Goal: Information Seeking & Learning: Learn about a topic

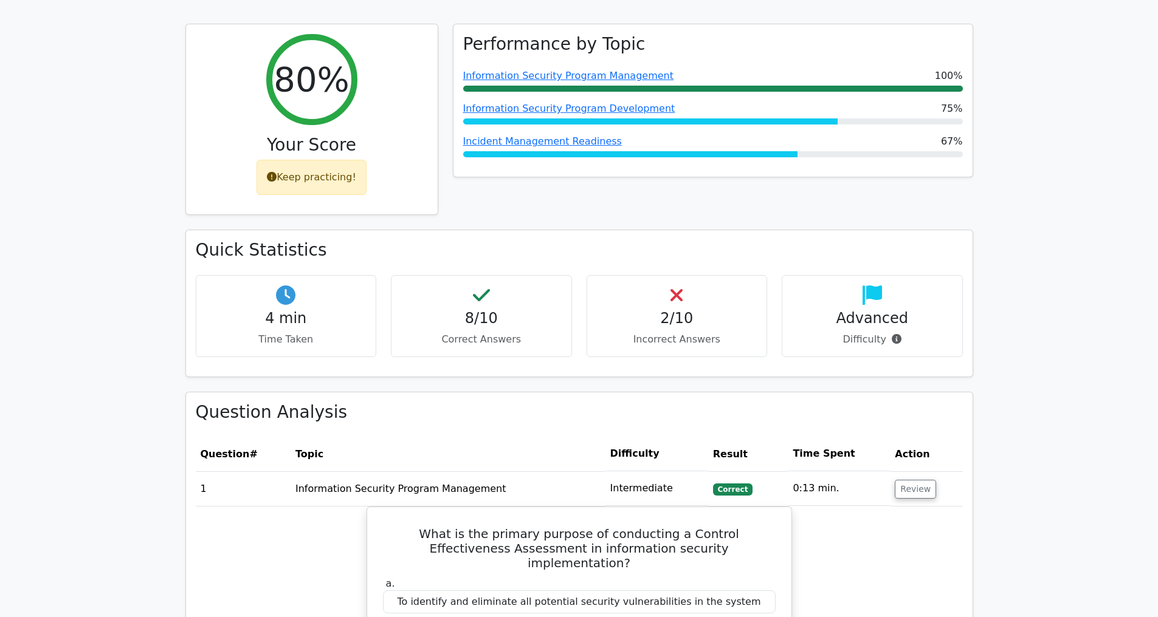
scroll to position [502, 0]
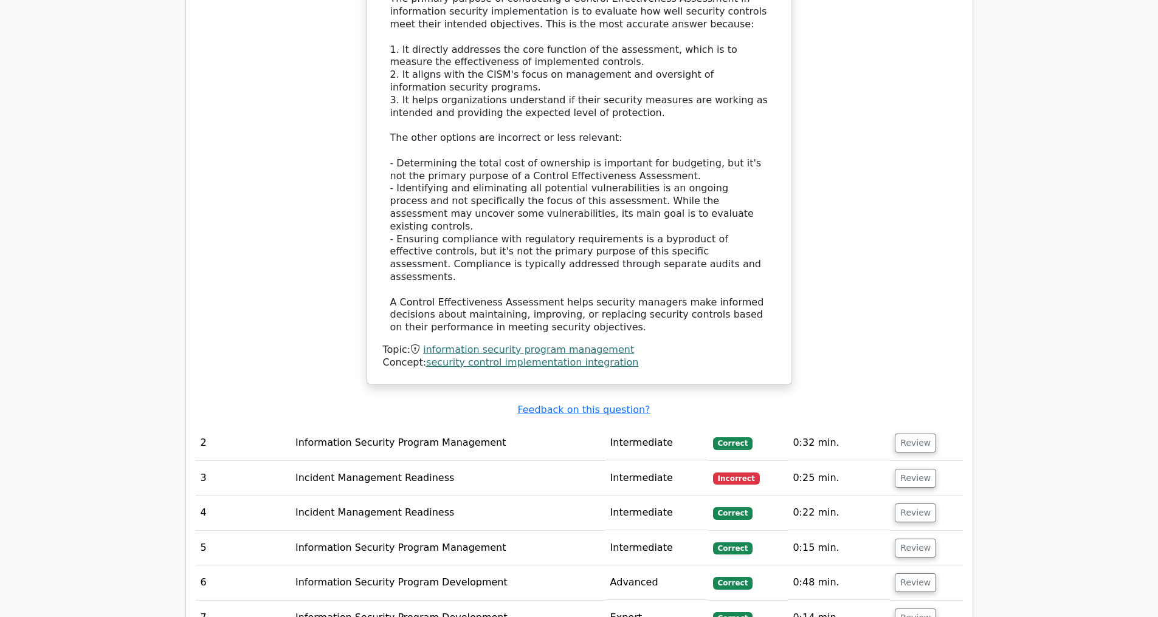
scroll to position [1629, 0]
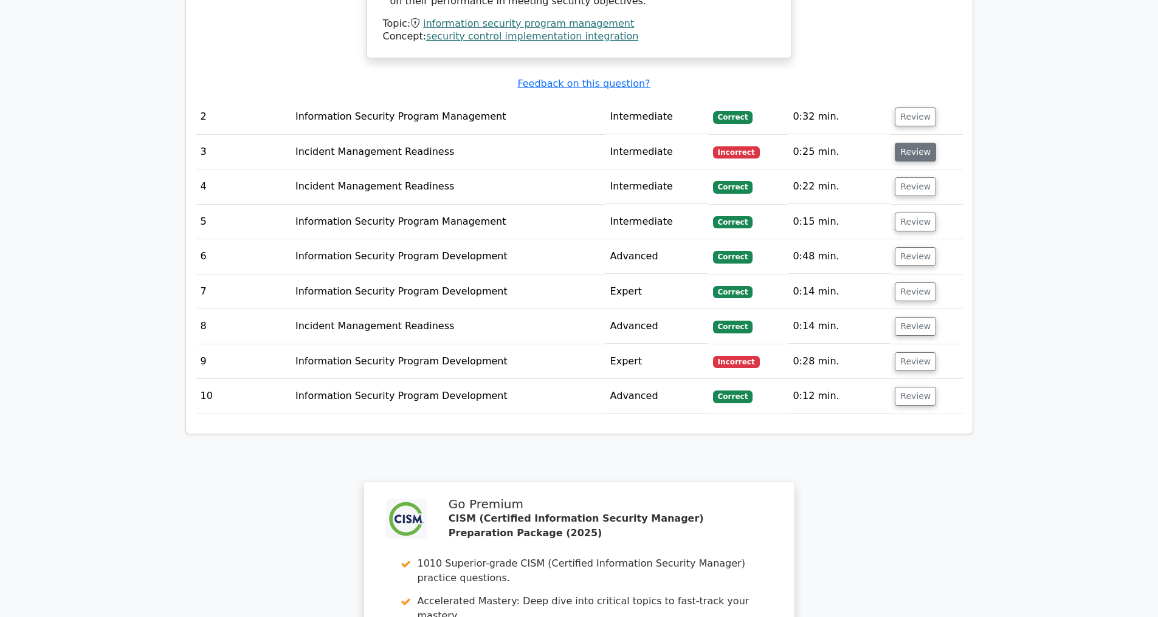
click at [907, 151] on button "Review" at bounding box center [915, 152] width 41 height 19
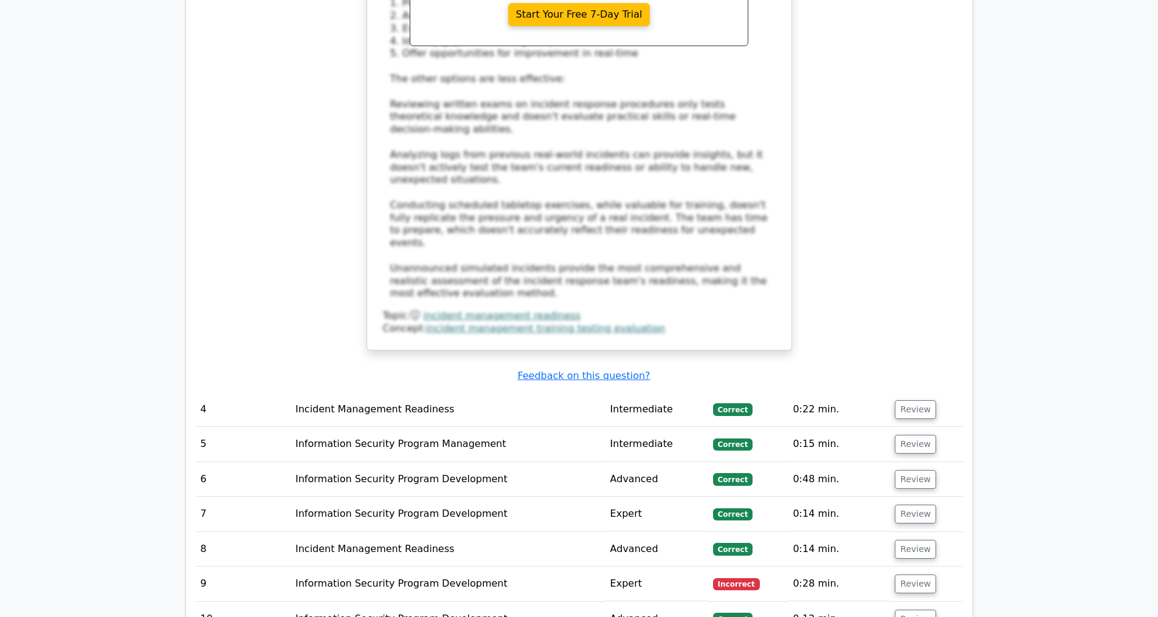
scroll to position [2465, 0]
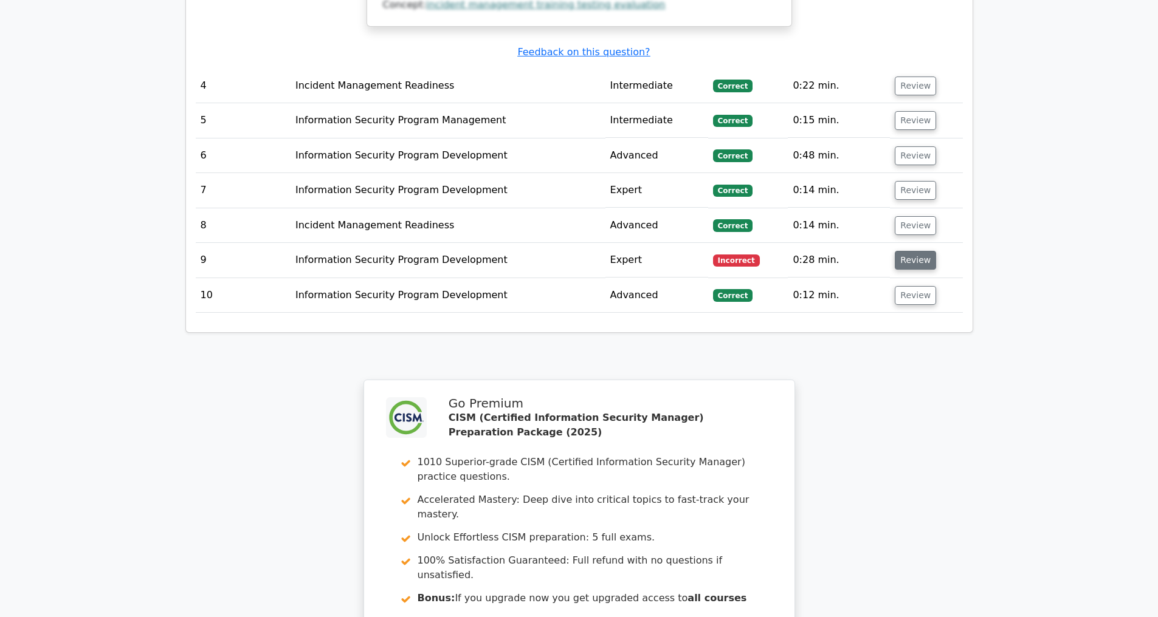
click at [910, 259] on button "Review" at bounding box center [915, 260] width 41 height 19
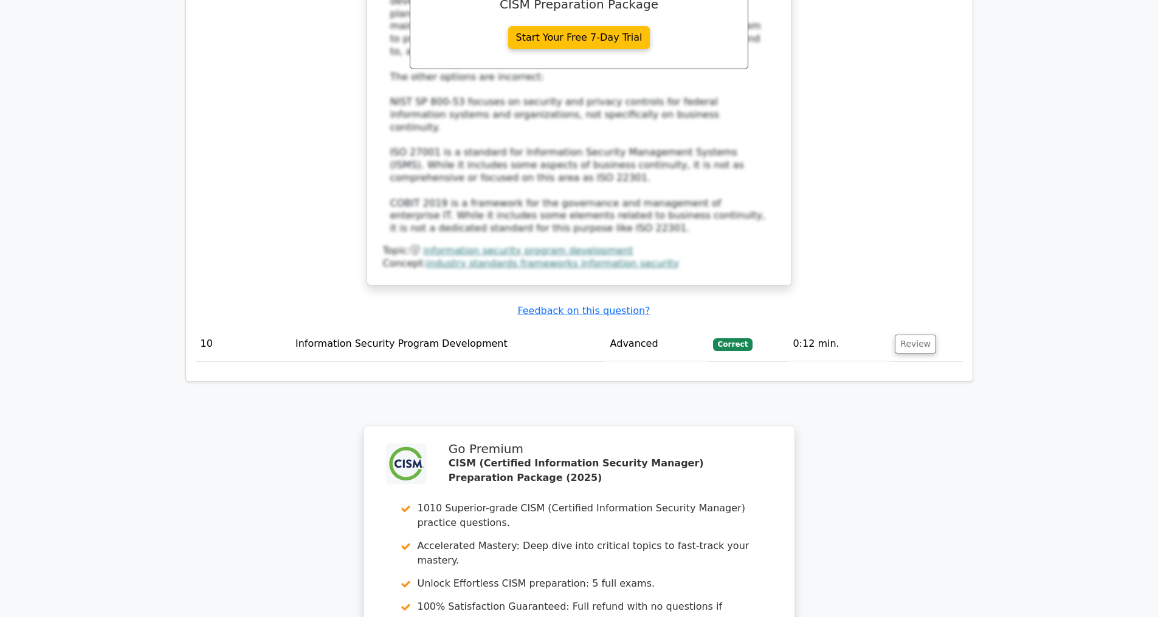
scroll to position [3487, 0]
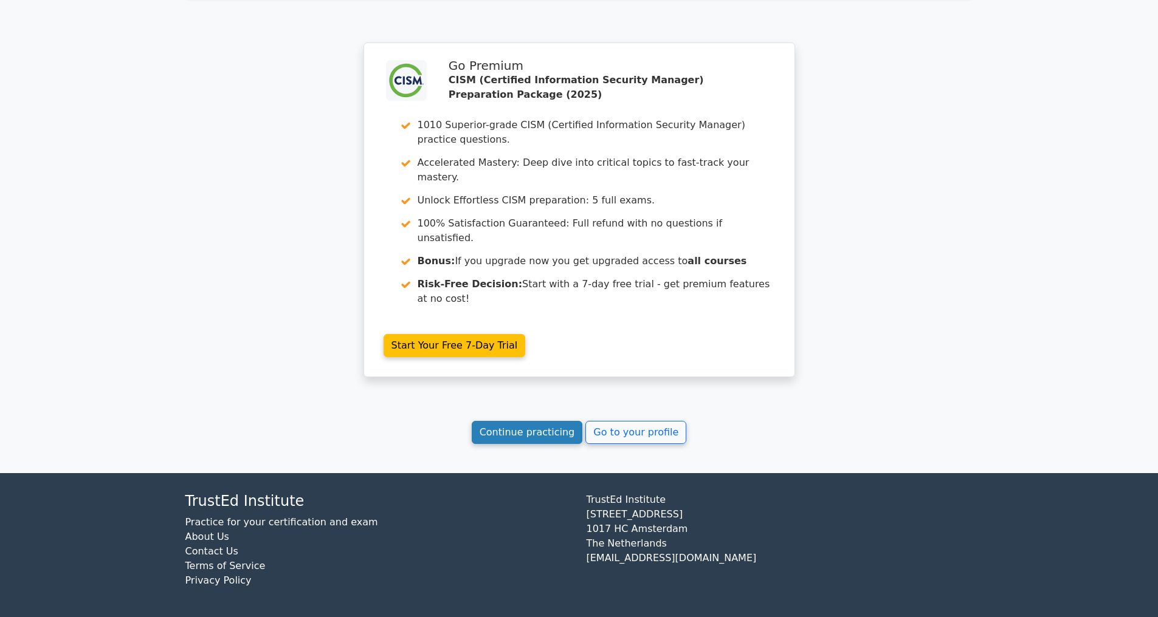
click at [517, 431] on link "Continue practicing" at bounding box center [527, 432] width 111 height 23
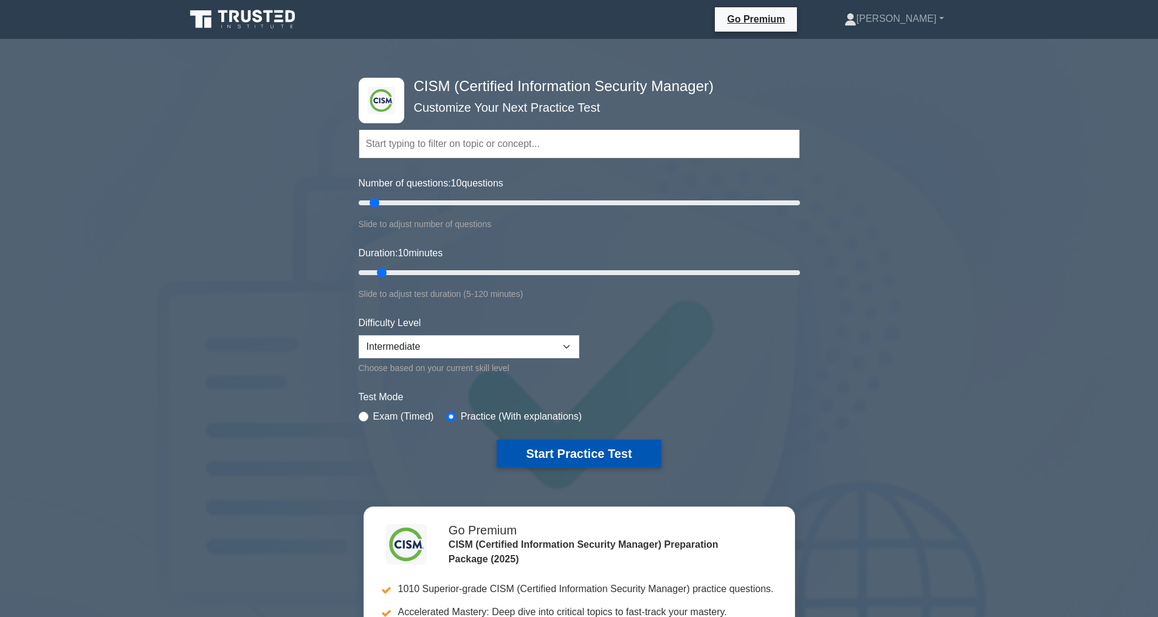
click at [562, 447] on button "Start Practice Test" at bounding box center [579, 454] width 164 height 28
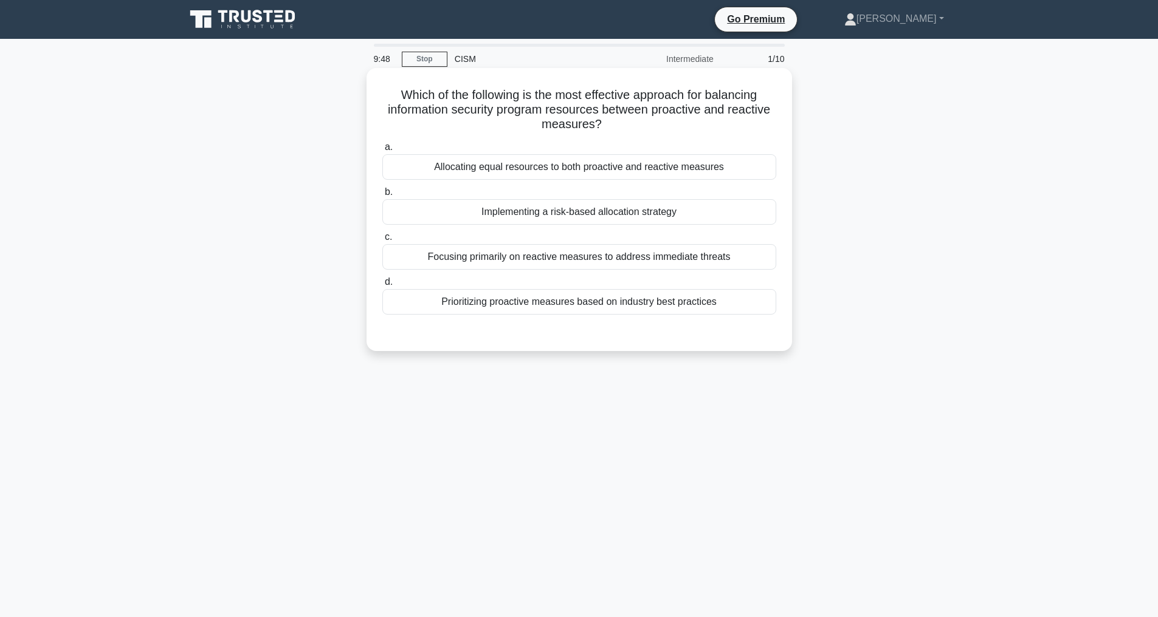
click at [608, 208] on div "Implementing a risk-based allocation strategy" at bounding box center [579, 212] width 394 height 26
click at [382, 196] on input "b. Implementing a risk-based allocation strategy" at bounding box center [382, 192] width 0 height 8
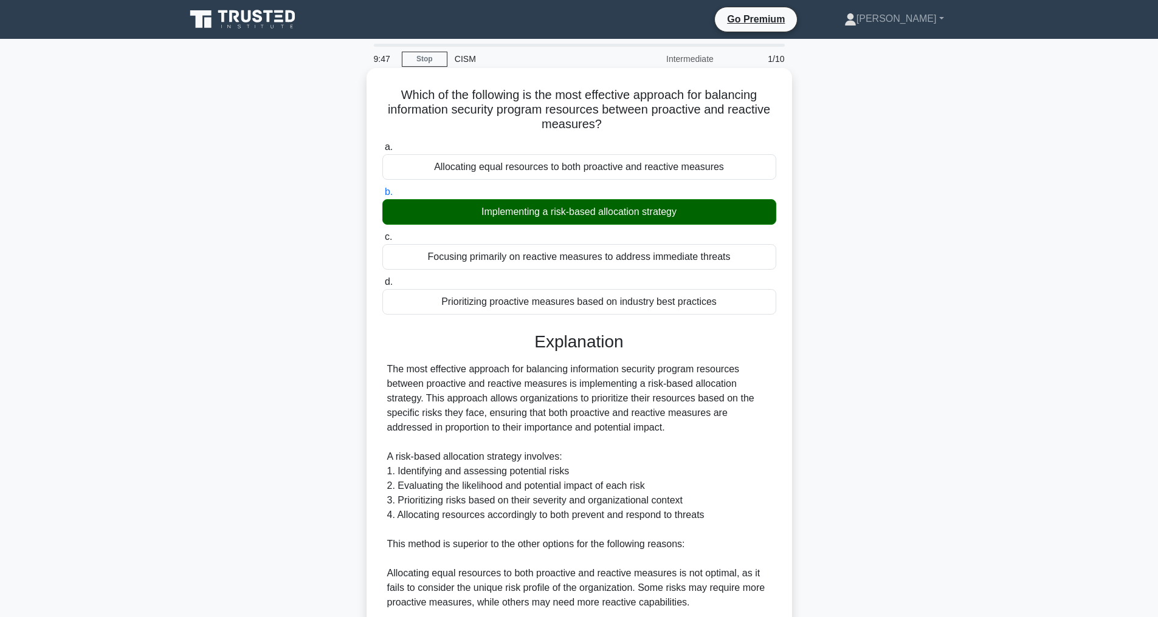
scroll to position [292, 0]
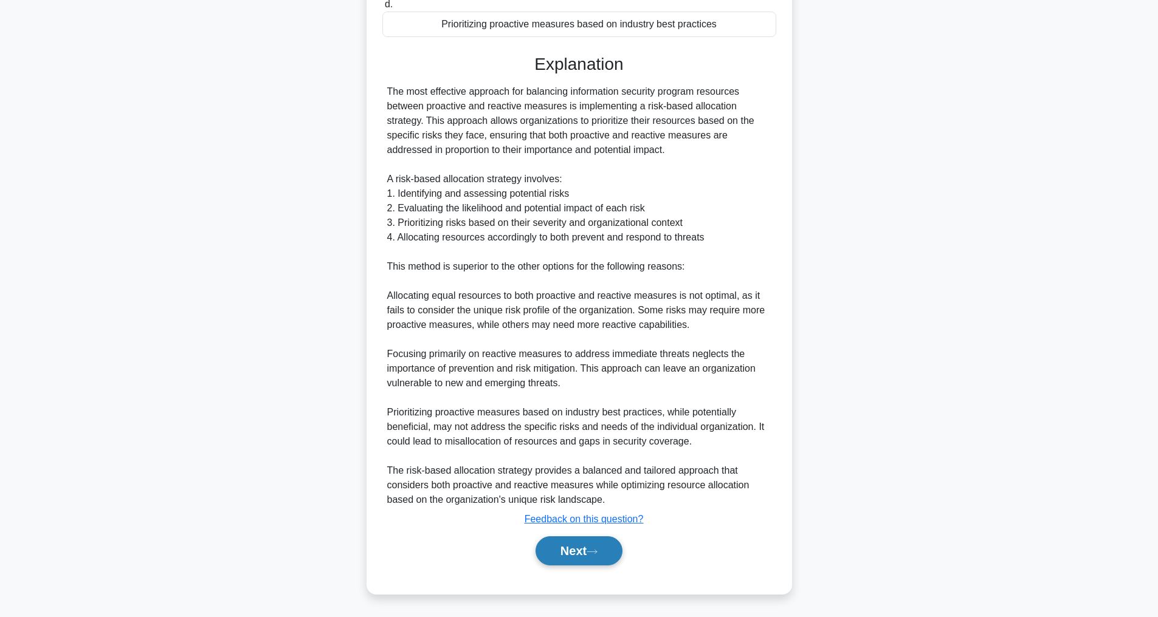
click at [594, 552] on icon at bounding box center [591, 552] width 11 height 7
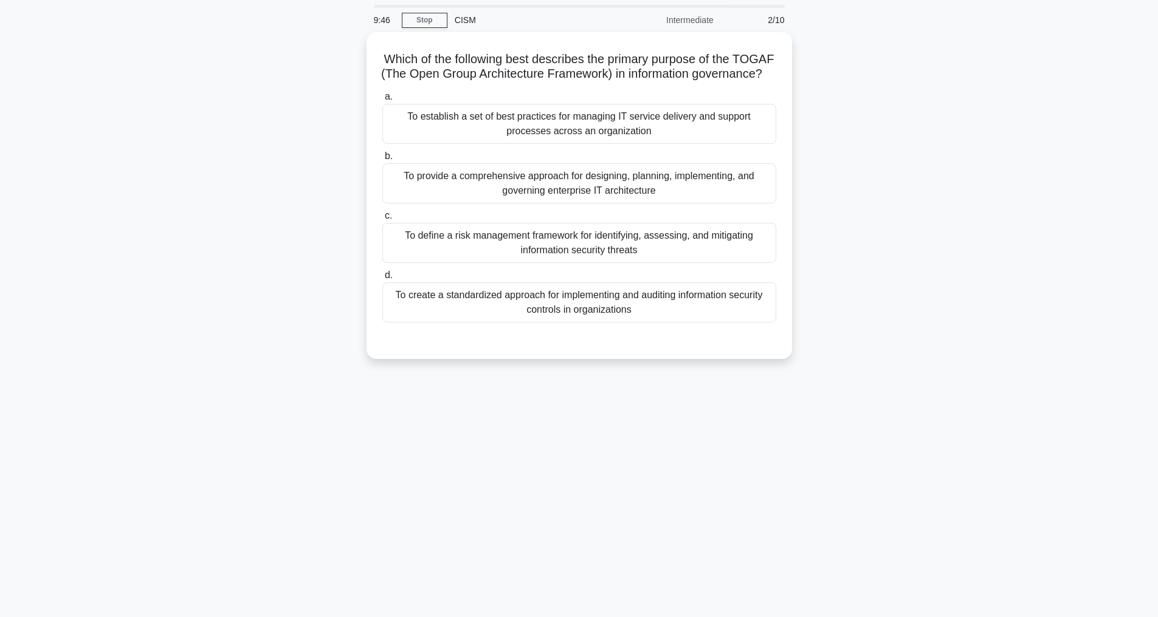
scroll to position [39, 0]
click at [653, 196] on div "To provide a comprehensive approach for designing, planning, implementing, and …" at bounding box center [579, 180] width 394 height 40
click at [382, 157] on input "b. To provide a comprehensive approach for designing, planning, implementing, a…" at bounding box center [382, 154] width 0 height 8
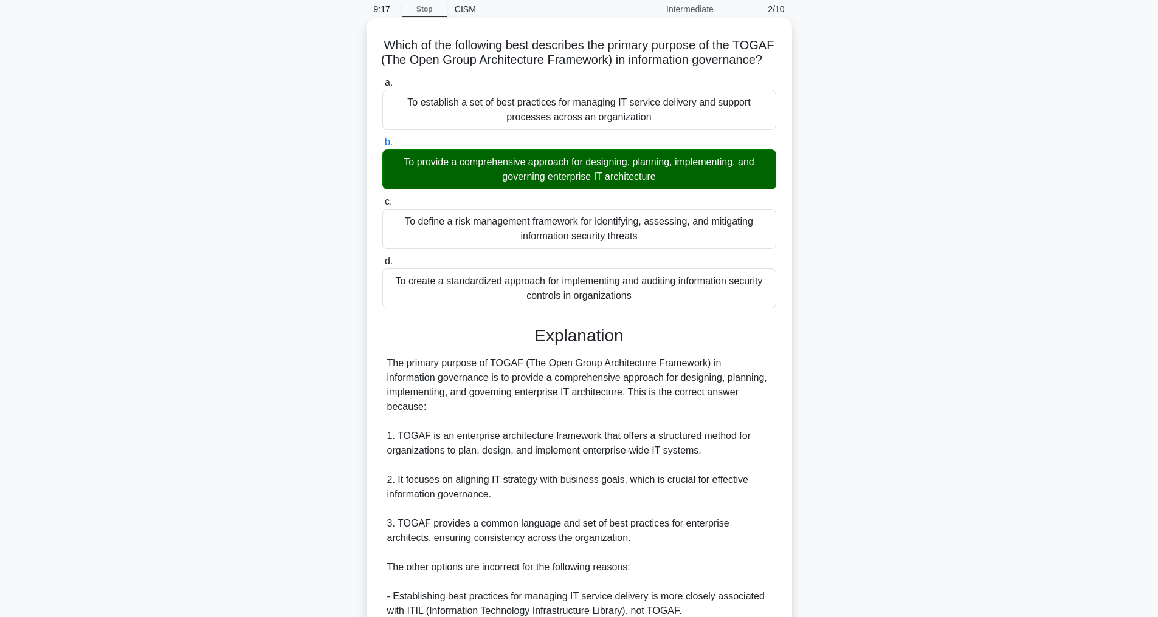
scroll to position [336, 0]
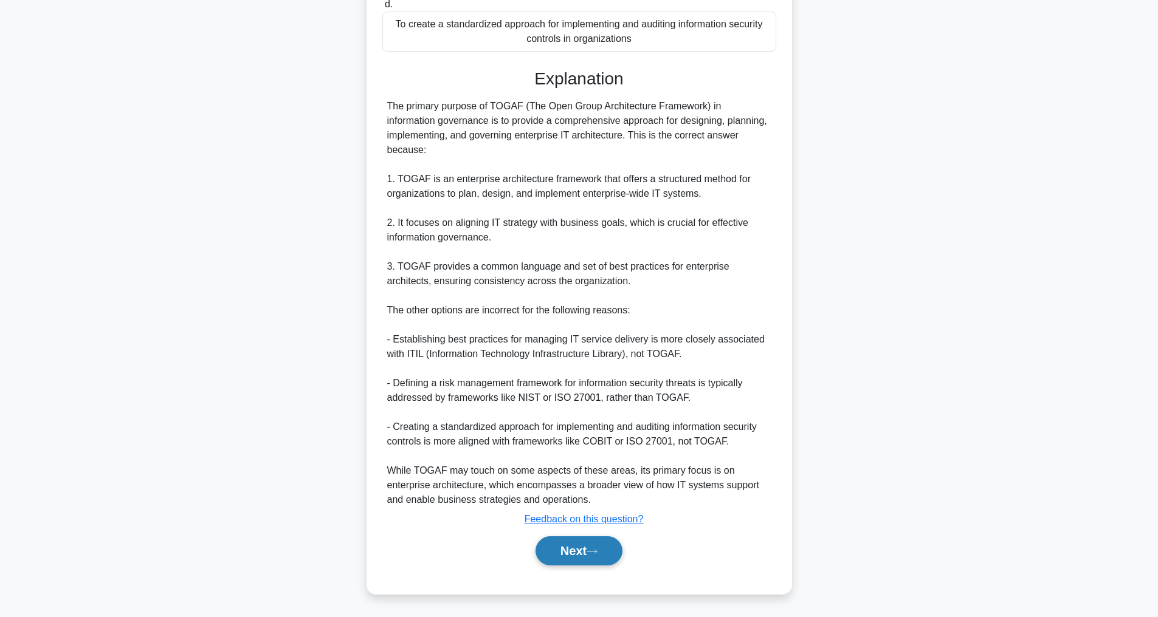
click at [568, 559] on button "Next" at bounding box center [578, 551] width 87 height 29
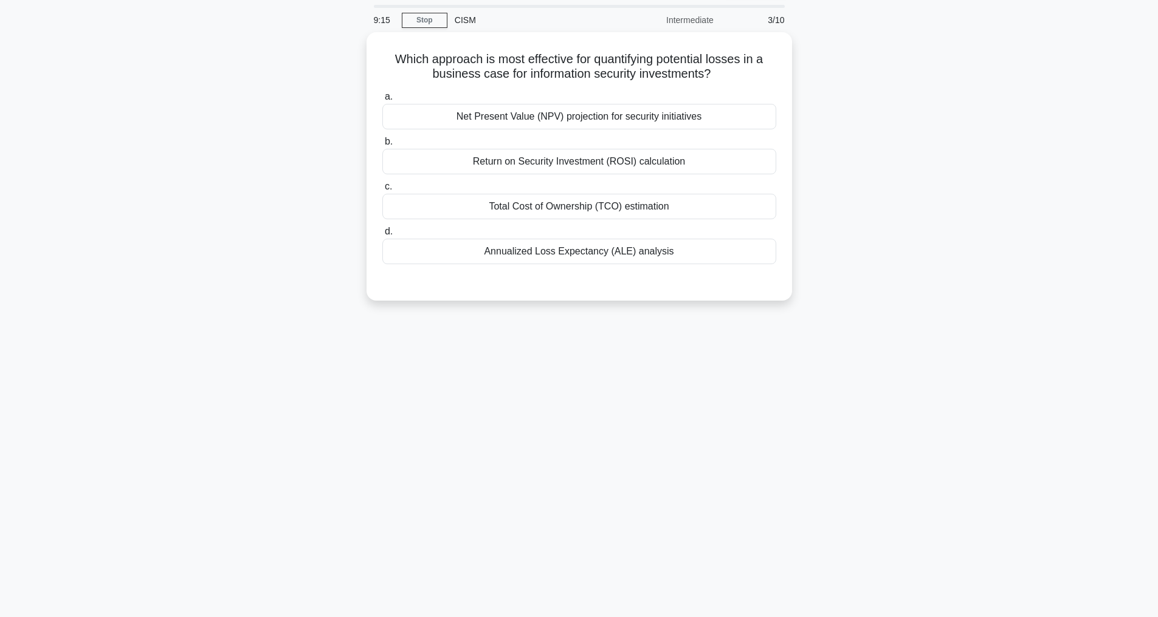
scroll to position [39, 0]
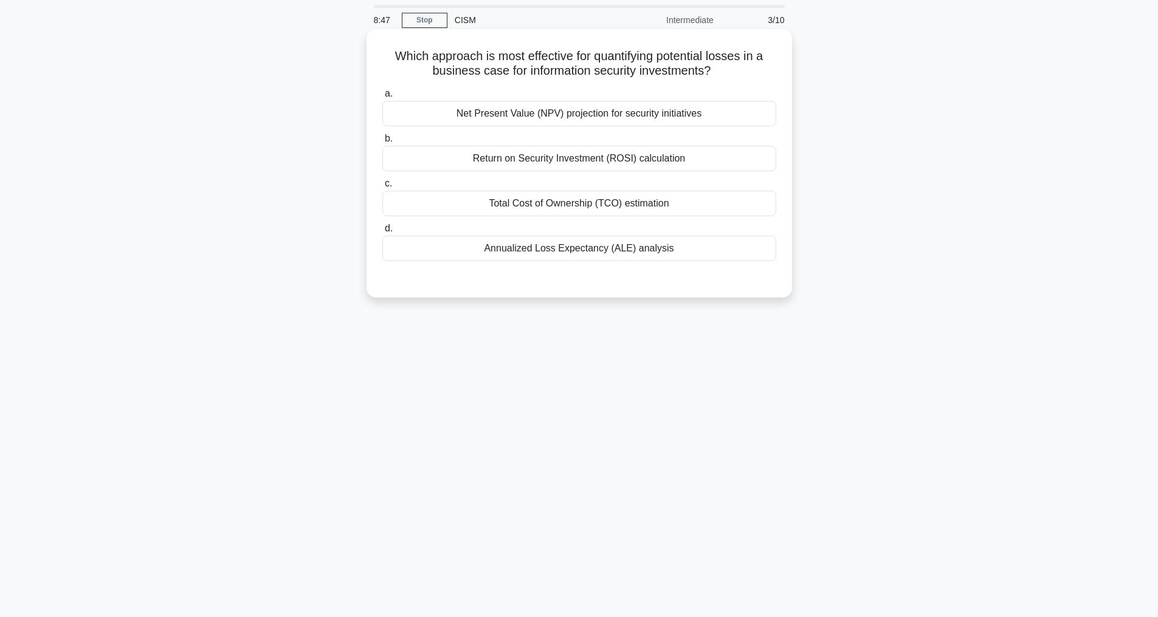
click at [566, 244] on div "Annualized Loss Expectancy (ALE) analysis" at bounding box center [579, 249] width 394 height 26
click at [382, 233] on input "d. Annualized Loss Expectancy (ALE) analysis" at bounding box center [382, 229] width 0 height 8
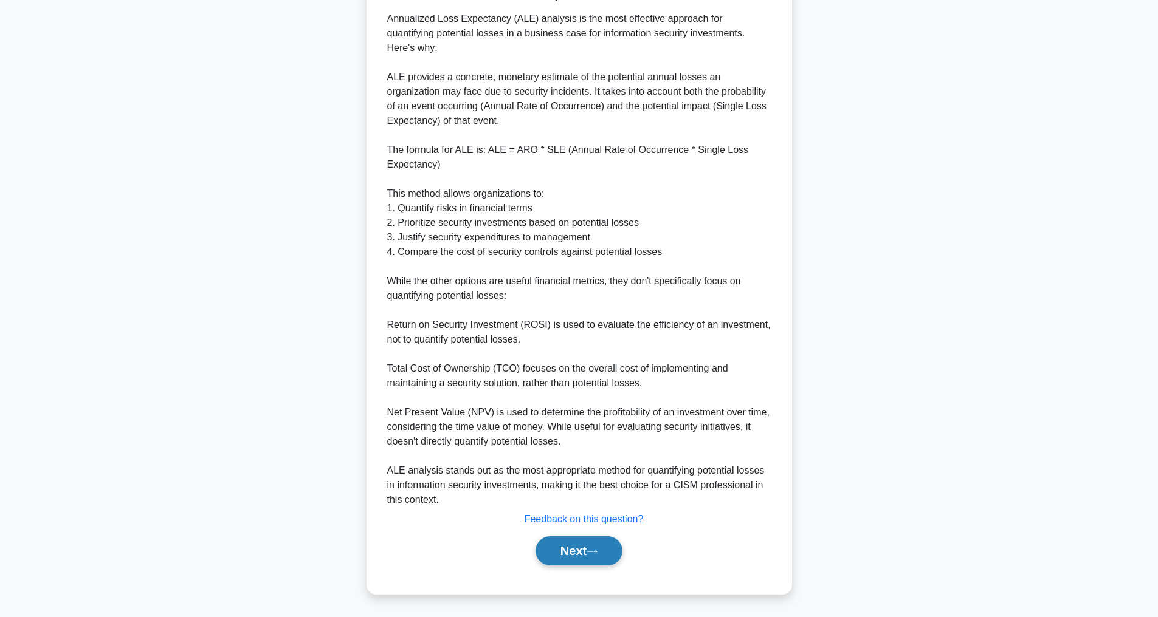
click at [569, 552] on button "Next" at bounding box center [578, 551] width 87 height 29
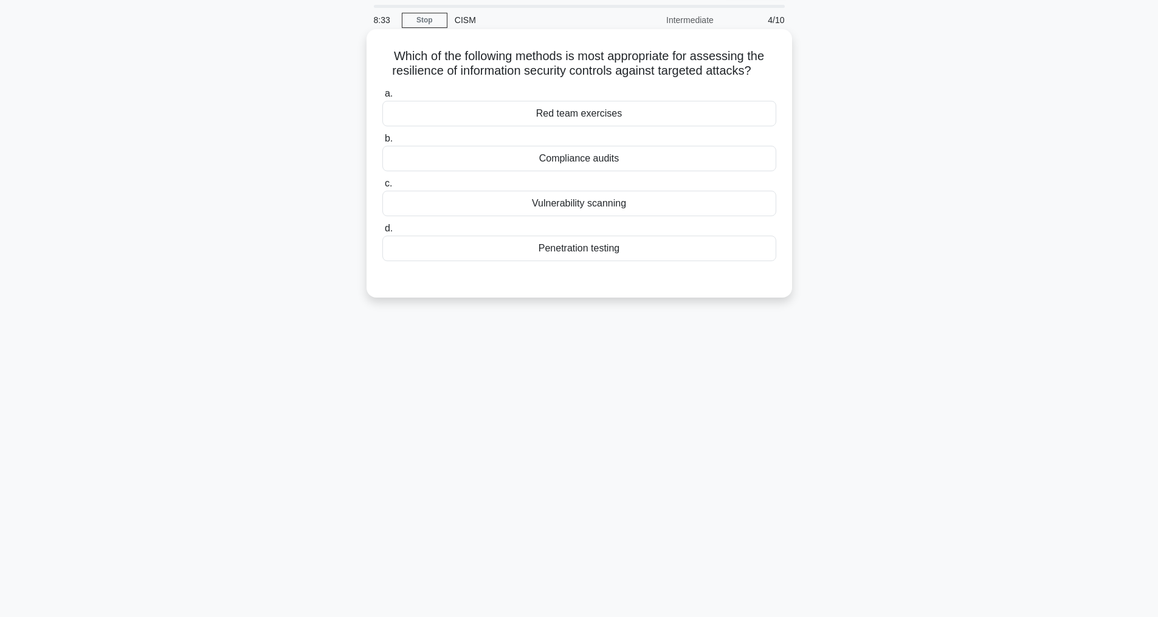
click at [566, 261] on div "Penetration testing" at bounding box center [579, 249] width 394 height 26
click at [382, 233] on input "d. Penetration testing" at bounding box center [382, 229] width 0 height 8
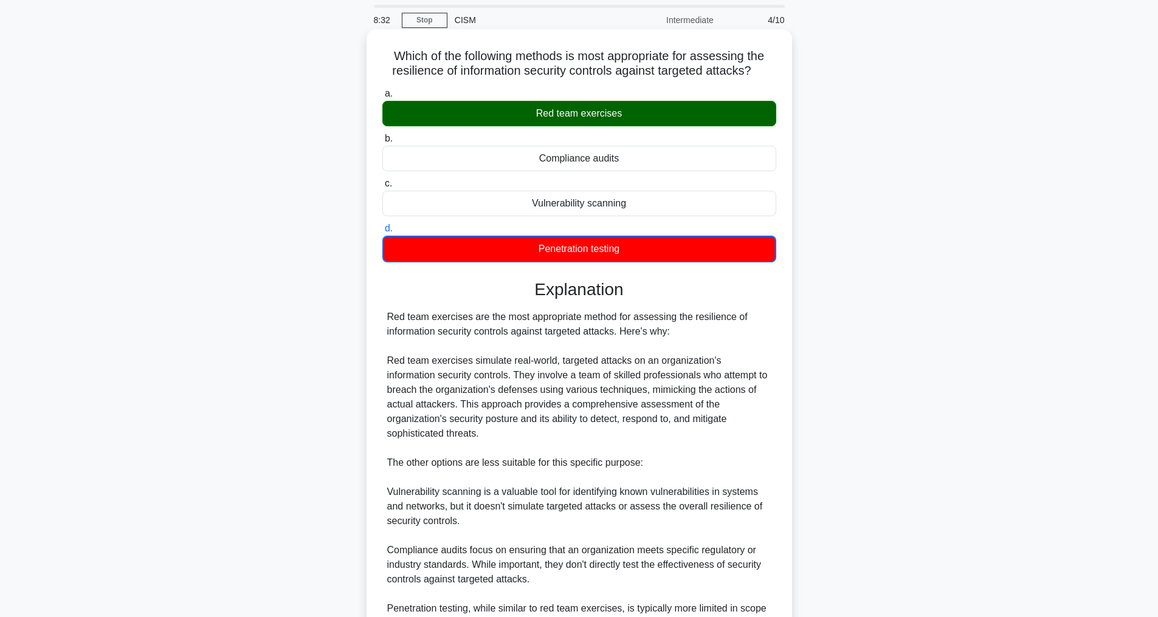
scroll to position [279, 0]
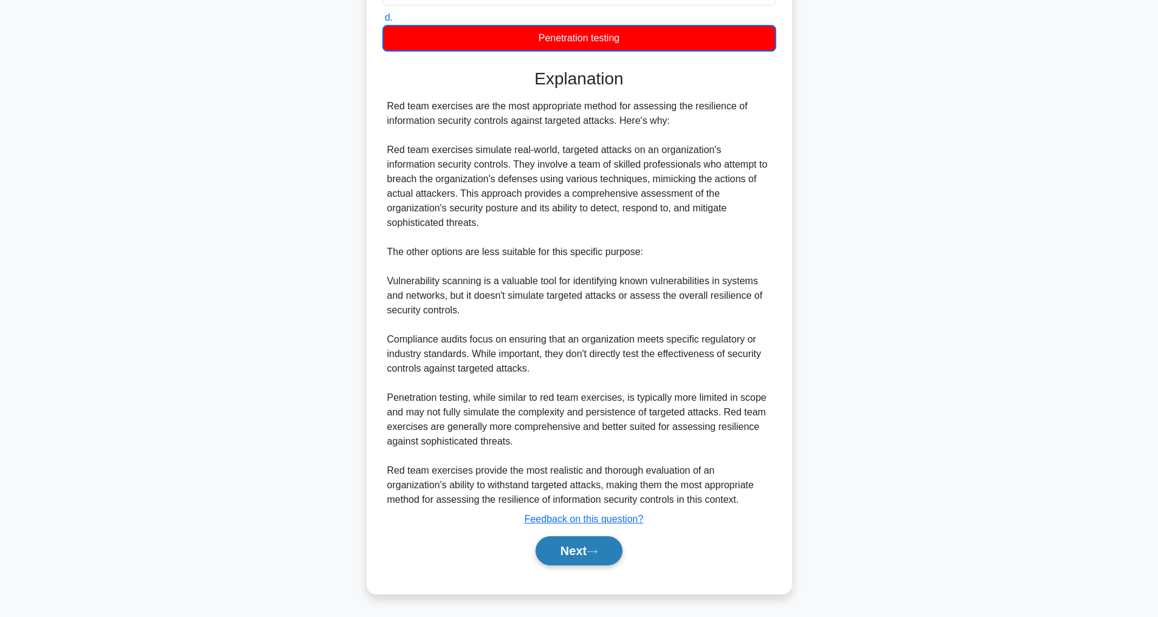
click at [578, 552] on button "Next" at bounding box center [578, 551] width 87 height 29
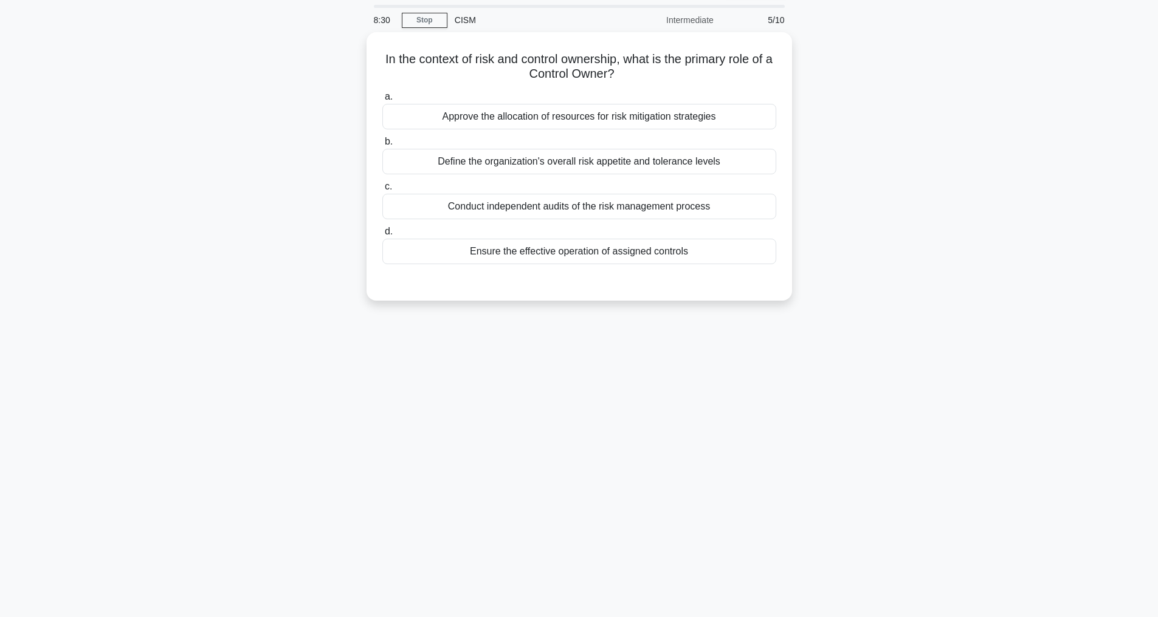
scroll to position [39, 0]
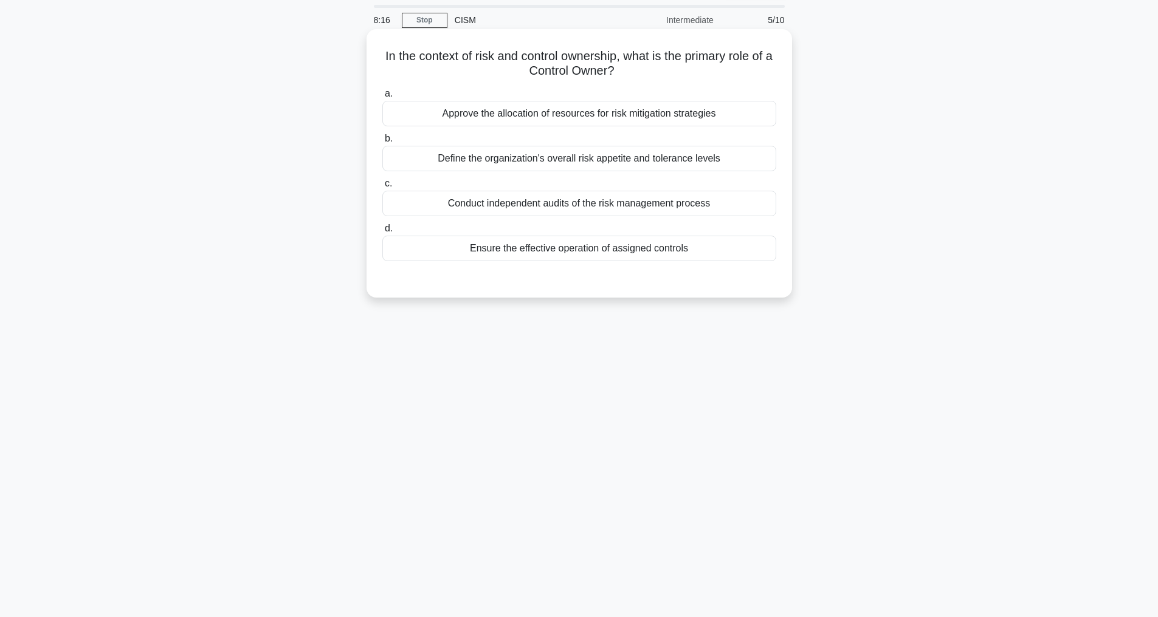
click at [549, 247] on div "Ensure the effective operation of assigned controls" at bounding box center [579, 249] width 394 height 26
click at [382, 233] on input "d. Ensure the effective operation of assigned controls" at bounding box center [382, 229] width 0 height 8
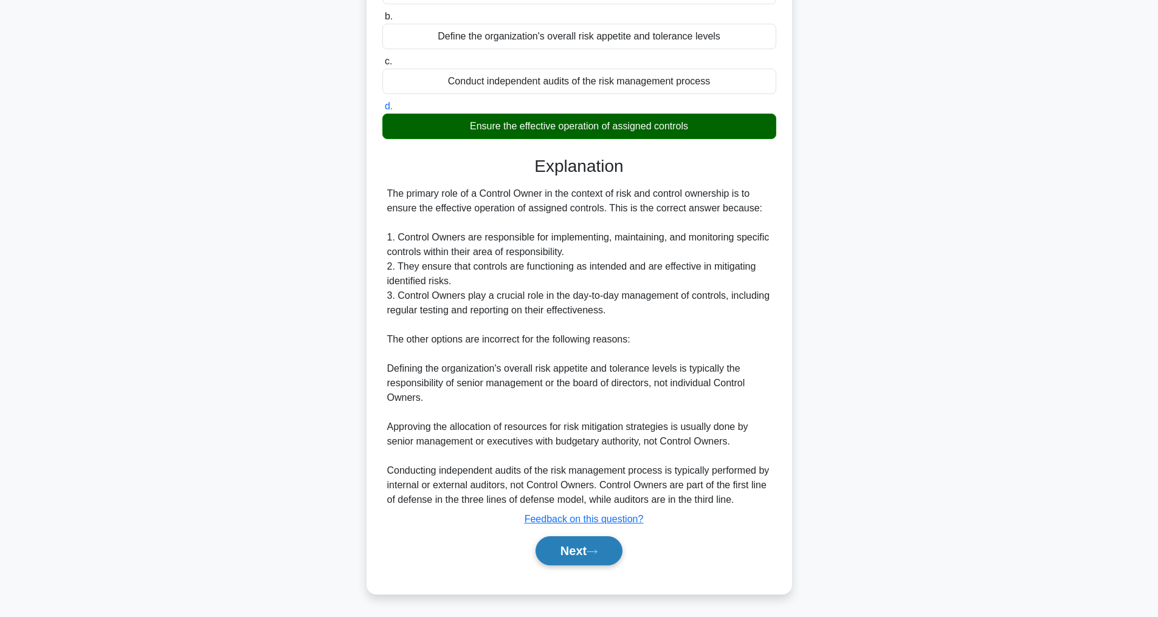
click at [613, 550] on button "Next" at bounding box center [578, 551] width 87 height 29
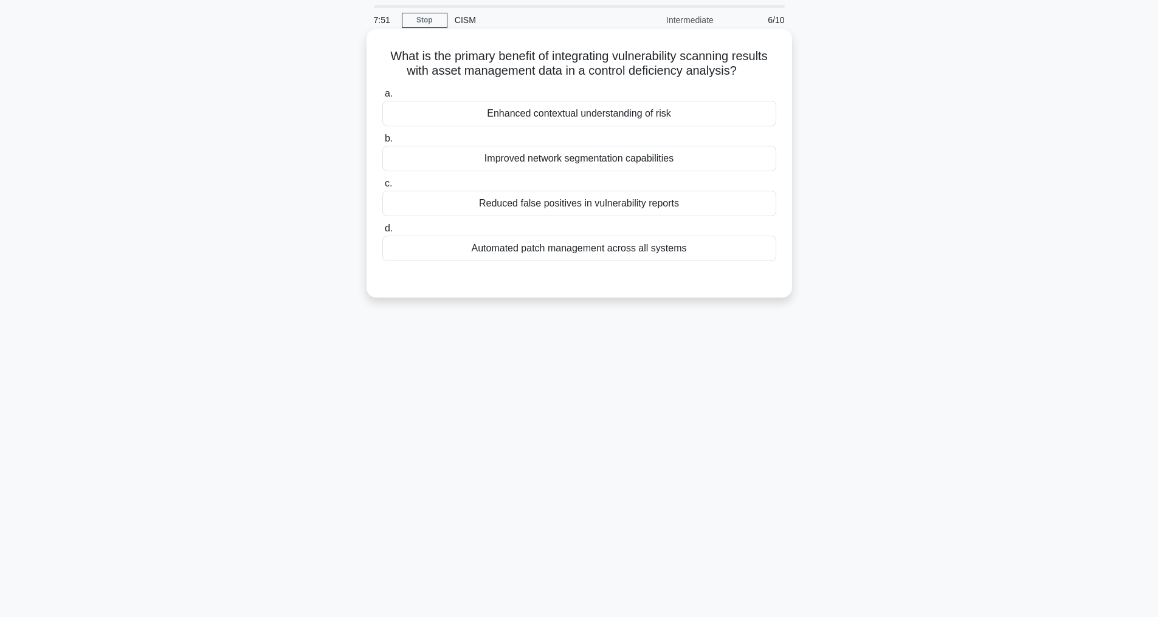
click at [557, 258] on div "Automated patch management across all systems" at bounding box center [579, 249] width 394 height 26
click at [382, 233] on input "d. Automated patch management across all systems" at bounding box center [382, 229] width 0 height 8
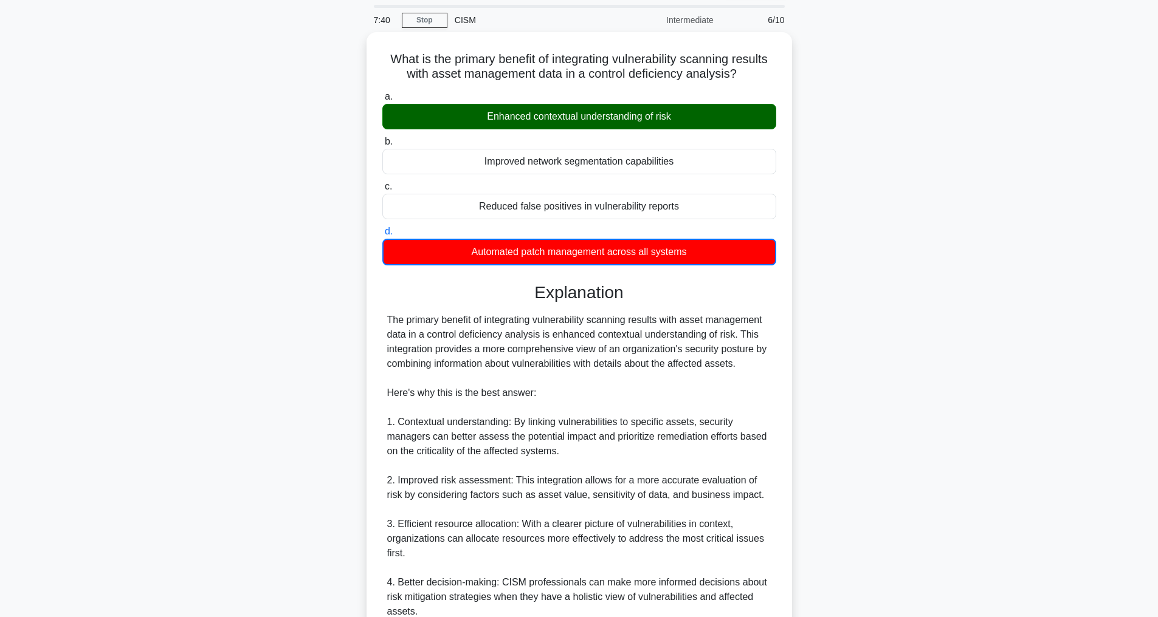
scroll to position [366, 0]
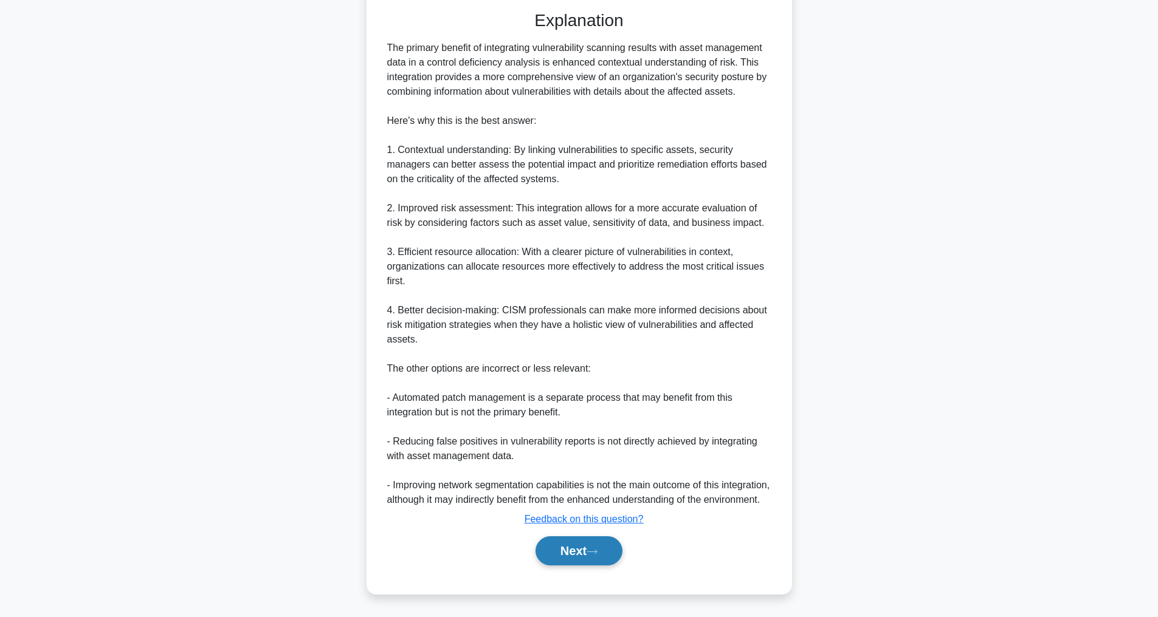
click at [551, 555] on button "Next" at bounding box center [578, 551] width 87 height 29
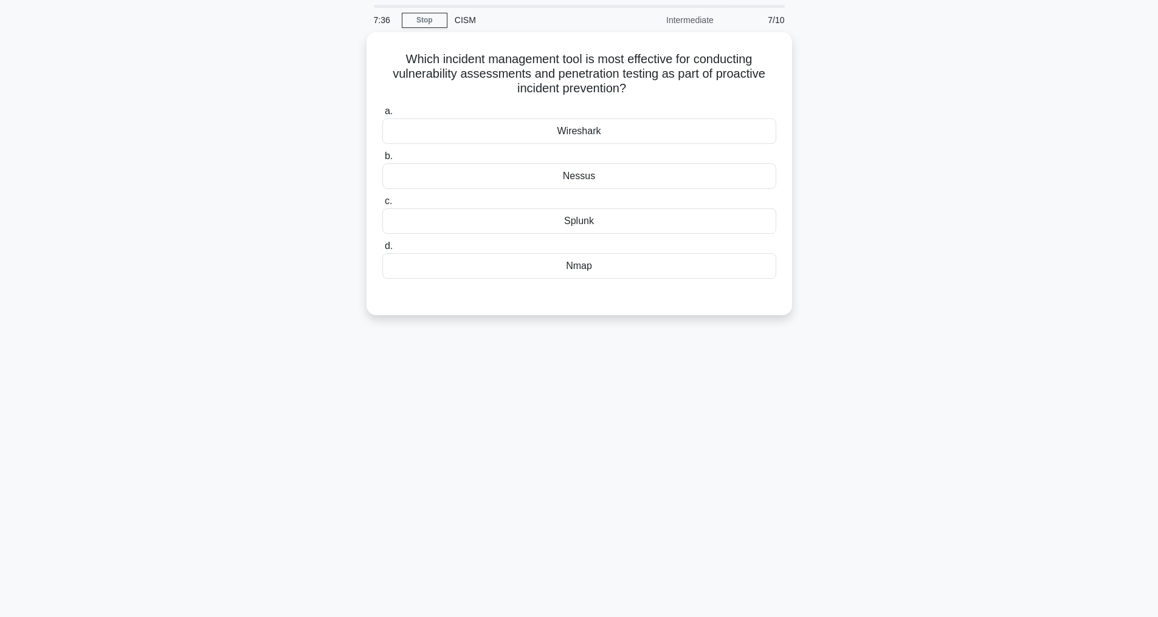
scroll to position [39, 0]
click at [579, 263] on div "Nmap" at bounding box center [579, 263] width 394 height 26
click at [382, 247] on input "d. Nmap" at bounding box center [382, 243] width 0 height 8
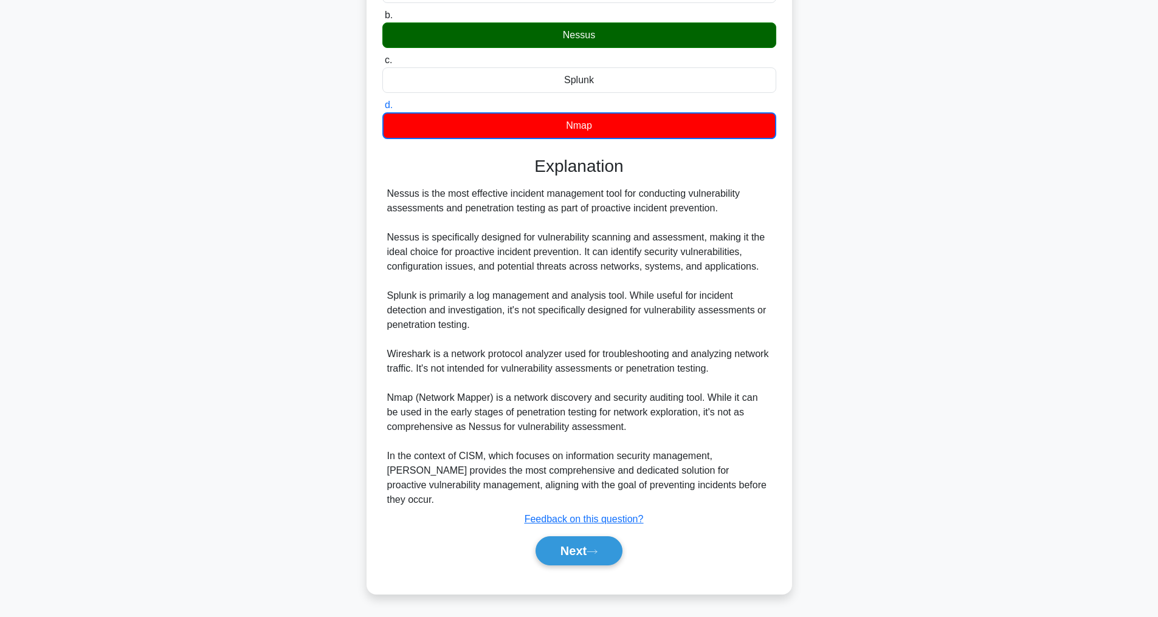
scroll to position [120, 0]
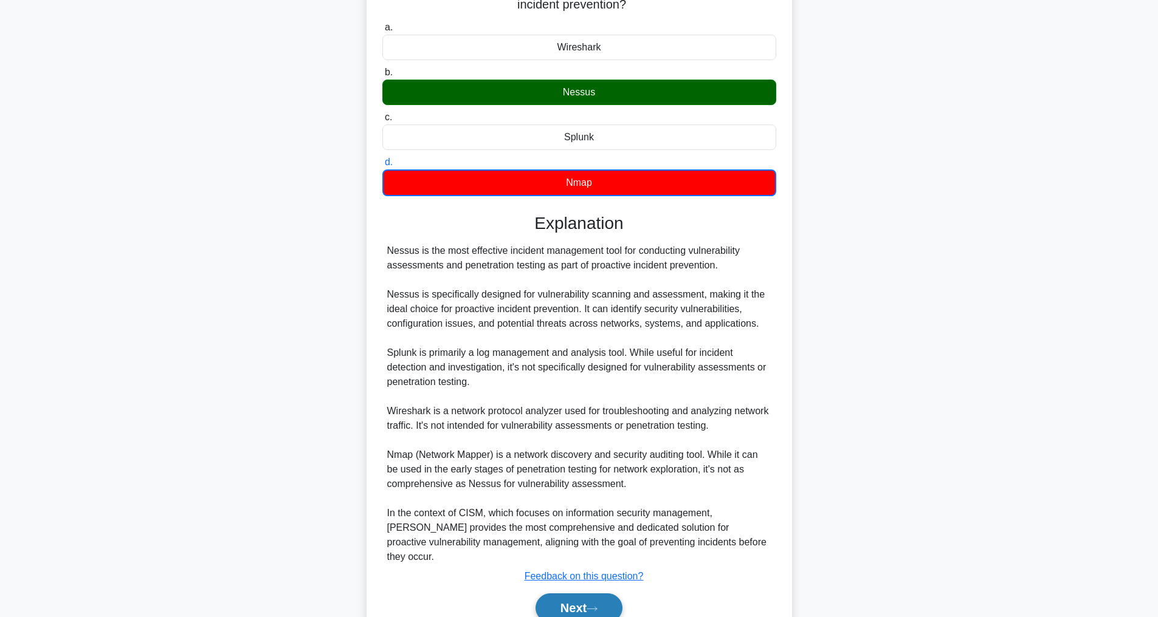
click at [616, 613] on button "Next" at bounding box center [578, 608] width 87 height 29
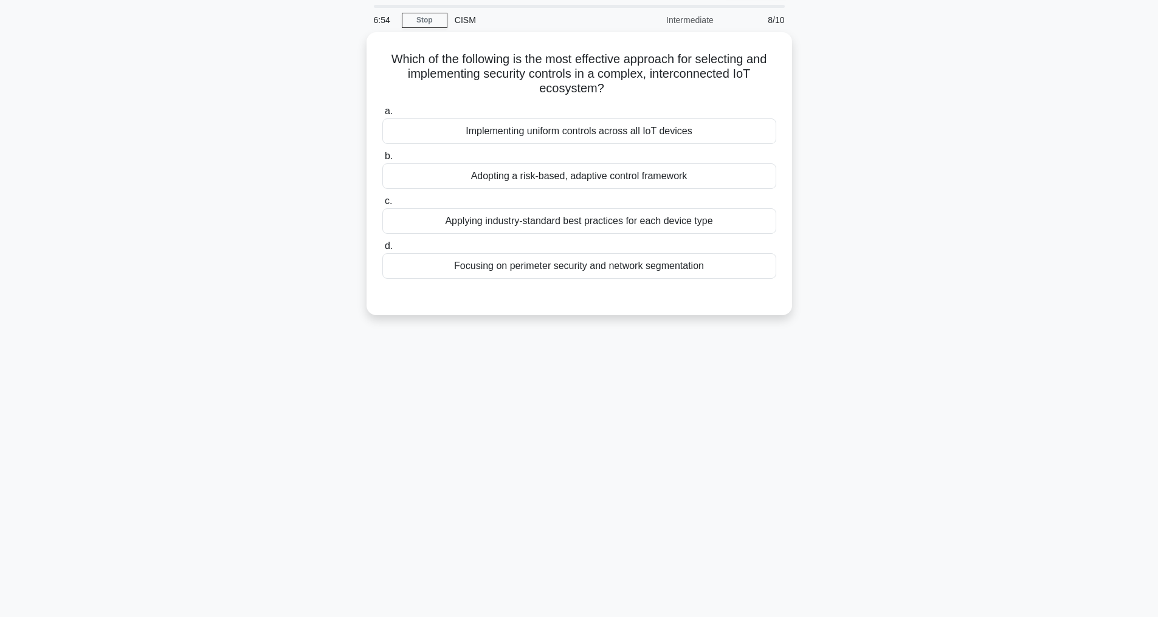
scroll to position [39, 0]
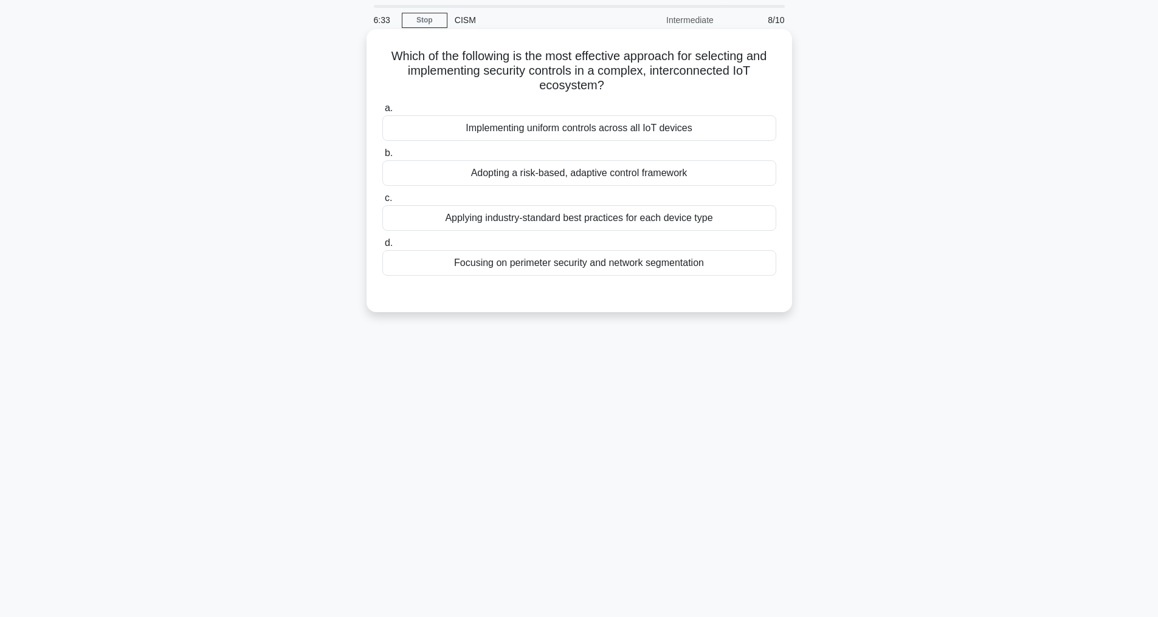
click at [585, 175] on div "Adopting a risk-based, adaptive control framework" at bounding box center [579, 173] width 394 height 26
click at [382, 157] on input "b. Adopting a risk-based, adaptive control framework" at bounding box center [382, 154] width 0 height 8
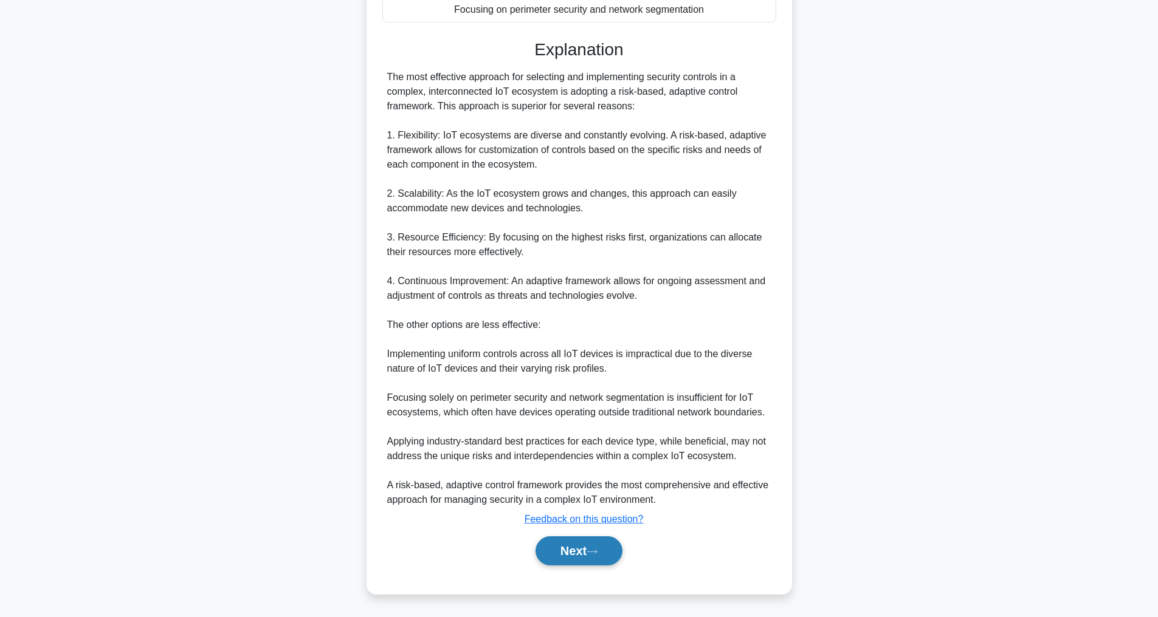
click at [597, 550] on icon at bounding box center [591, 552] width 11 height 7
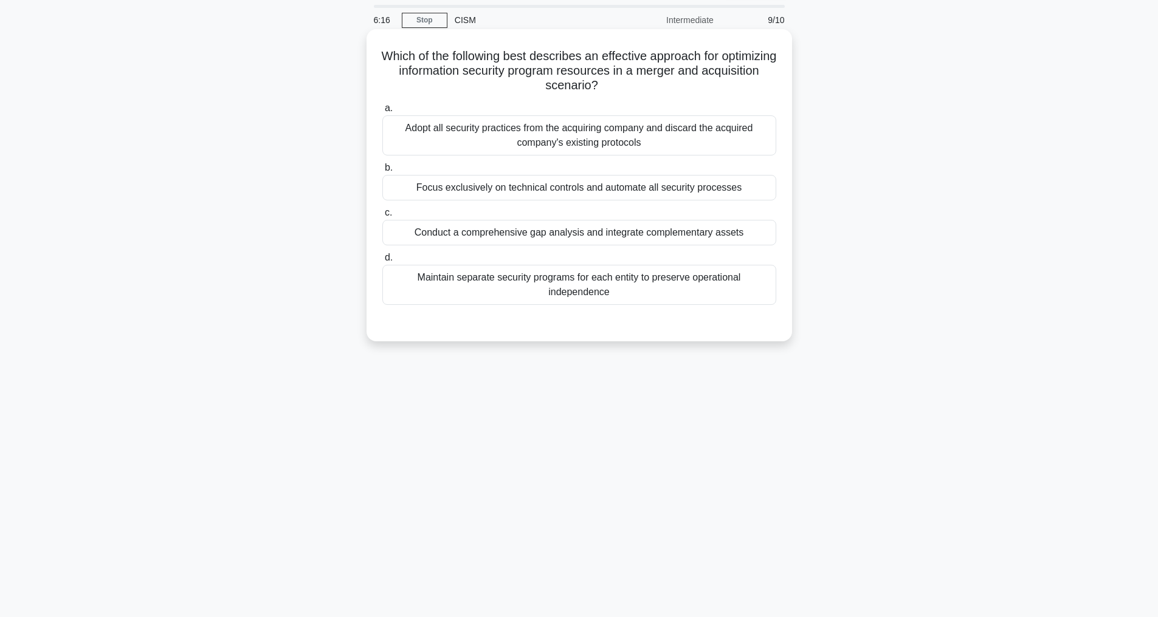
click at [635, 232] on div "Conduct a comprehensive gap analysis and integrate complementary assets" at bounding box center [579, 233] width 394 height 26
click at [382, 217] on input "c. Conduct a comprehensive gap analysis and integrate complementary assets" at bounding box center [382, 213] width 0 height 8
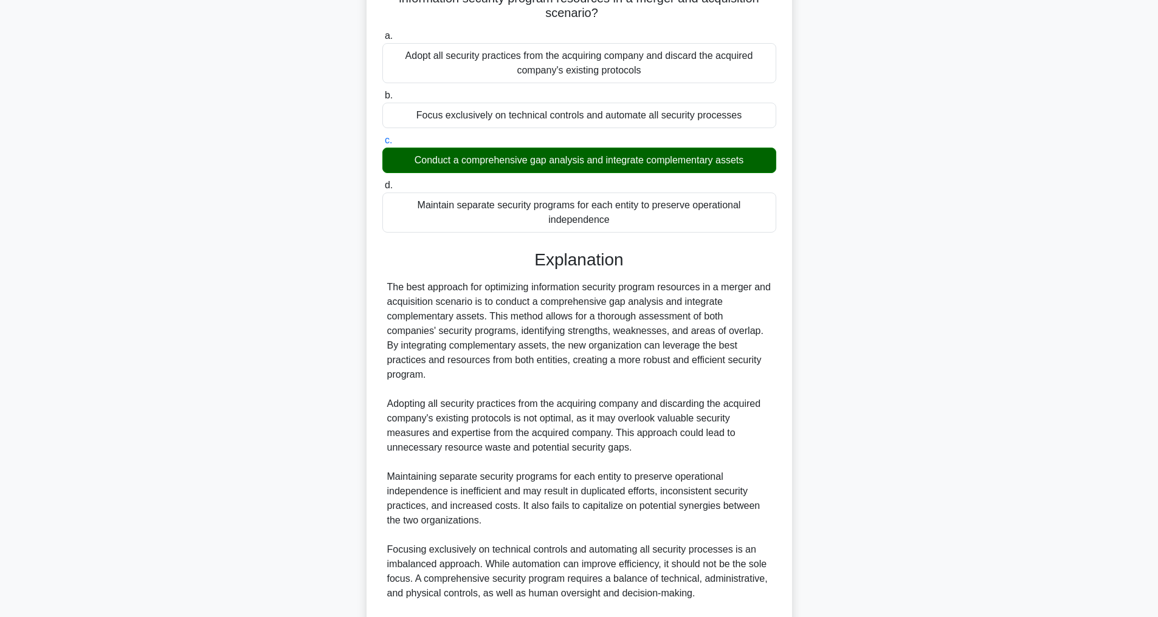
scroll to position [292, 0]
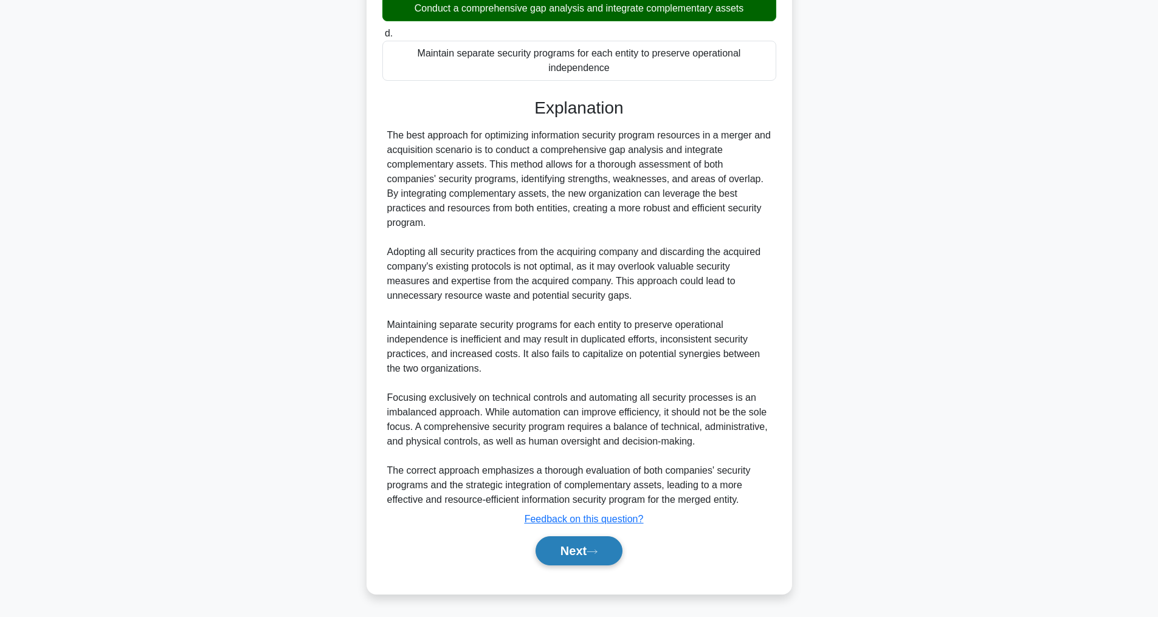
click at [592, 552] on icon at bounding box center [591, 552] width 11 height 7
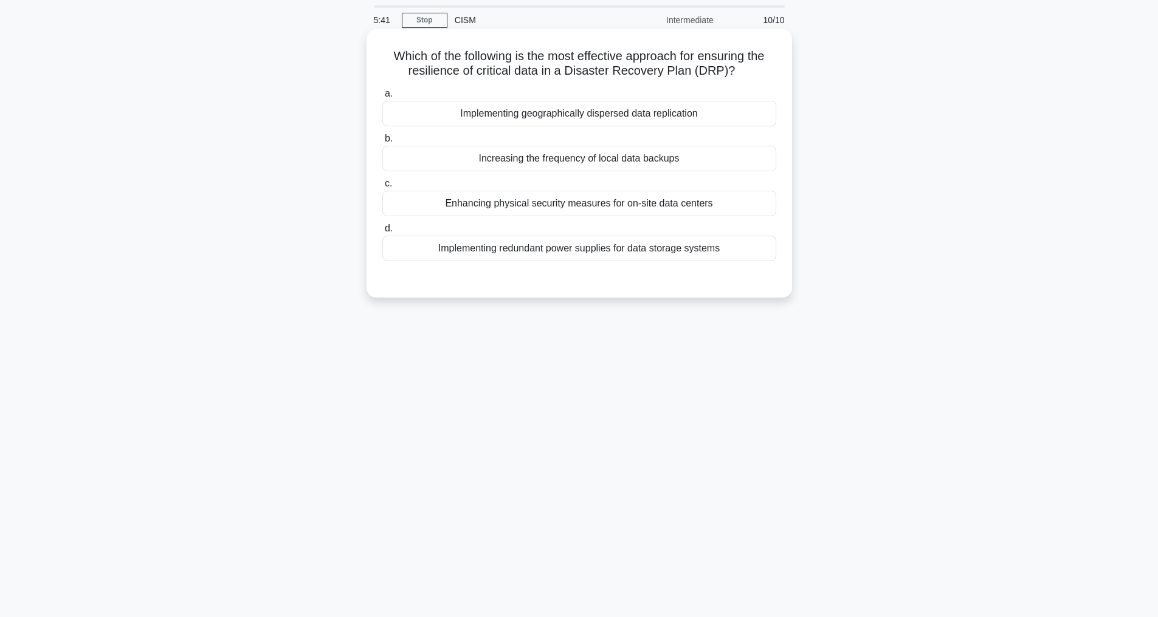
click at [574, 117] on div "Implementing geographically dispersed data replication" at bounding box center [579, 114] width 394 height 26
click at [382, 98] on input "a. Implementing geographically dispersed data replication" at bounding box center [382, 94] width 0 height 8
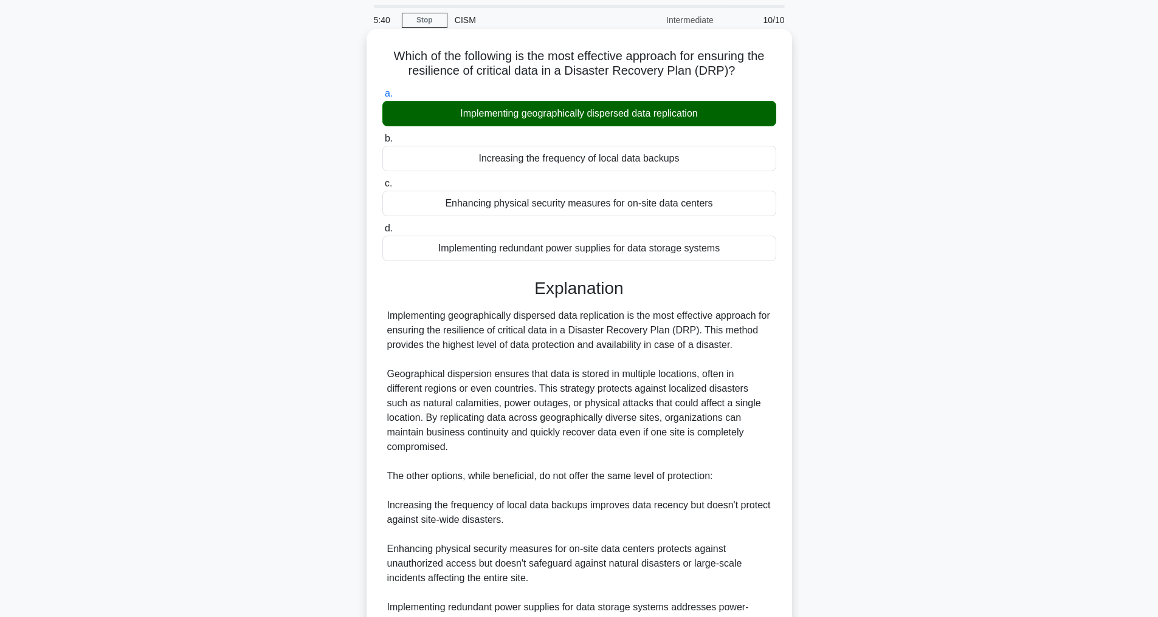
scroll to position [249, 0]
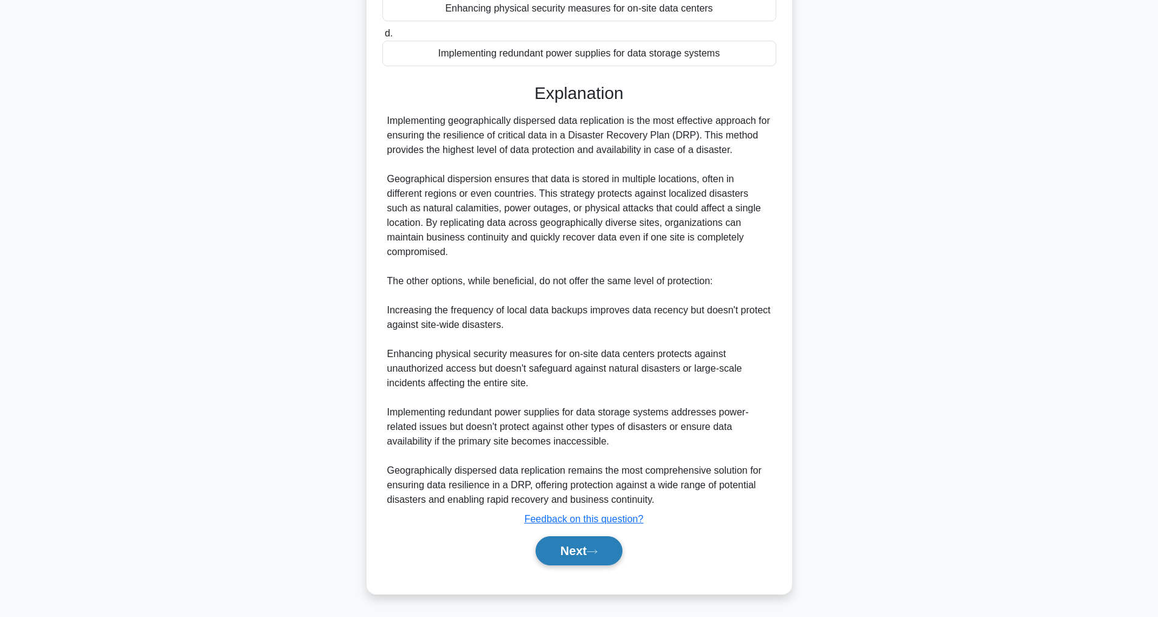
click at [559, 552] on button "Next" at bounding box center [578, 551] width 87 height 29
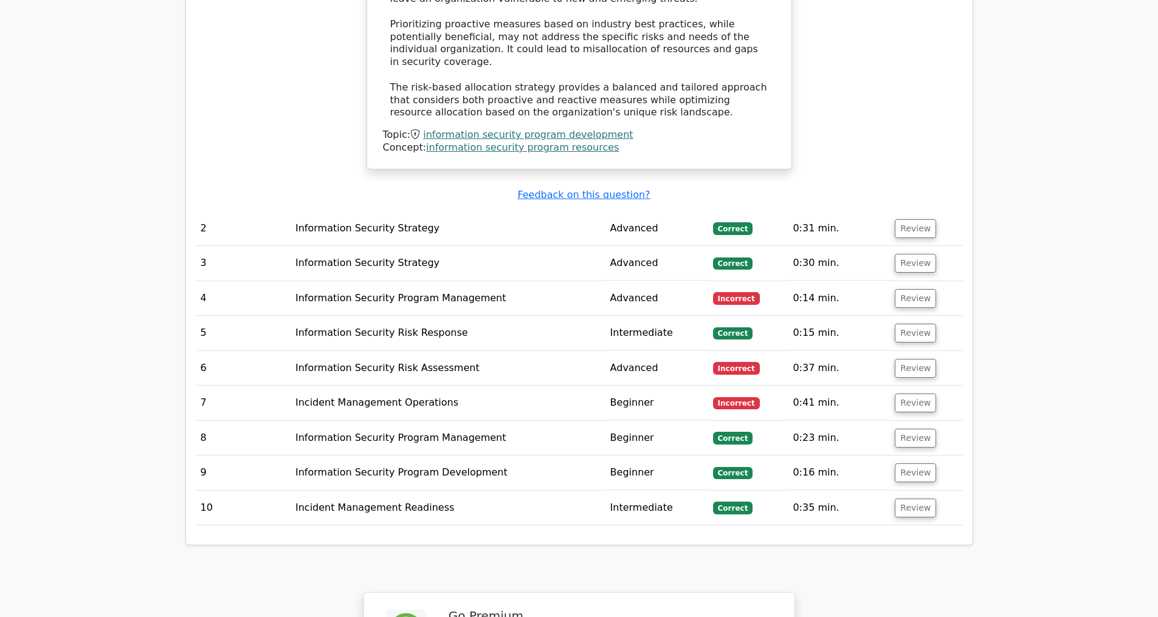
scroll to position [1739, 0]
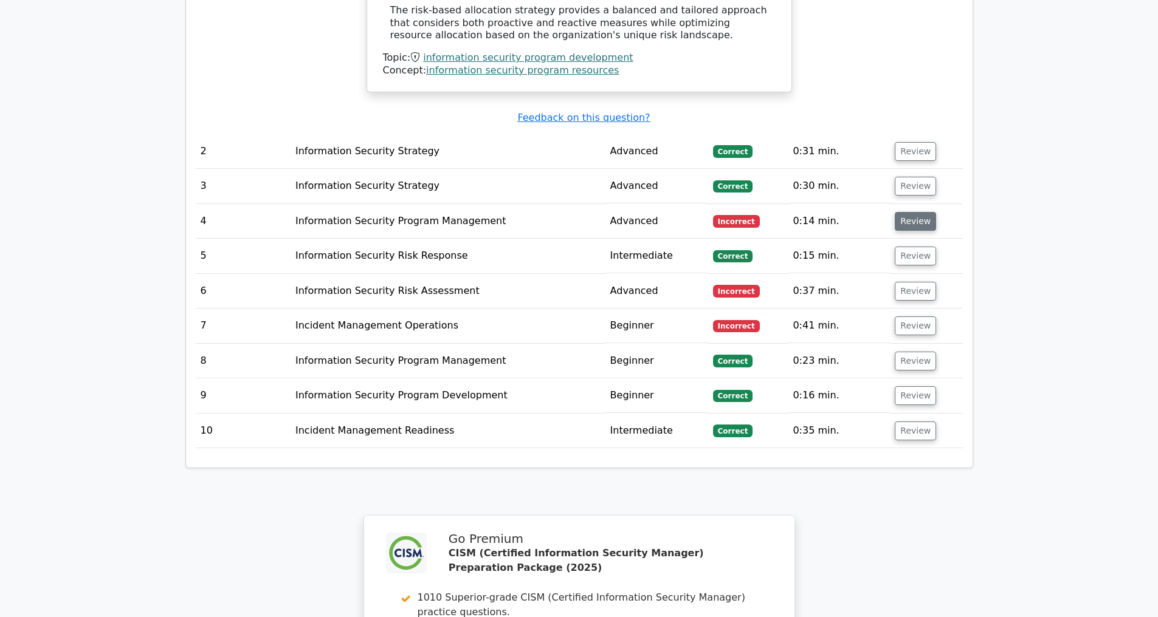
click at [921, 224] on button "Review" at bounding box center [915, 221] width 41 height 19
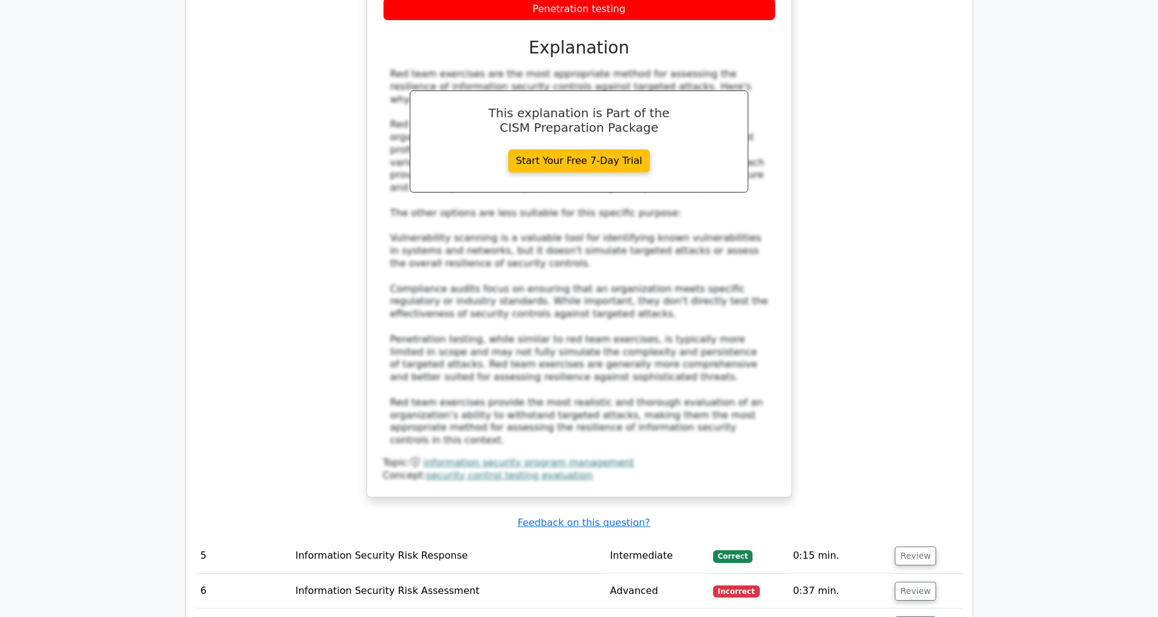
scroll to position [2509, 0]
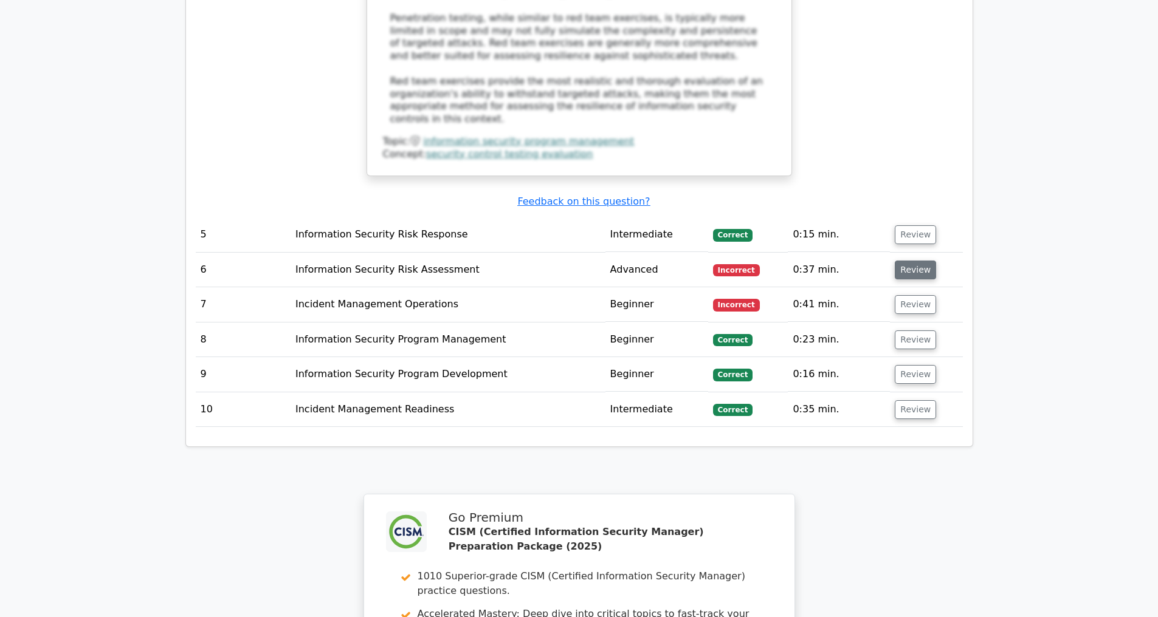
click at [901, 267] on button "Review" at bounding box center [915, 270] width 41 height 19
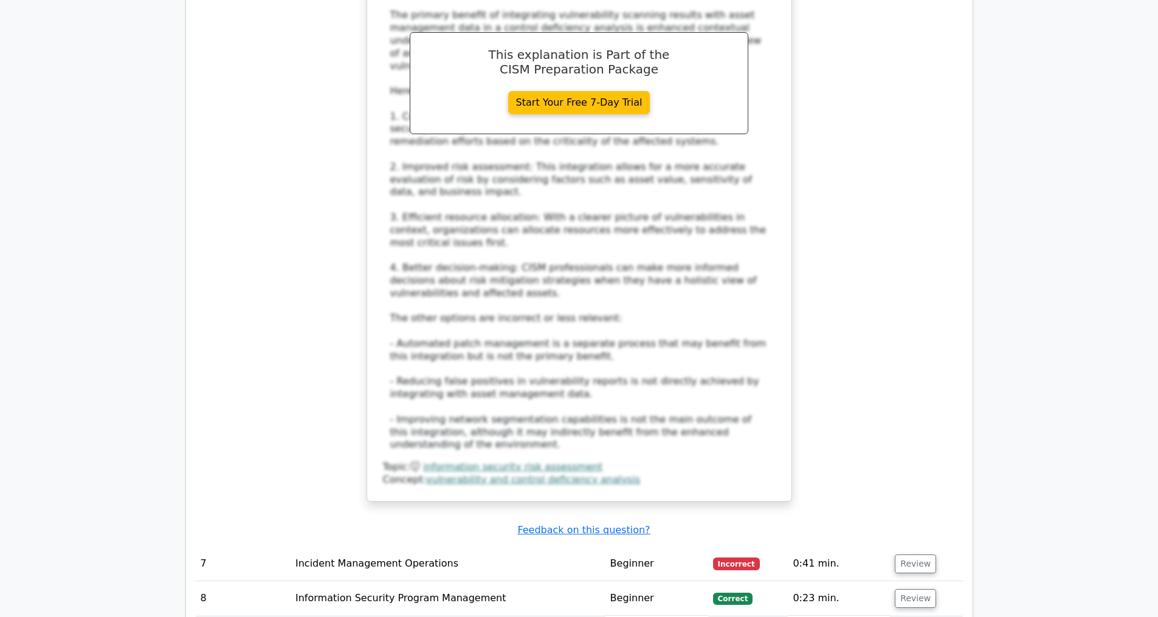
scroll to position [3084, 0]
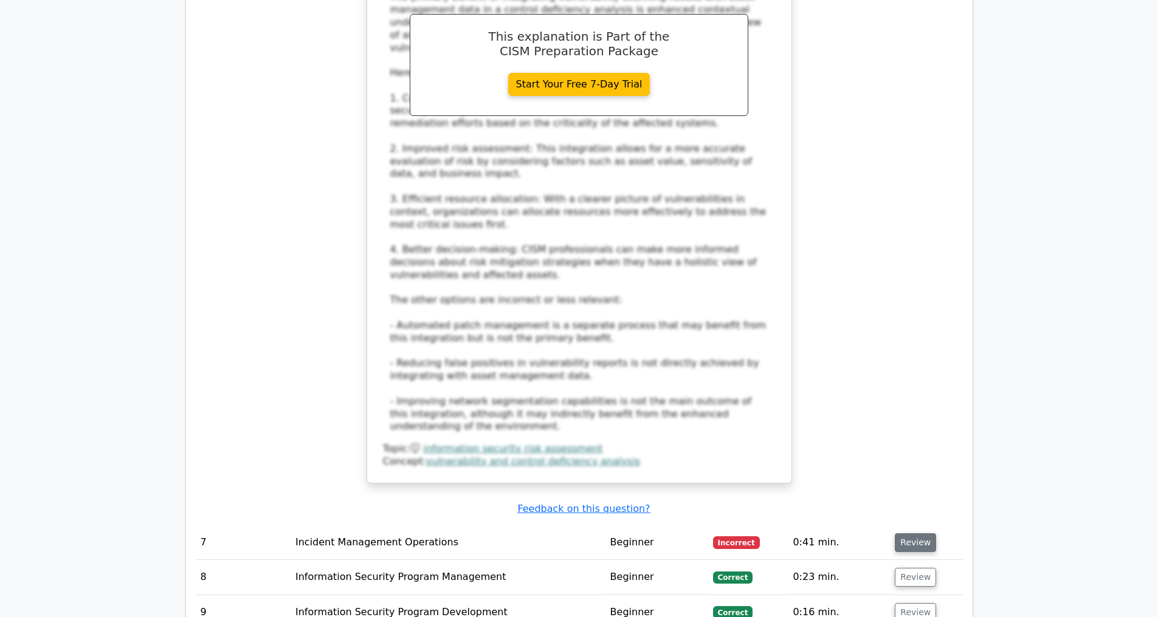
click at [921, 541] on button "Review" at bounding box center [915, 543] width 41 height 19
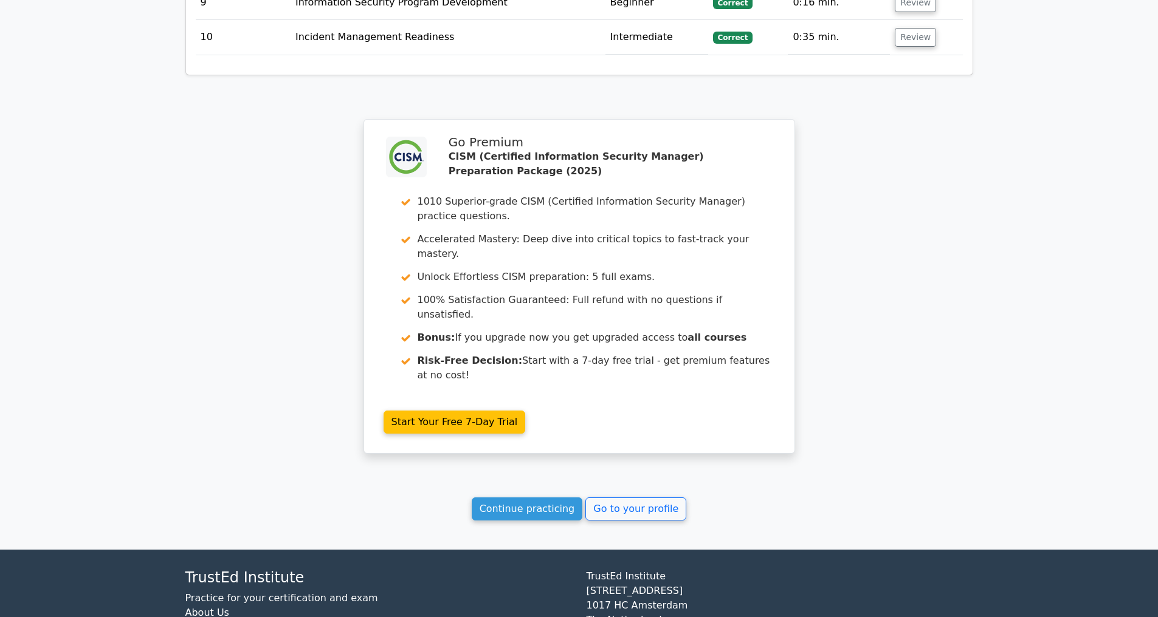
scroll to position [4480, 0]
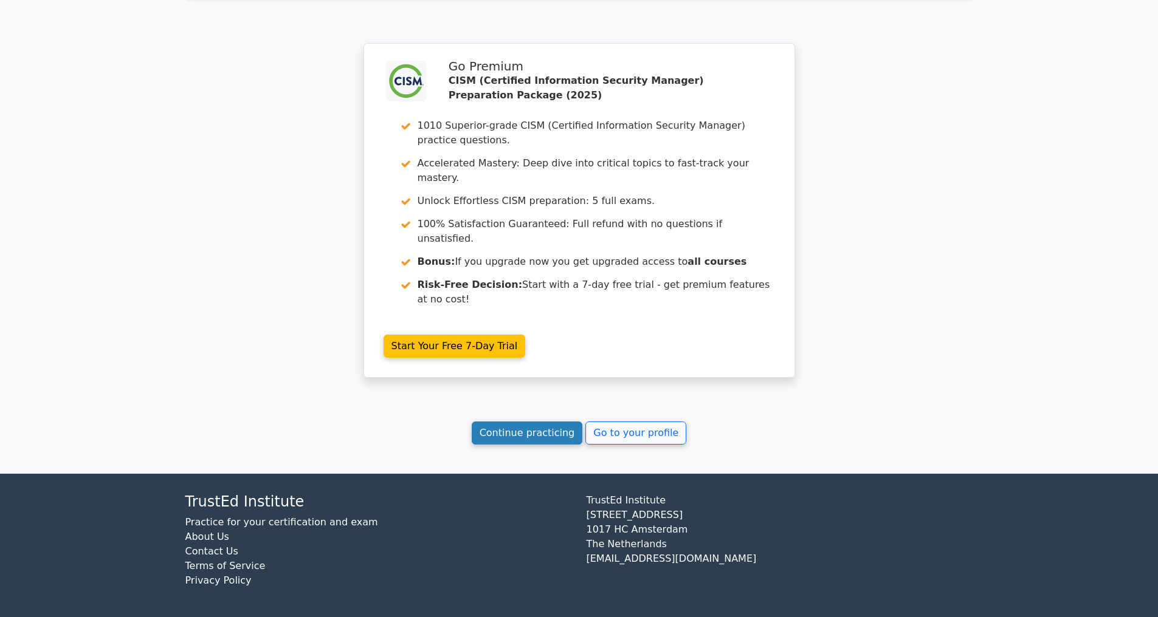
click at [538, 432] on link "Continue practicing" at bounding box center [527, 433] width 111 height 23
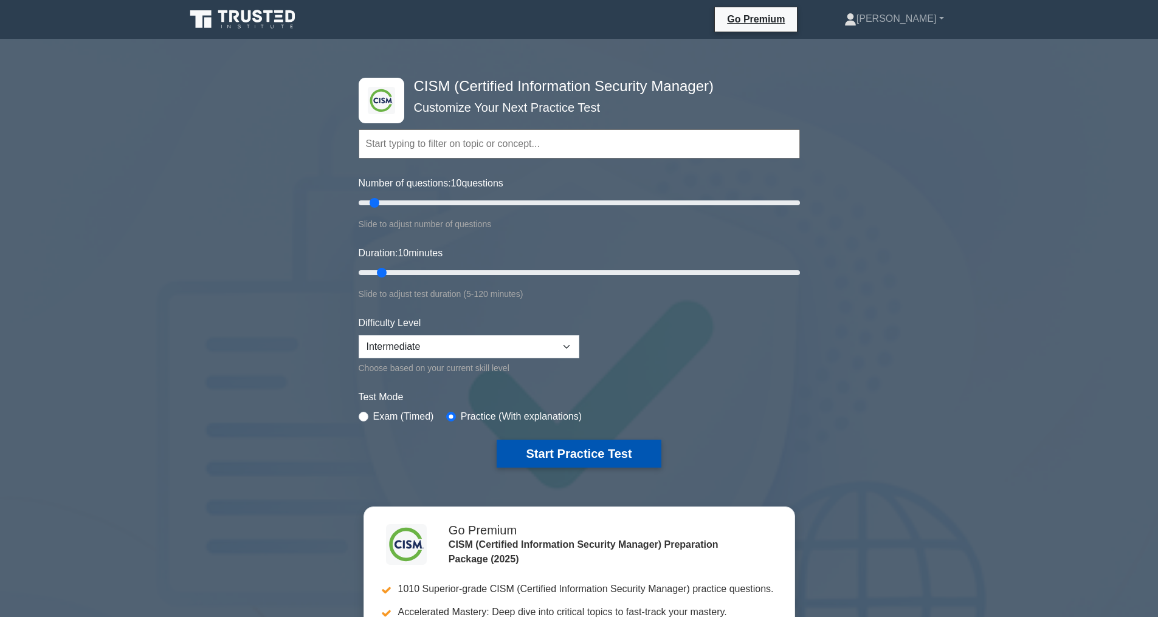
click at [538, 454] on button "Start Practice Test" at bounding box center [579, 454] width 164 height 28
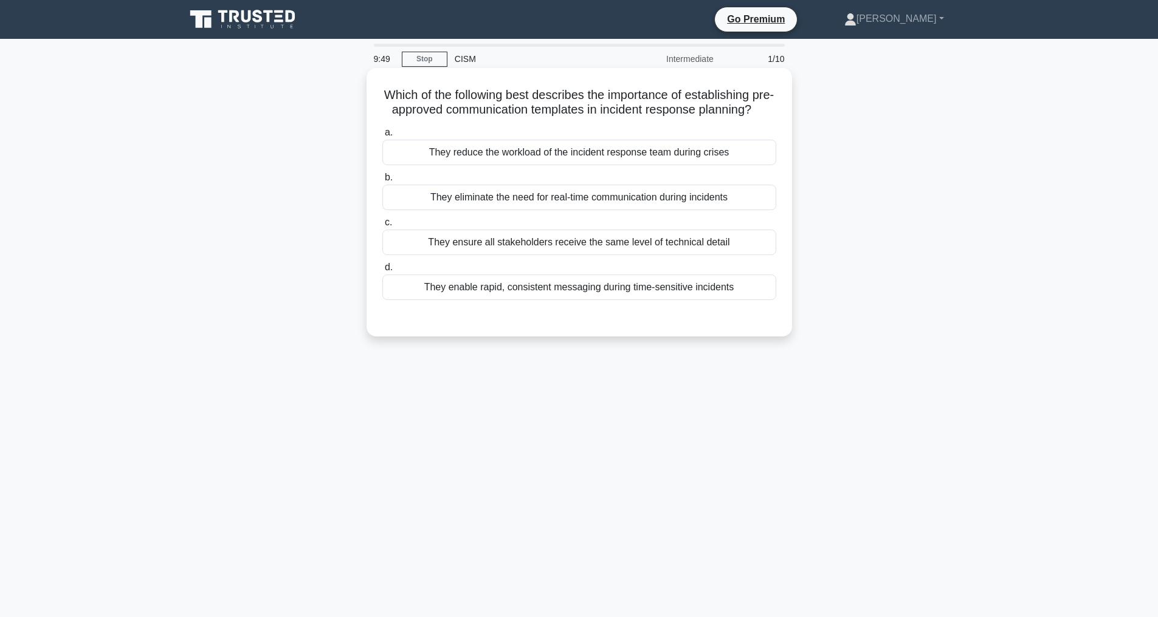
click at [572, 300] on div "They enable rapid, consistent messaging during time-sensitive incidents" at bounding box center [579, 288] width 394 height 26
click at [382, 272] on input "d. They enable rapid, consistent messaging during time-sensitive incidents" at bounding box center [382, 268] width 0 height 8
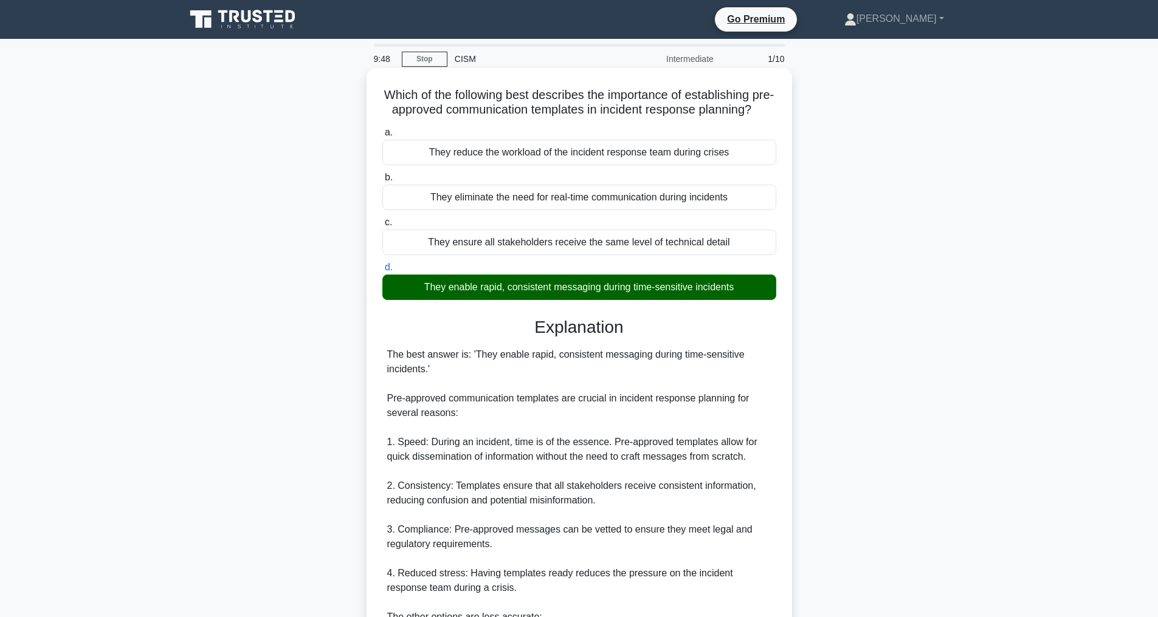
scroll to position [336, 0]
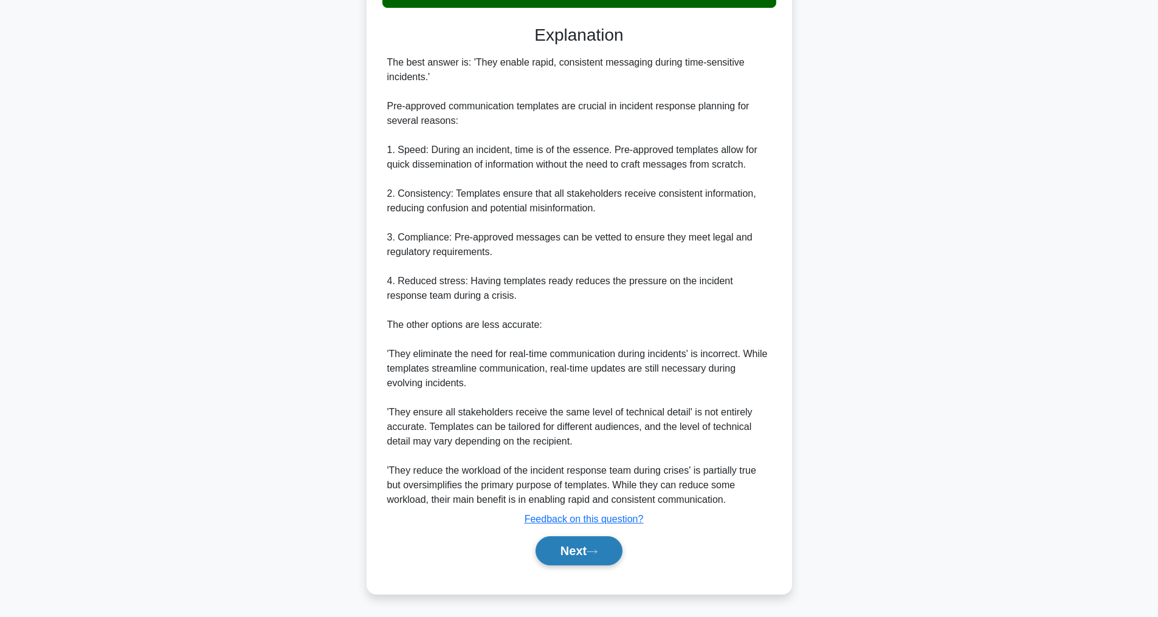
click at [584, 558] on button "Next" at bounding box center [578, 551] width 87 height 29
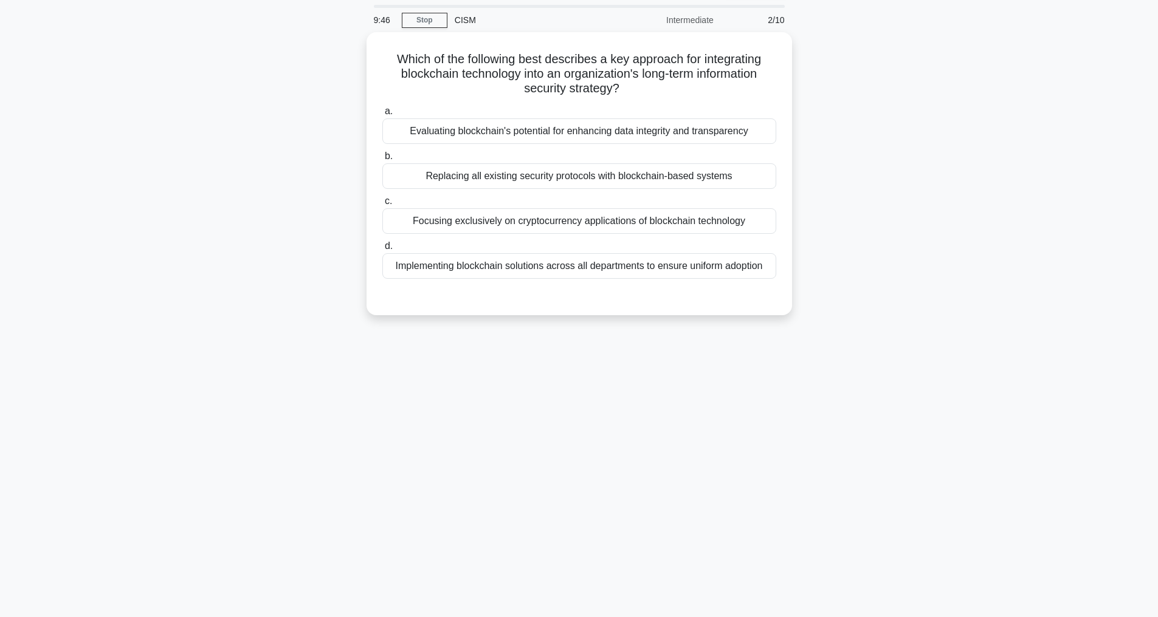
scroll to position [39, 0]
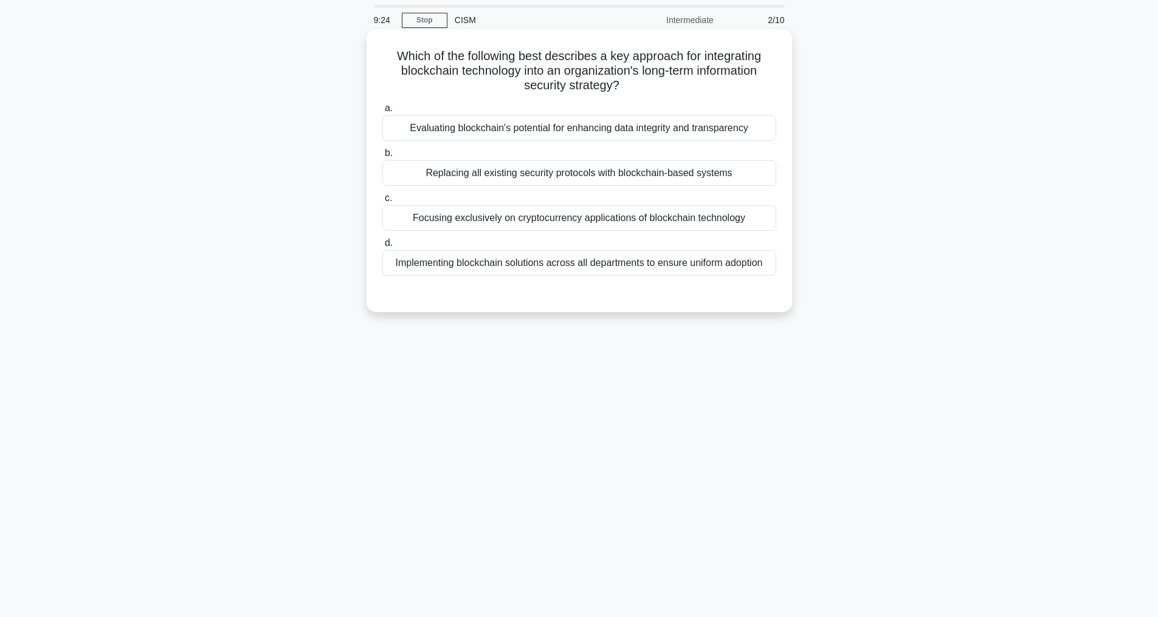
click at [551, 130] on div "Evaluating blockchain's potential for enhancing data integrity and transparency" at bounding box center [579, 128] width 394 height 26
click at [382, 112] on input "a. Evaluating blockchain's potential for enhancing data integrity and transpare…" at bounding box center [382, 109] width 0 height 8
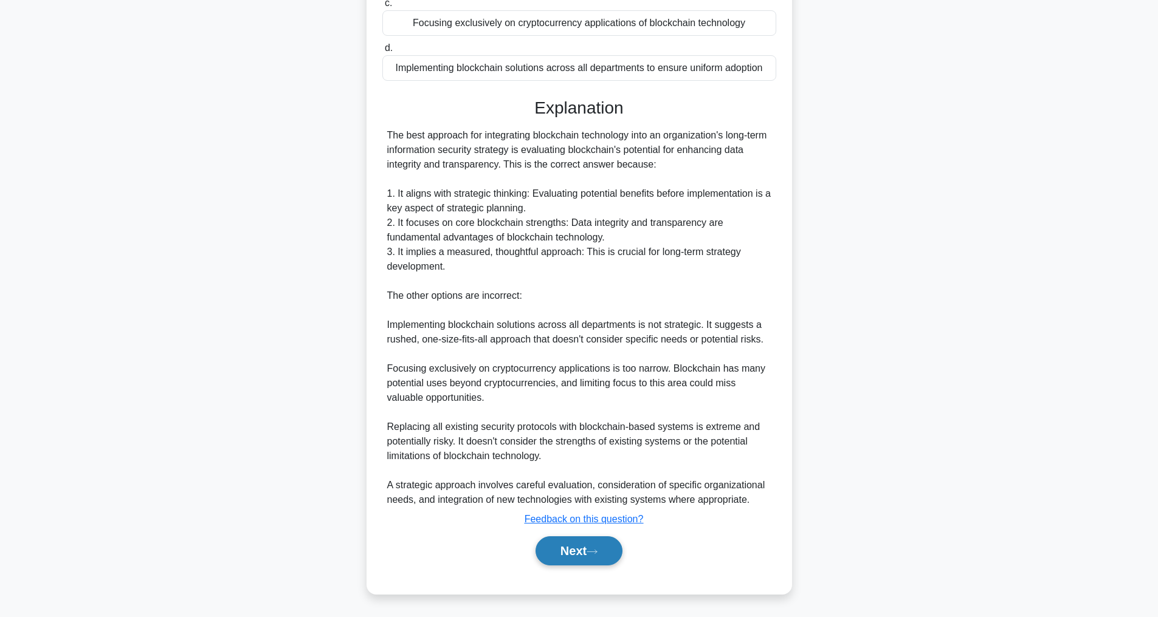
click at [610, 551] on button "Next" at bounding box center [578, 551] width 87 height 29
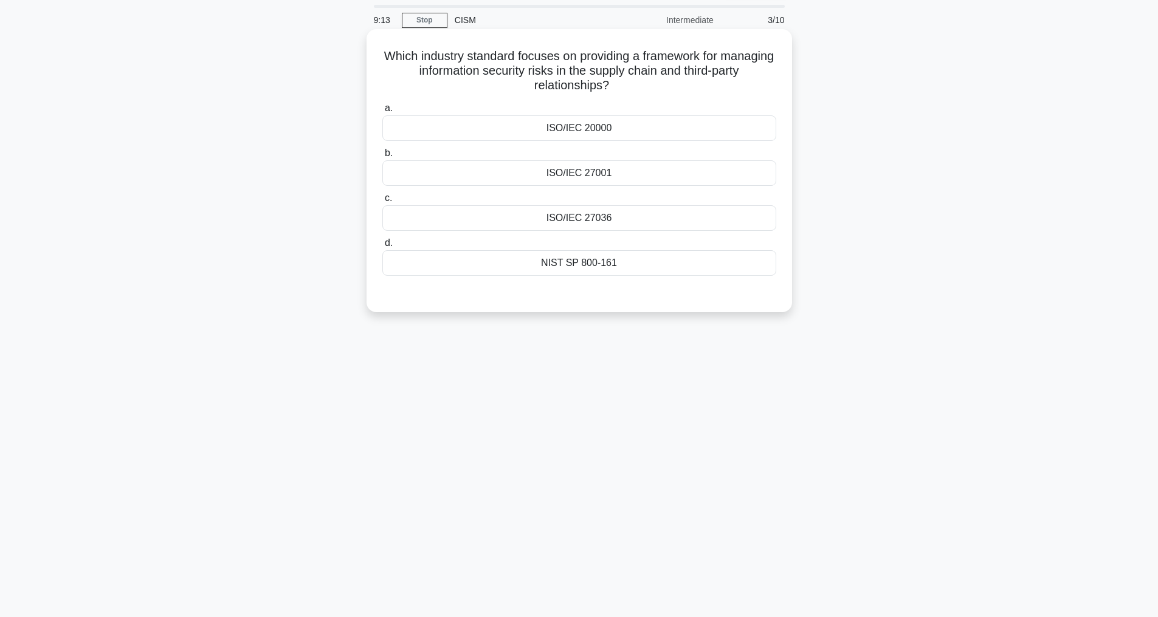
click at [608, 223] on div "ISO/IEC 27036" at bounding box center [579, 218] width 394 height 26
click at [382, 202] on input "c. ISO/IEC 27036" at bounding box center [382, 198] width 0 height 8
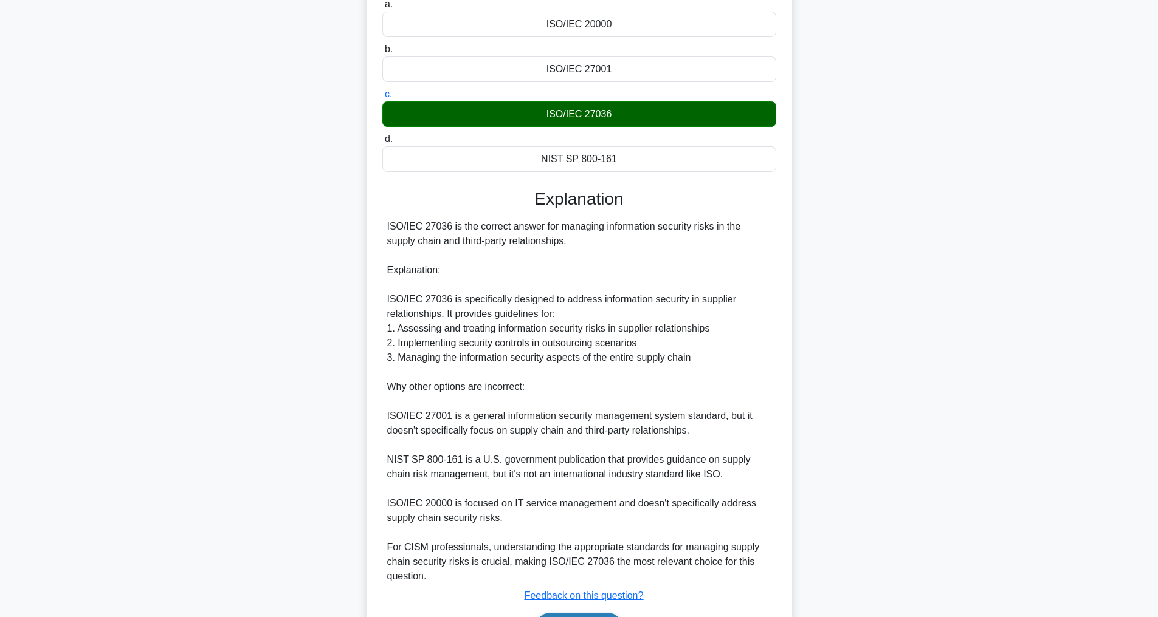
scroll to position [219, 0]
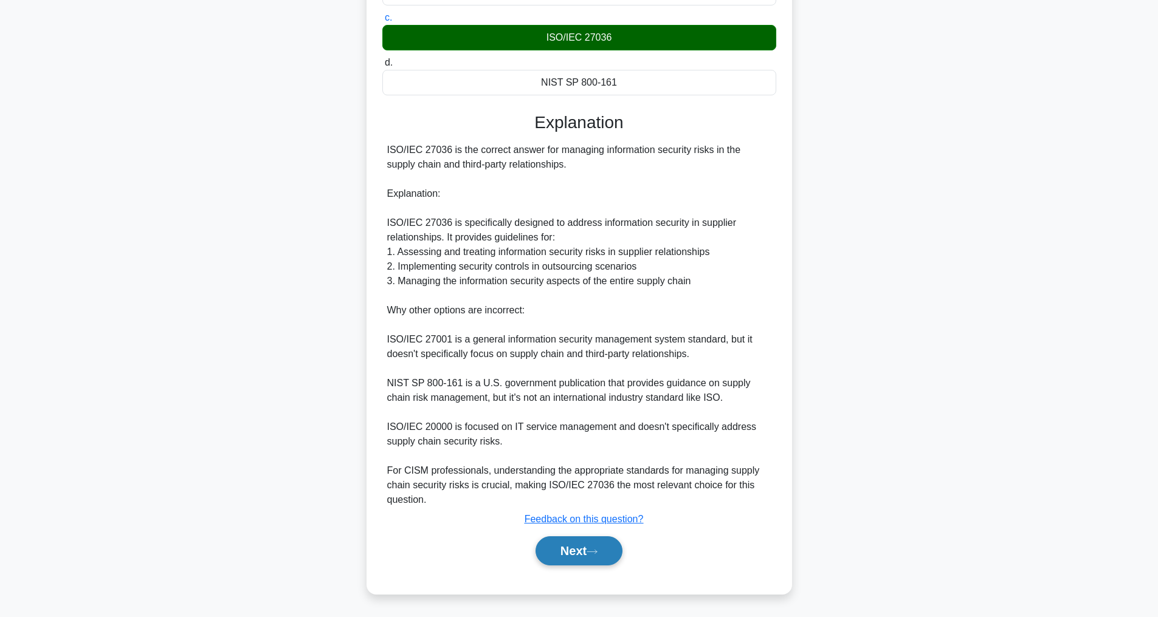
click at [566, 548] on button "Next" at bounding box center [578, 551] width 87 height 29
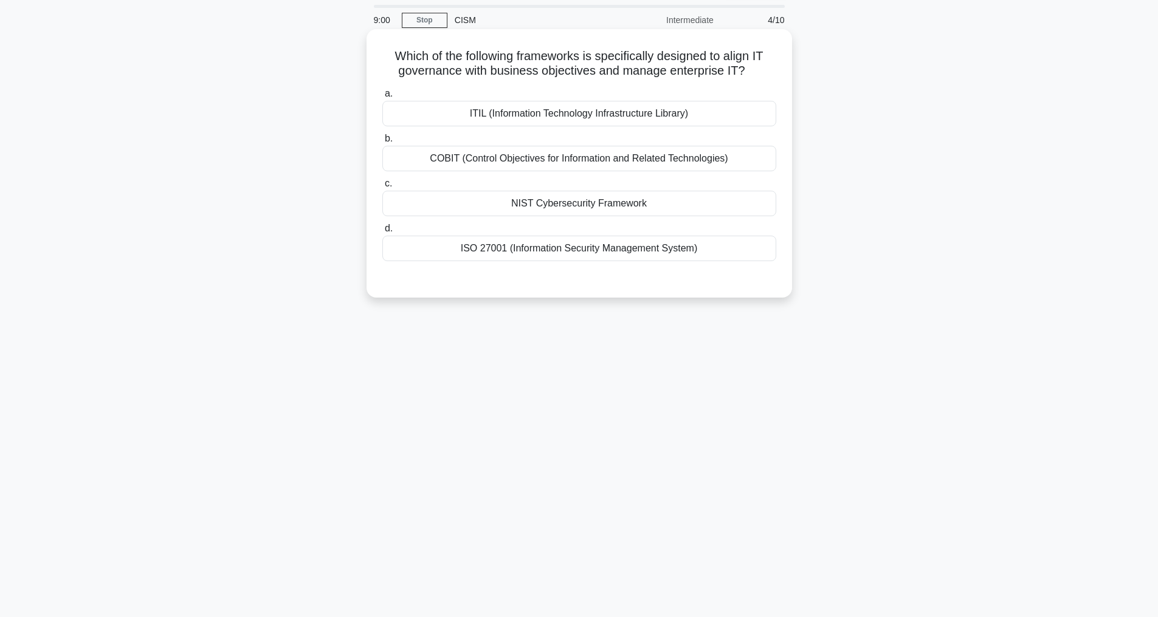
click at [599, 126] on div "ITIL (Information Technology Infrastructure Library)" at bounding box center [579, 114] width 394 height 26
click at [382, 98] on input "a. ITIL (Information Technology Infrastructure Library)" at bounding box center [382, 94] width 0 height 8
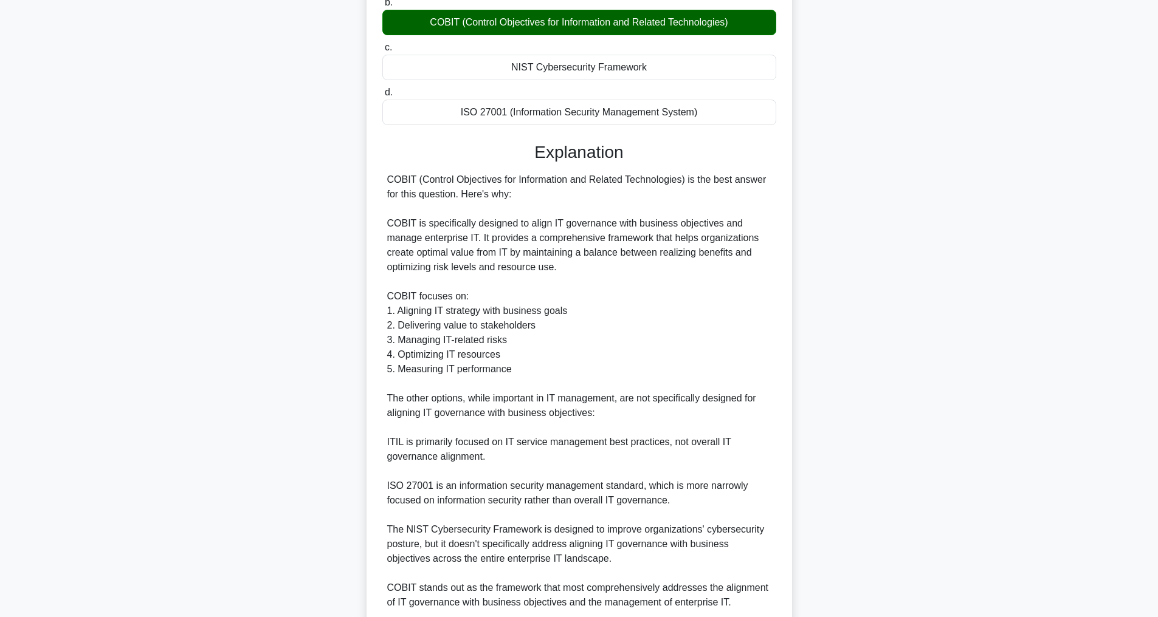
scroll to position [308, 0]
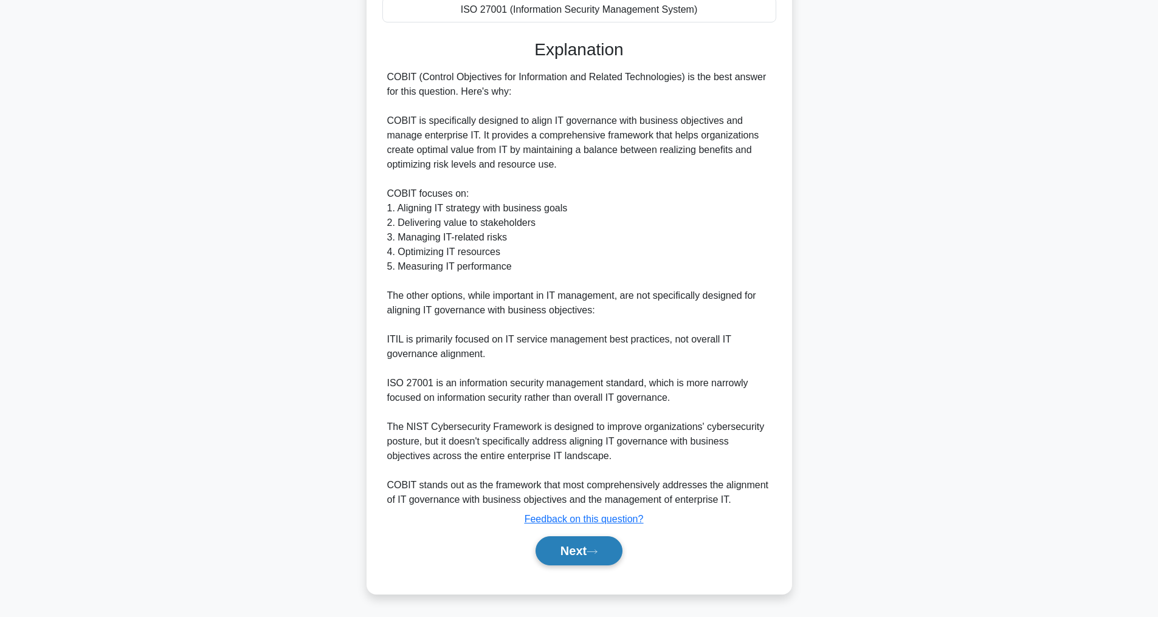
click at [580, 552] on button "Next" at bounding box center [578, 551] width 87 height 29
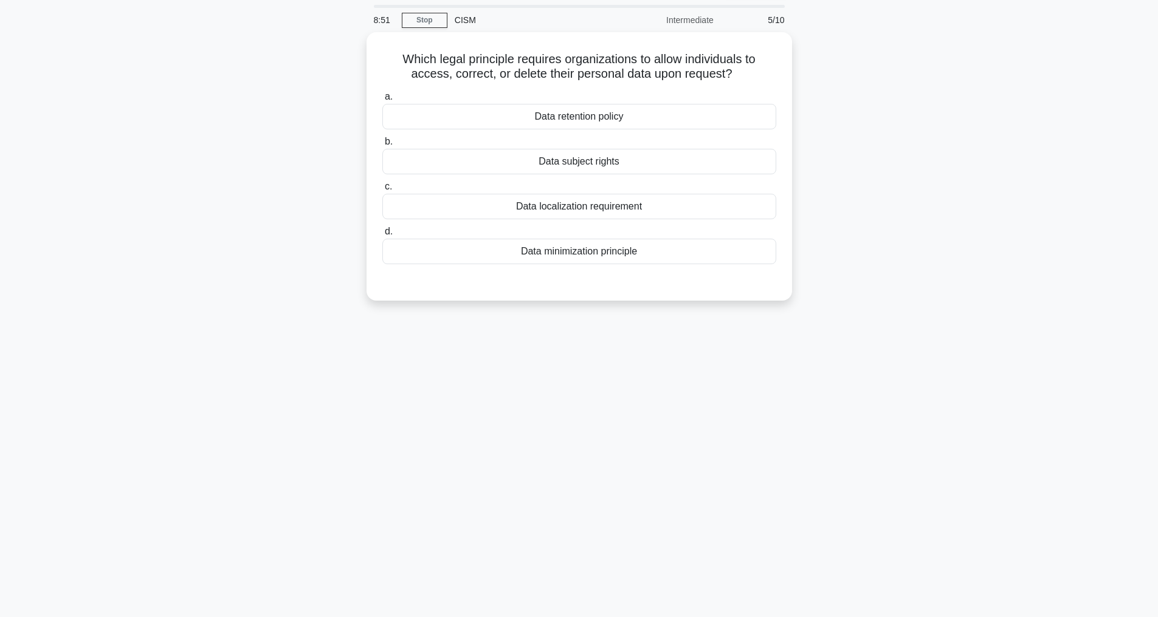
scroll to position [39, 0]
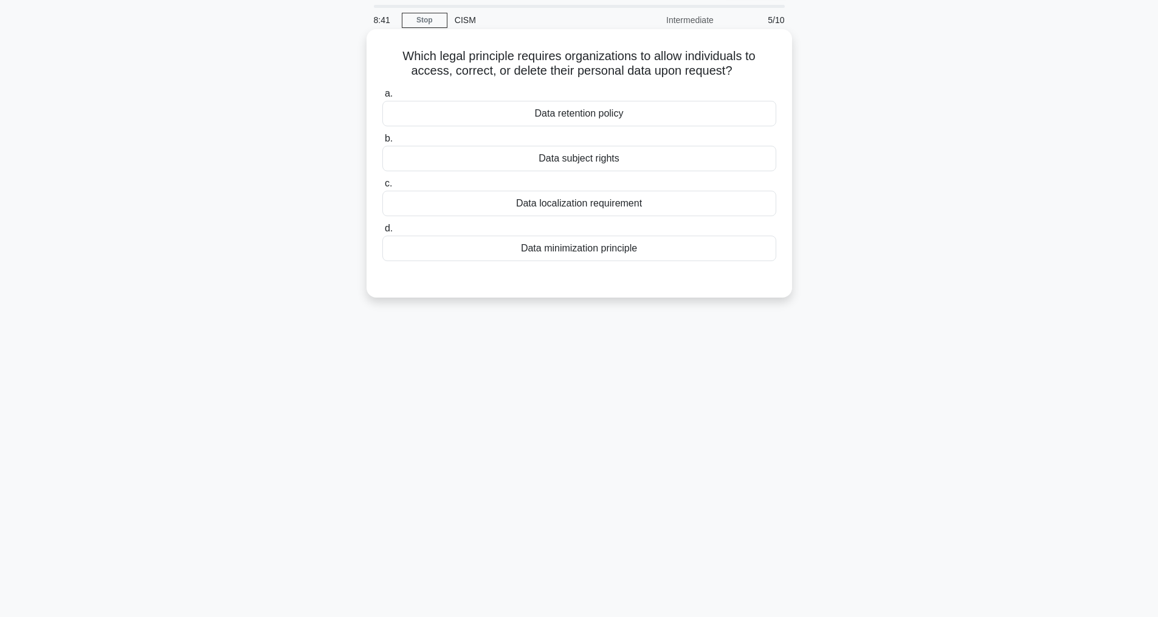
click at [576, 161] on div "Data subject rights" at bounding box center [579, 159] width 394 height 26
click at [382, 143] on input "b. Data subject rights" at bounding box center [382, 139] width 0 height 8
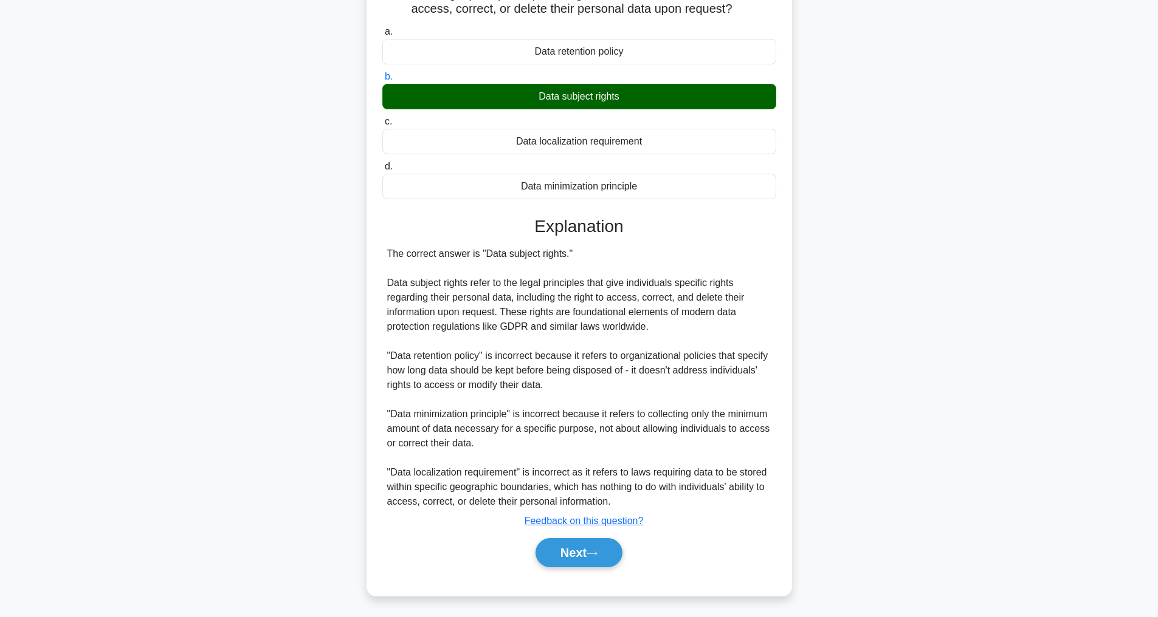
scroll to position [103, 0]
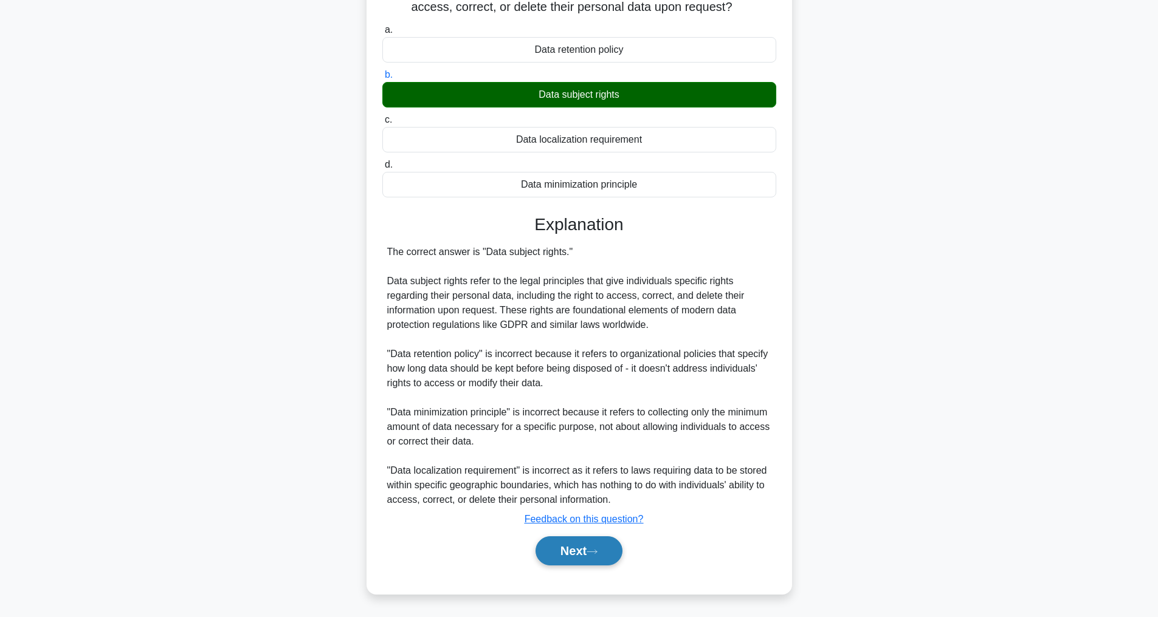
click at [582, 548] on button "Next" at bounding box center [578, 551] width 87 height 29
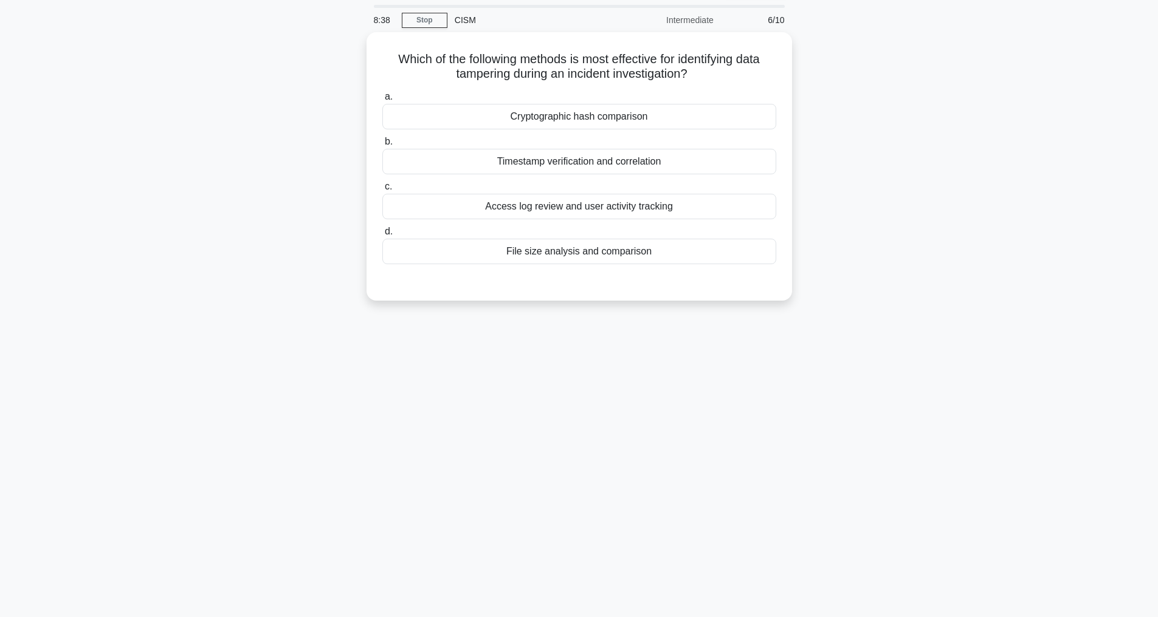
scroll to position [39, 0]
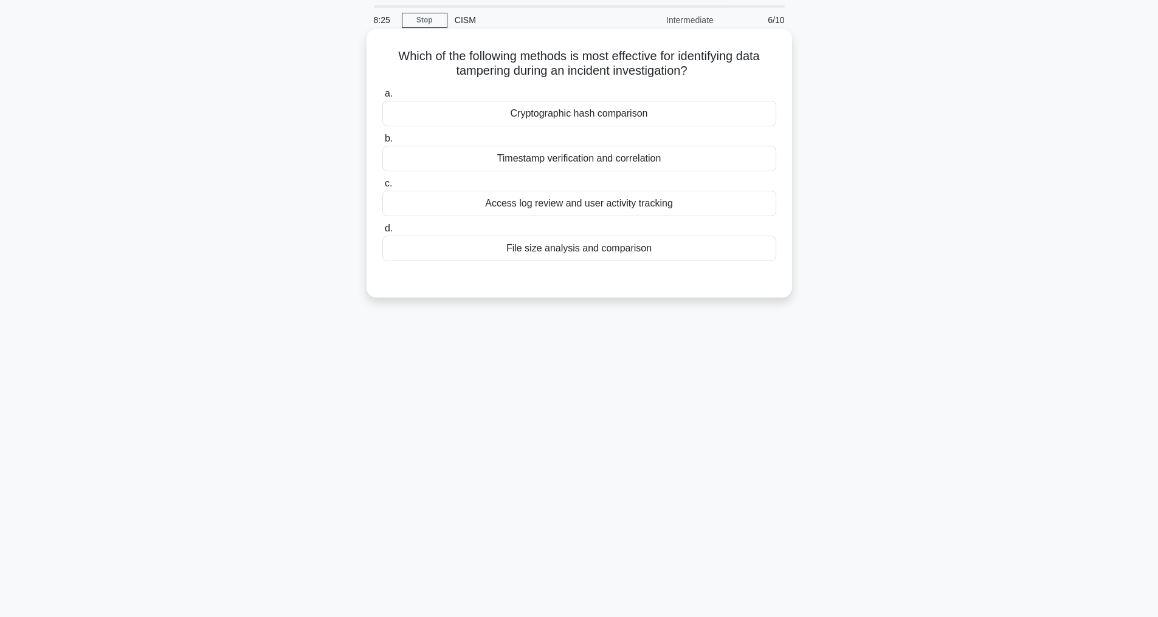
click at [570, 111] on div "Cryptographic hash comparison" at bounding box center [579, 114] width 394 height 26
click at [382, 98] on input "a. Cryptographic hash comparison" at bounding box center [382, 94] width 0 height 8
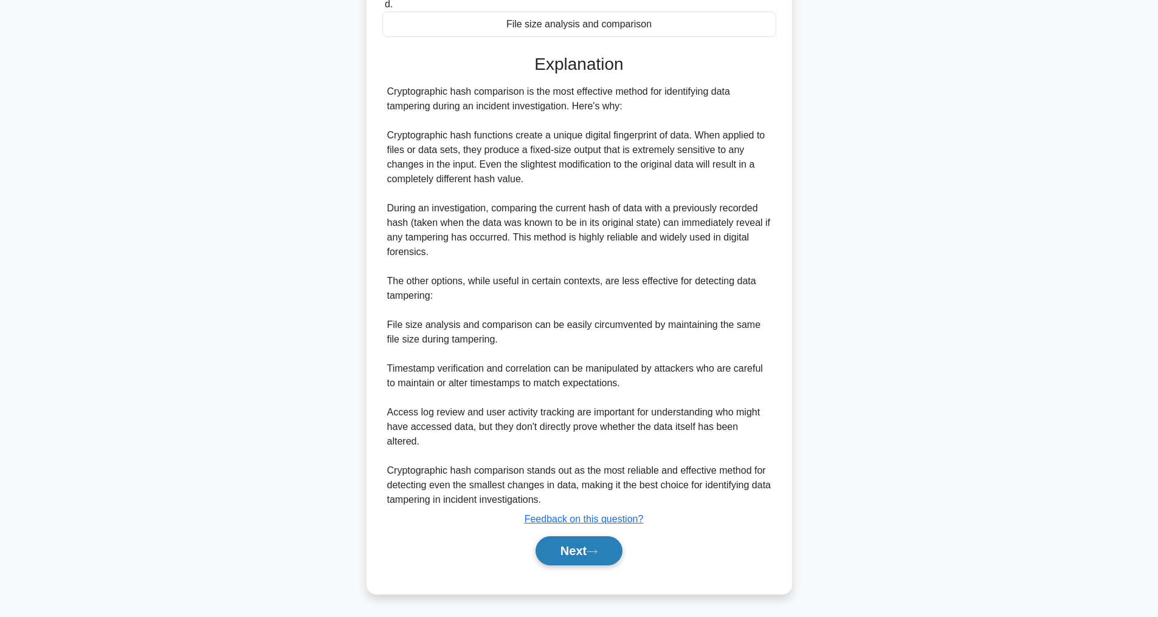
click at [587, 542] on button "Next" at bounding box center [578, 551] width 87 height 29
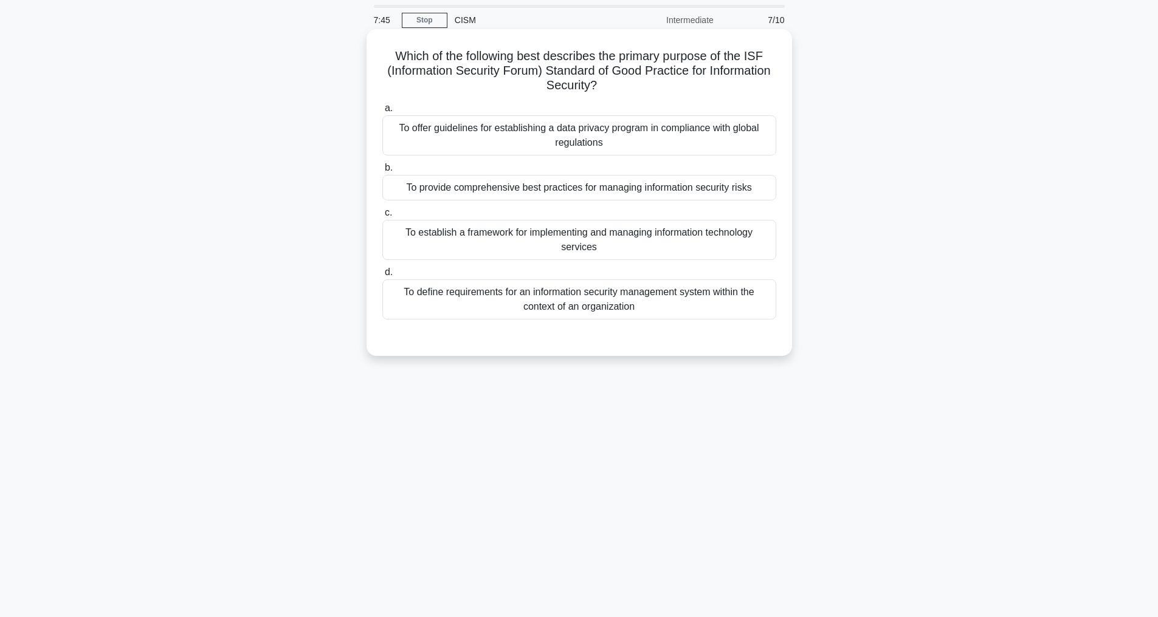
click at [620, 126] on div "To offer guidelines for establishing a data privacy program in compliance with …" at bounding box center [579, 135] width 394 height 40
click at [382, 112] on input "a. To offer guidelines for establishing a data privacy program in compliance wi…" at bounding box center [382, 109] width 0 height 8
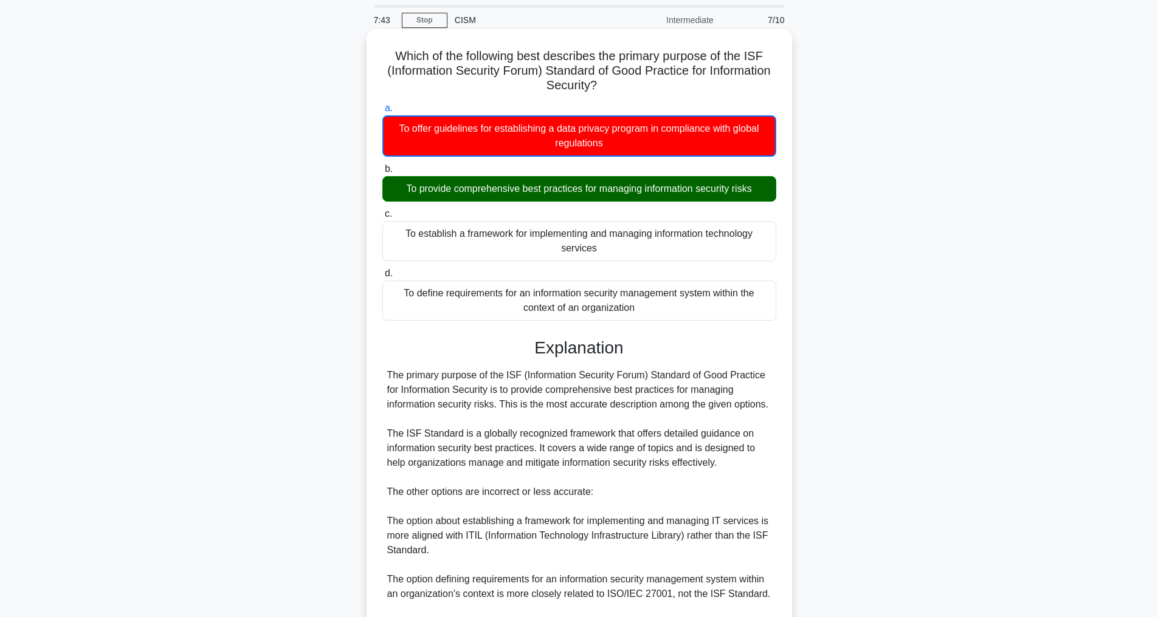
scroll to position [250, 0]
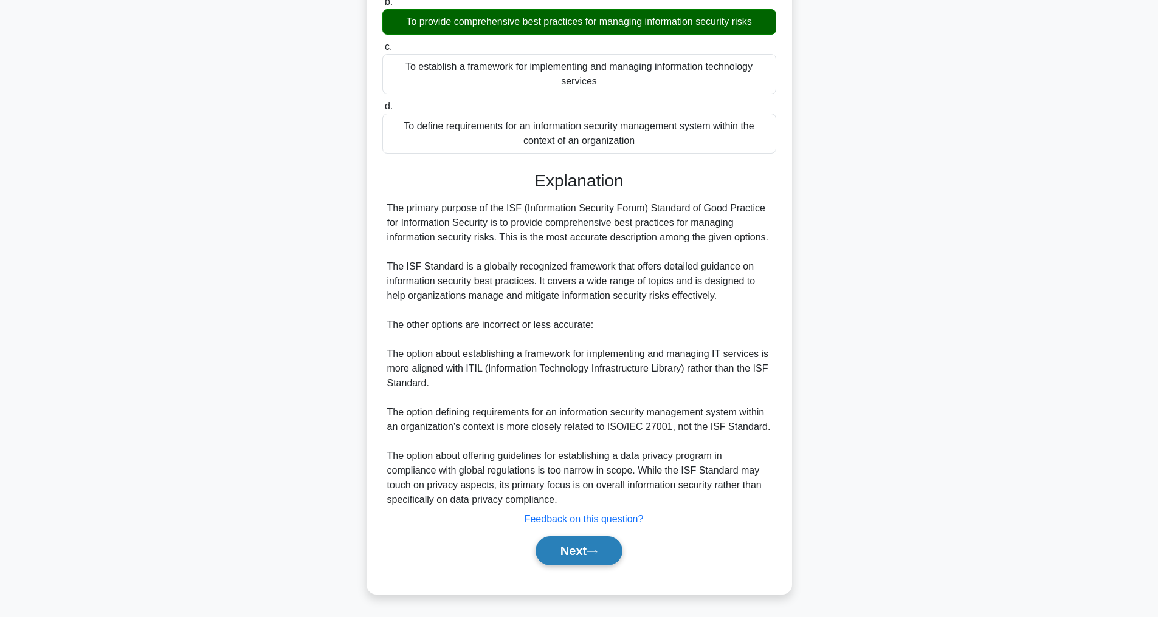
click at [593, 549] on icon at bounding box center [591, 552] width 11 height 7
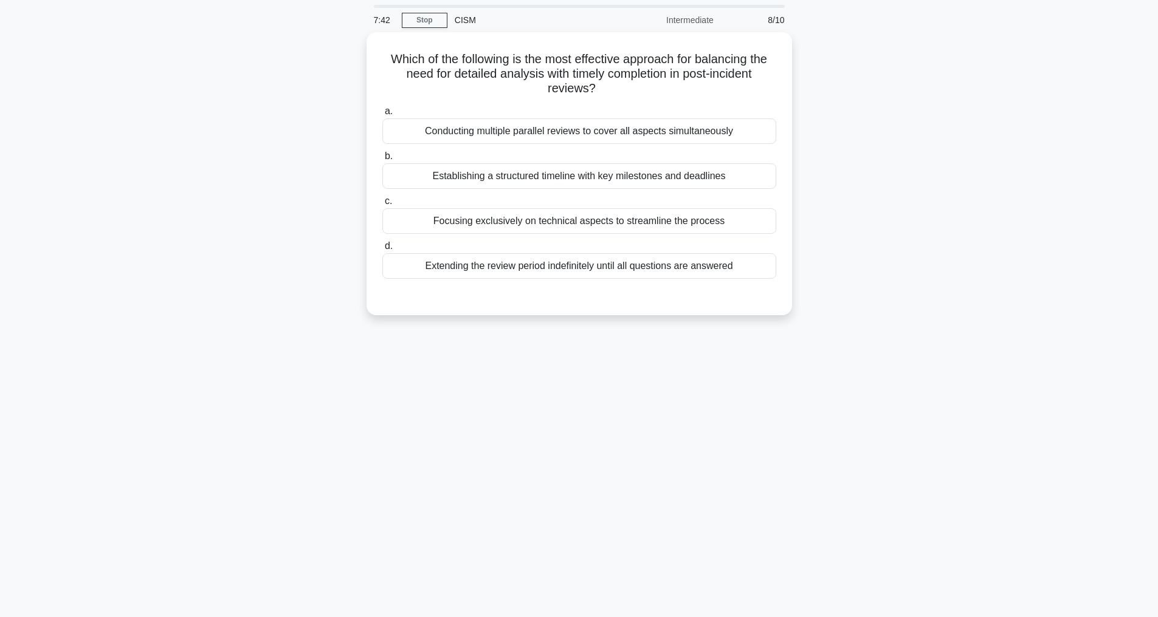
scroll to position [39, 0]
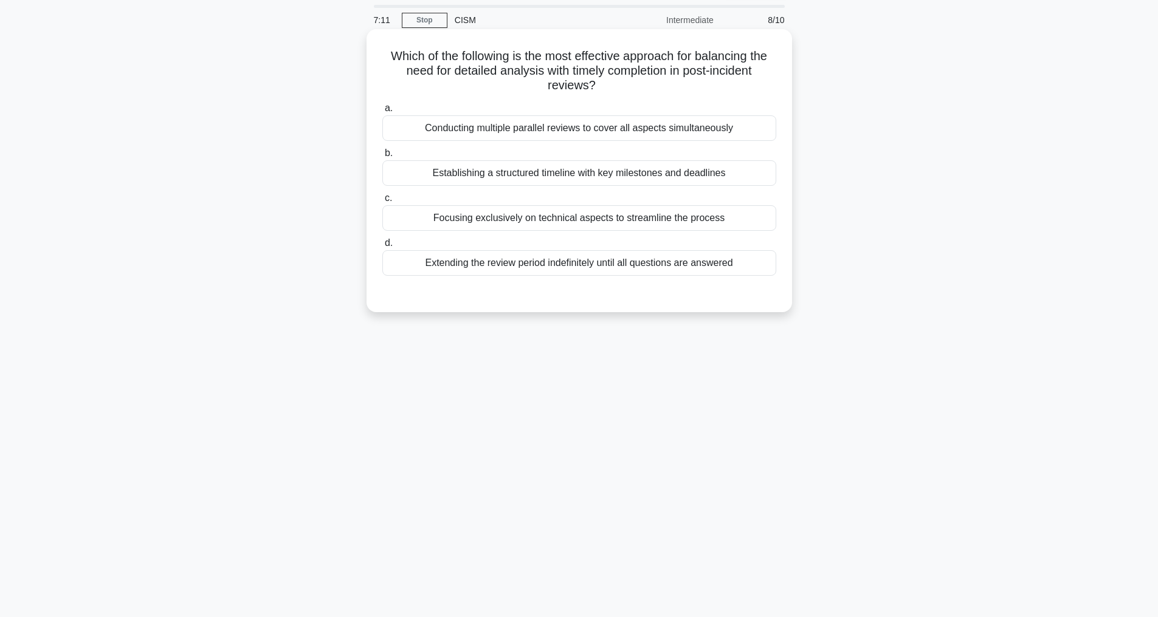
click at [498, 176] on div "Establishing a structured timeline with key milestones and deadlines" at bounding box center [579, 173] width 394 height 26
click at [382, 157] on input "b. Establishing a structured timeline with key milestones and deadlines" at bounding box center [382, 154] width 0 height 8
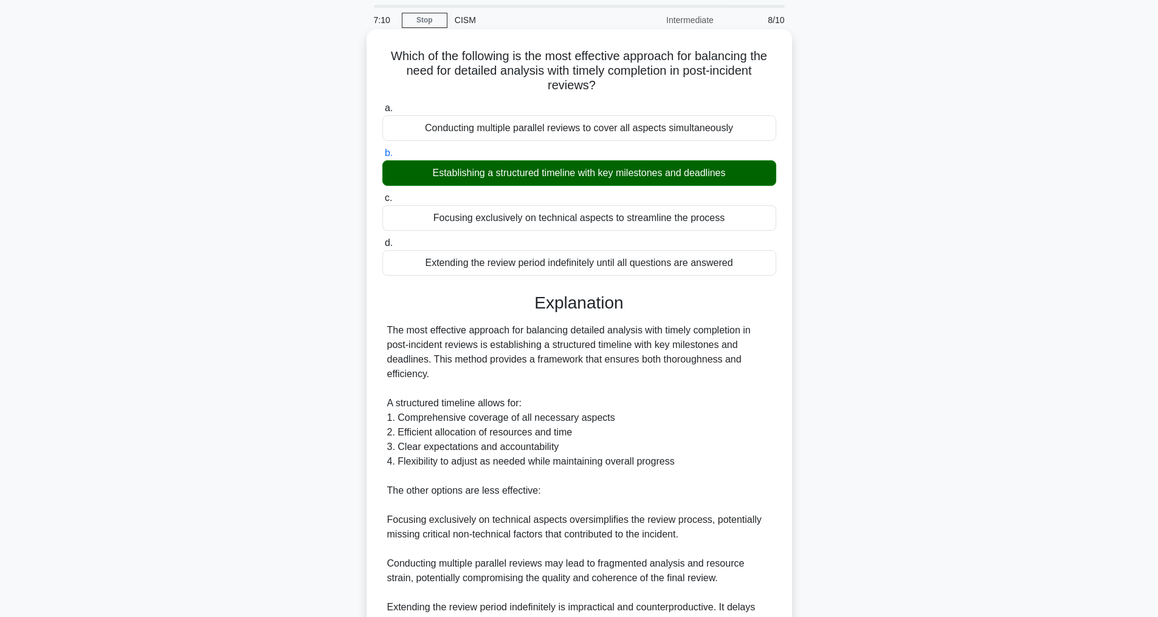
scroll to position [234, 0]
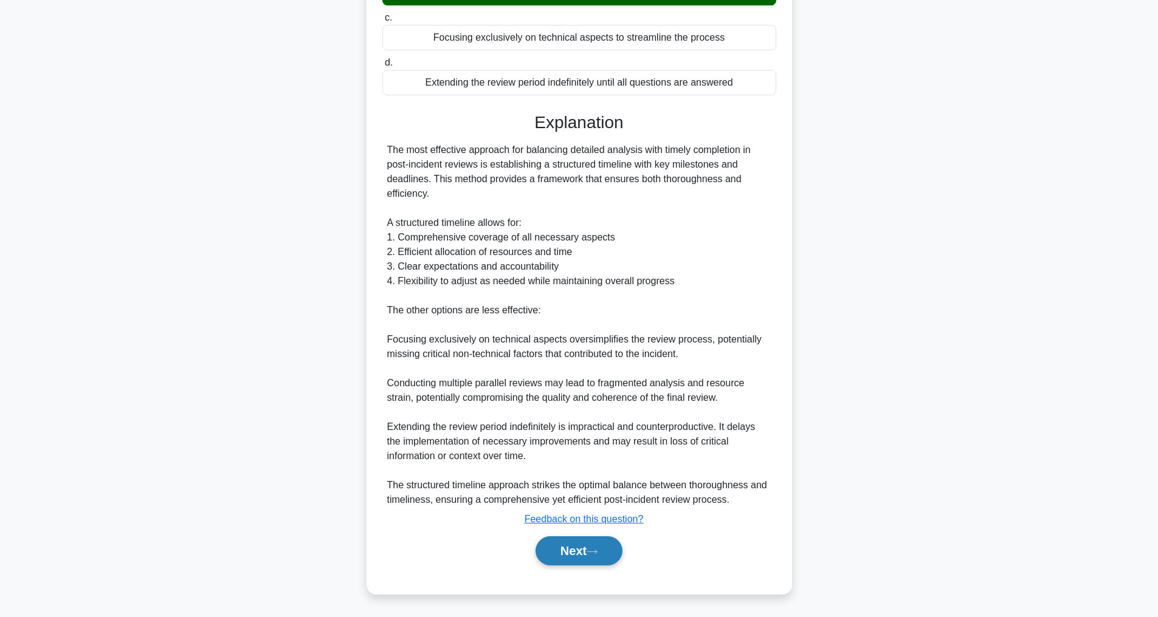
click at [546, 543] on button "Next" at bounding box center [578, 551] width 87 height 29
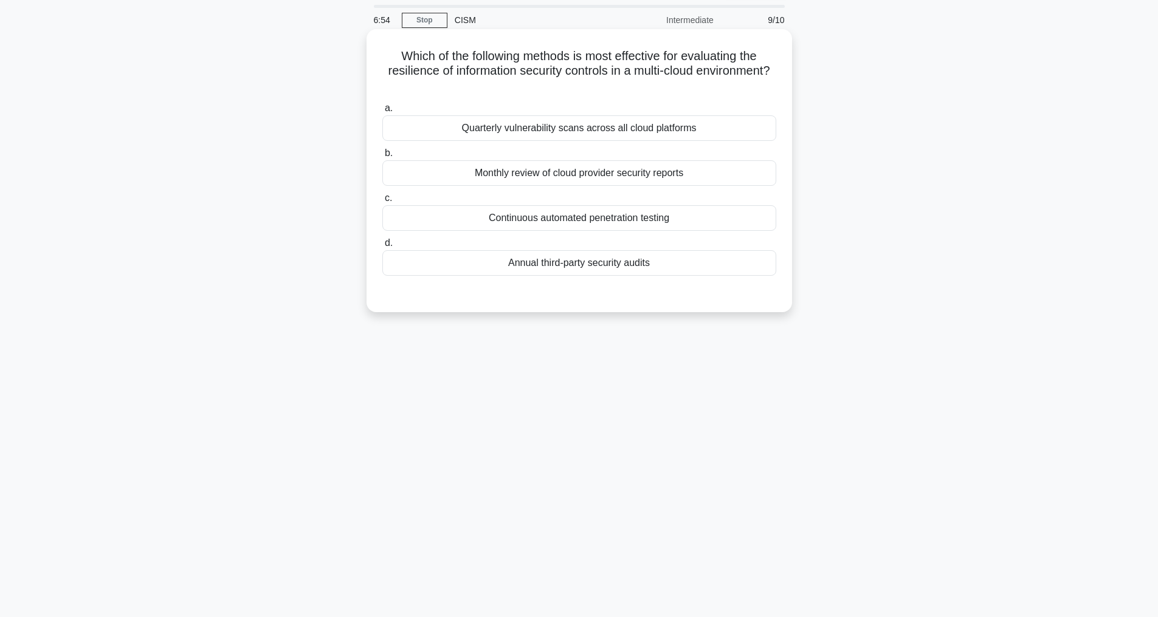
click at [555, 218] on div "Continuous automated penetration testing" at bounding box center [579, 218] width 394 height 26
click at [382, 202] on input "c. Continuous automated penetration testing" at bounding box center [382, 198] width 0 height 8
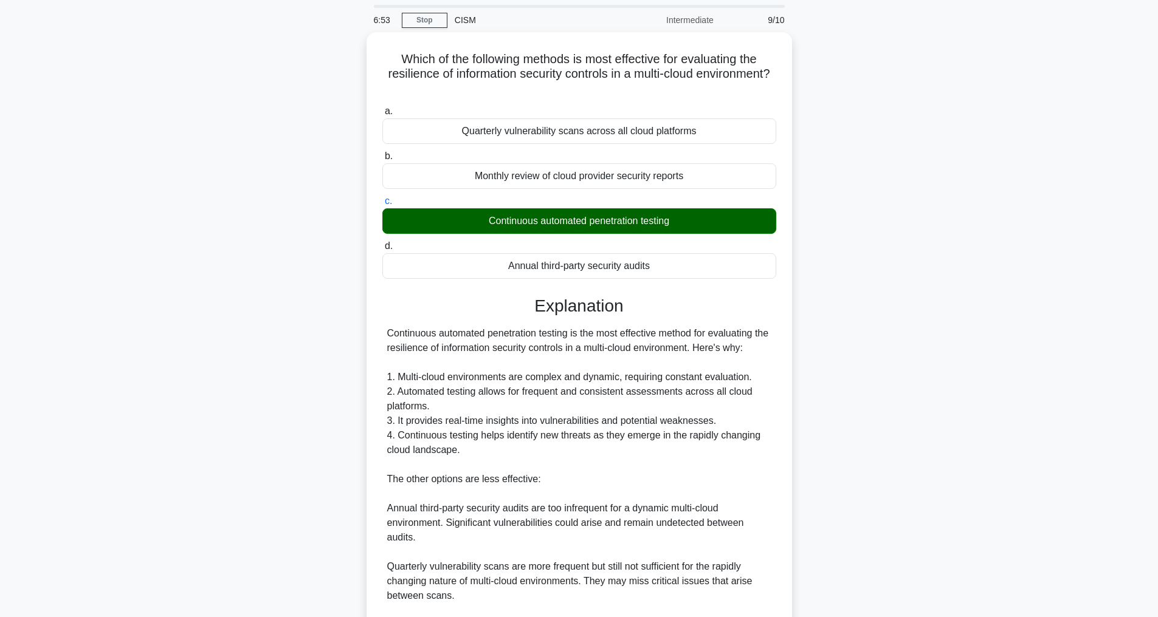
scroll to position [292, 0]
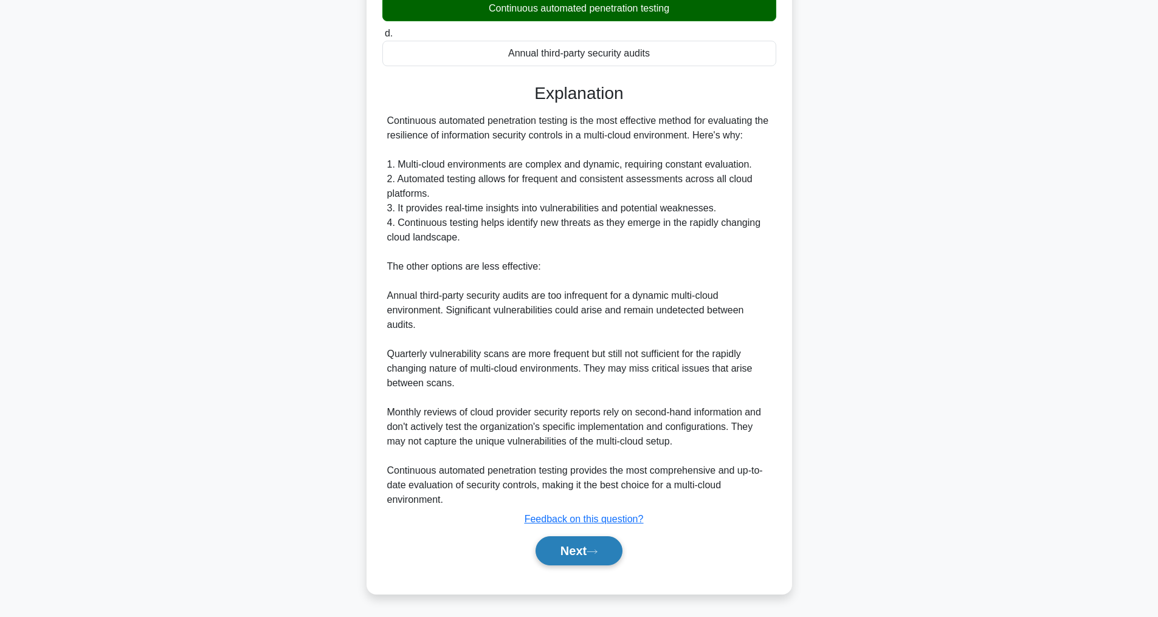
click at [574, 552] on button "Next" at bounding box center [578, 551] width 87 height 29
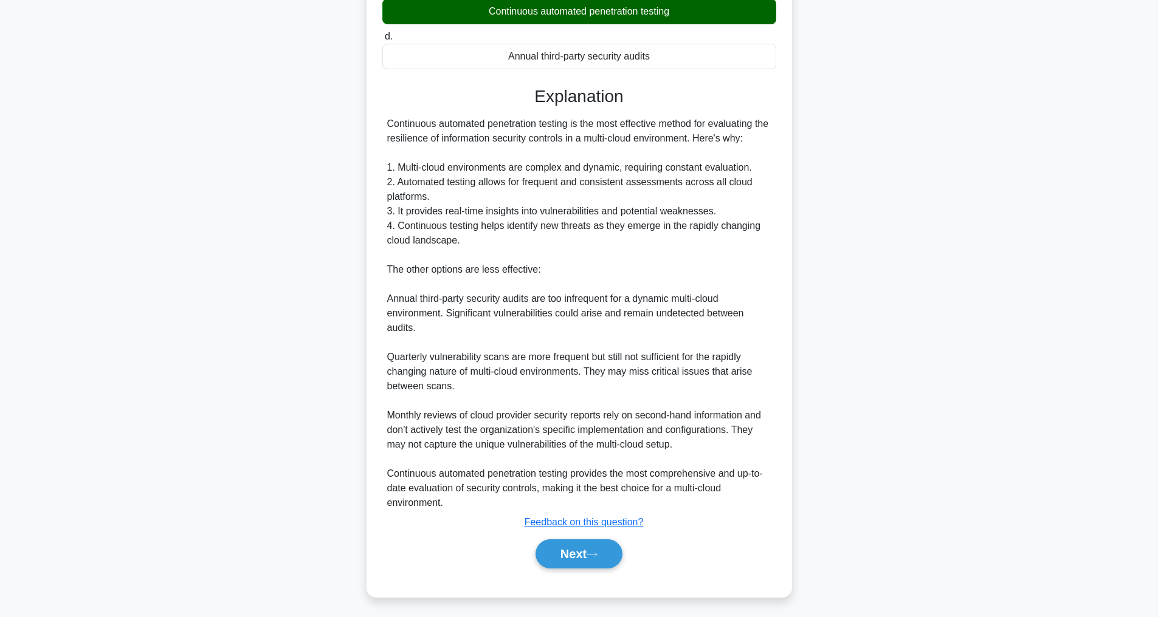
scroll to position [39, 0]
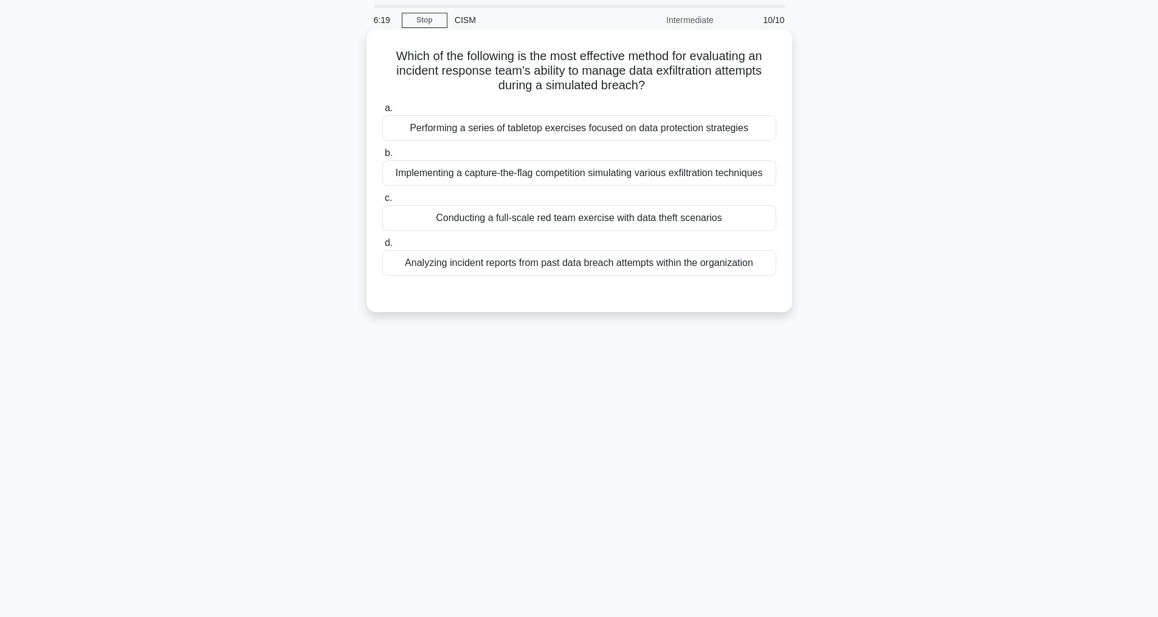
click at [487, 170] on div "Implementing a capture-the-flag competition simulating various exfiltration tec…" at bounding box center [579, 173] width 394 height 26
click at [382, 157] on input "b. Implementing a capture-the-flag competition simulating various exfiltration …" at bounding box center [382, 154] width 0 height 8
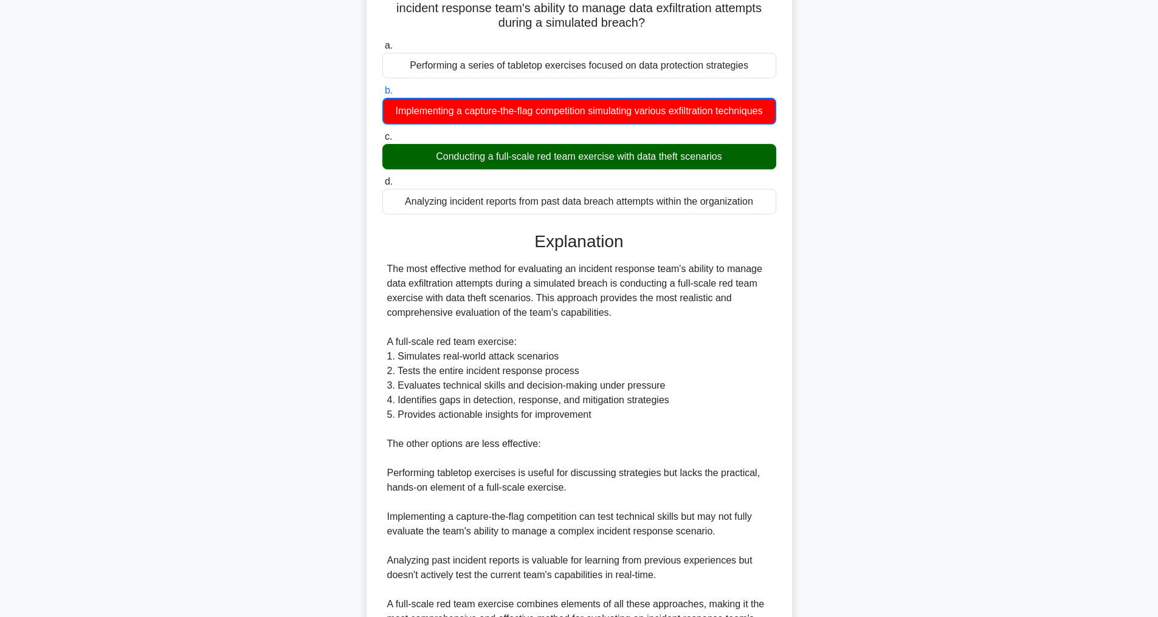
scroll to position [250, 0]
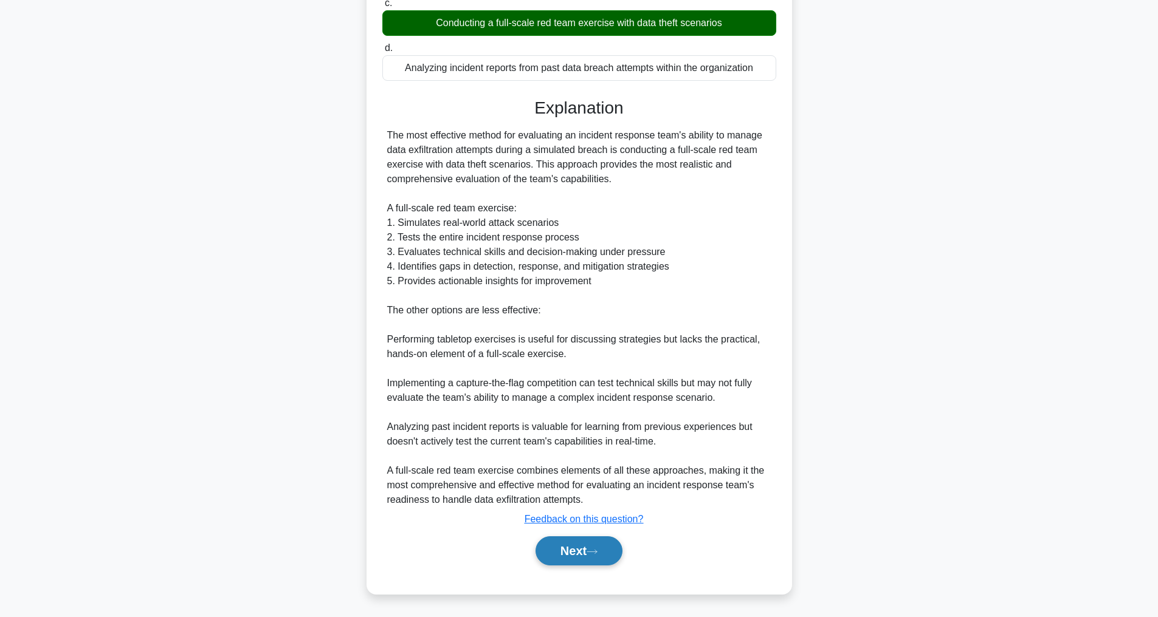
click at [595, 547] on button "Next" at bounding box center [578, 551] width 87 height 29
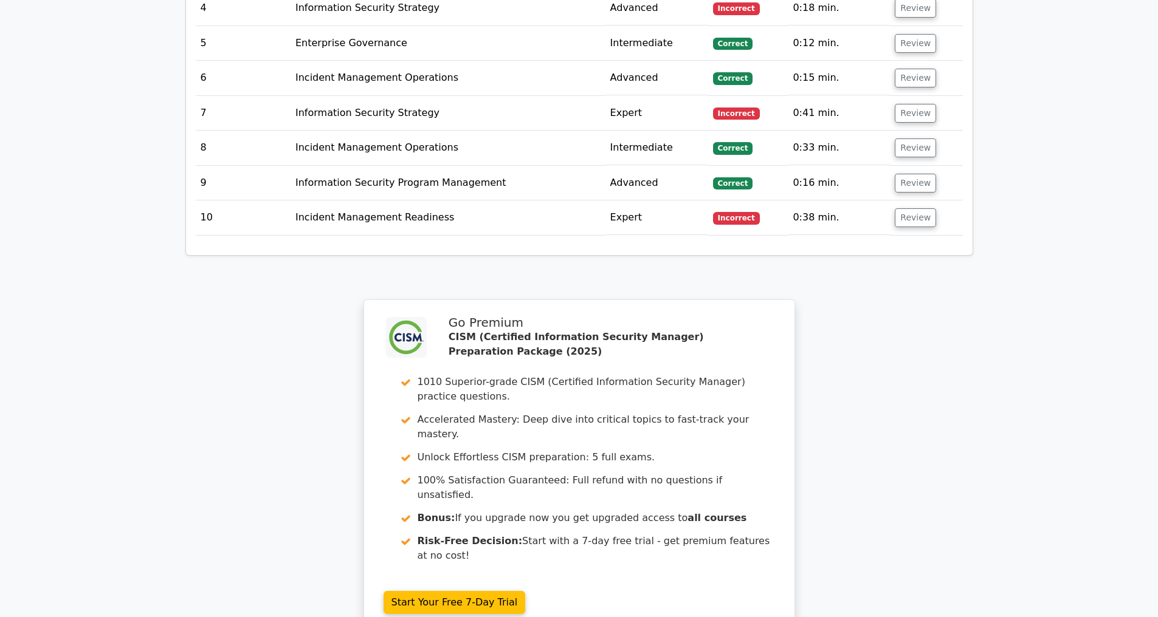
scroll to position [2201, 0]
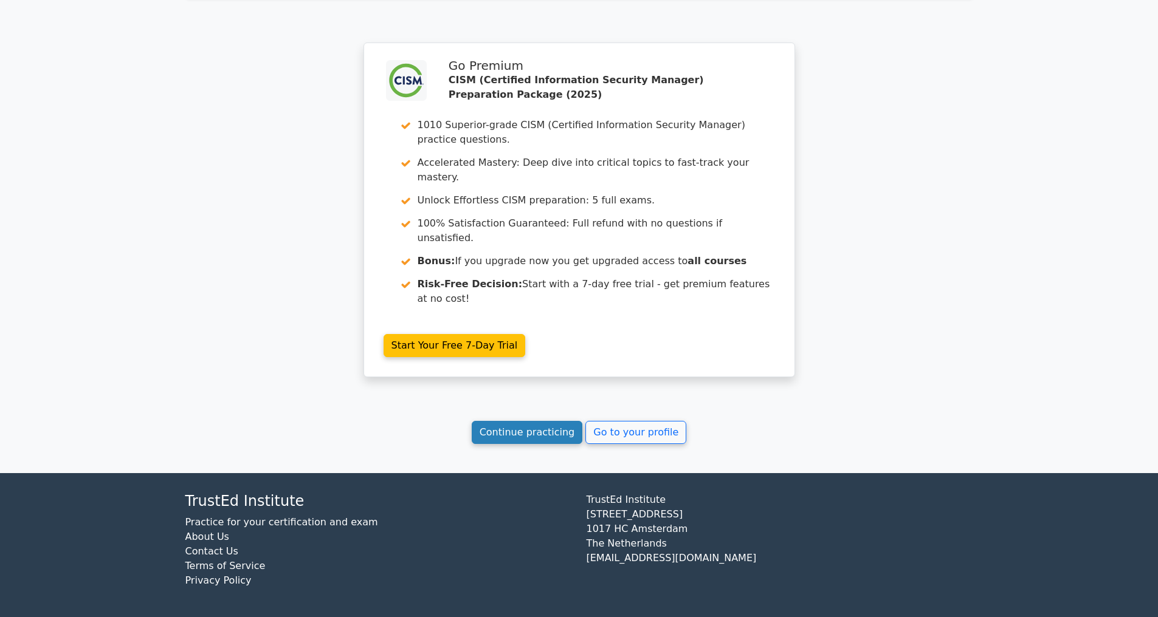
click at [523, 425] on link "Continue practicing" at bounding box center [527, 432] width 111 height 23
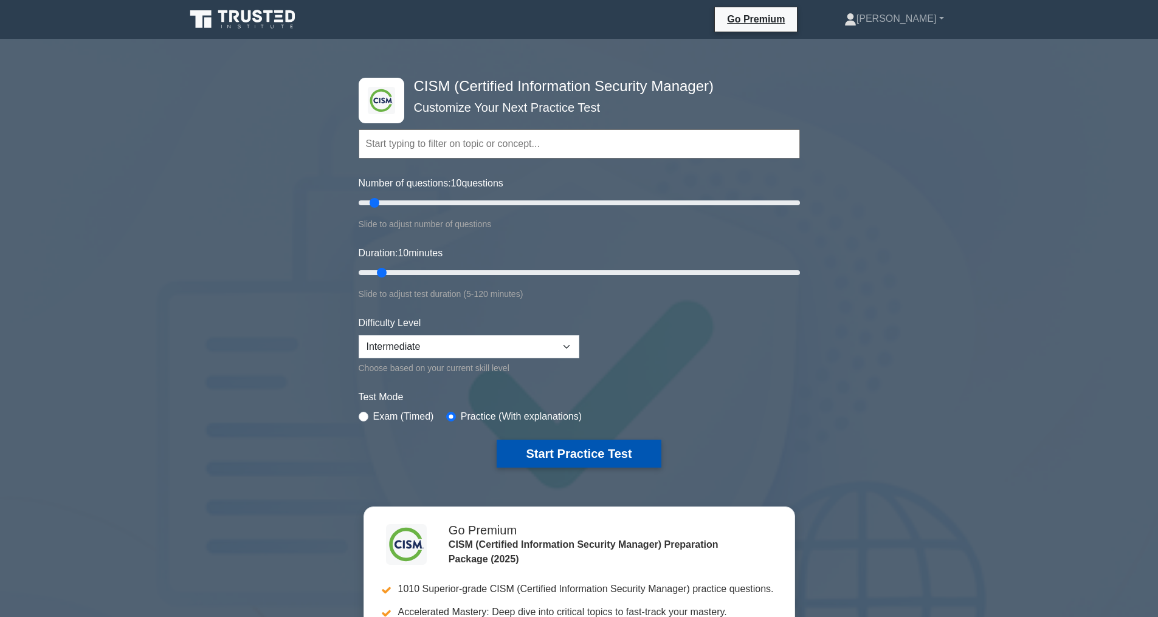
click at [571, 449] on button "Start Practice Test" at bounding box center [579, 454] width 164 height 28
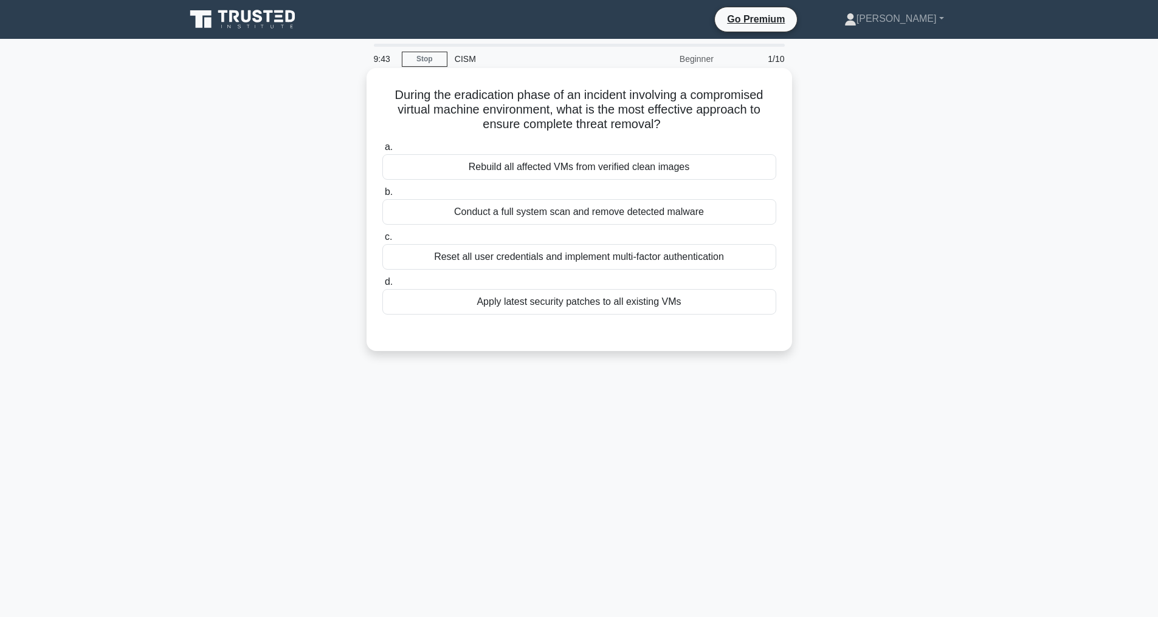
click at [595, 164] on div "Rebuild all affected VMs from verified clean images" at bounding box center [579, 167] width 394 height 26
click at [382, 151] on input "a. Rebuild all affected VMs from verified clean images" at bounding box center [382, 147] width 0 height 8
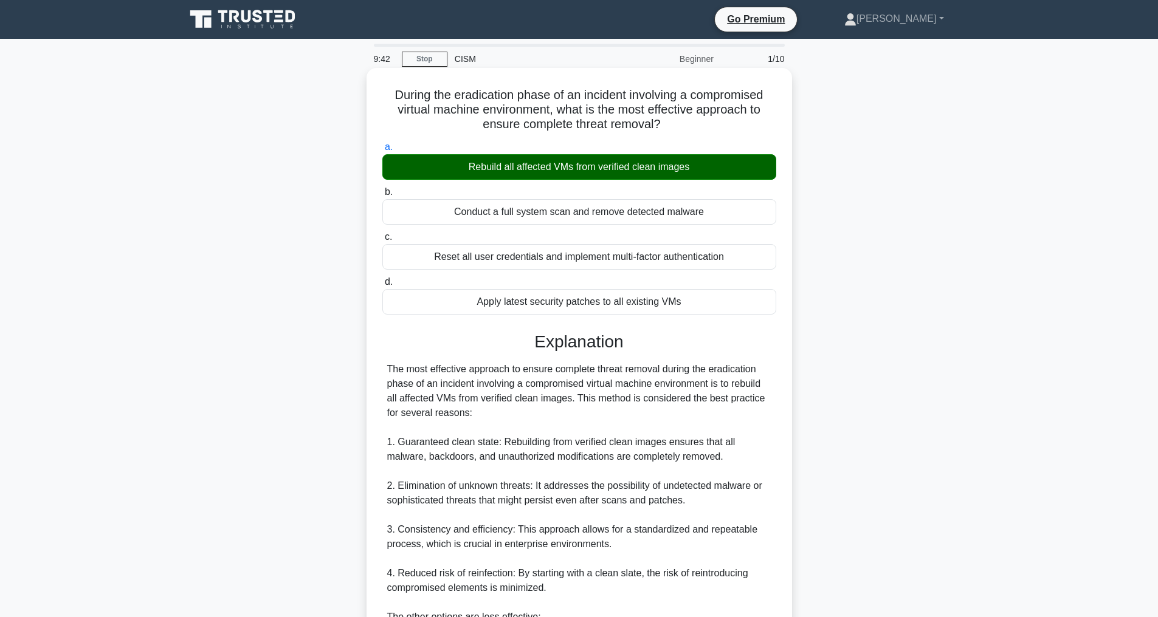
scroll to position [336, 0]
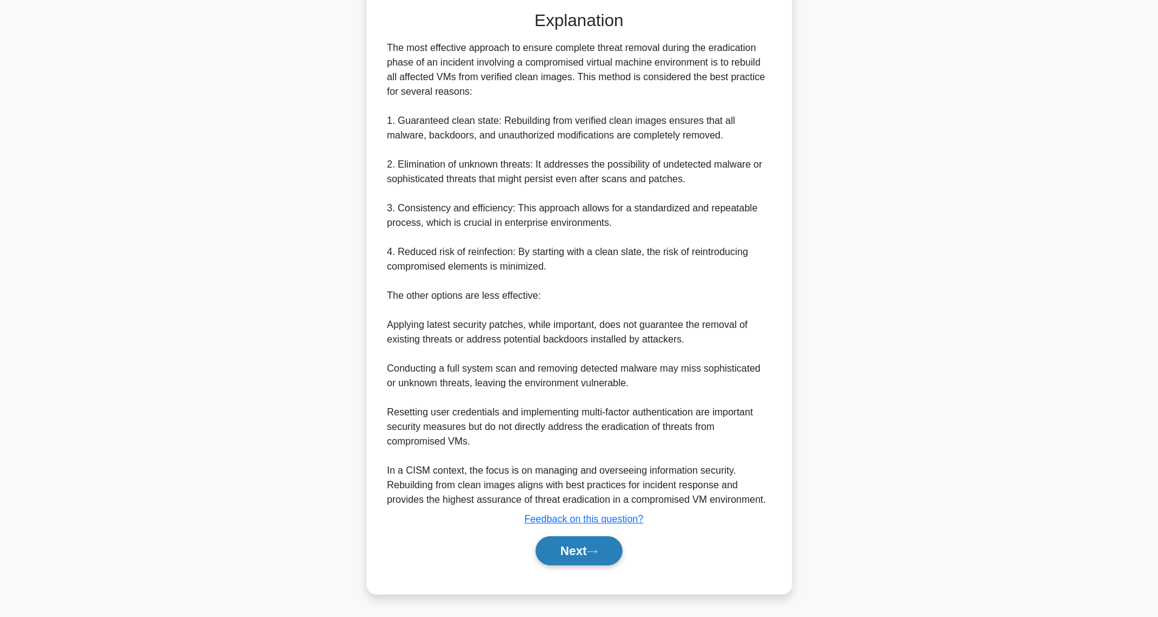
click at [585, 548] on button "Next" at bounding box center [578, 551] width 87 height 29
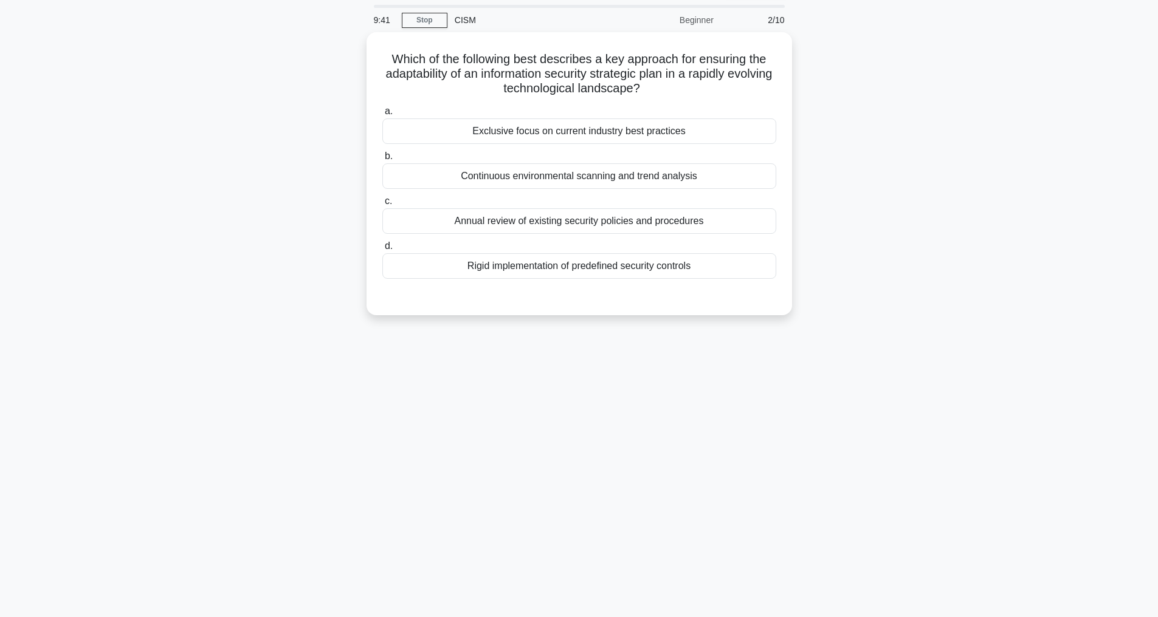
scroll to position [39, 0]
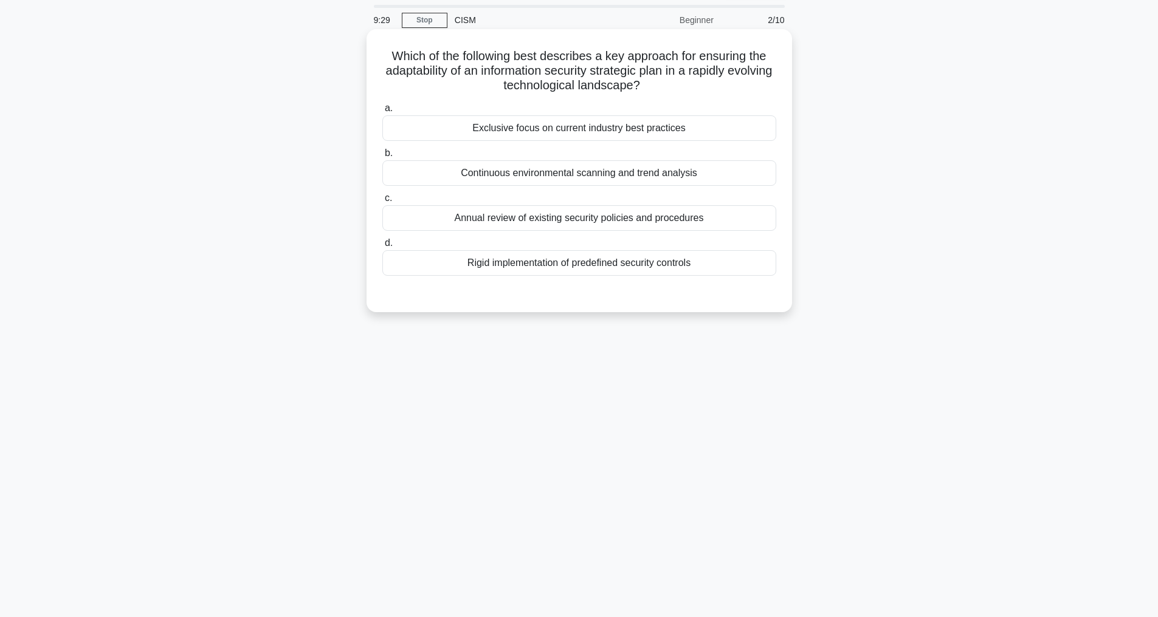
click at [560, 171] on div "Continuous environmental scanning and trend analysis" at bounding box center [579, 173] width 394 height 26
click at [382, 157] on input "b. Continuous environmental scanning and trend analysis" at bounding box center [382, 154] width 0 height 8
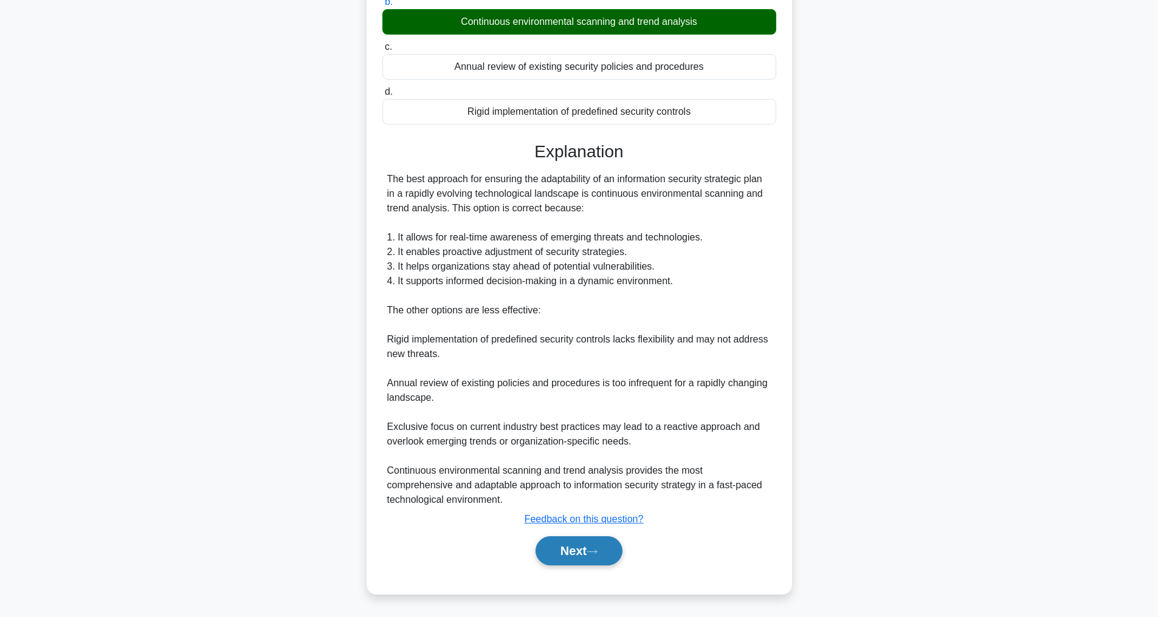
click at [588, 550] on button "Next" at bounding box center [578, 551] width 87 height 29
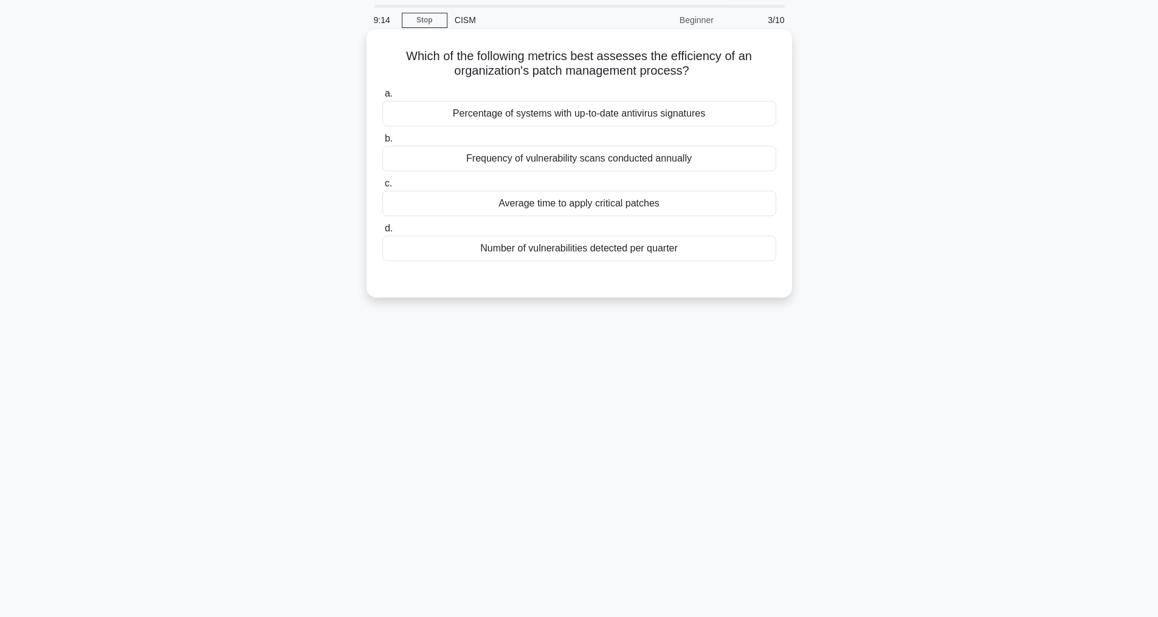
click at [562, 117] on div "Percentage of systems with up-to-date antivirus signatures" at bounding box center [579, 114] width 394 height 26
click at [382, 98] on input "a. Percentage of systems with up-to-date antivirus signatures" at bounding box center [382, 94] width 0 height 8
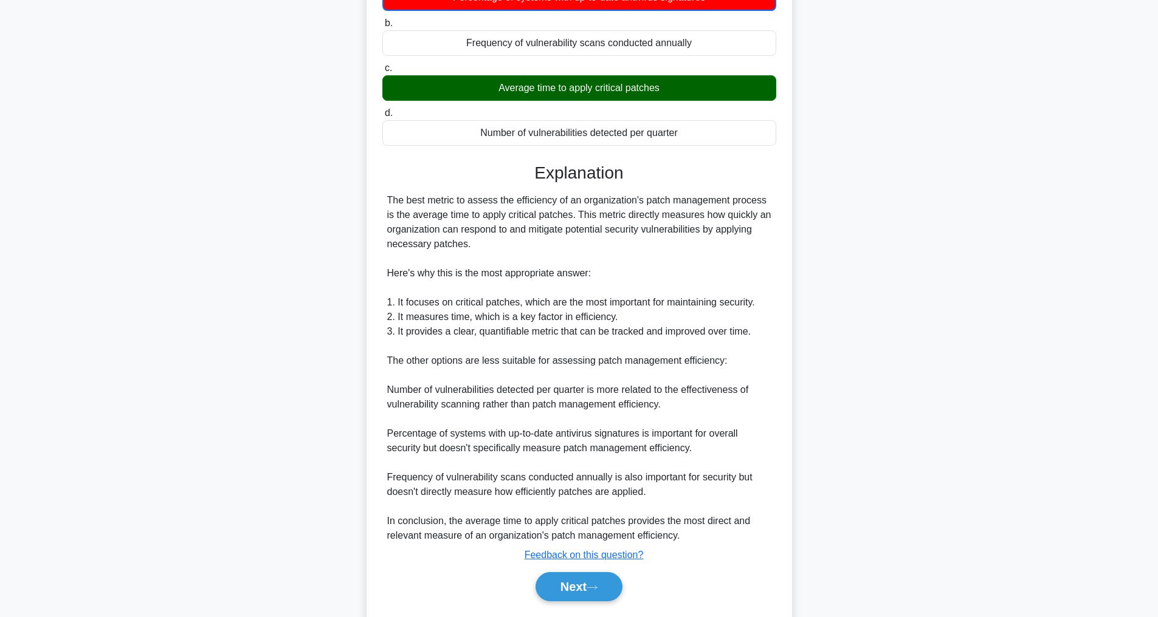
scroll to position [221, 0]
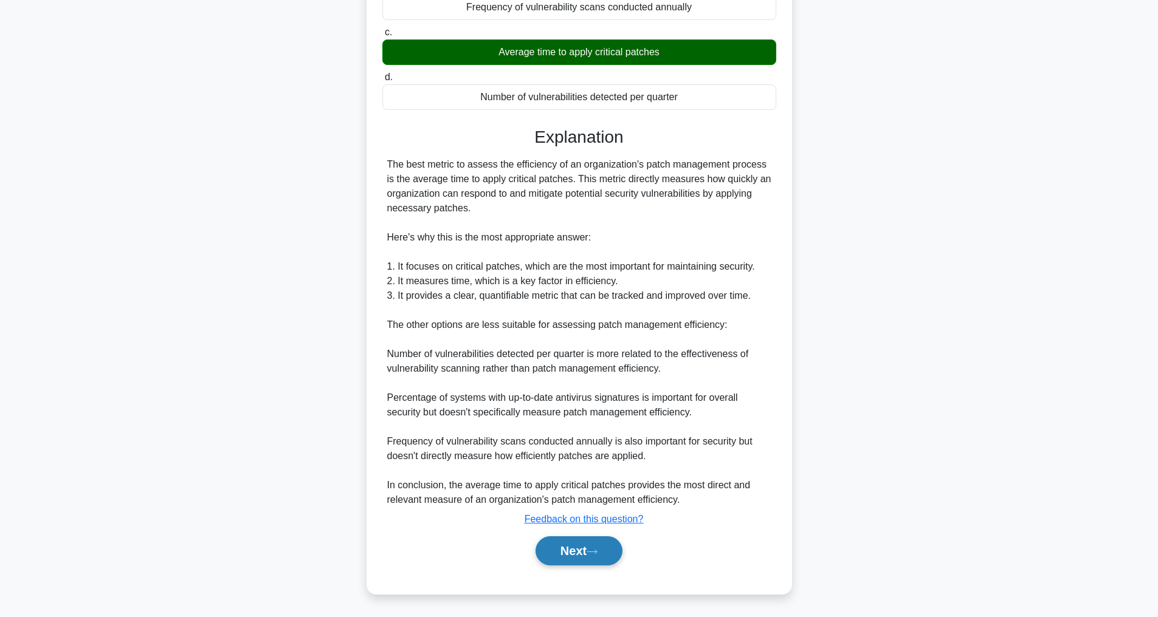
click at [595, 551] on icon at bounding box center [591, 552] width 11 height 7
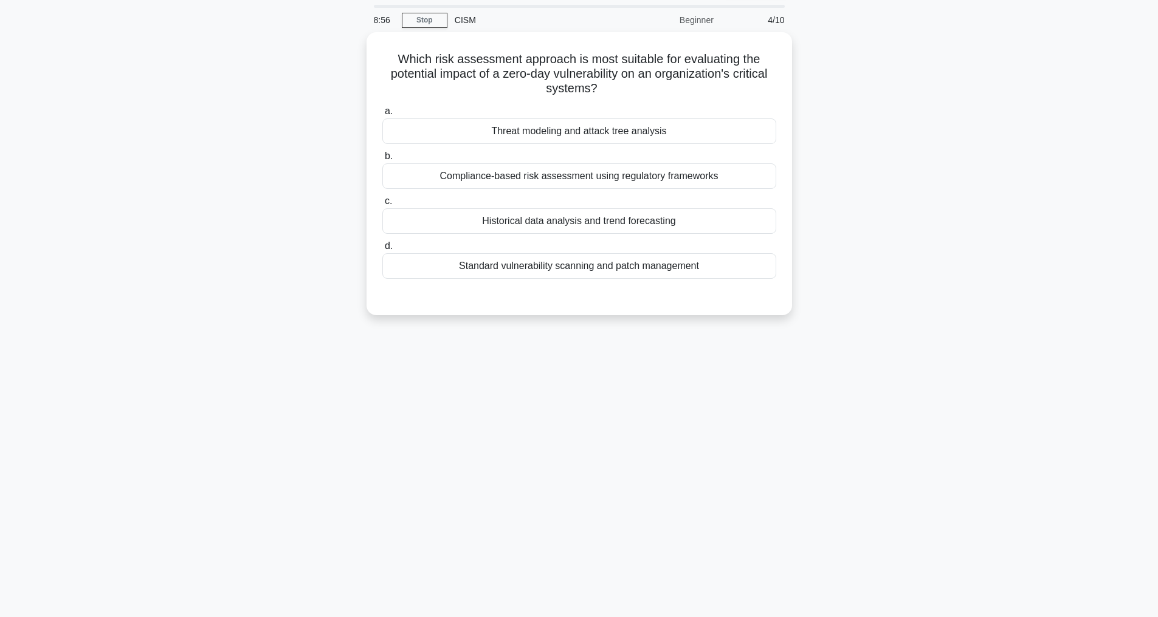
scroll to position [39, 0]
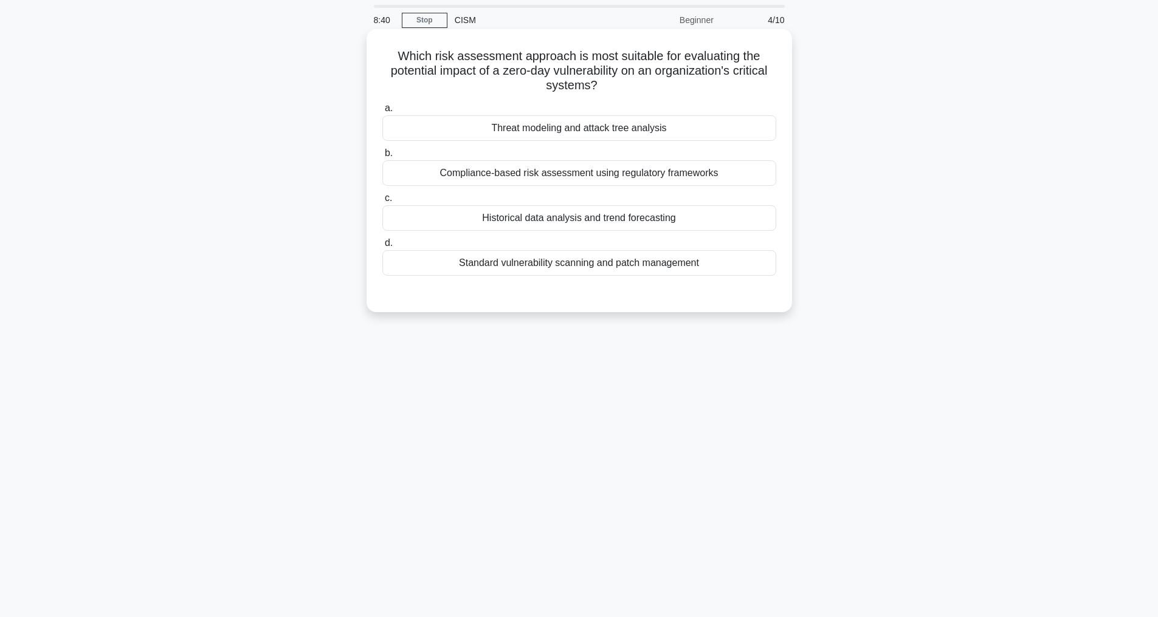
click at [577, 132] on div "Threat modeling and attack tree analysis" at bounding box center [579, 128] width 394 height 26
click at [382, 112] on input "a. Threat modeling and attack tree analysis" at bounding box center [382, 109] width 0 height 8
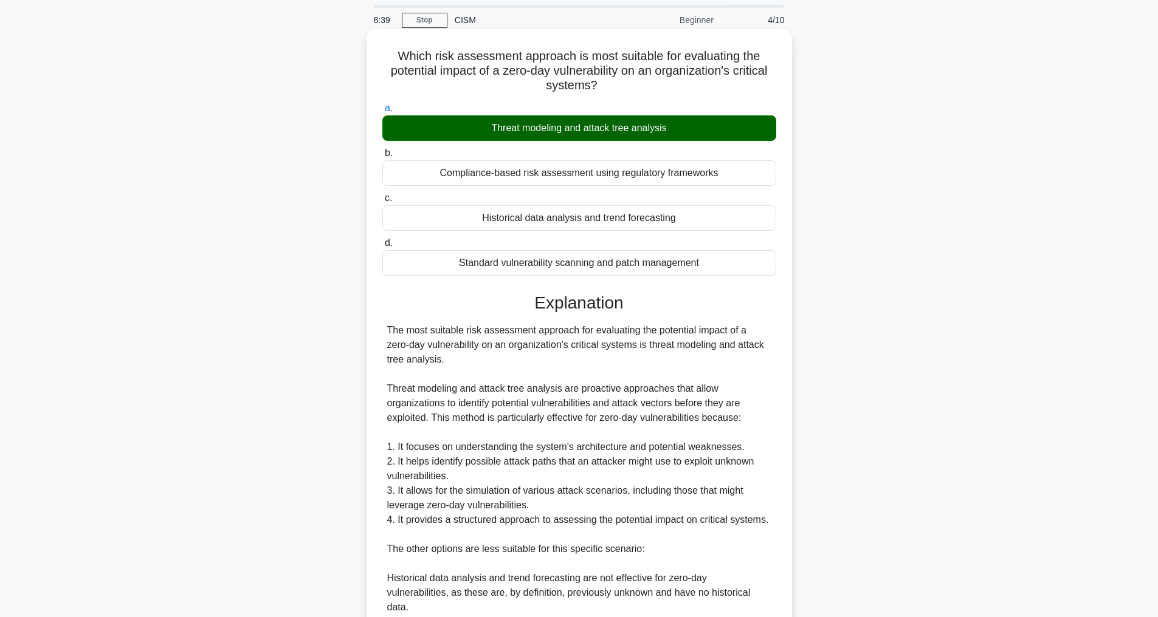
scroll to position [351, 0]
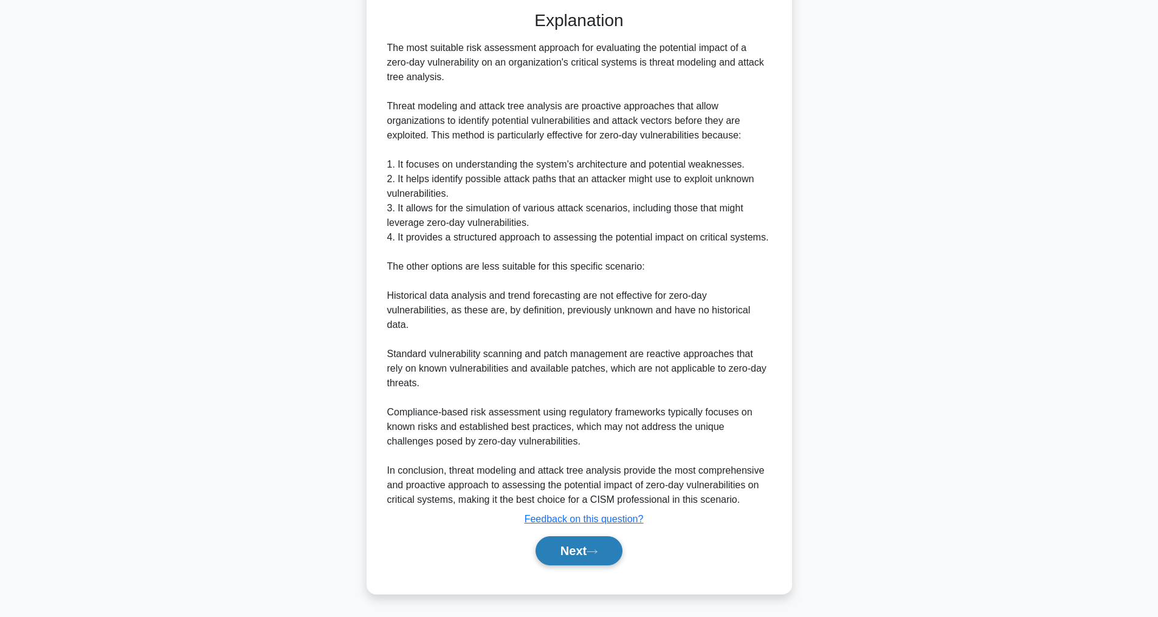
click at [568, 544] on button "Next" at bounding box center [578, 551] width 87 height 29
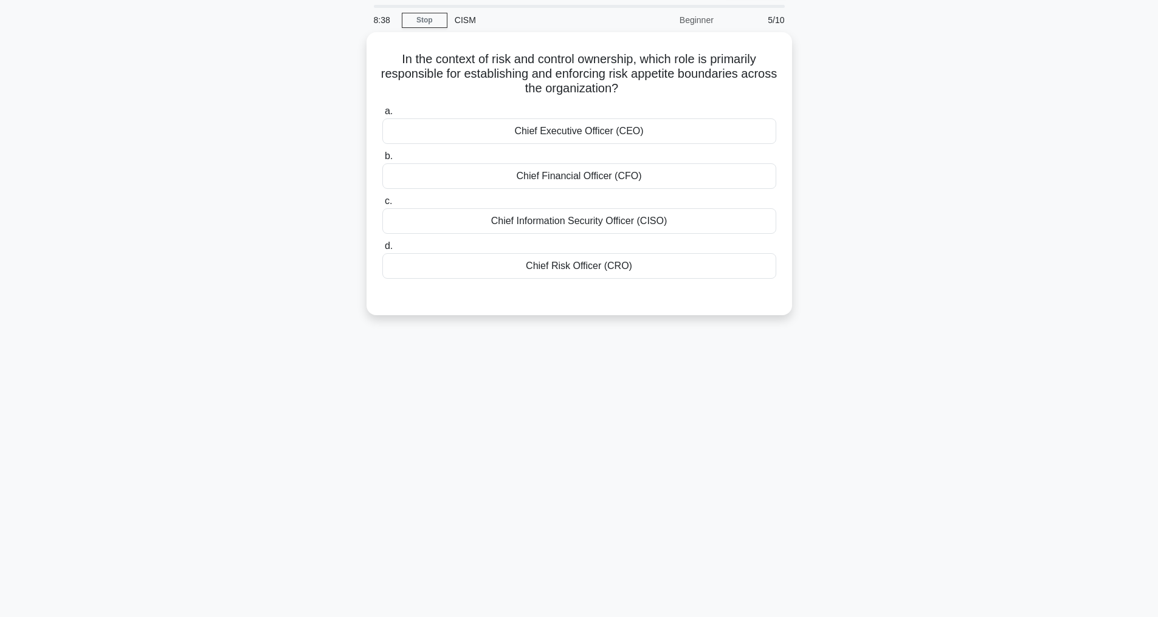
scroll to position [39, 0]
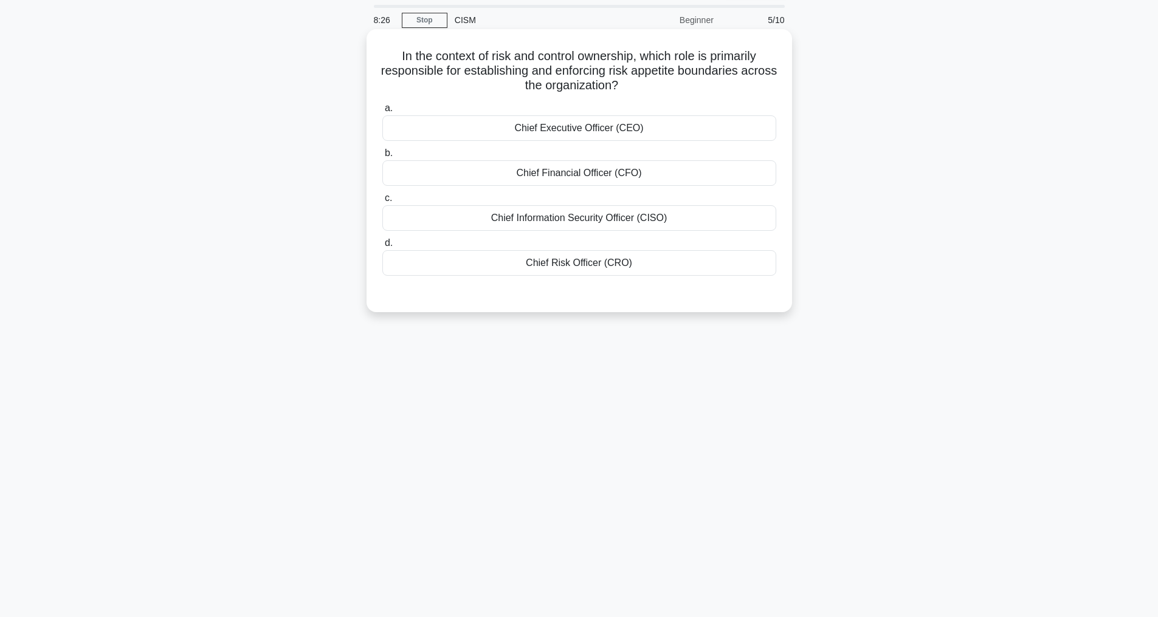
click at [581, 263] on div "Chief Risk Officer (CRO)" at bounding box center [579, 263] width 394 height 26
click at [382, 247] on input "d. Chief Risk Officer (CRO)" at bounding box center [382, 243] width 0 height 8
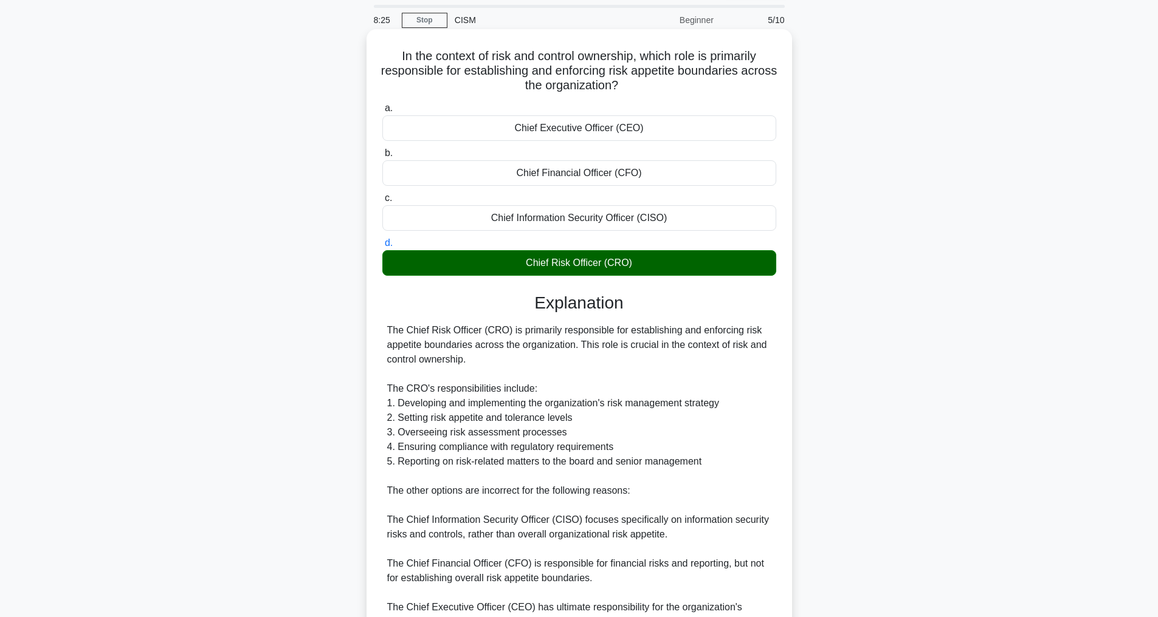
scroll to position [234, 0]
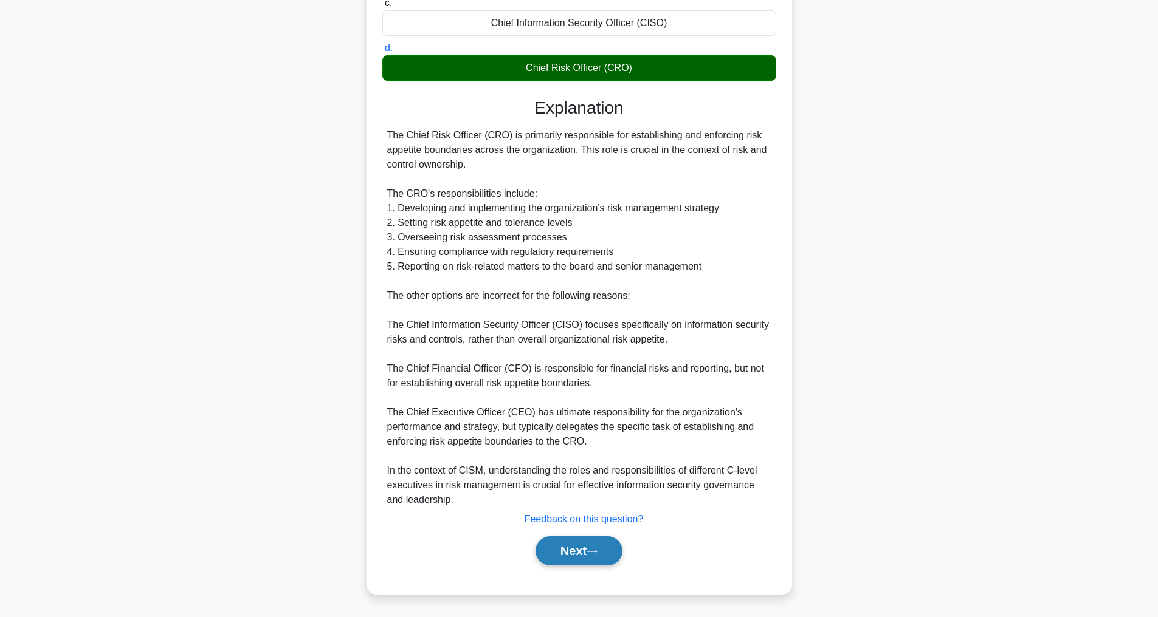
click at [588, 555] on button "Next" at bounding box center [578, 551] width 87 height 29
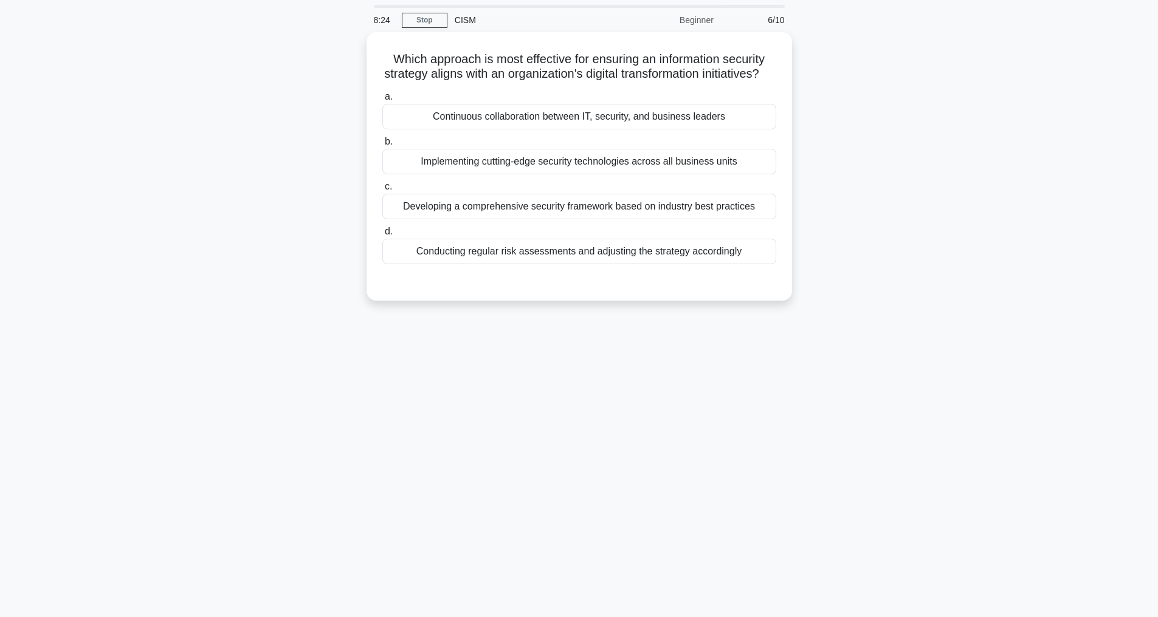
scroll to position [39, 0]
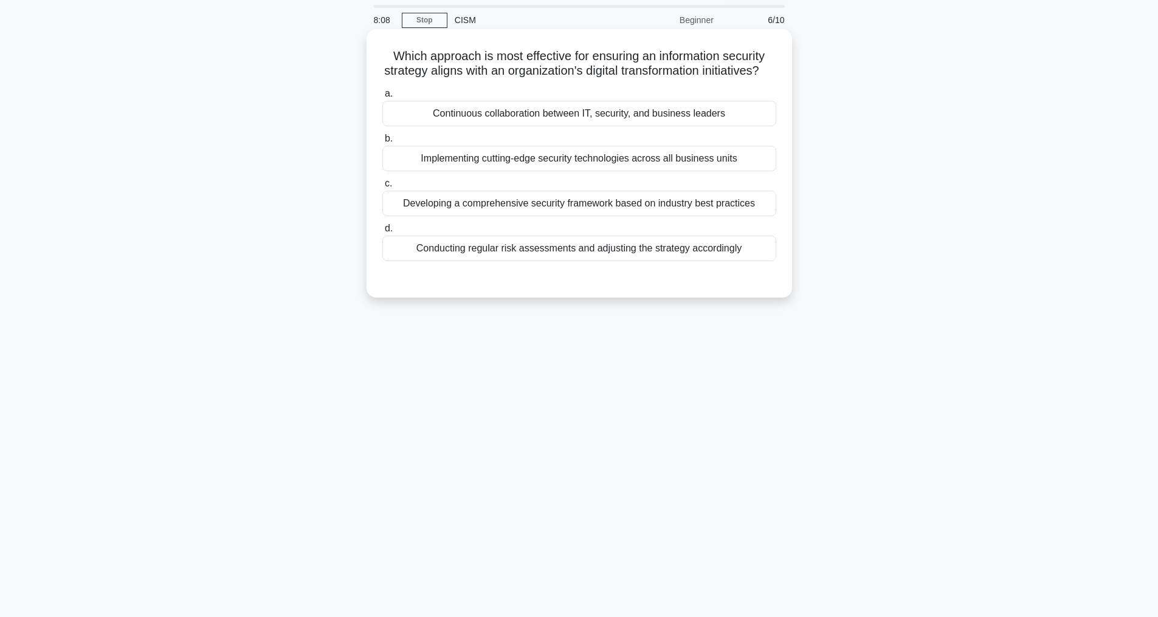
click at [529, 126] on div "Continuous collaboration between IT, security, and business leaders" at bounding box center [579, 114] width 394 height 26
click at [382, 98] on input "a. Continuous collaboration between IT, security, and business leaders" at bounding box center [382, 94] width 0 height 8
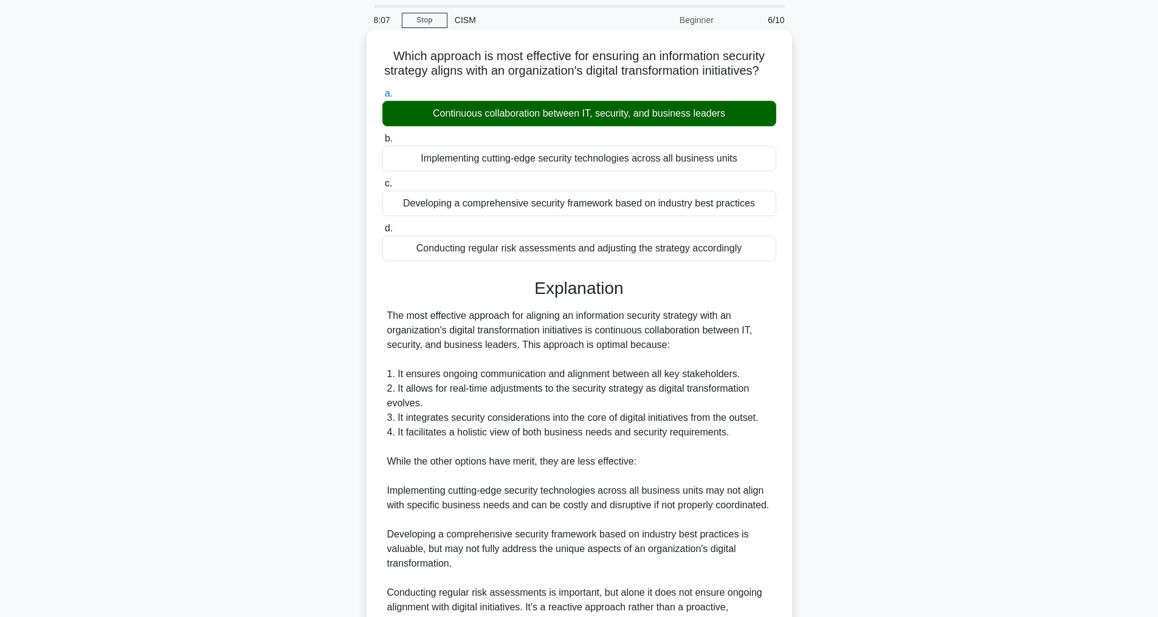
scroll to position [263, 0]
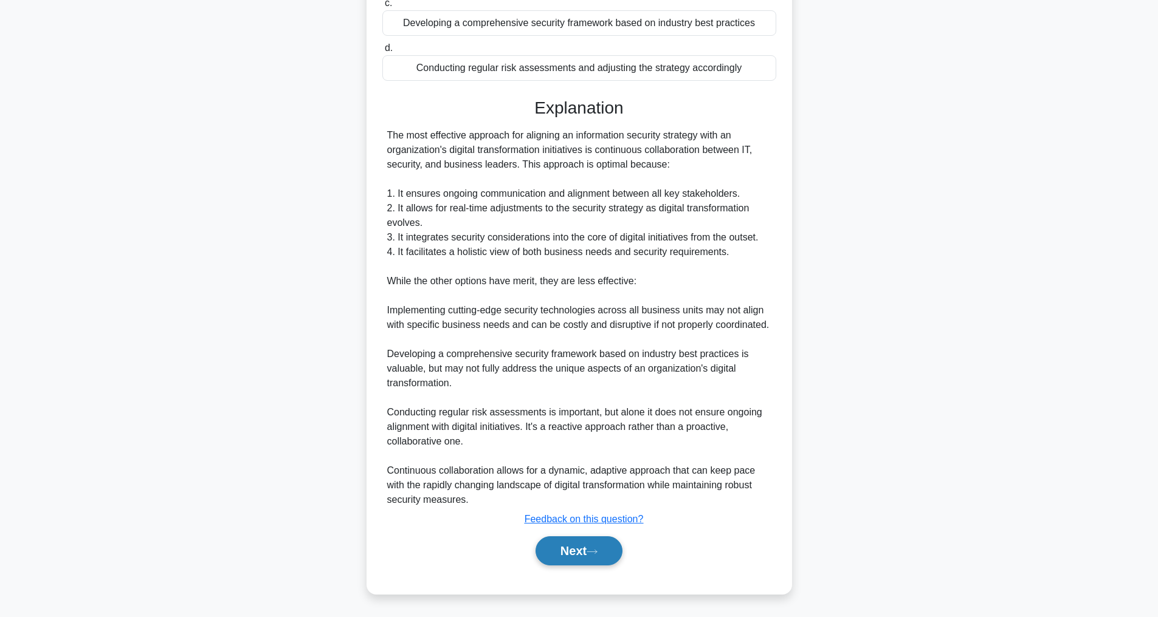
click at [569, 559] on button "Next" at bounding box center [578, 551] width 87 height 29
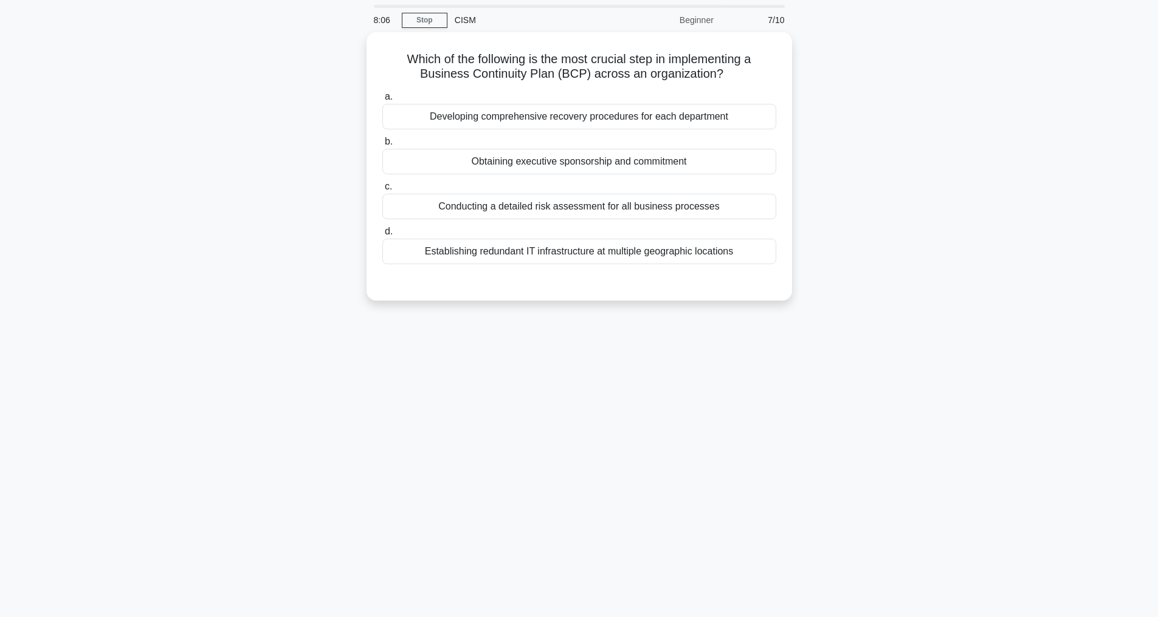
scroll to position [39, 0]
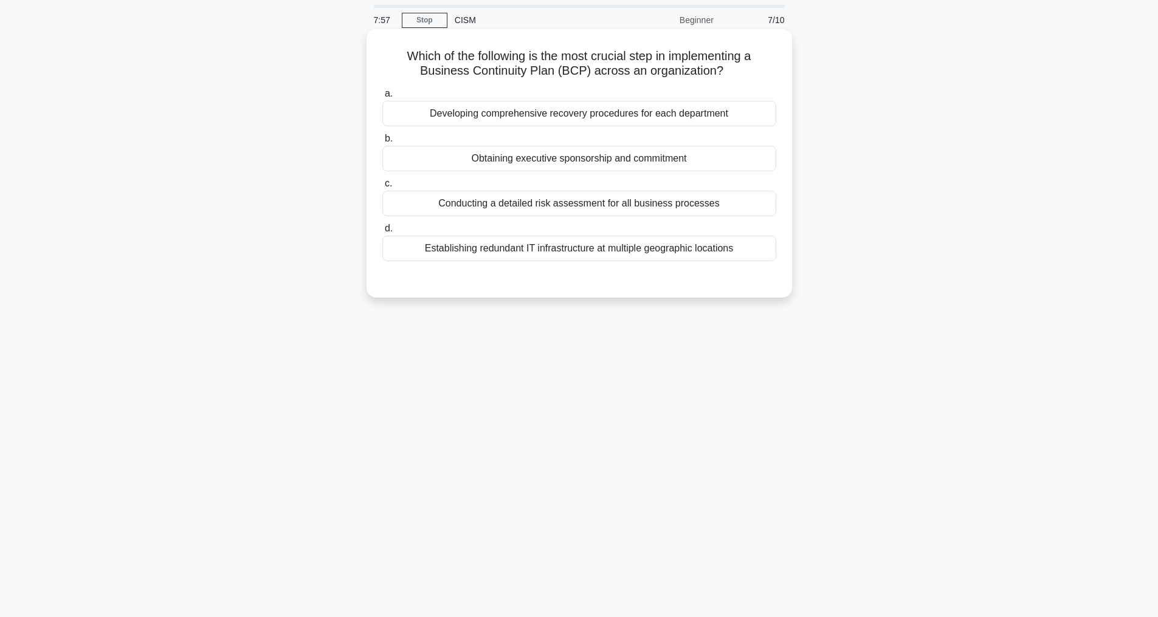
click at [640, 166] on div "Obtaining executive sponsorship and commitment" at bounding box center [579, 159] width 394 height 26
click at [382, 143] on input "b. Obtaining executive sponsorship and commitment" at bounding box center [382, 139] width 0 height 8
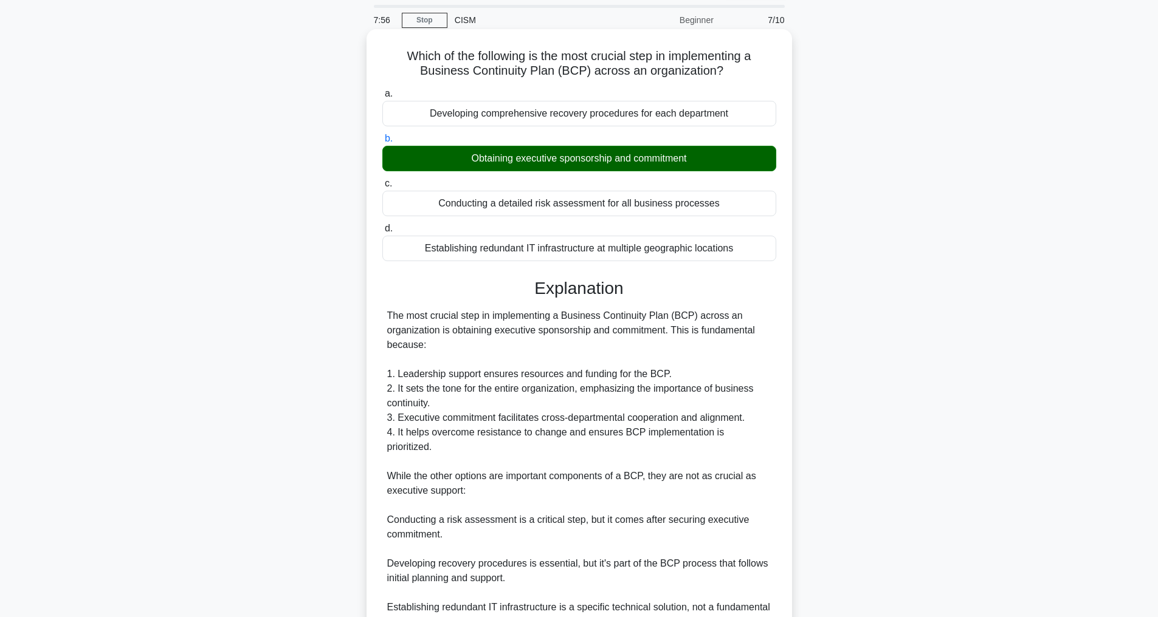
scroll to position [219, 0]
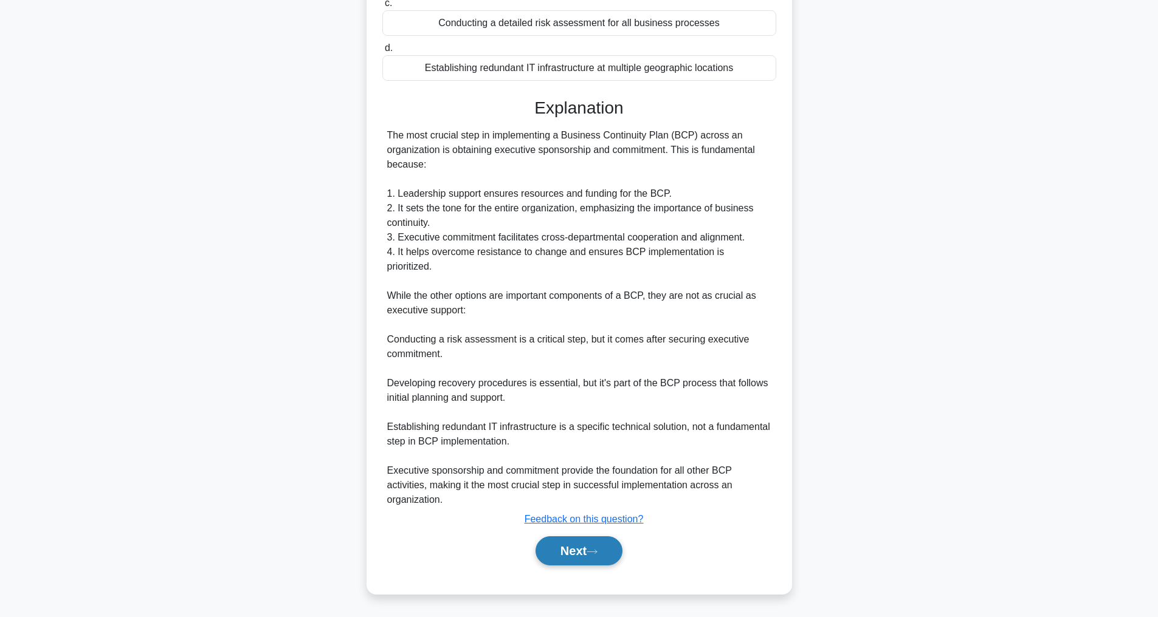
click at [560, 557] on button "Next" at bounding box center [578, 551] width 87 height 29
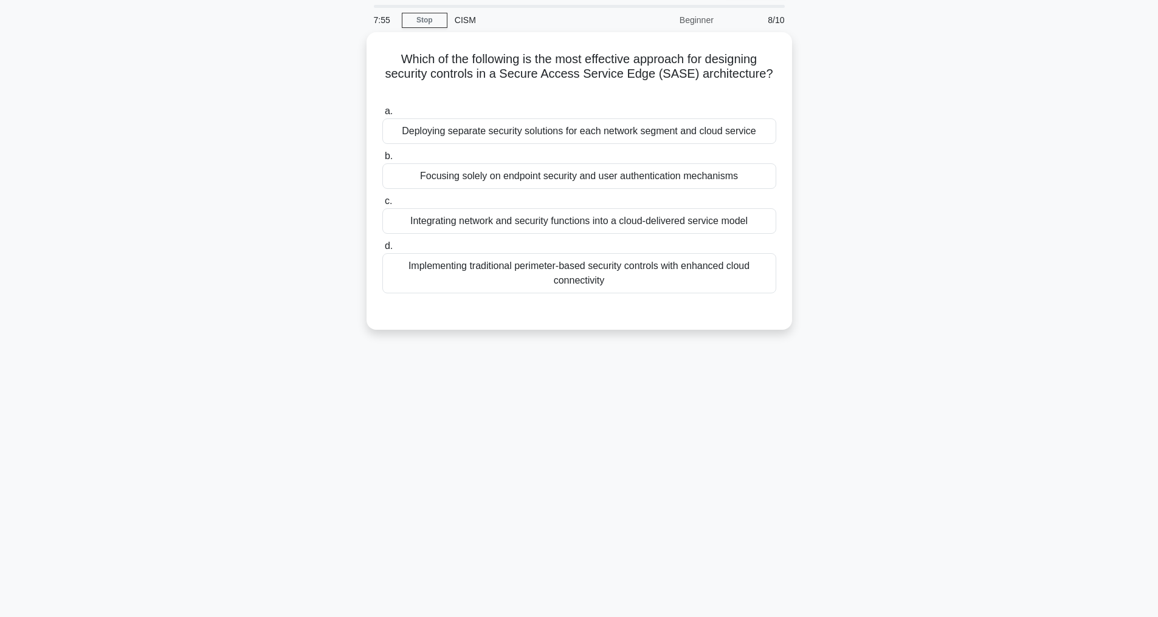
scroll to position [39, 0]
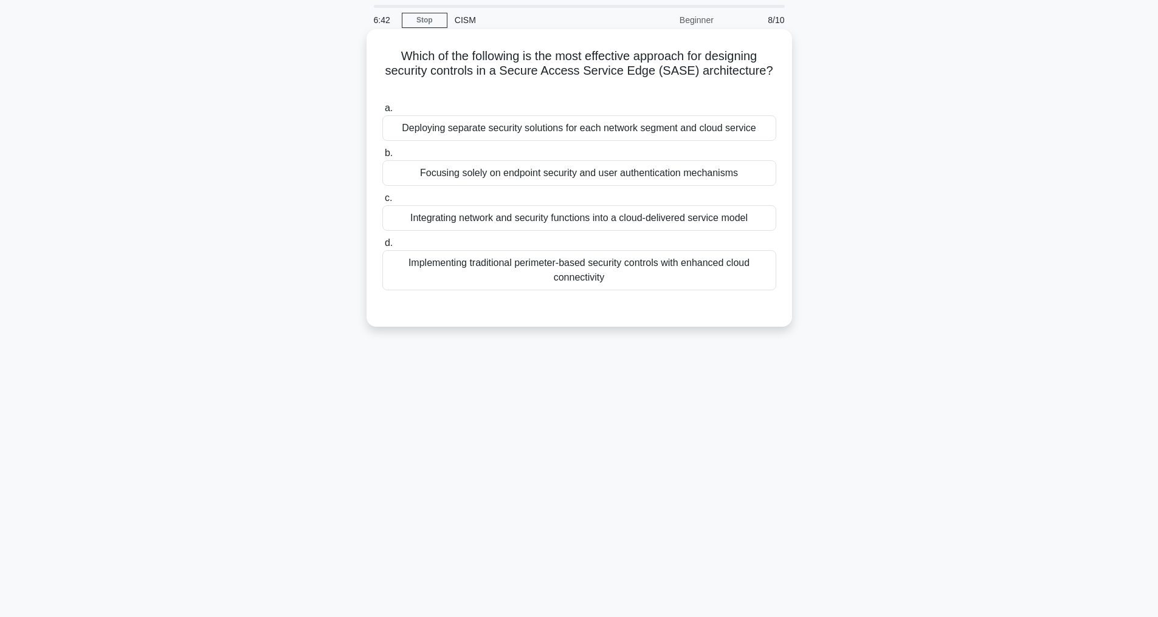
click at [568, 265] on div "Implementing traditional perimeter-based security controls with enhanced cloud …" at bounding box center [579, 270] width 394 height 40
click at [382, 247] on input "d. Implementing traditional perimeter-based security controls with enhanced clo…" at bounding box center [382, 243] width 0 height 8
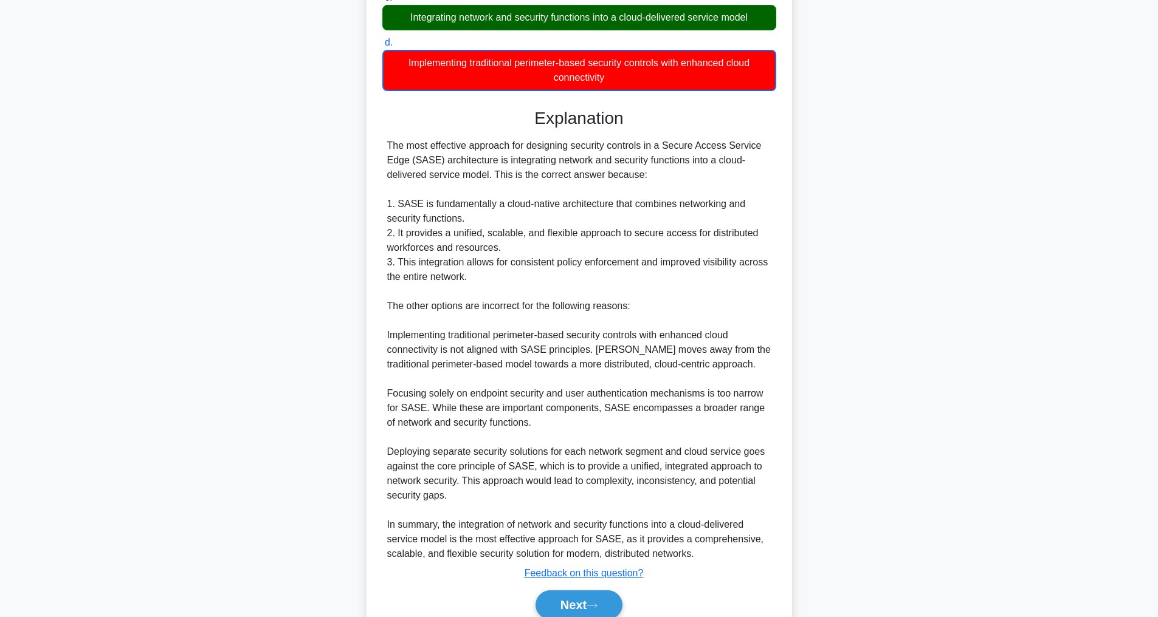
scroll to position [323, 0]
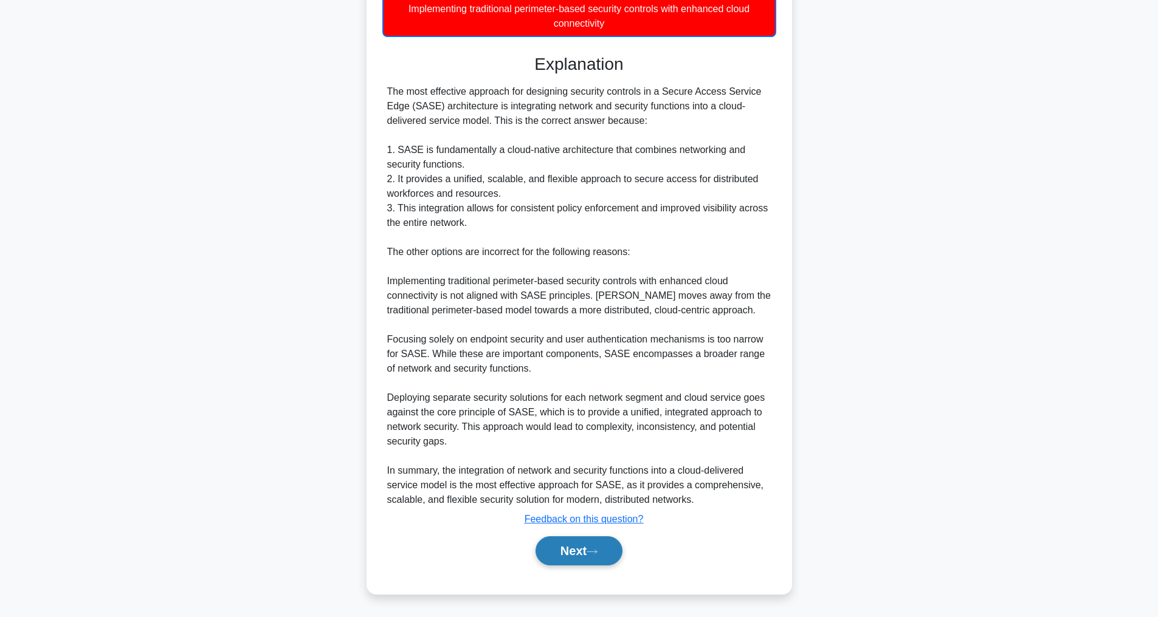
click at [551, 546] on button "Next" at bounding box center [578, 551] width 87 height 29
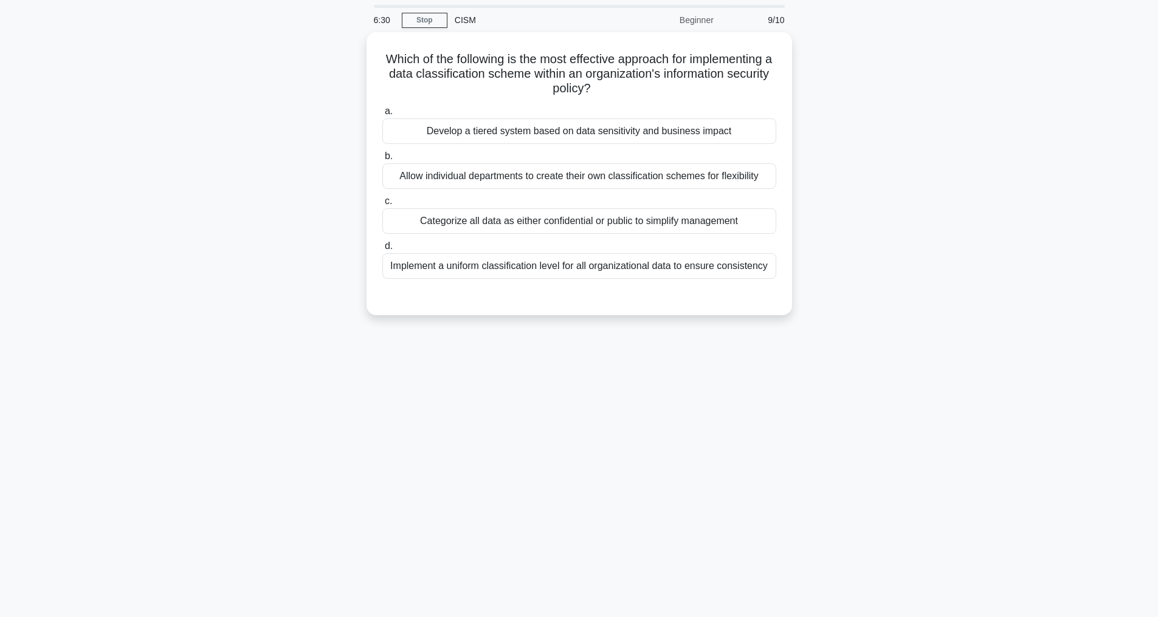
scroll to position [39, 0]
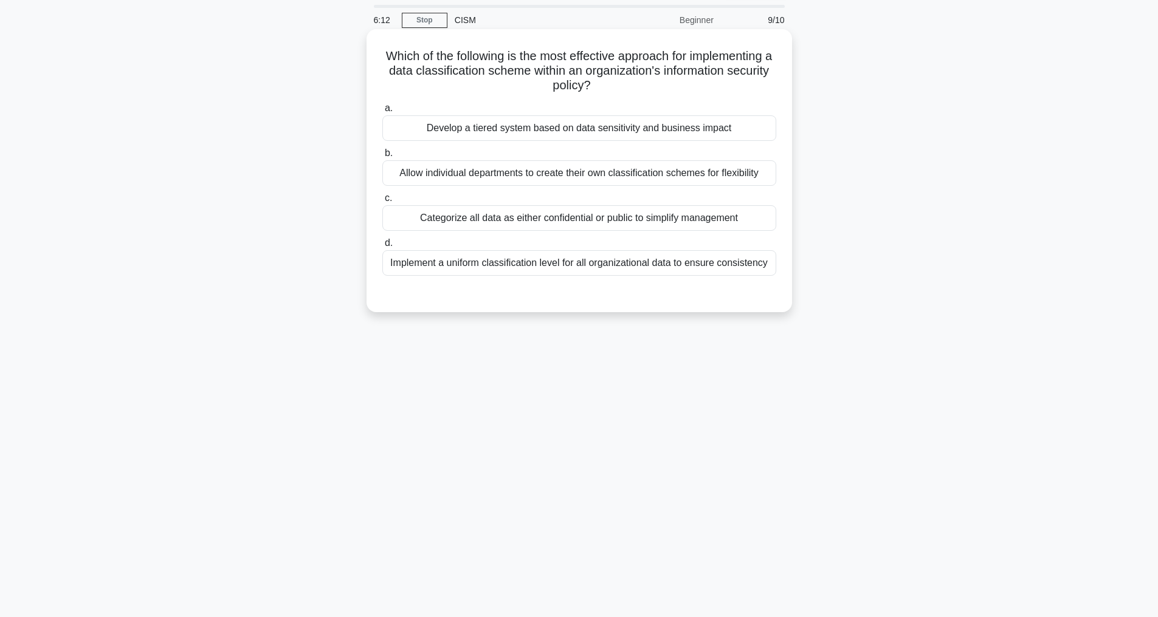
click at [596, 131] on div "Develop a tiered system based on data sensitivity and business impact" at bounding box center [579, 128] width 394 height 26
click at [382, 112] on input "a. Develop a tiered system based on data sensitivity and business impact" at bounding box center [382, 109] width 0 height 8
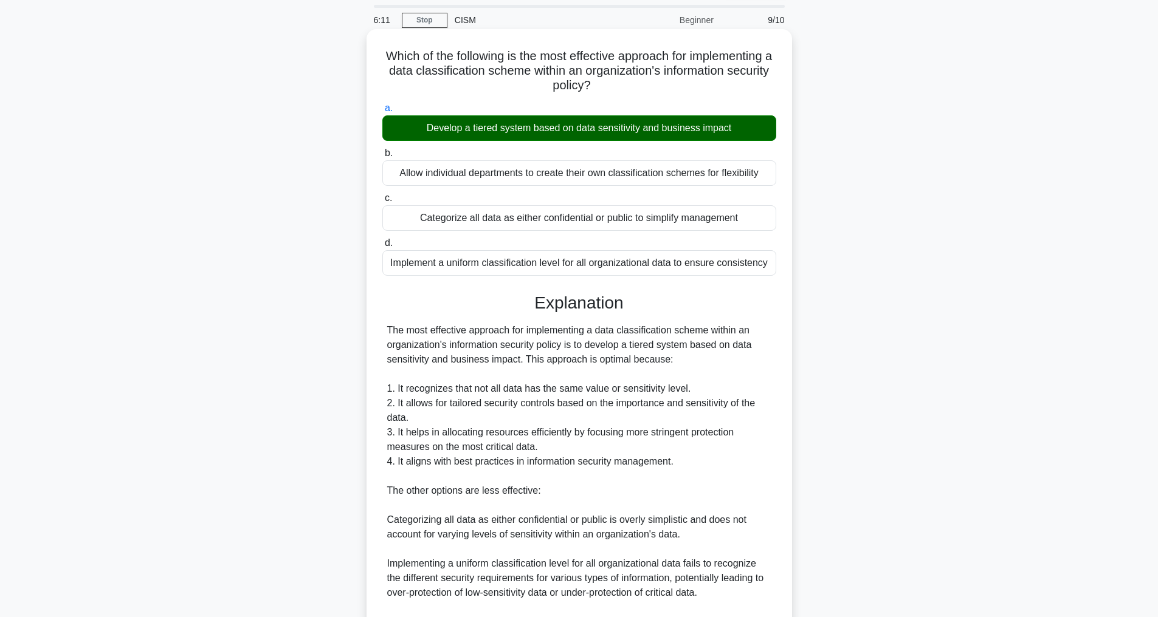
scroll to position [234, 0]
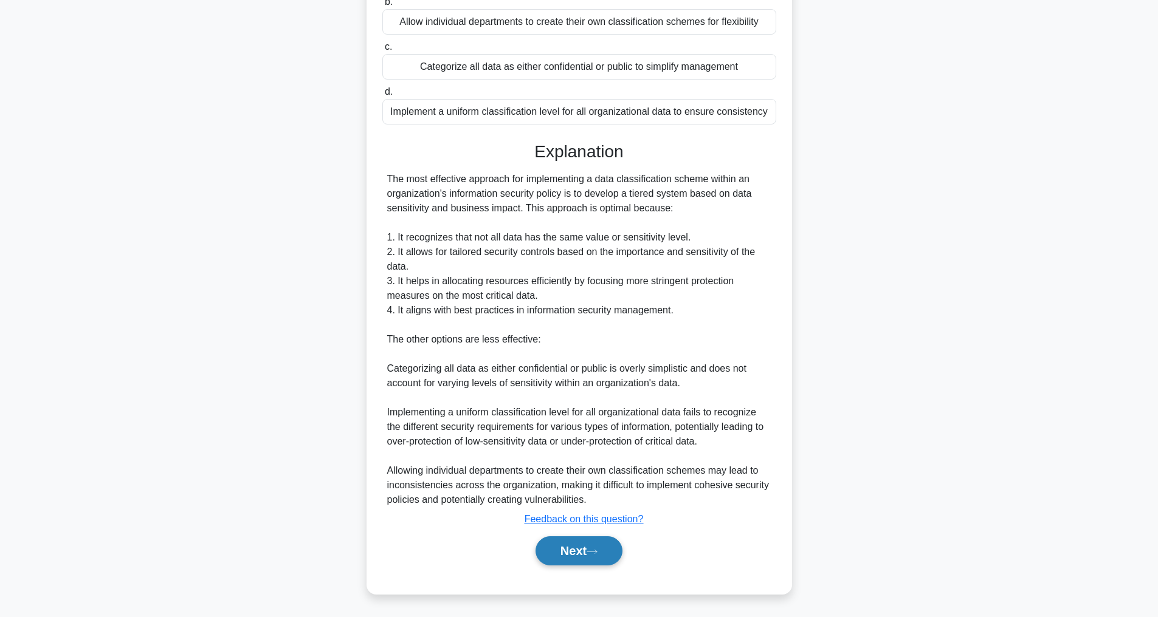
click at [585, 551] on button "Next" at bounding box center [578, 551] width 87 height 29
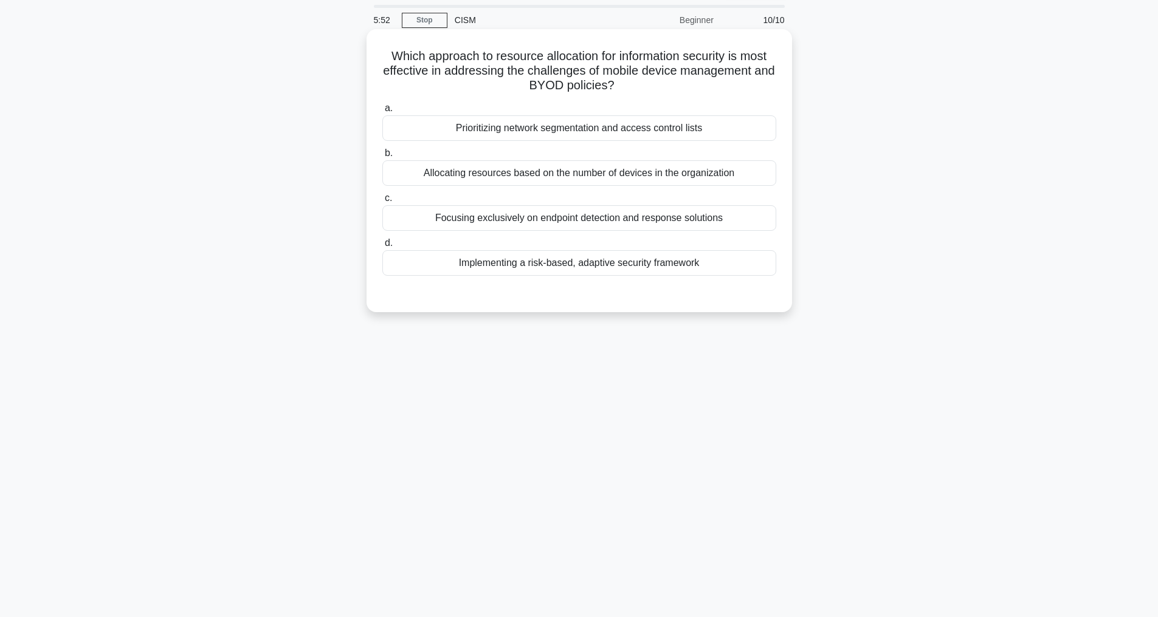
click at [610, 267] on div "Implementing a risk-based, adaptive security framework" at bounding box center [579, 263] width 394 height 26
click at [382, 247] on input "d. Implementing a risk-based, adaptive security framework" at bounding box center [382, 243] width 0 height 8
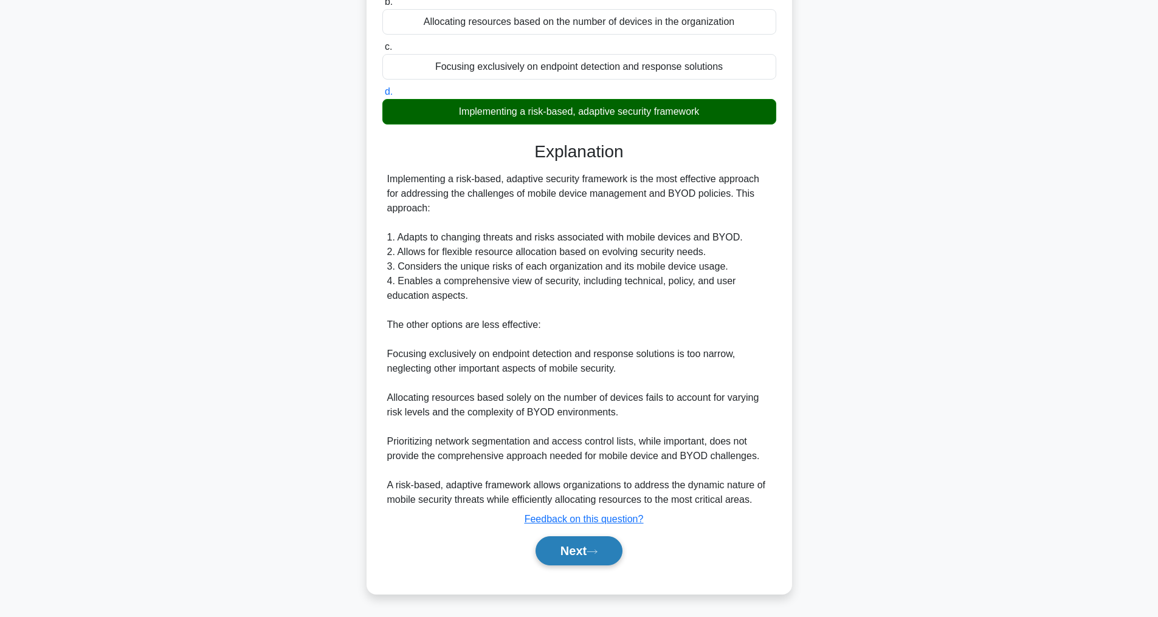
scroll to position [219, 0]
click at [555, 559] on button "Next" at bounding box center [578, 551] width 87 height 29
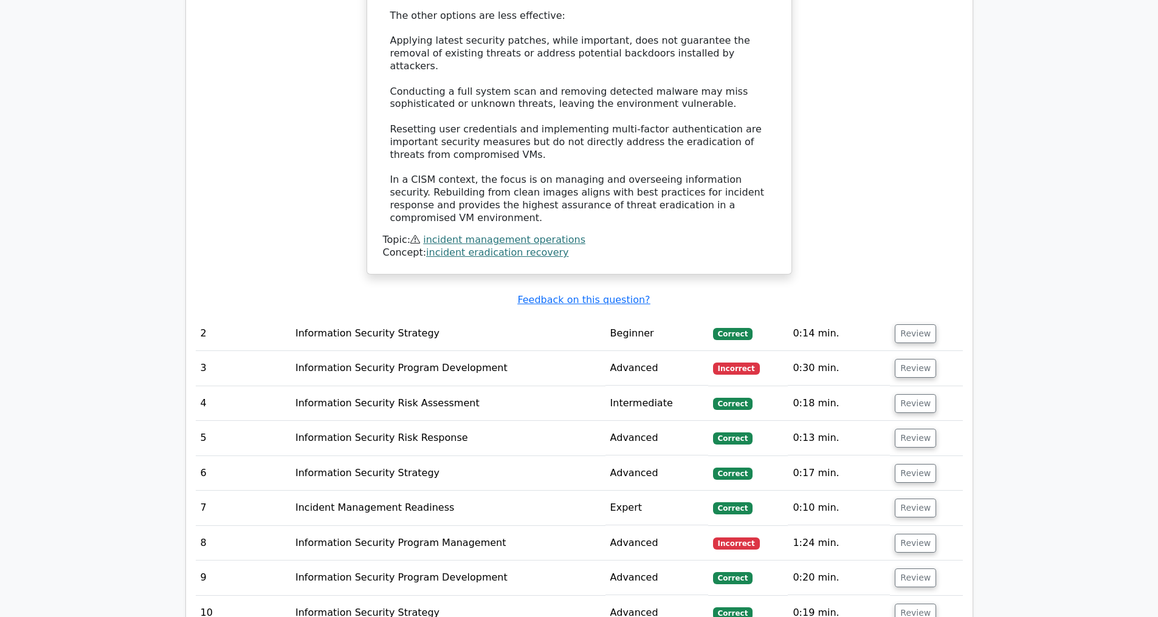
scroll to position [1672, 0]
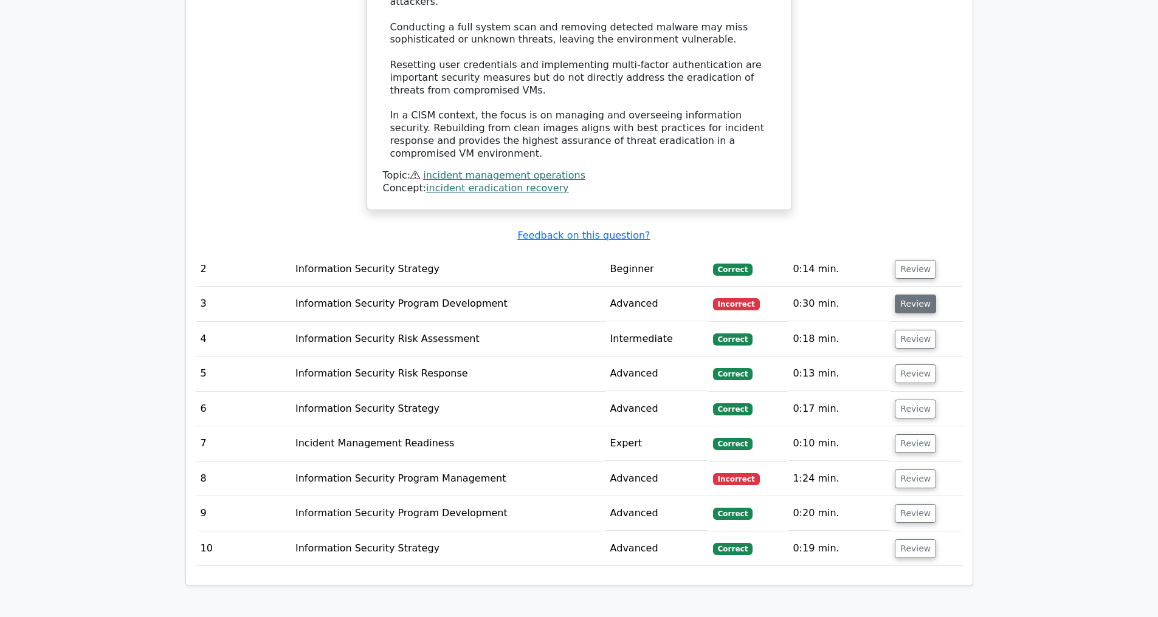
click at [896, 300] on button "Review" at bounding box center [915, 304] width 41 height 19
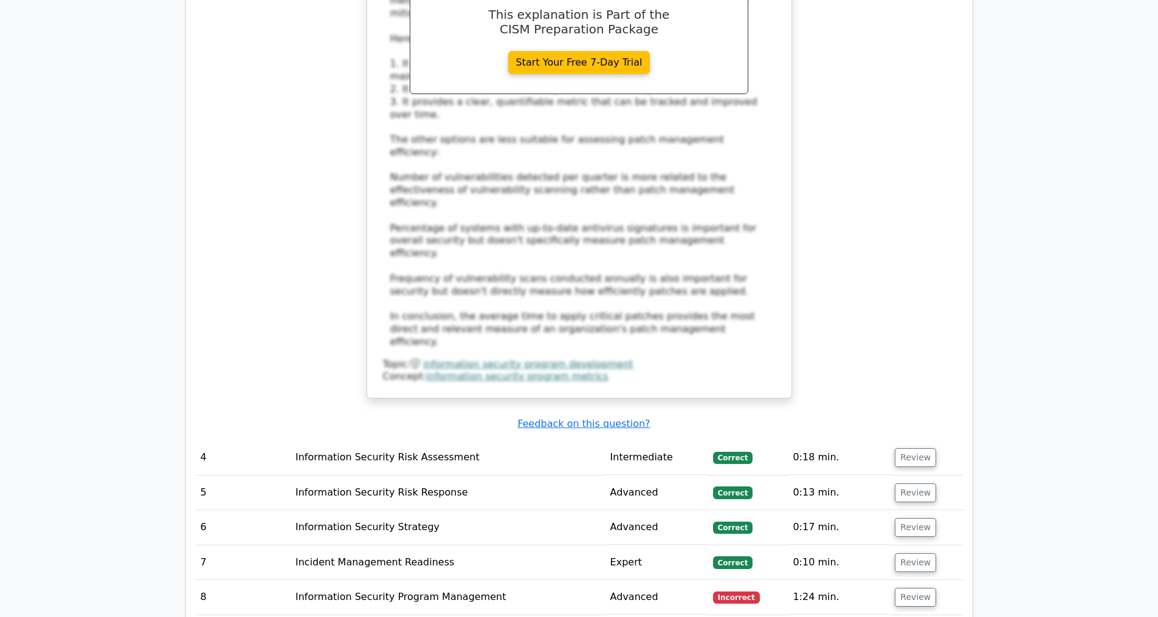
scroll to position [2605, 0]
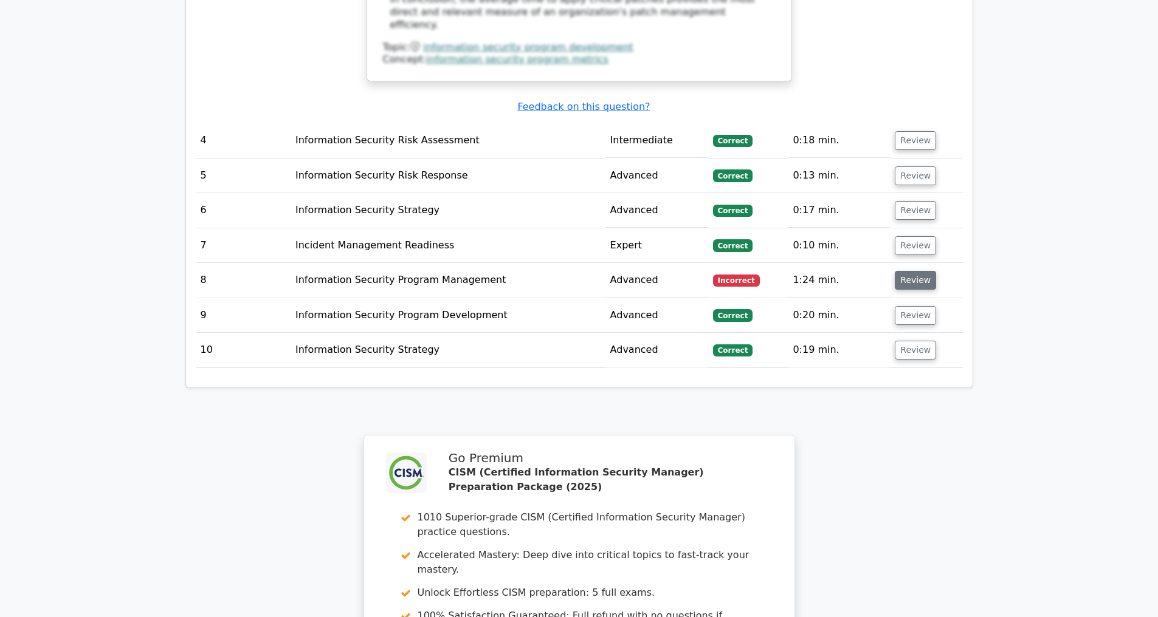
click at [912, 283] on button "Review" at bounding box center [915, 280] width 41 height 19
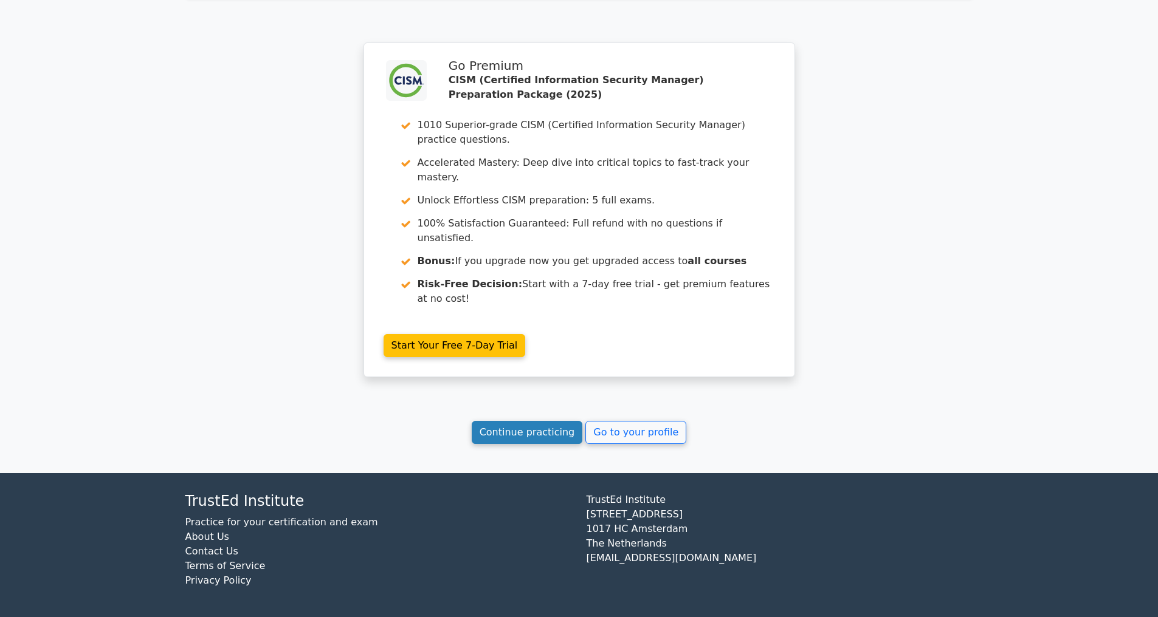
scroll to position [3818, 0]
click at [529, 431] on link "Continue practicing" at bounding box center [527, 432] width 111 height 23
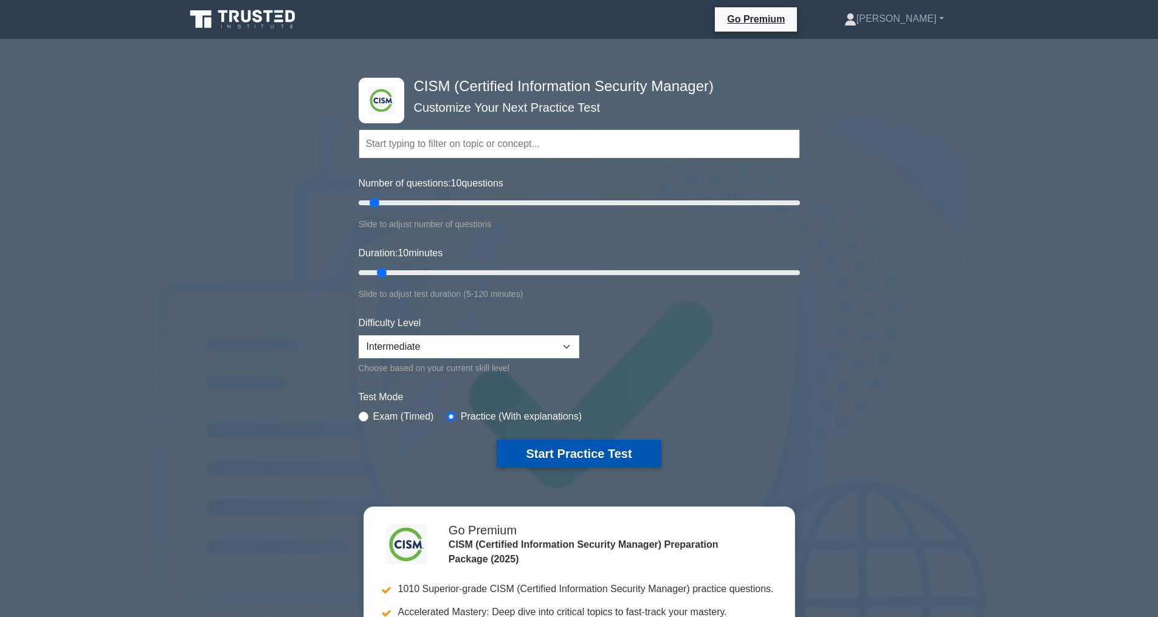
click at [561, 447] on button "Start Practice Test" at bounding box center [579, 454] width 164 height 28
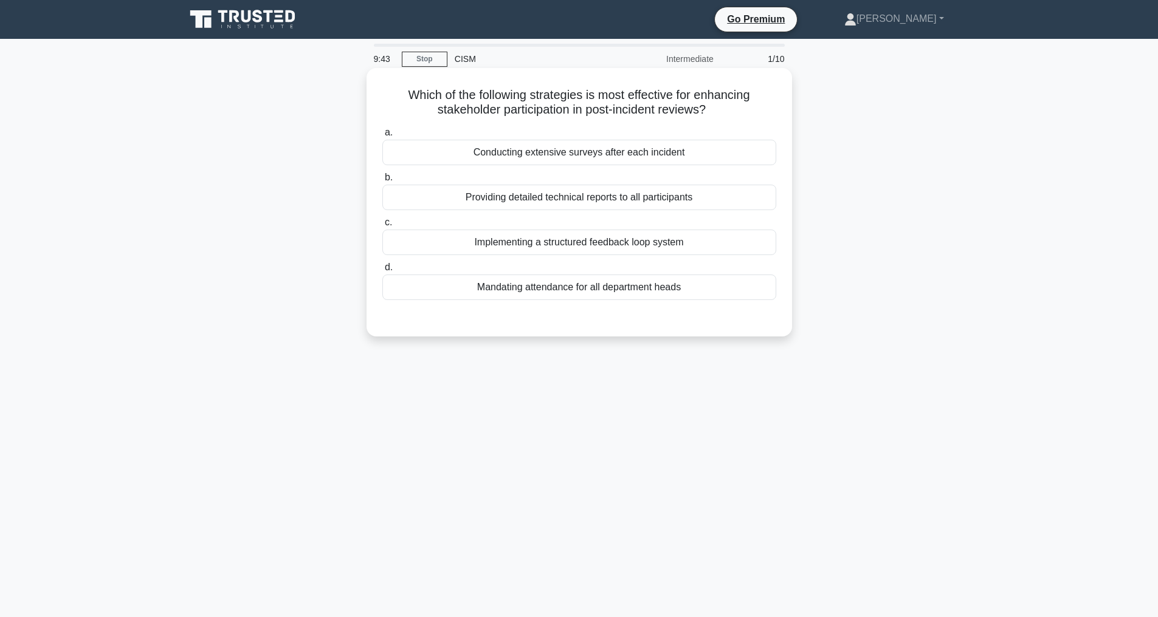
click at [528, 238] on div "Implementing a structured feedback loop system" at bounding box center [579, 243] width 394 height 26
click at [382, 227] on input "c. Implementing a structured feedback loop system" at bounding box center [382, 223] width 0 height 8
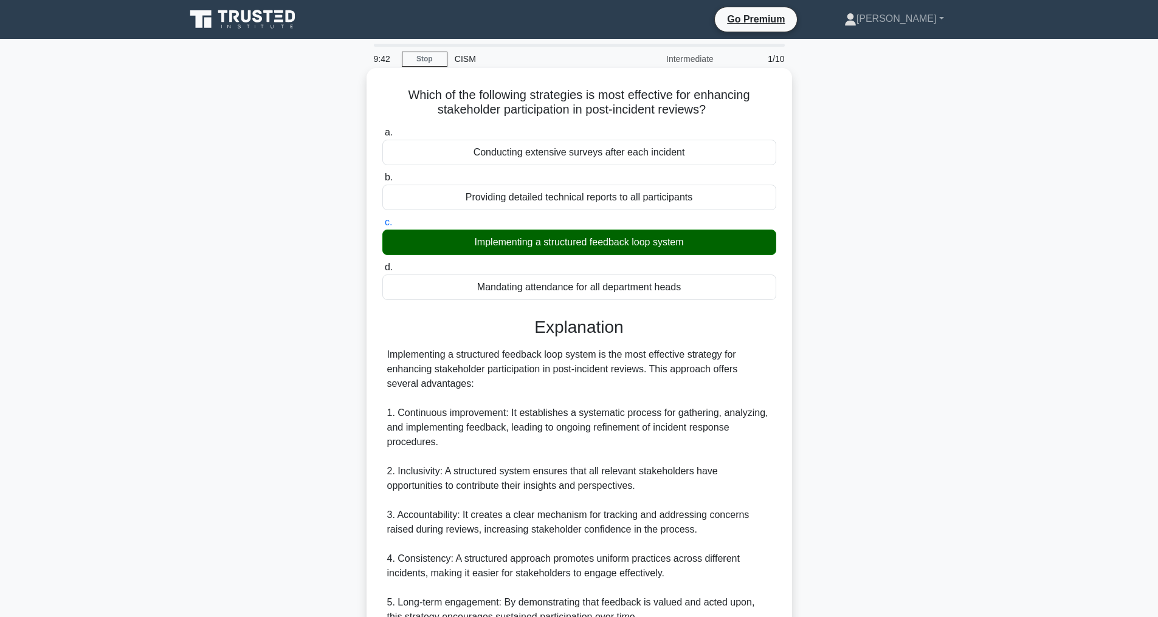
scroll to position [321, 0]
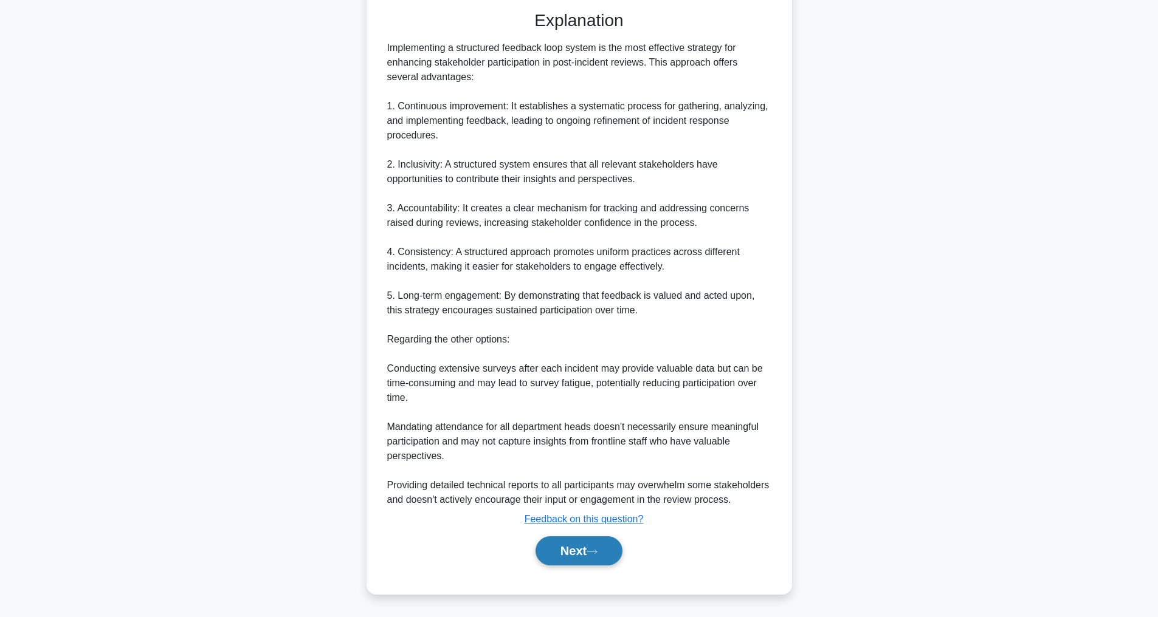
click at [550, 555] on button "Next" at bounding box center [578, 551] width 87 height 29
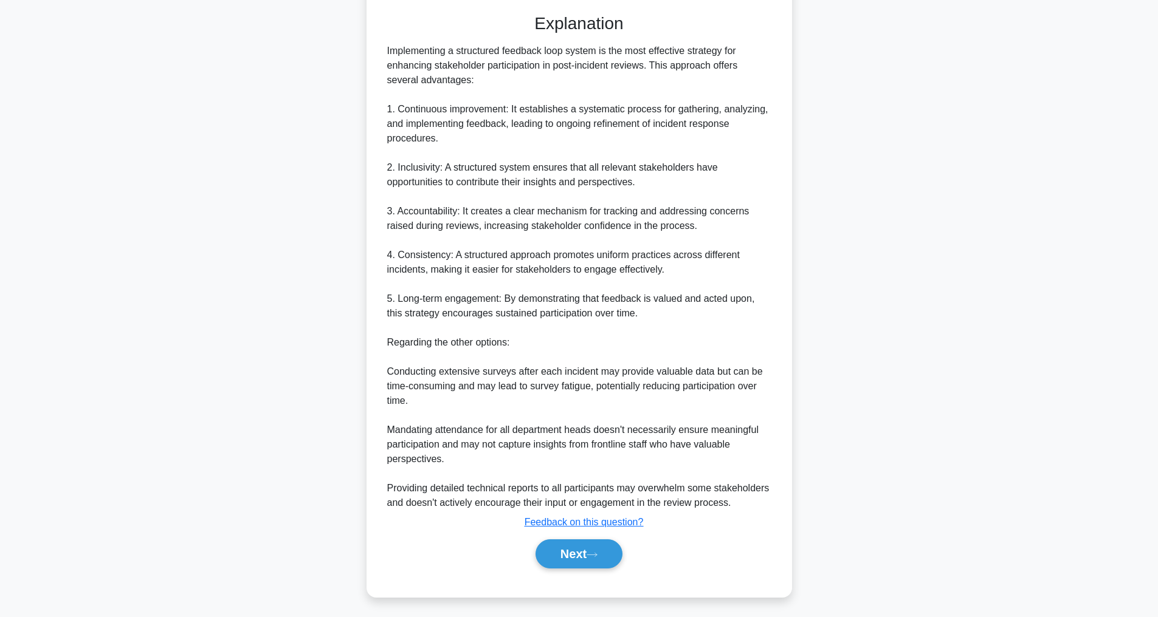
scroll to position [39, 0]
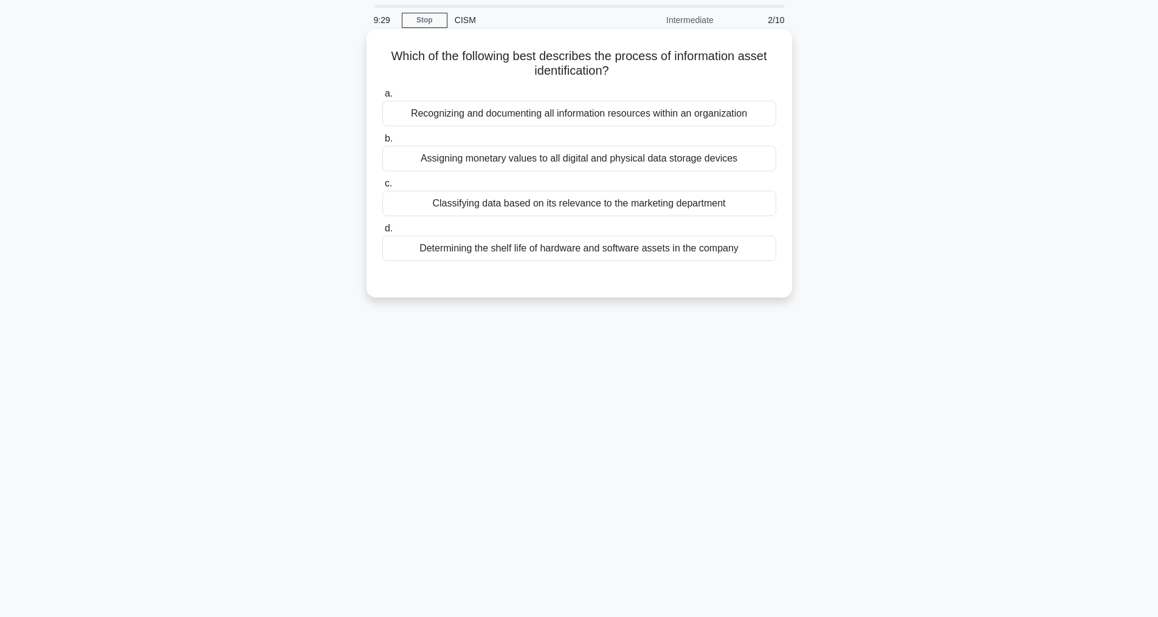
click at [542, 116] on div "Recognizing and documenting all information resources within an organization" at bounding box center [579, 114] width 394 height 26
click at [382, 98] on input "a. Recognizing and documenting all information resources within an organization" at bounding box center [382, 94] width 0 height 8
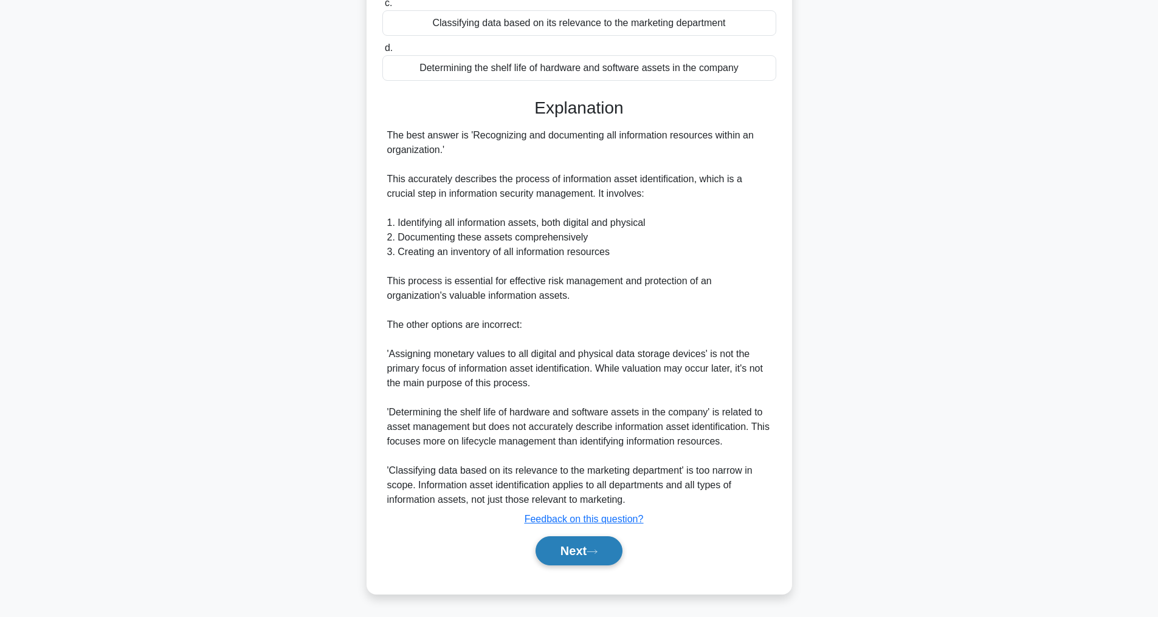
click at [588, 544] on button "Next" at bounding box center [578, 551] width 87 height 29
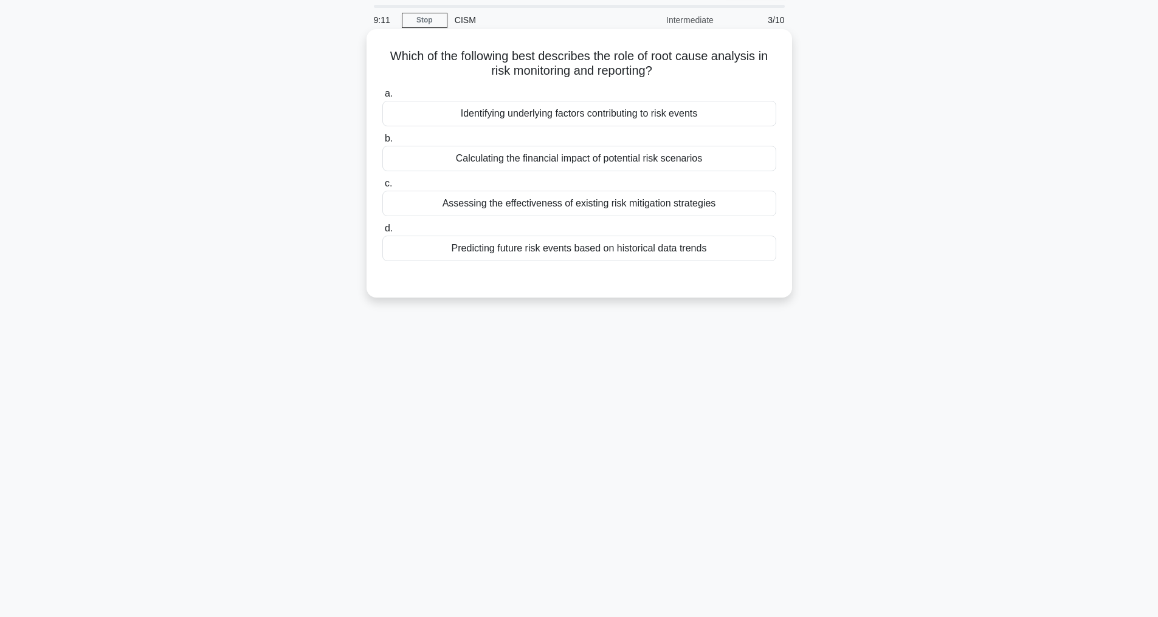
click at [619, 111] on div "Identifying underlying factors contributing to risk events" at bounding box center [579, 114] width 394 height 26
click at [382, 98] on input "a. Identifying underlying factors contributing to risk events" at bounding box center [382, 94] width 0 height 8
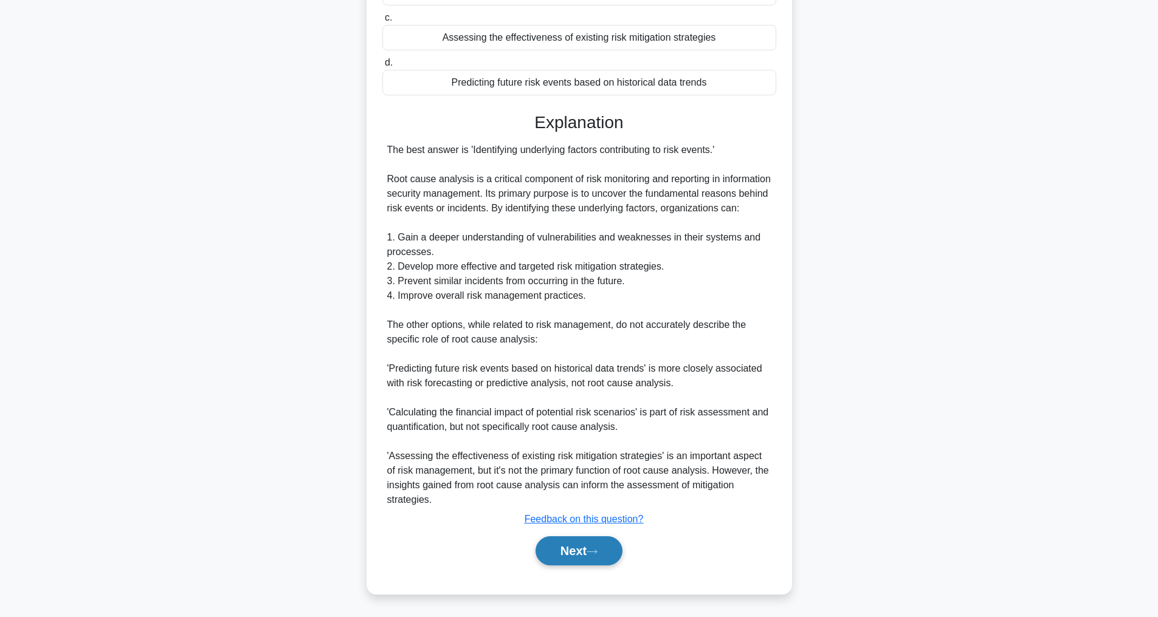
click at [572, 548] on button "Next" at bounding box center [578, 551] width 87 height 29
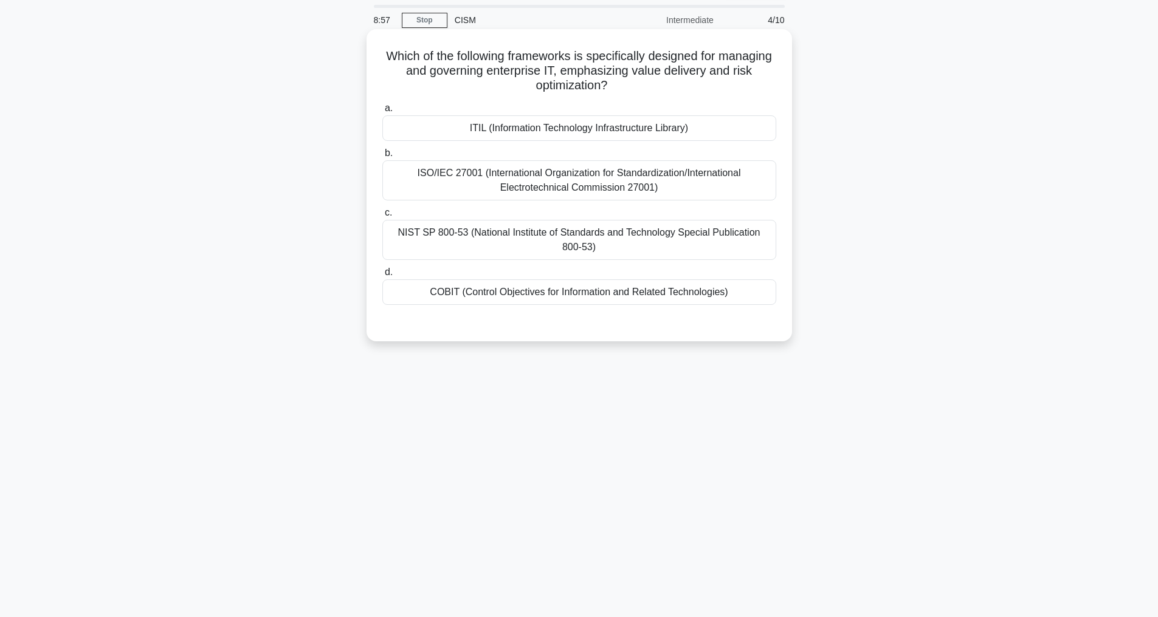
click at [580, 124] on div "ITIL (Information Technology Infrastructure Library)" at bounding box center [579, 128] width 394 height 26
click at [382, 112] on input "a. ITIL (Information Technology Infrastructure Library)" at bounding box center [382, 109] width 0 height 8
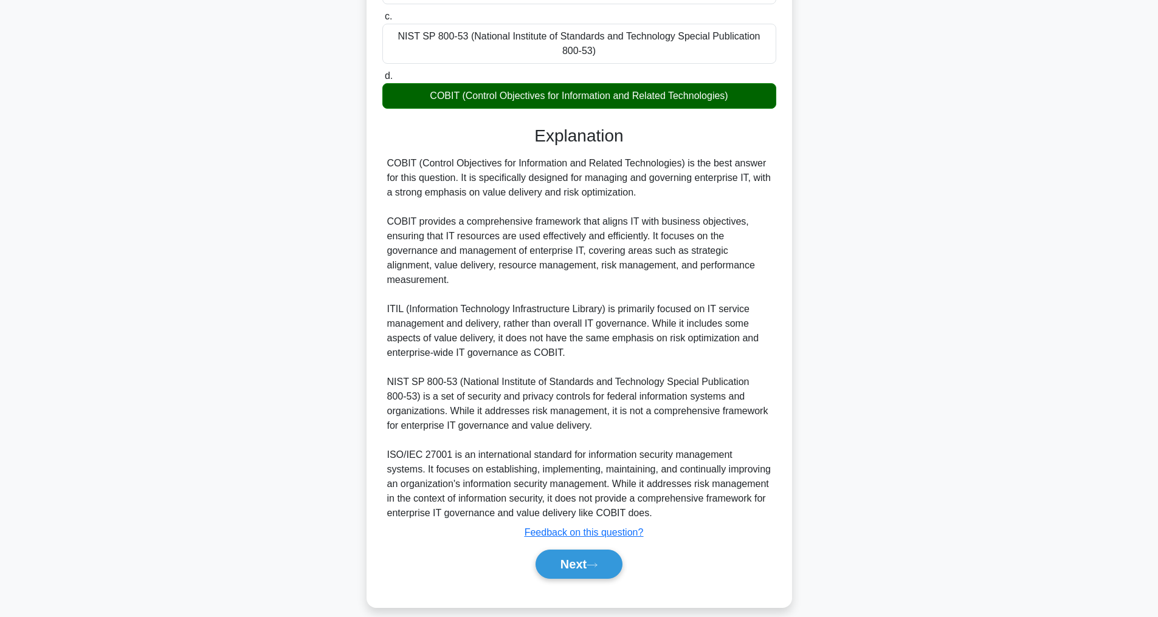
scroll to position [248, 0]
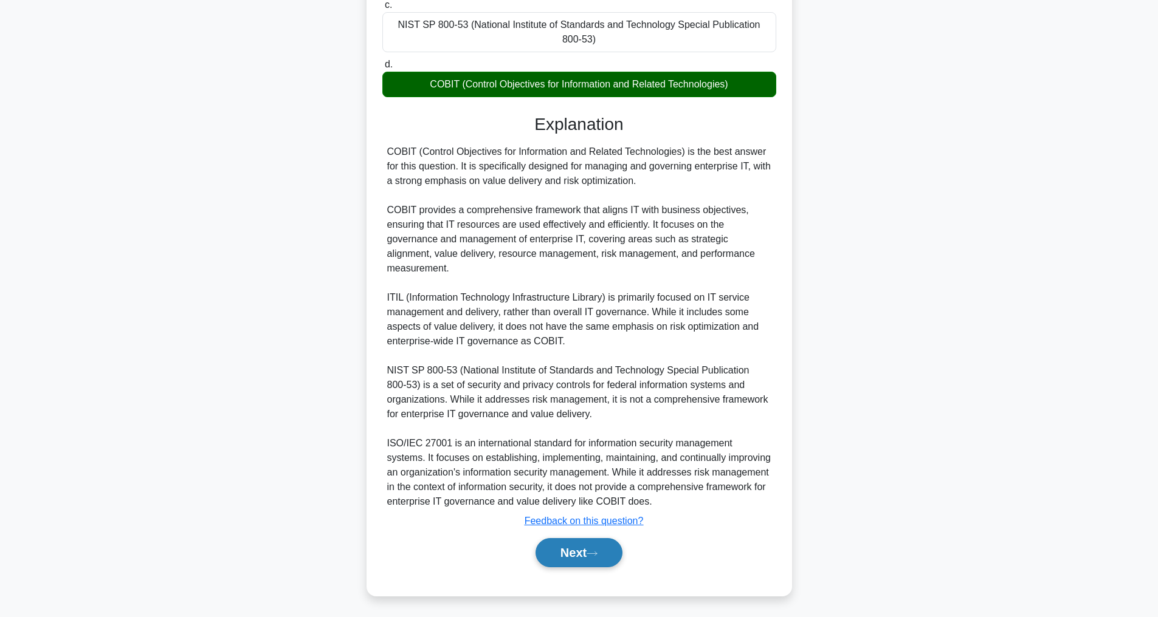
click at [586, 564] on button "Next" at bounding box center [578, 552] width 87 height 29
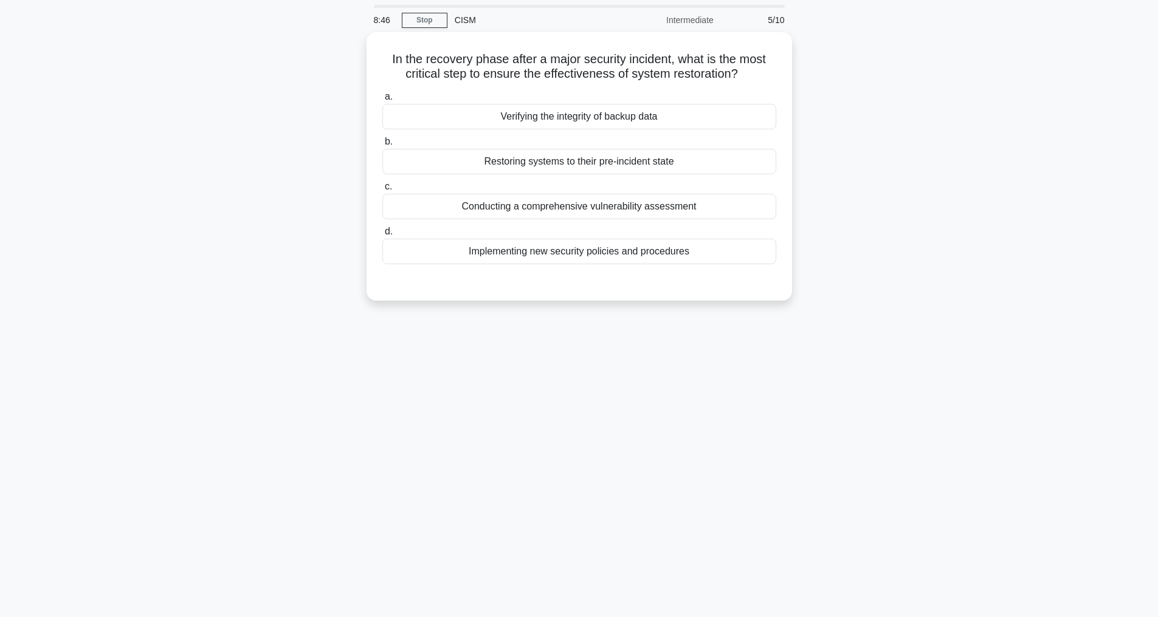
scroll to position [39, 0]
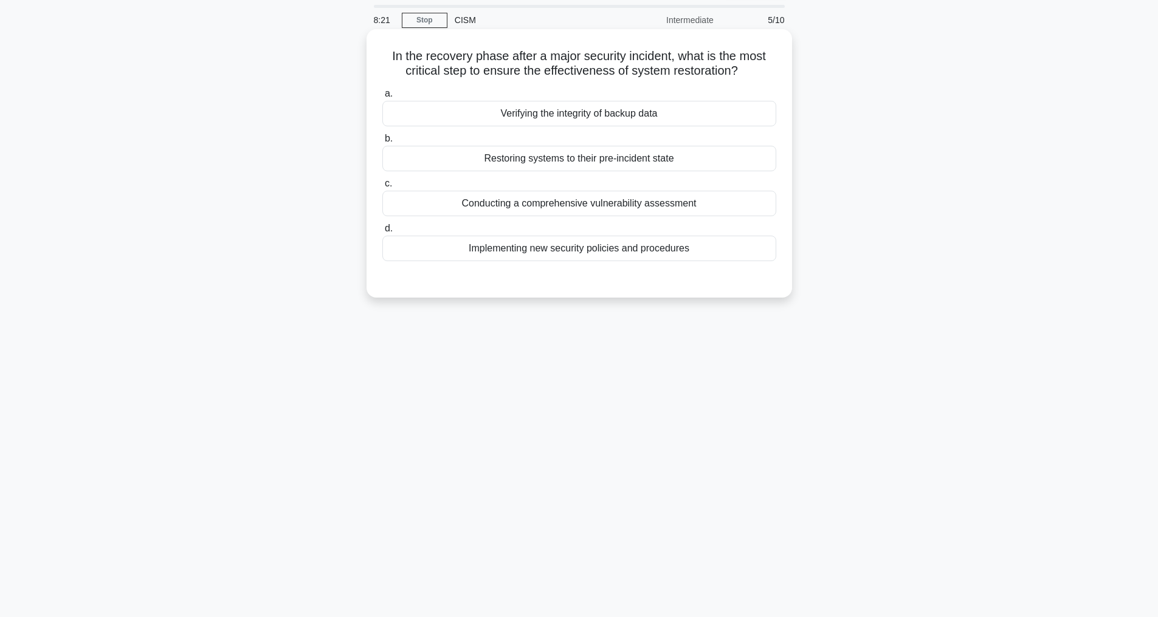
click at [578, 126] on div "Verifying the integrity of backup data" at bounding box center [579, 114] width 394 height 26
click at [382, 98] on input "a. Verifying the integrity of backup data" at bounding box center [382, 94] width 0 height 8
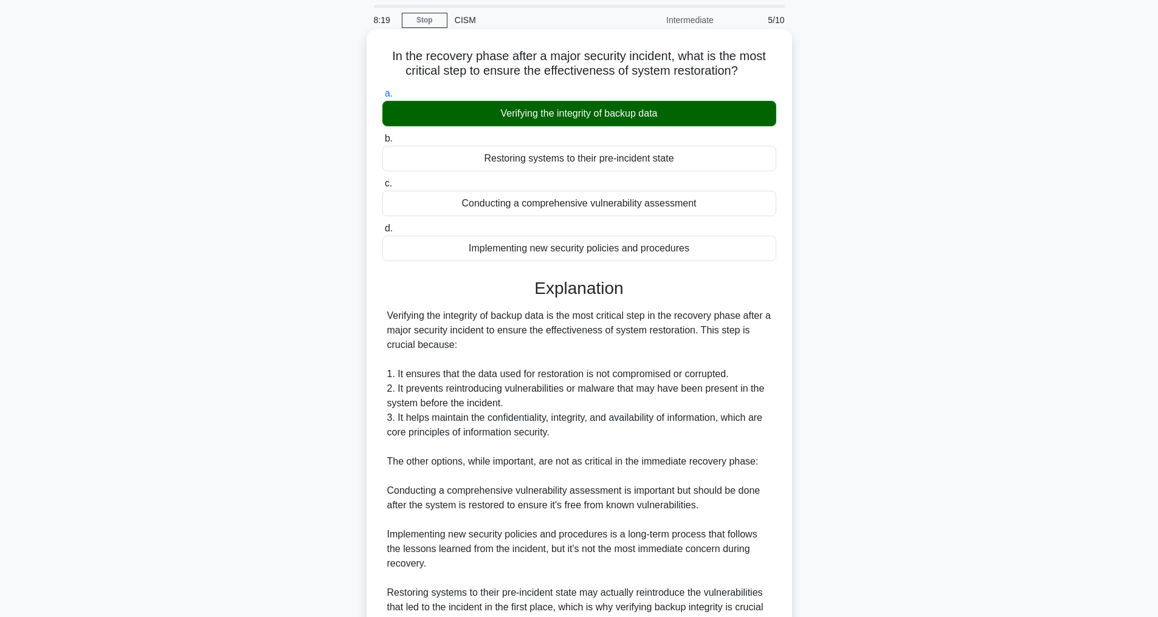
scroll to position [249, 0]
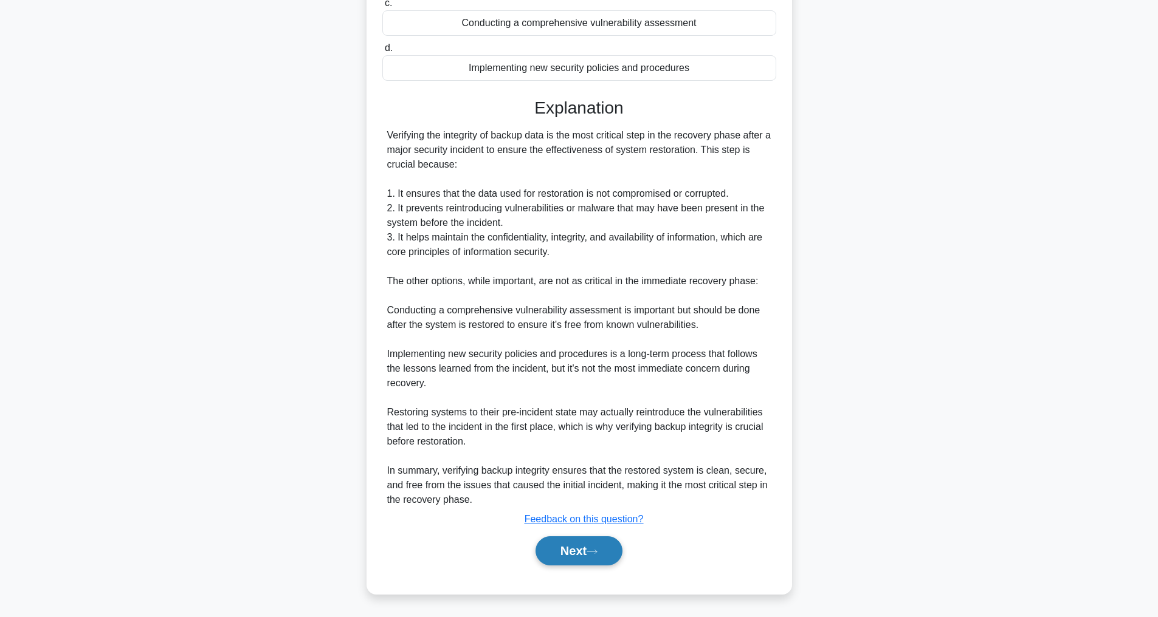
click at [600, 541] on button "Next" at bounding box center [578, 551] width 87 height 29
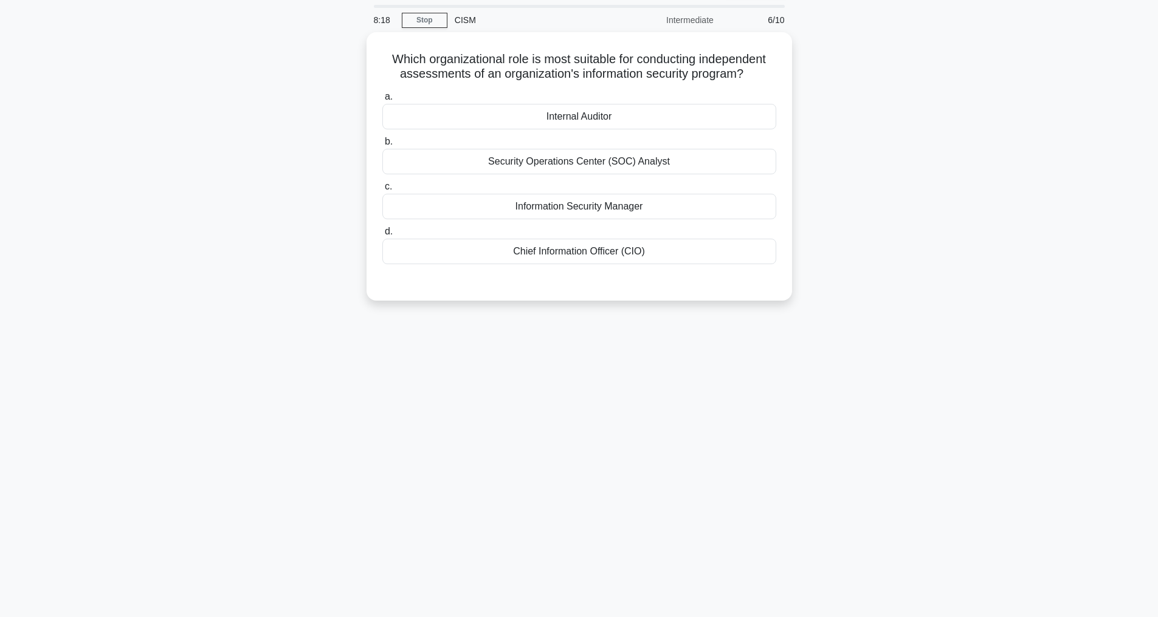
scroll to position [39, 0]
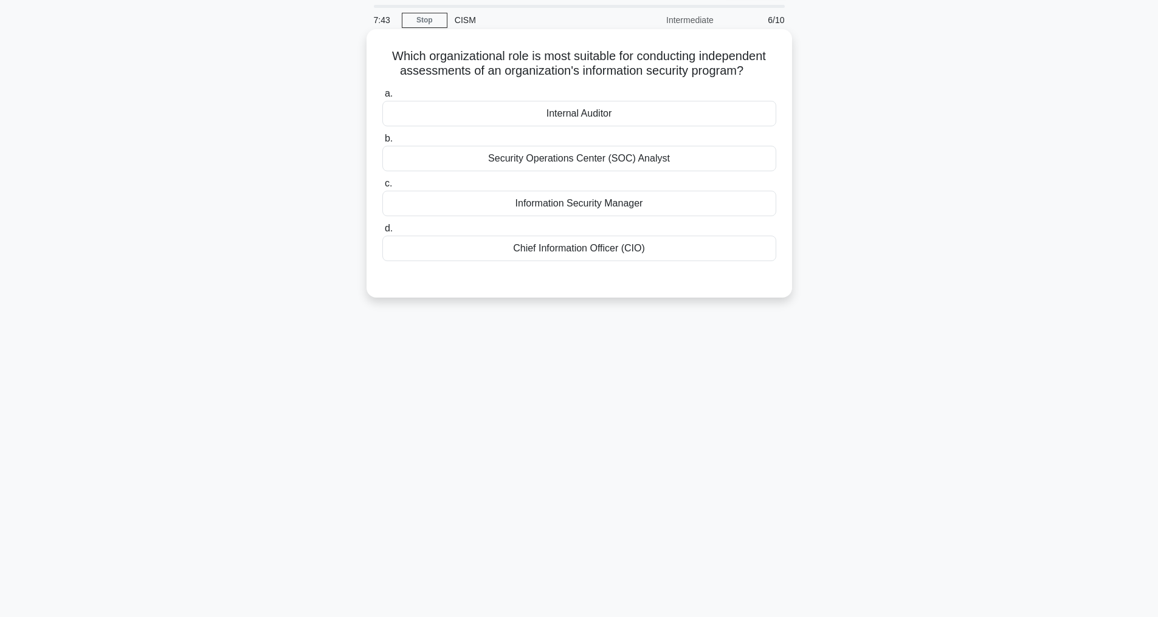
click at [579, 123] on div "Internal Auditor" at bounding box center [579, 114] width 394 height 26
click at [382, 98] on input "a. Internal Auditor" at bounding box center [382, 94] width 0 height 8
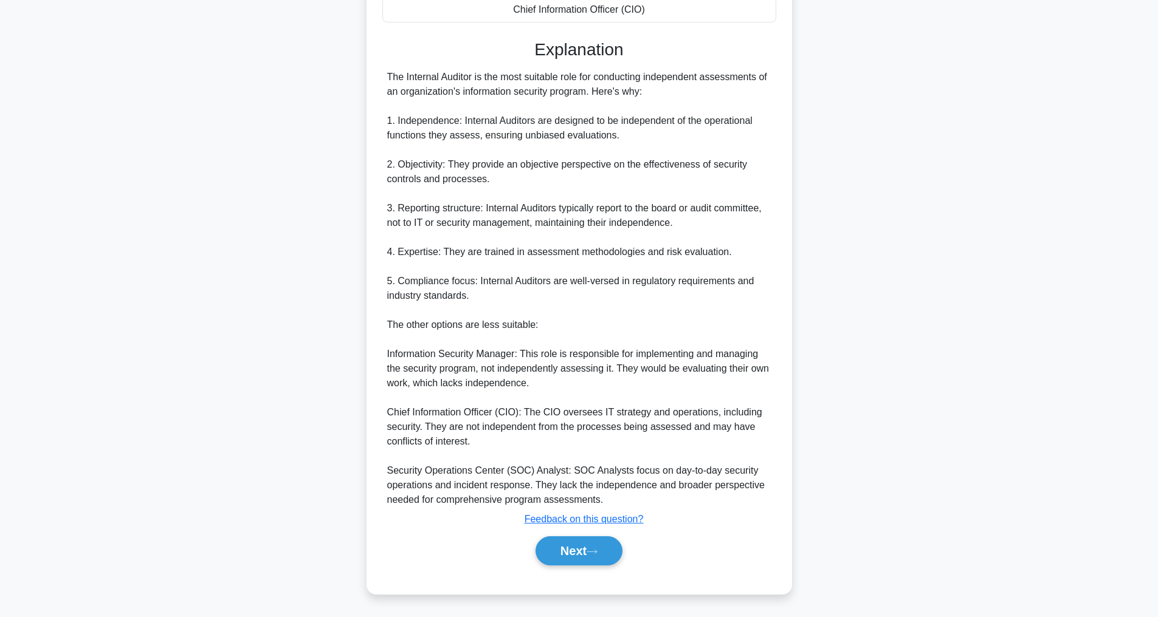
scroll to position [292, 0]
click at [597, 545] on button "Next" at bounding box center [578, 551] width 87 height 29
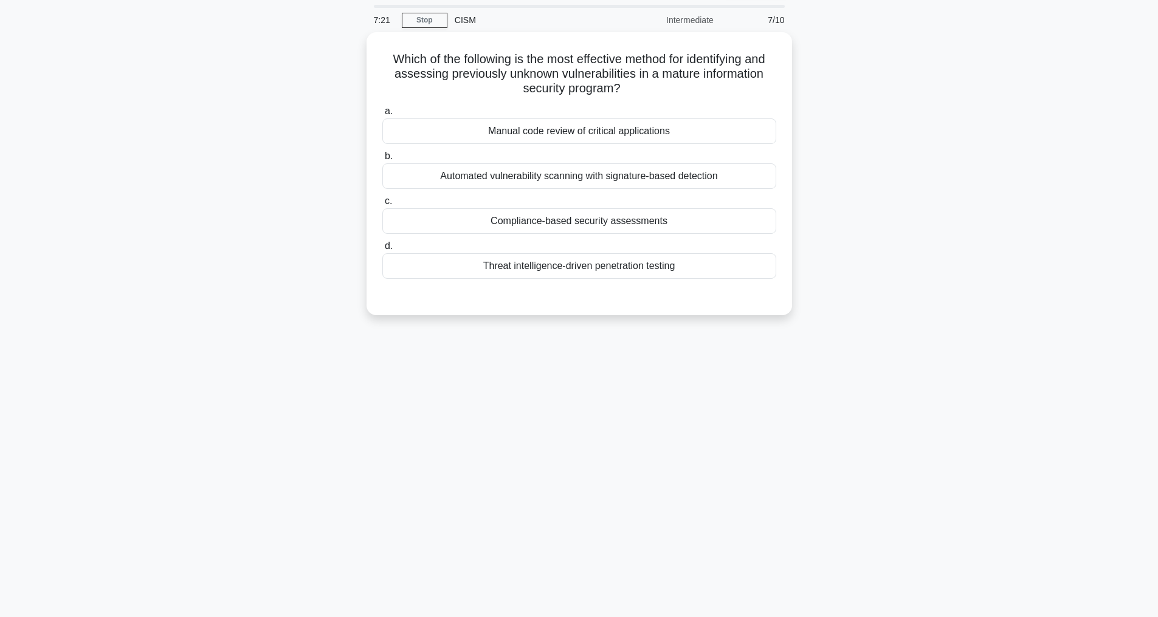
scroll to position [0, 0]
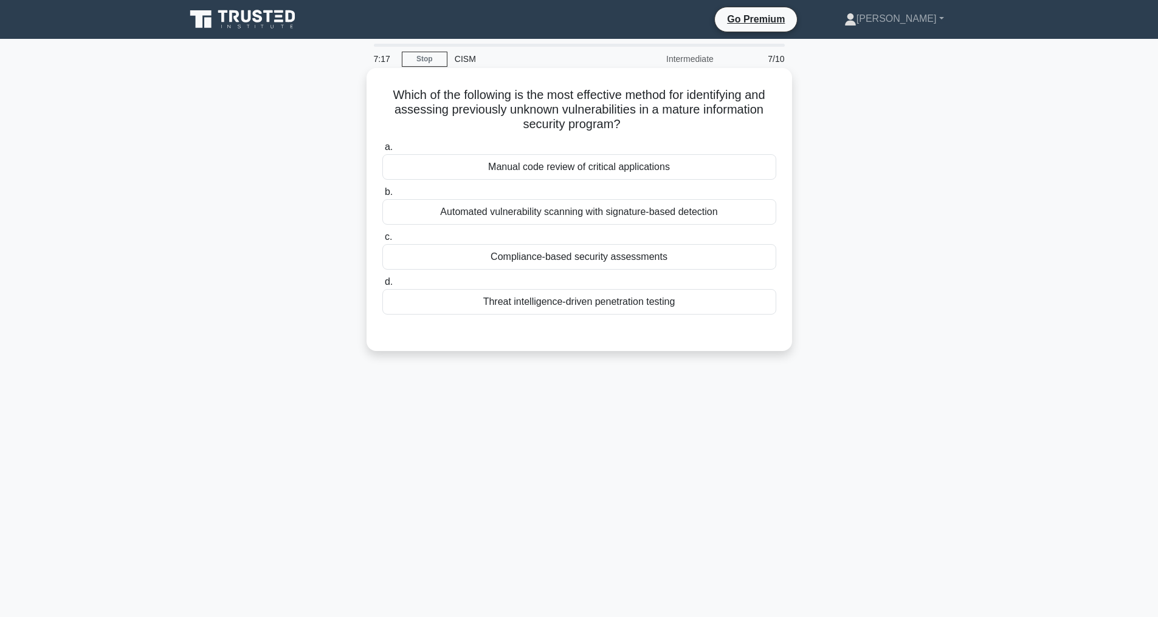
click at [569, 300] on div "Threat intelligence-driven penetration testing" at bounding box center [579, 302] width 394 height 26
click at [382, 286] on input "d. Threat intelligence-driven penetration testing" at bounding box center [382, 282] width 0 height 8
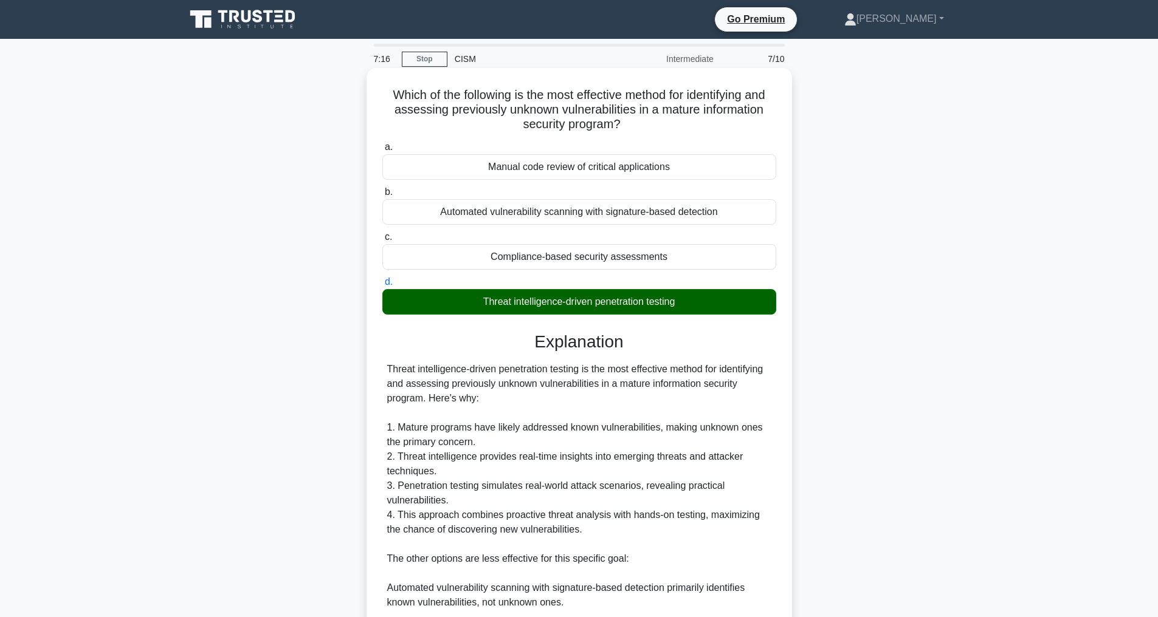
scroll to position [263, 0]
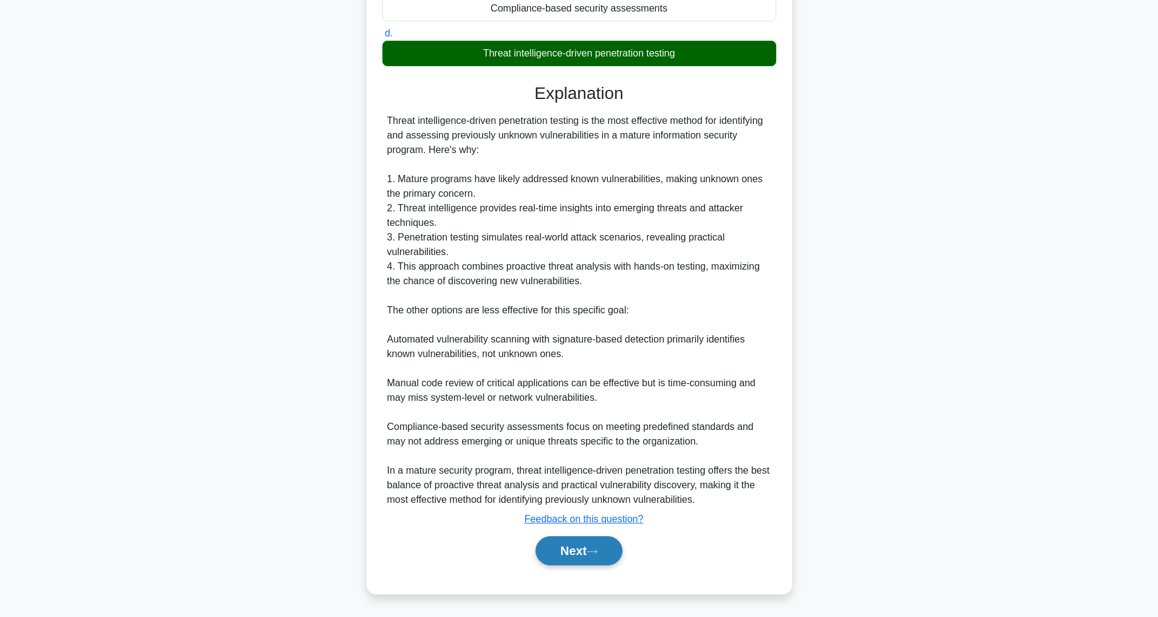
click at [582, 561] on button "Next" at bounding box center [578, 551] width 87 height 29
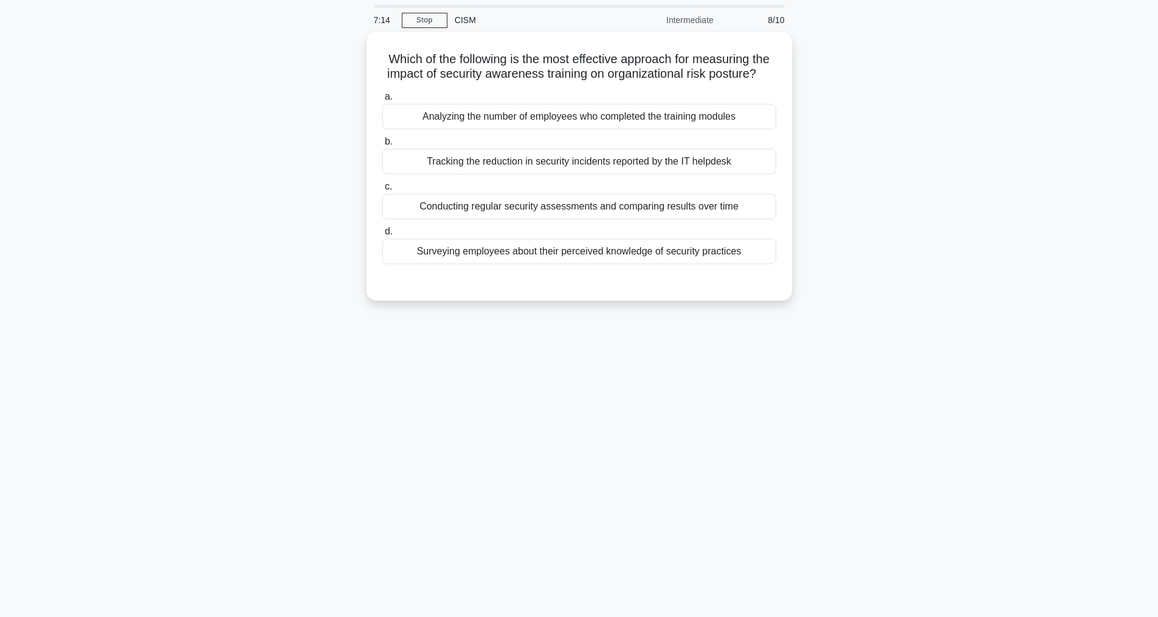
scroll to position [39, 0]
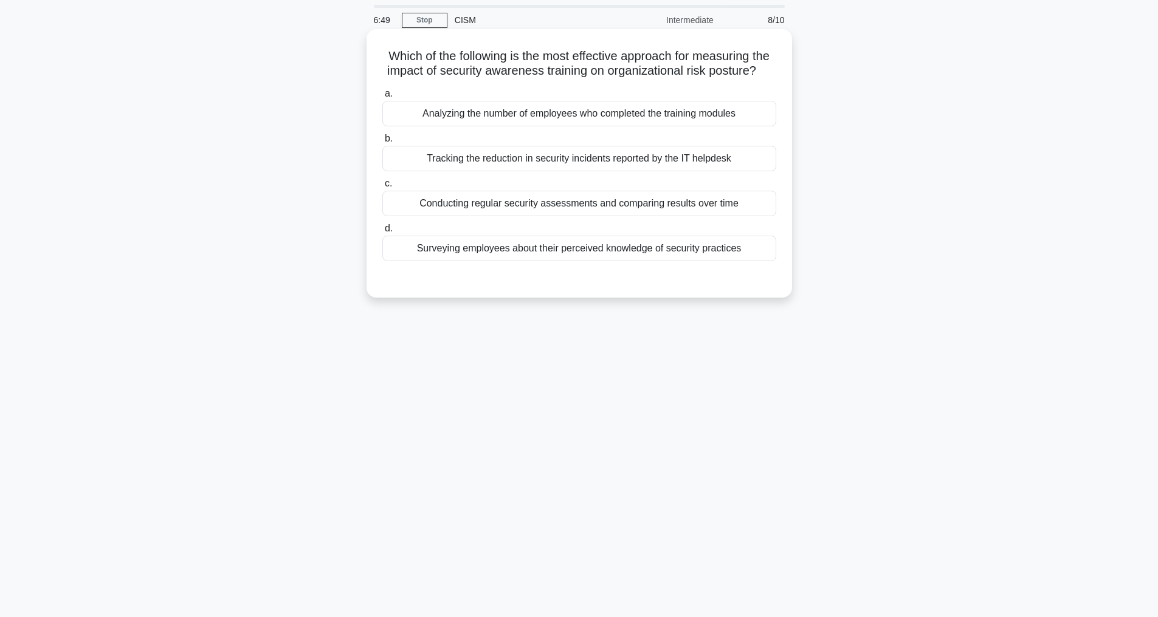
click at [555, 261] on div "Surveying employees about their perceived knowledge of security practices" at bounding box center [579, 249] width 394 height 26
click at [382, 233] on input "d. Surveying employees about their perceived knowledge of security practices" at bounding box center [382, 229] width 0 height 8
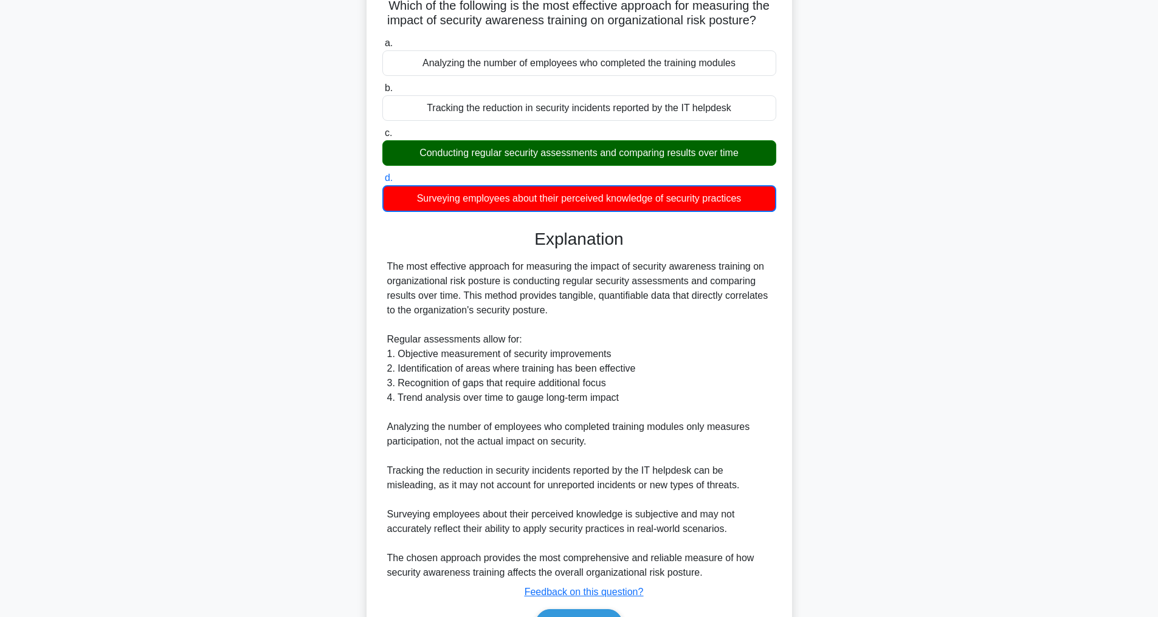
scroll to position [177, 0]
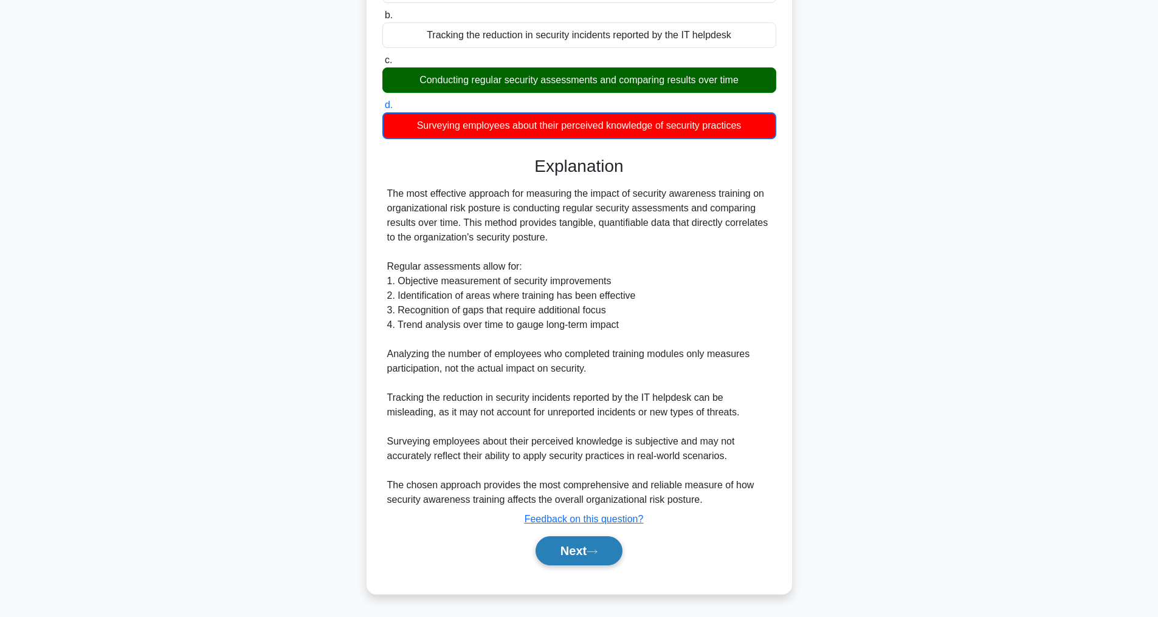
click at [591, 552] on icon at bounding box center [591, 552] width 11 height 7
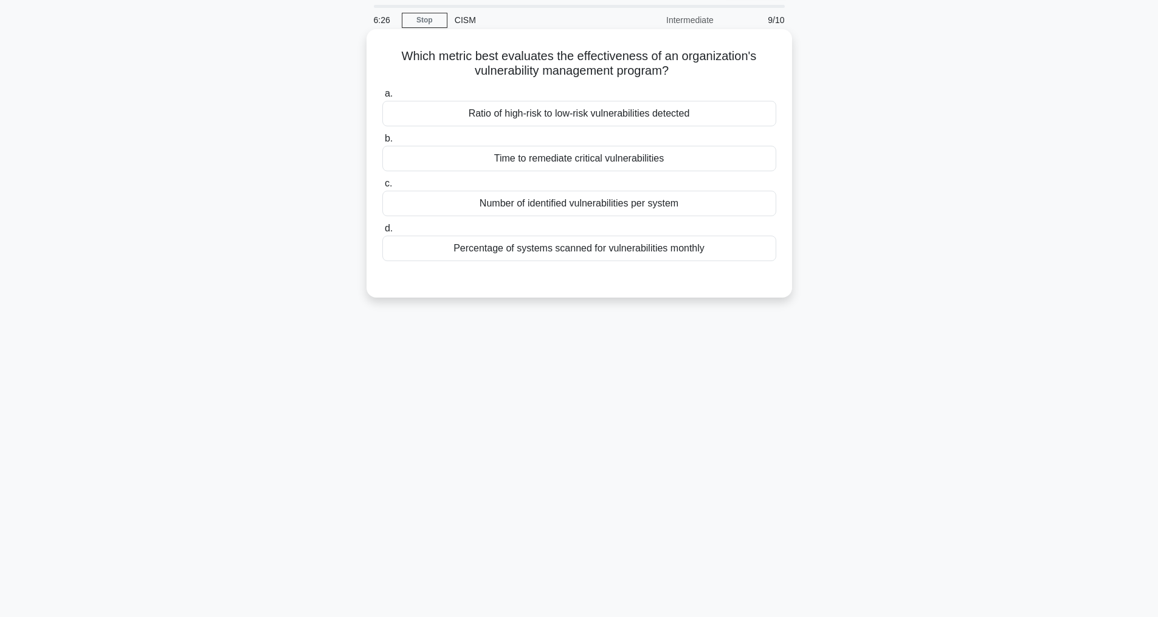
click at [575, 156] on div "Time to remediate critical vulnerabilities" at bounding box center [579, 159] width 394 height 26
click at [382, 143] on input "b. Time to remediate critical vulnerabilities" at bounding box center [382, 139] width 0 height 8
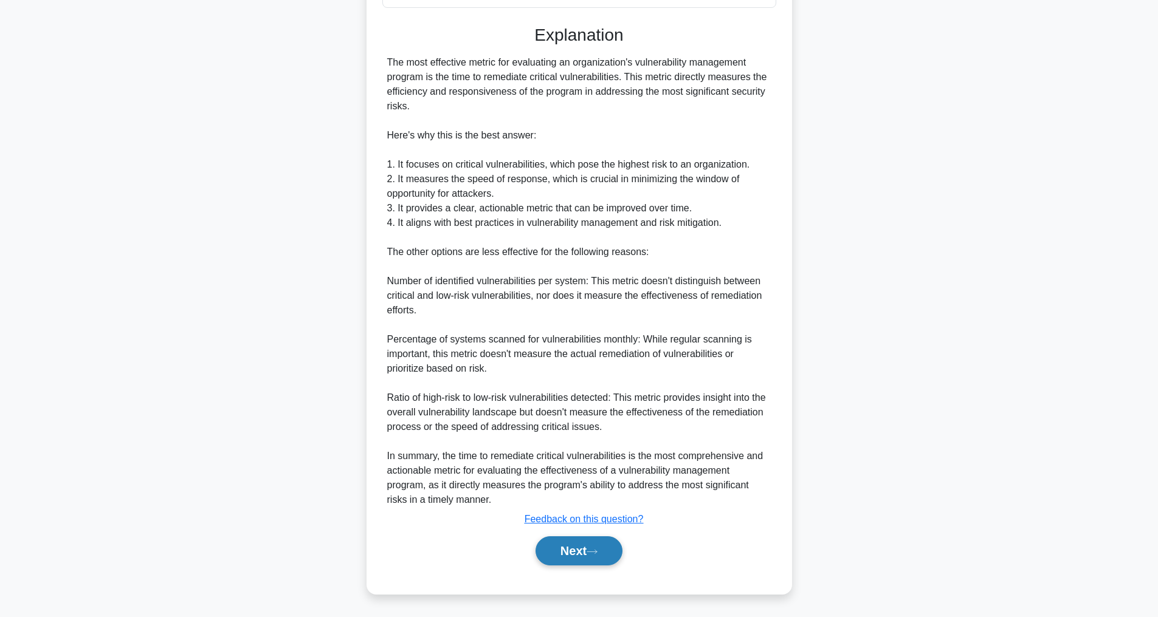
click at [569, 543] on button "Next" at bounding box center [578, 551] width 87 height 29
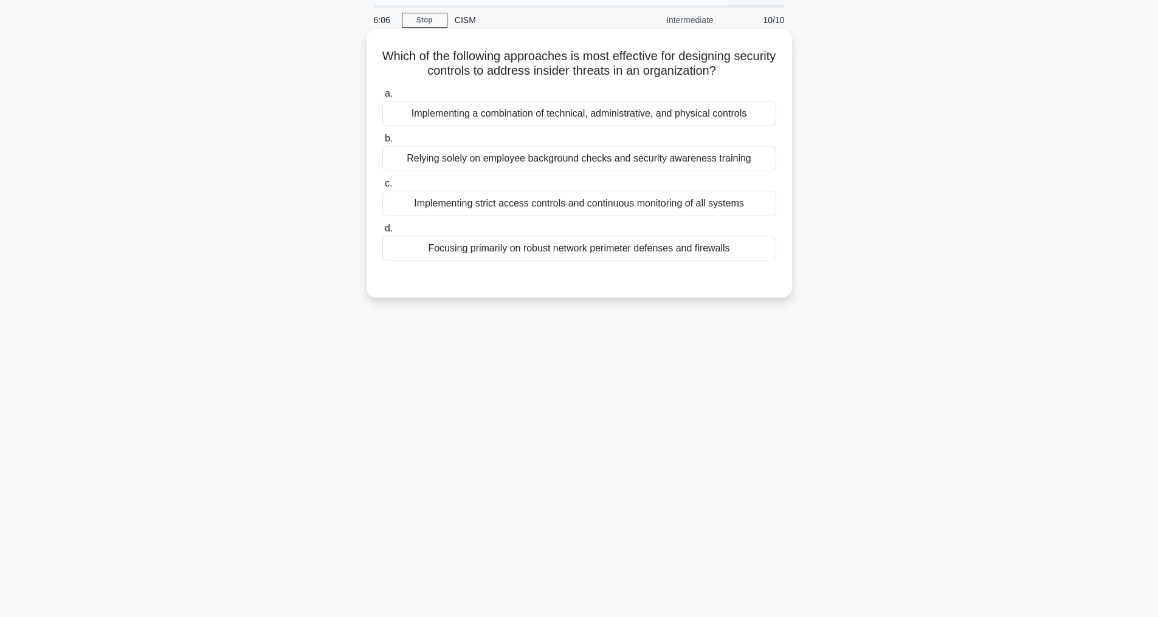
click at [554, 202] on div "Implementing strict access controls and continuous monitoring of all systems" at bounding box center [579, 204] width 394 height 26
click at [382, 188] on input "c. Implementing strict access controls and continuous monitoring of all systems" at bounding box center [382, 184] width 0 height 8
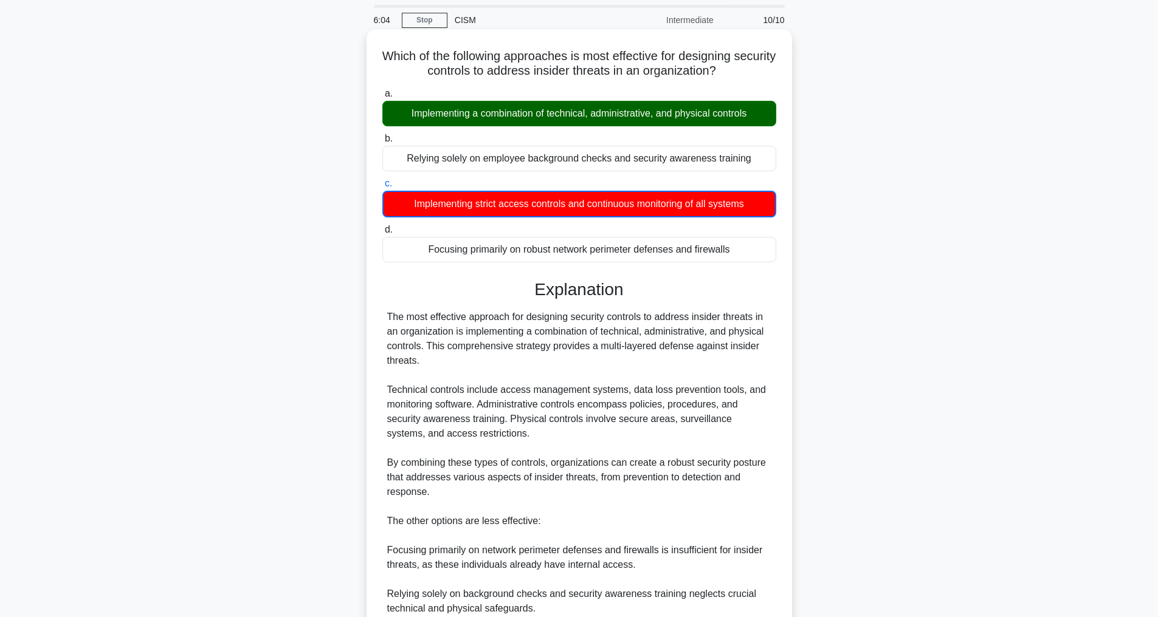
scroll to position [250, 0]
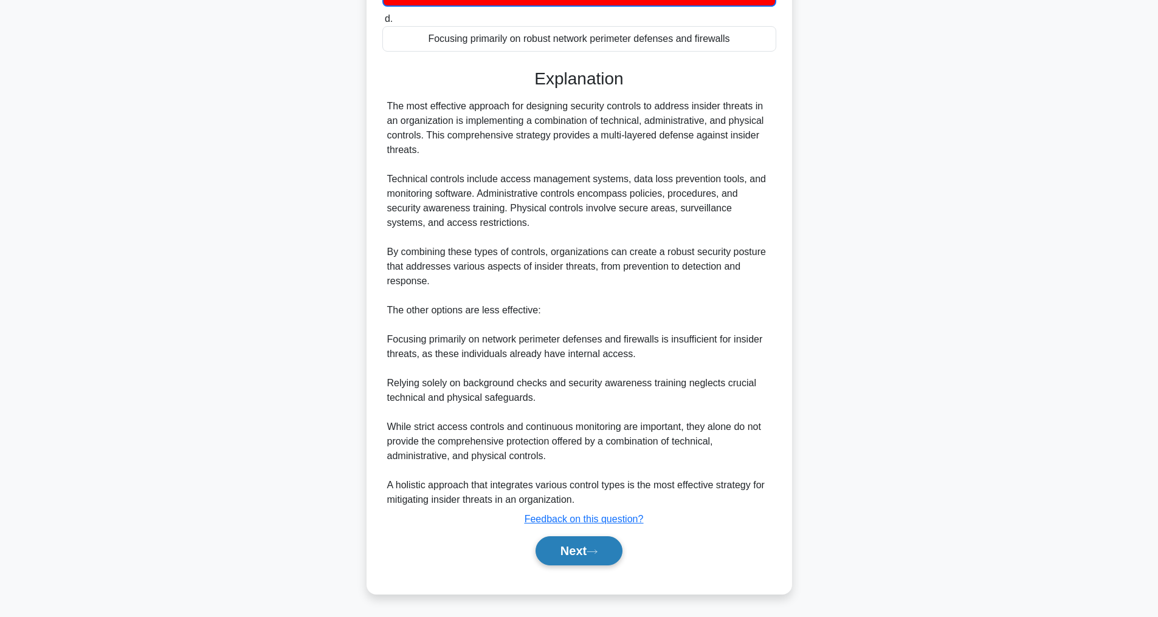
click at [586, 551] on button "Next" at bounding box center [578, 551] width 87 height 29
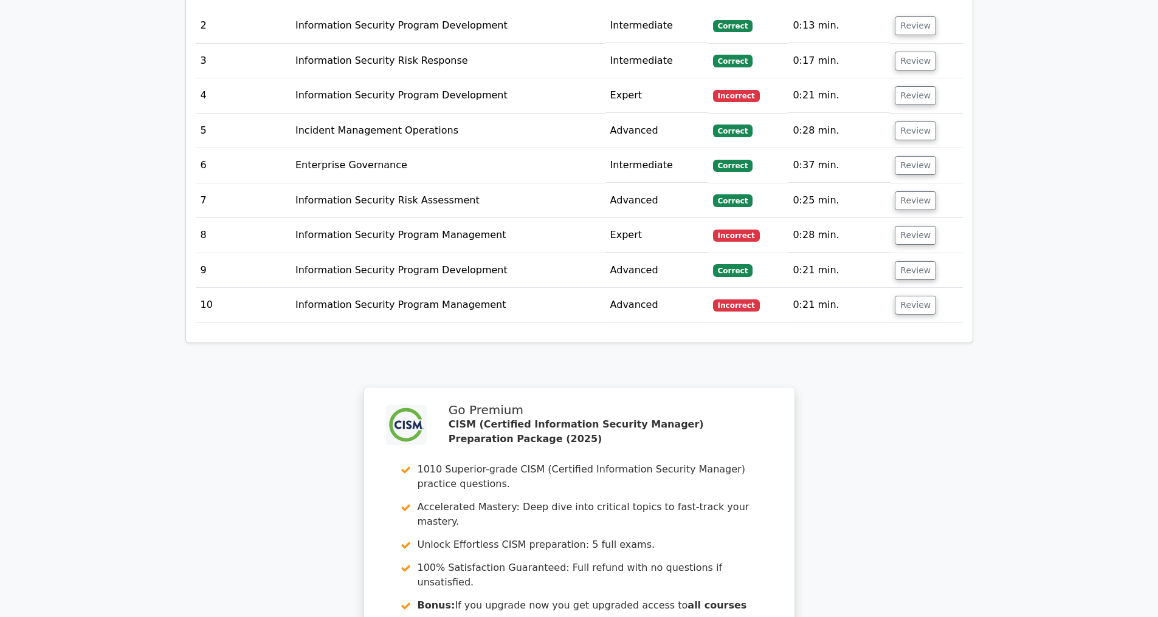
scroll to position [2199, 0]
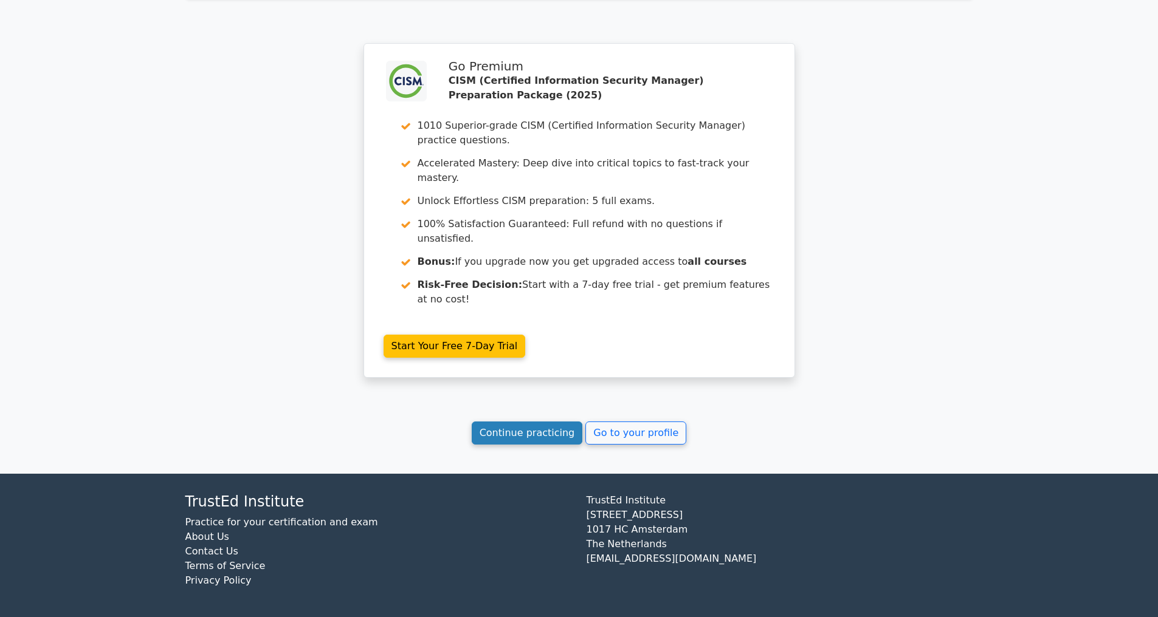
click at [516, 427] on link "Continue practicing" at bounding box center [527, 433] width 111 height 23
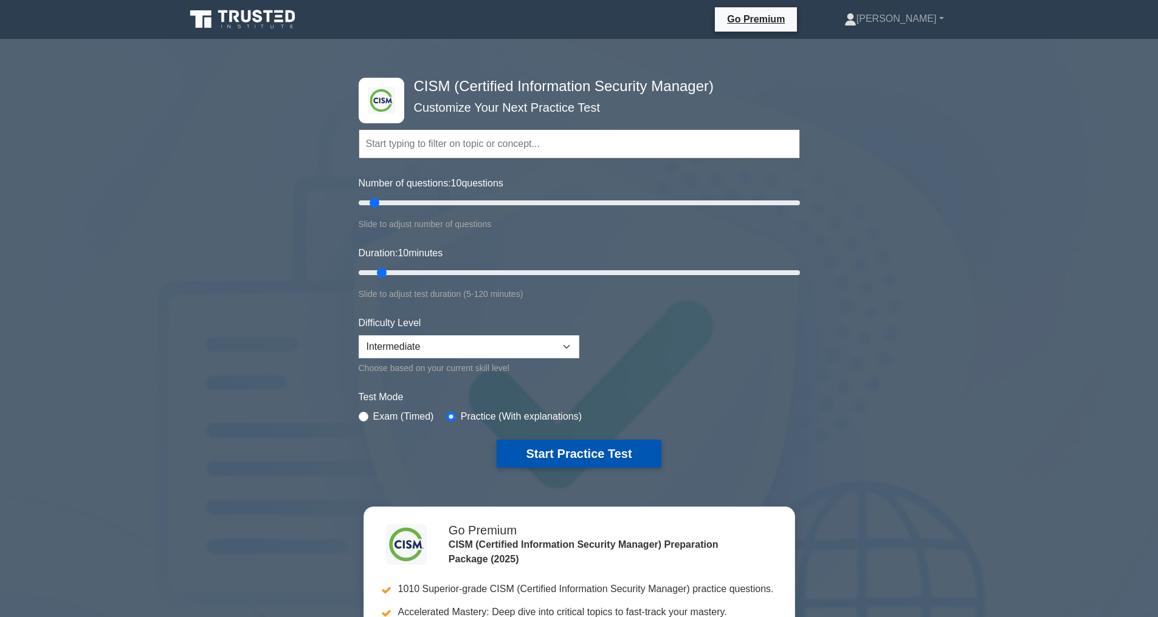
click at [554, 454] on button "Start Practice Test" at bounding box center [579, 454] width 164 height 28
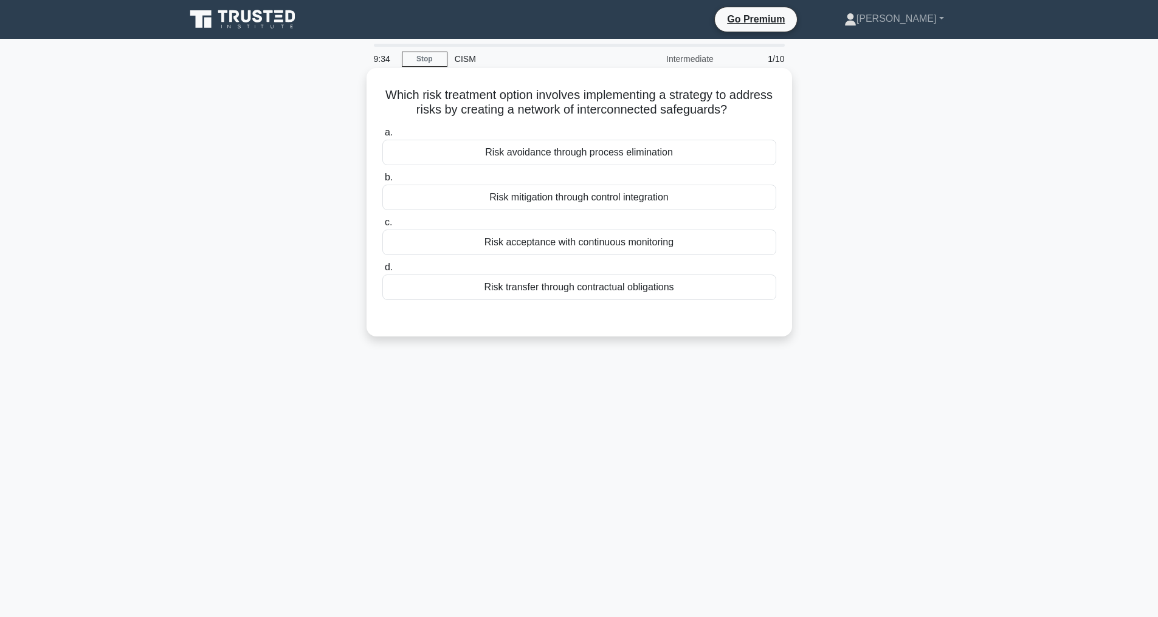
click at [576, 210] on div "Risk mitigation through control integration" at bounding box center [579, 198] width 394 height 26
click at [382, 182] on input "b. Risk mitigation through control integration" at bounding box center [382, 178] width 0 height 8
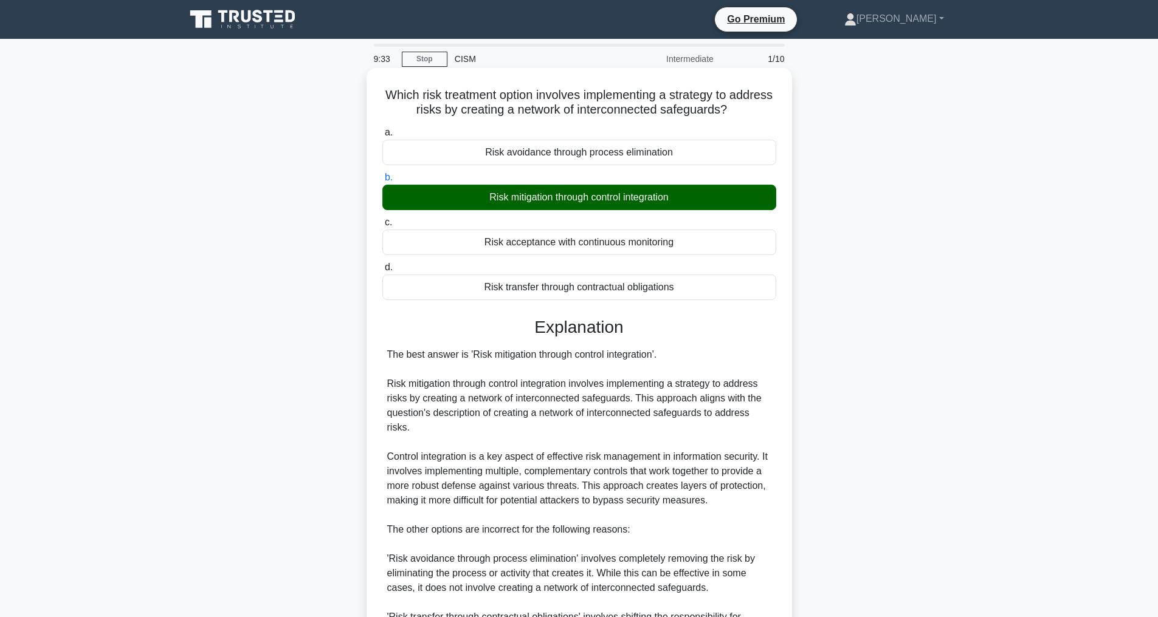
scroll to position [249, 0]
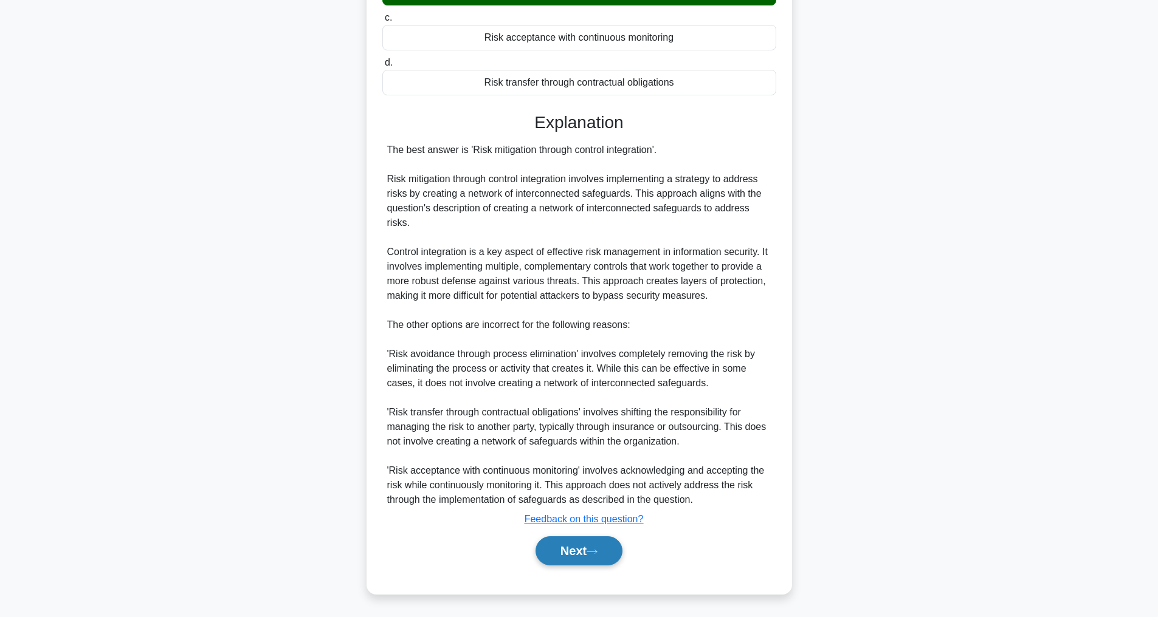
click at [586, 546] on button "Next" at bounding box center [578, 551] width 87 height 29
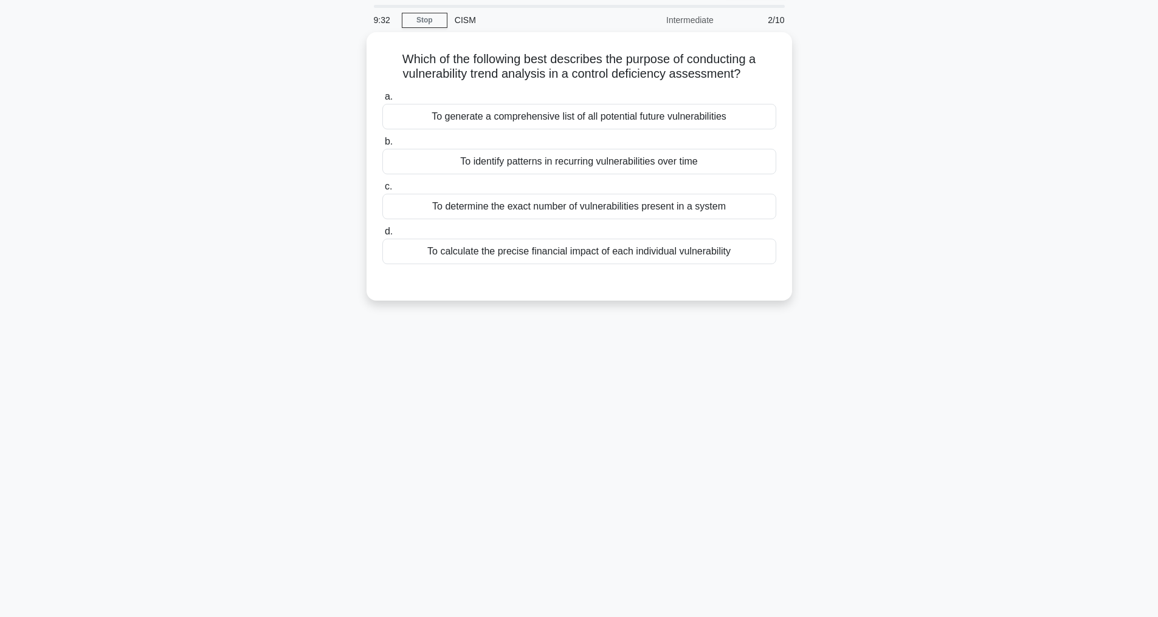
scroll to position [39, 0]
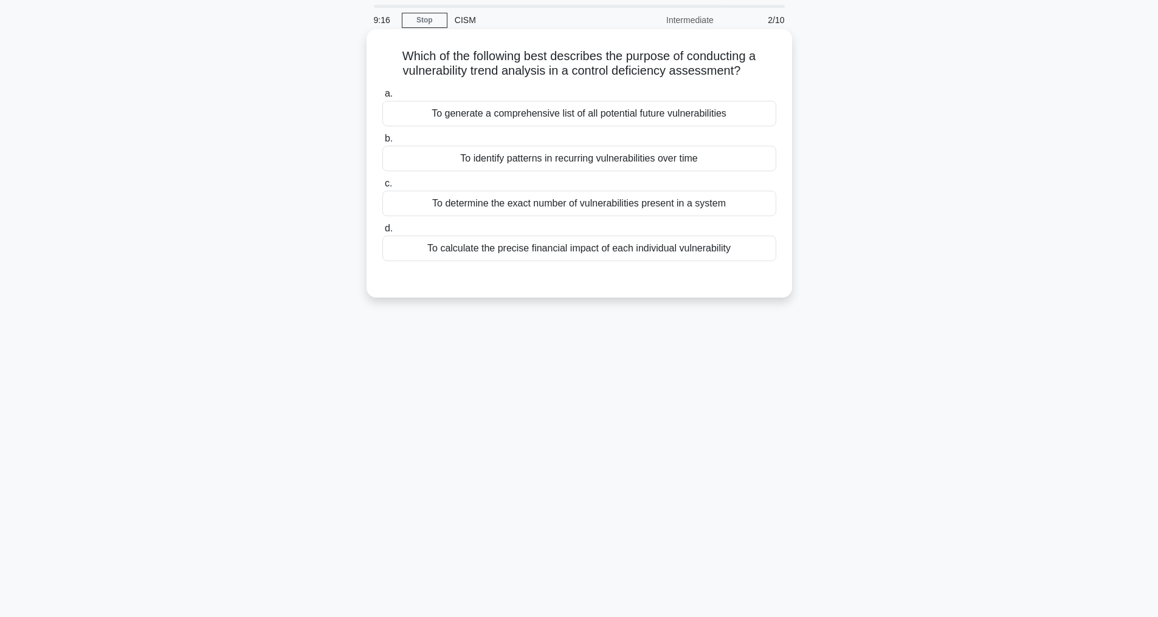
click at [540, 162] on div "To identify patterns in recurring vulnerabilities over time" at bounding box center [579, 159] width 394 height 26
click at [382, 143] on input "b. To identify patterns in recurring vulnerabilities over time" at bounding box center [382, 139] width 0 height 8
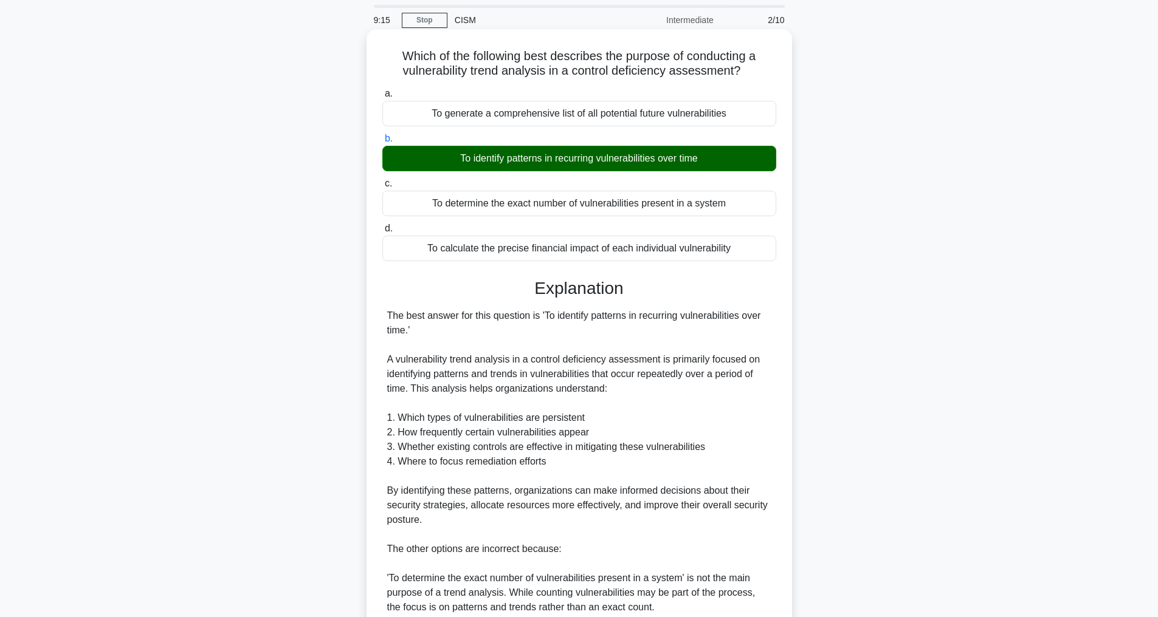
scroll to position [307, 0]
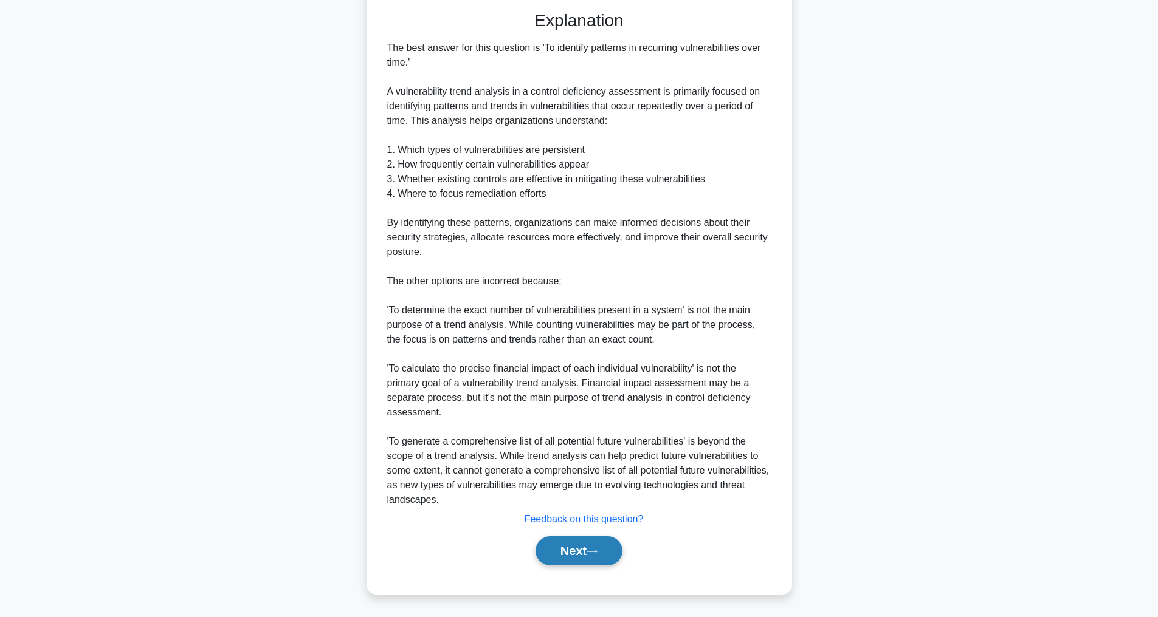
click at [569, 542] on button "Next" at bounding box center [578, 551] width 87 height 29
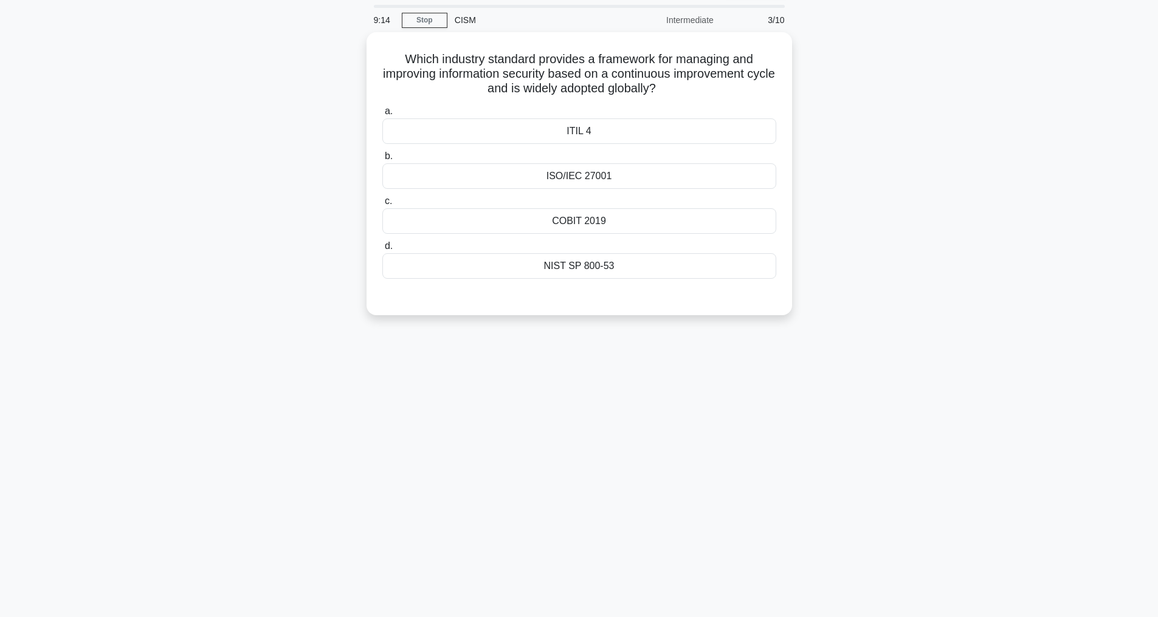
scroll to position [39, 0]
click at [599, 174] on div "ISO/IEC 27001" at bounding box center [579, 173] width 394 height 26
click at [382, 157] on input "b. ISO/IEC 27001" at bounding box center [382, 154] width 0 height 8
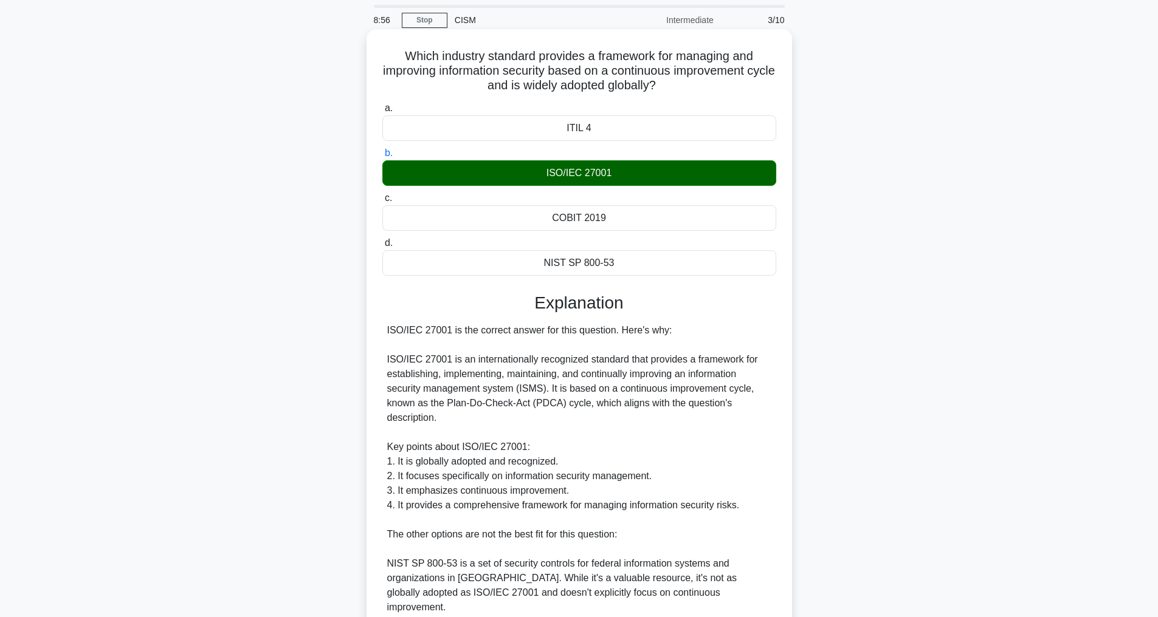
scroll to position [307, 0]
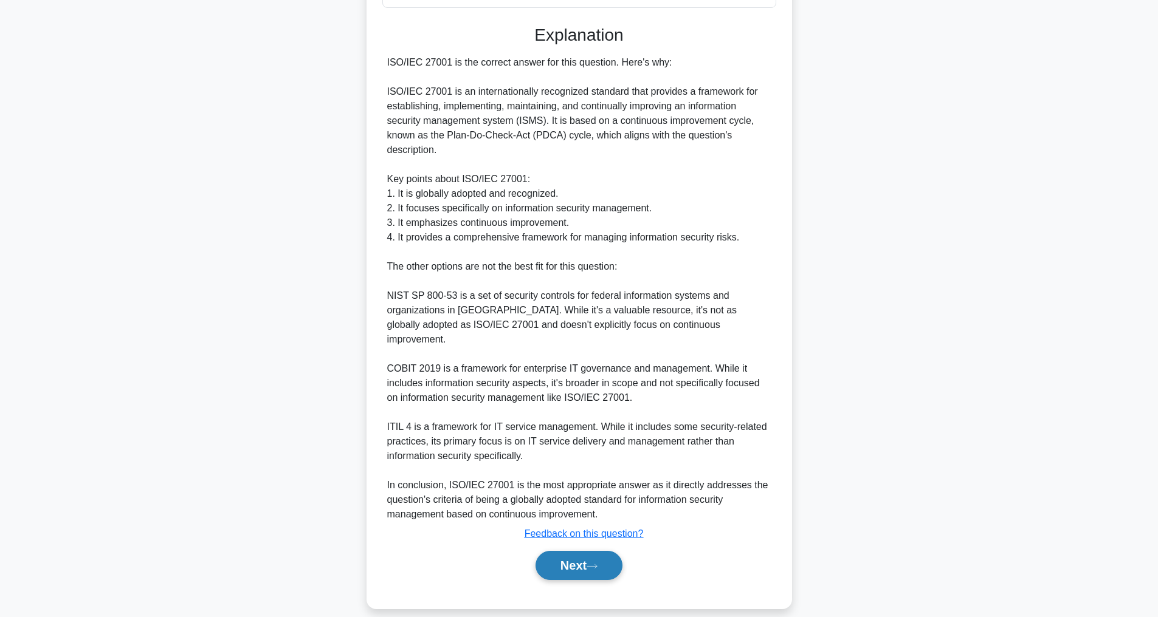
click at [597, 563] on icon at bounding box center [591, 566] width 11 height 7
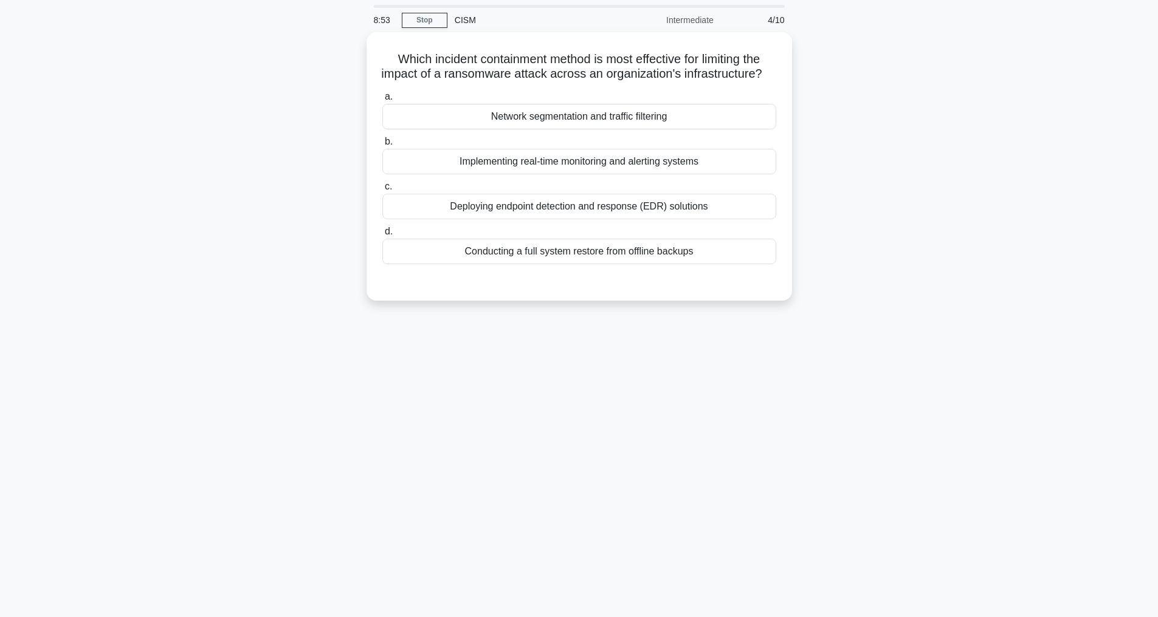
scroll to position [39, 0]
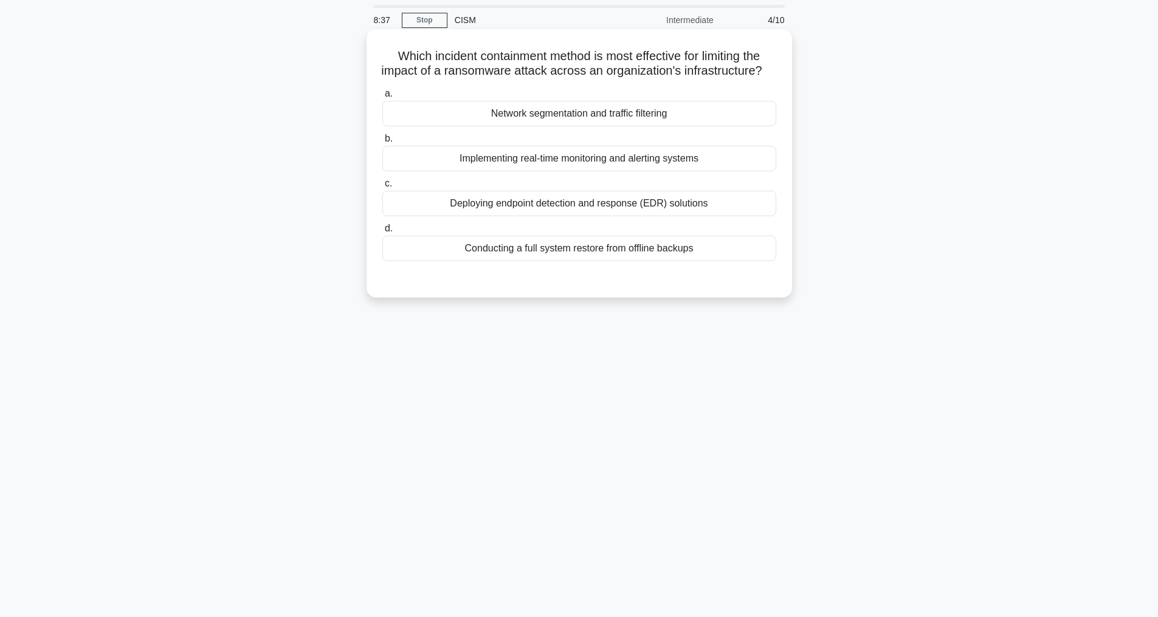
click at [555, 260] on div "Conducting a full system restore from offline backups" at bounding box center [579, 249] width 394 height 26
click at [382, 233] on input "d. Conducting a full system restore from offline backups" at bounding box center [382, 229] width 0 height 8
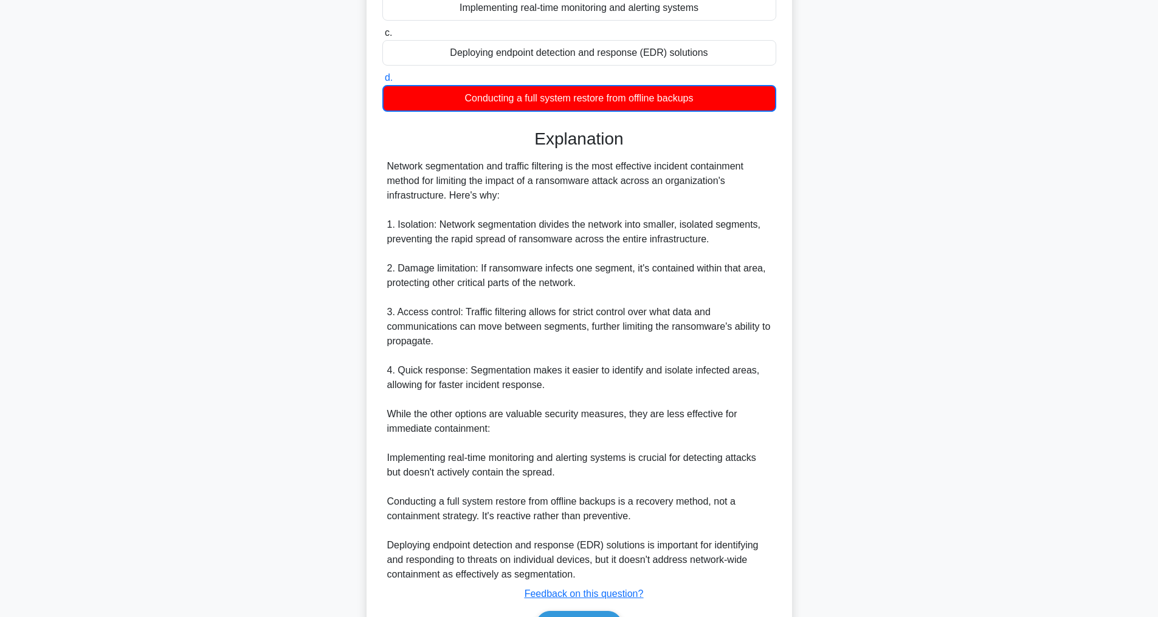
scroll to position [294, 0]
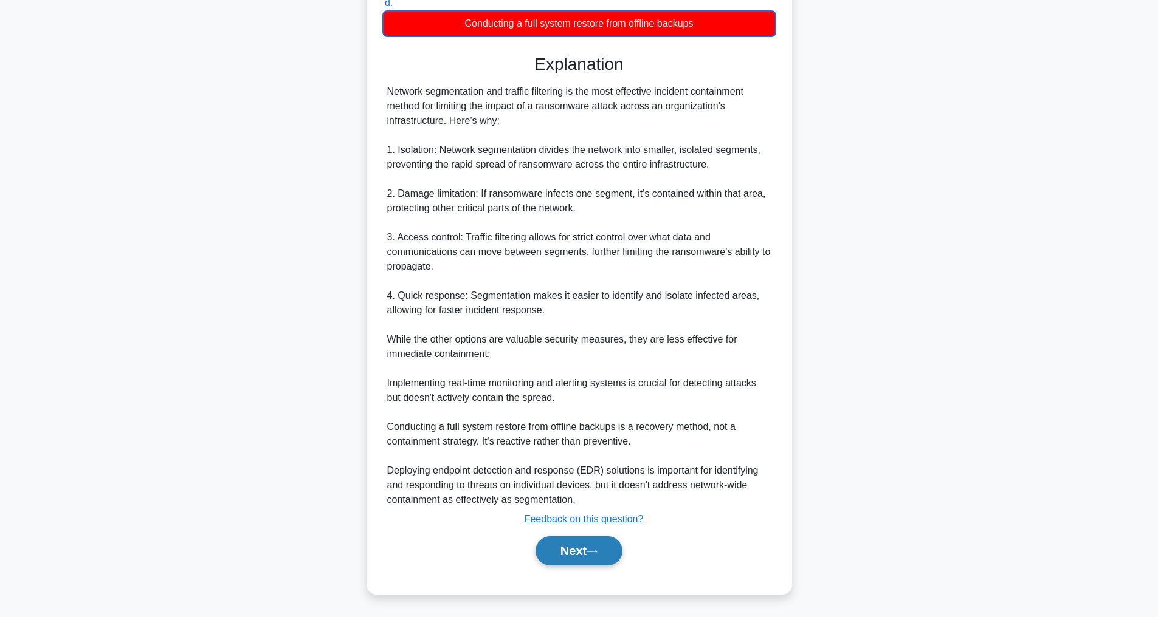
click at [575, 549] on button "Next" at bounding box center [578, 551] width 87 height 29
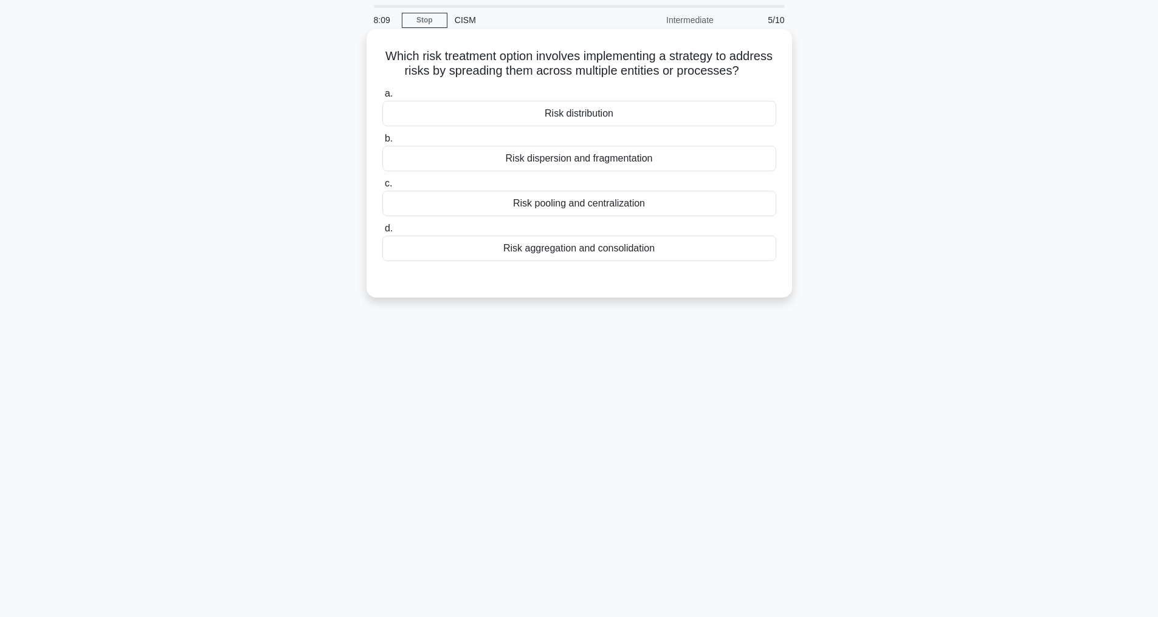
click at [579, 126] on div "Risk distribution" at bounding box center [579, 114] width 394 height 26
click at [382, 98] on input "a. Risk distribution" at bounding box center [382, 94] width 0 height 8
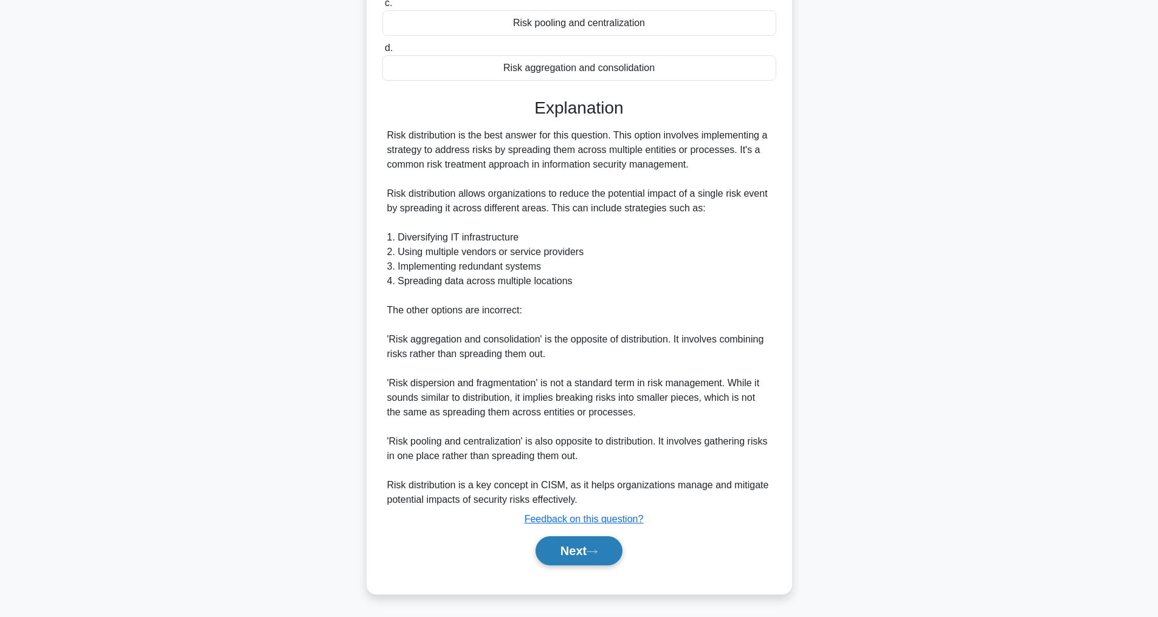
click at [587, 548] on button "Next" at bounding box center [578, 551] width 87 height 29
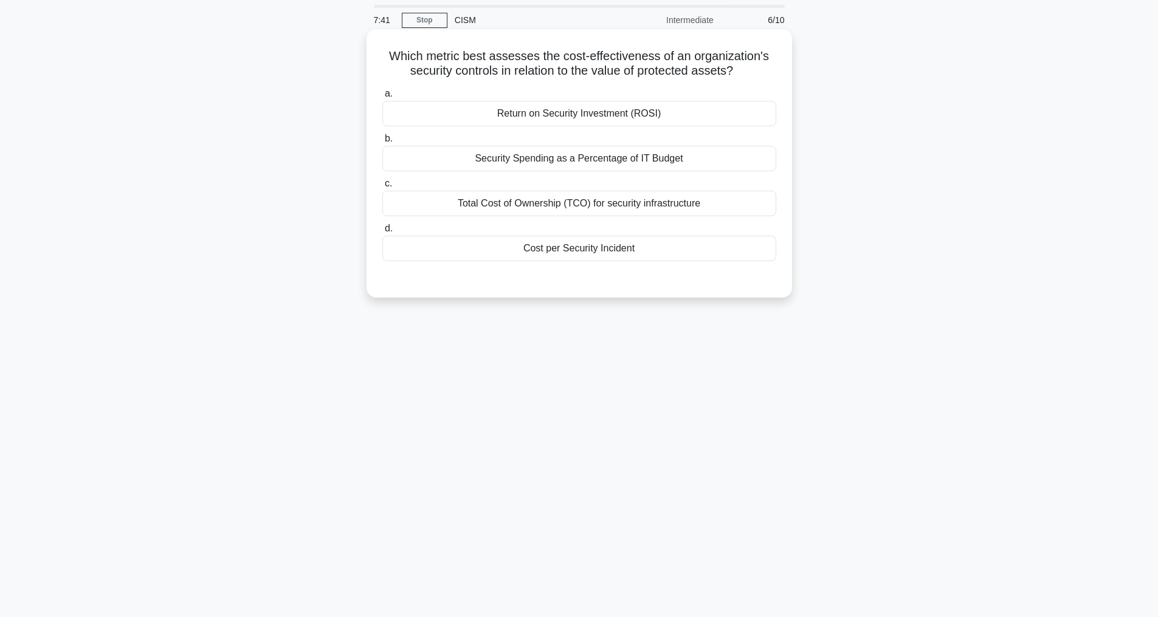
click at [556, 126] on div "Return on Security Investment (ROSI)" at bounding box center [579, 114] width 394 height 26
click at [382, 98] on input "a. Return on Security Investment (ROSI)" at bounding box center [382, 94] width 0 height 8
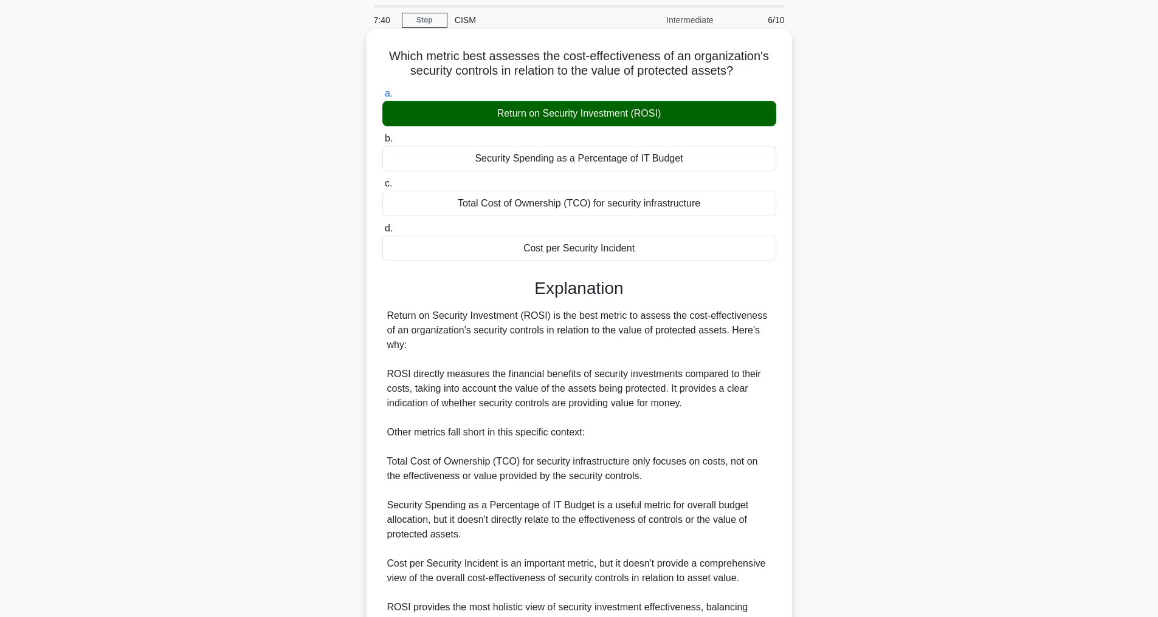
scroll to position [190, 0]
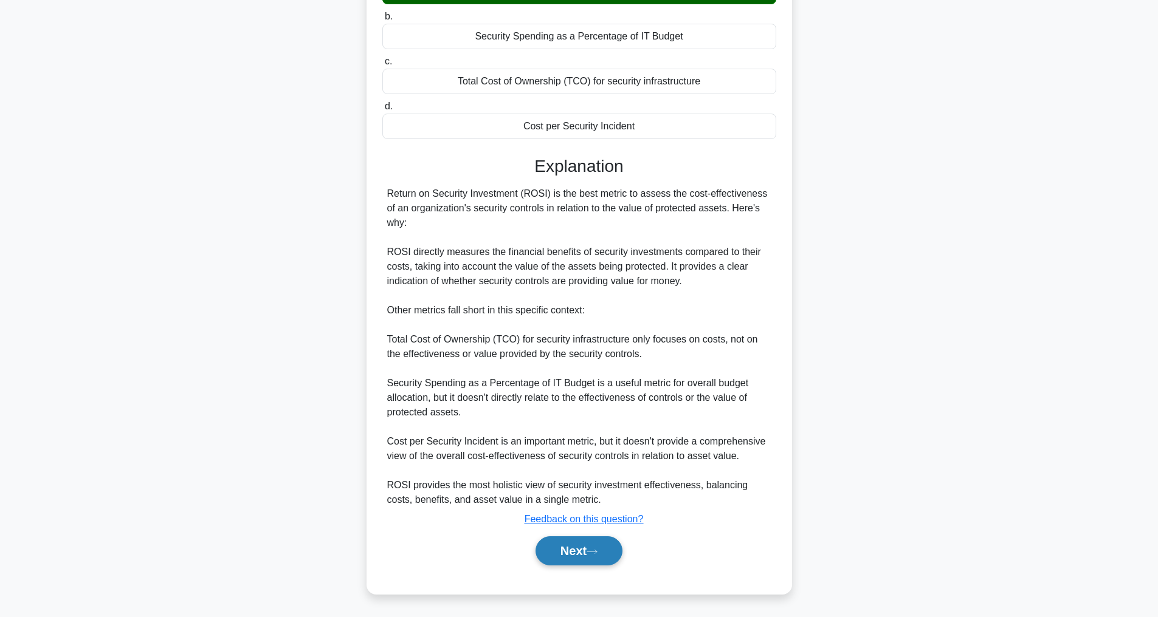
click at [553, 538] on button "Next" at bounding box center [578, 551] width 87 height 29
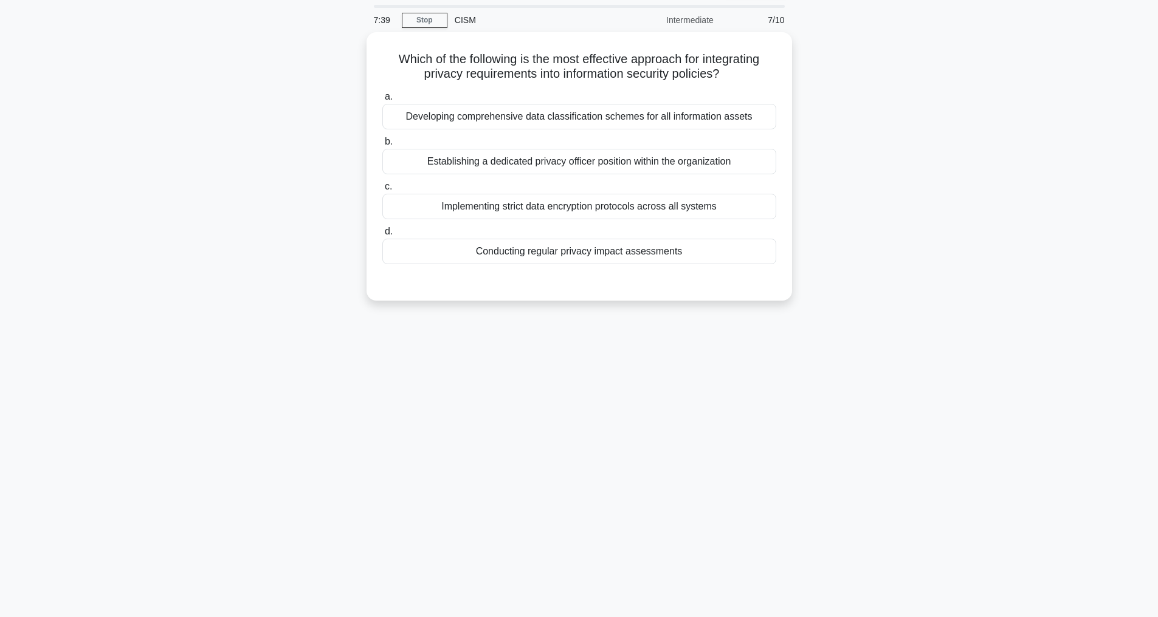
scroll to position [39, 0]
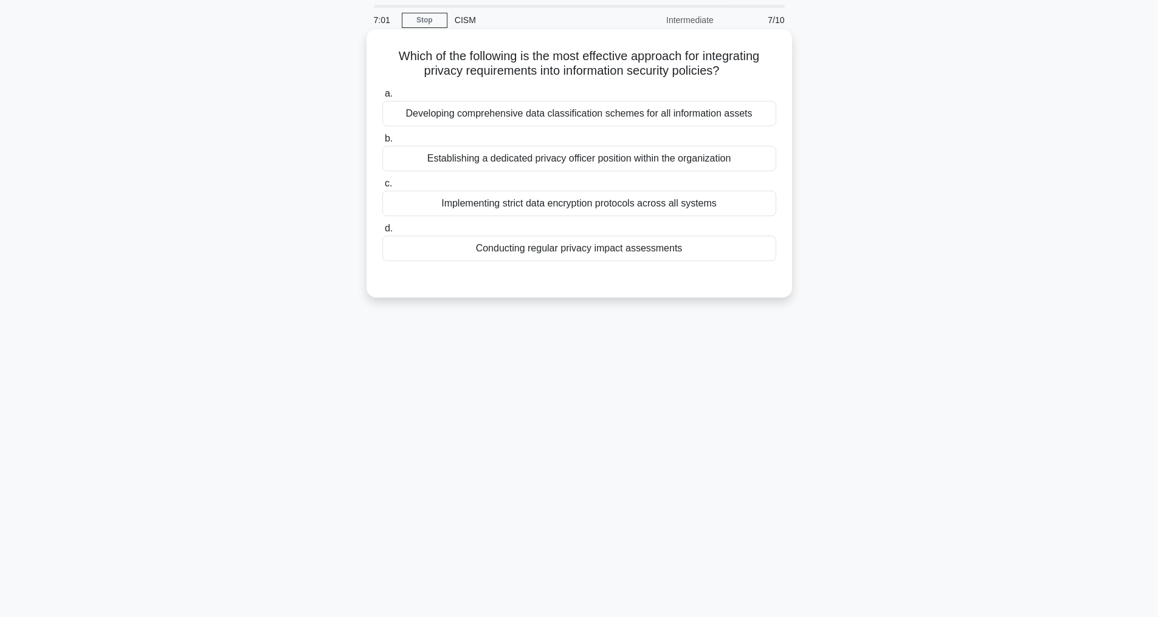
click at [515, 261] on div "Conducting regular privacy impact assessments" at bounding box center [579, 249] width 394 height 26
click at [382, 233] on input "d. Conducting regular privacy impact assessments" at bounding box center [382, 229] width 0 height 8
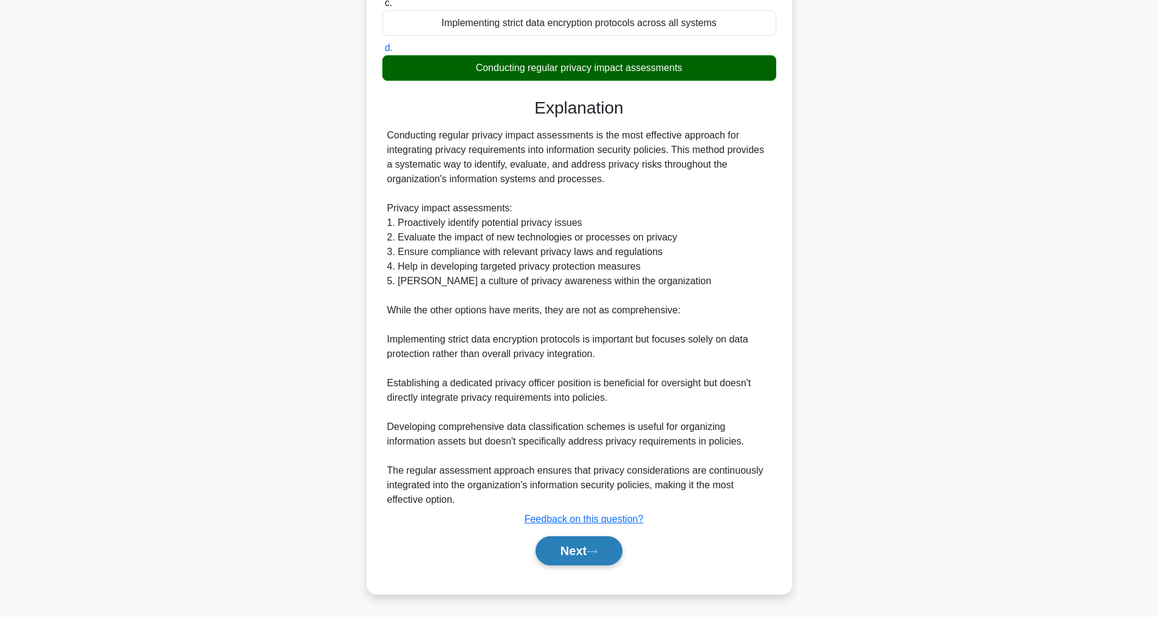
click at [572, 556] on button "Next" at bounding box center [578, 551] width 87 height 29
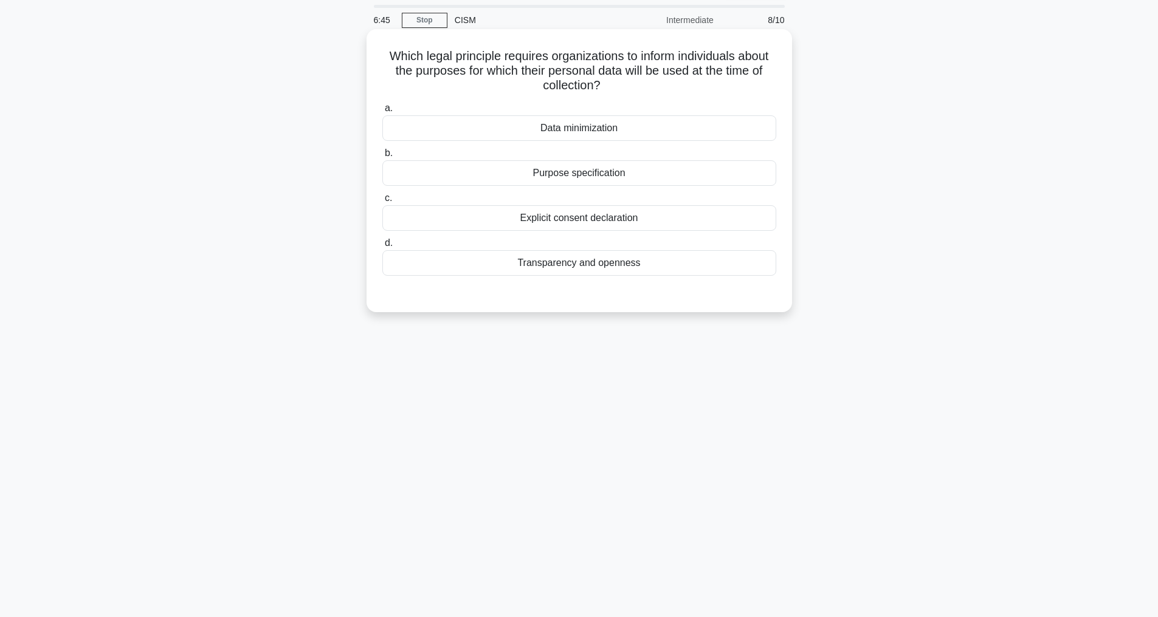
click at [569, 176] on div "Purpose specification" at bounding box center [579, 173] width 394 height 26
click at [382, 157] on input "b. Purpose specification" at bounding box center [382, 154] width 0 height 8
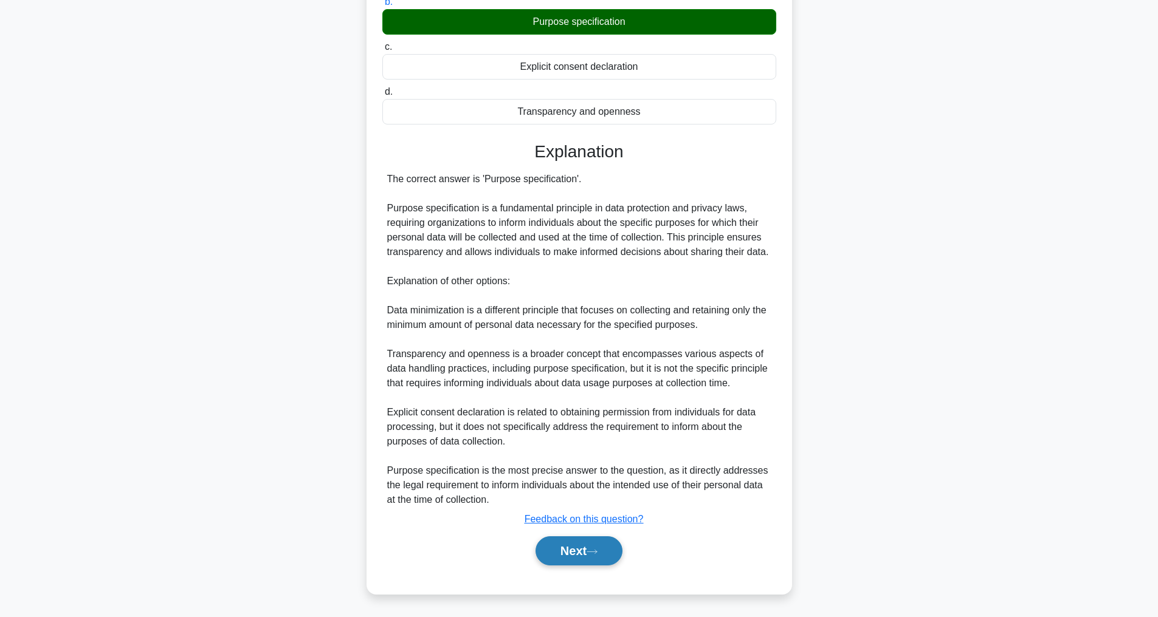
click at [549, 547] on button "Next" at bounding box center [578, 551] width 87 height 29
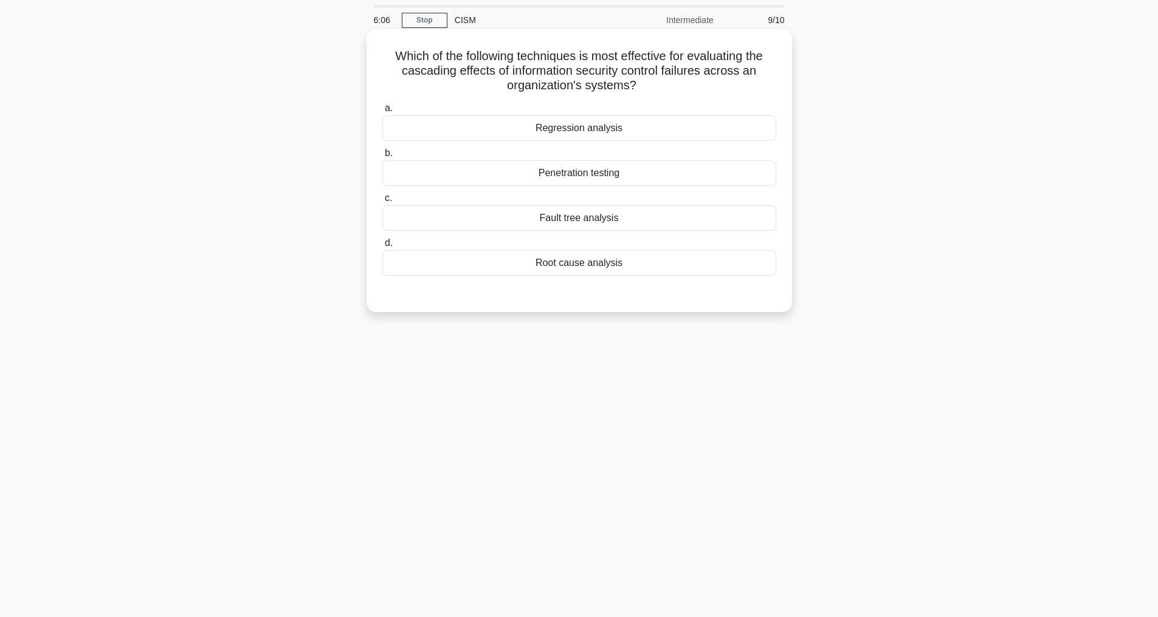
click at [579, 216] on div "Fault tree analysis" at bounding box center [579, 218] width 394 height 26
click at [382, 202] on input "c. Fault tree analysis" at bounding box center [382, 198] width 0 height 8
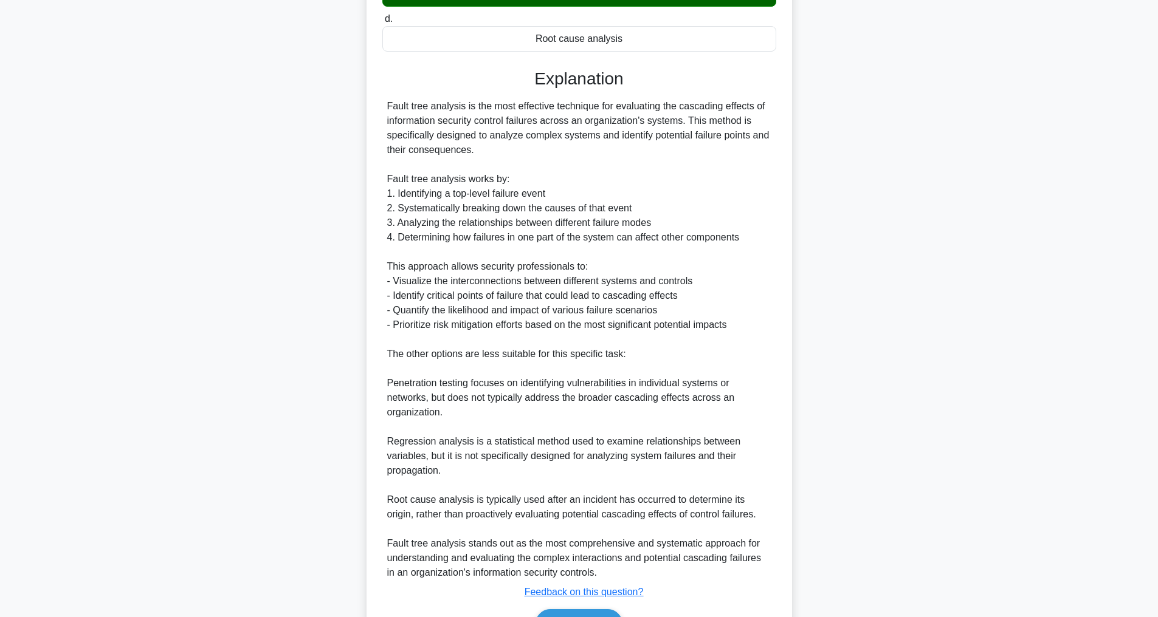
scroll to position [294, 0]
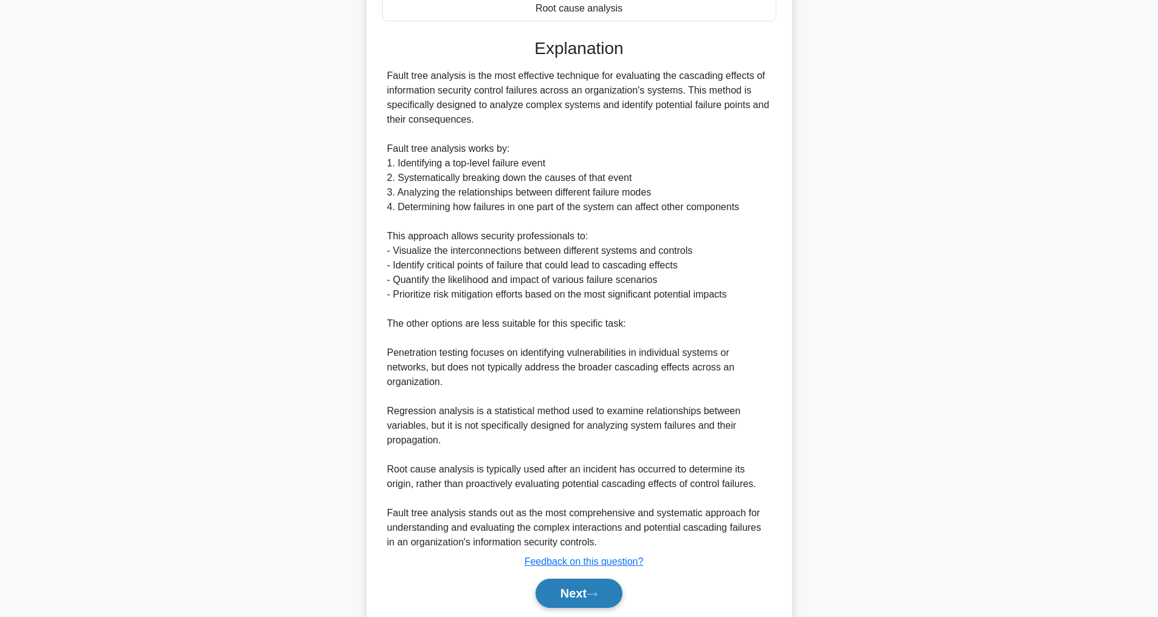
click at [605, 607] on button "Next" at bounding box center [578, 593] width 87 height 29
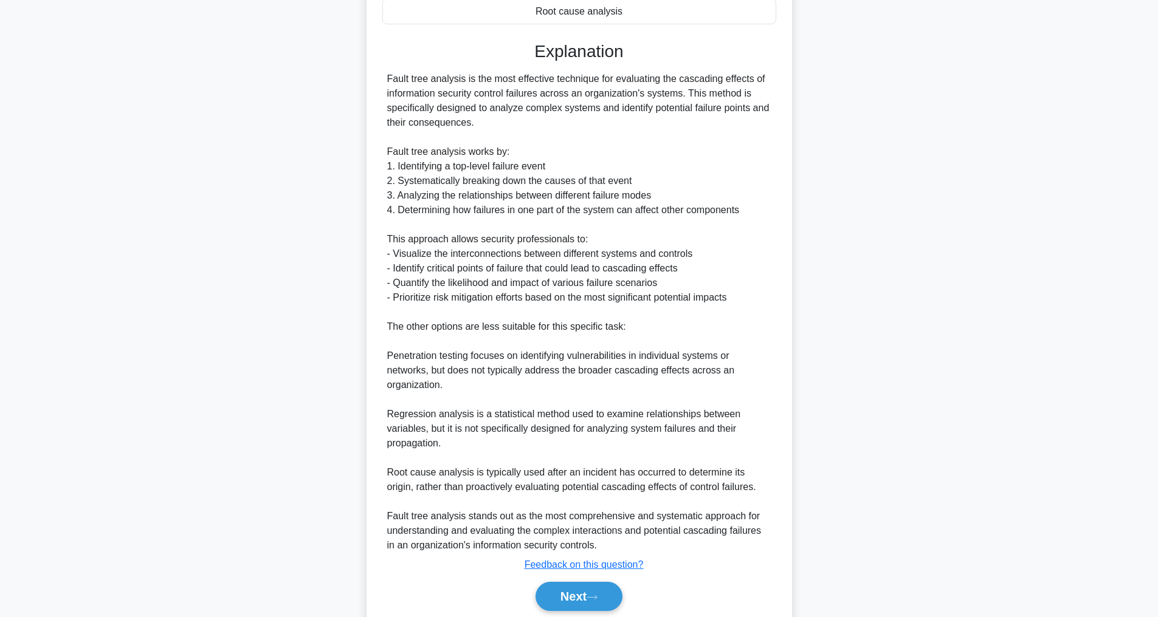
scroll to position [39, 0]
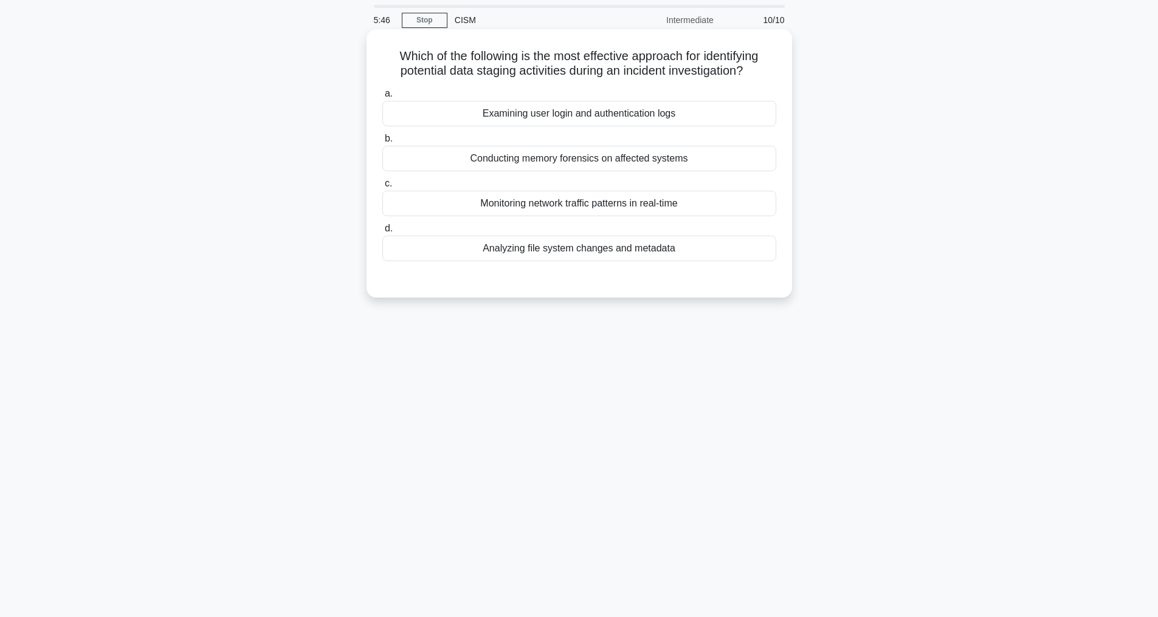
click at [564, 246] on div "Analyzing file system changes and metadata" at bounding box center [579, 249] width 394 height 26
click at [382, 233] on input "d. Analyzing file system changes and metadata" at bounding box center [382, 229] width 0 height 8
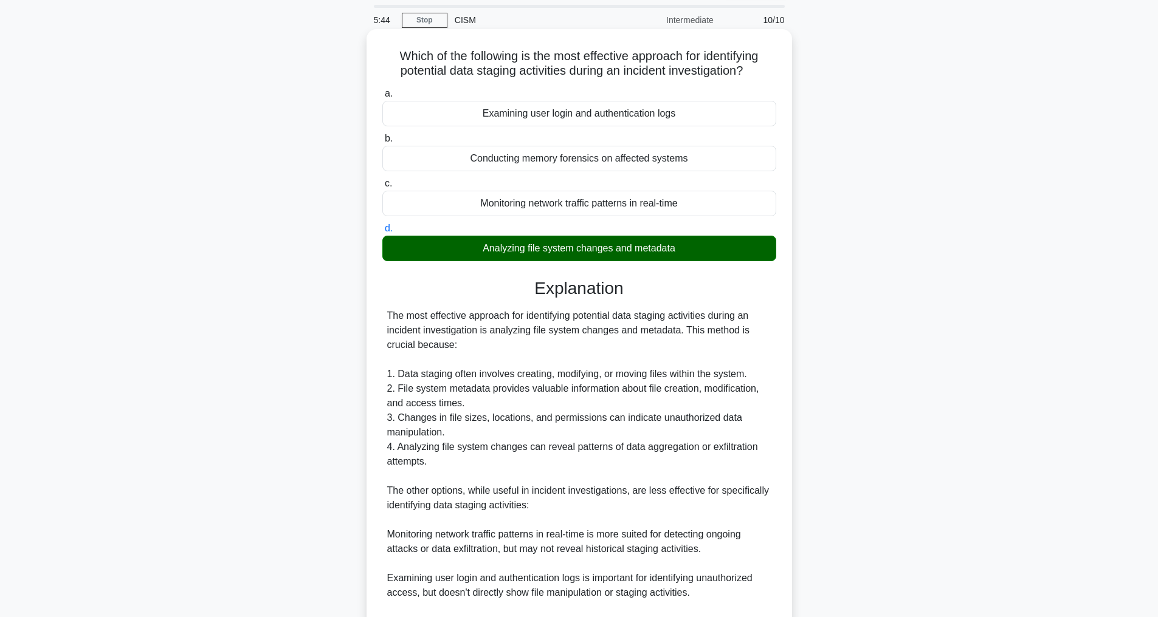
scroll to position [278, 0]
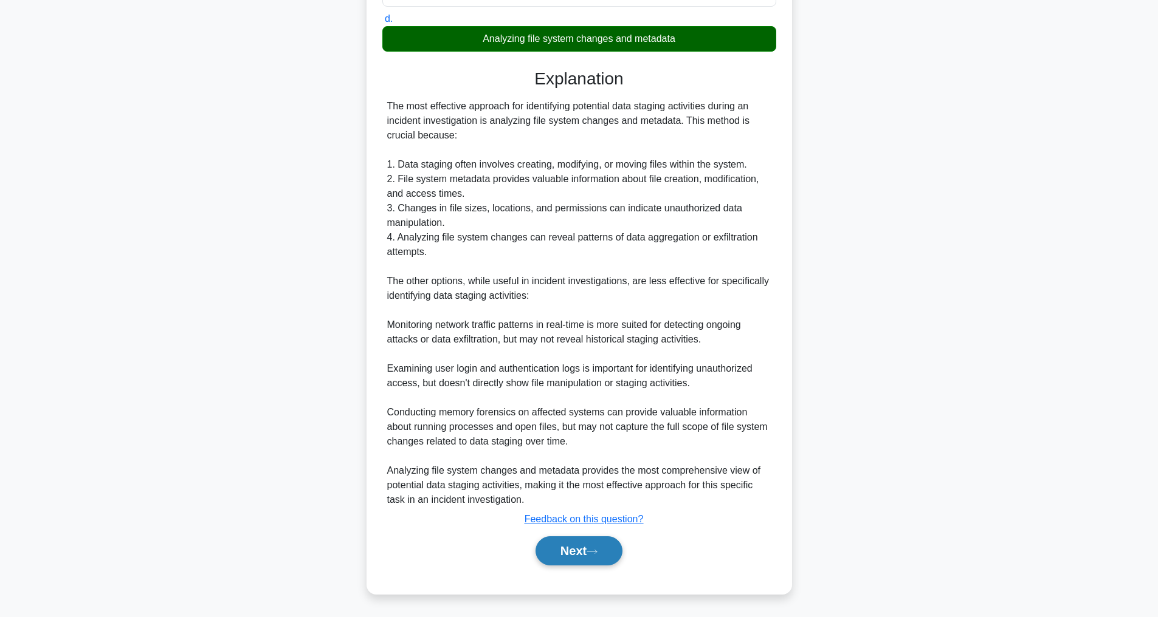
click at [583, 553] on button "Next" at bounding box center [578, 551] width 87 height 29
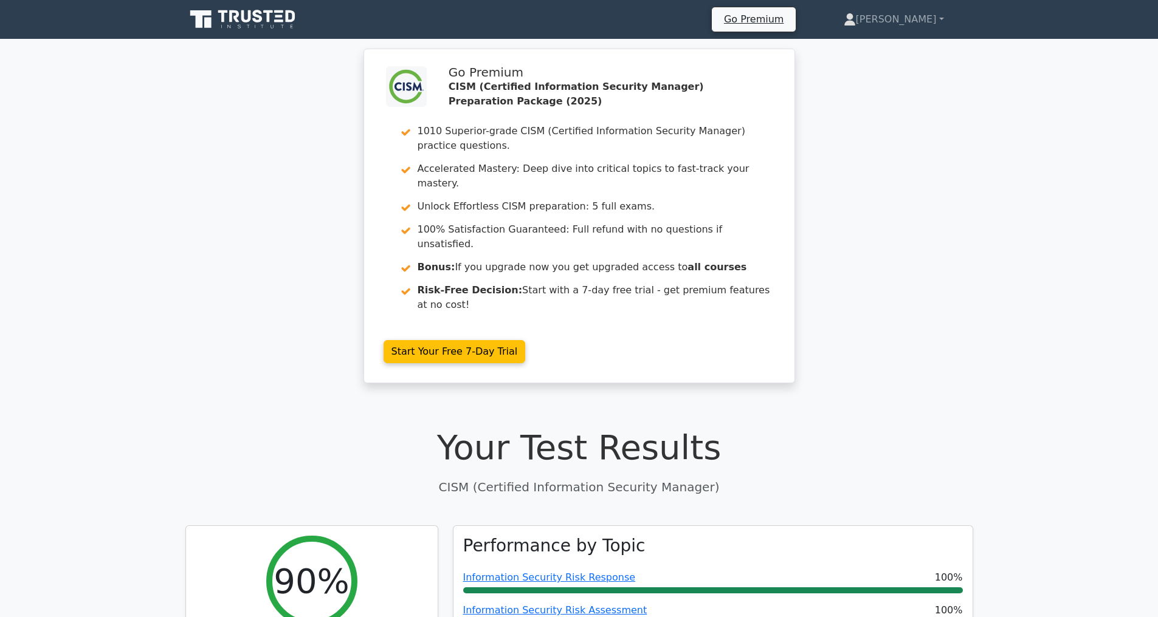
drag, startPoint x: 753, startPoint y: 466, endPoint x: 745, endPoint y: 468, distance: 8.1
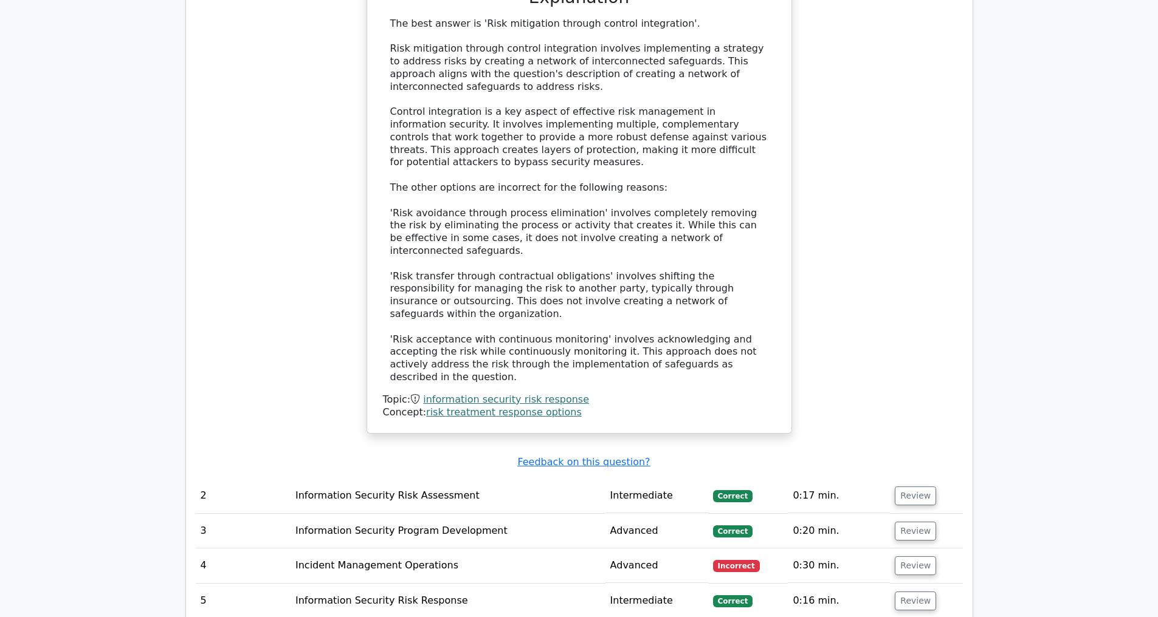
scroll to position [1504, 0]
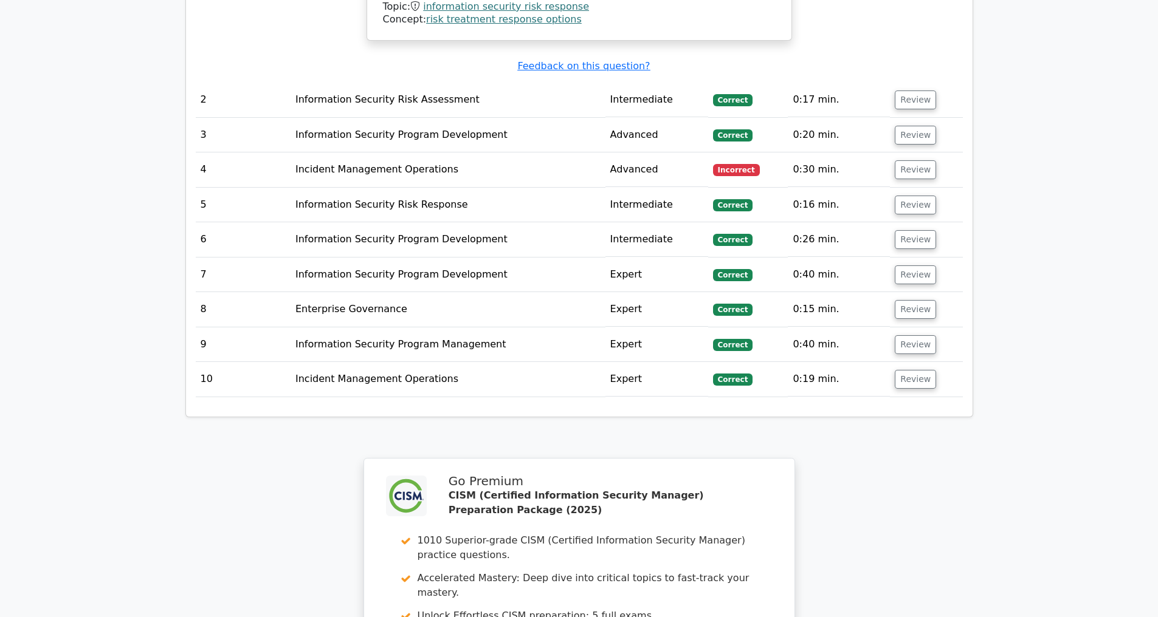
scroll to position [2150, 0]
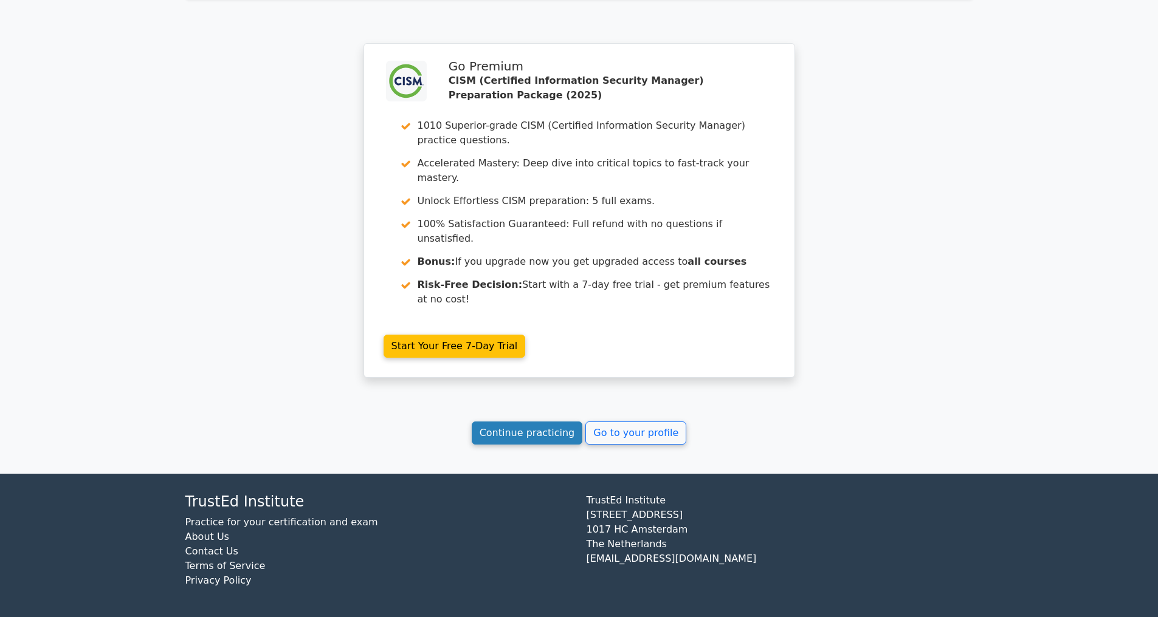
click at [519, 434] on link "Continue practicing" at bounding box center [527, 433] width 111 height 23
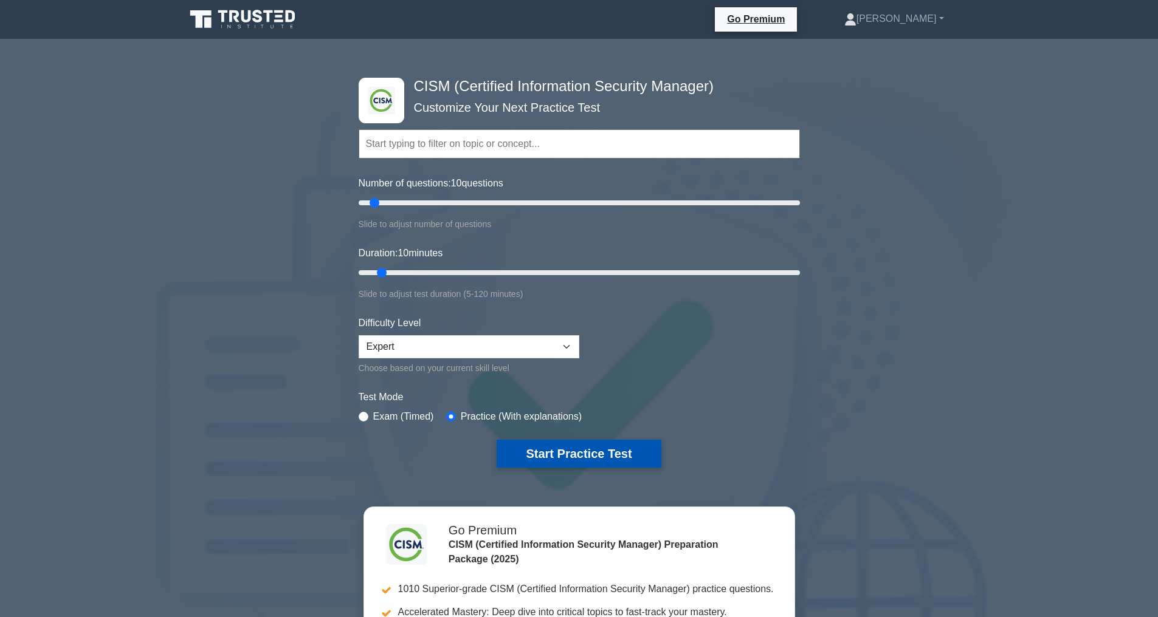
click at [599, 450] on button "Start Practice Test" at bounding box center [579, 454] width 164 height 28
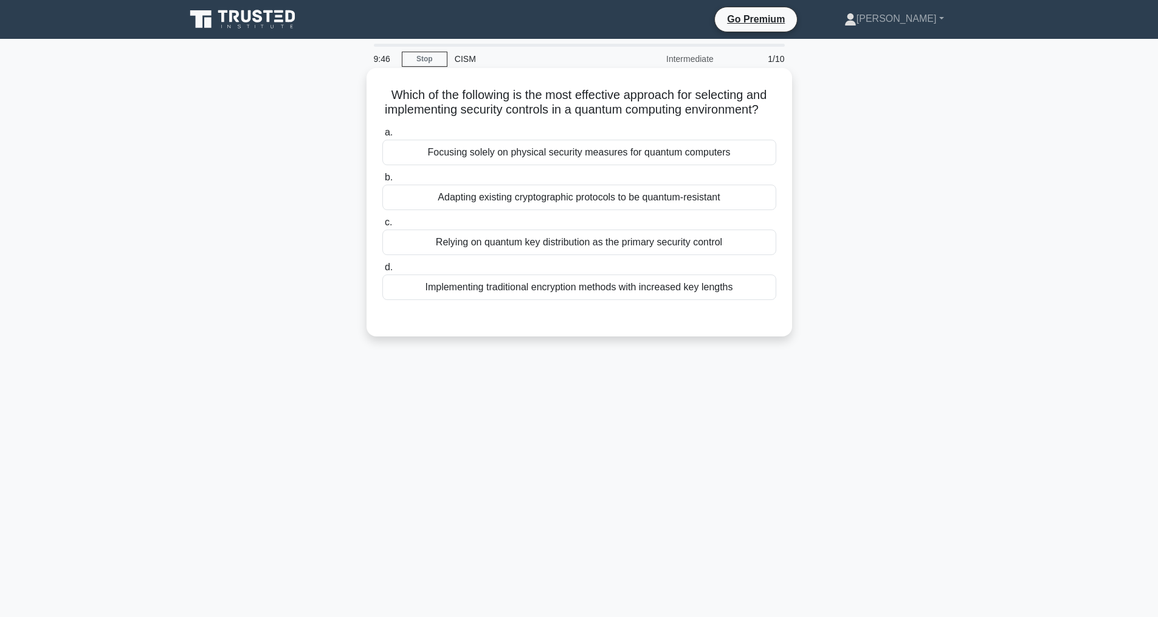
click at [530, 210] on div "Adapting existing cryptographic protocols to be quantum-resistant" at bounding box center [579, 198] width 394 height 26
click at [382, 182] on input "b. Adapting existing cryptographic protocols to be quantum-resistant" at bounding box center [382, 178] width 0 height 8
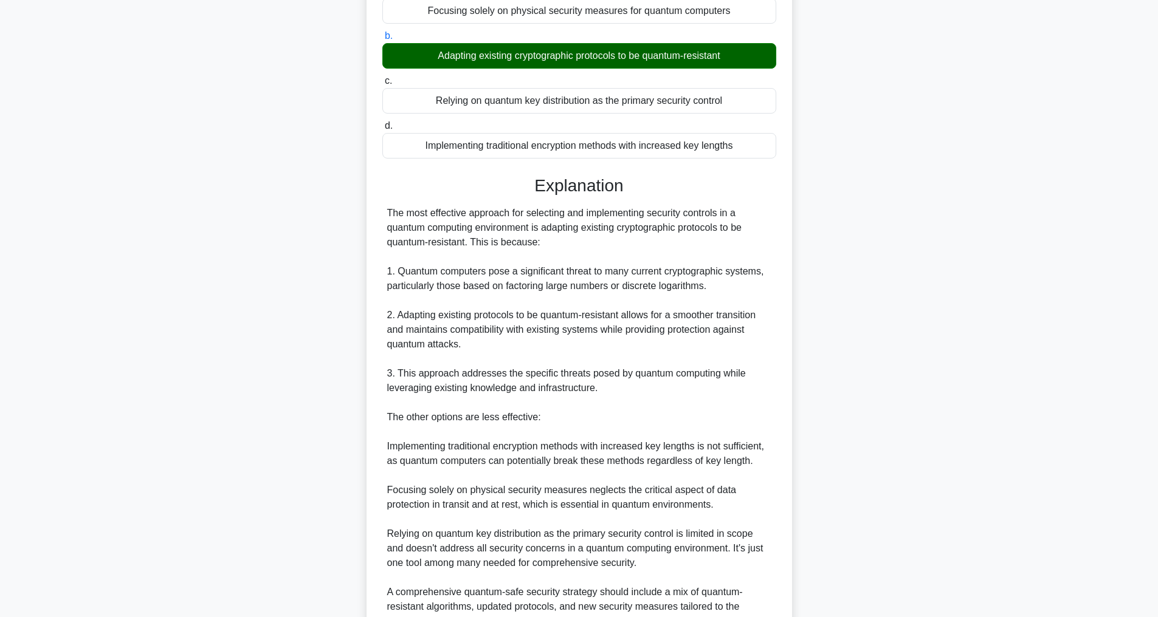
scroll to position [307, 0]
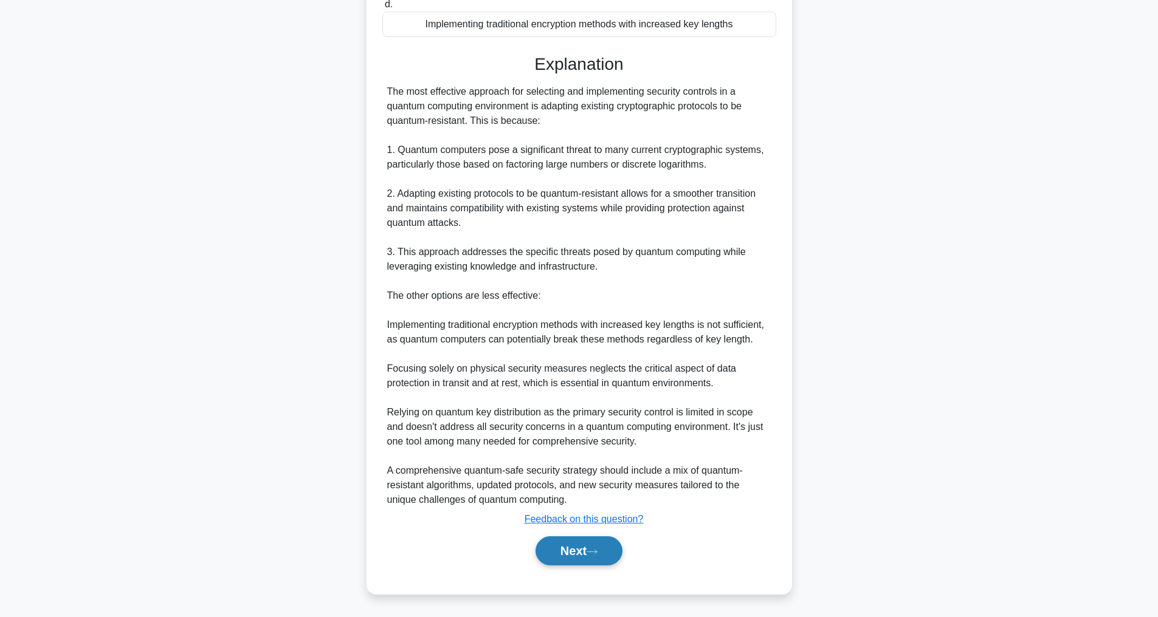
click at [579, 554] on button "Next" at bounding box center [578, 551] width 87 height 29
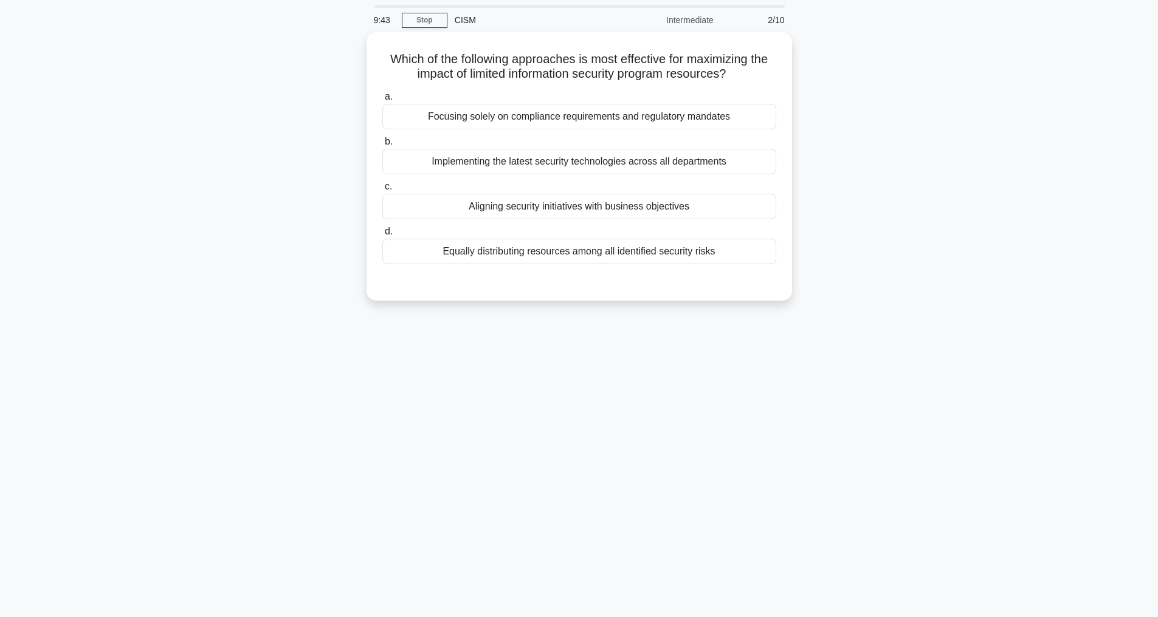
scroll to position [39, 0]
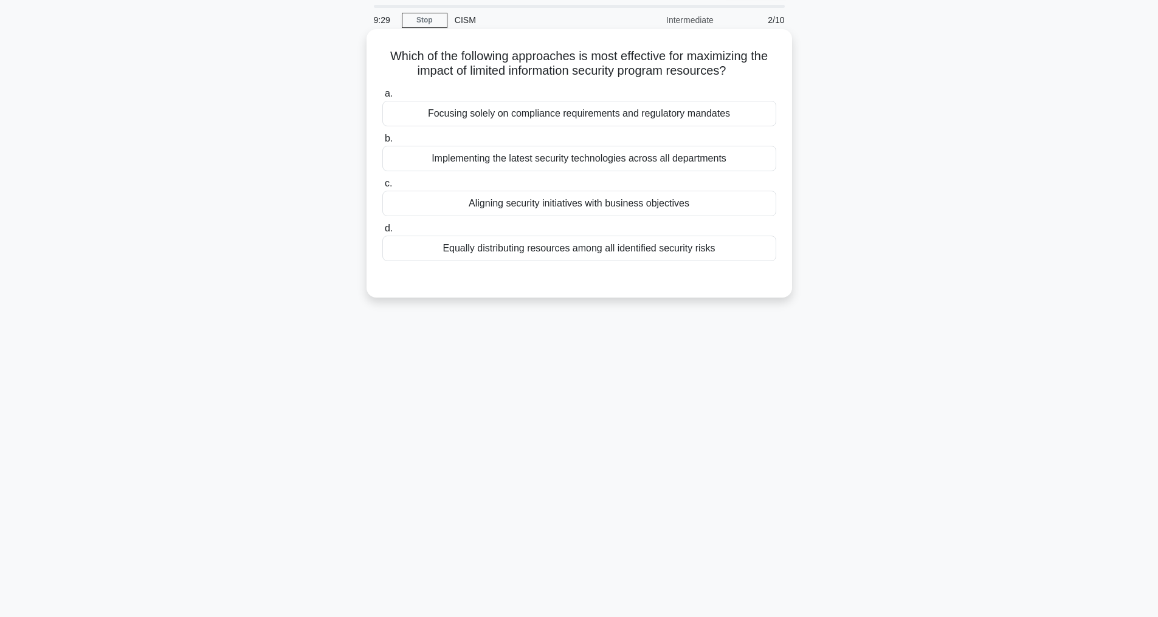
click at [541, 201] on div "Aligning security initiatives with business objectives" at bounding box center [579, 204] width 394 height 26
click at [382, 188] on input "c. Aligning security initiatives with business objectives" at bounding box center [382, 184] width 0 height 8
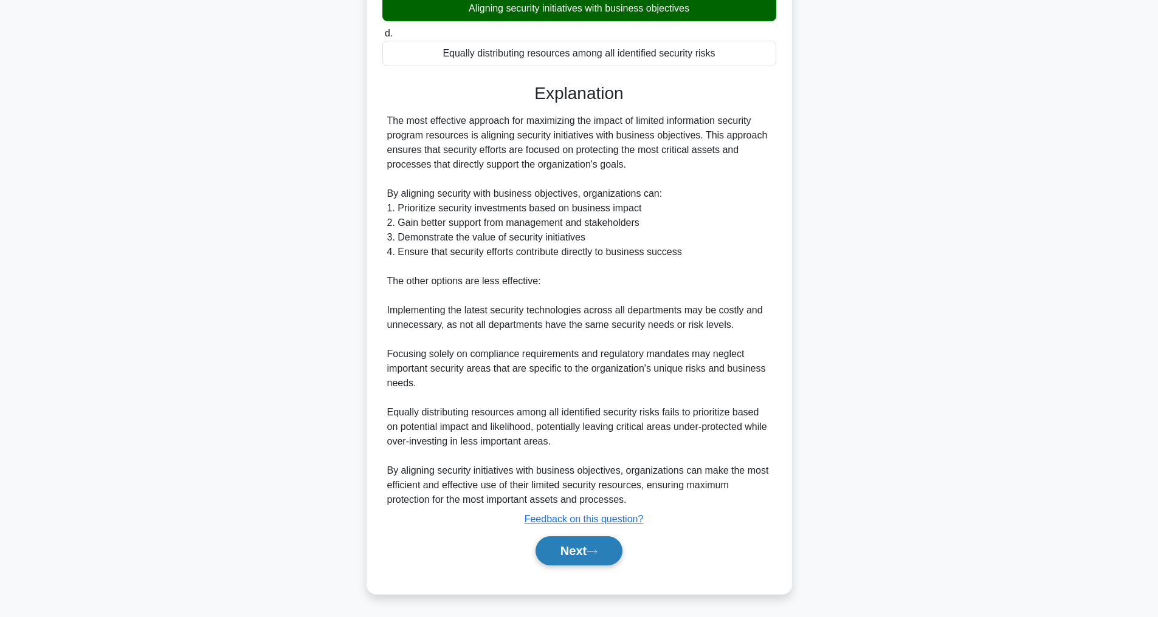
click at [595, 545] on button "Next" at bounding box center [578, 551] width 87 height 29
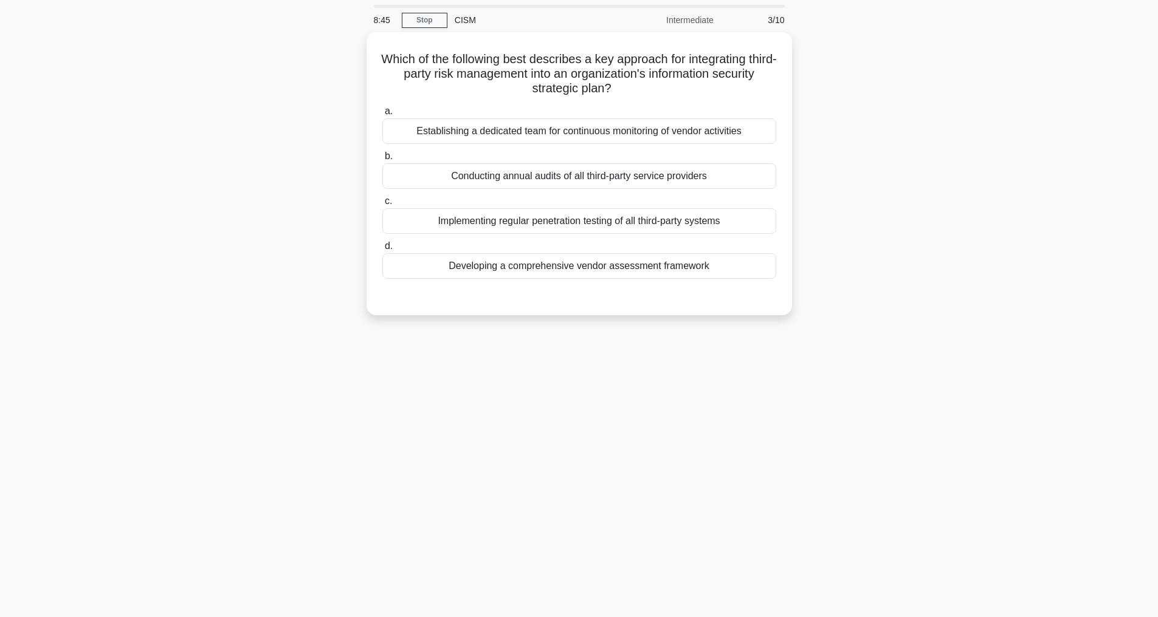
scroll to position [0, 0]
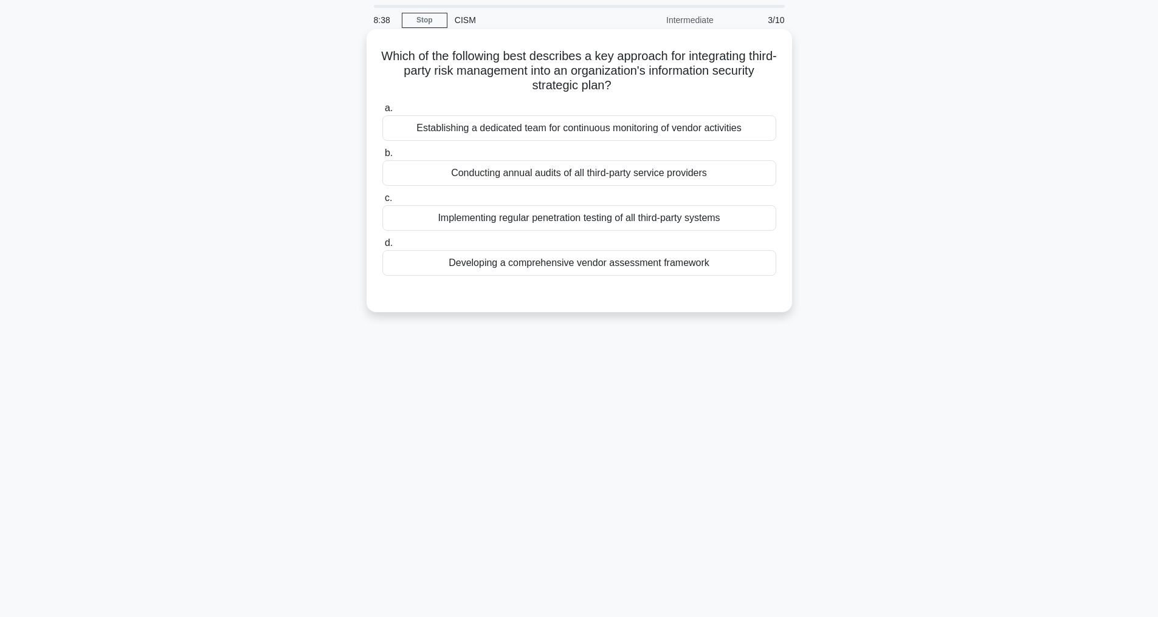
click at [495, 263] on div "Developing a comprehensive vendor assessment framework" at bounding box center [579, 263] width 394 height 26
click at [382, 247] on input "d. Developing a comprehensive vendor assessment framework" at bounding box center [382, 243] width 0 height 8
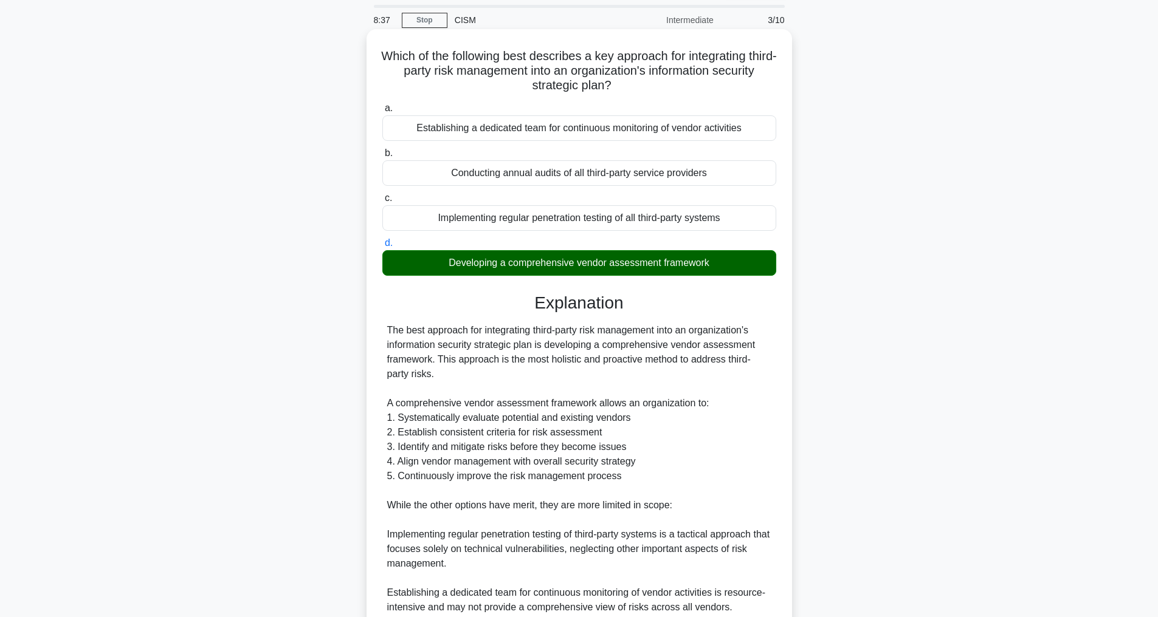
scroll to position [278, 0]
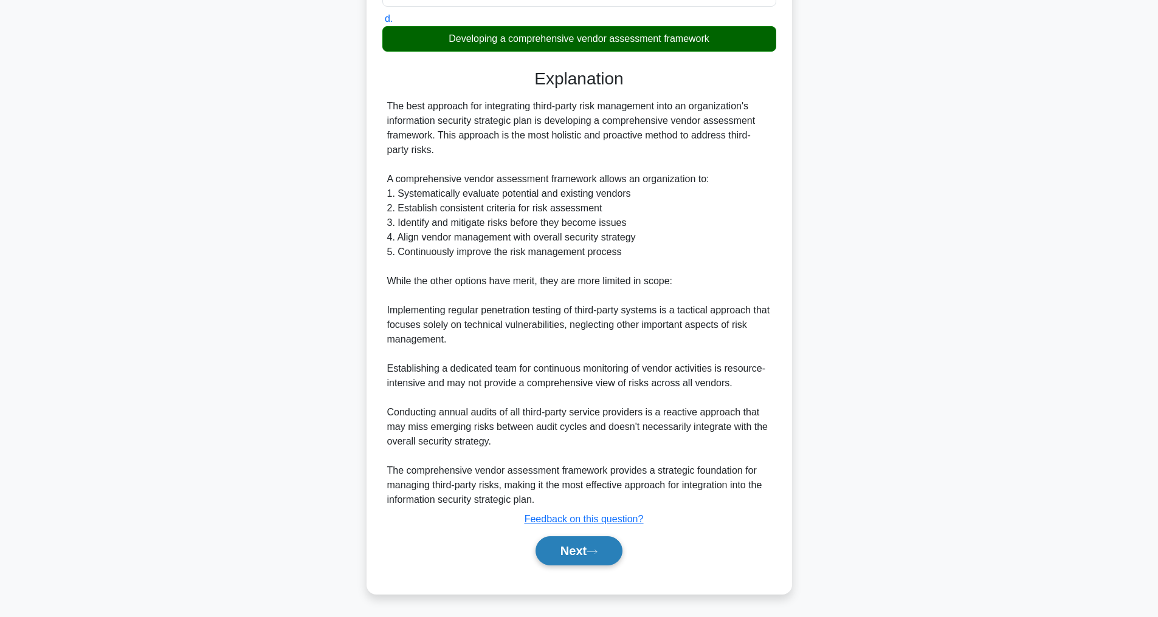
click at [578, 550] on button "Next" at bounding box center [578, 551] width 87 height 29
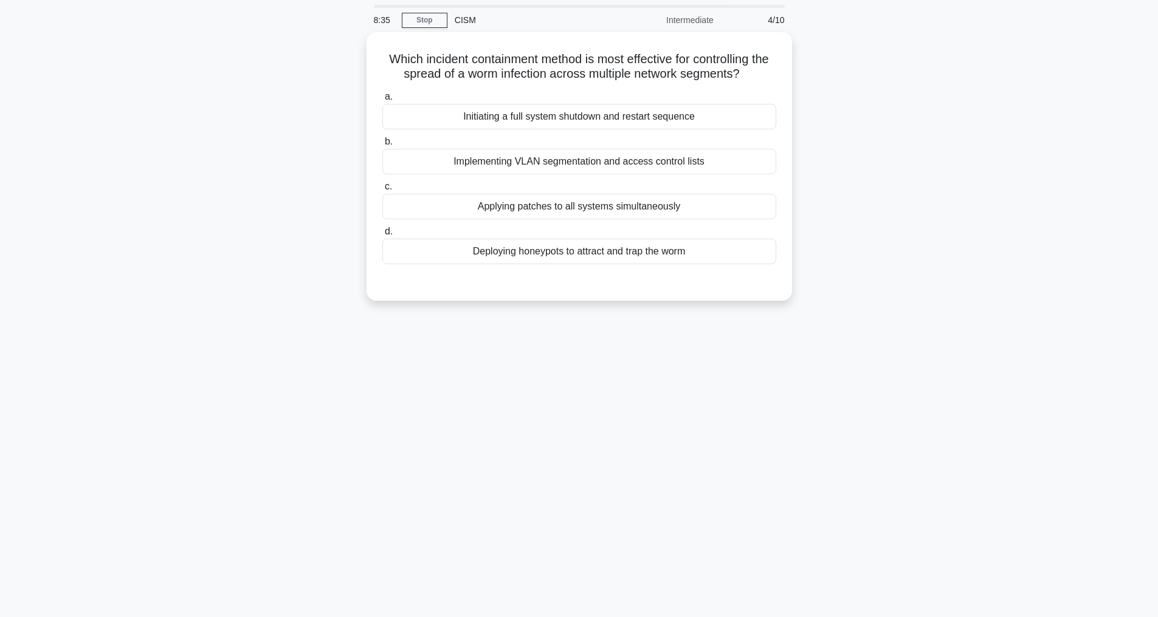
scroll to position [39, 0]
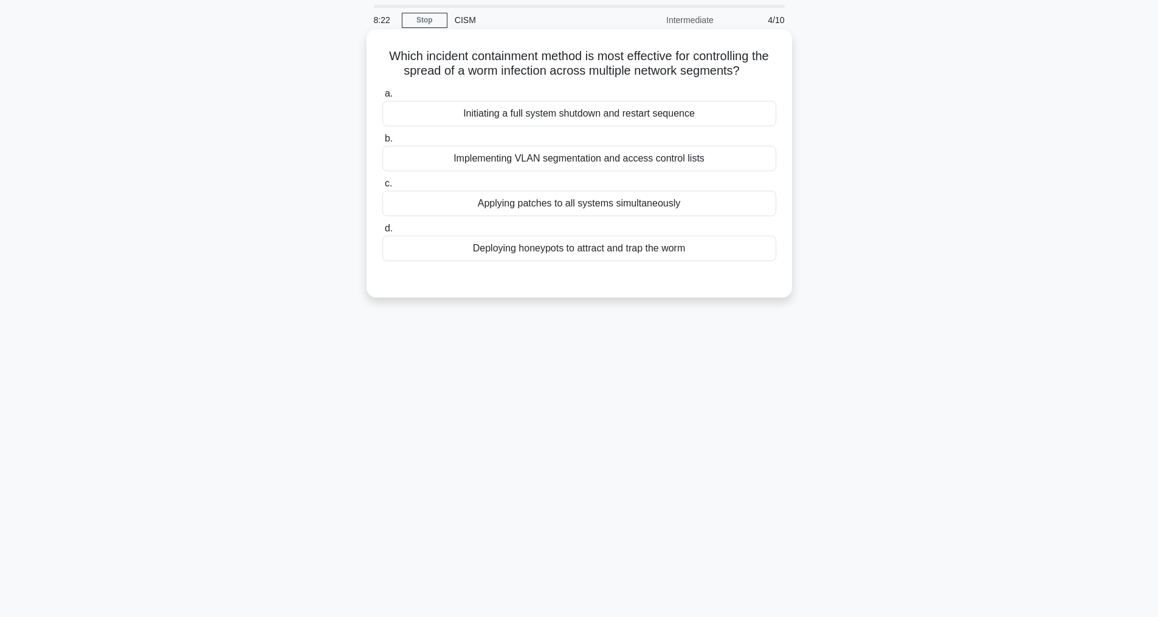
click at [464, 261] on div "Deploying honeypots to attract and trap the worm" at bounding box center [579, 249] width 394 height 26
click at [382, 233] on input "d. Deploying honeypots to attract and trap the worm" at bounding box center [382, 229] width 0 height 8
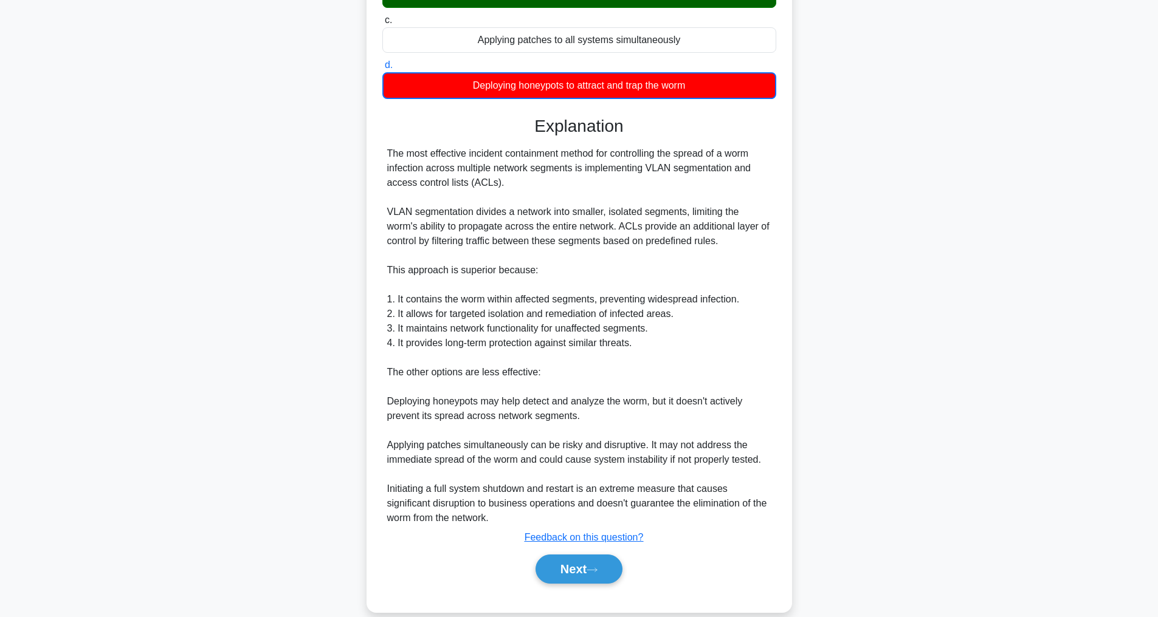
scroll to position [264, 0]
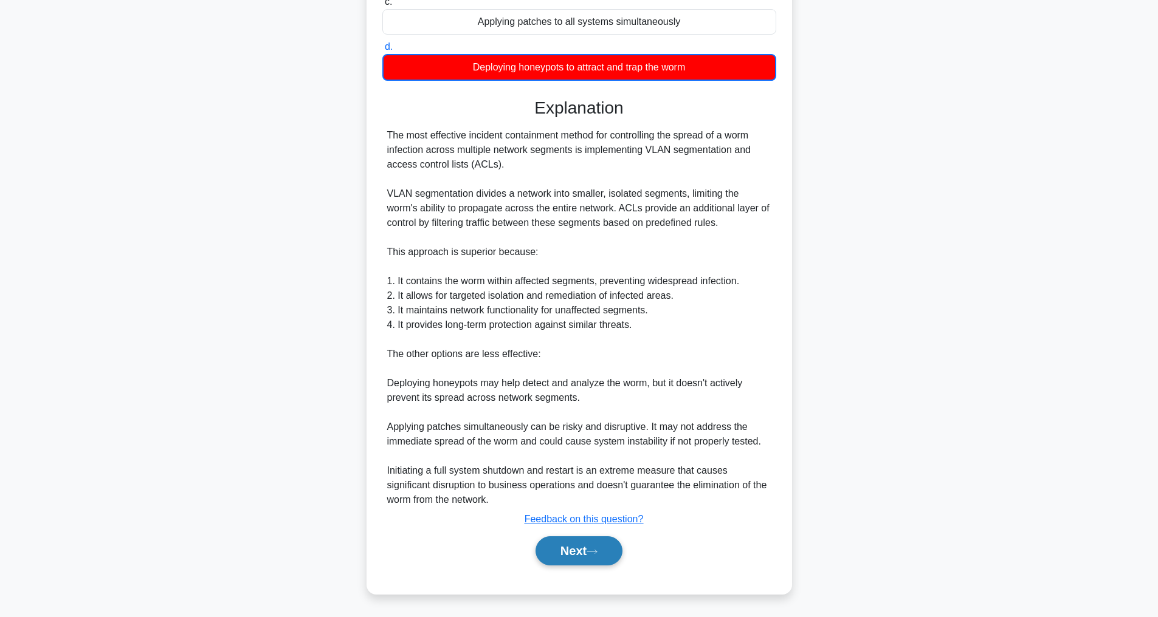
click at [583, 554] on button "Next" at bounding box center [578, 551] width 87 height 29
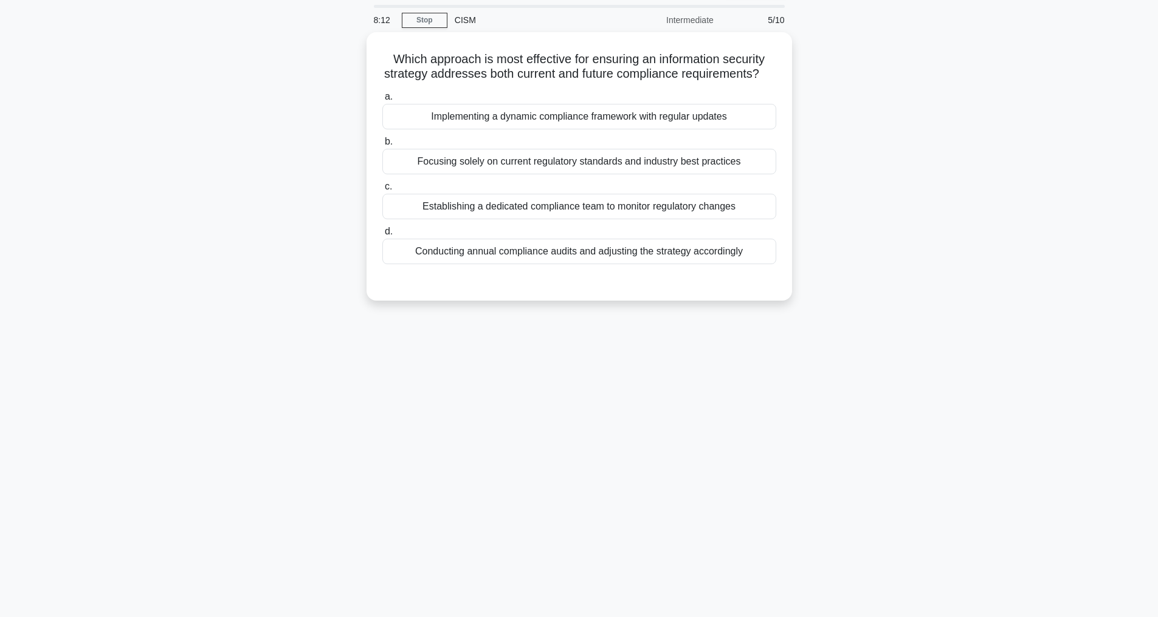
scroll to position [39, 0]
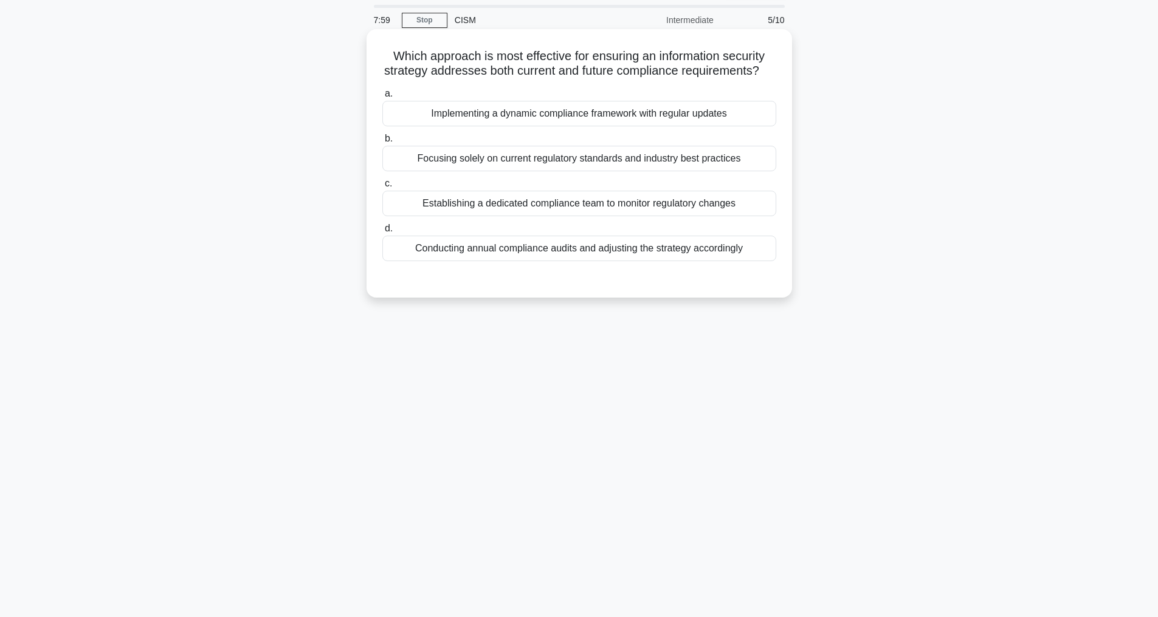
click at [526, 126] on div "Implementing a dynamic compliance framework with regular updates" at bounding box center [579, 114] width 394 height 26
click at [382, 98] on input "a. Implementing a dynamic compliance framework with regular updates" at bounding box center [382, 94] width 0 height 8
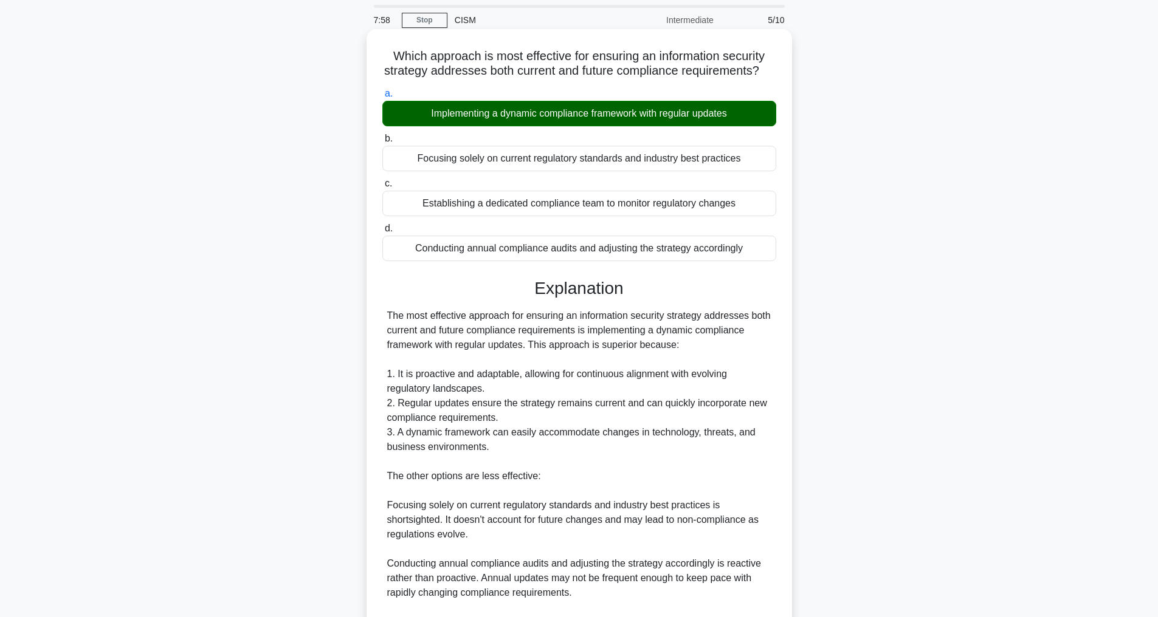
scroll to position [292, 0]
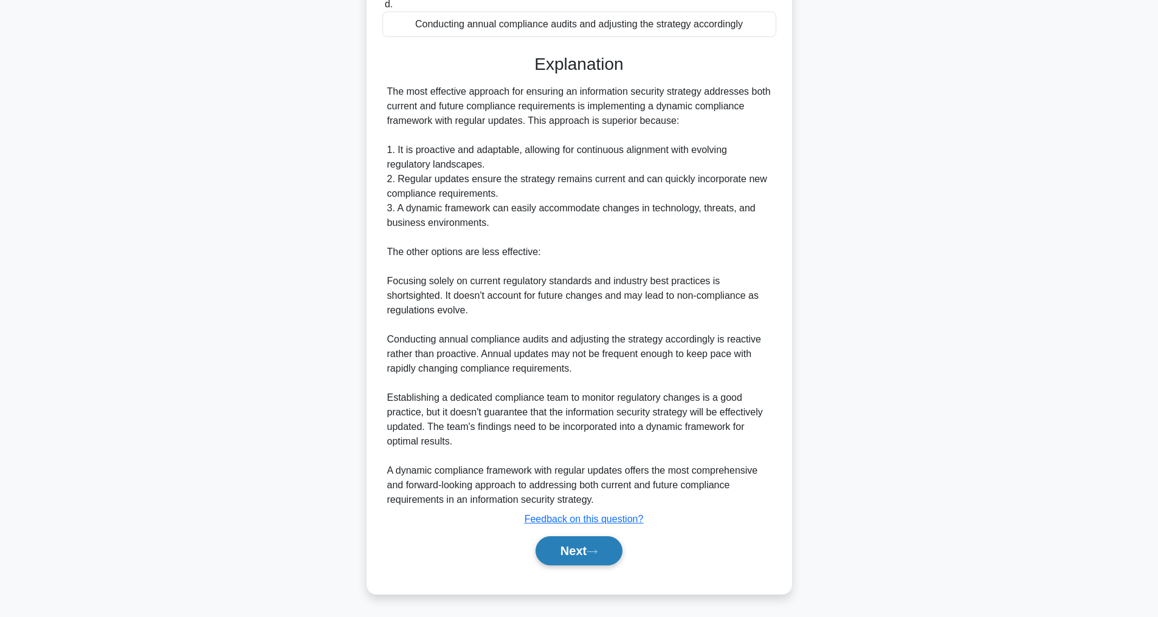
click at [574, 546] on button "Next" at bounding box center [578, 551] width 87 height 29
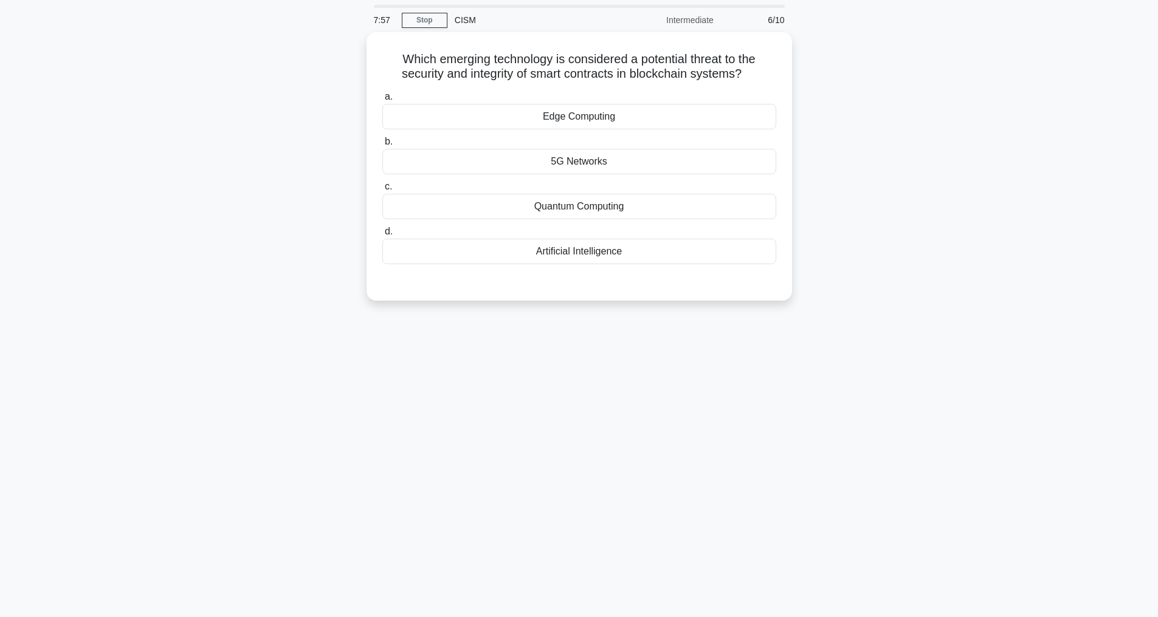
scroll to position [39, 0]
click at [576, 205] on div "Quantum Computing" at bounding box center [579, 204] width 394 height 26
click at [382, 188] on input "c. Quantum Computing" at bounding box center [382, 184] width 0 height 8
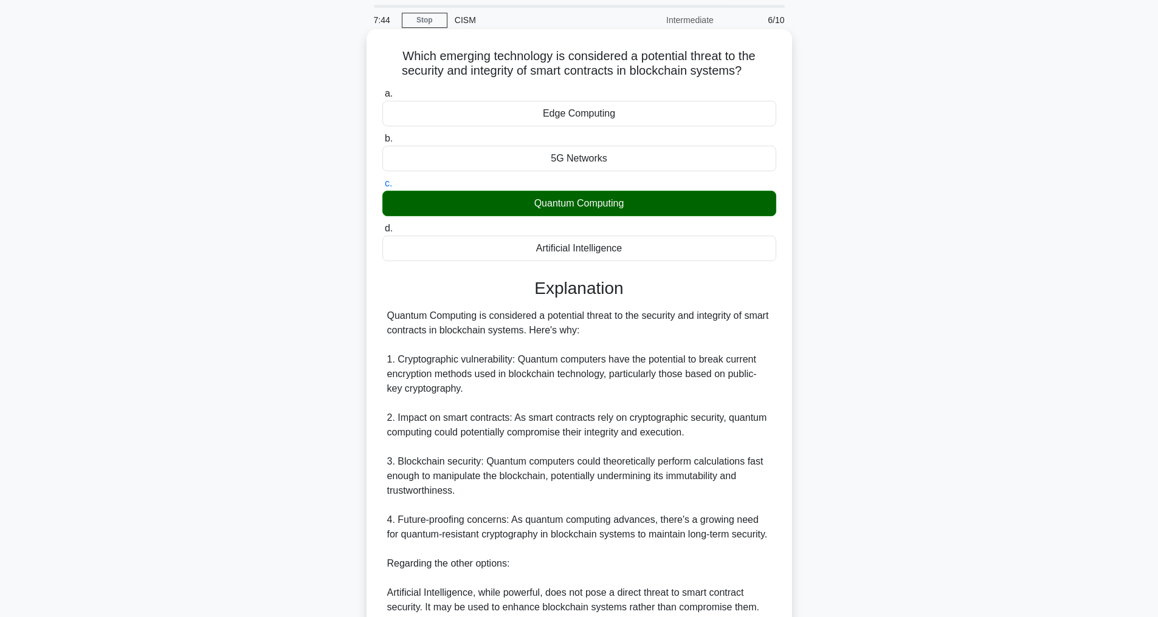
scroll to position [321, 0]
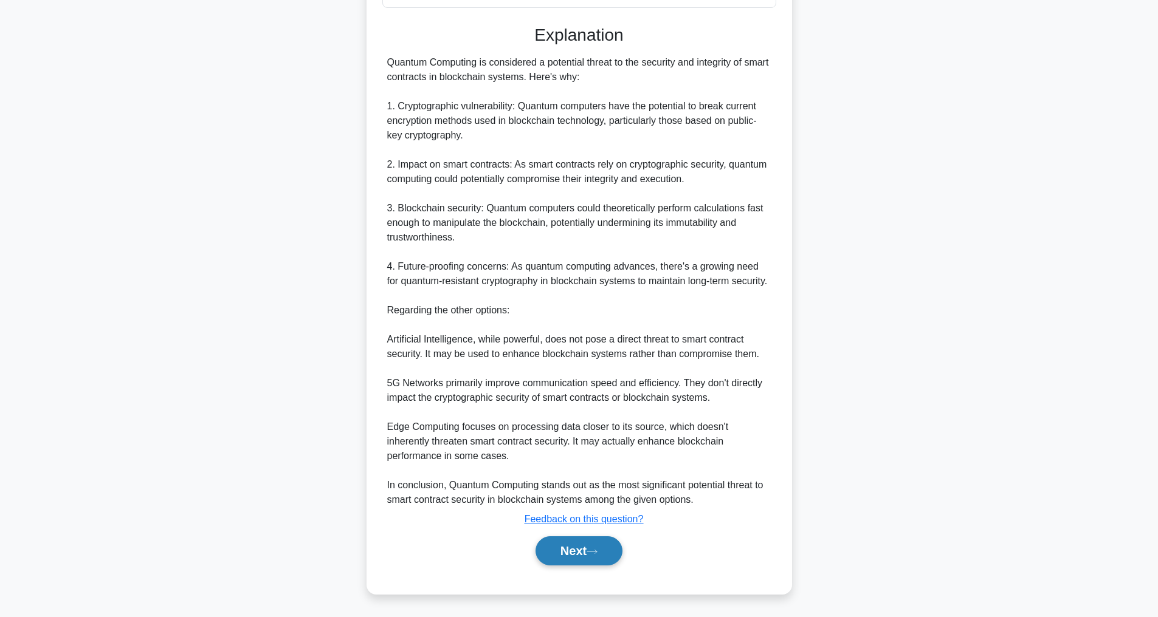
click at [585, 544] on button "Next" at bounding box center [578, 551] width 87 height 29
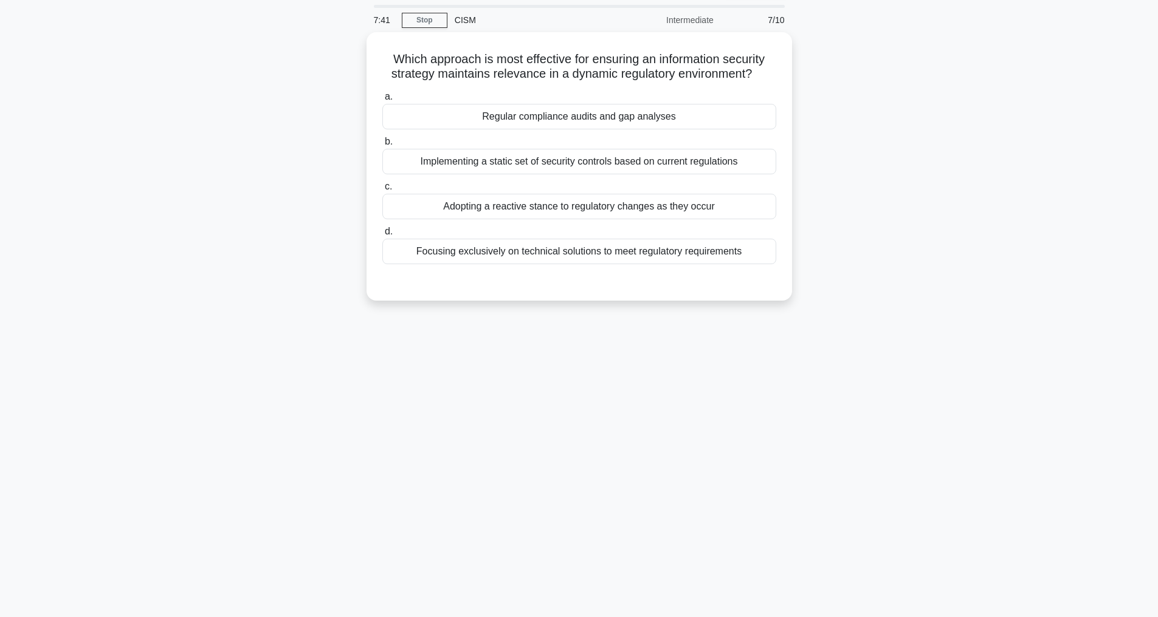
scroll to position [39, 0]
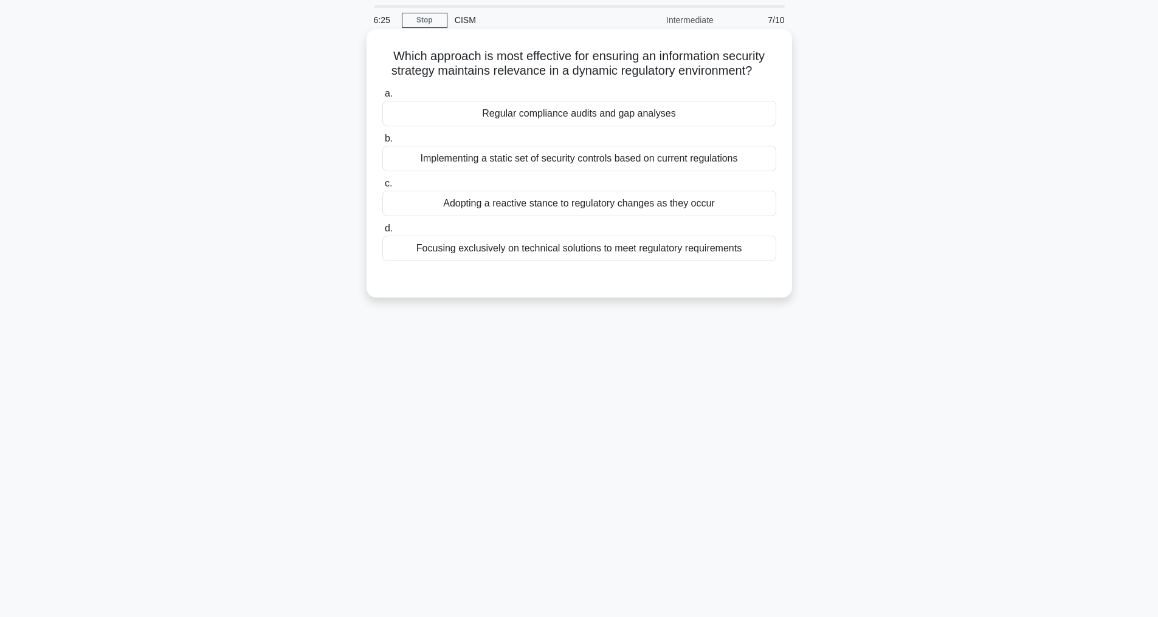
click at [552, 126] on div "Regular compliance audits and gap analyses" at bounding box center [579, 114] width 394 height 26
click at [382, 98] on input "a. Regular compliance audits and gap analyses" at bounding box center [382, 94] width 0 height 8
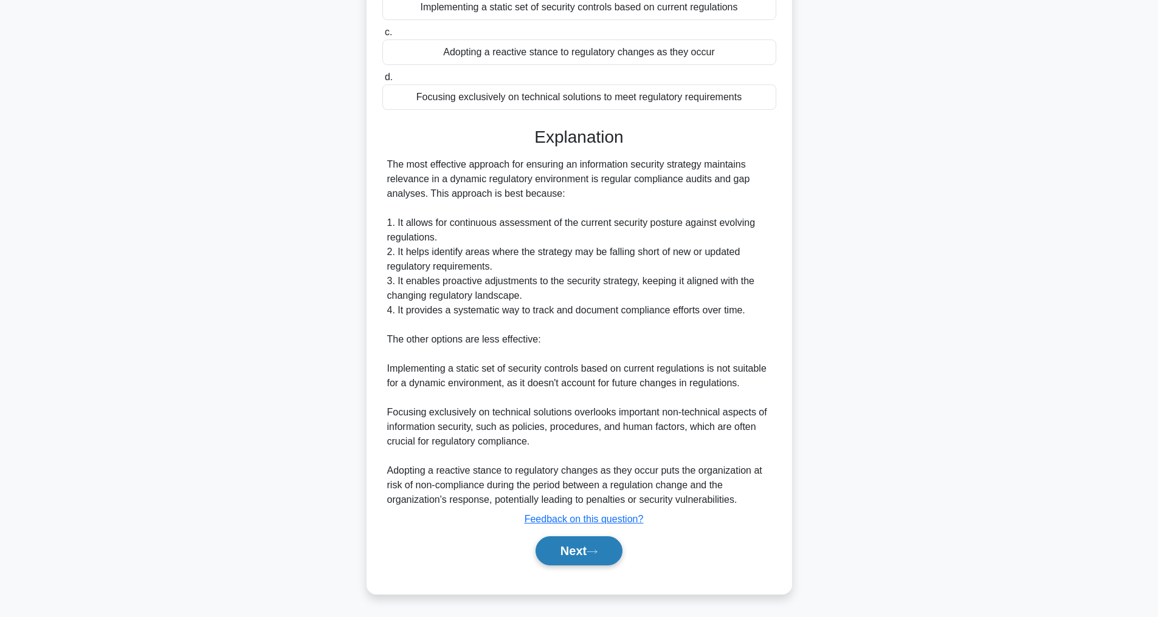
click at [582, 548] on button "Next" at bounding box center [578, 551] width 87 height 29
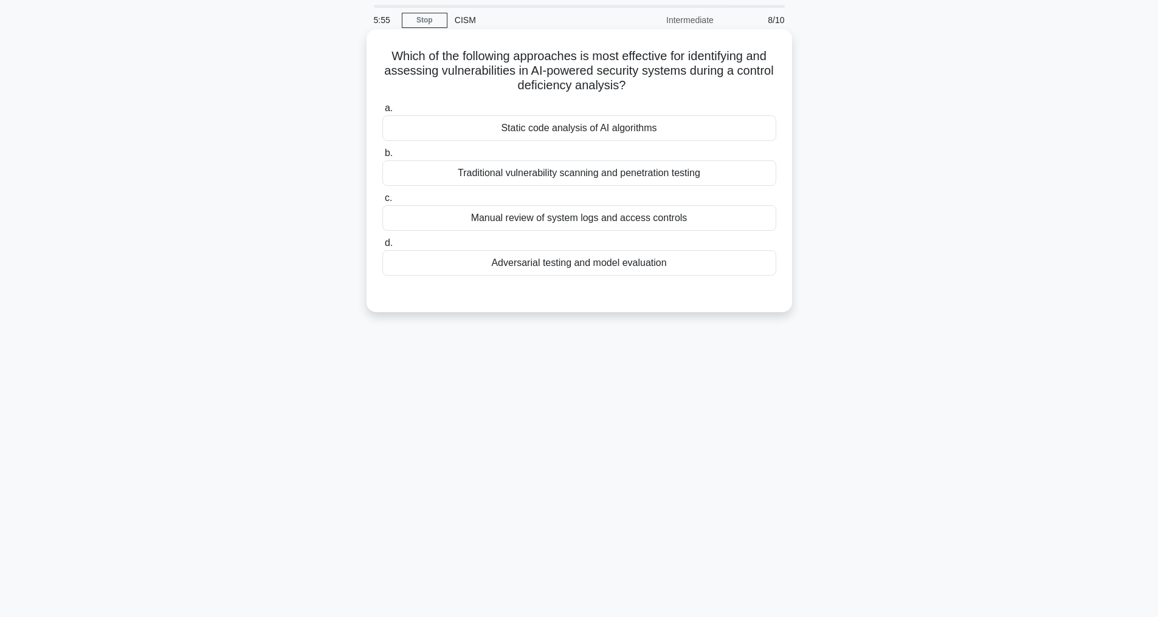
click at [554, 173] on div "Traditional vulnerability scanning and penetration testing" at bounding box center [579, 173] width 394 height 26
click at [382, 157] on input "b. Traditional vulnerability scanning and penetration testing" at bounding box center [382, 154] width 0 height 8
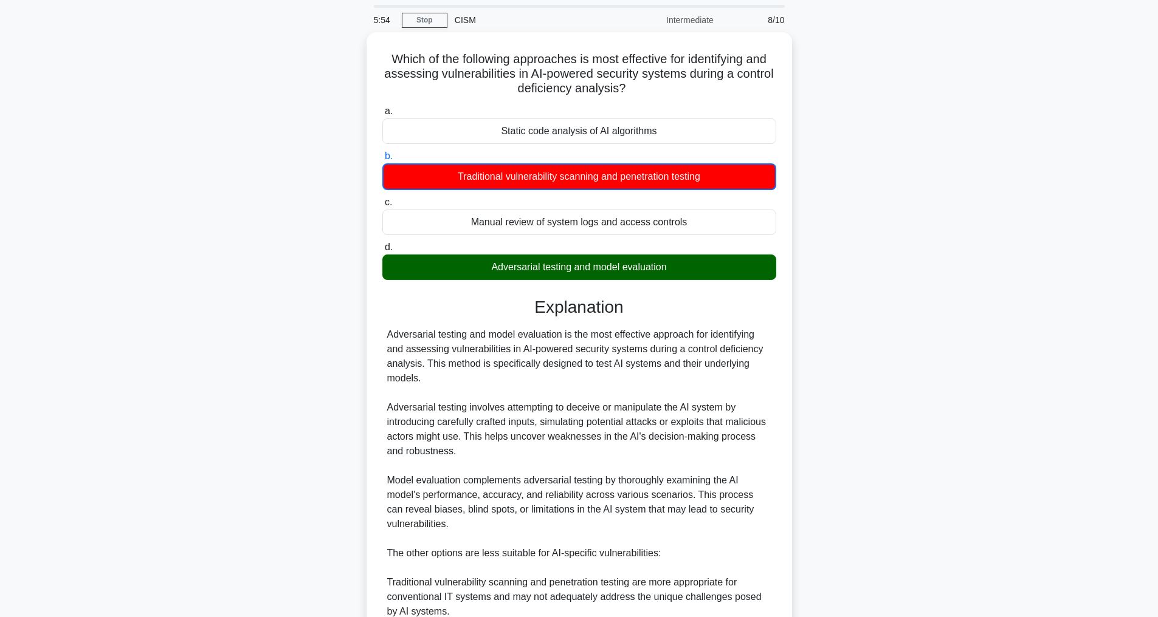
scroll to position [323, 0]
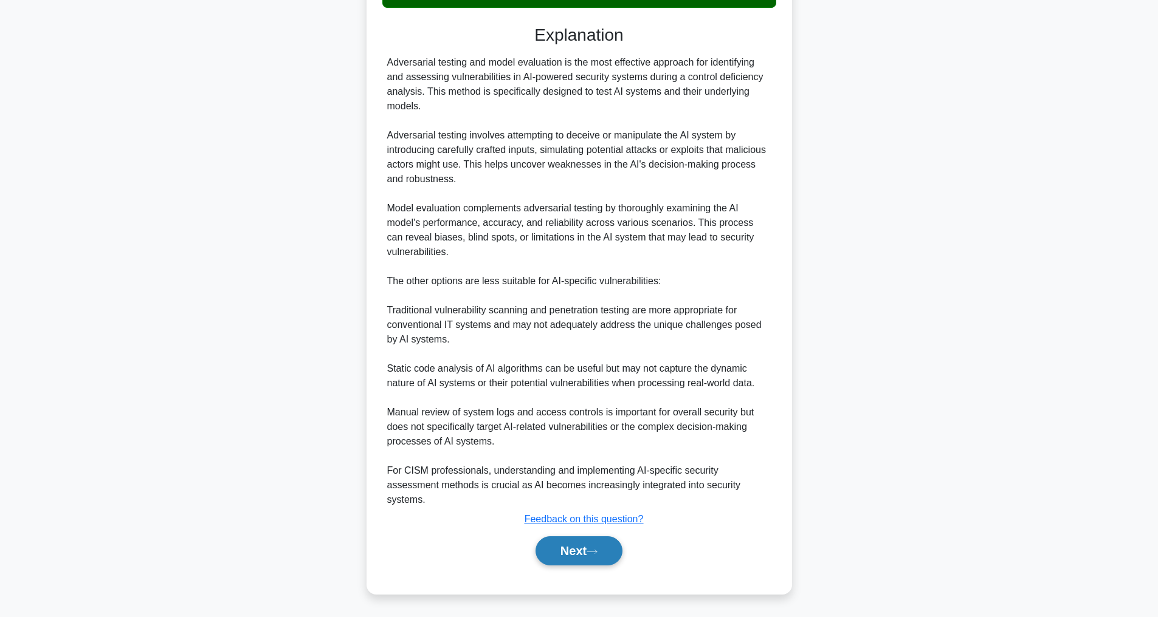
click at [590, 544] on button "Next" at bounding box center [578, 551] width 87 height 29
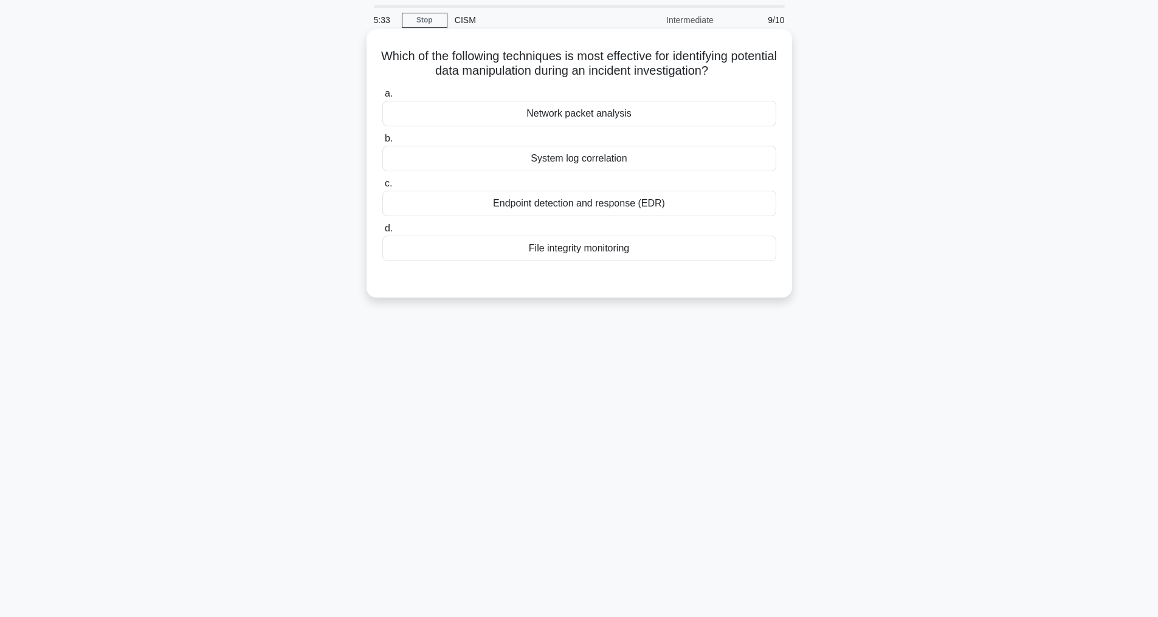
click at [563, 249] on div "File integrity monitoring" at bounding box center [579, 249] width 394 height 26
click at [382, 233] on input "d. File integrity monitoring" at bounding box center [382, 229] width 0 height 8
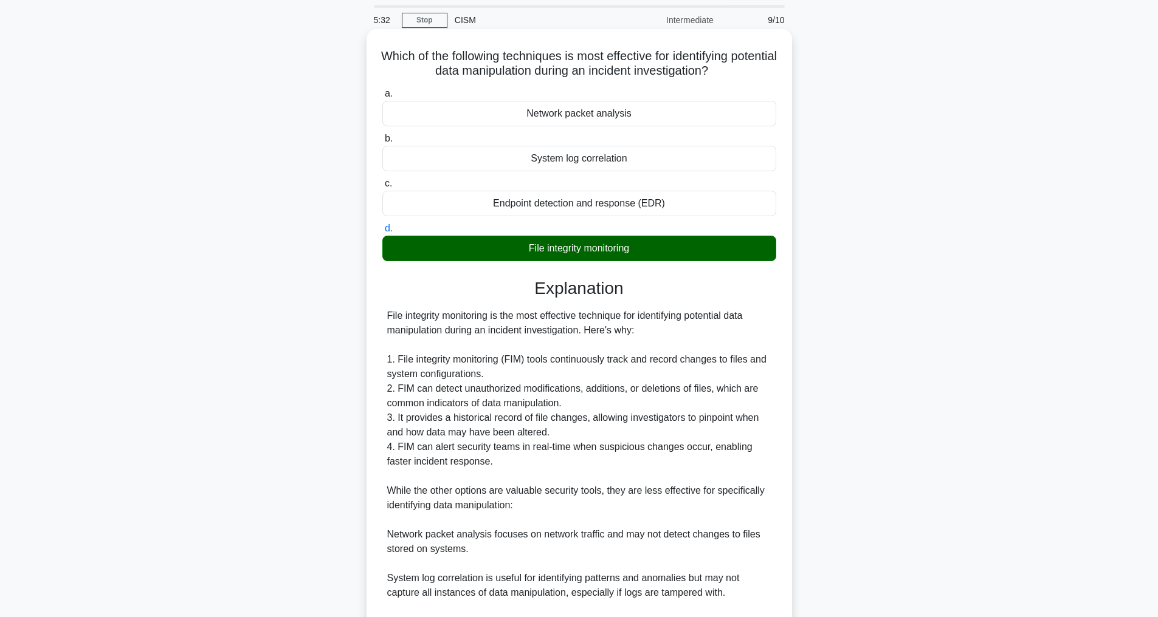
scroll to position [234, 0]
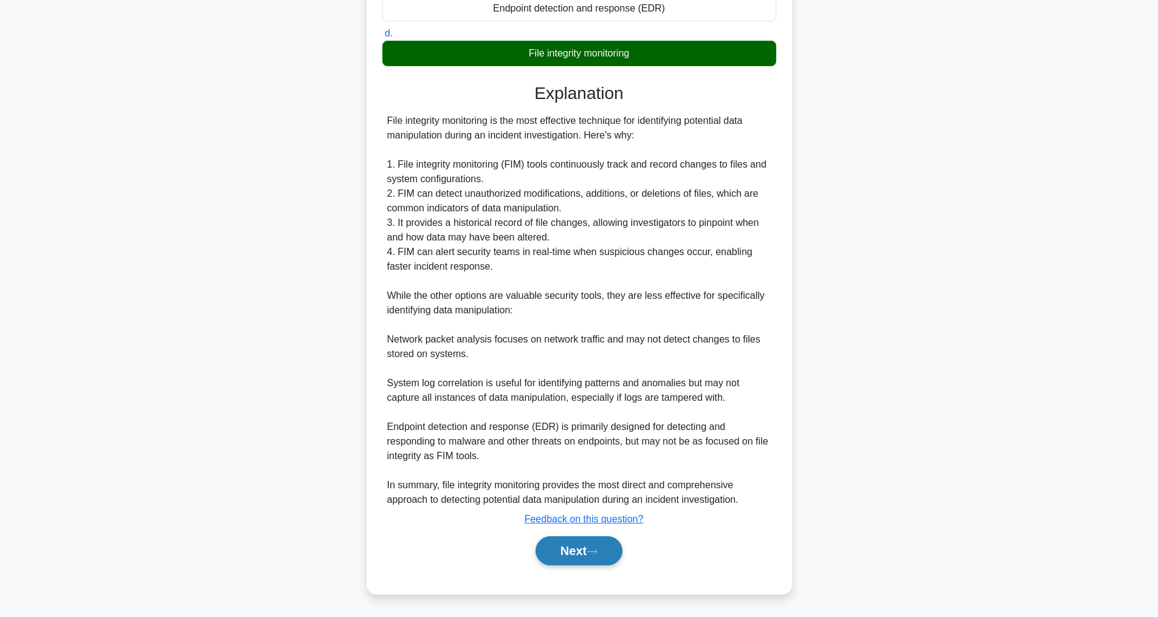
click at [597, 553] on icon at bounding box center [591, 552] width 11 height 7
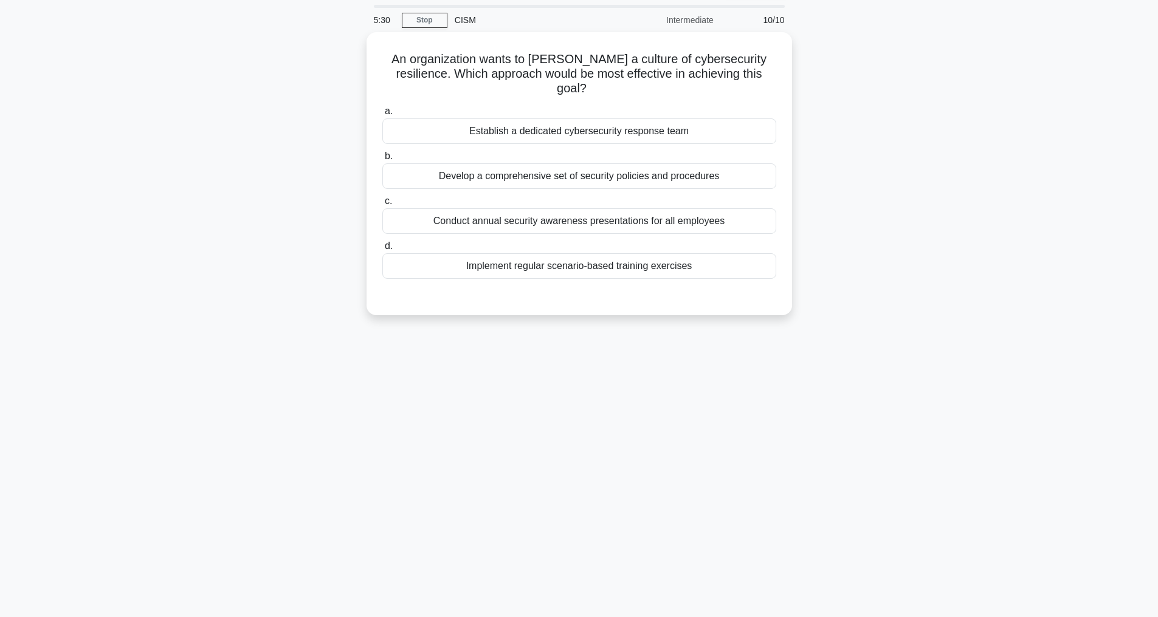
scroll to position [39, 0]
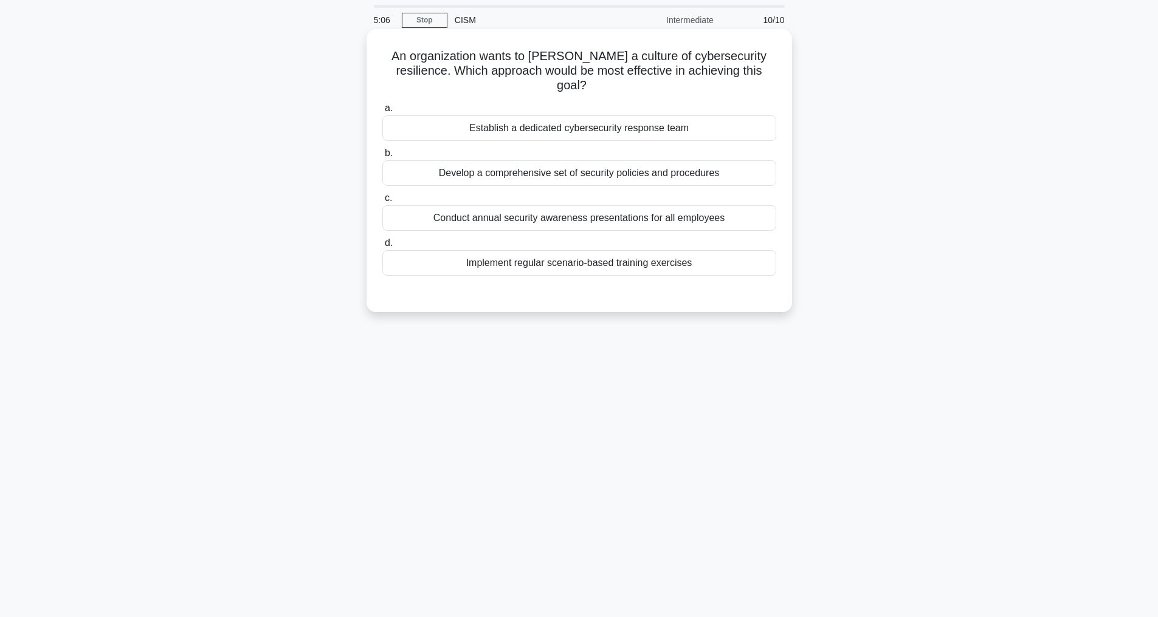
click at [651, 250] on div "Implement regular scenario-based training exercises" at bounding box center [579, 263] width 394 height 26
click at [382, 247] on input "d. Implement regular scenario-based training exercises" at bounding box center [382, 243] width 0 height 8
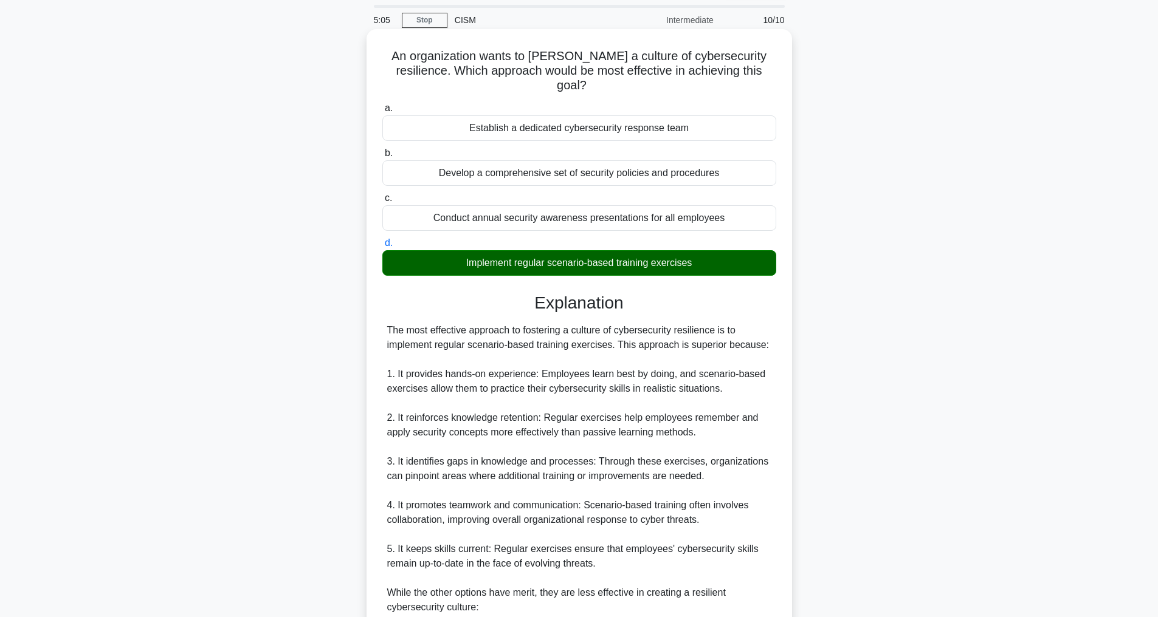
scroll to position [380, 0]
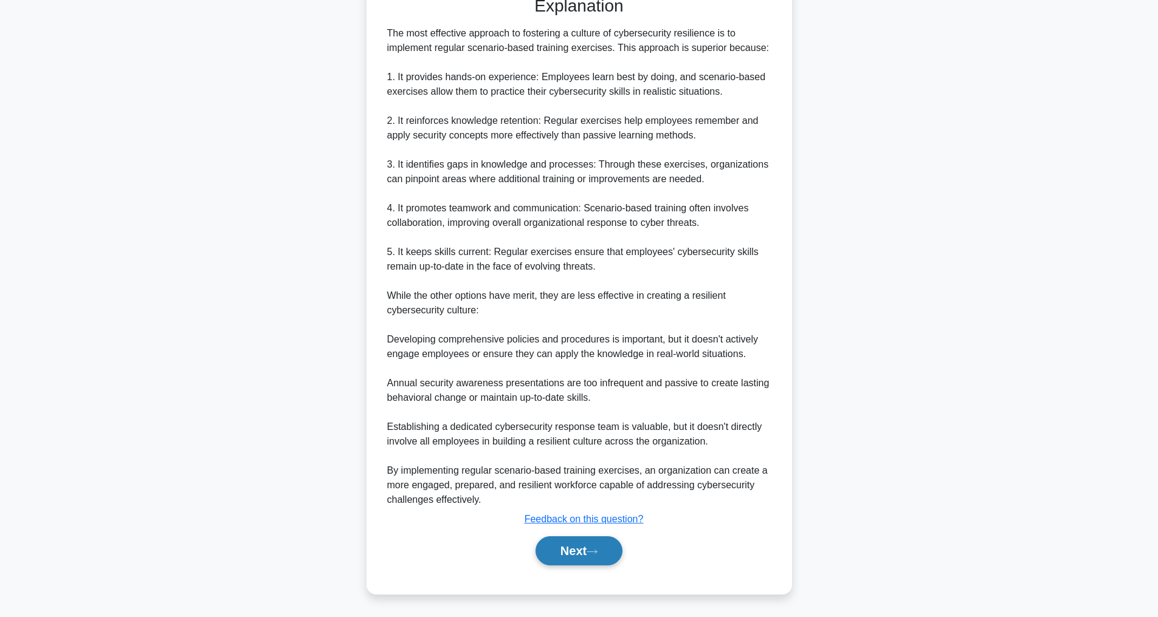
click at [584, 546] on button "Next" at bounding box center [578, 551] width 87 height 29
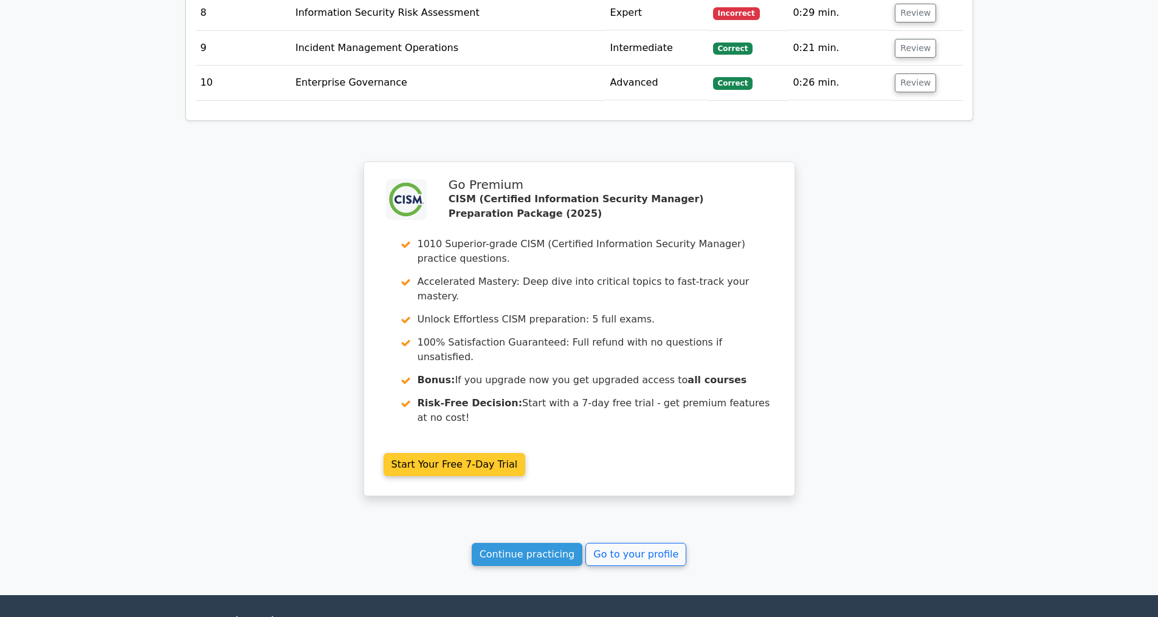
scroll to position [2077, 0]
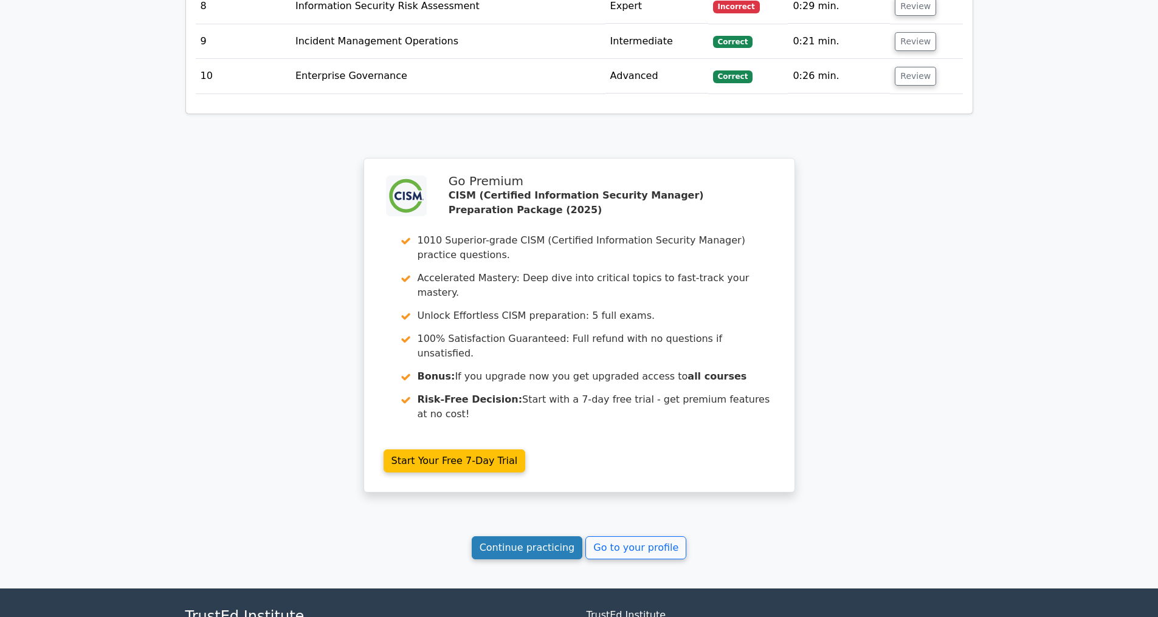
click at [511, 557] on link "Continue practicing" at bounding box center [527, 548] width 111 height 23
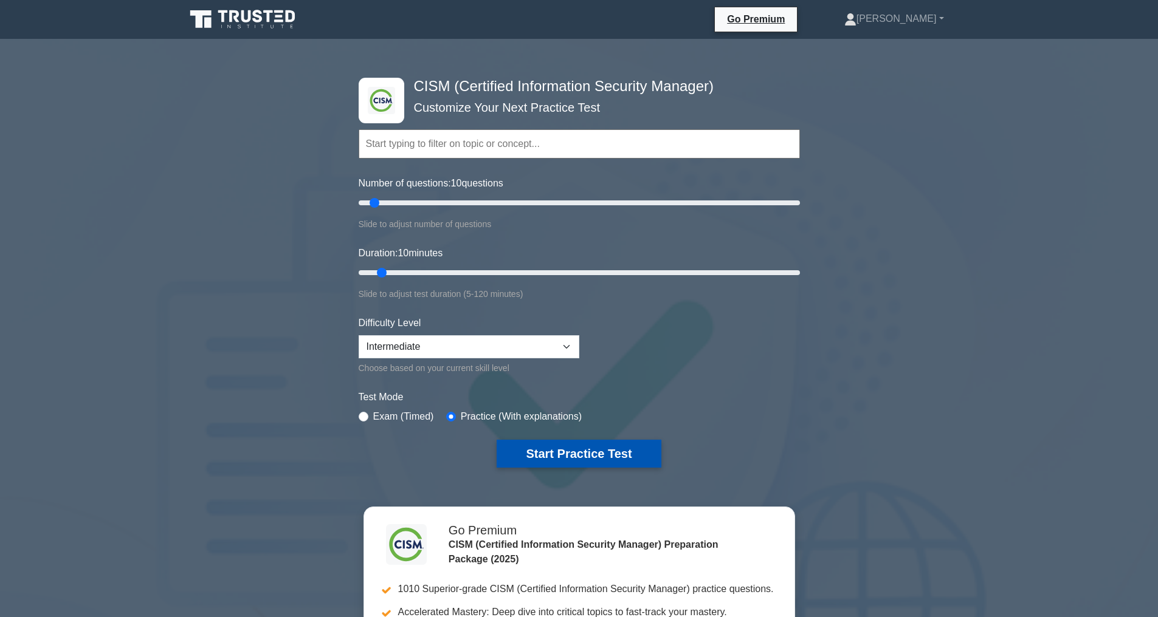
click at [546, 452] on button "Start Practice Test" at bounding box center [579, 454] width 164 height 28
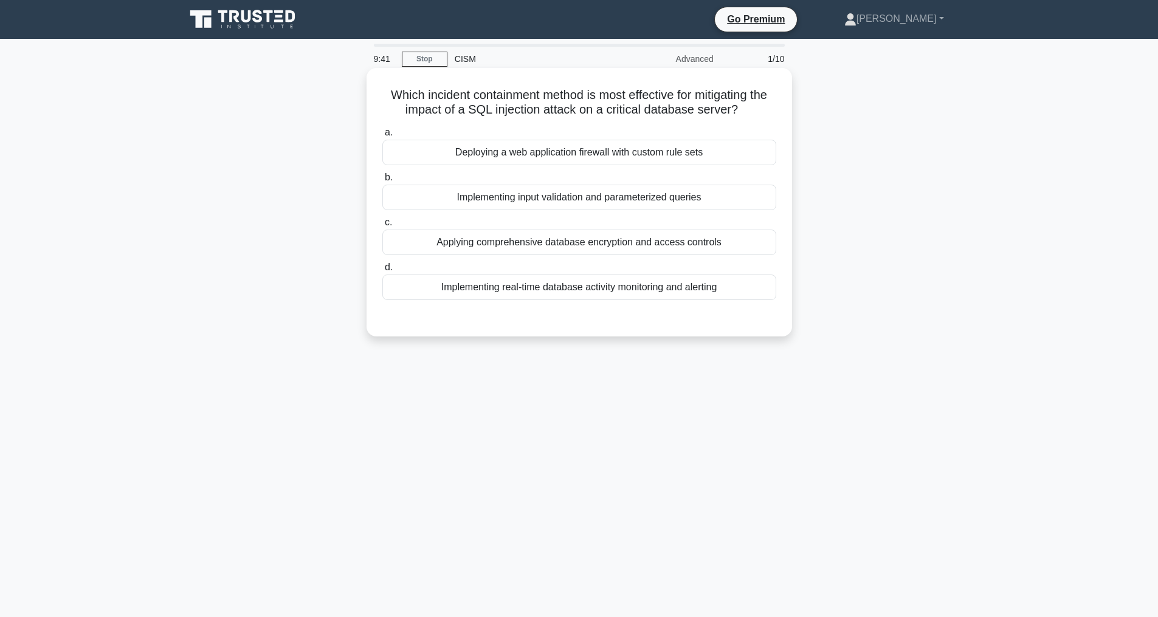
click at [607, 194] on div "Implementing input validation and parameterized queries" at bounding box center [579, 198] width 394 height 26
click at [382, 182] on input "b. Implementing input validation and parameterized queries" at bounding box center [382, 178] width 0 height 8
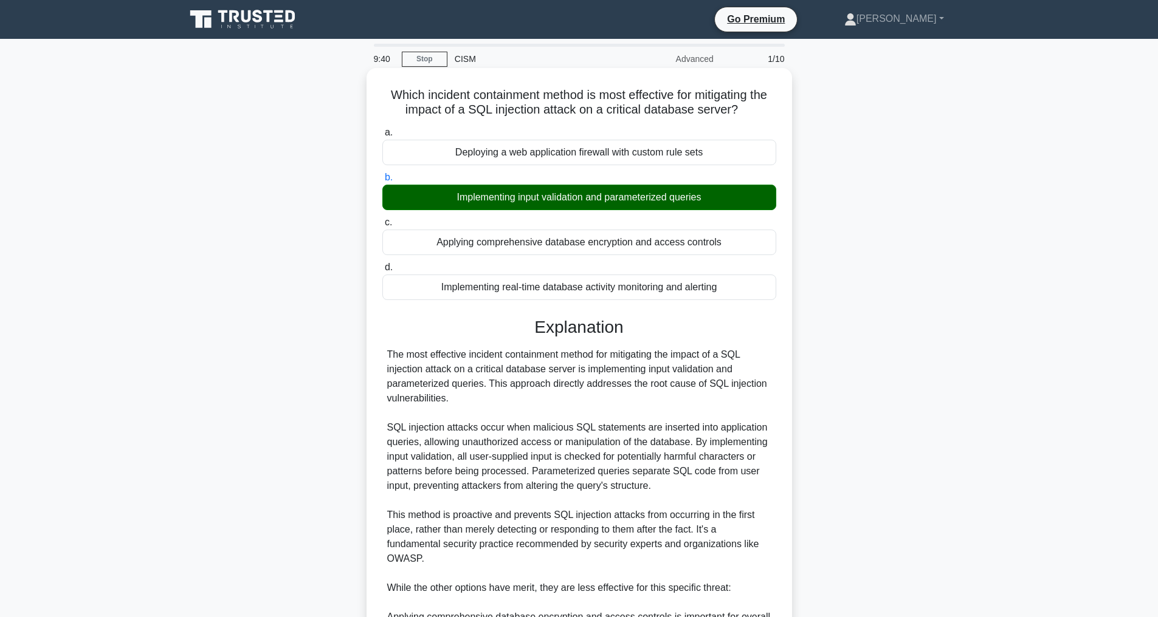
scroll to position [321, 0]
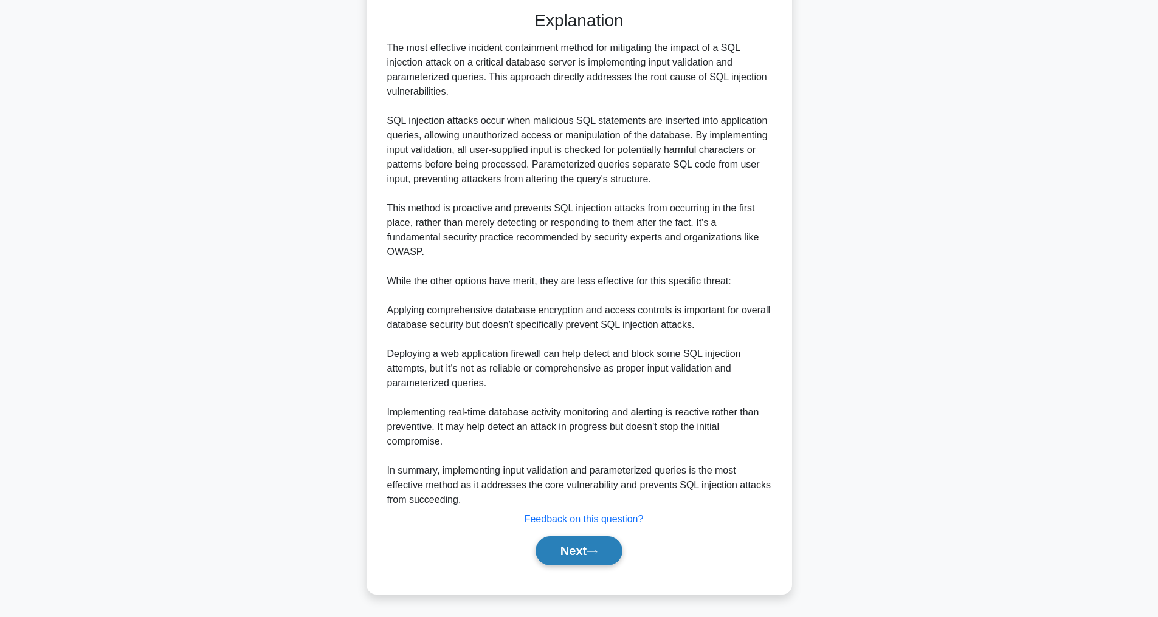
click at [591, 551] on icon at bounding box center [591, 552] width 11 height 7
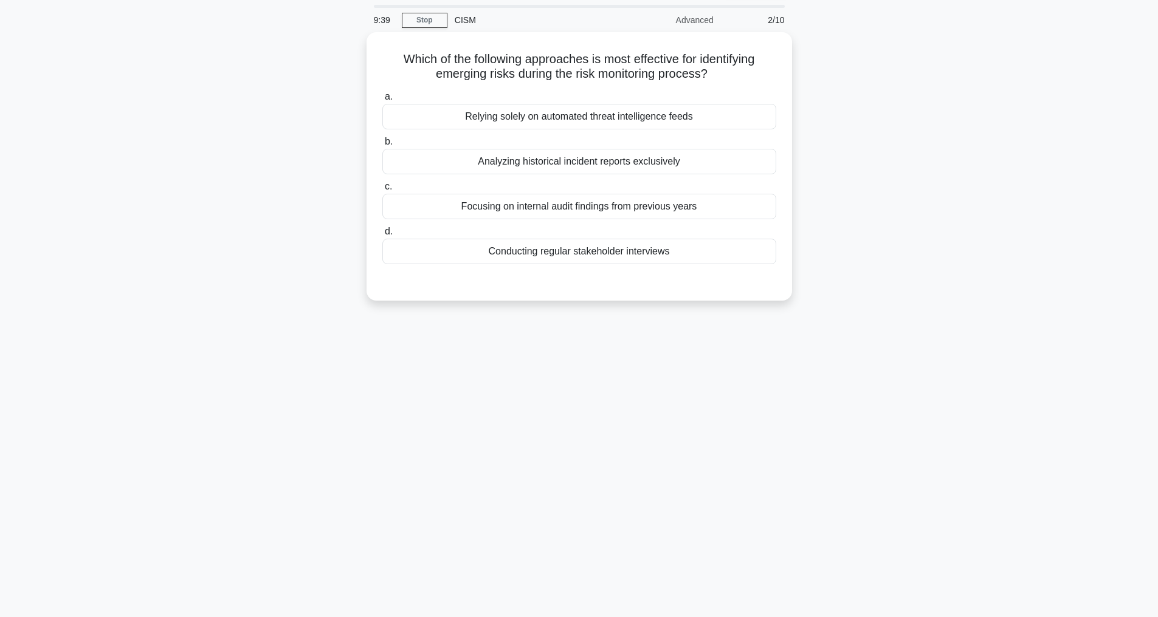
scroll to position [39, 0]
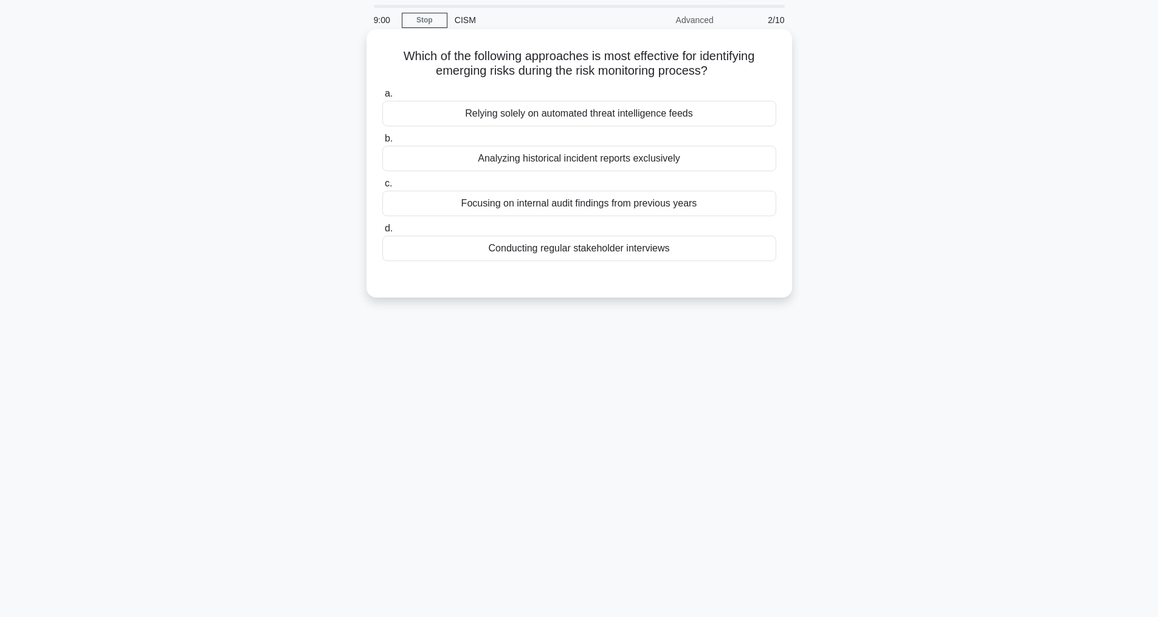
click at [591, 250] on div "Conducting regular stakeholder interviews" at bounding box center [579, 249] width 394 height 26
click at [382, 233] on input "d. Conducting regular stakeholder interviews" at bounding box center [382, 229] width 0 height 8
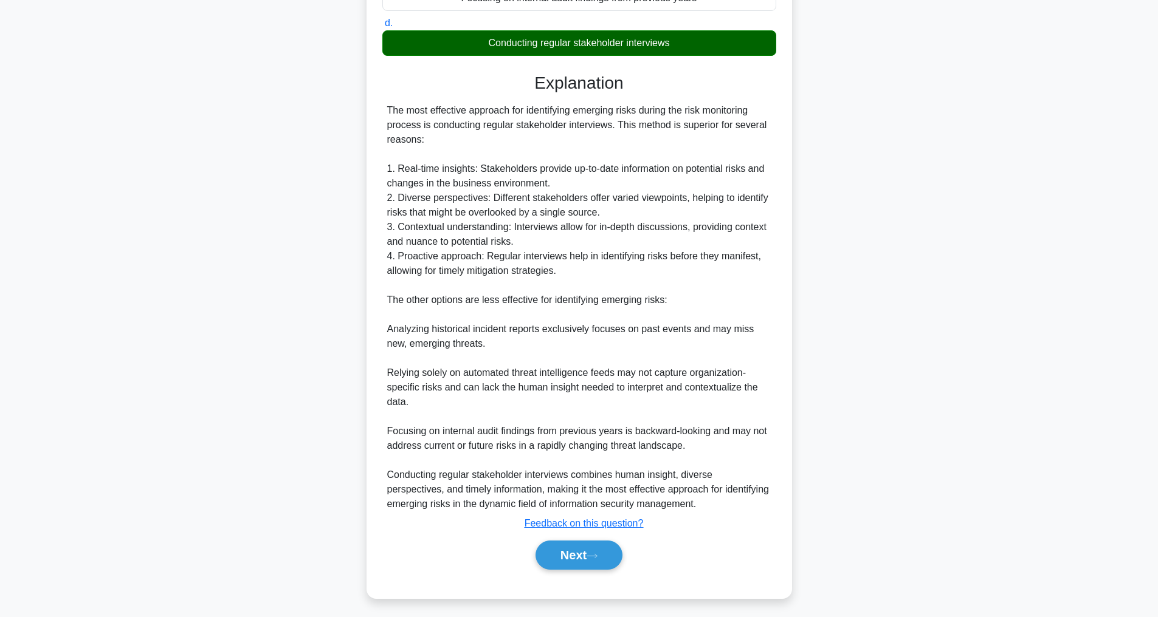
scroll to position [263, 0]
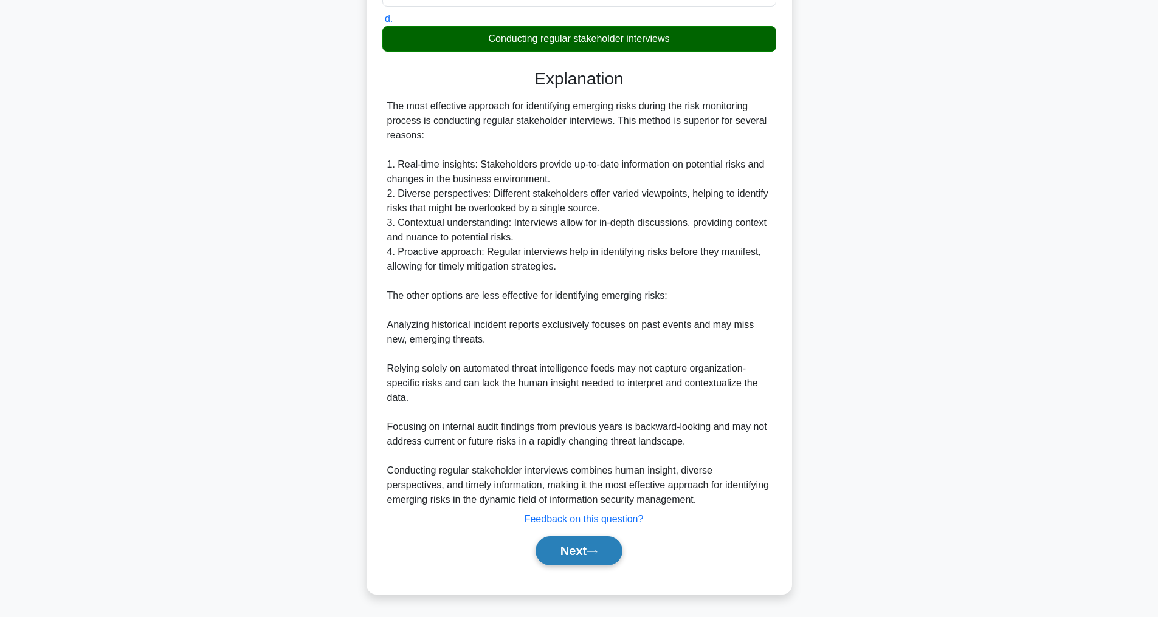
click at [580, 557] on button "Next" at bounding box center [578, 551] width 87 height 29
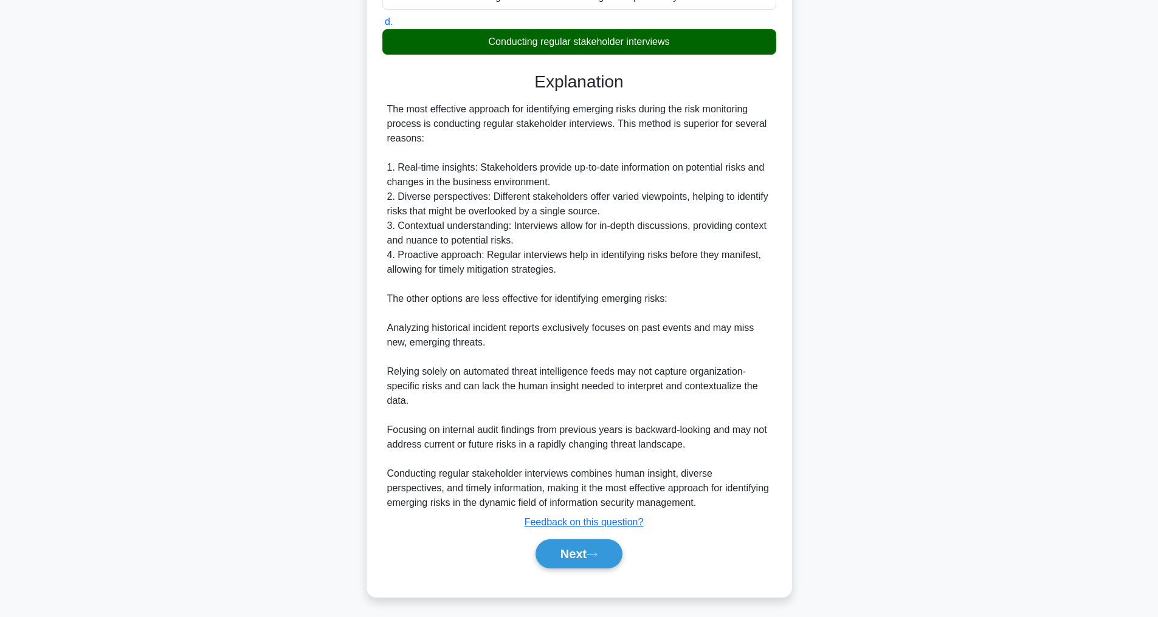
scroll to position [39, 0]
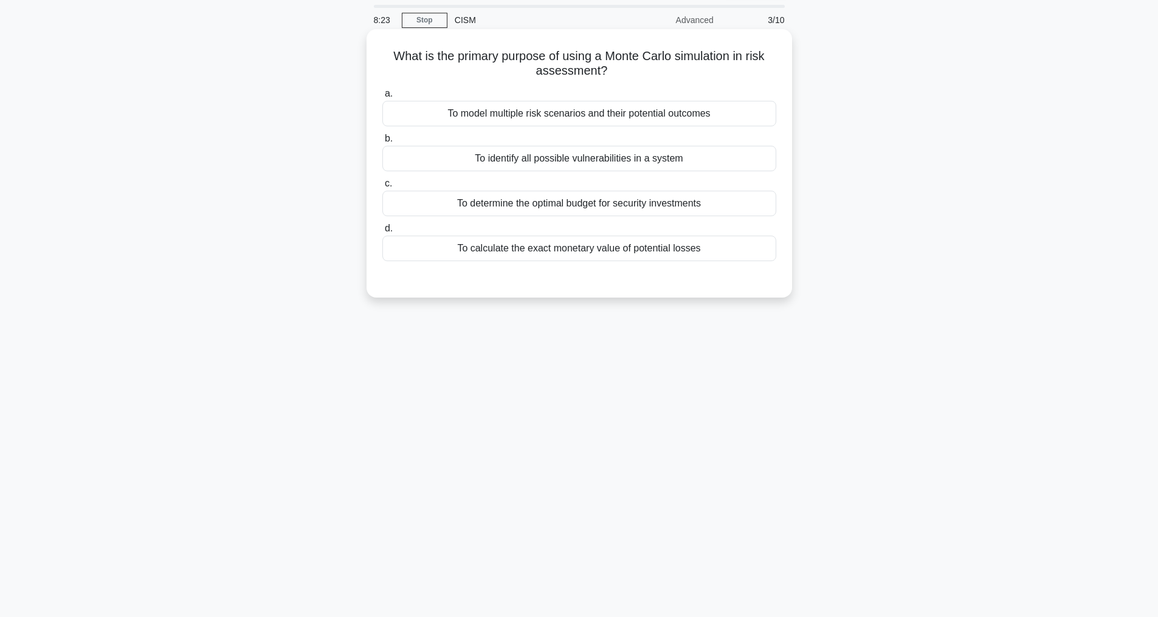
click at [665, 114] on div "To model multiple risk scenarios and their potential outcomes" at bounding box center [579, 114] width 394 height 26
click at [382, 98] on input "a. To model multiple risk scenarios and their potential outcomes" at bounding box center [382, 94] width 0 height 8
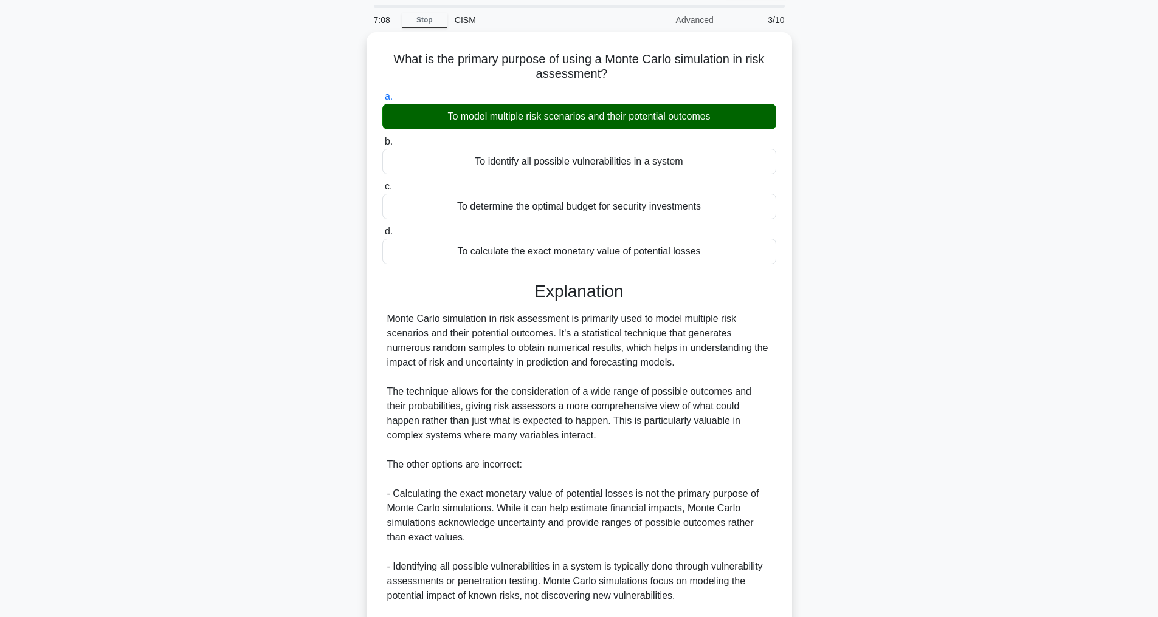
click at [759, 27] on div "3/10" at bounding box center [756, 20] width 71 height 24
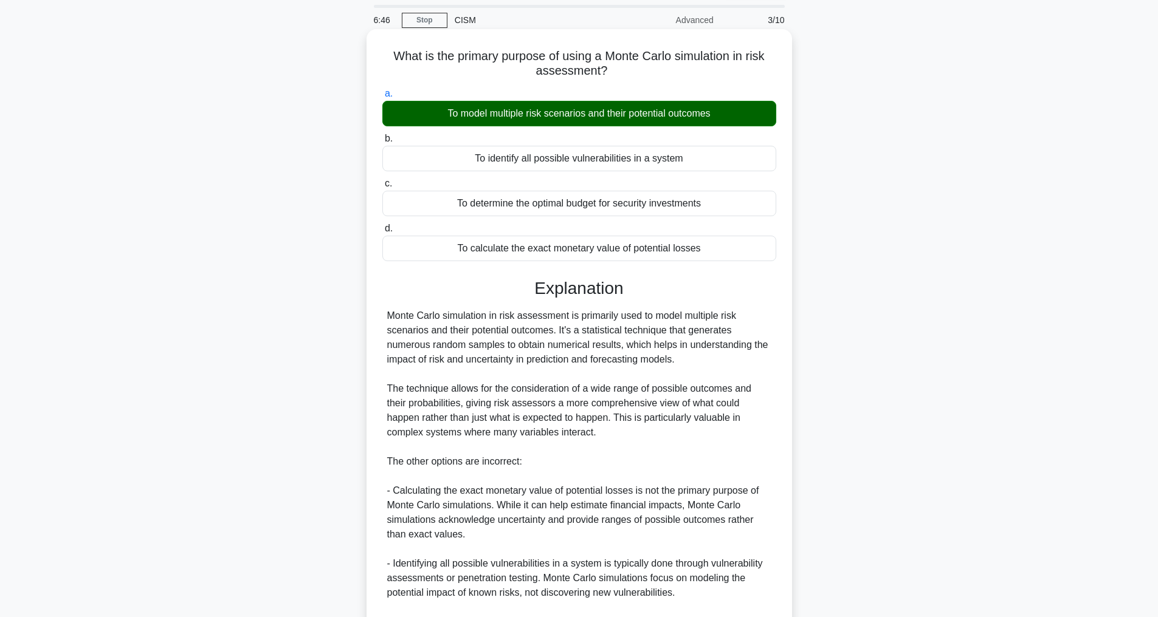
scroll to position [219, 0]
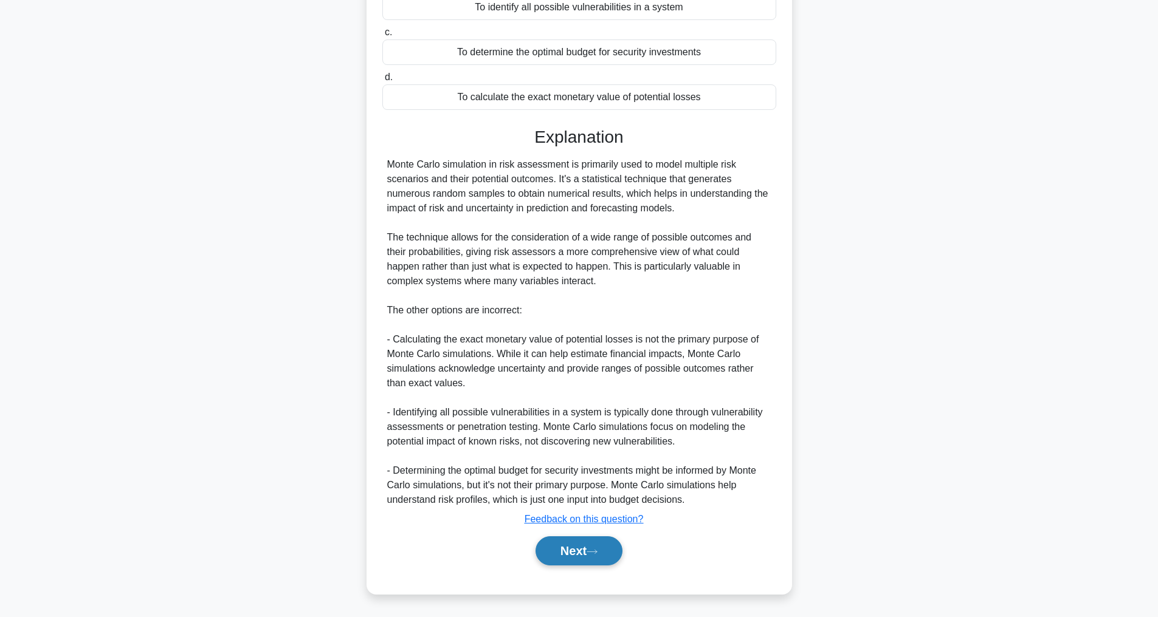
click at [572, 548] on button "Next" at bounding box center [578, 551] width 87 height 29
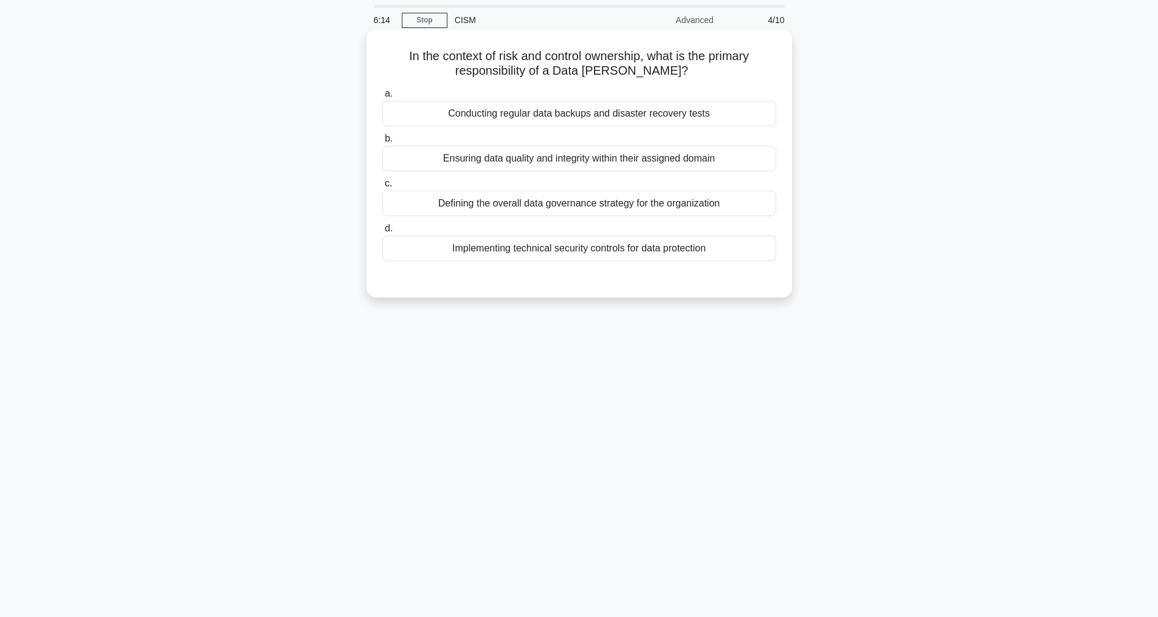
click at [531, 163] on div "Ensuring data quality and integrity within their assigned domain" at bounding box center [579, 159] width 394 height 26
click at [382, 143] on input "b. Ensuring data quality and integrity within their assigned domain" at bounding box center [382, 139] width 0 height 8
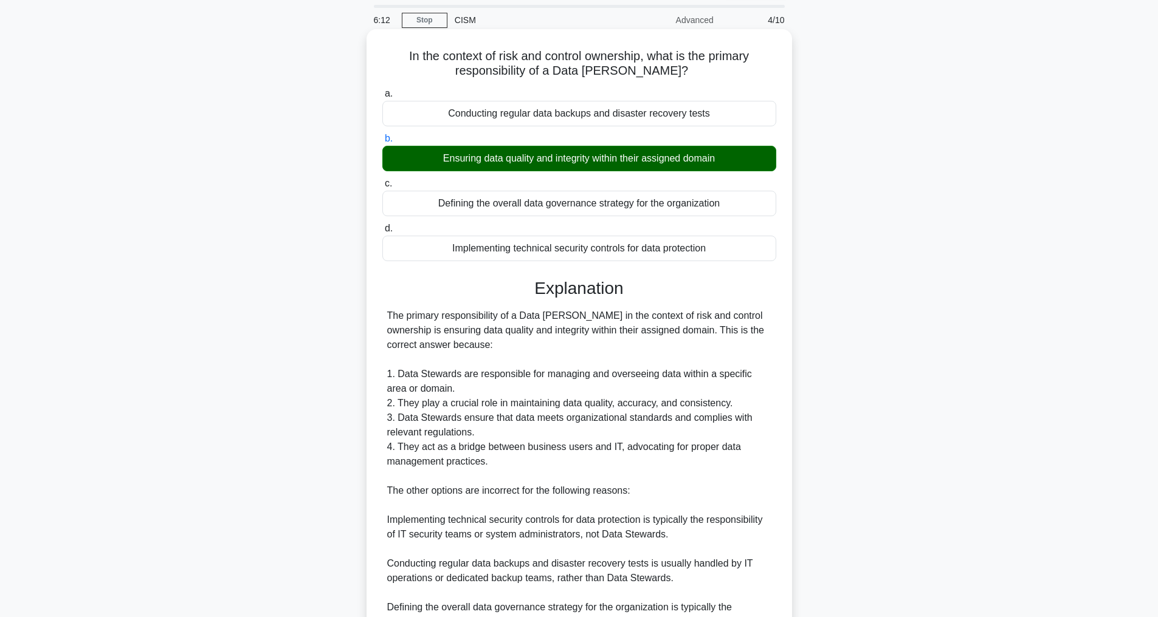
scroll to position [249, 0]
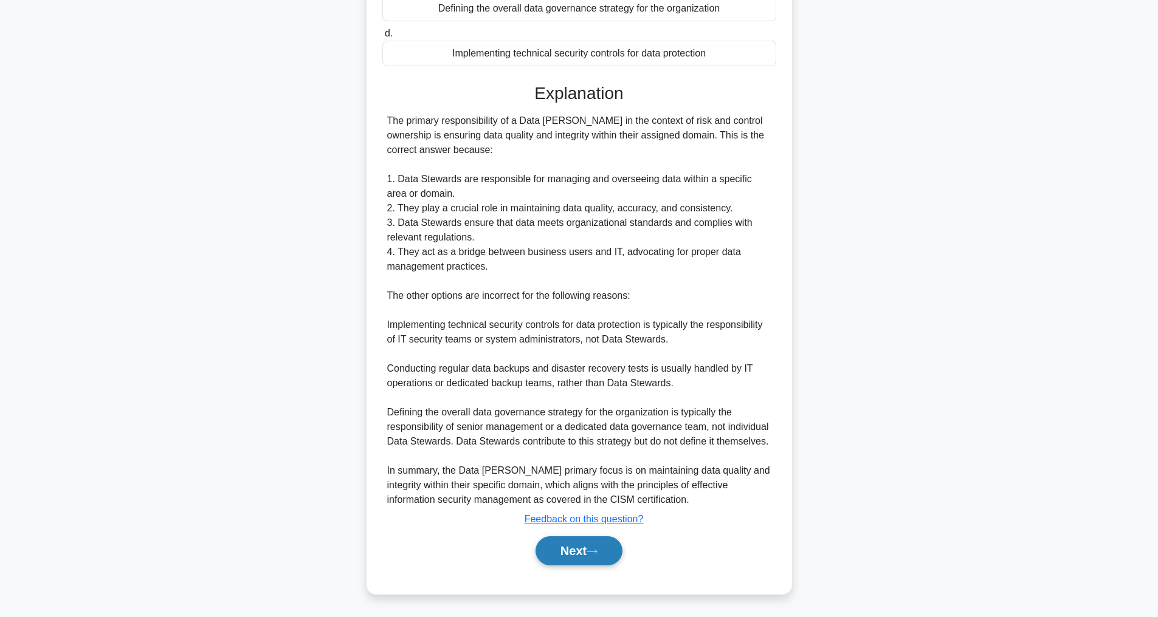
click at [566, 551] on button "Next" at bounding box center [578, 551] width 87 height 29
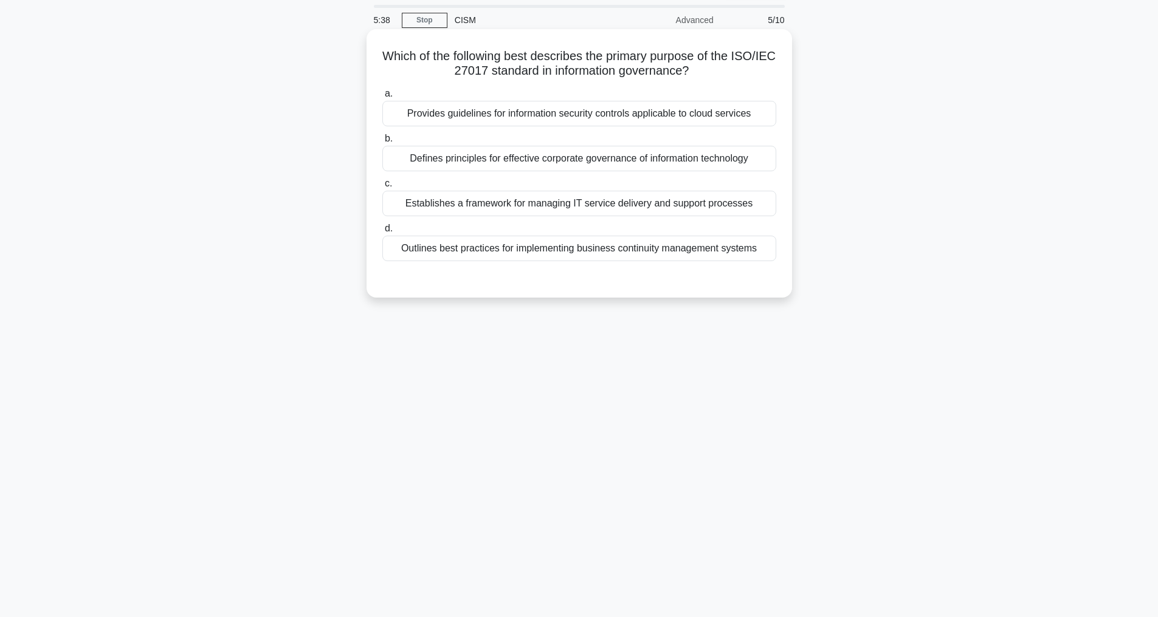
click at [546, 204] on div "Establishes a framework for managing IT service delivery and support processes" at bounding box center [579, 204] width 394 height 26
click at [382, 188] on input "c. Establishes a framework for managing IT service delivery and support process…" at bounding box center [382, 184] width 0 height 8
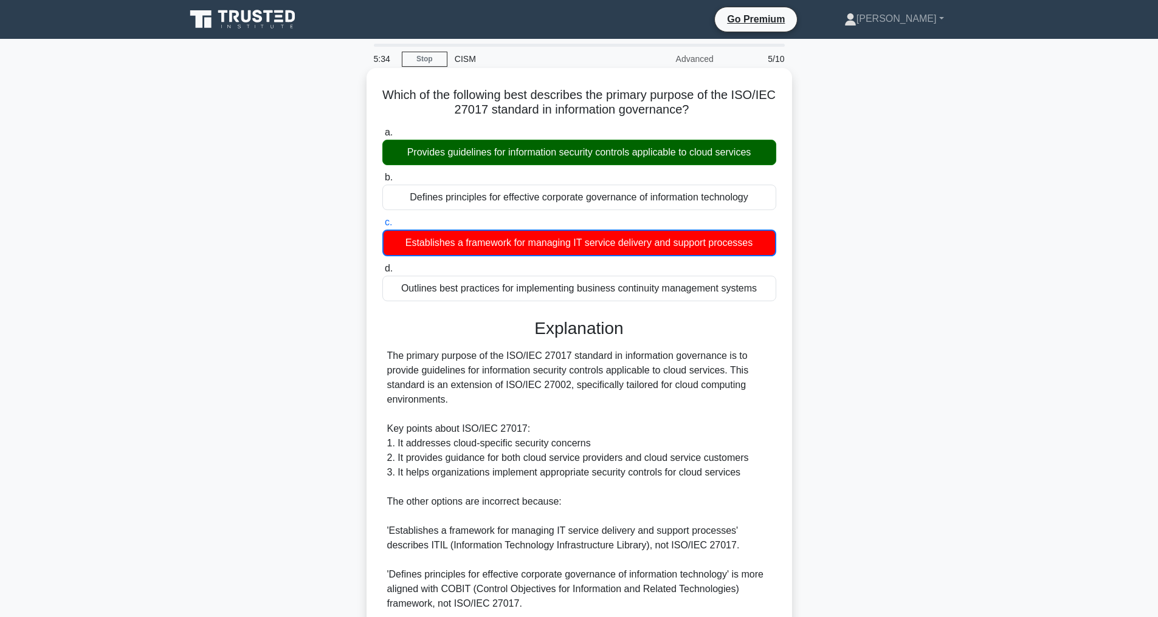
scroll to position [221, 0]
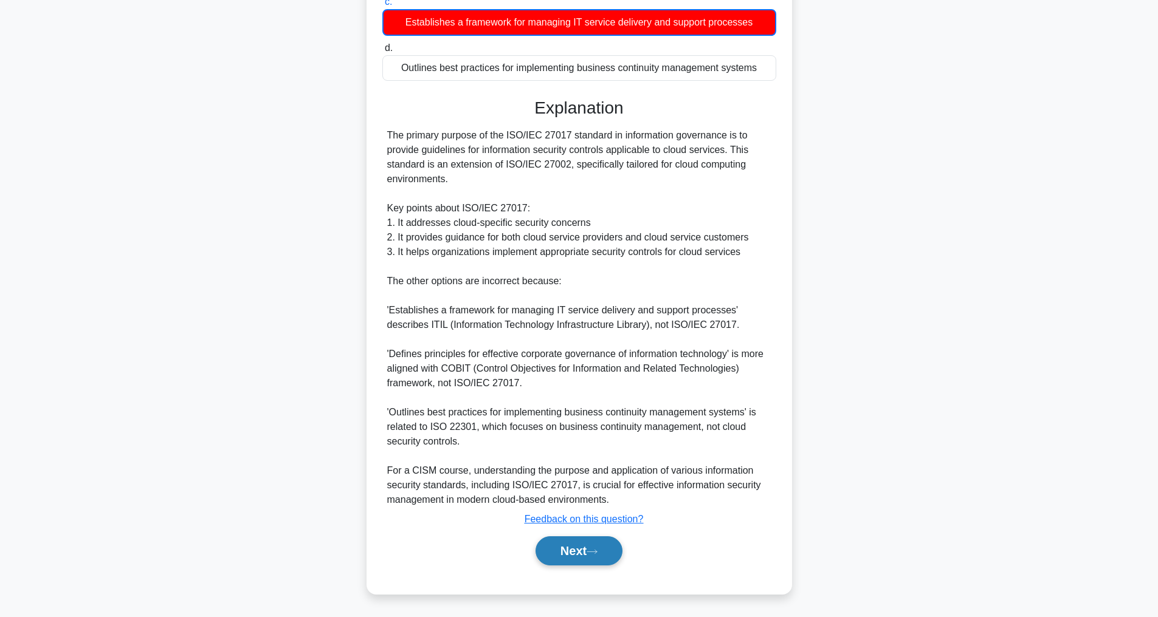
click at [585, 551] on button "Next" at bounding box center [578, 551] width 87 height 29
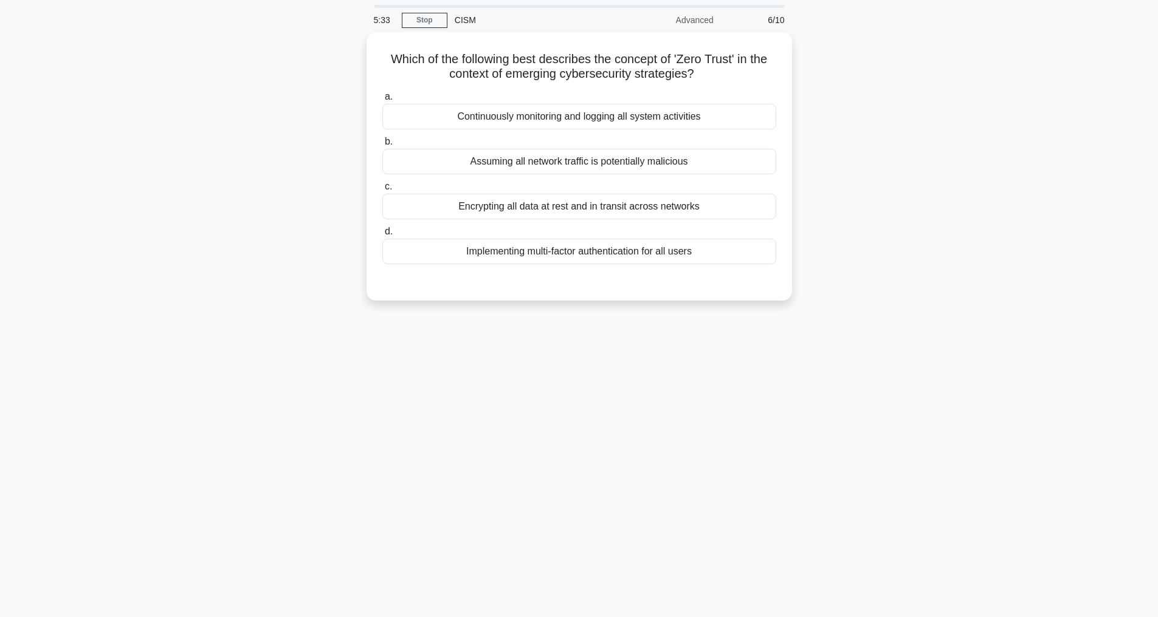
scroll to position [39, 0]
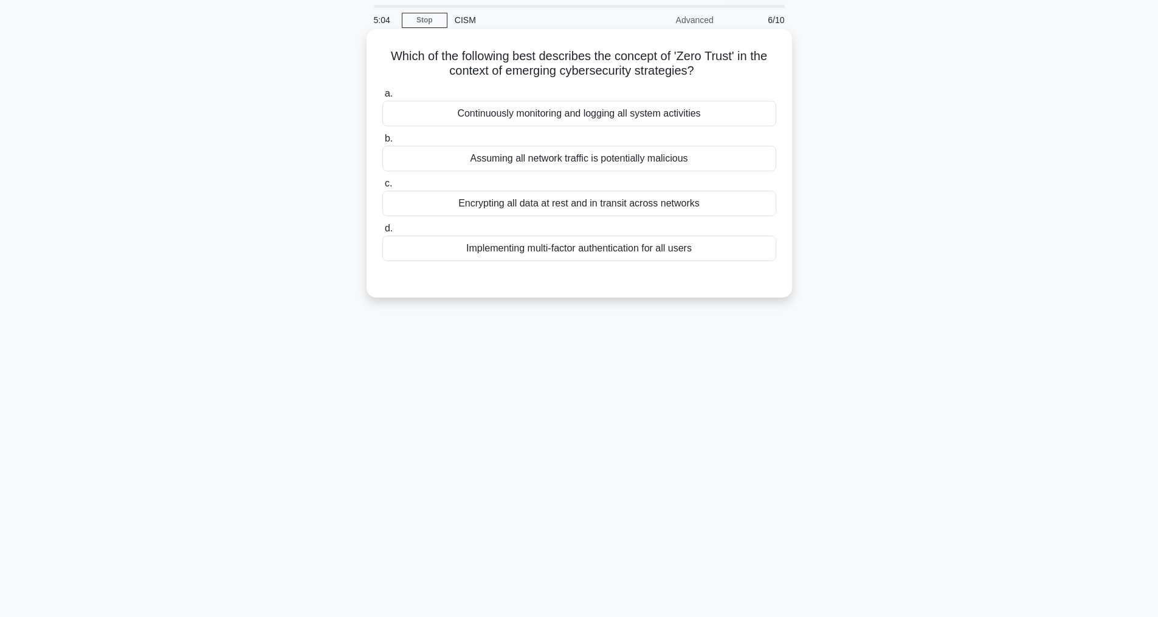
click at [612, 160] on div "Assuming all network traffic is potentially malicious" at bounding box center [579, 159] width 394 height 26
click at [382, 143] on input "b. Assuming all network traffic is potentially malicious" at bounding box center [382, 139] width 0 height 8
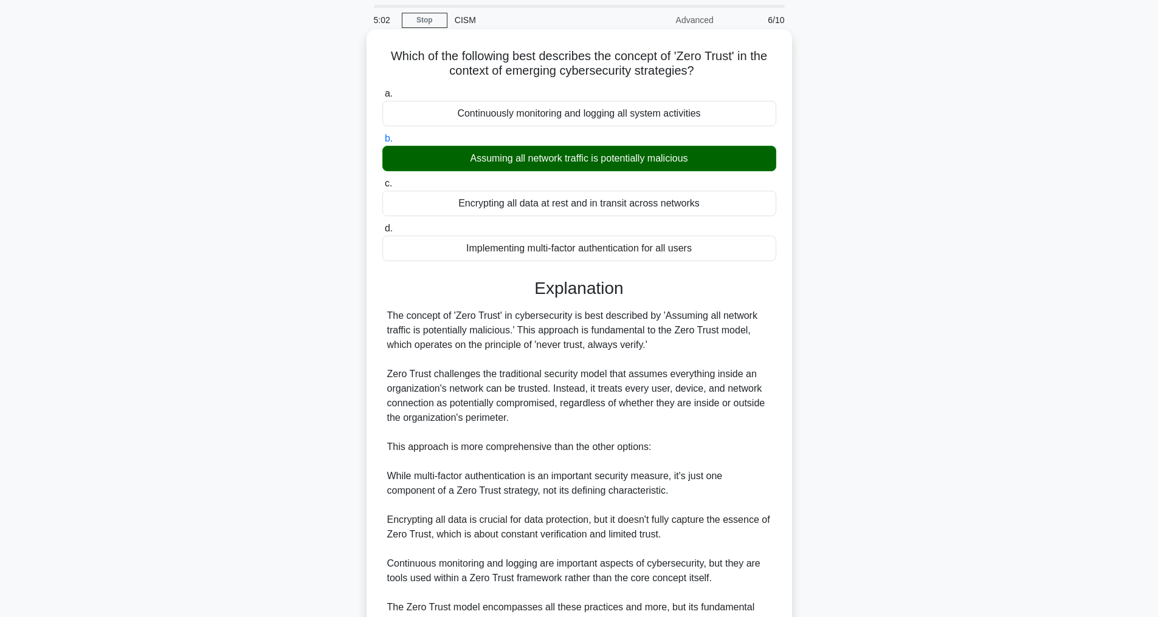
scroll to position [190, 0]
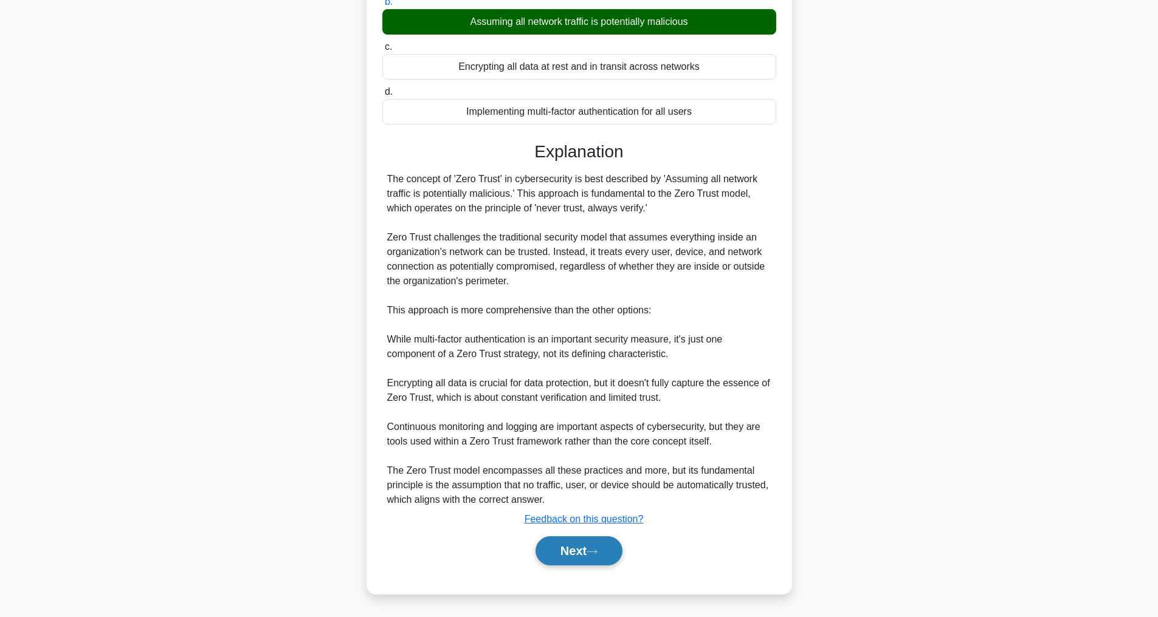
click at [588, 548] on button "Next" at bounding box center [578, 551] width 87 height 29
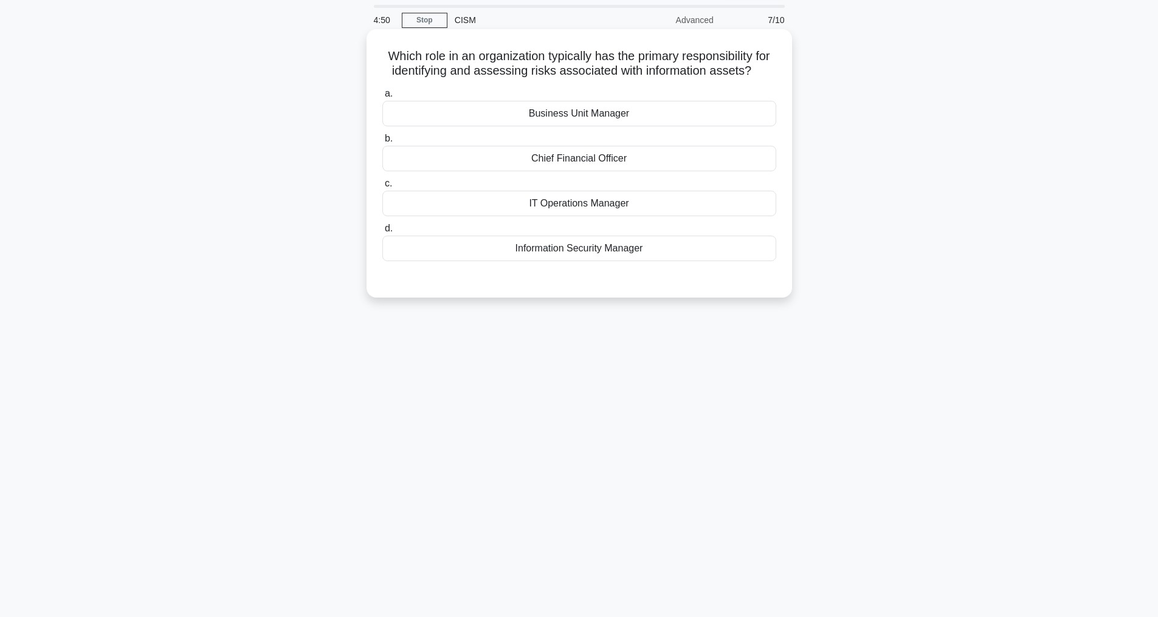
scroll to position [0, 0]
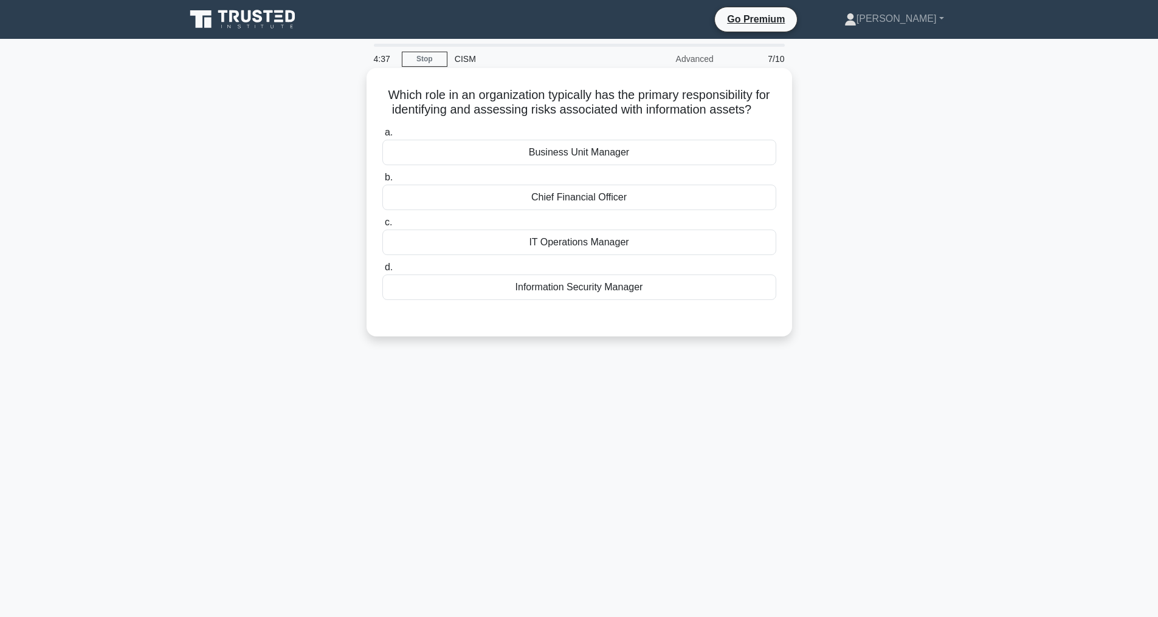
click at [566, 255] on div "IT Operations Manager" at bounding box center [579, 243] width 394 height 26
click at [382, 227] on input "c. IT Operations Manager" at bounding box center [382, 223] width 0 height 8
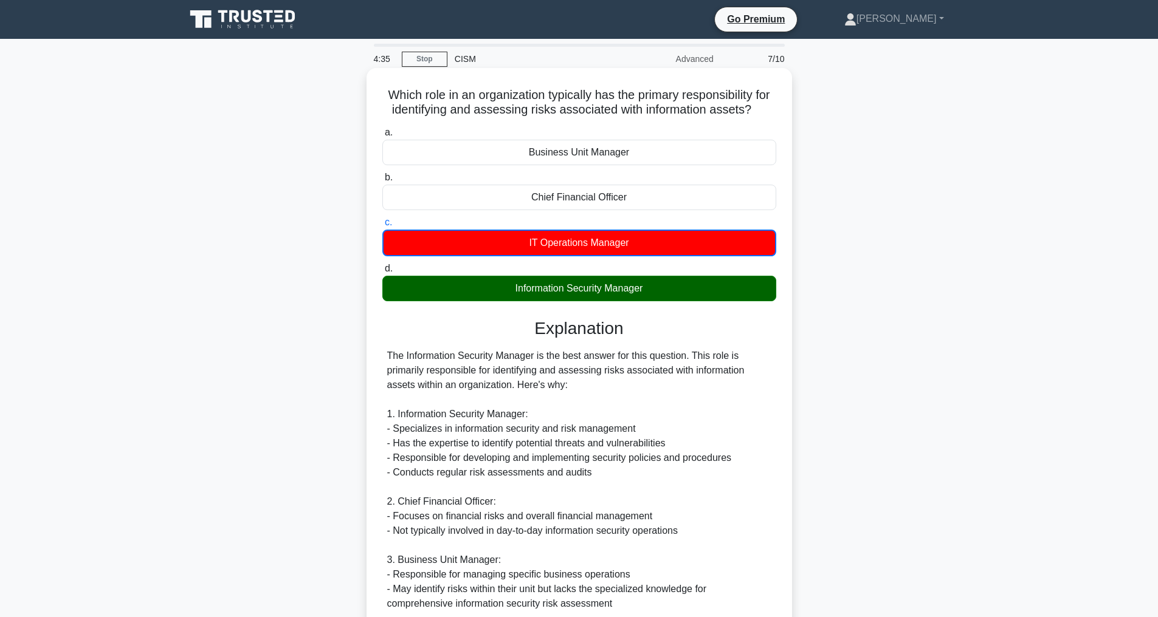
scroll to position [250, 0]
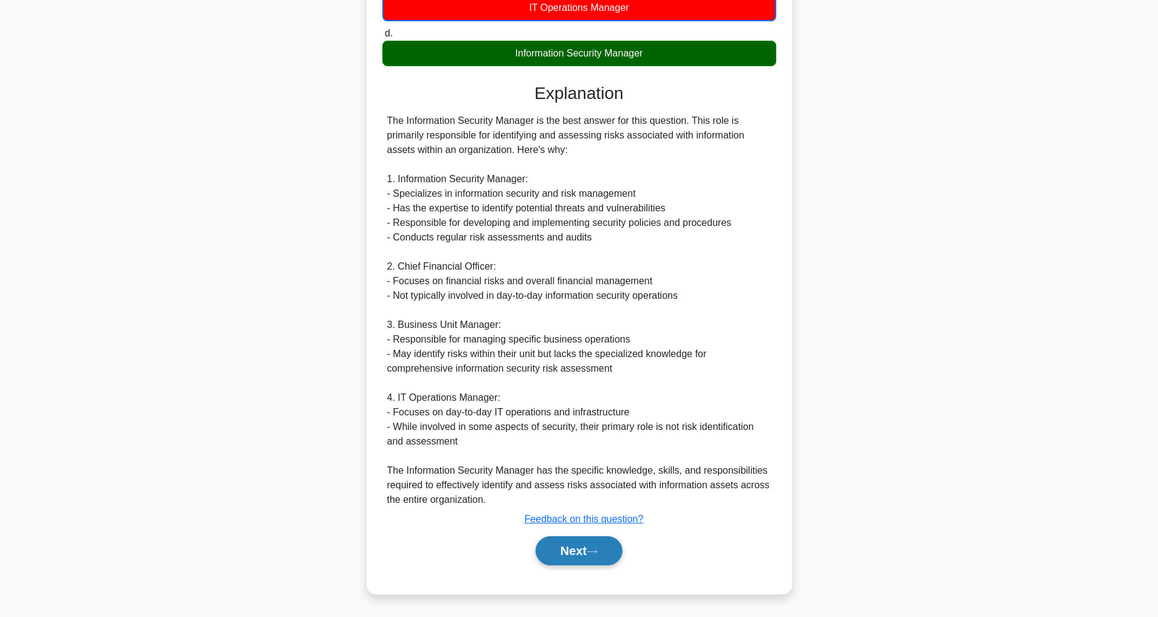
click at [576, 545] on button "Next" at bounding box center [578, 551] width 87 height 29
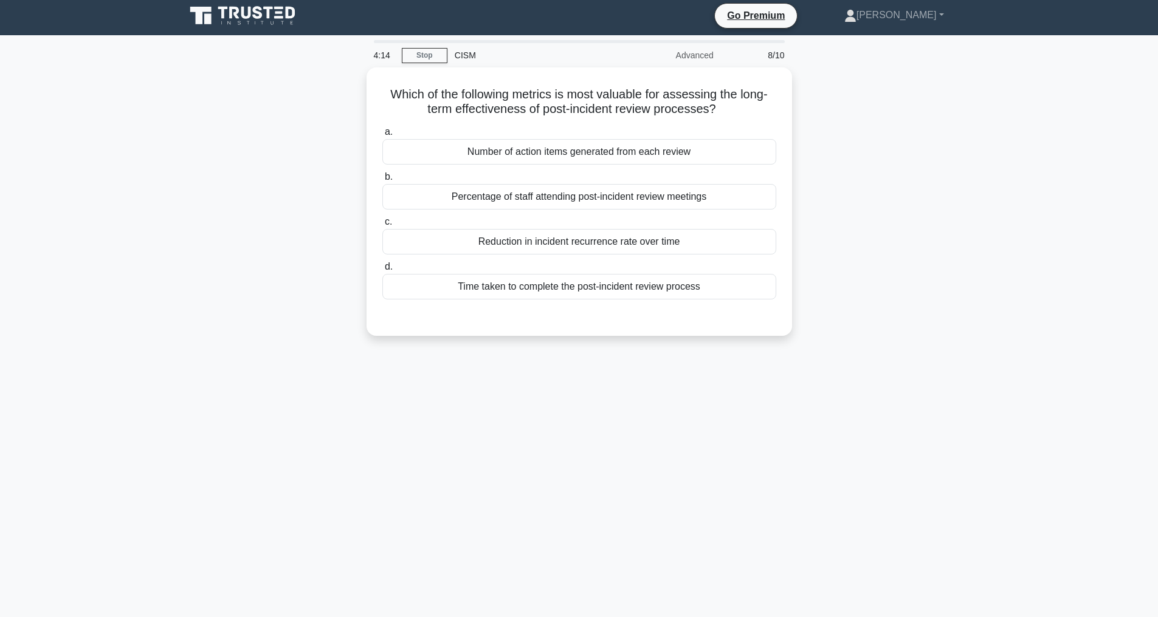
scroll to position [0, 0]
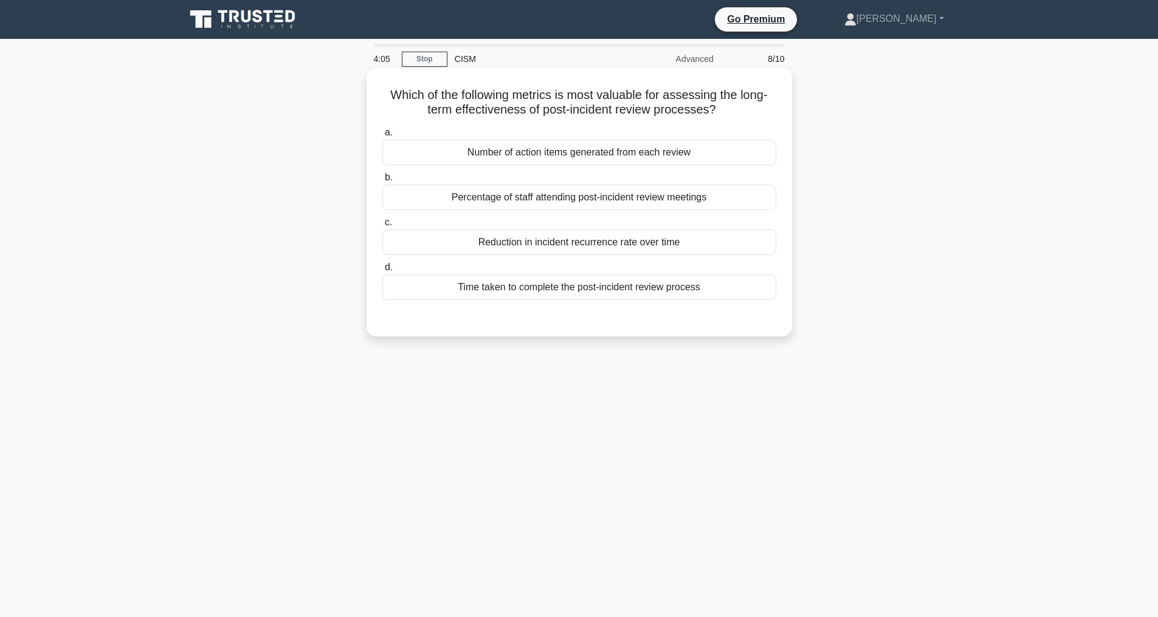
click at [654, 244] on div "Reduction in incident recurrence rate over time" at bounding box center [579, 243] width 394 height 26
click at [382, 227] on input "c. Reduction in incident recurrence rate over time" at bounding box center [382, 223] width 0 height 8
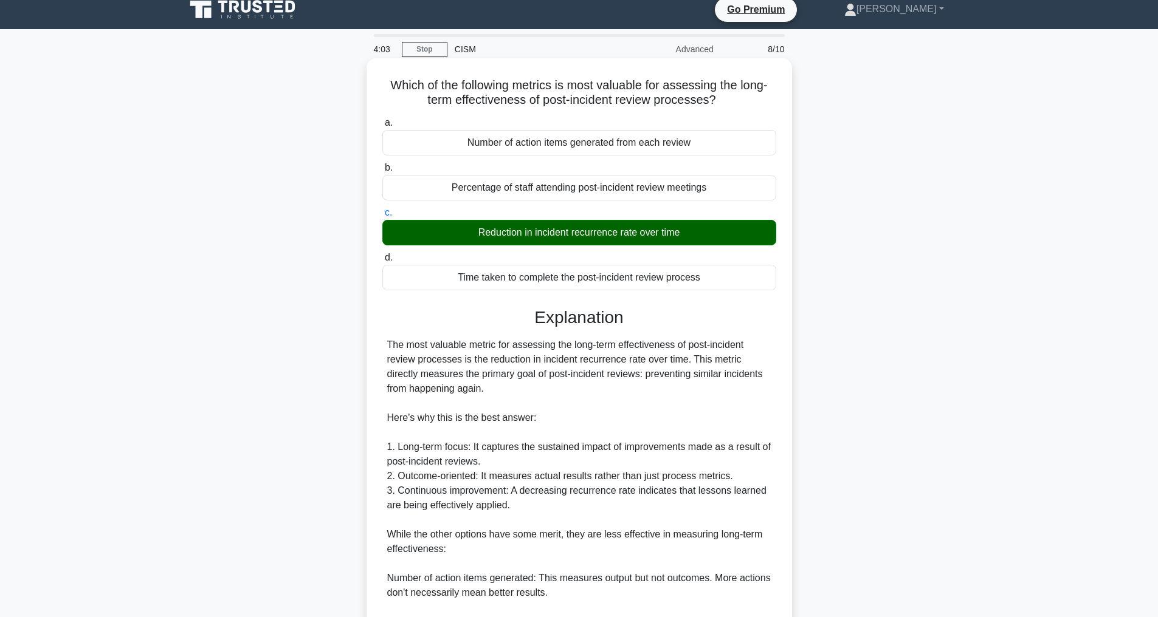
scroll to position [263, 0]
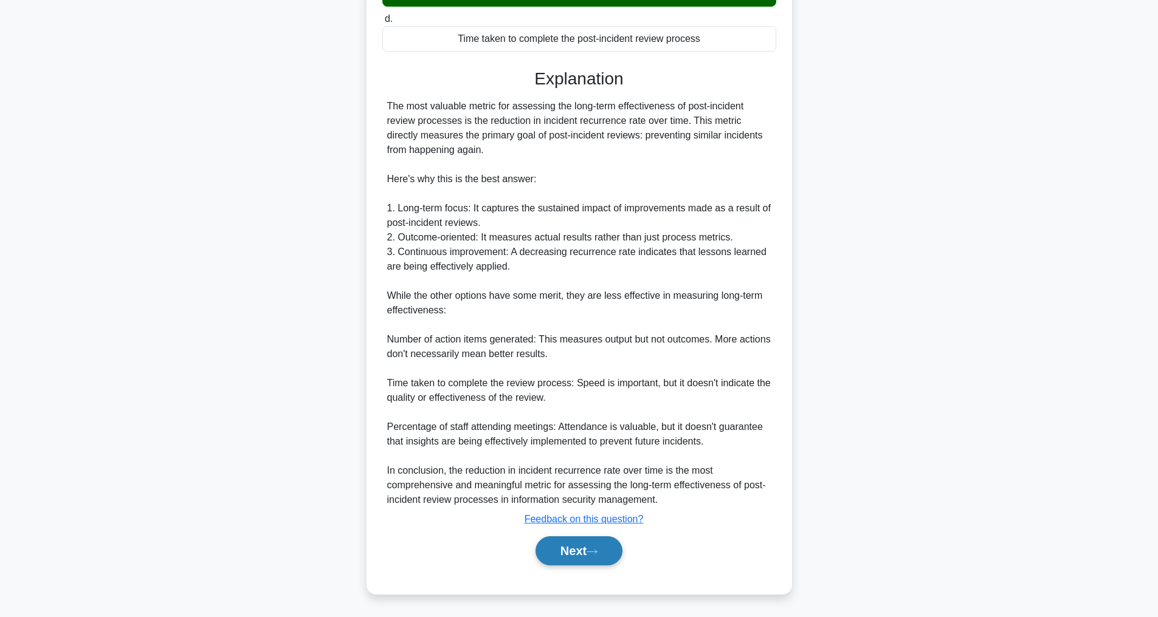
click at [576, 547] on button "Next" at bounding box center [578, 551] width 87 height 29
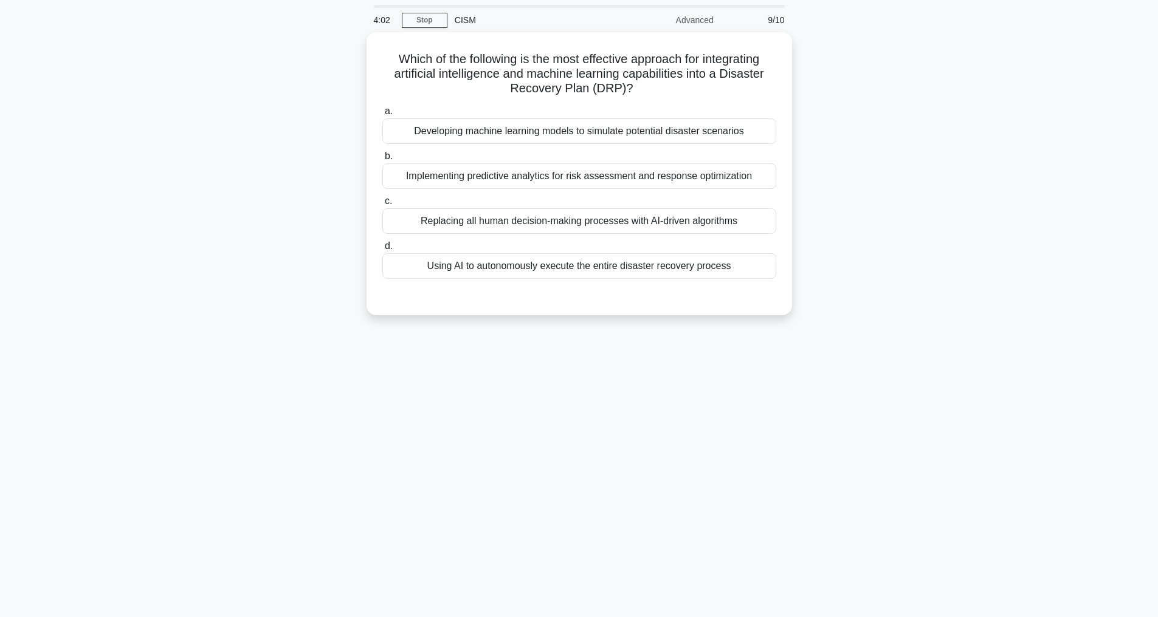
scroll to position [39, 0]
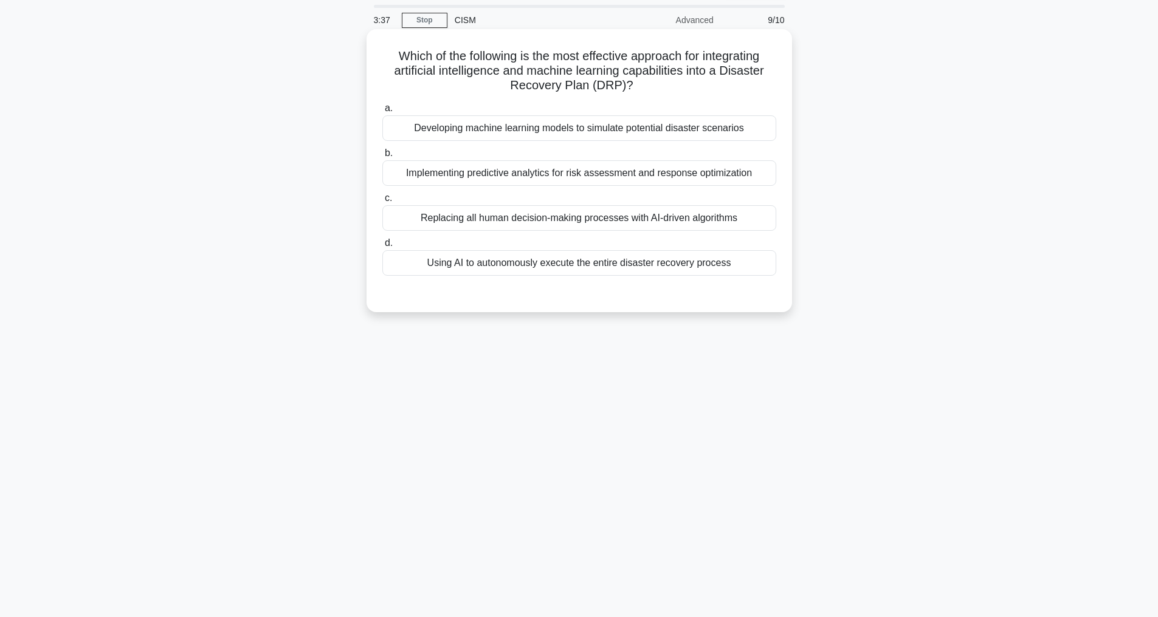
click at [555, 180] on div "Implementing predictive analytics for risk assessment and response optimization" at bounding box center [579, 173] width 394 height 26
click at [382, 157] on input "b. Implementing predictive analytics for risk assessment and response optimizat…" at bounding box center [382, 154] width 0 height 8
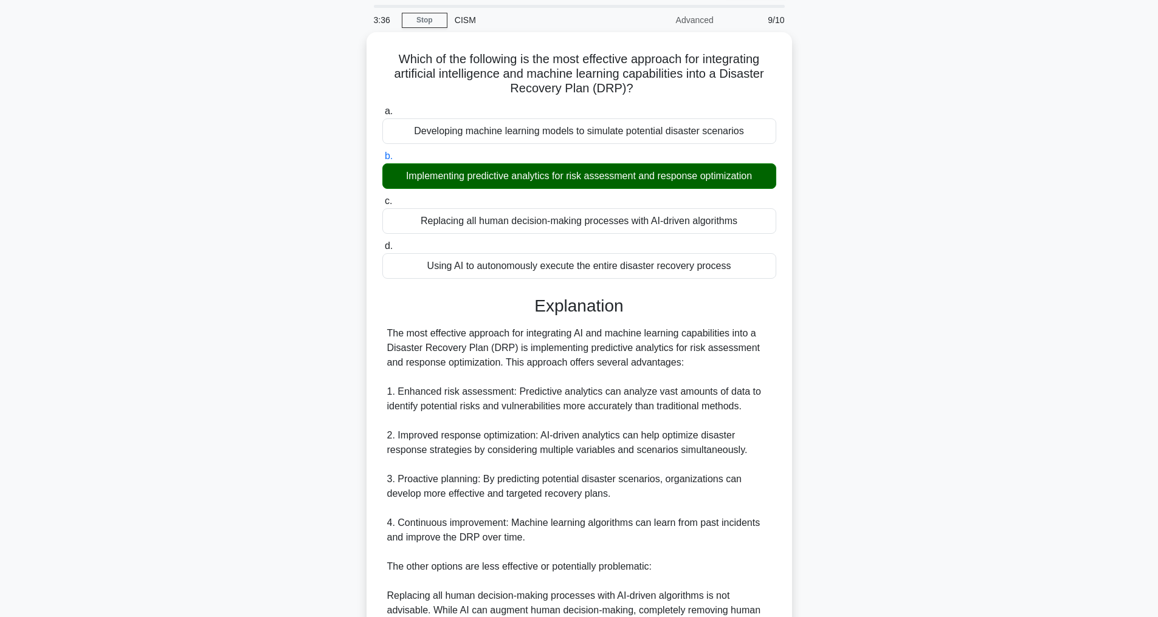
scroll to position [336, 0]
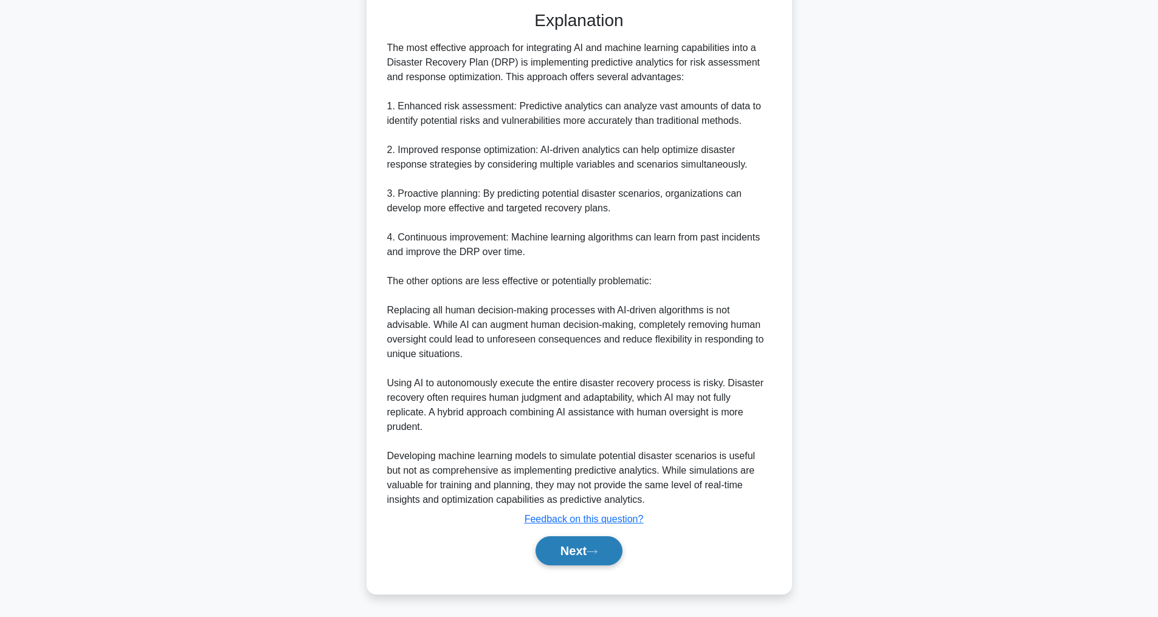
click at [583, 552] on button "Next" at bounding box center [578, 551] width 87 height 29
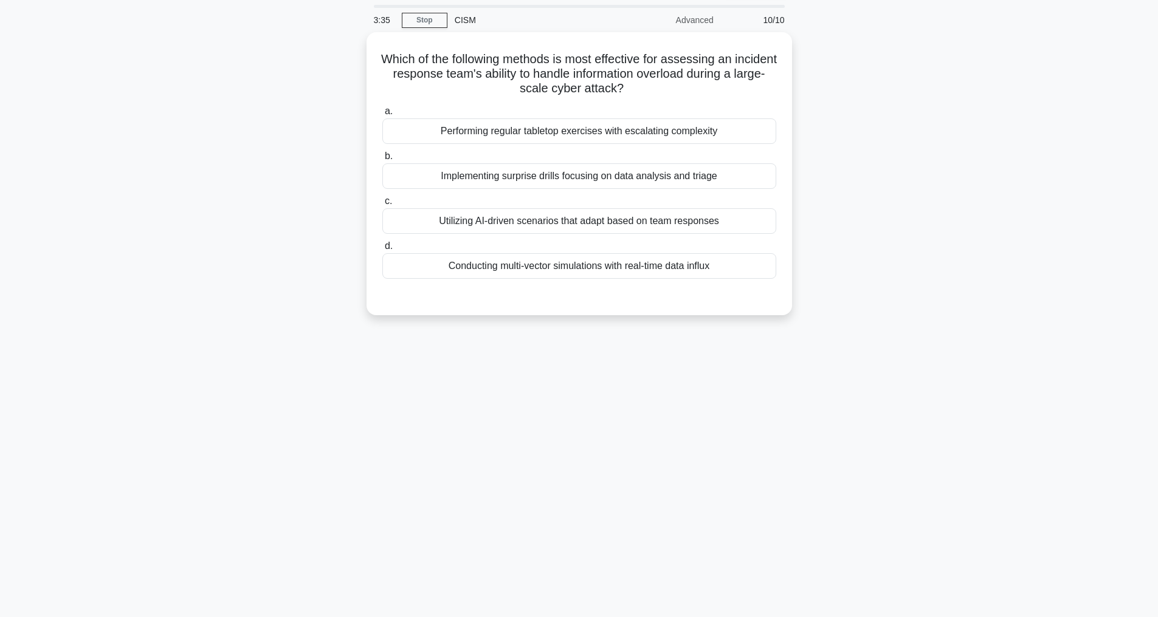
scroll to position [39, 0]
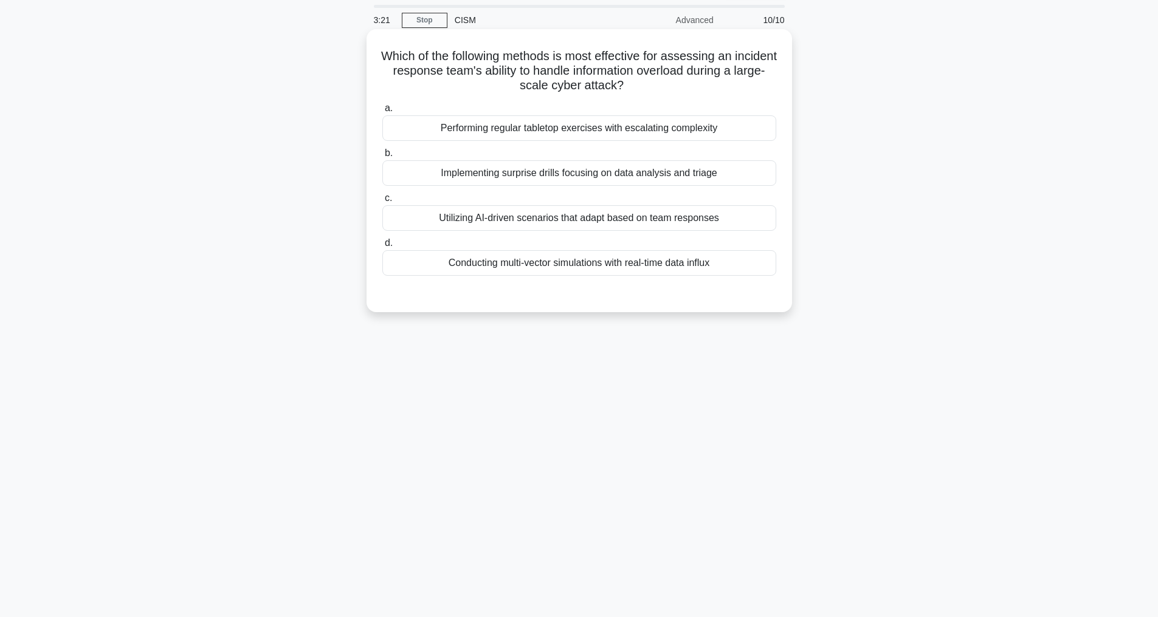
click at [571, 263] on div "Conducting multi-vector simulations with real-time data influx" at bounding box center [579, 263] width 394 height 26
click at [382, 247] on input "d. Conducting multi-vector simulations with real-time data influx" at bounding box center [382, 243] width 0 height 8
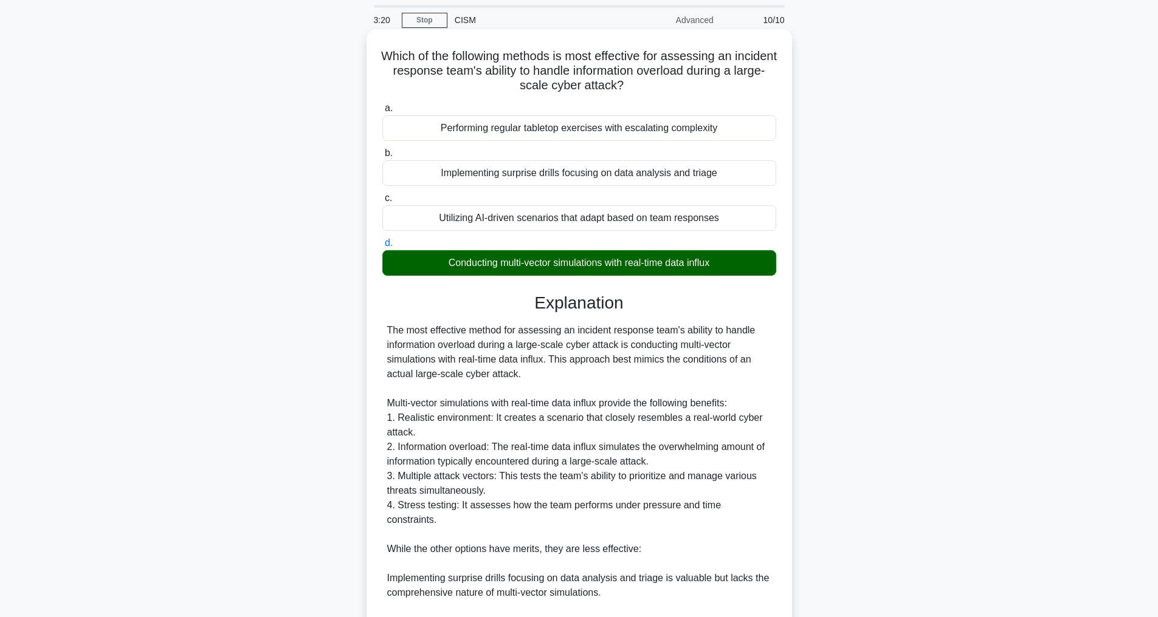
scroll to position [292, 0]
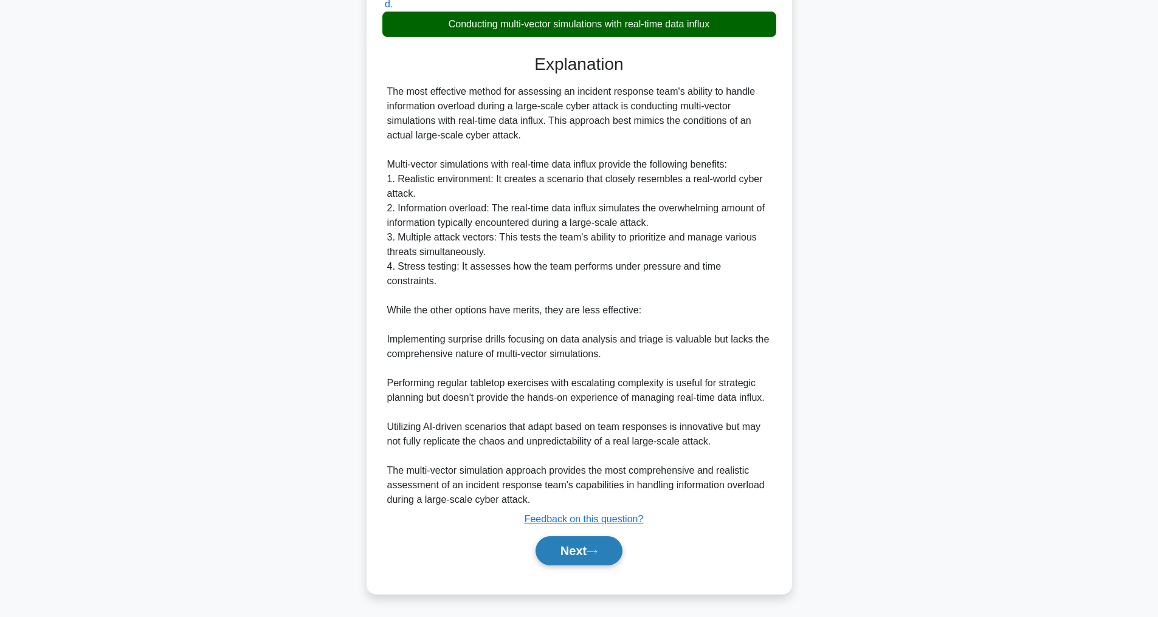
click at [582, 551] on button "Next" at bounding box center [578, 551] width 87 height 29
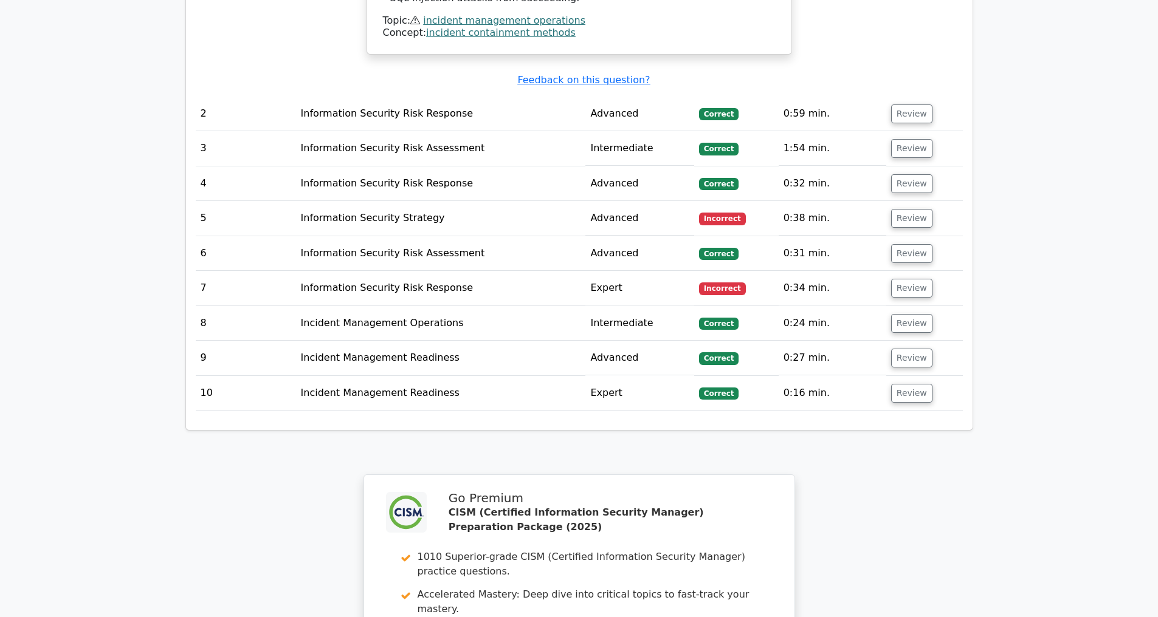
scroll to position [2142, 0]
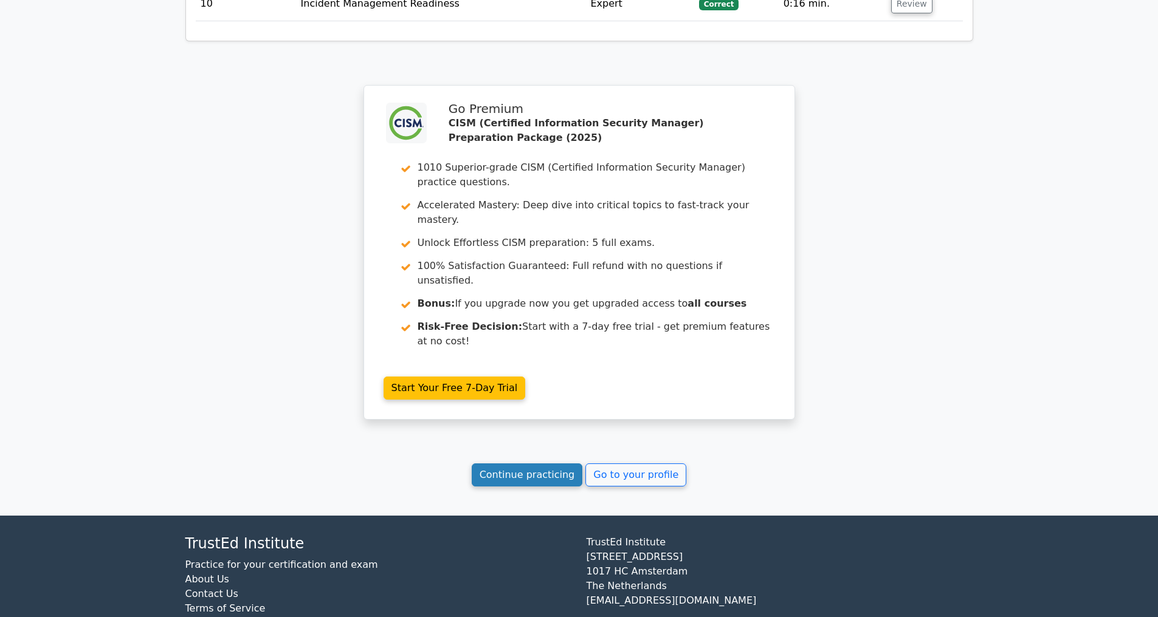
click at [539, 483] on link "Continue practicing" at bounding box center [527, 475] width 111 height 23
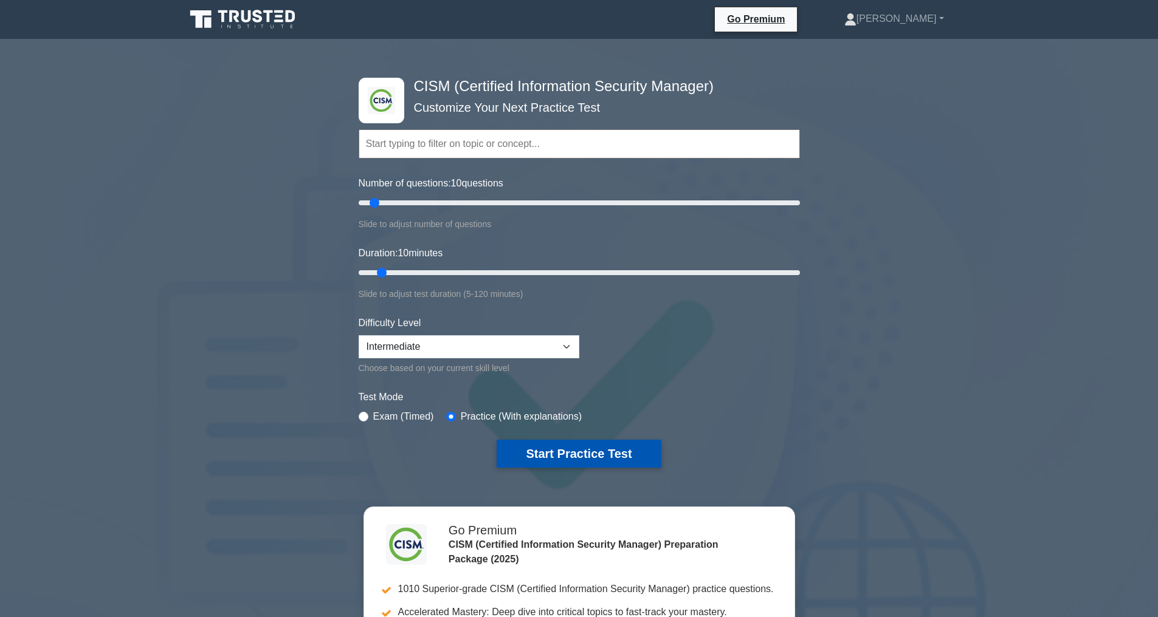
click at [603, 443] on button "Start Practice Test" at bounding box center [579, 454] width 164 height 28
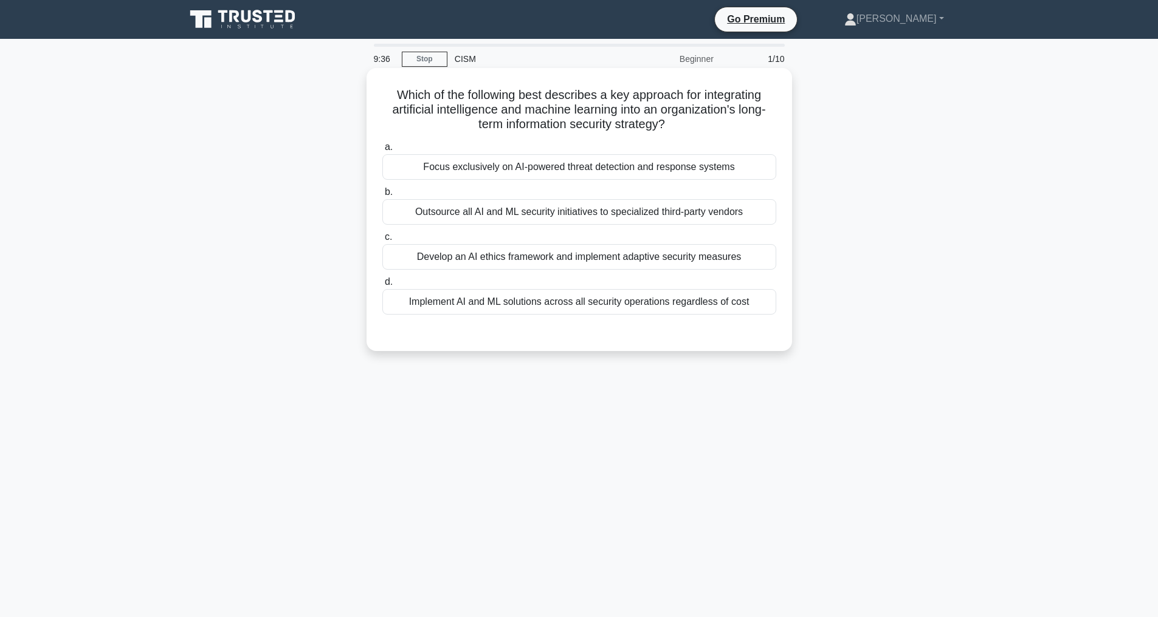
click at [627, 256] on div "Develop an AI ethics framework and implement adaptive security measures" at bounding box center [579, 257] width 394 height 26
click at [382, 241] on input "c. Develop an AI ethics framework and implement adaptive security measures" at bounding box center [382, 237] width 0 height 8
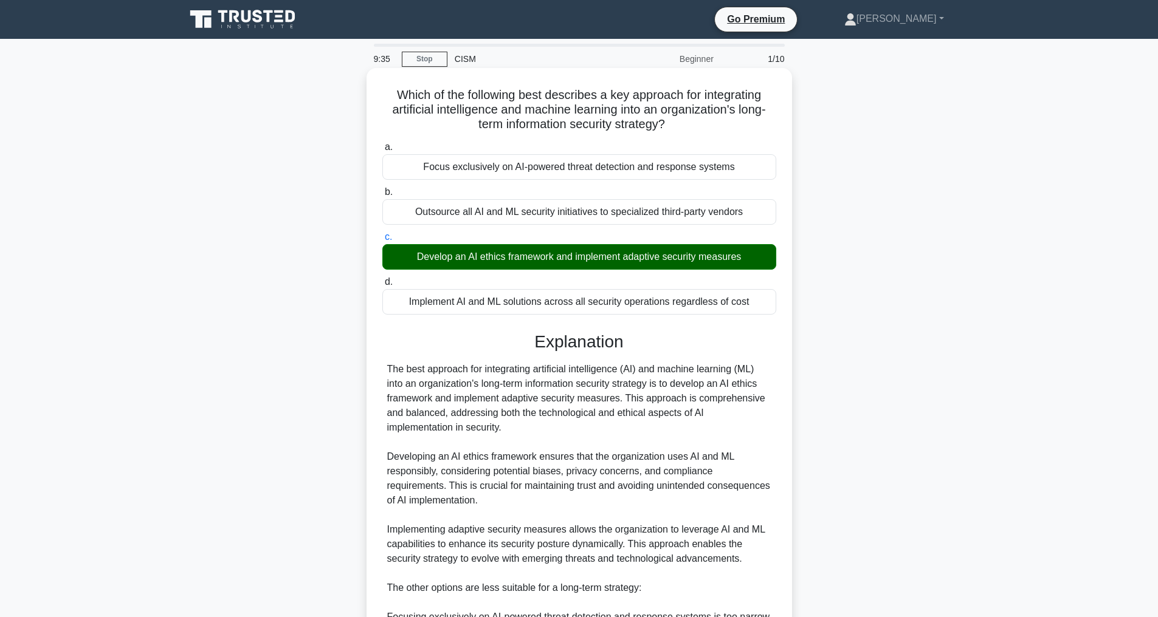
scroll to position [346, 0]
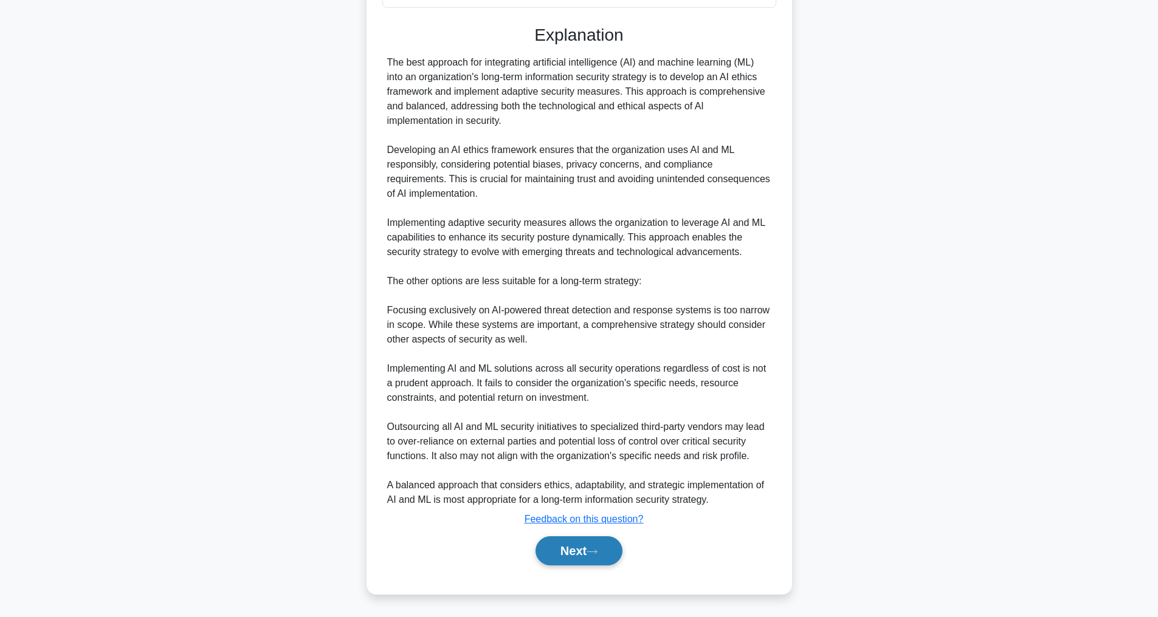
click at [587, 552] on button "Next" at bounding box center [578, 551] width 87 height 29
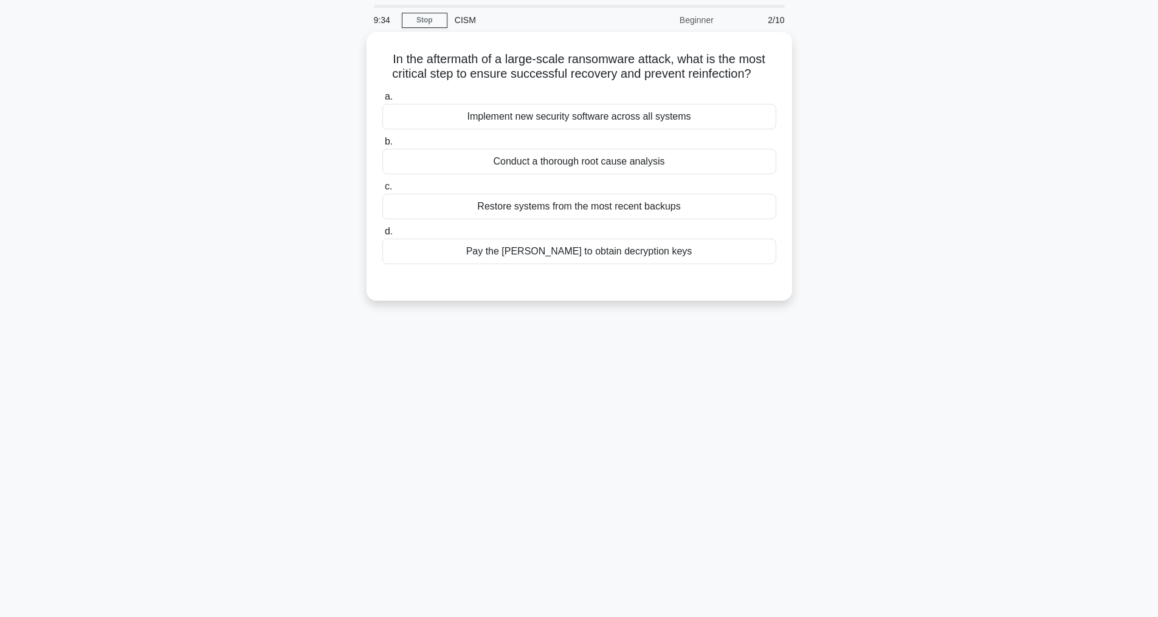
scroll to position [39, 0]
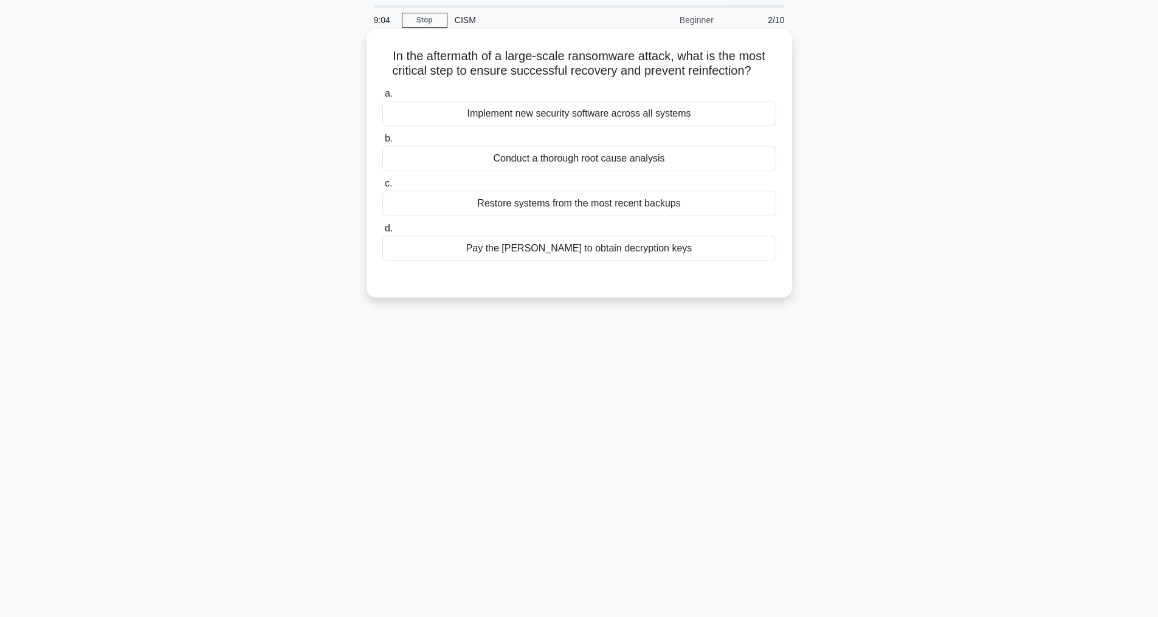
click at [642, 170] on div "Conduct a thorough root cause analysis" at bounding box center [579, 159] width 394 height 26
click at [382, 143] on input "b. Conduct a thorough root cause analysis" at bounding box center [382, 139] width 0 height 8
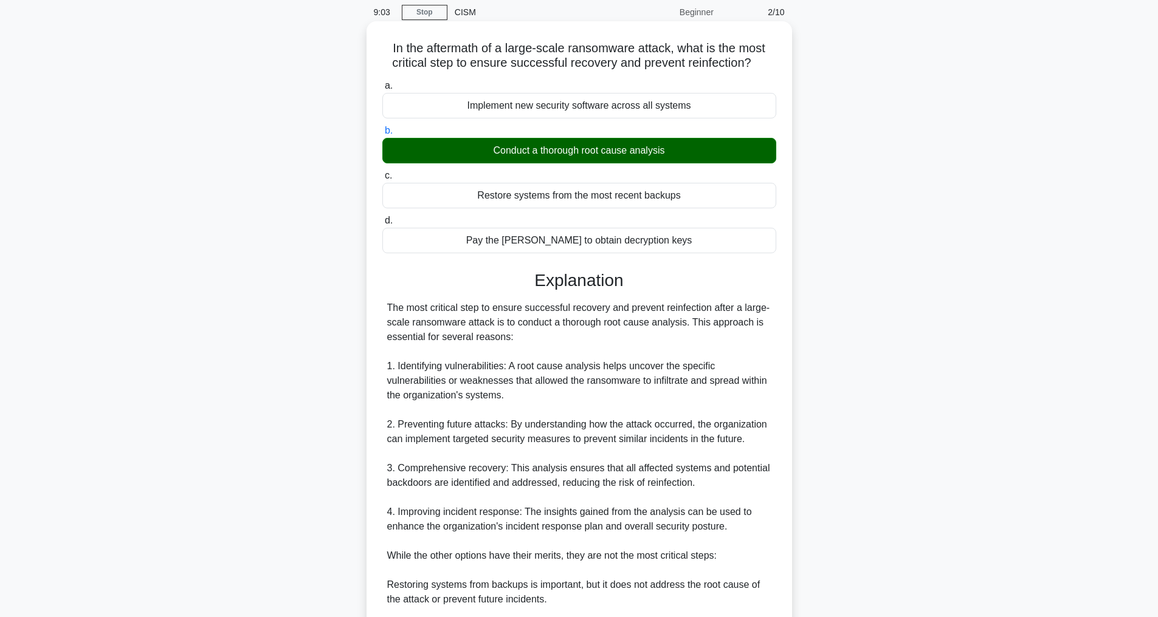
scroll to position [321, 0]
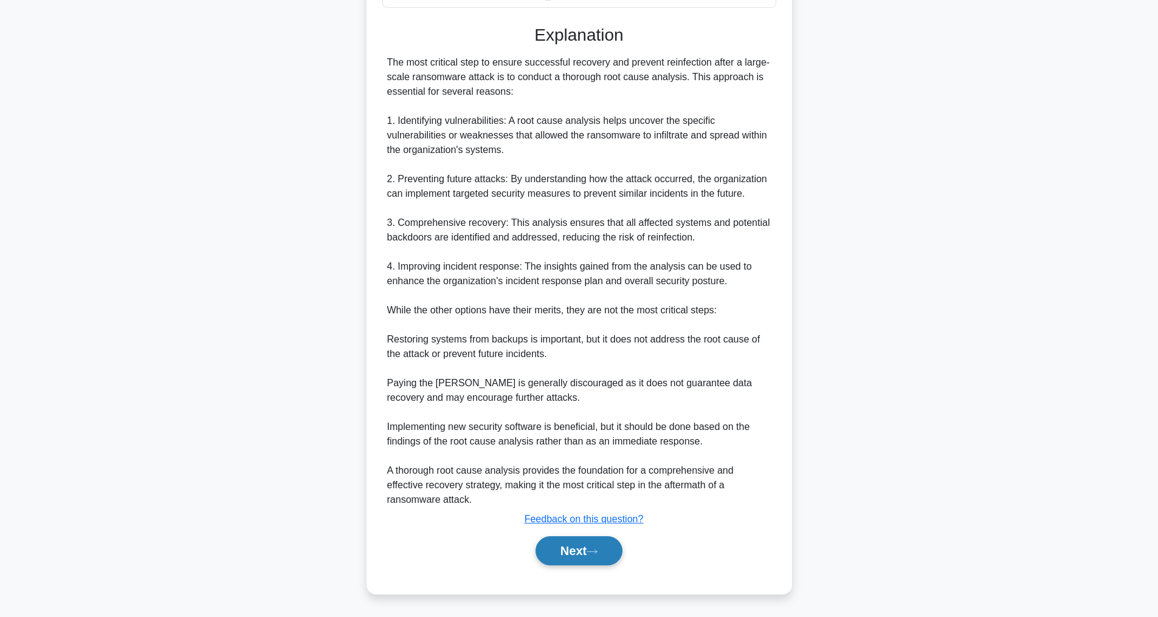
click at [572, 549] on button "Next" at bounding box center [578, 551] width 87 height 29
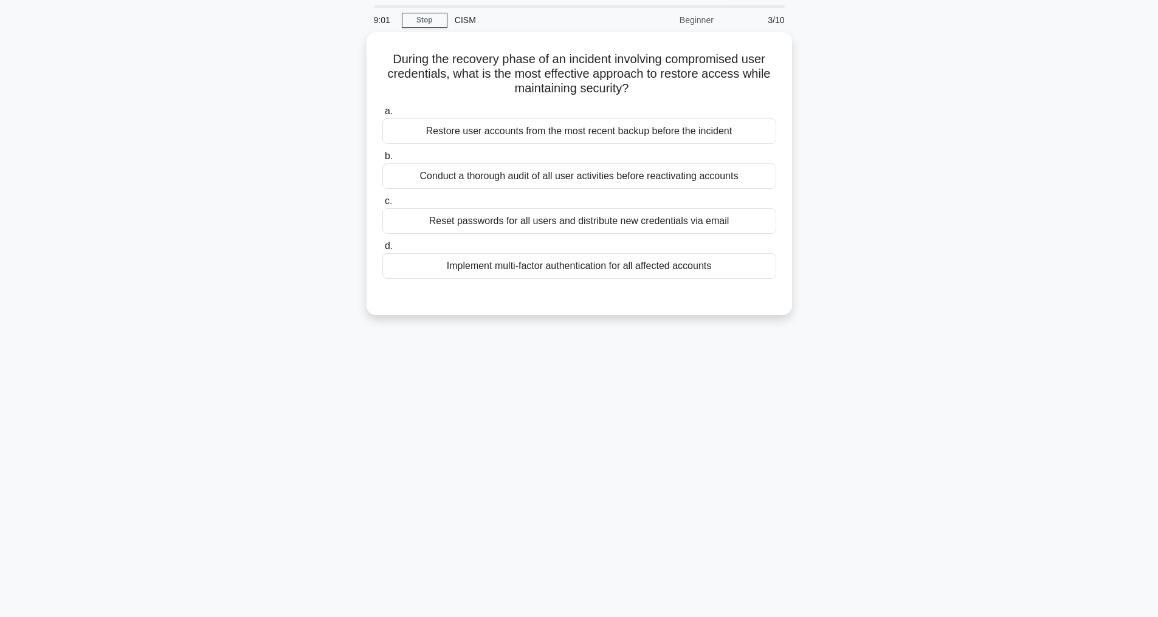
scroll to position [39, 0]
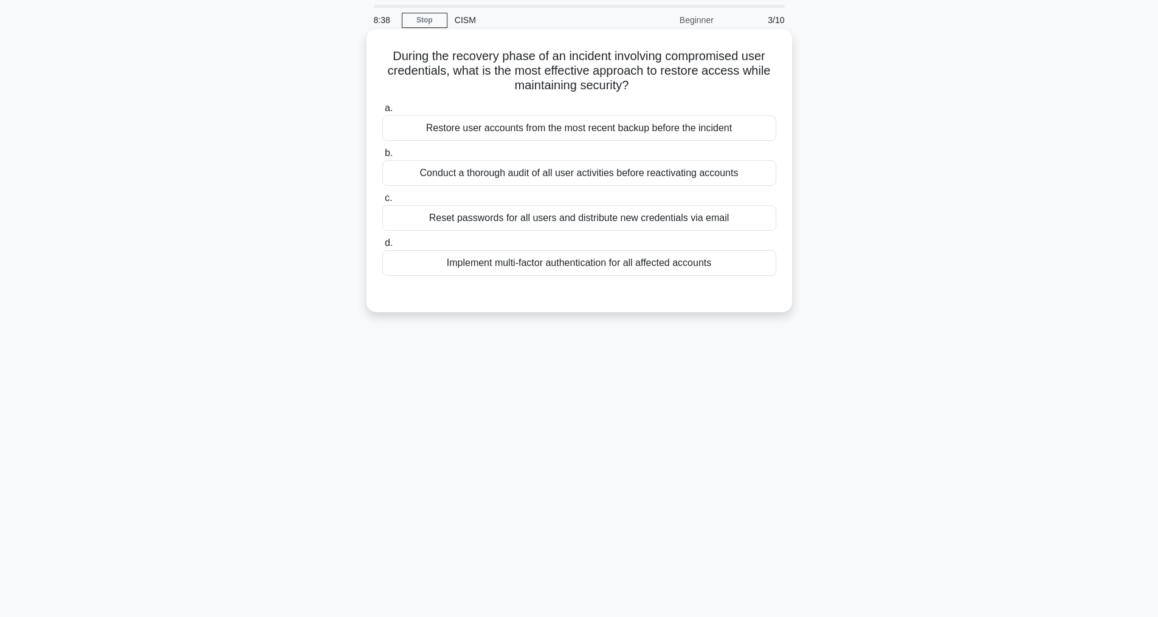
click at [685, 263] on div "Implement multi-factor authentication for all affected accounts" at bounding box center [579, 263] width 394 height 26
click at [382, 247] on input "d. Implement multi-factor authentication for all affected accounts" at bounding box center [382, 243] width 0 height 8
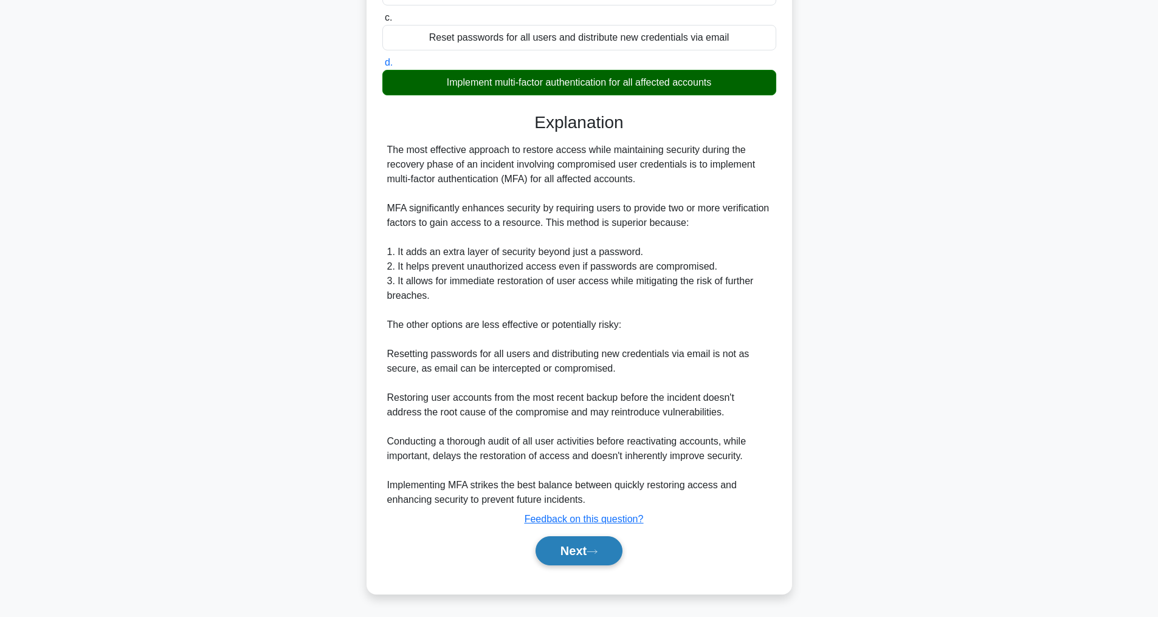
click at [576, 552] on button "Next" at bounding box center [578, 551] width 87 height 29
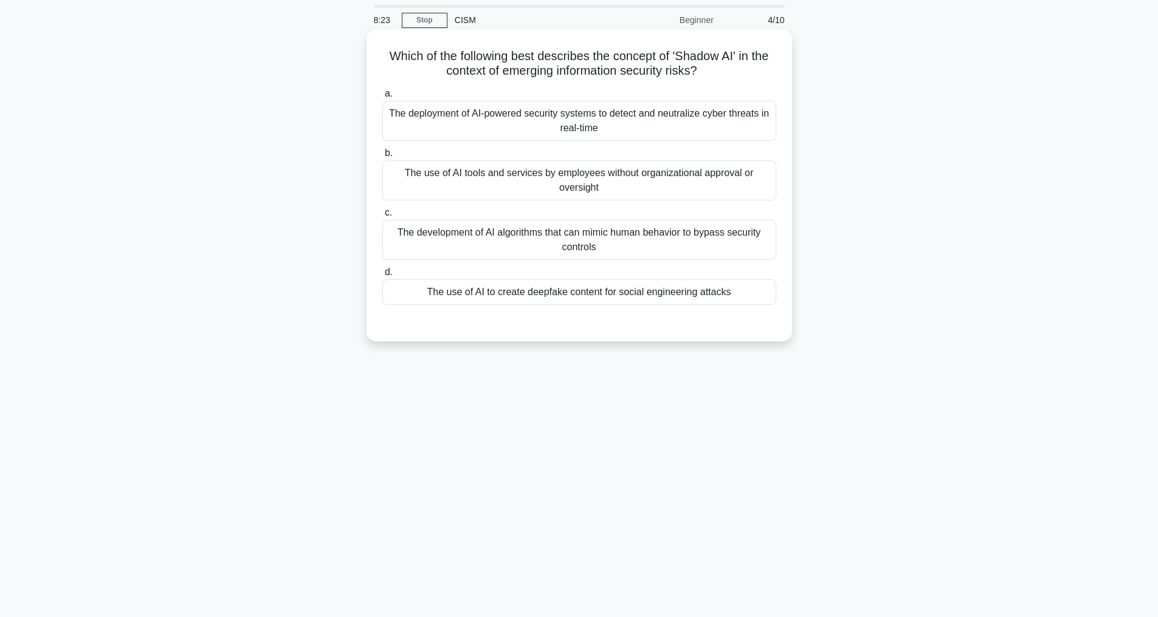
click at [635, 174] on div "The use of AI tools and services by employees without organizational approval o…" at bounding box center [579, 180] width 394 height 40
click at [382, 157] on input "b. The use of AI tools and services by employees without organizational approva…" at bounding box center [382, 154] width 0 height 8
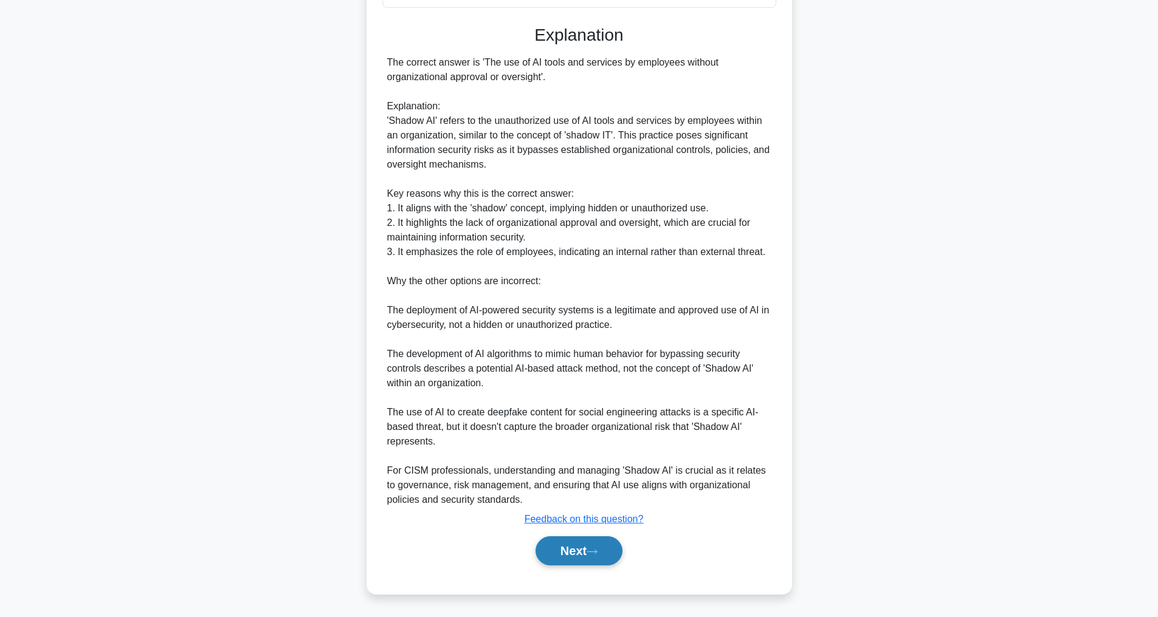
click at [562, 560] on button "Next" at bounding box center [578, 551] width 87 height 29
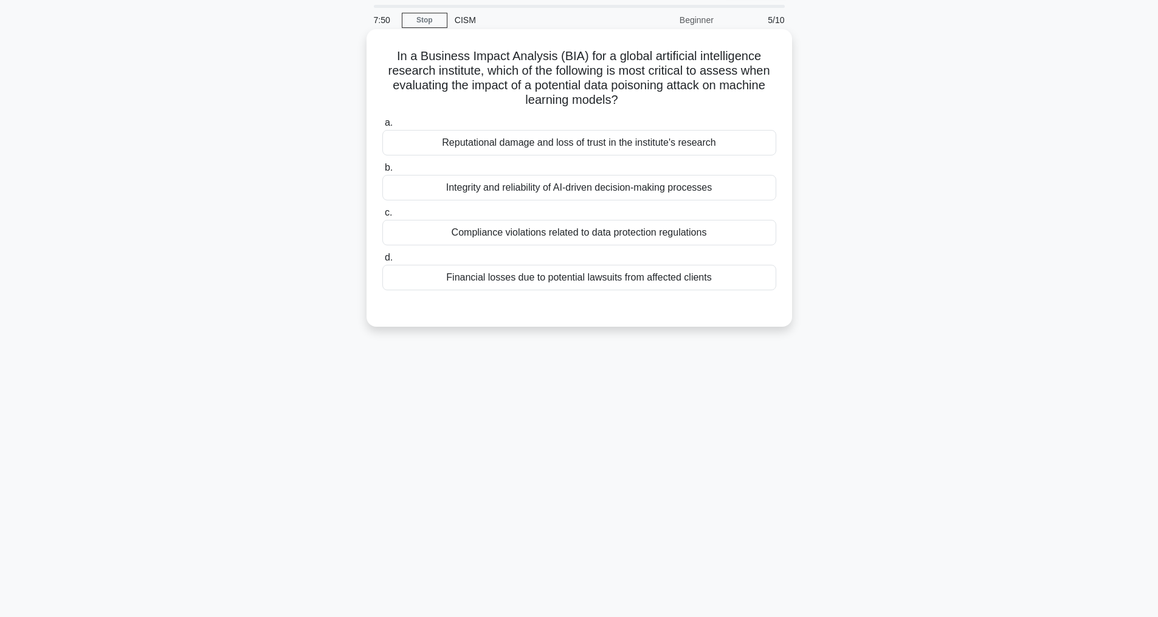
click at [597, 147] on div "Reputational damage and loss of trust in the institute's research" at bounding box center [579, 143] width 394 height 26
click at [382, 127] on input "a. Reputational damage and loss of trust in the institute's research" at bounding box center [382, 123] width 0 height 8
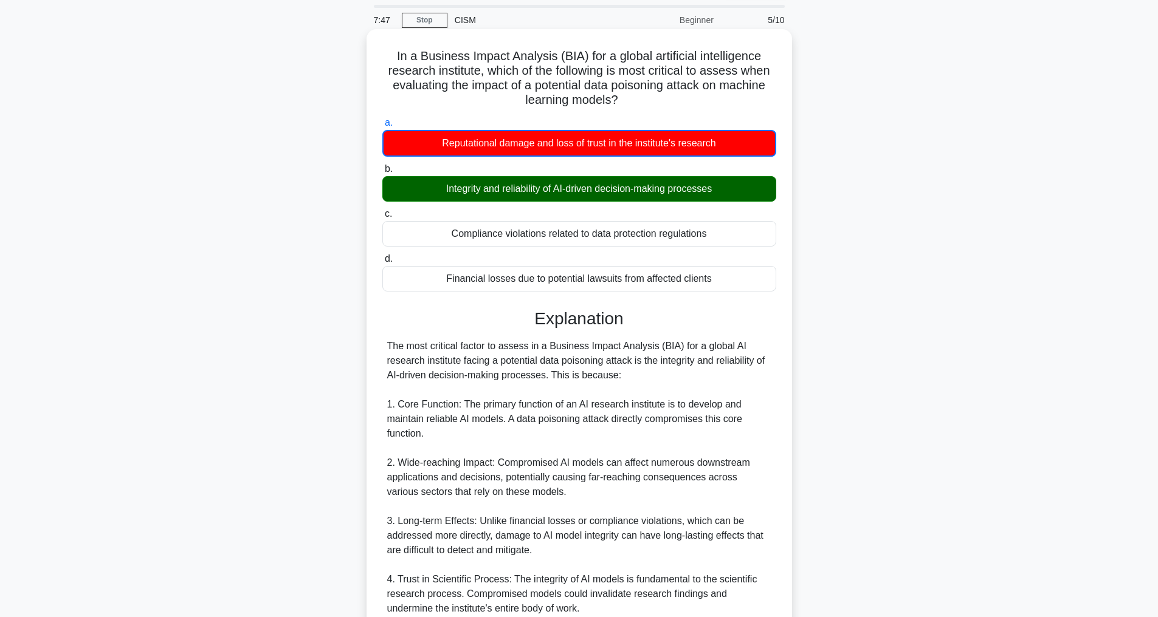
scroll to position [396, 0]
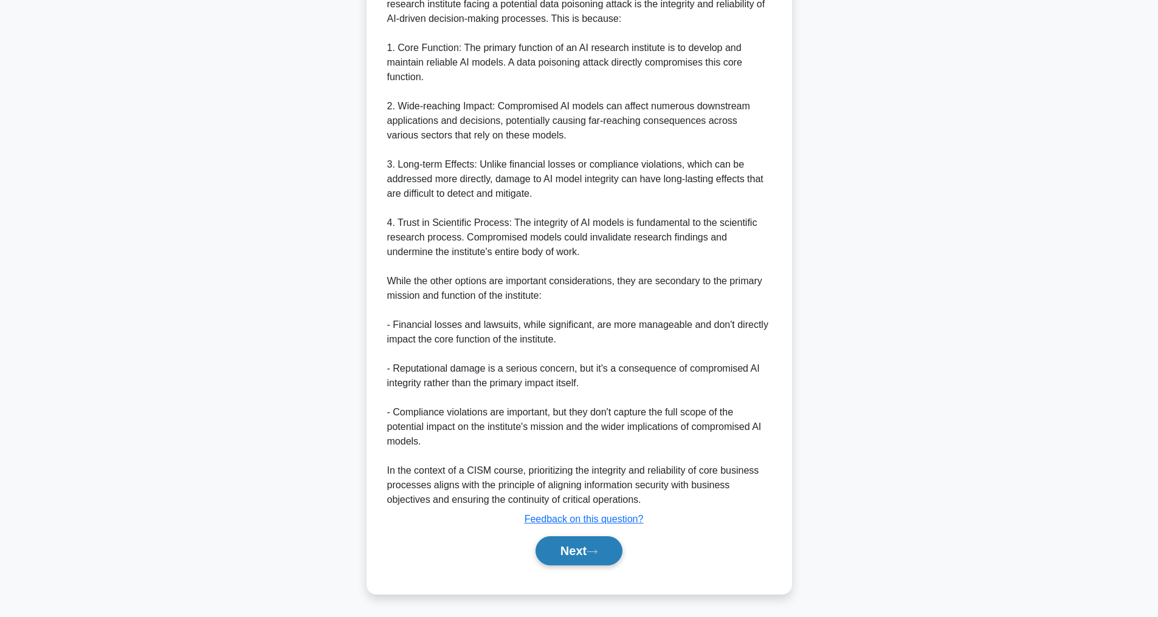
click at [579, 550] on button "Next" at bounding box center [578, 551] width 87 height 29
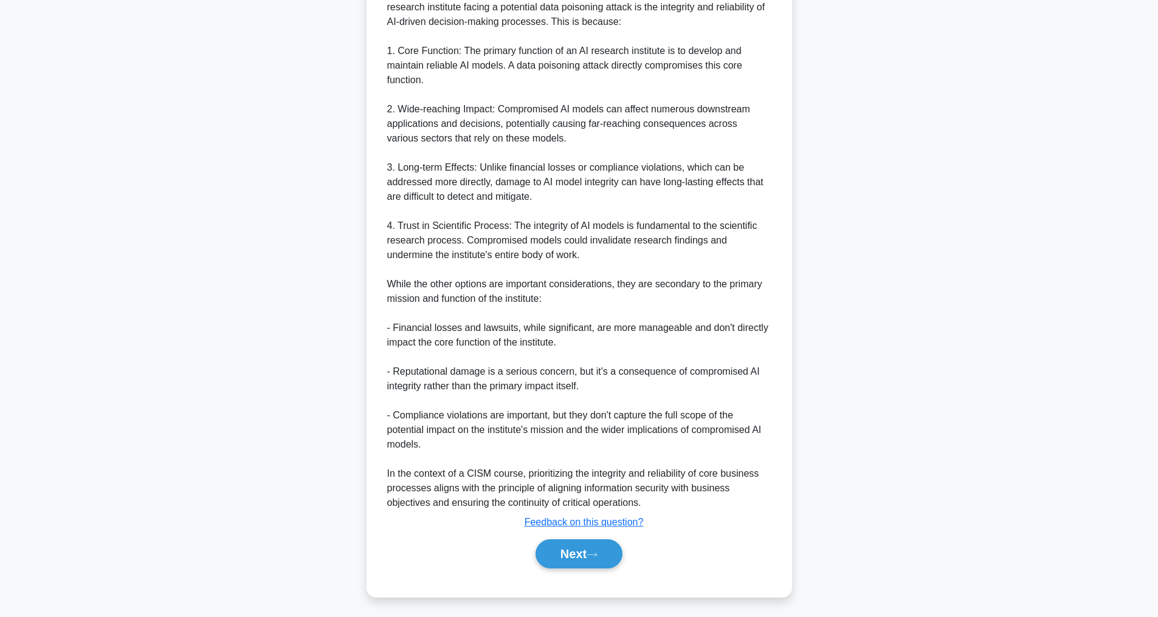
scroll to position [39, 0]
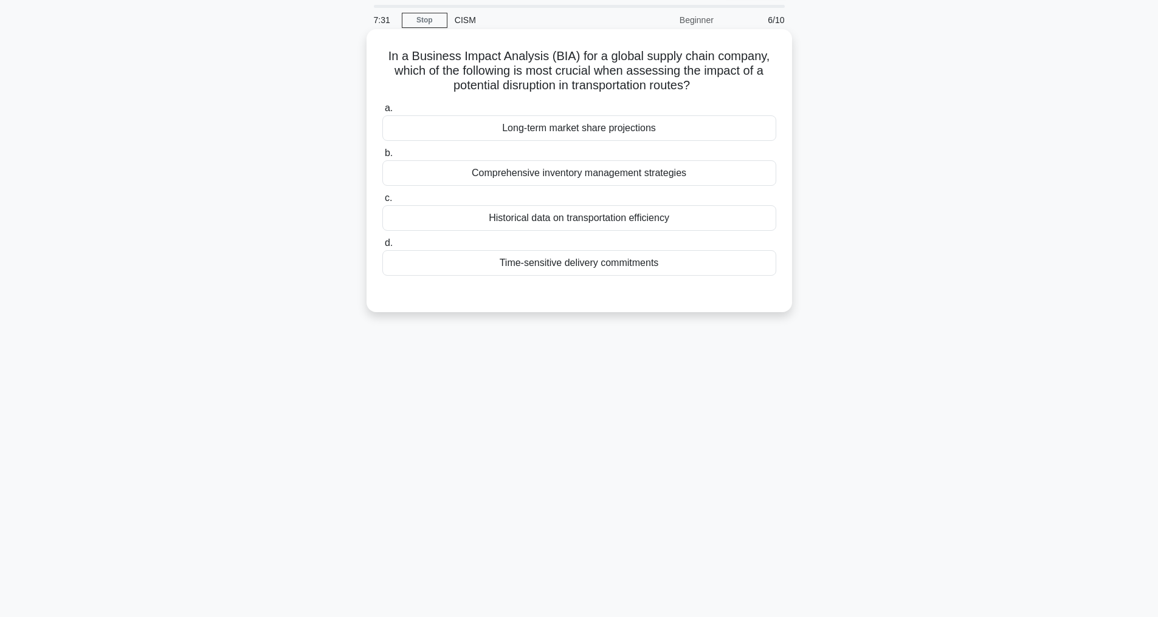
click at [581, 263] on div "Time-sensitive delivery commitments" at bounding box center [579, 263] width 394 height 26
click at [382, 247] on input "d. Time-sensitive delivery commitments" at bounding box center [382, 243] width 0 height 8
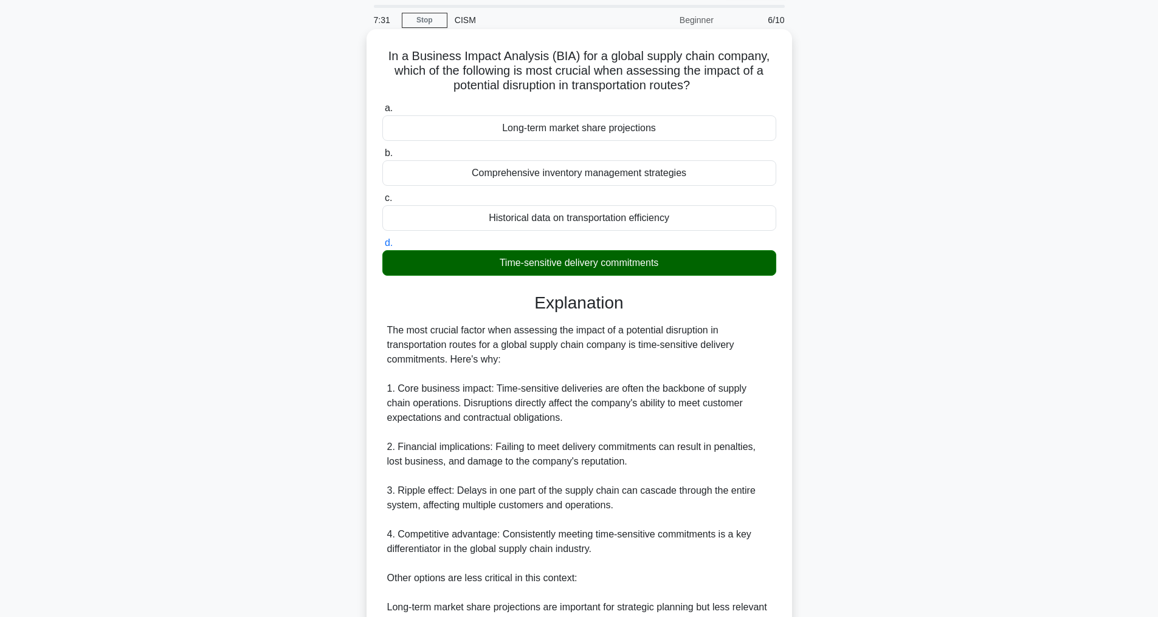
scroll to position [321, 0]
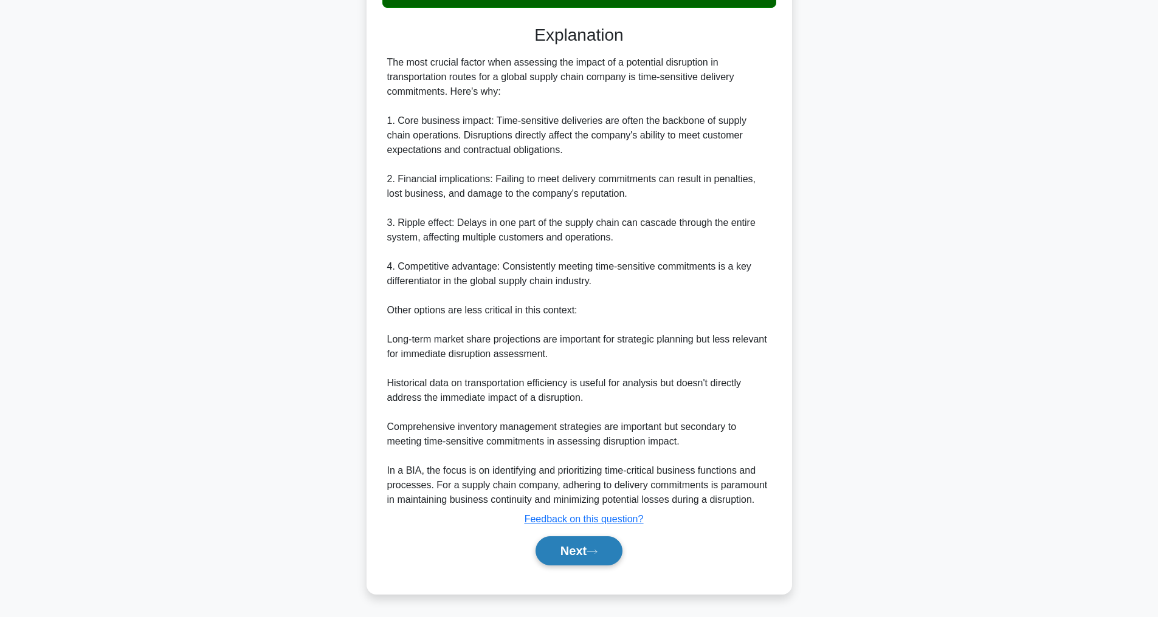
click at [593, 551] on icon at bounding box center [591, 552] width 11 height 7
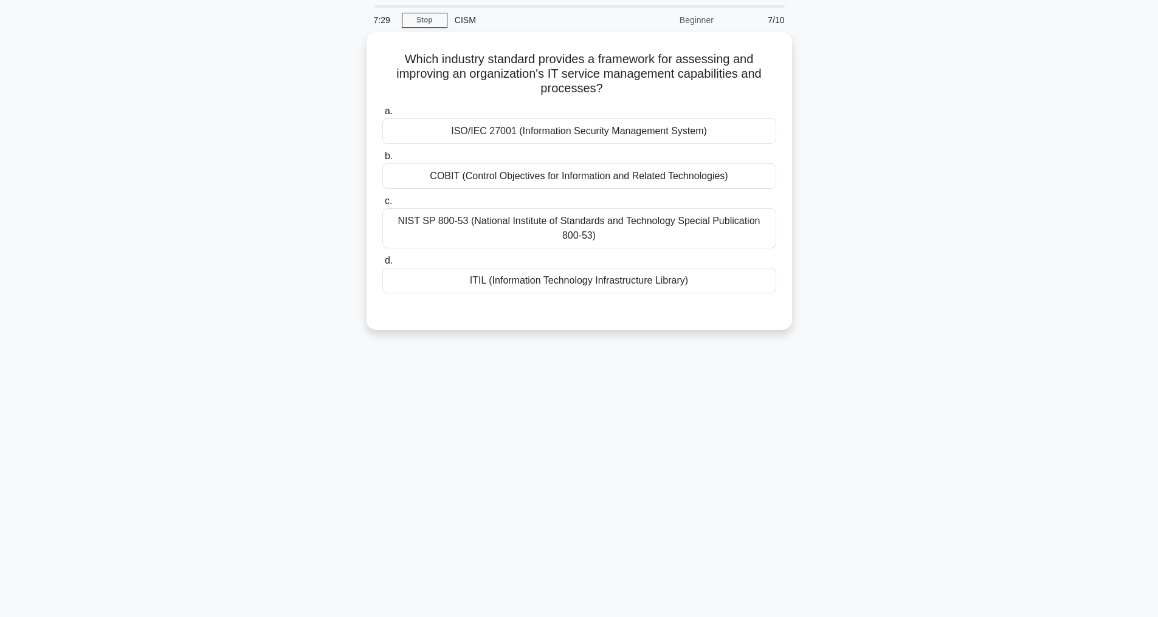
scroll to position [39, 0]
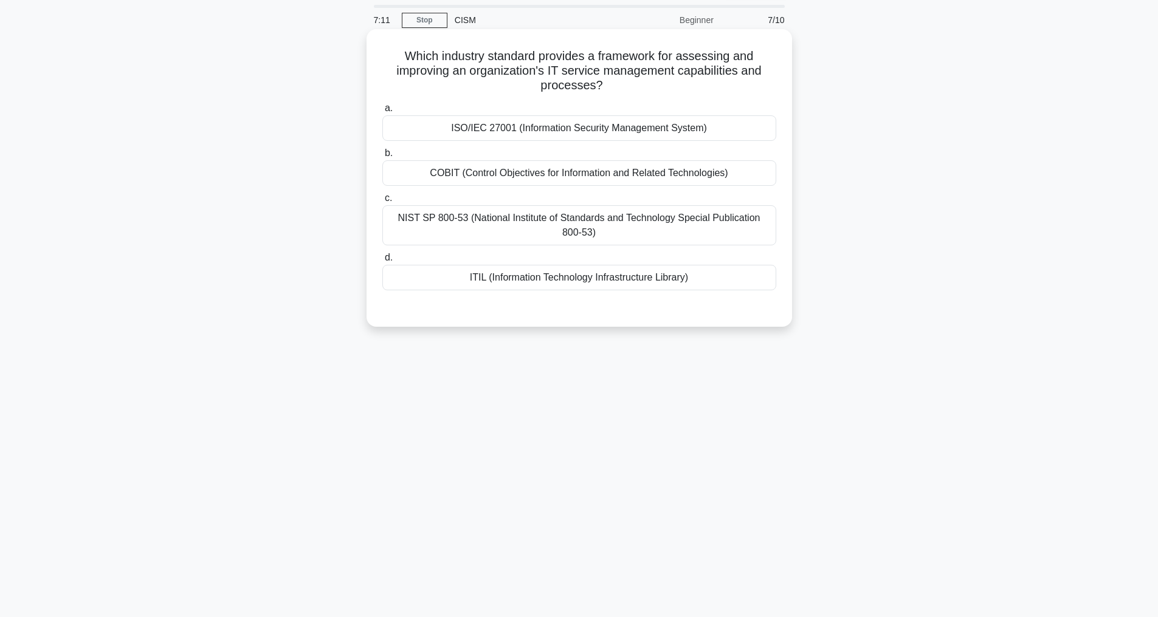
click at [572, 168] on div "COBIT (Control Objectives for Information and Related Technologies)" at bounding box center [579, 173] width 394 height 26
click at [382, 157] on input "b. COBIT (Control Objectives for Information and Related Technologies)" at bounding box center [382, 154] width 0 height 8
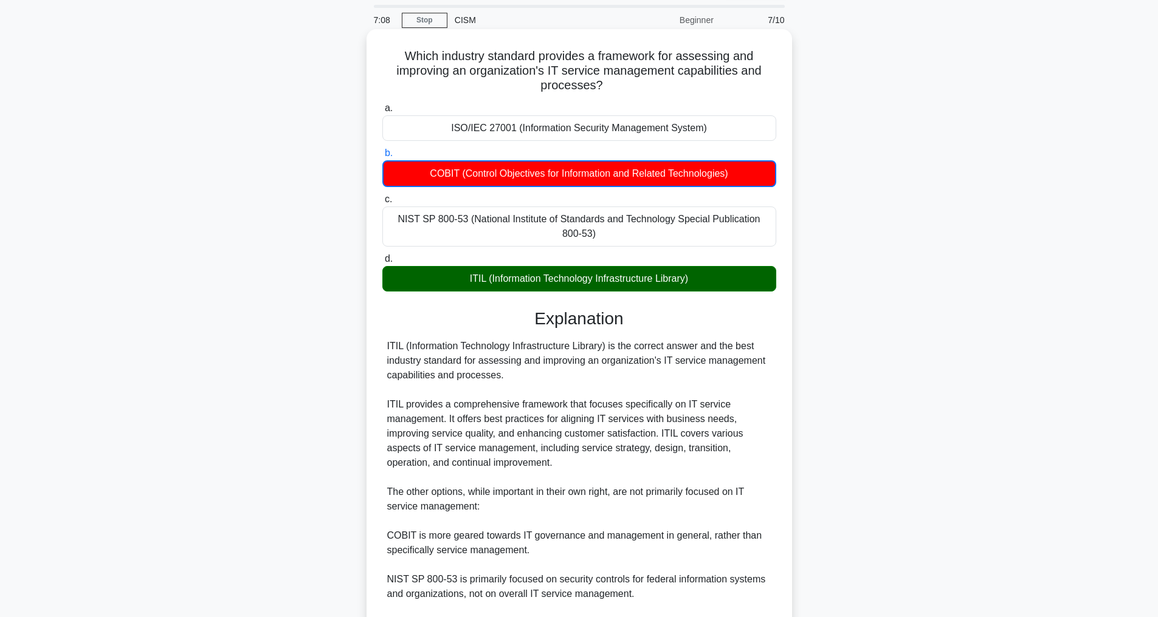
scroll to position [191, 0]
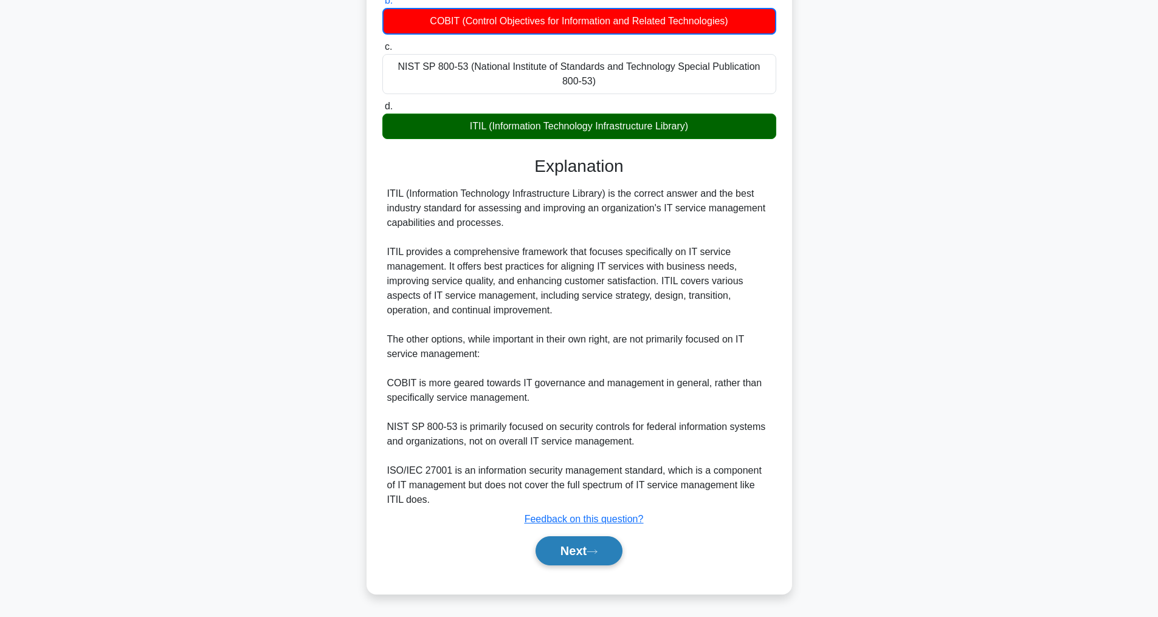
click at [593, 552] on icon at bounding box center [592, 552] width 10 height 4
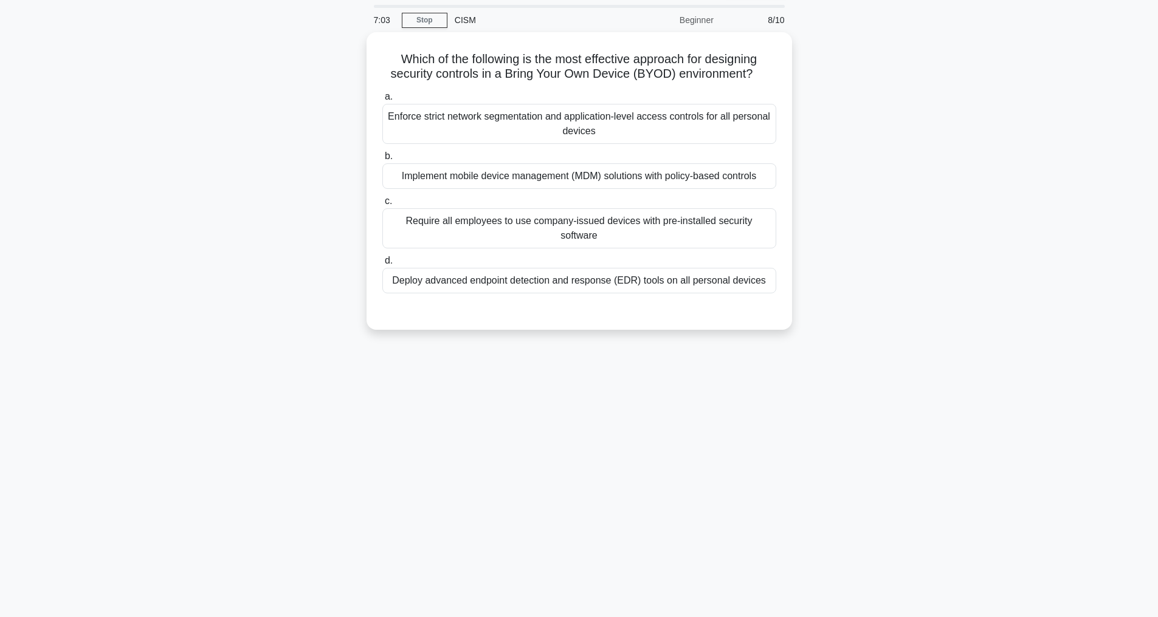
scroll to position [39, 0]
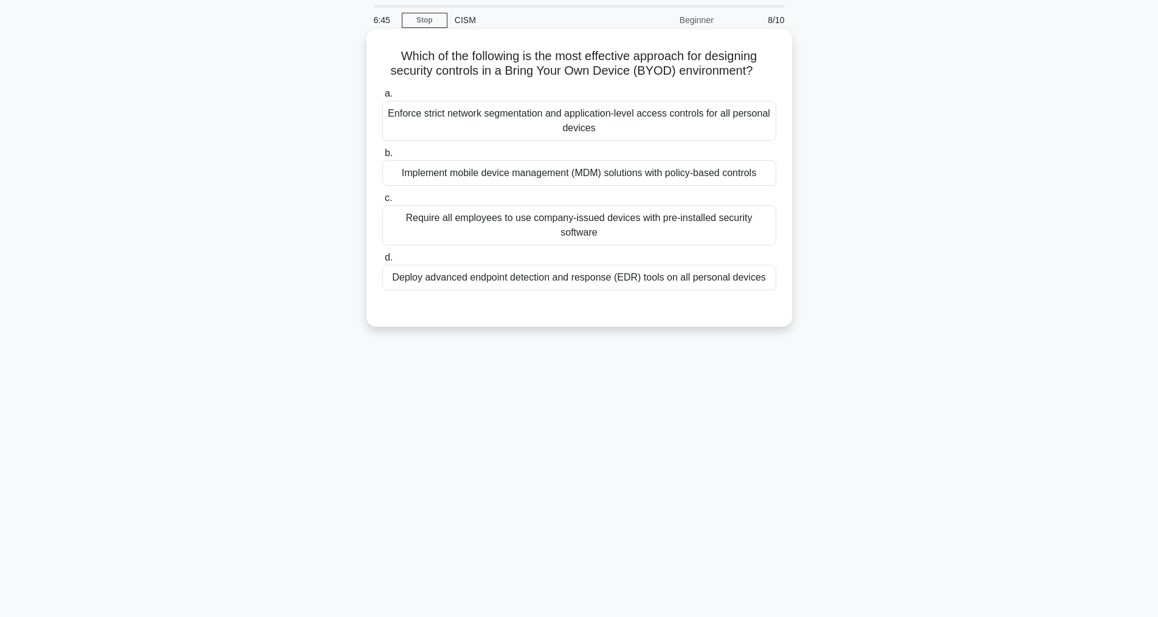
click at [587, 186] on div "Implement mobile device management (MDM) solutions with policy-based controls" at bounding box center [579, 173] width 394 height 26
click at [382, 157] on input "b. Implement mobile device management (MDM) solutions with policy-based controls" at bounding box center [382, 154] width 0 height 8
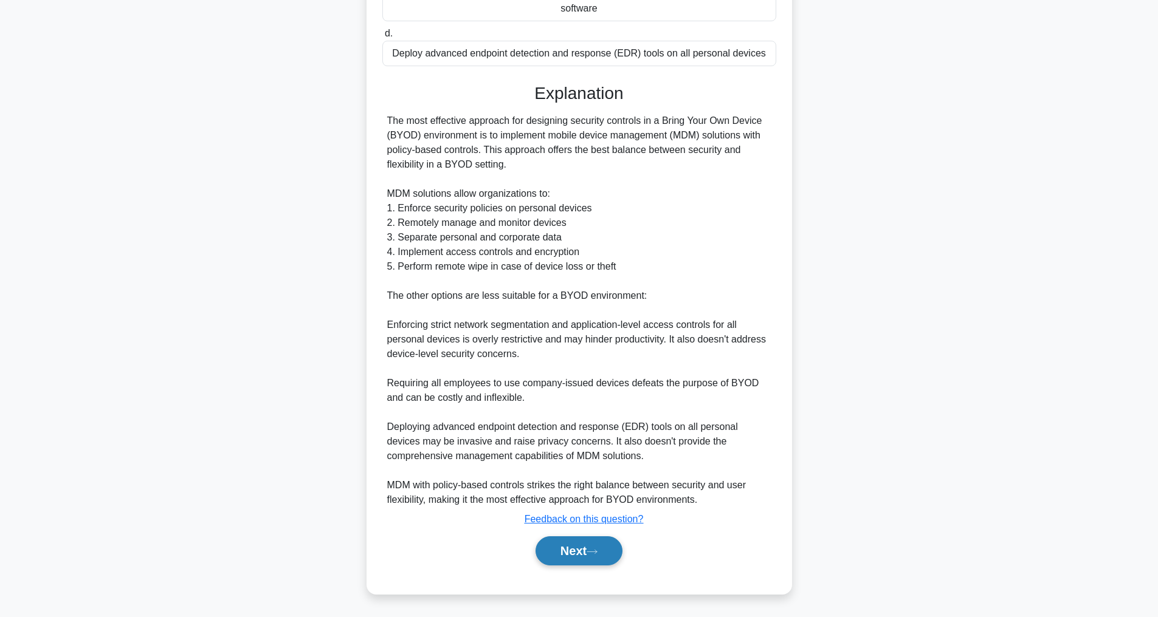
click at [586, 552] on button "Next" at bounding box center [578, 551] width 87 height 29
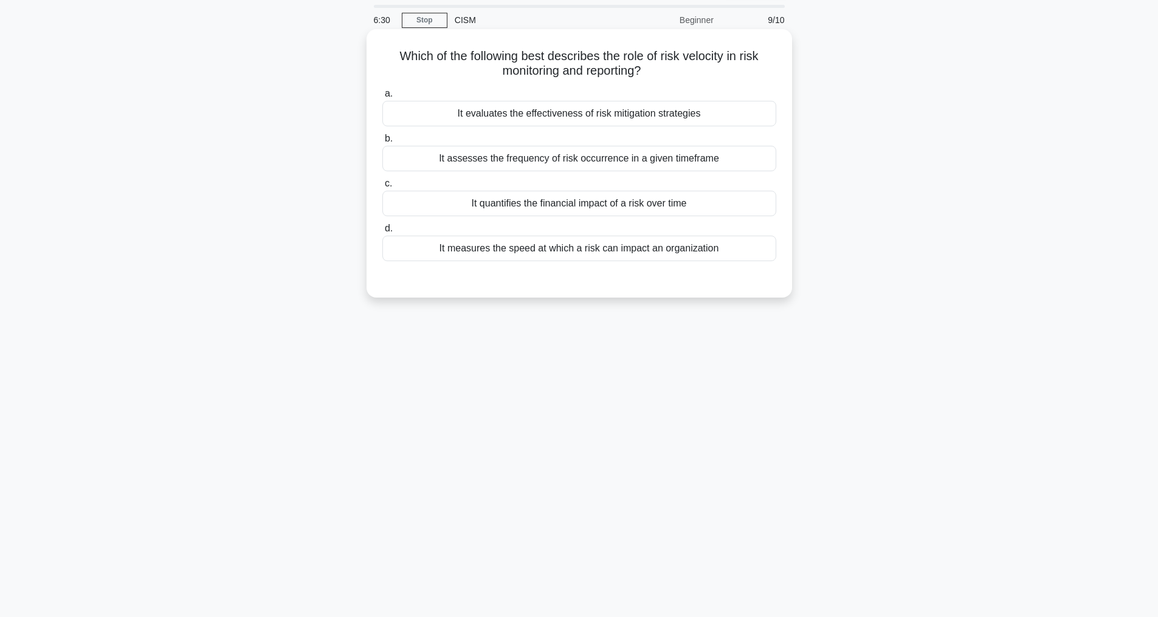
click at [651, 250] on div "It measures the speed at which a risk can impact an organization" at bounding box center [579, 249] width 394 height 26
click at [382, 233] on input "d. It measures the speed at which a risk can impact an organization" at bounding box center [382, 229] width 0 height 8
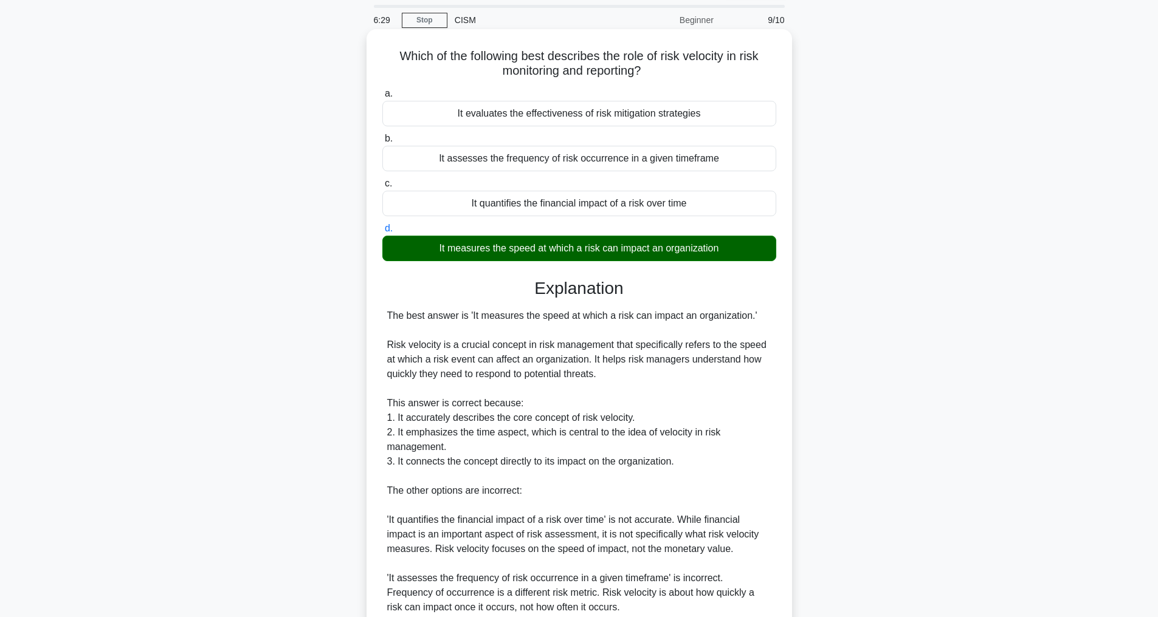
scroll to position [307, 0]
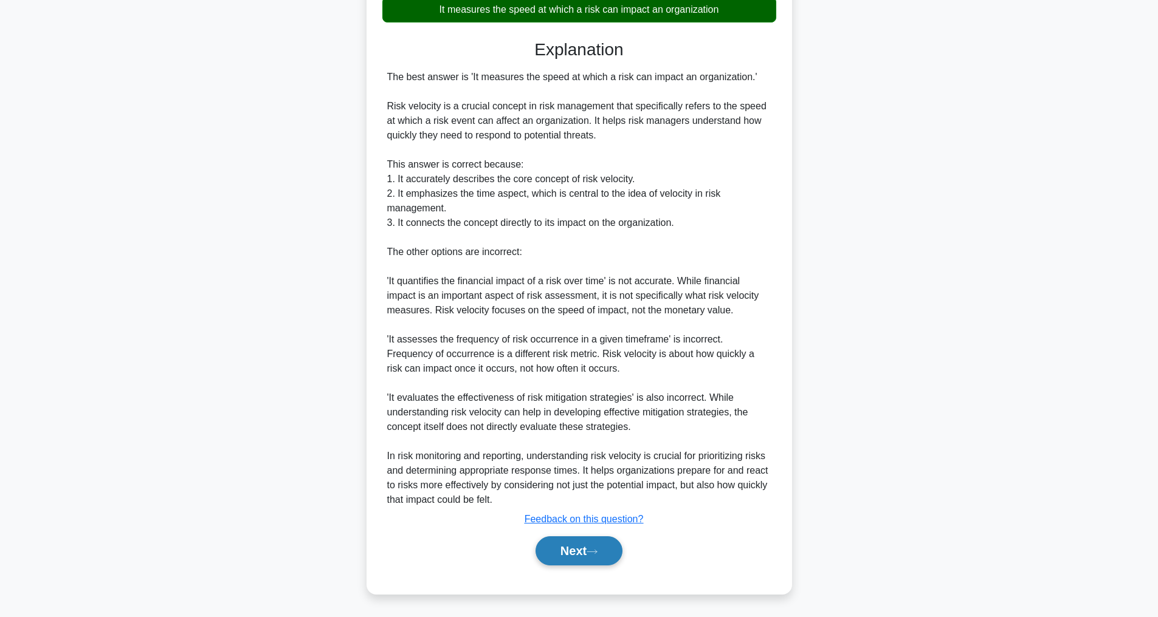
click at [579, 546] on button "Next" at bounding box center [578, 551] width 87 height 29
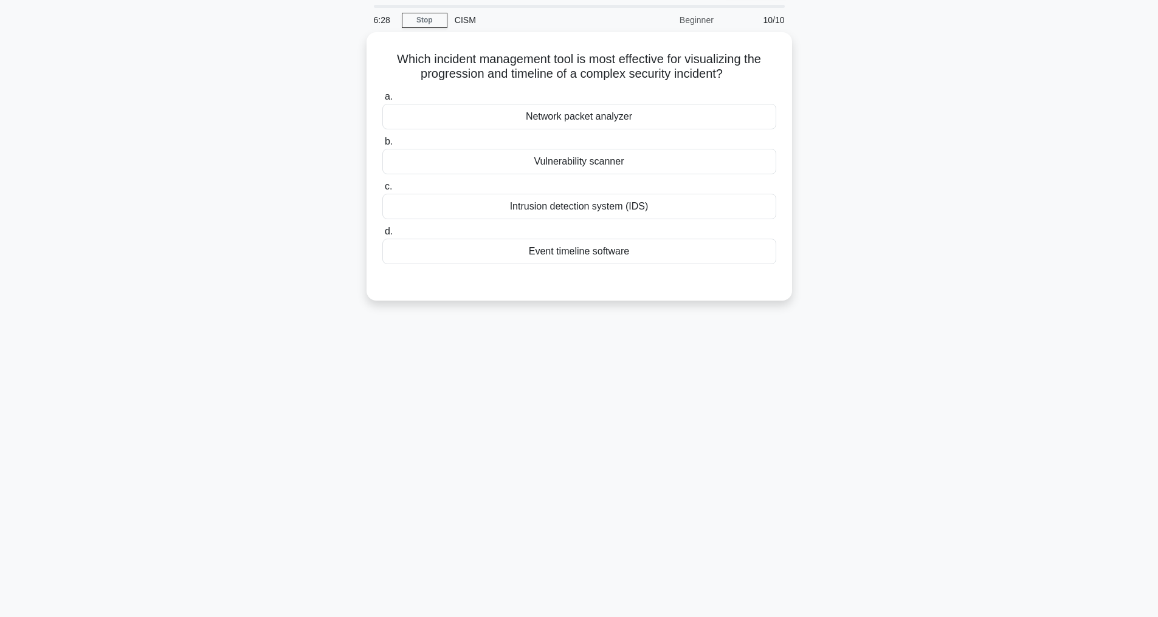
scroll to position [39, 0]
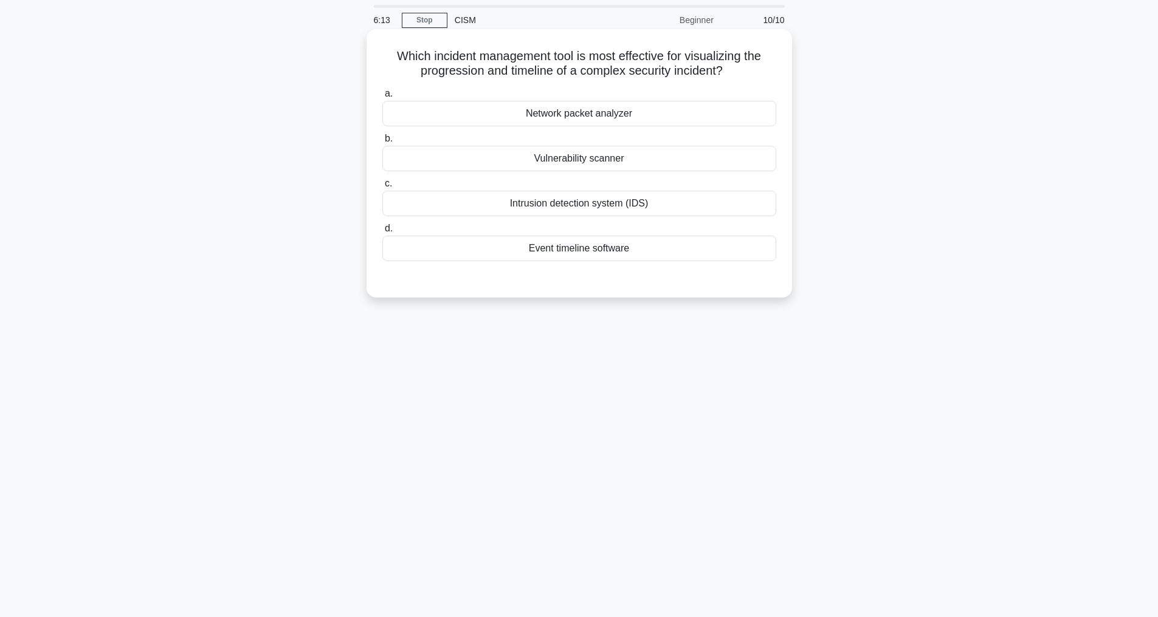
click at [624, 254] on div "Event timeline software" at bounding box center [579, 249] width 394 height 26
click at [382, 233] on input "d. Event timeline software" at bounding box center [382, 229] width 0 height 8
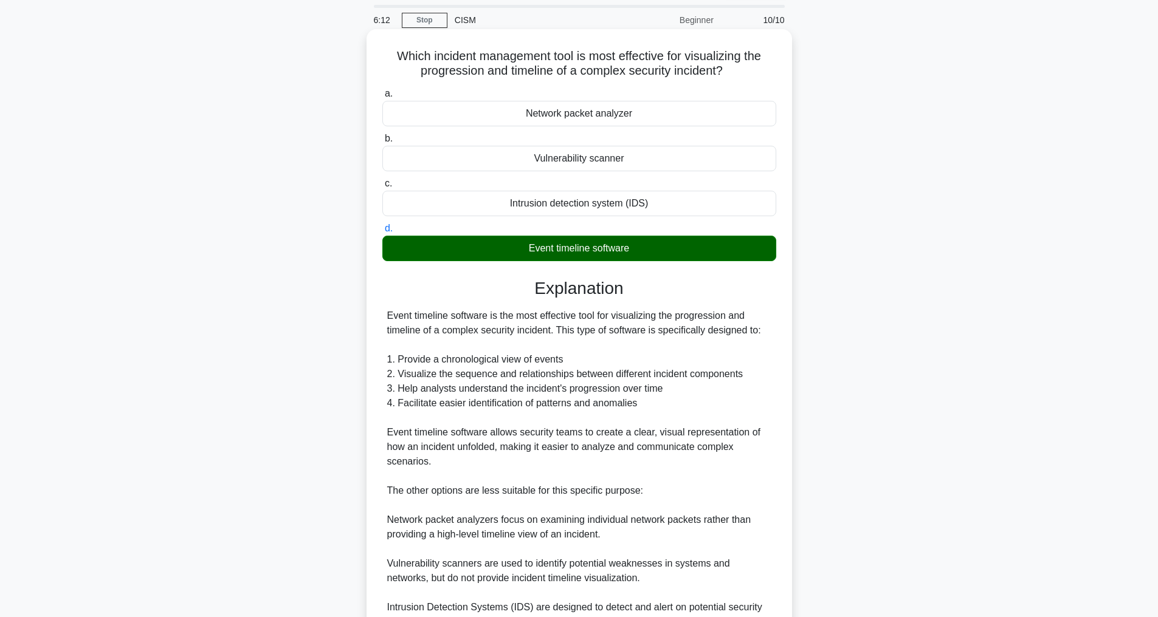
scroll to position [249, 0]
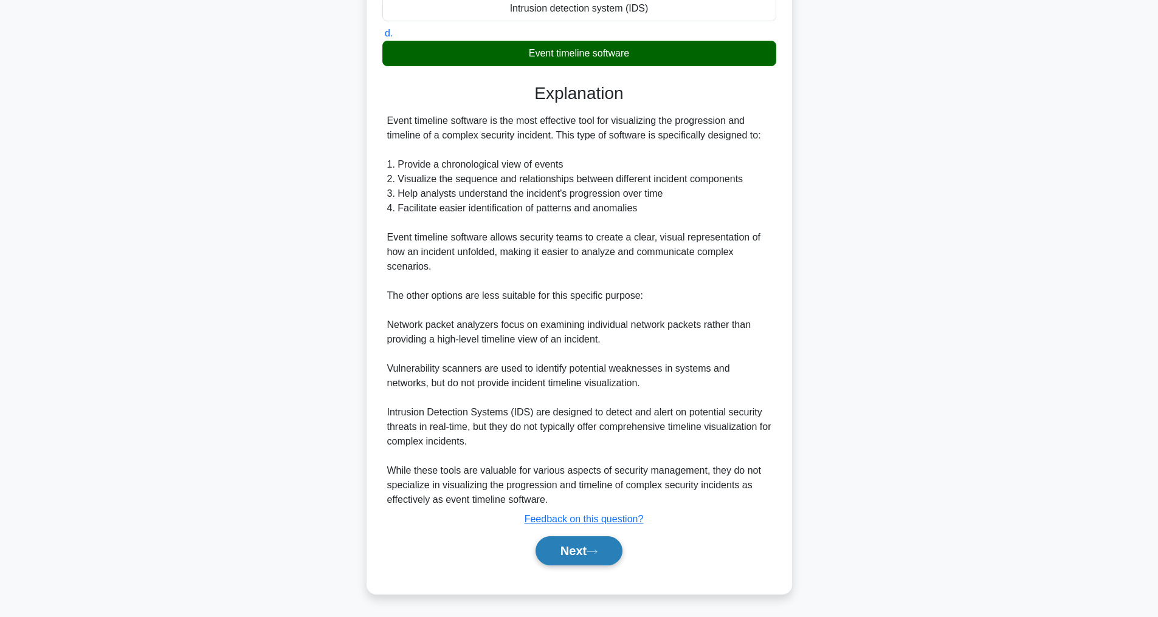
click at [584, 548] on button "Next" at bounding box center [578, 551] width 87 height 29
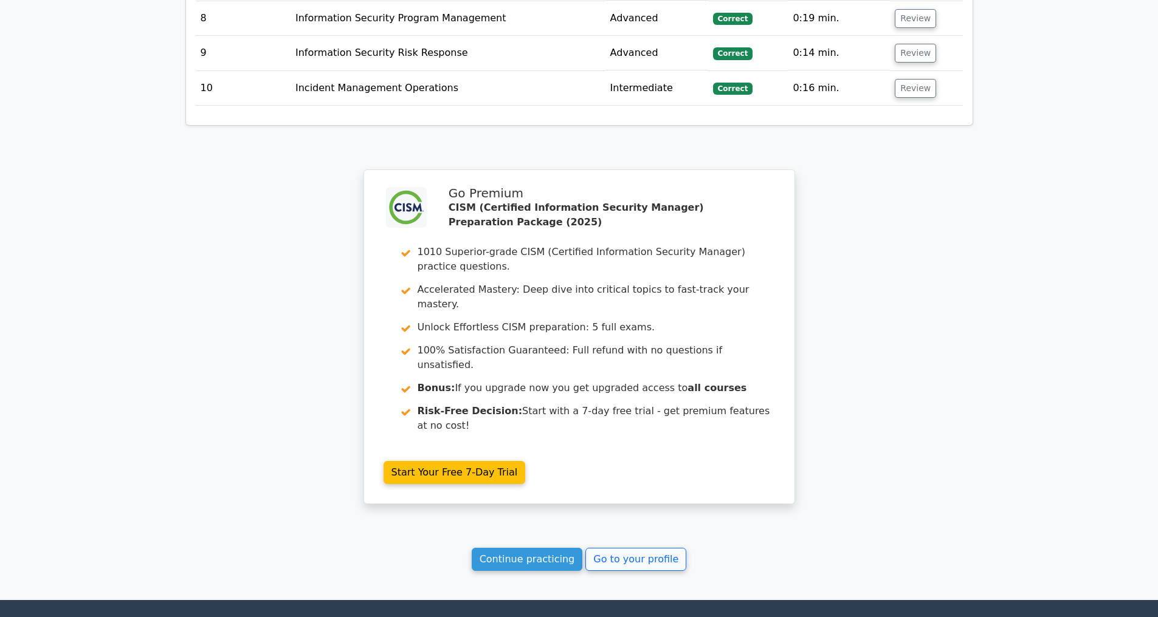
scroll to position [2259, 0]
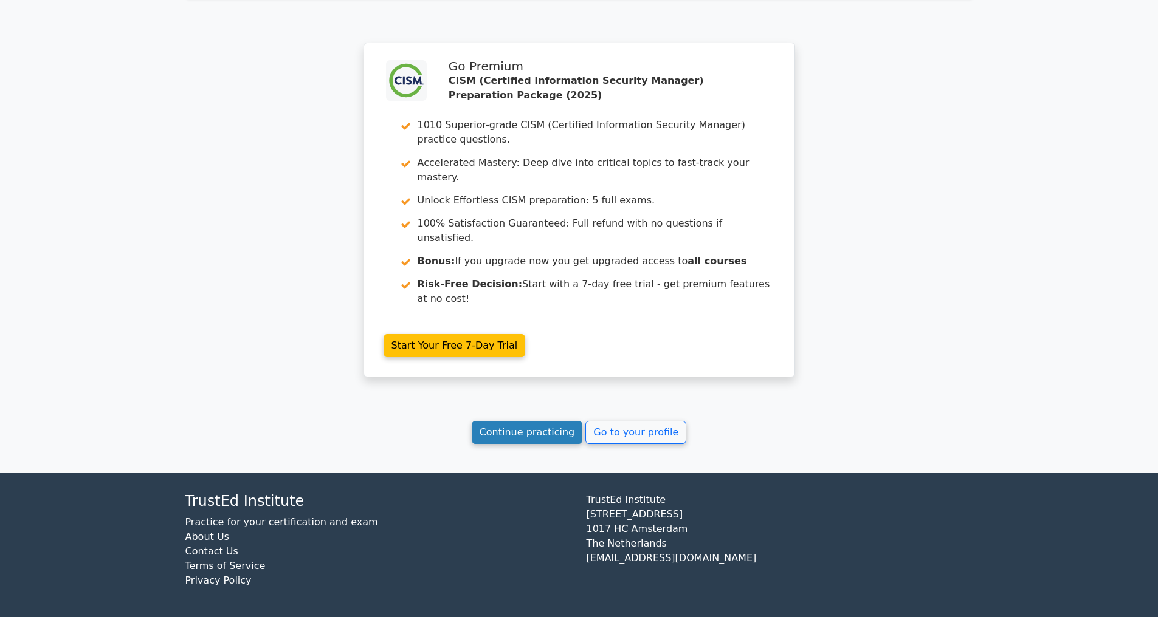
click at [513, 434] on link "Continue practicing" at bounding box center [527, 432] width 111 height 23
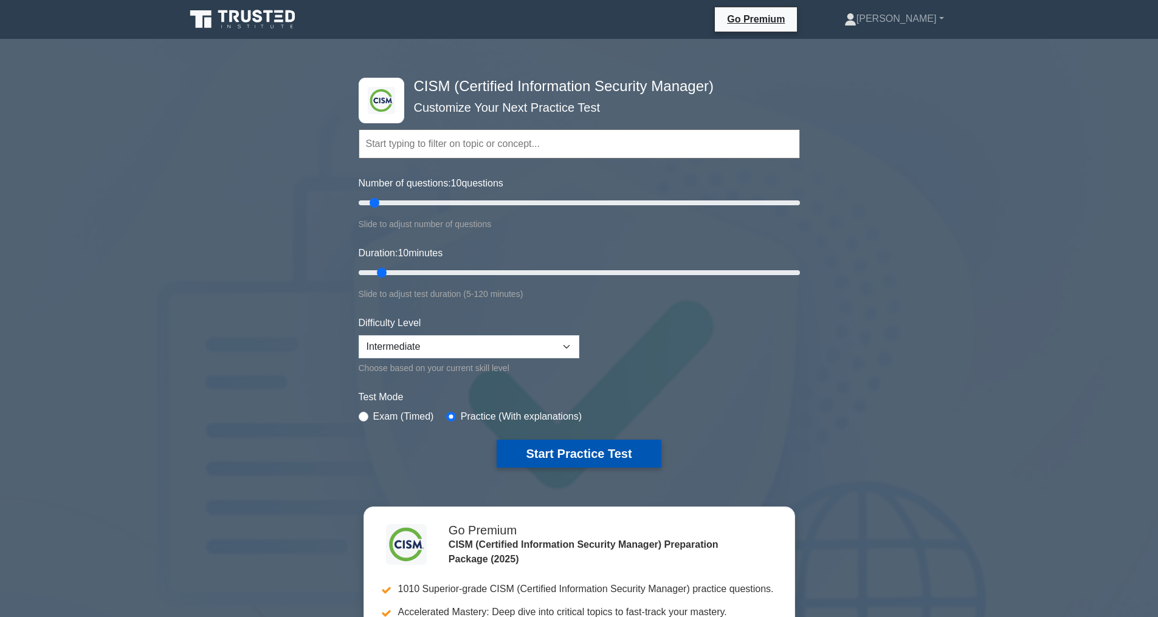
click at [600, 459] on button "Start Practice Test" at bounding box center [579, 454] width 164 height 28
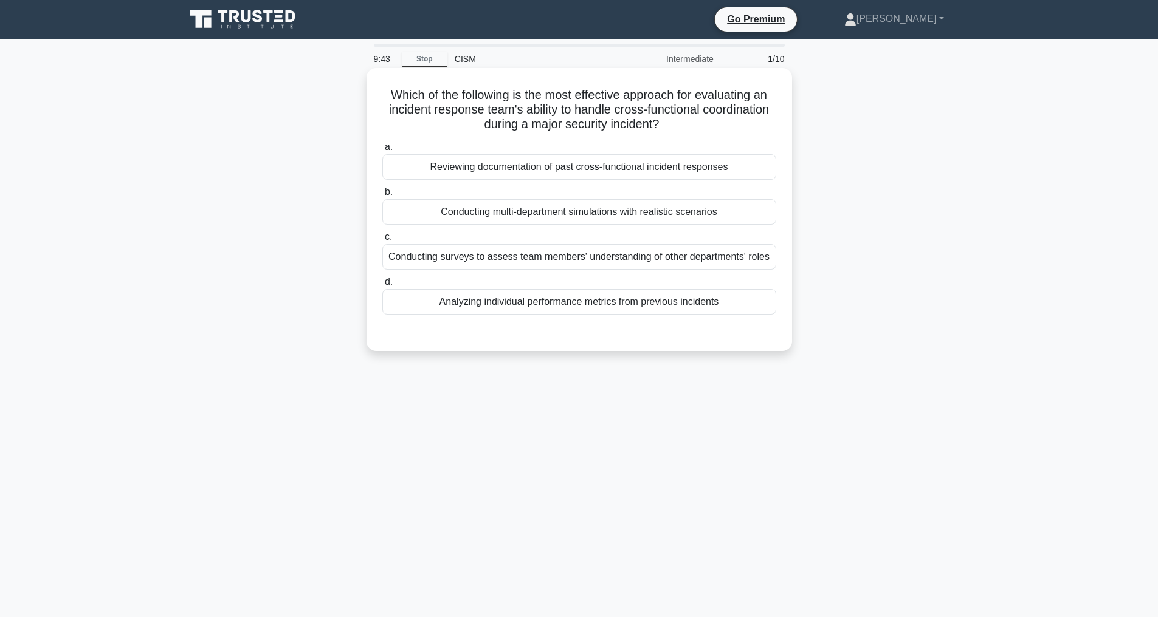
click at [531, 210] on div "Conducting multi-department simulations with realistic scenarios" at bounding box center [579, 212] width 394 height 26
click at [382, 196] on input "b. Conducting multi-department simulations with realistic scenarios" at bounding box center [382, 192] width 0 height 8
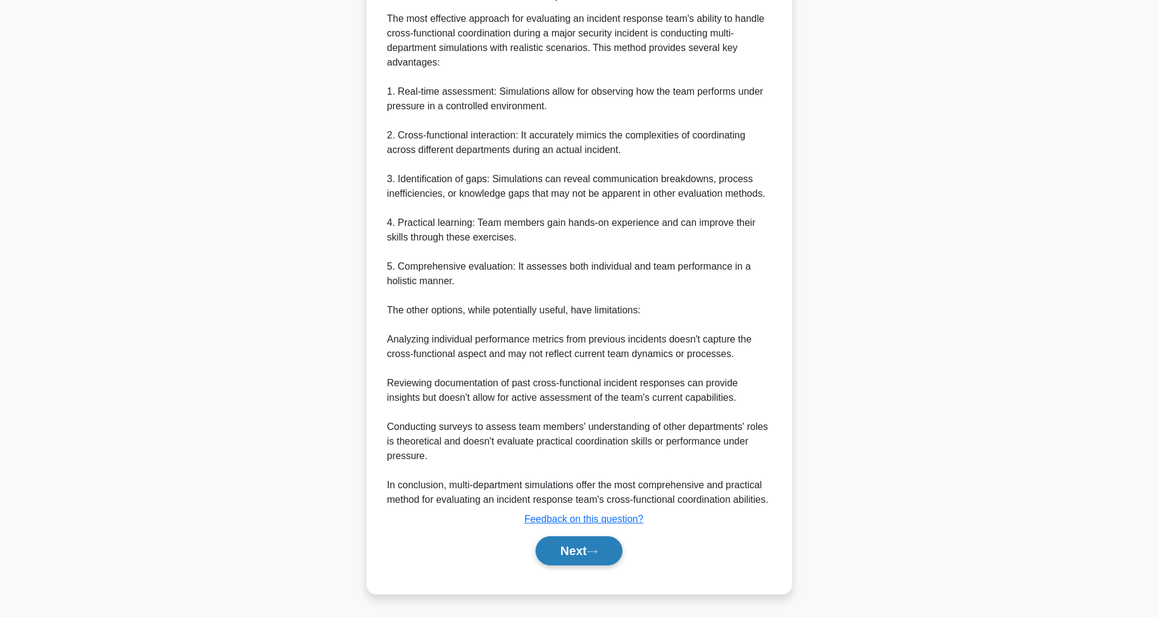
click at [574, 549] on button "Next" at bounding box center [578, 551] width 87 height 29
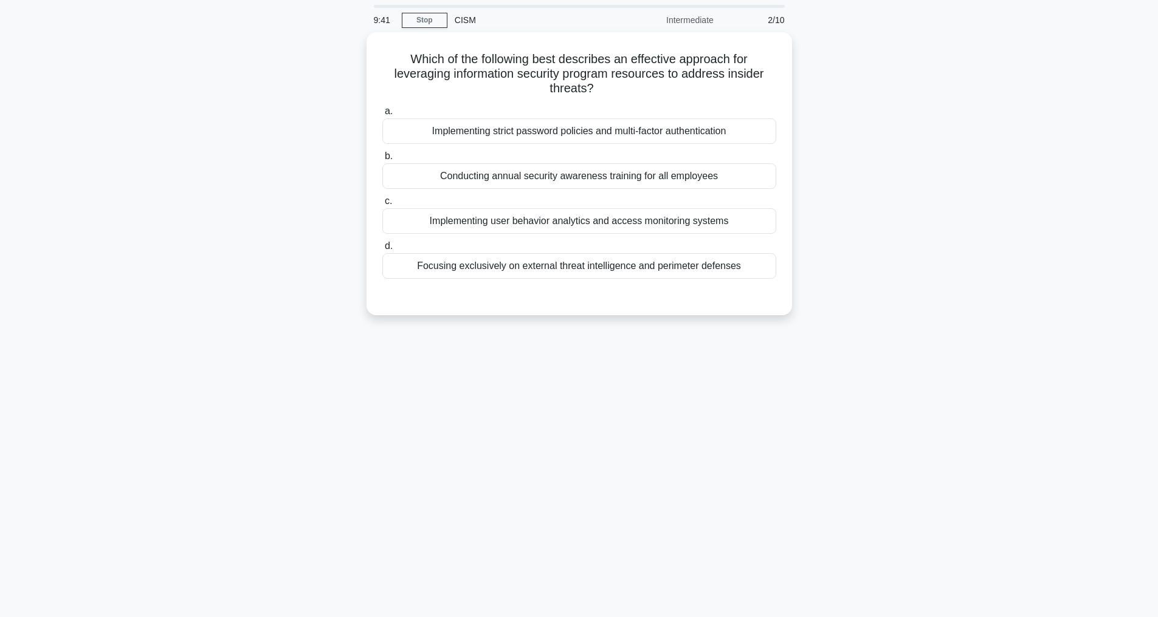
scroll to position [39, 0]
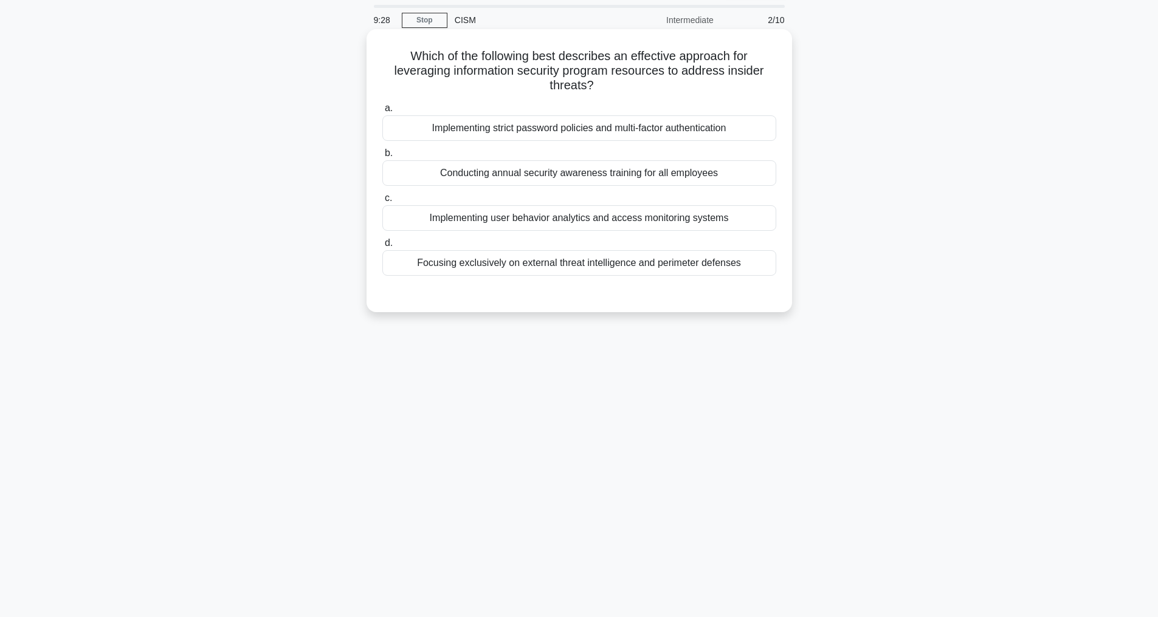
click at [579, 218] on div "Implementing user behavior analytics and access monitoring systems" at bounding box center [579, 218] width 394 height 26
click at [382, 202] on input "c. Implementing user behavior analytics and access monitoring systems" at bounding box center [382, 198] width 0 height 8
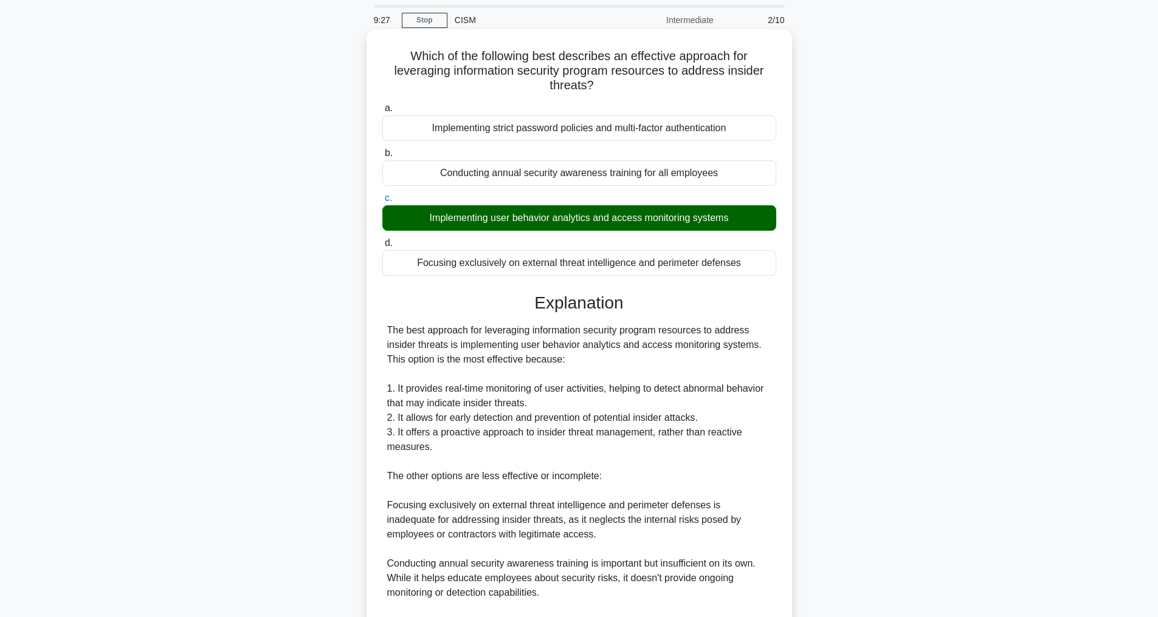
scroll to position [249, 0]
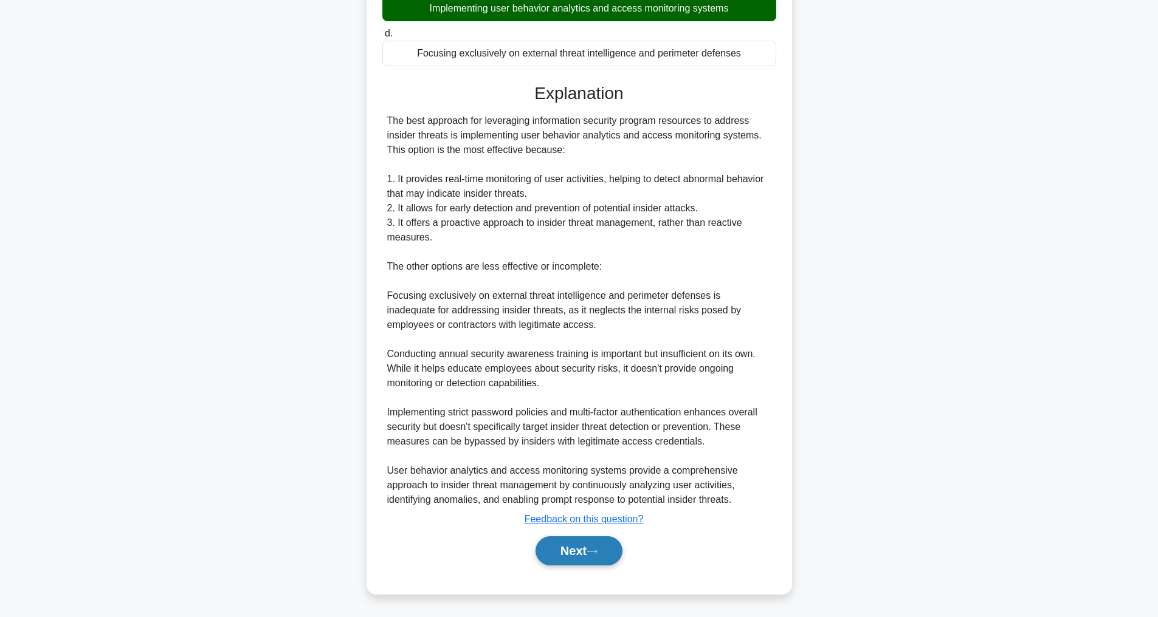
click at [564, 555] on button "Next" at bounding box center [578, 551] width 87 height 29
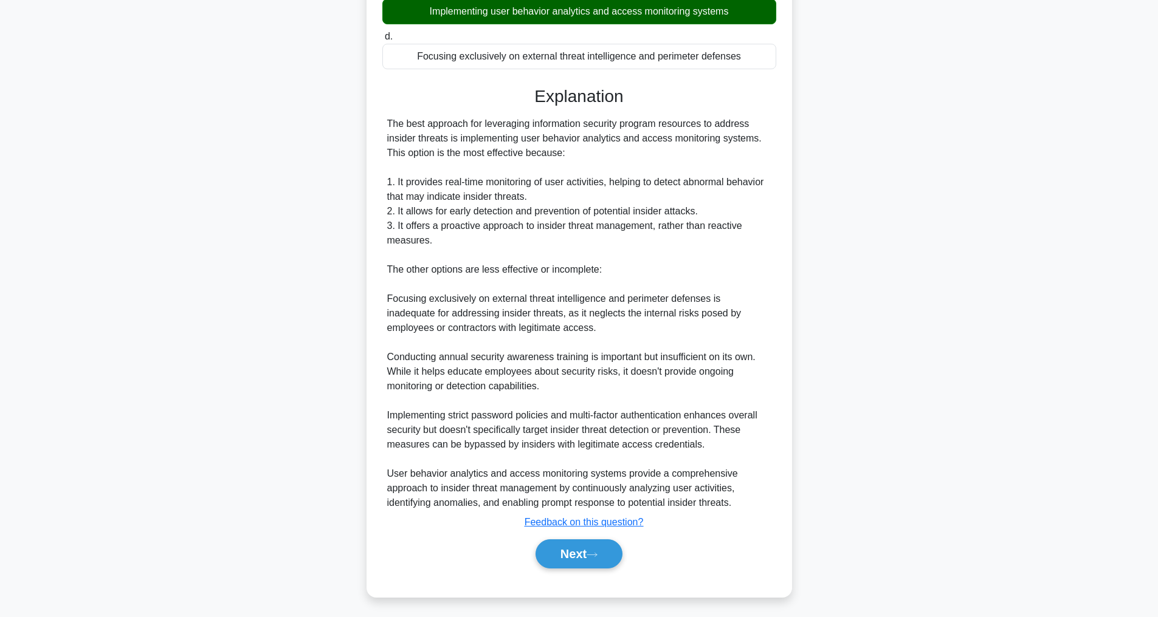
scroll to position [39, 0]
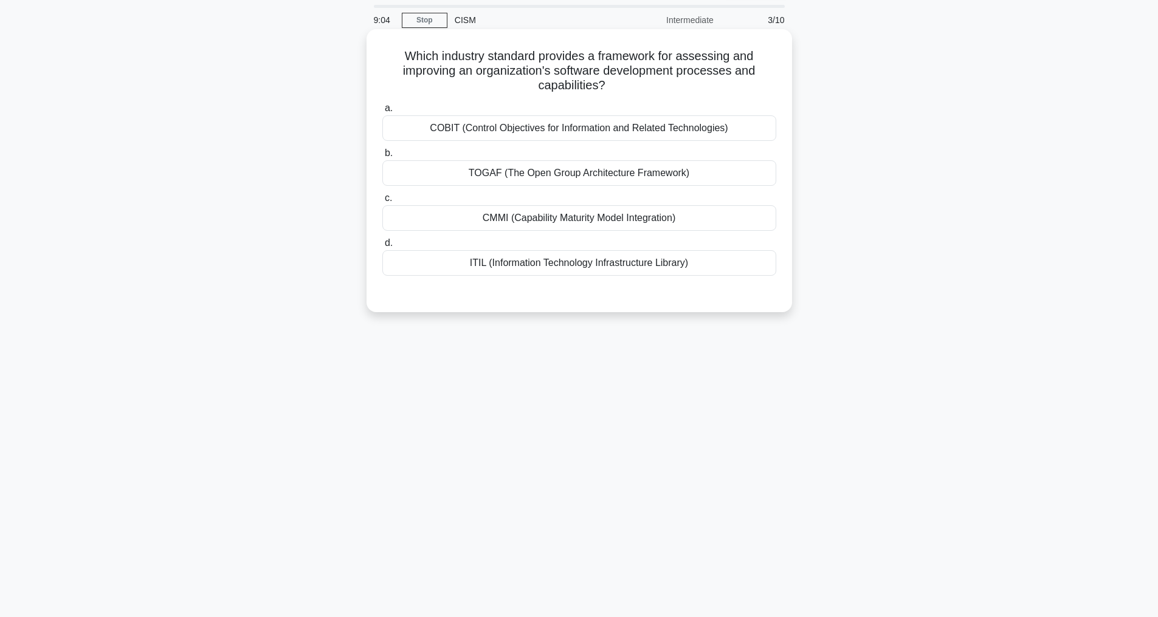
click at [558, 173] on div "TOGAF (The Open Group Architecture Framework)" at bounding box center [579, 173] width 394 height 26
click at [382, 157] on input "b. TOGAF (The Open Group Architecture Framework)" at bounding box center [382, 154] width 0 height 8
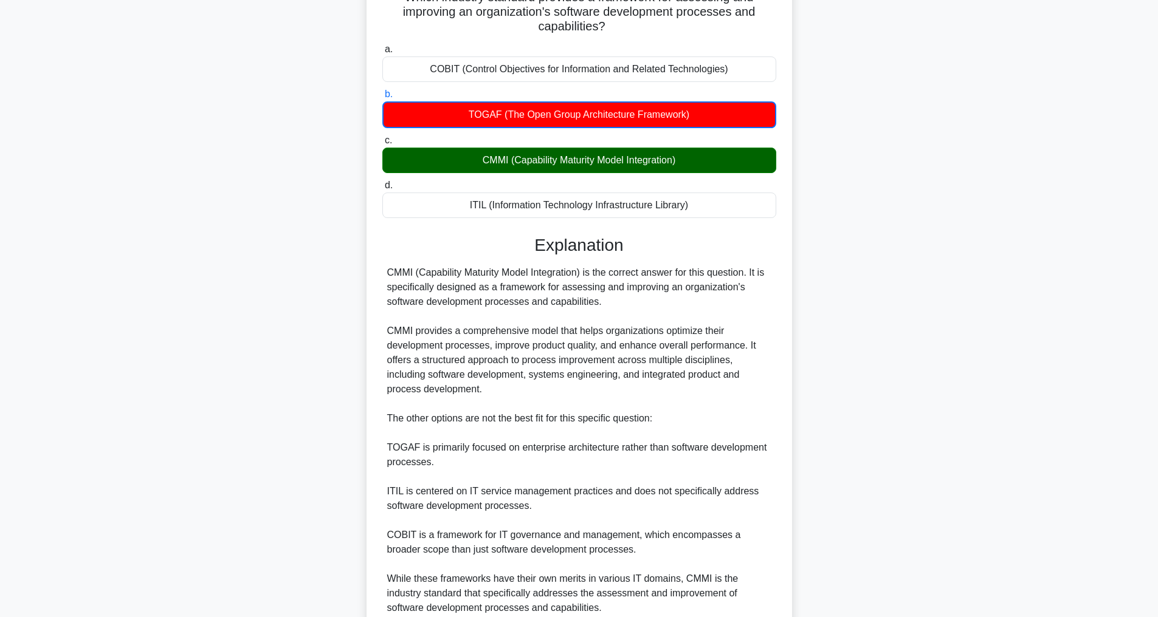
scroll to position [206, 0]
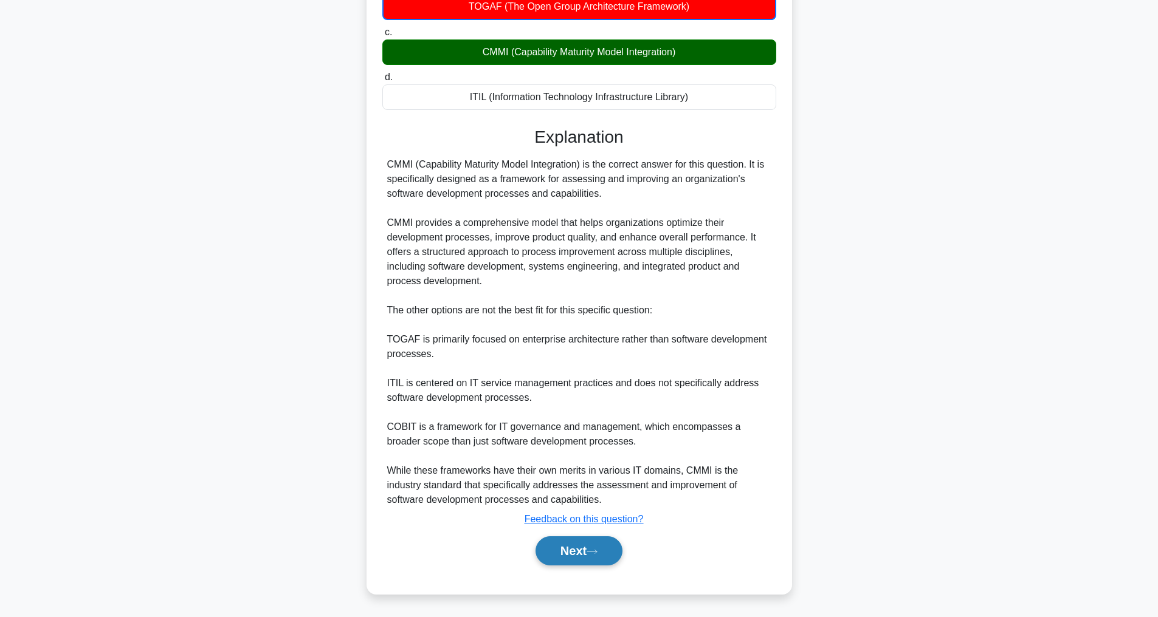
click at [553, 556] on button "Next" at bounding box center [578, 551] width 87 height 29
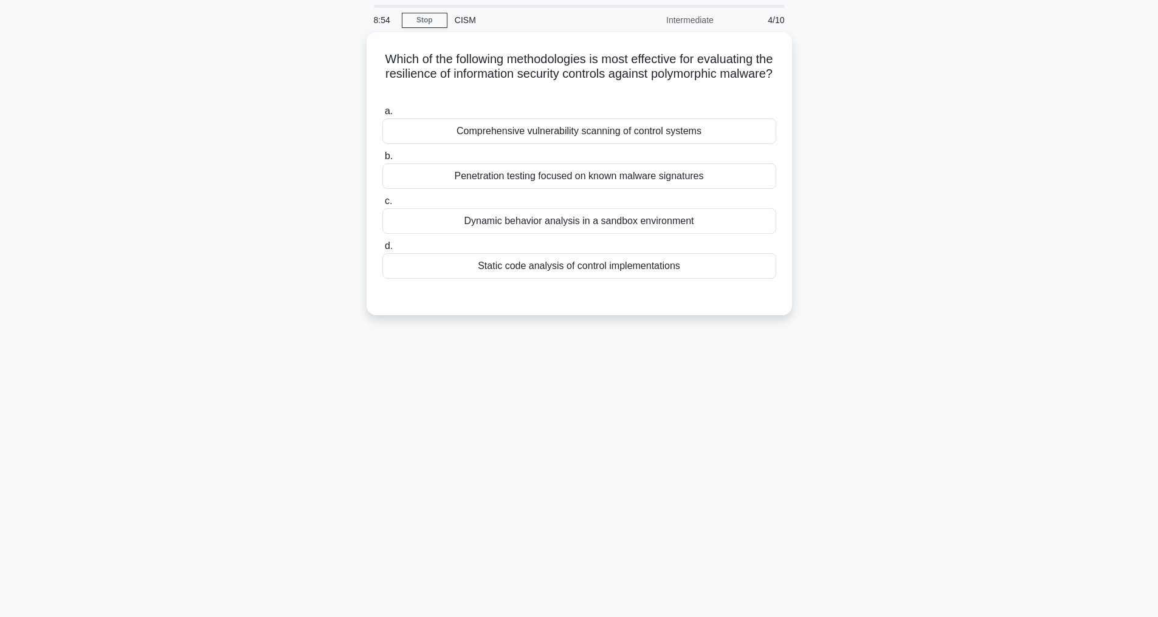
scroll to position [39, 0]
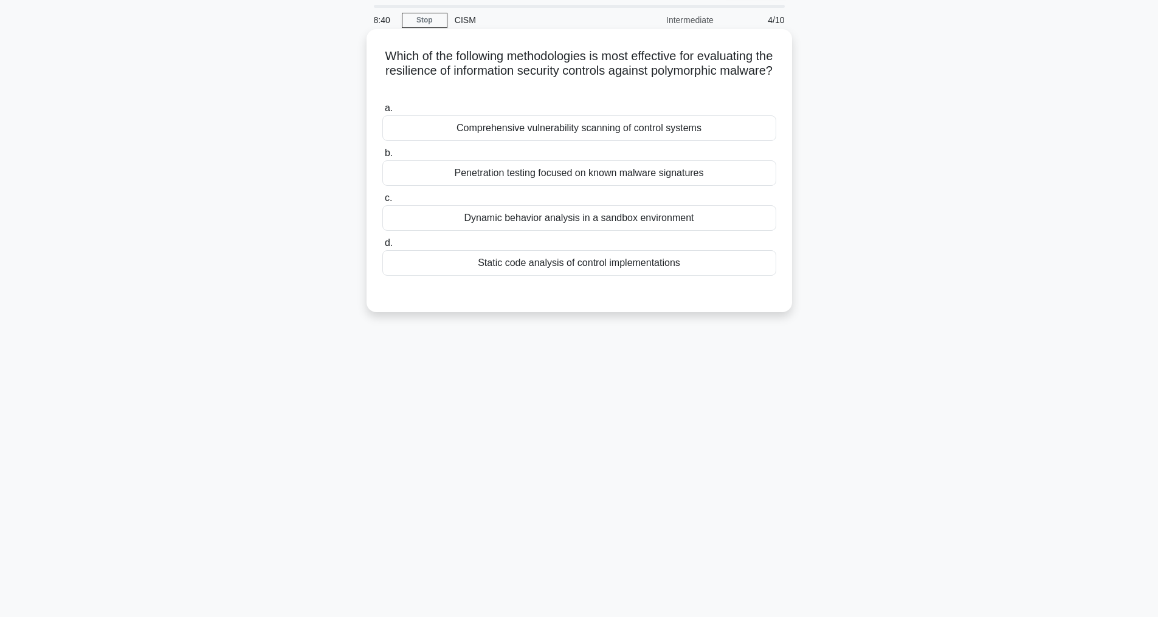
click at [613, 216] on div "Dynamic behavior analysis in a sandbox environment" at bounding box center [579, 218] width 394 height 26
click at [382, 202] on input "c. Dynamic behavior analysis in a sandbox environment" at bounding box center [382, 198] width 0 height 8
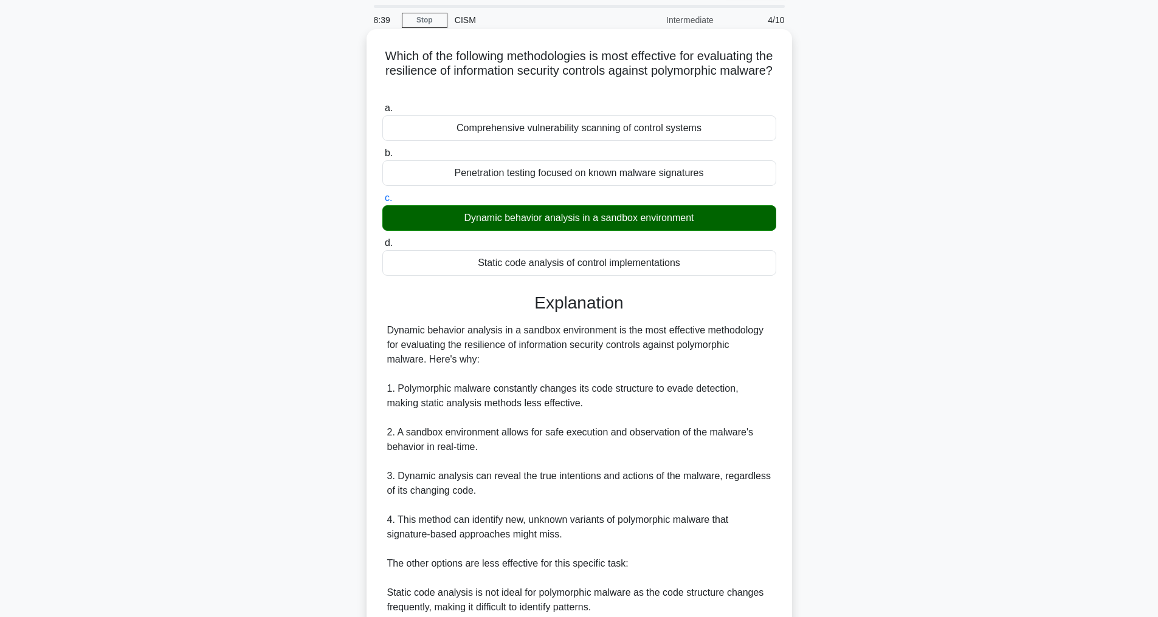
scroll to position [263, 0]
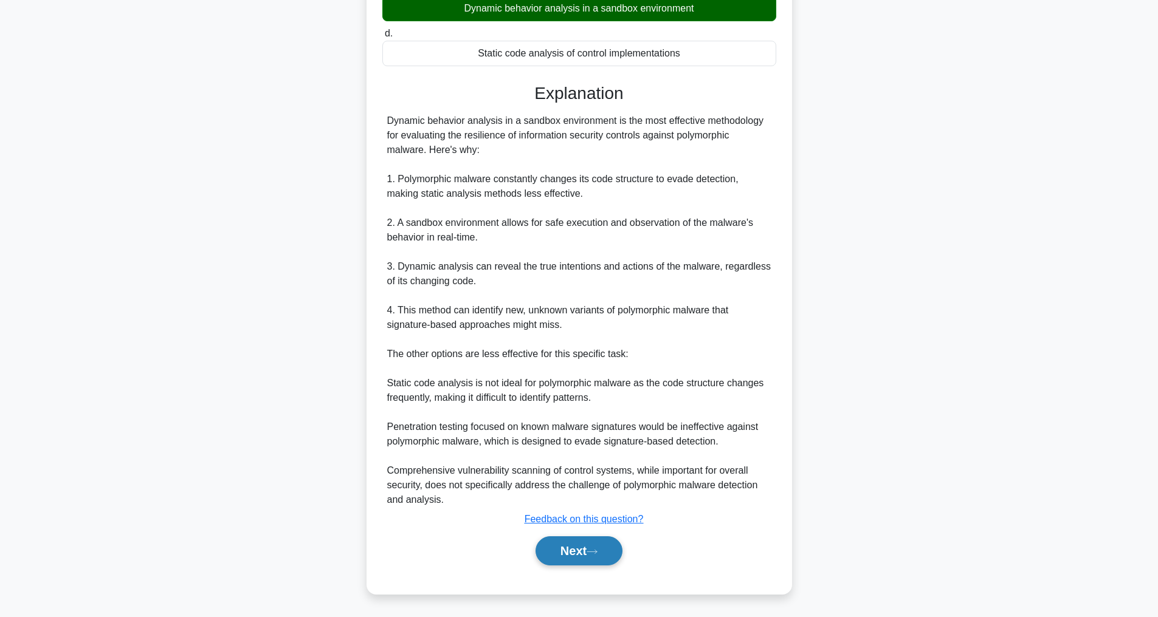
click at [583, 554] on button "Next" at bounding box center [578, 551] width 87 height 29
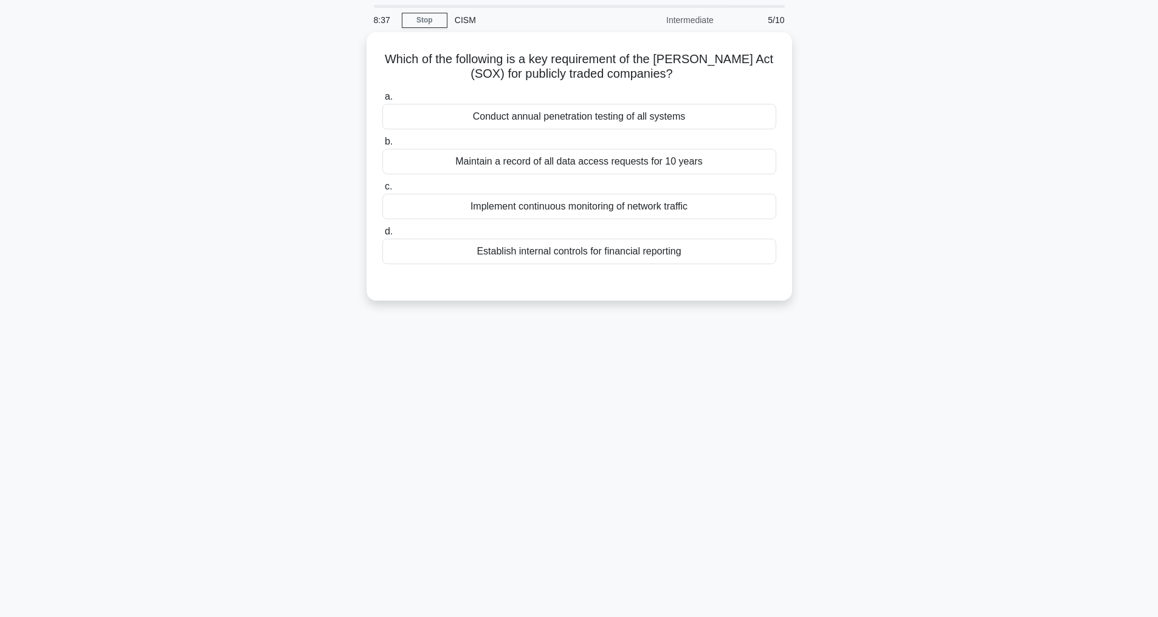
scroll to position [39, 0]
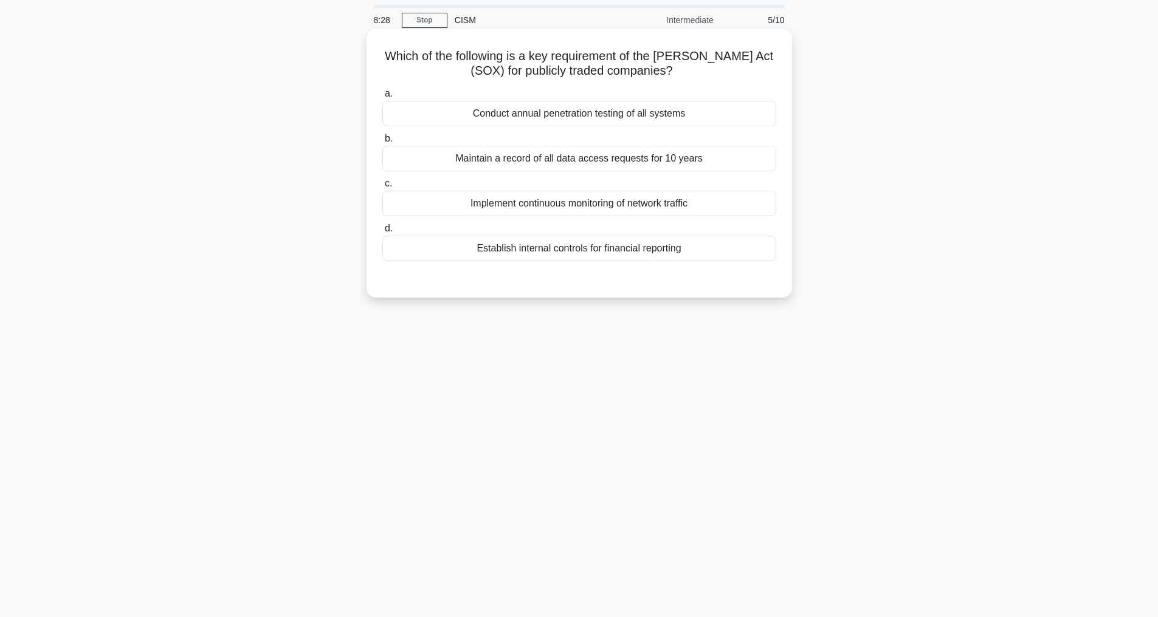
click at [560, 246] on div "Establish internal controls for financial reporting" at bounding box center [579, 249] width 394 height 26
click at [382, 233] on input "d. Establish internal controls for financial reporting" at bounding box center [382, 229] width 0 height 8
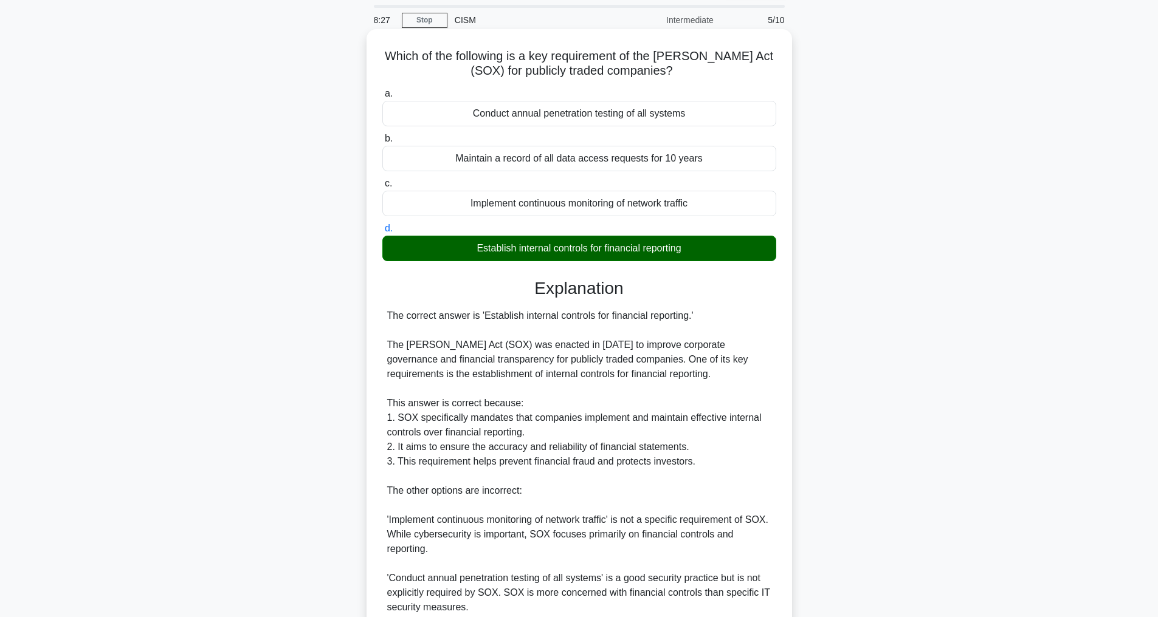
scroll to position [263, 0]
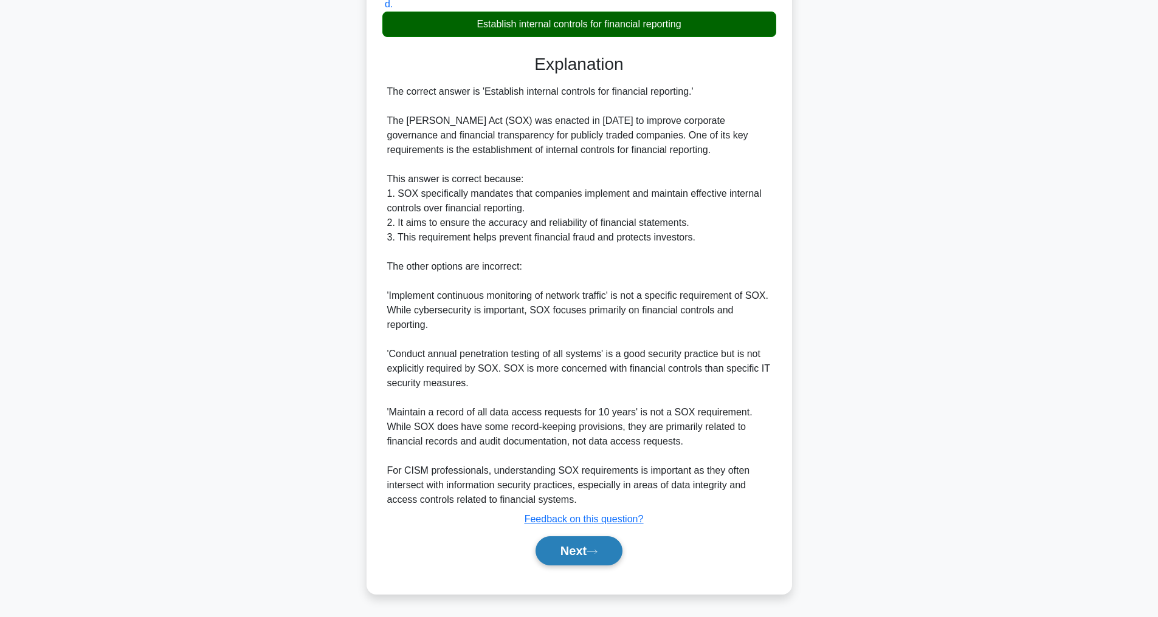
click at [582, 554] on button "Next" at bounding box center [578, 551] width 87 height 29
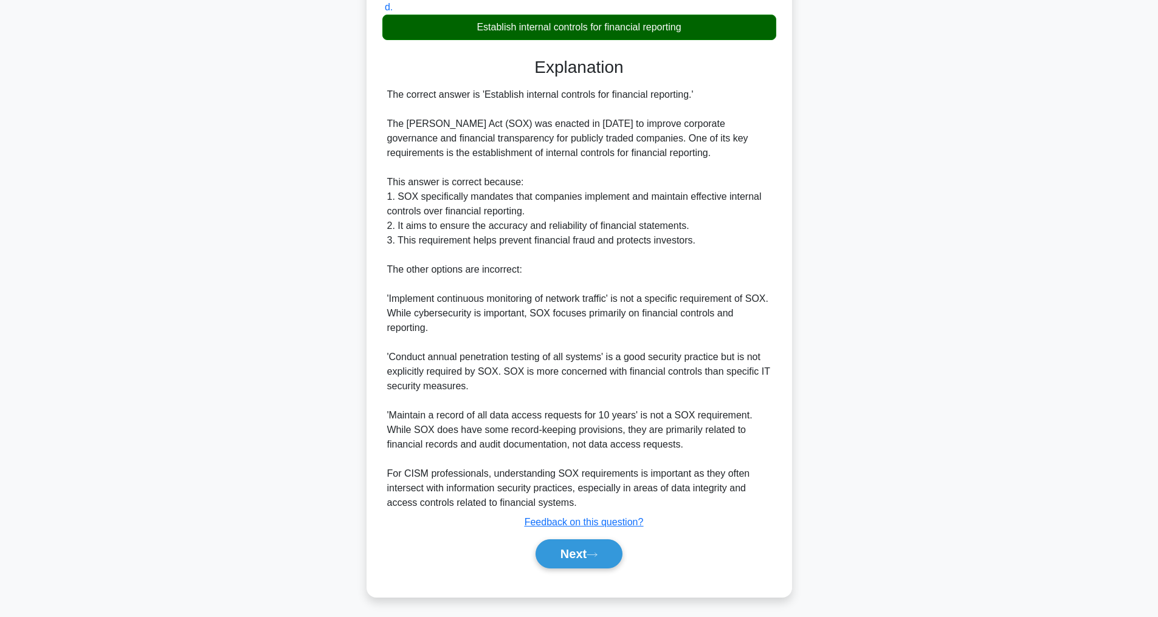
scroll to position [39, 0]
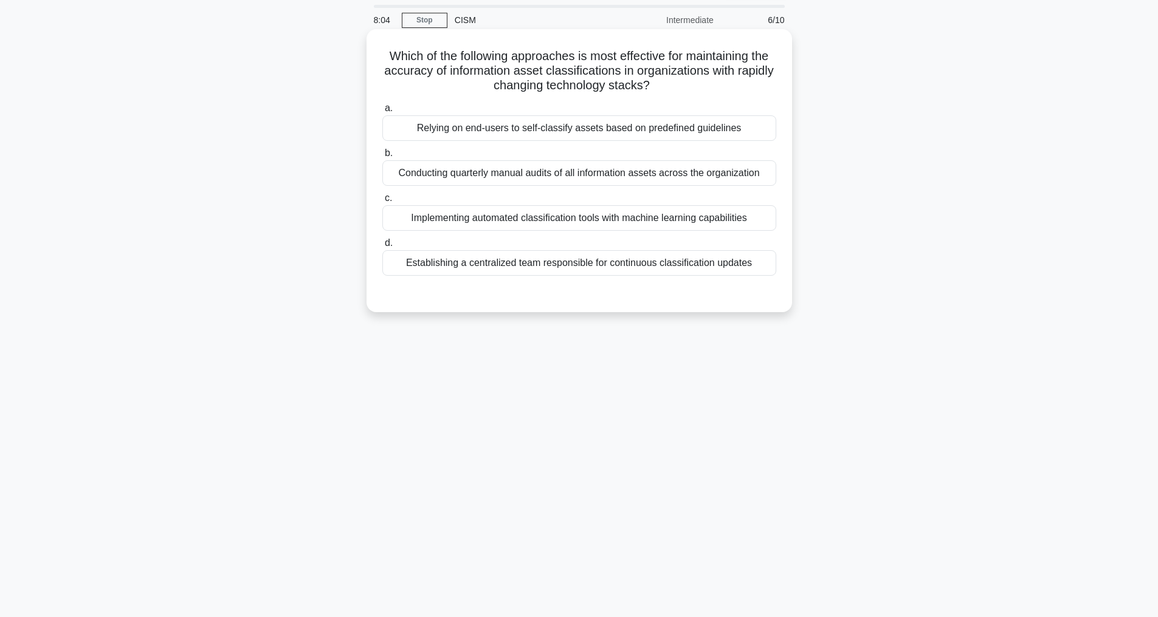
click at [586, 231] on div "Implementing automated classification tools with machine learning capabilities" at bounding box center [579, 218] width 394 height 26
click at [382, 202] on input "c. Implementing automated classification tools with machine learning capabiliti…" at bounding box center [382, 198] width 0 height 8
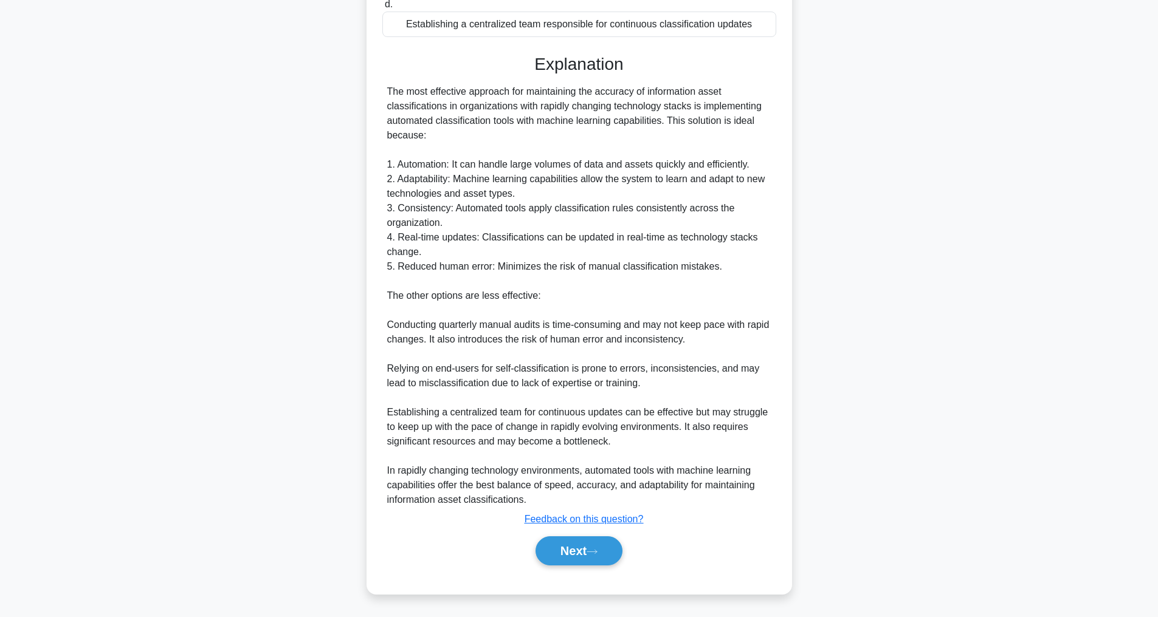
scroll to position [239, 0]
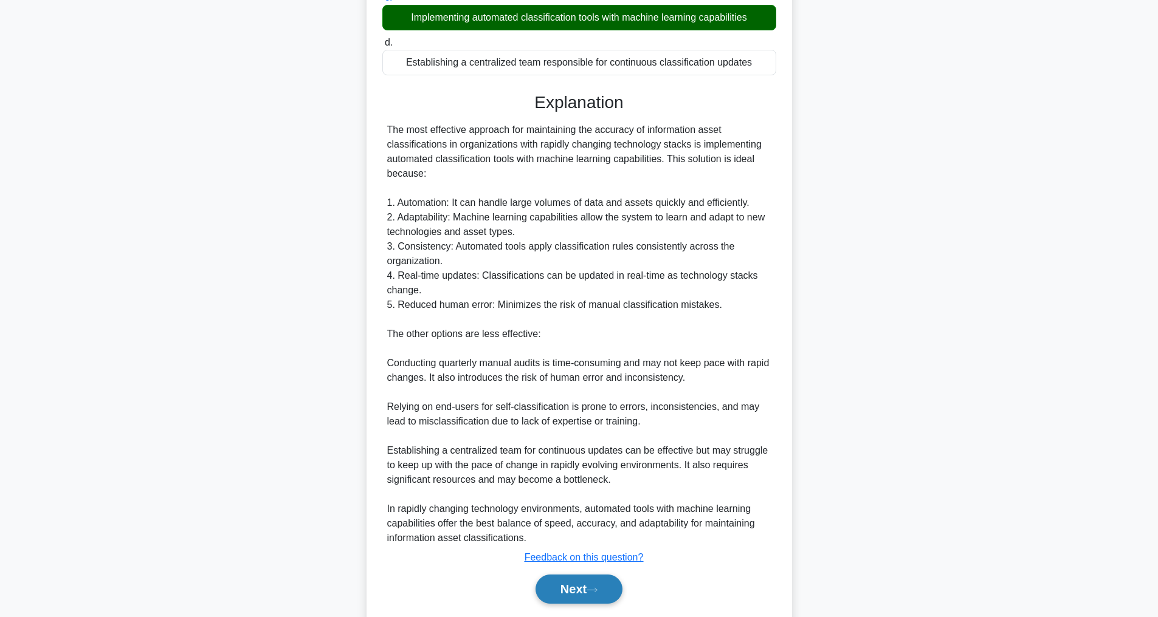
click at [556, 604] on button "Next" at bounding box center [578, 589] width 87 height 29
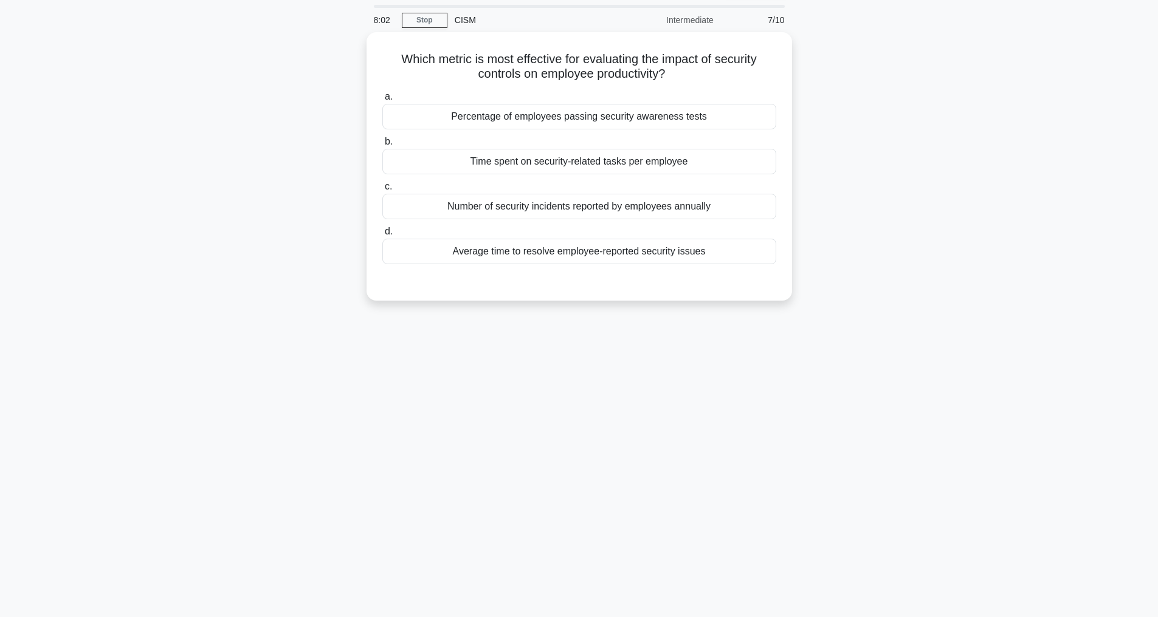
scroll to position [39, 0]
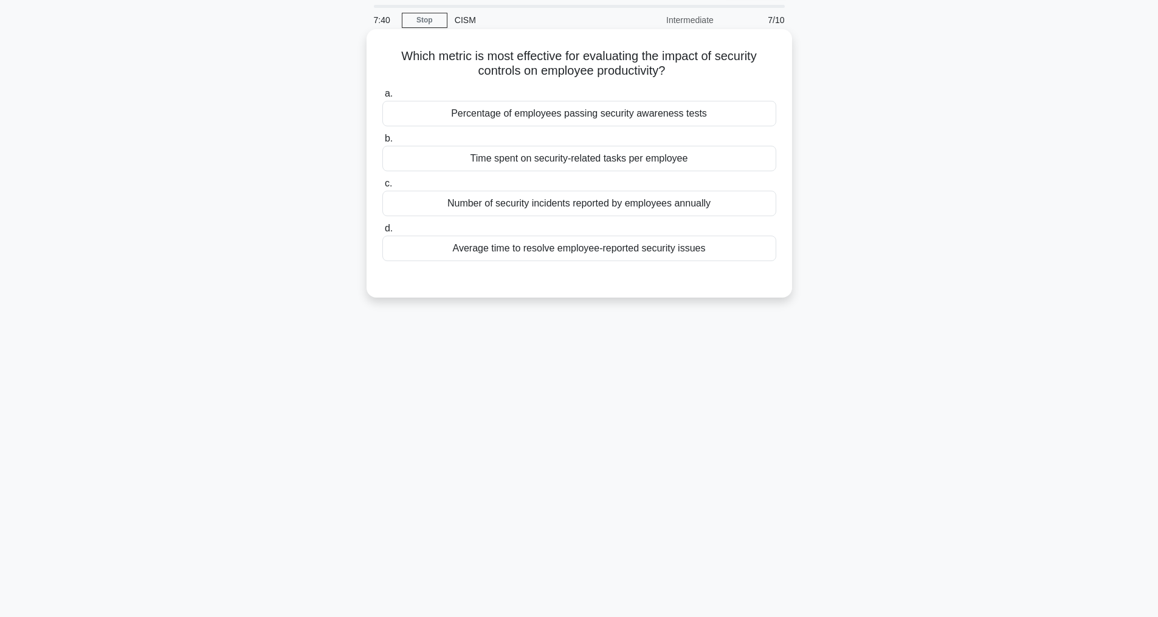
click at [549, 205] on div "Number of security incidents reported by employees annually" at bounding box center [579, 204] width 394 height 26
click at [382, 188] on input "c. Number of security incidents reported by employees annually" at bounding box center [382, 184] width 0 height 8
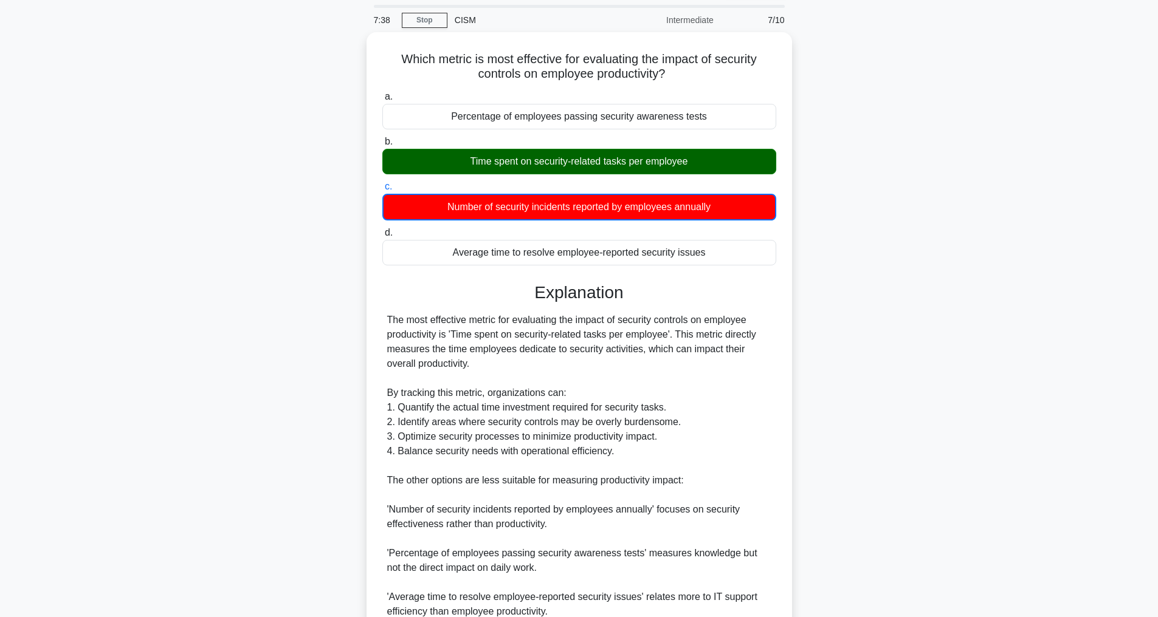
scroll to position [206, 0]
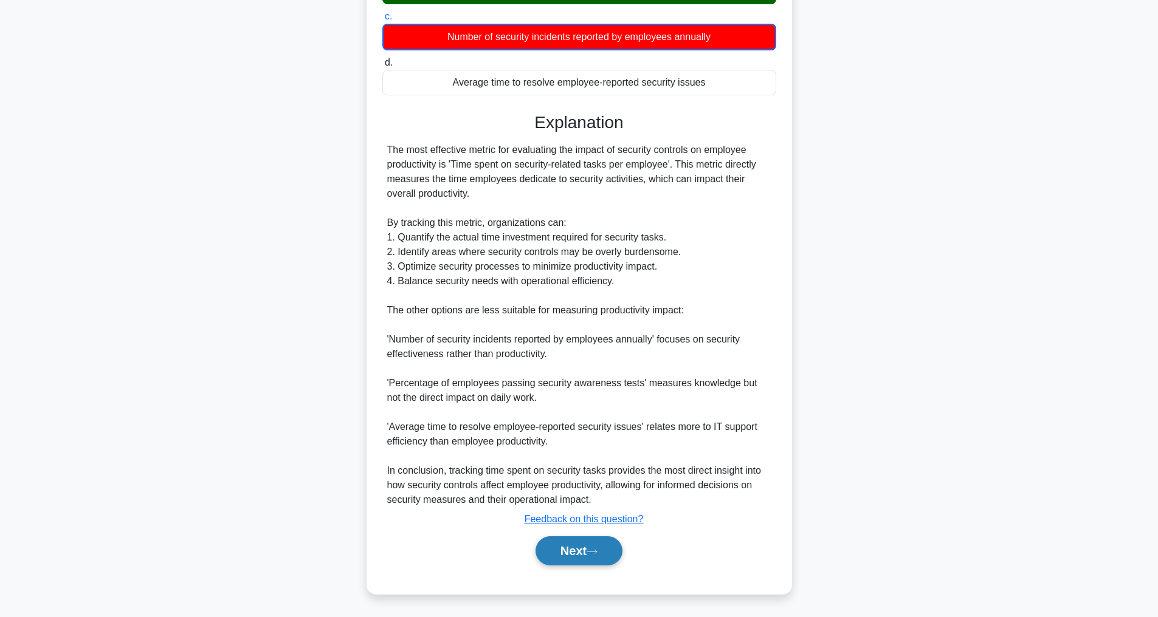
click at [576, 553] on button "Next" at bounding box center [578, 551] width 87 height 29
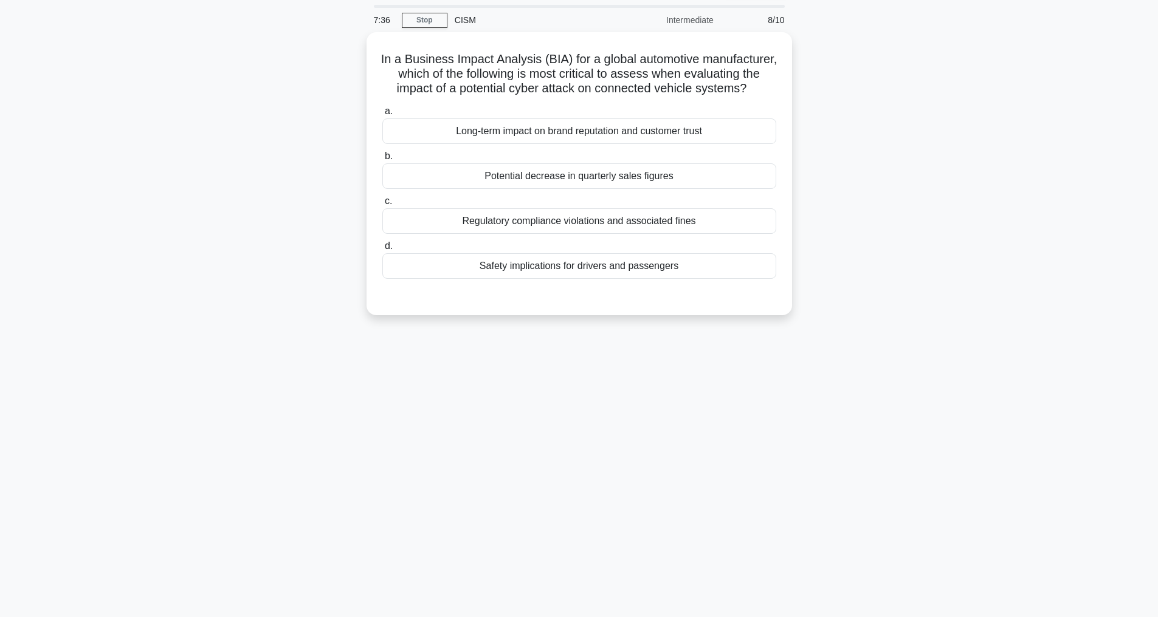
scroll to position [39, 0]
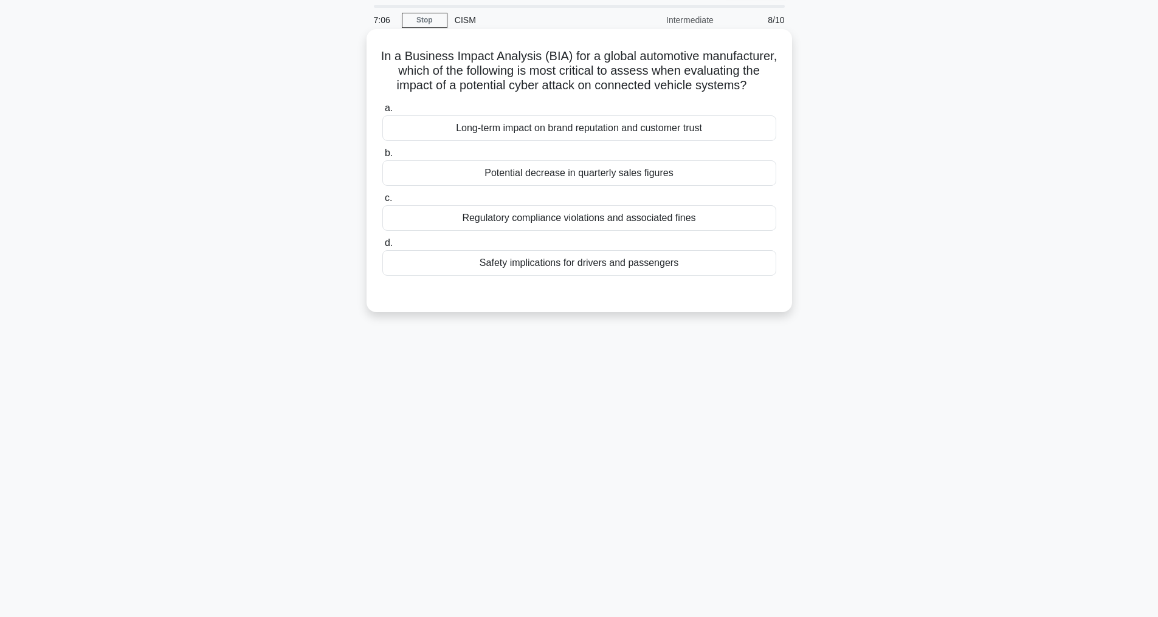
click at [653, 276] on div "Safety implications for drivers and passengers" at bounding box center [579, 263] width 394 height 26
click at [382, 247] on input "d. Safety implications for drivers and passengers" at bounding box center [382, 243] width 0 height 8
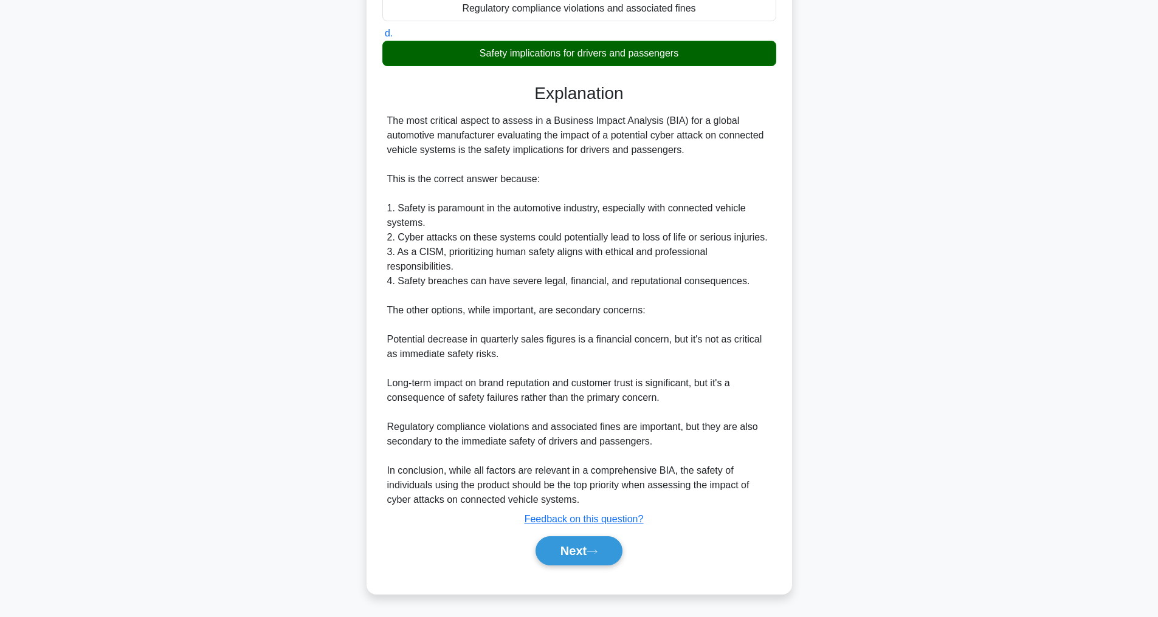
scroll to position [278, 0]
click at [611, 549] on button "Next" at bounding box center [578, 551] width 87 height 29
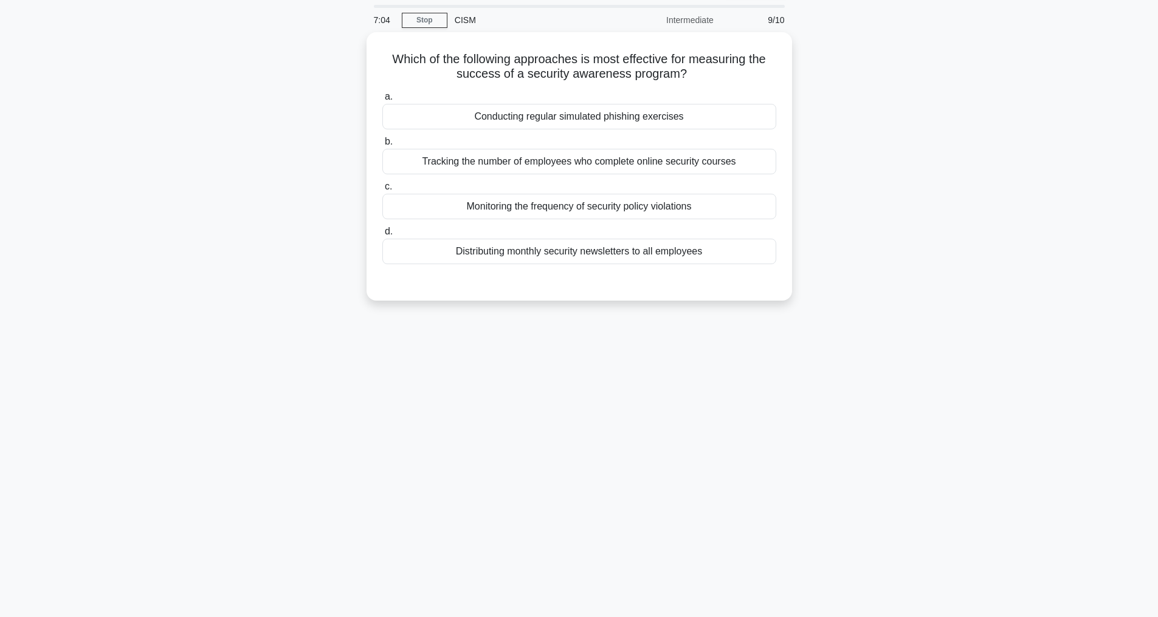
scroll to position [39, 0]
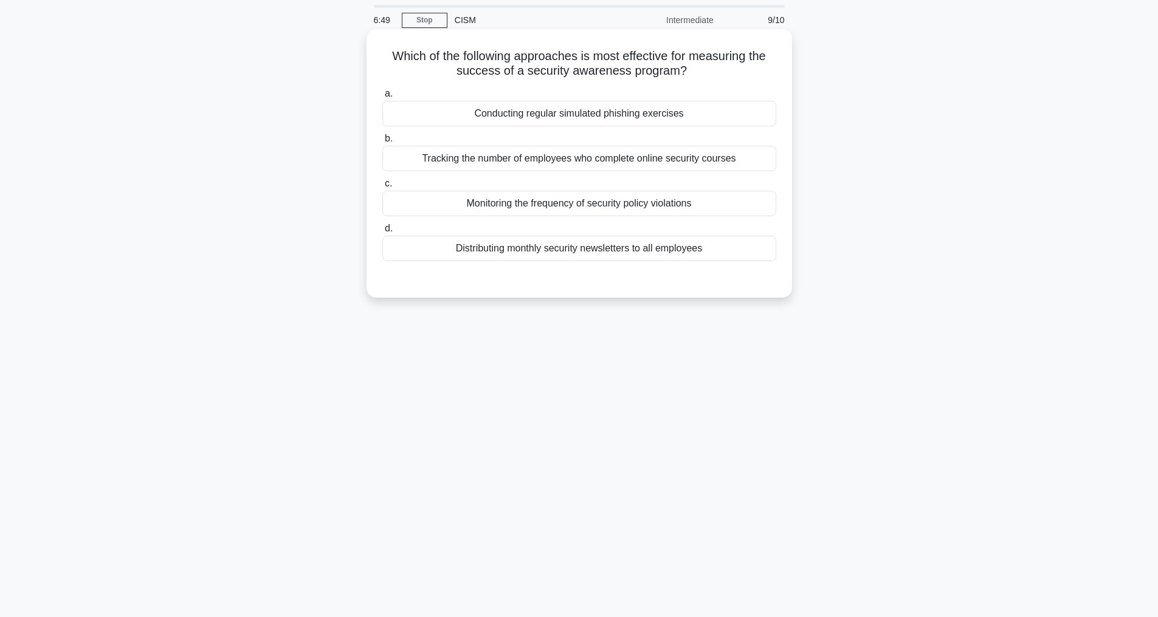
click at [613, 111] on div "Conducting regular simulated phishing exercises" at bounding box center [579, 114] width 394 height 26
click at [382, 98] on input "a. Conducting regular simulated phishing exercises" at bounding box center [382, 94] width 0 height 8
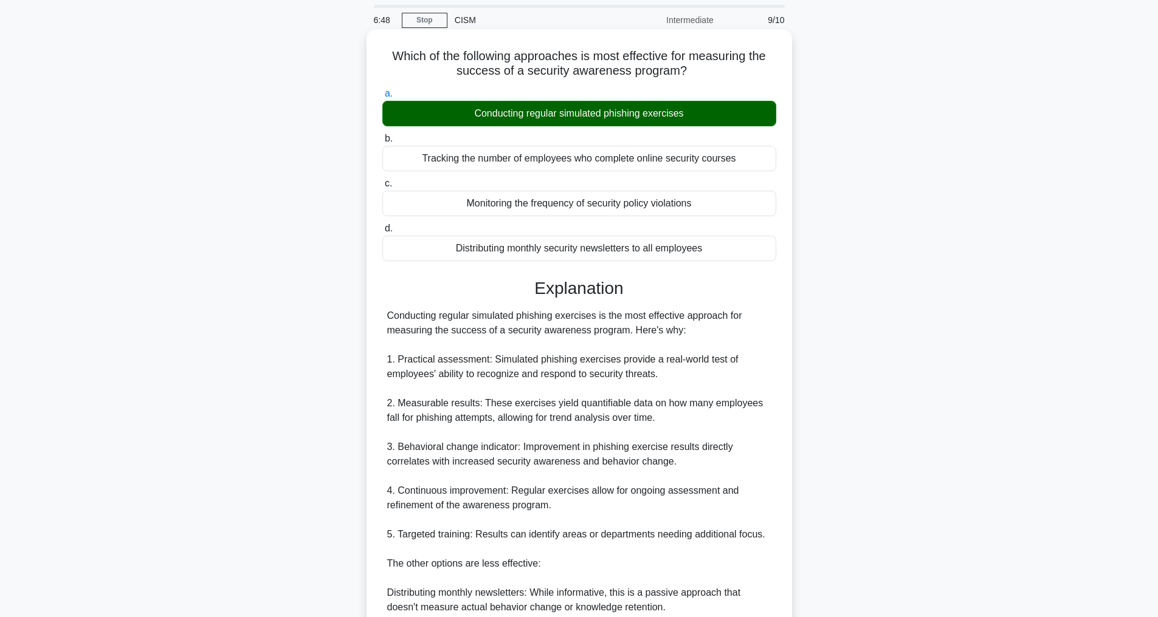
scroll to position [321, 0]
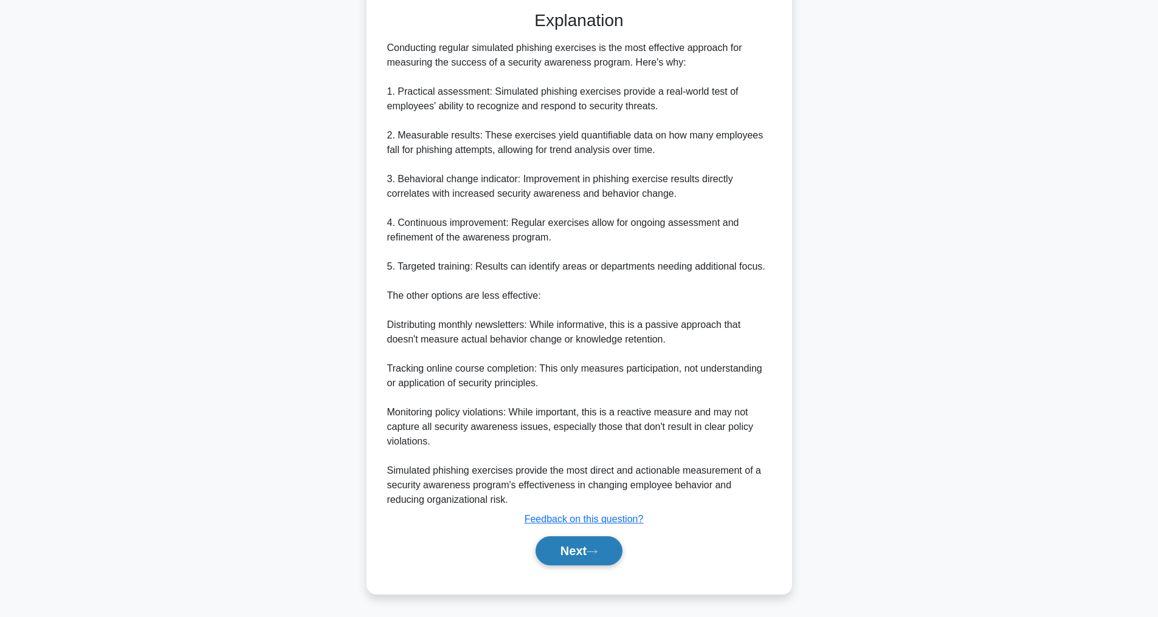
click at [597, 547] on button "Next" at bounding box center [578, 551] width 87 height 29
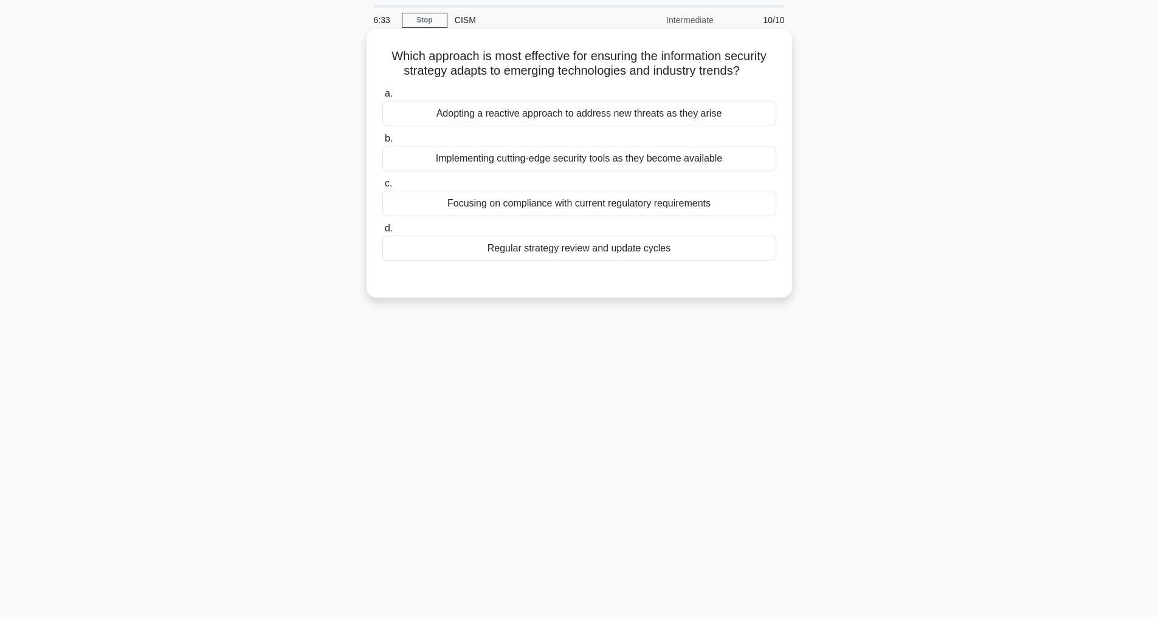
click at [656, 125] on div "Adopting a reactive approach to address new threats as they arise" at bounding box center [579, 114] width 394 height 26
click at [382, 98] on input "a. Adopting a reactive approach to address new threats as they arise" at bounding box center [382, 94] width 0 height 8
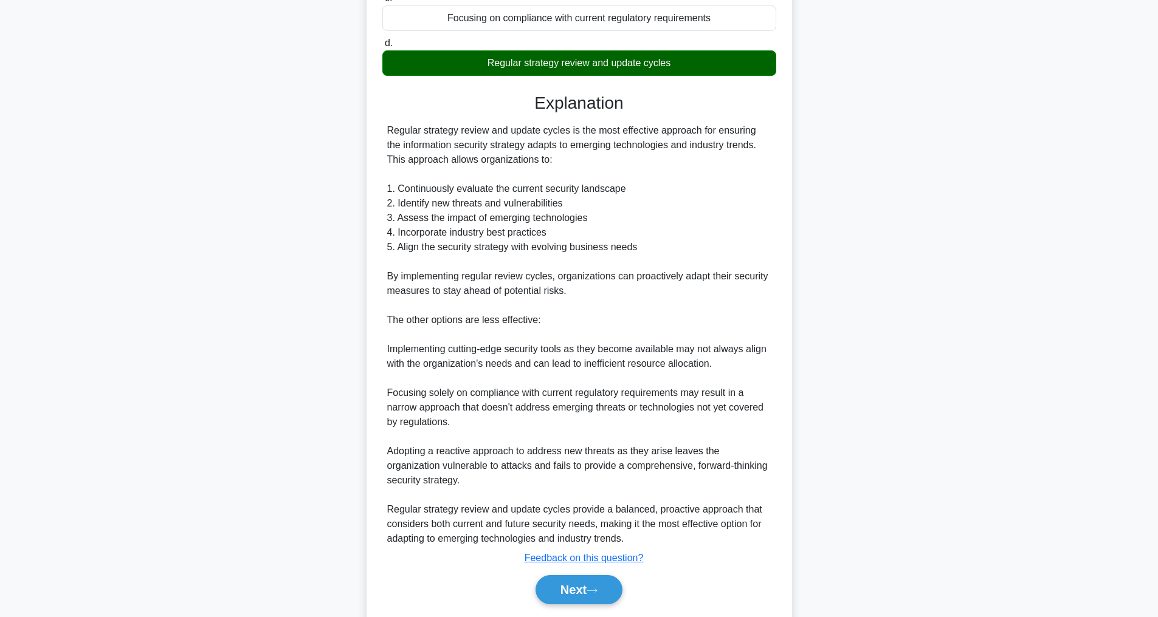
scroll to position [279, 0]
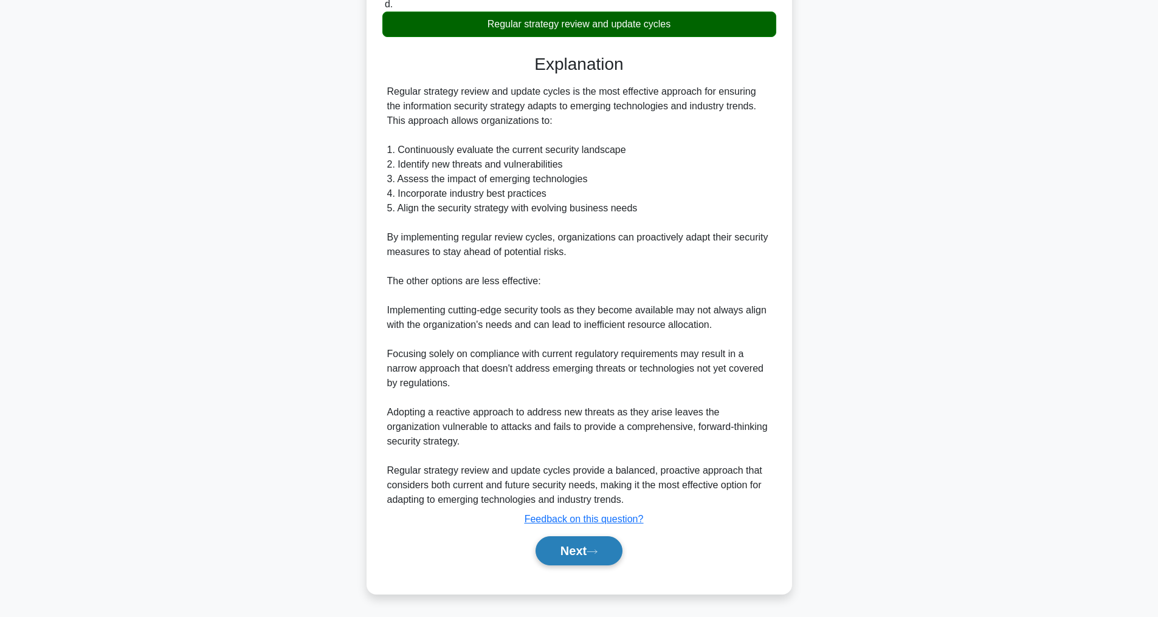
click at [582, 555] on button "Next" at bounding box center [578, 551] width 87 height 29
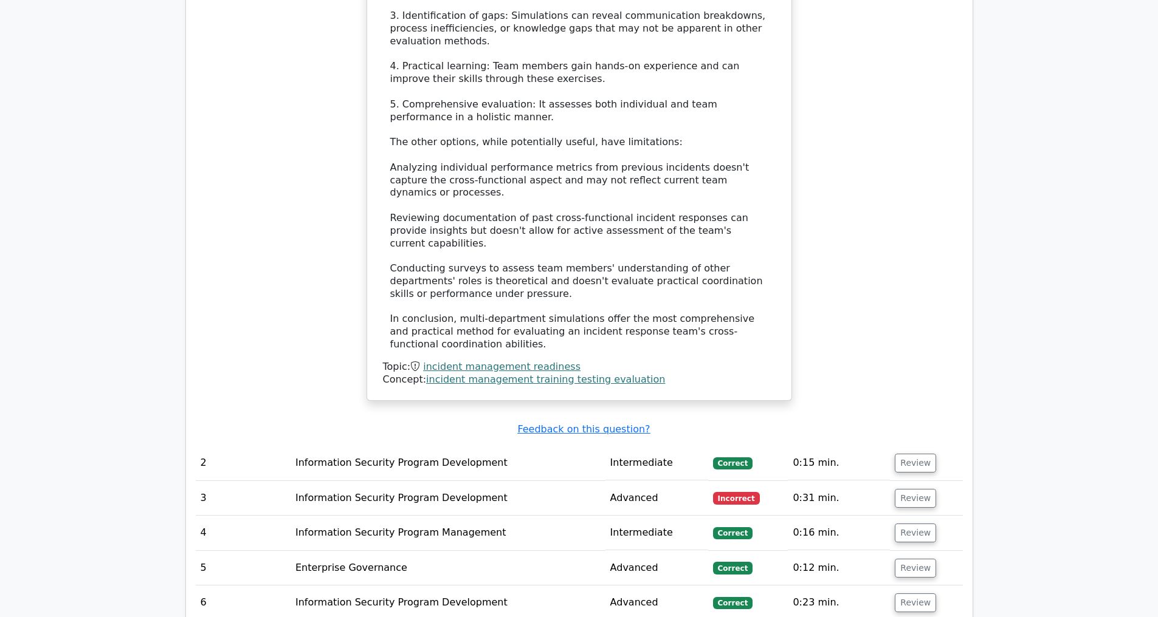
scroll to position [2124, 0]
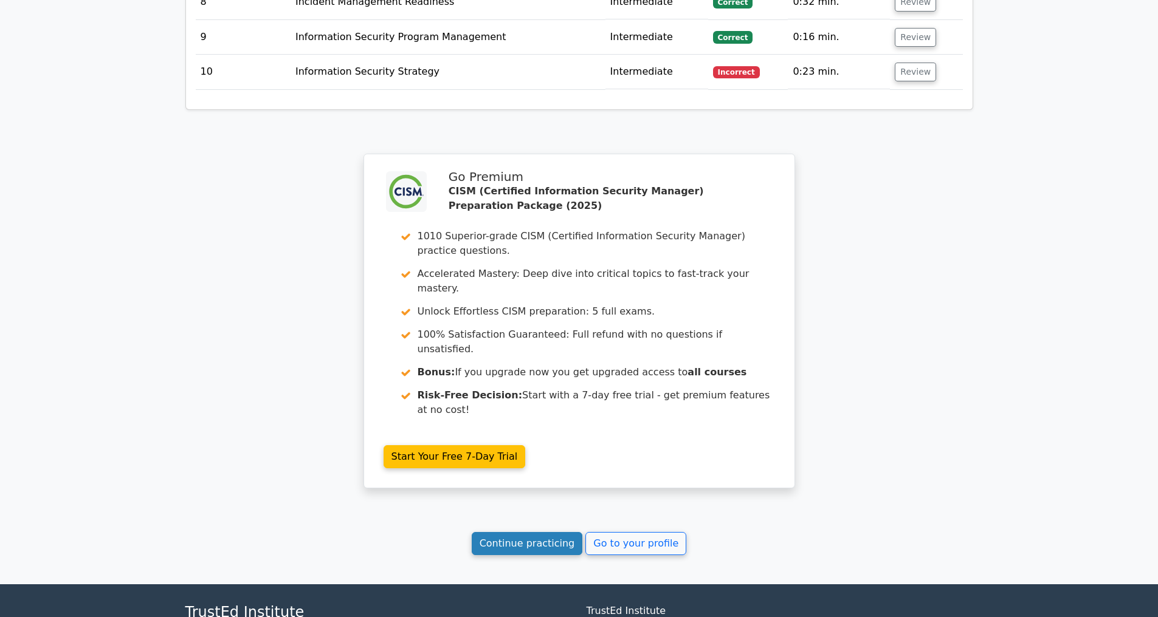
click at [532, 546] on link "Continue practicing" at bounding box center [527, 543] width 111 height 23
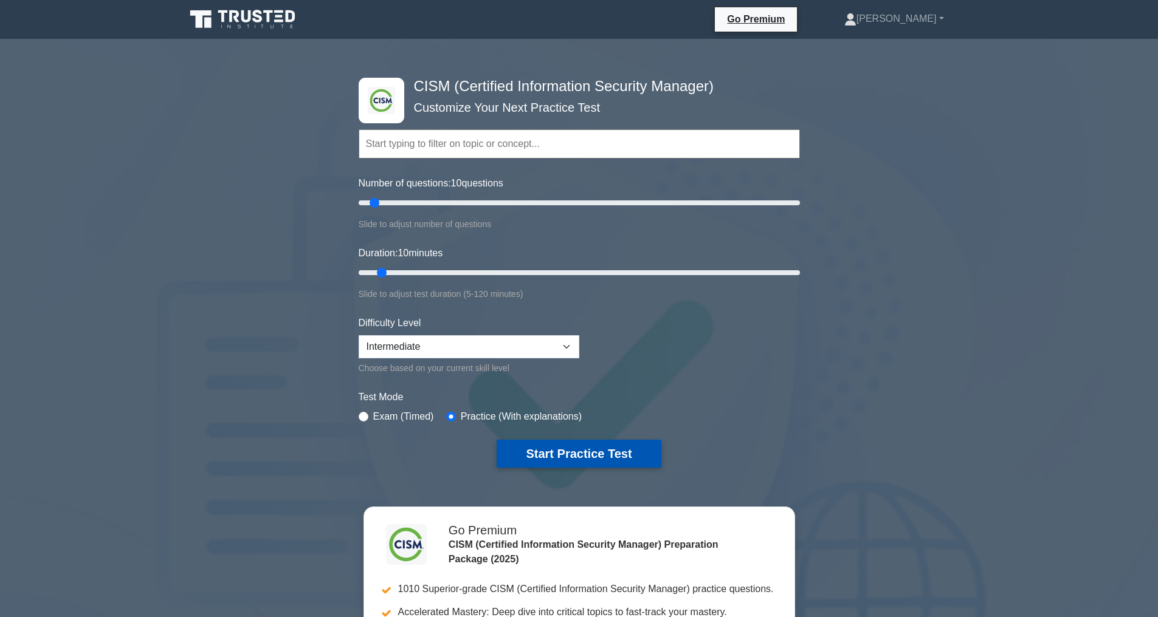
click at [640, 458] on button "Start Practice Test" at bounding box center [579, 454] width 164 height 28
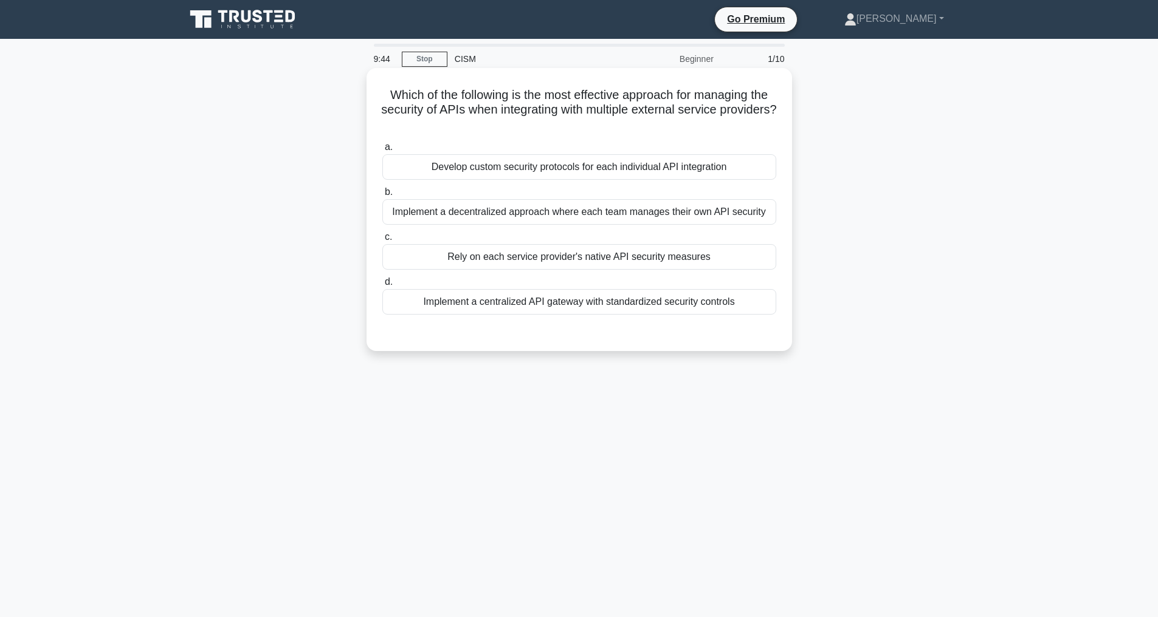
click at [516, 315] on div "Implement a centralized API gateway with standardized security controls" at bounding box center [579, 302] width 394 height 26
click at [382, 286] on input "d. Implement a centralized API gateway with standardized security controls" at bounding box center [382, 282] width 0 height 8
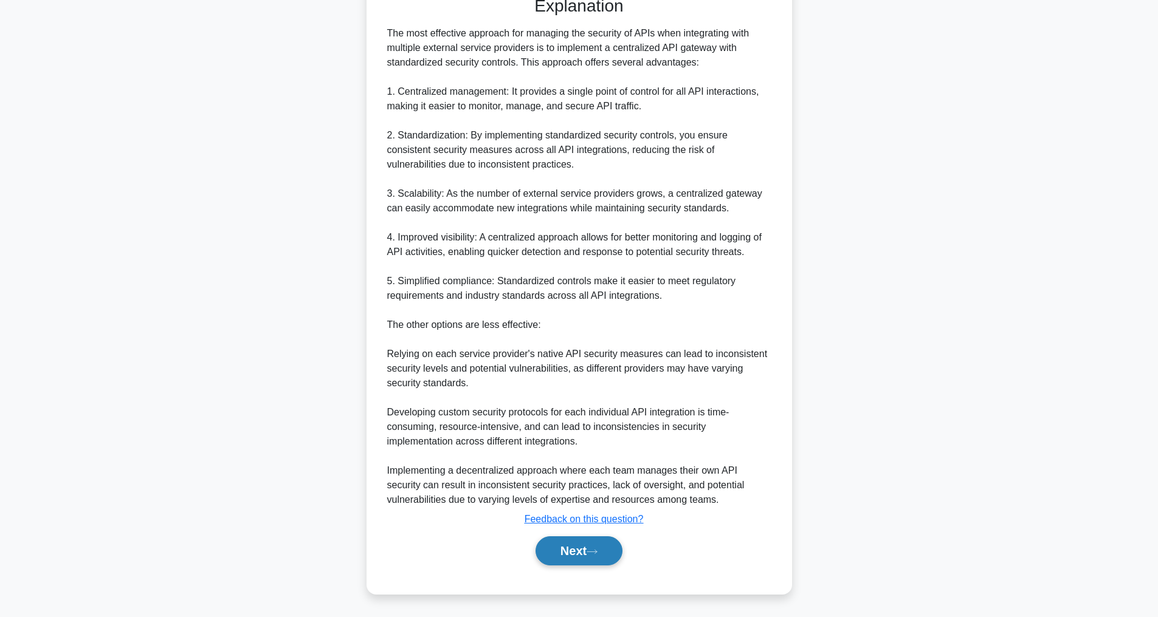
click at [593, 552] on icon at bounding box center [591, 552] width 11 height 7
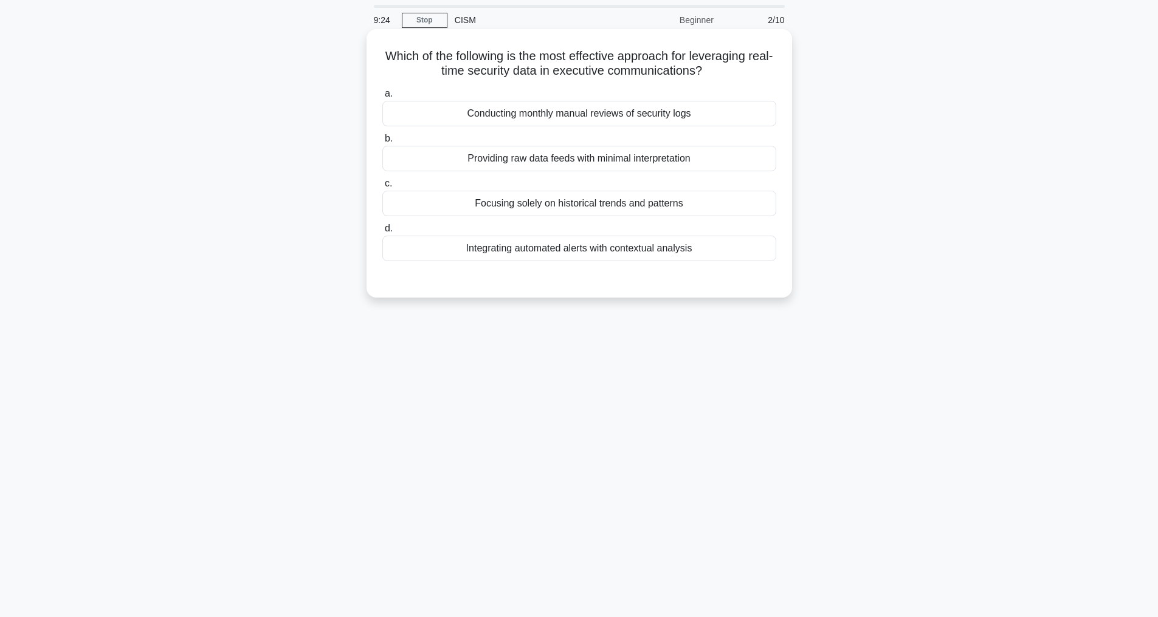
click at [621, 253] on div "Integrating automated alerts with contextual analysis" at bounding box center [579, 249] width 394 height 26
click at [382, 233] on input "d. Integrating automated alerts with contextual analysis" at bounding box center [382, 229] width 0 height 8
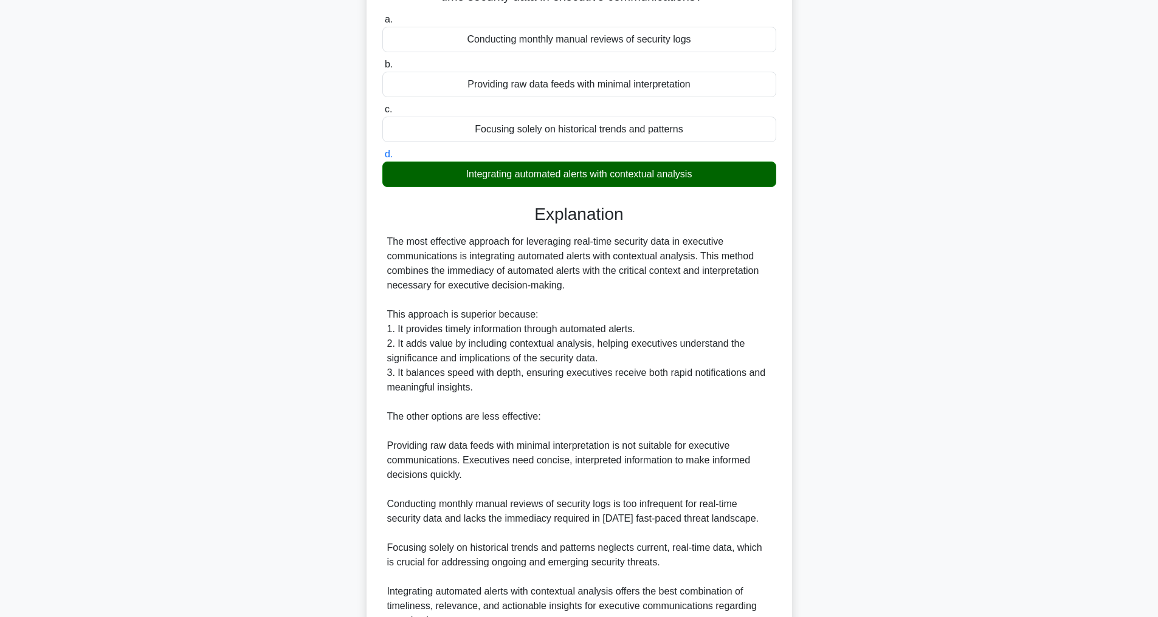
scroll to position [249, 0]
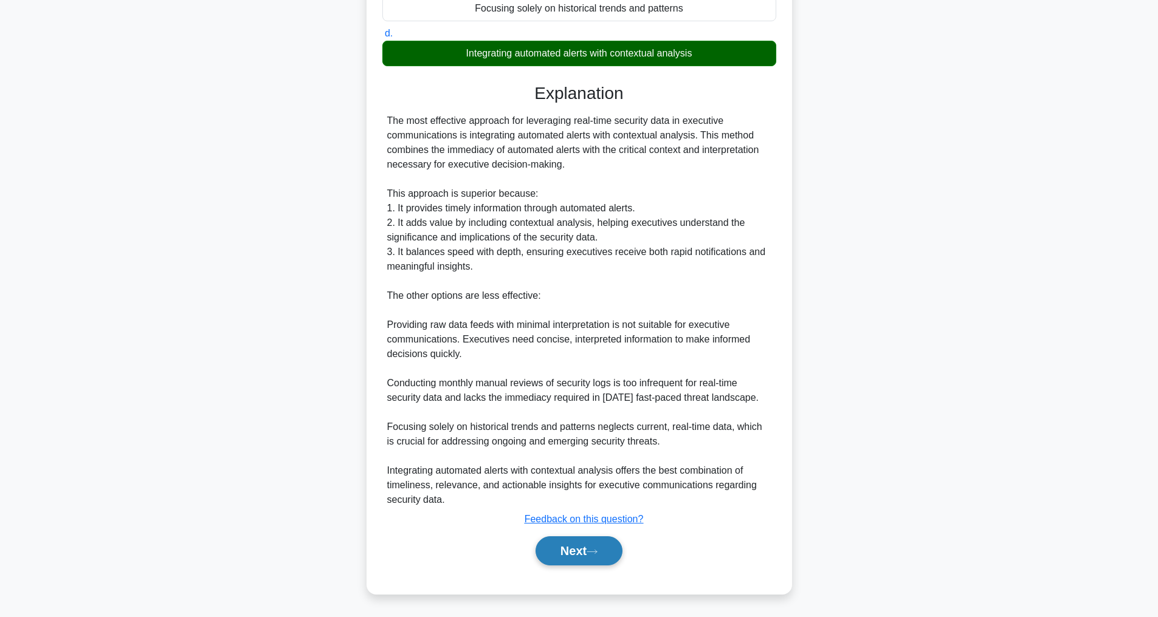
click at [545, 549] on button "Next" at bounding box center [578, 551] width 87 height 29
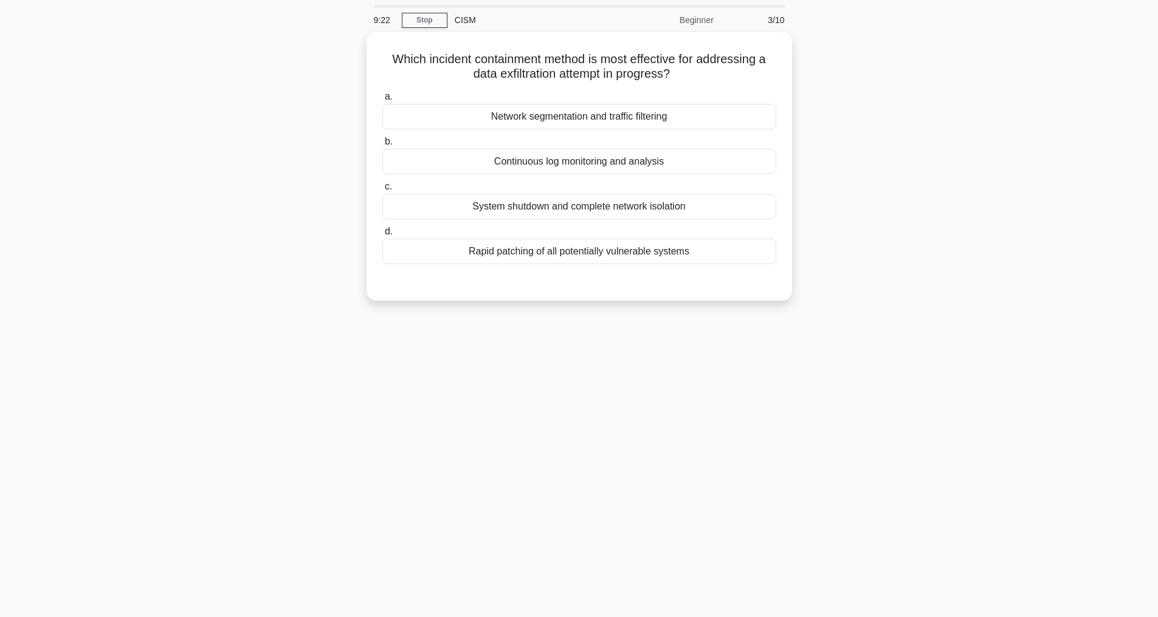
scroll to position [39, 0]
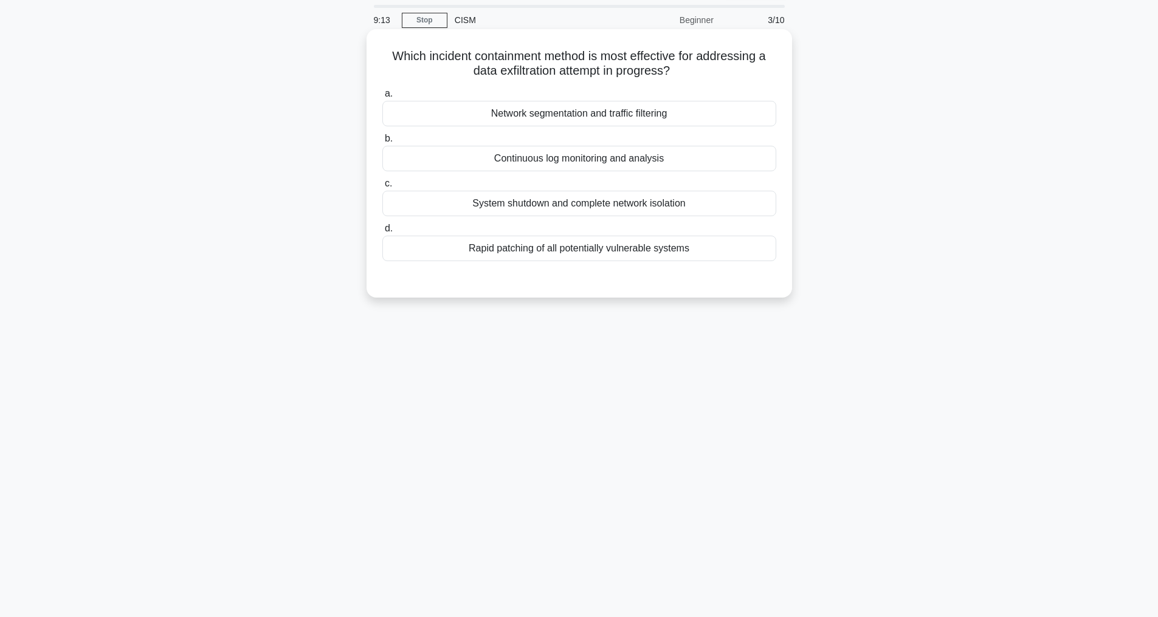
click at [583, 114] on div "Network segmentation and traffic filtering" at bounding box center [579, 114] width 394 height 26
click at [382, 98] on input "a. Network segmentation and traffic filtering" at bounding box center [382, 94] width 0 height 8
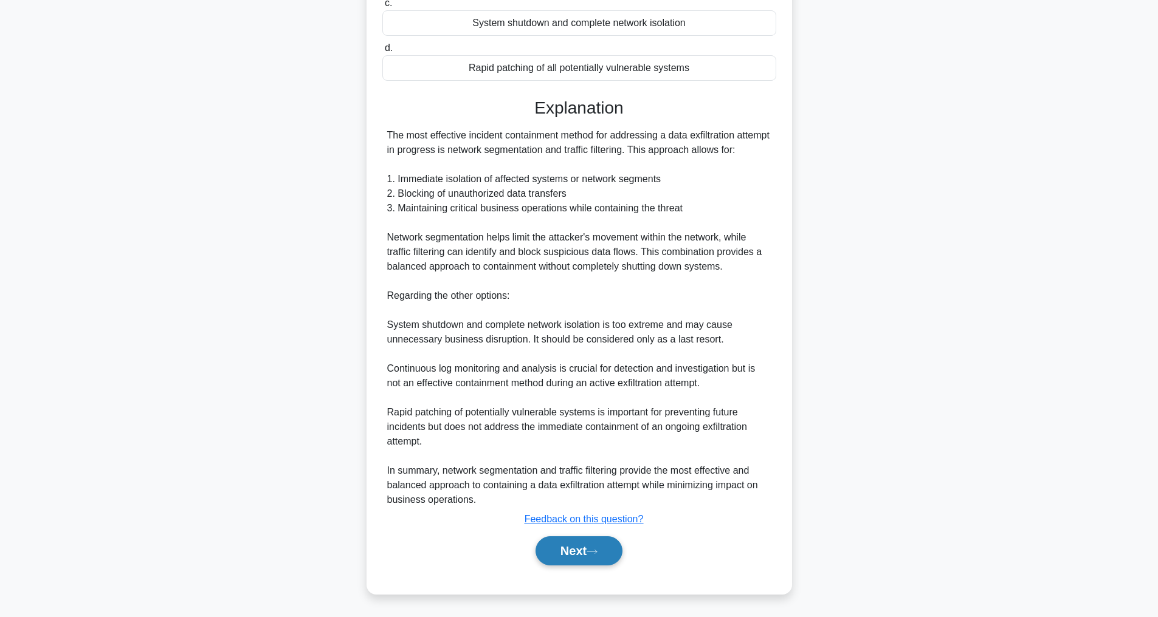
click at [566, 556] on button "Next" at bounding box center [578, 551] width 87 height 29
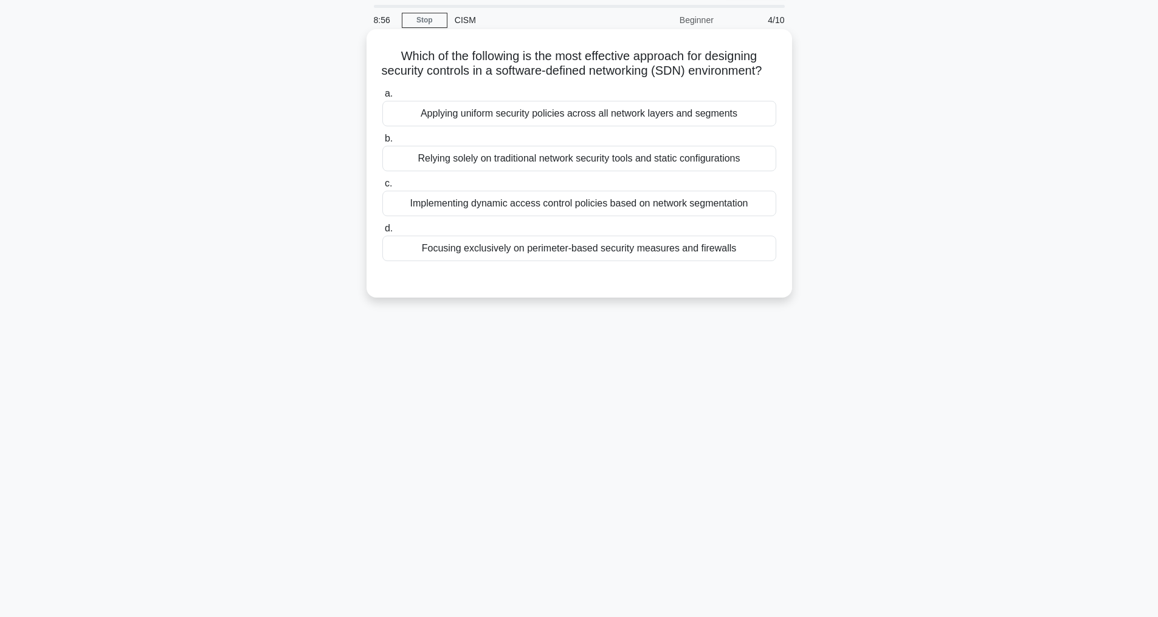
click at [574, 216] on div "Implementing dynamic access control policies based on network segmentation" at bounding box center [579, 204] width 394 height 26
click at [382, 188] on input "c. Implementing dynamic access control policies based on network segmentation" at bounding box center [382, 184] width 0 height 8
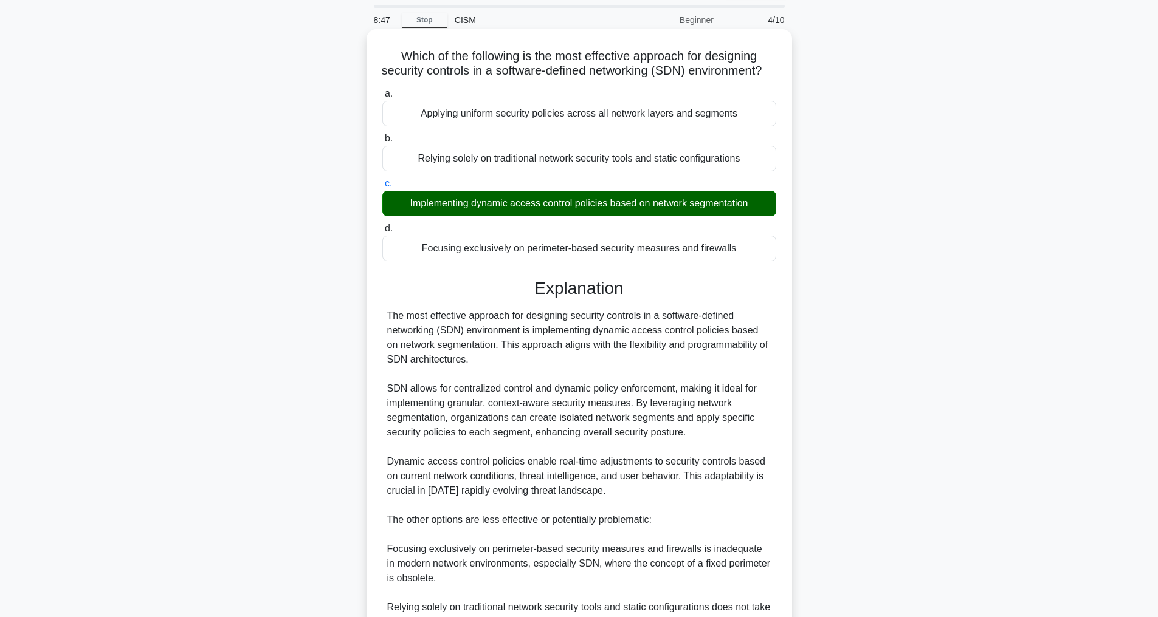
scroll to position [307, 0]
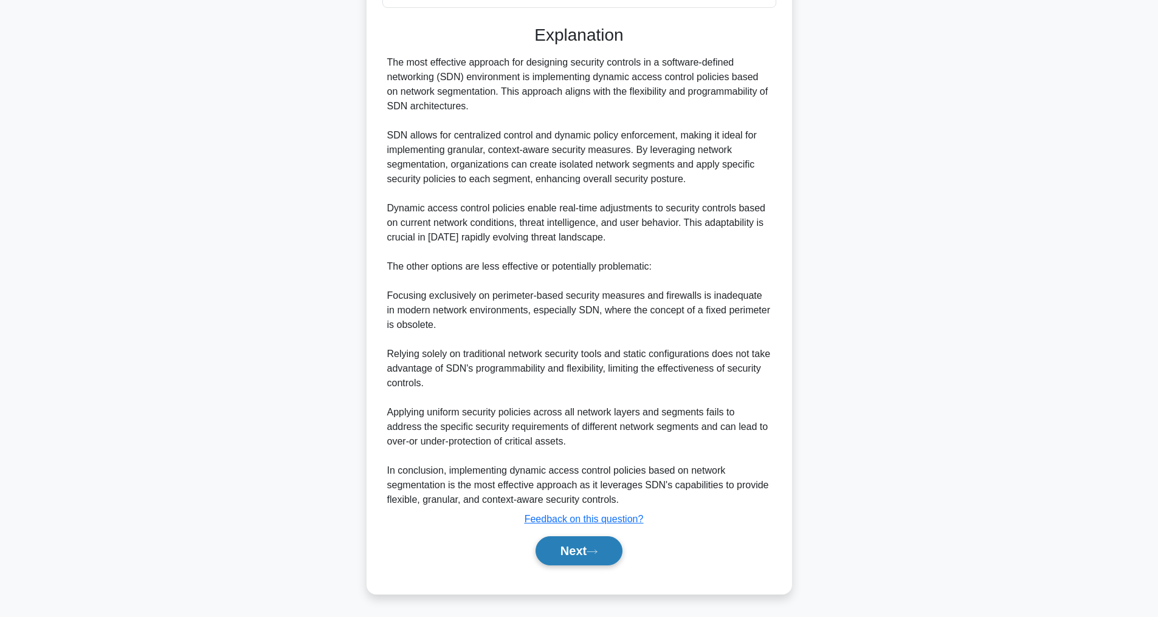
click at [565, 542] on button "Next" at bounding box center [578, 551] width 87 height 29
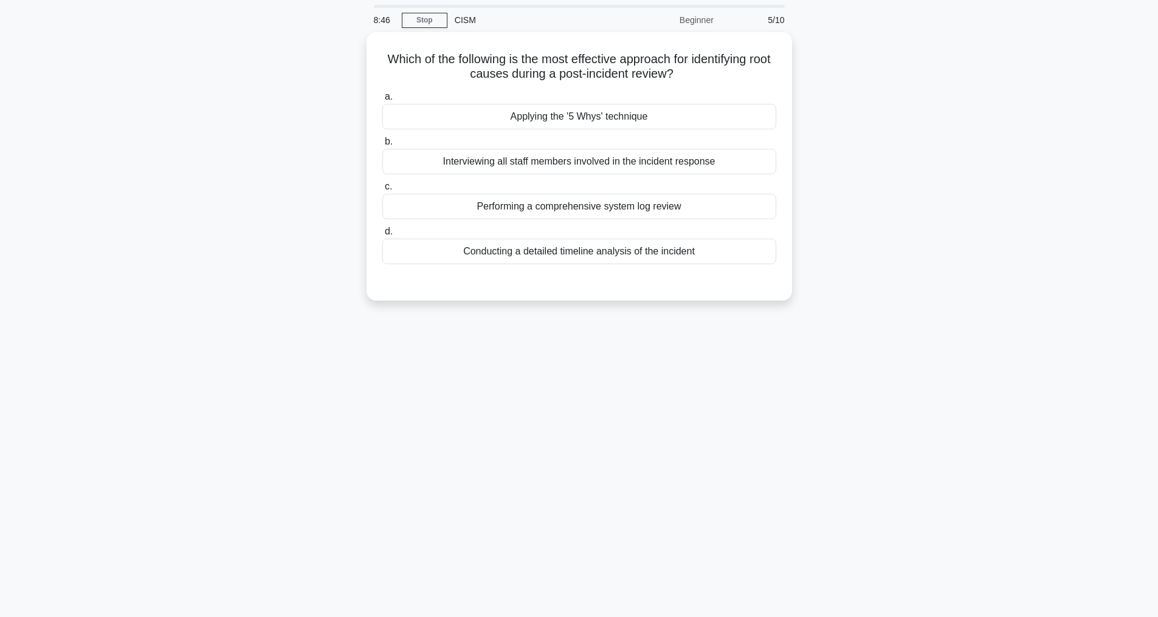
scroll to position [39, 0]
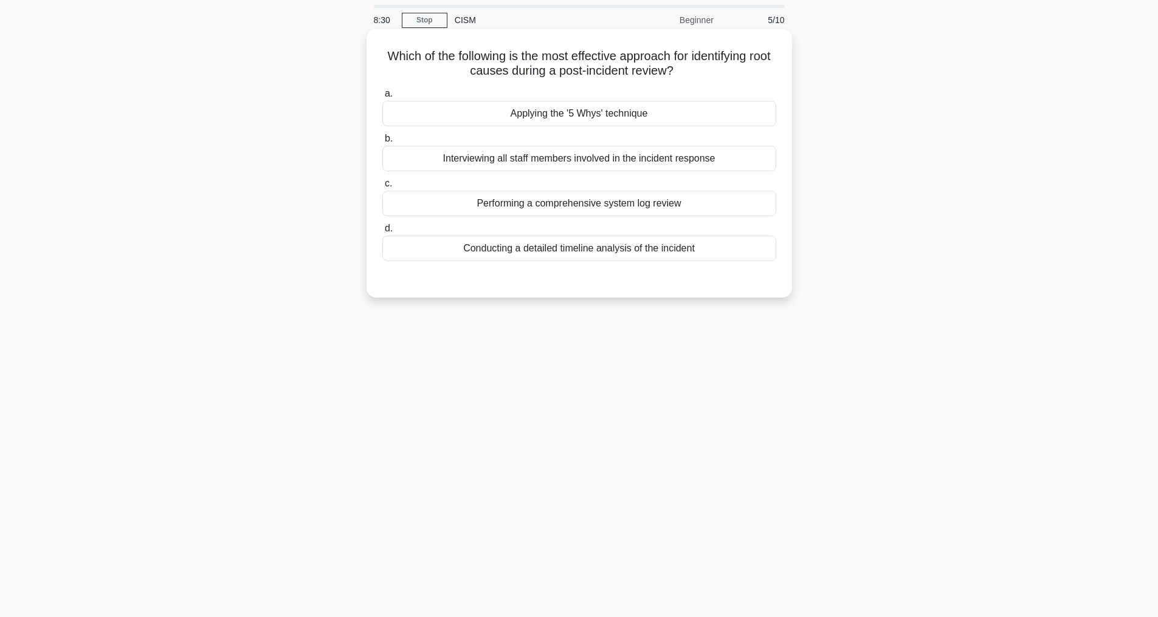
click at [590, 109] on div "Applying the '5 Whys' technique" at bounding box center [579, 114] width 394 height 26
click at [382, 98] on input "a. Applying the '5 Whys' technique" at bounding box center [382, 94] width 0 height 8
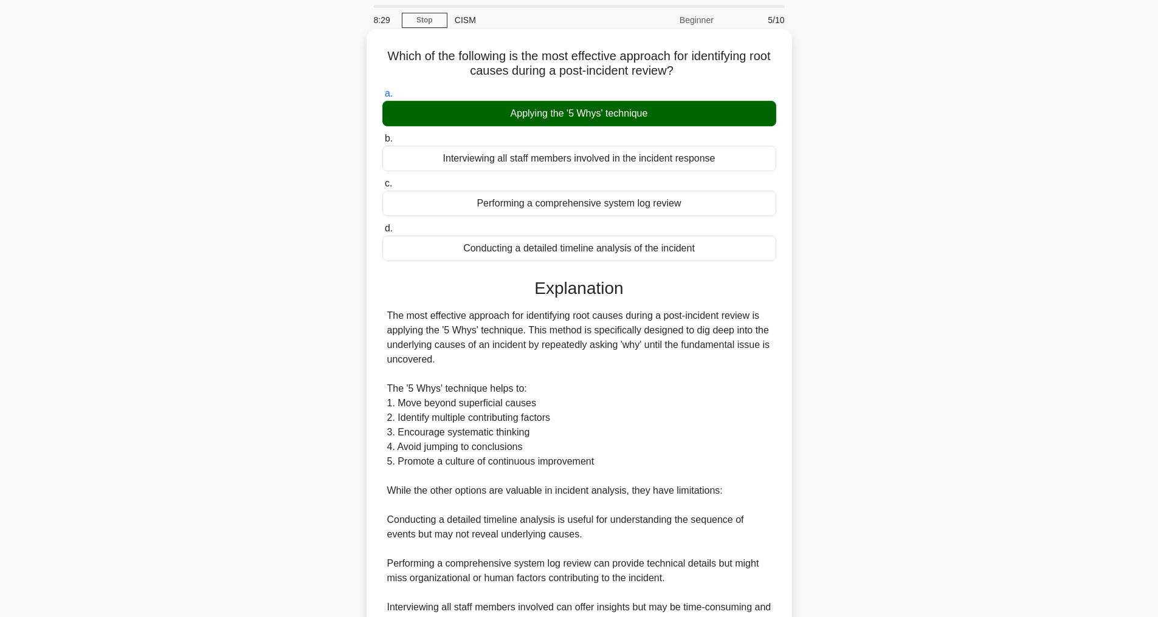
scroll to position [249, 0]
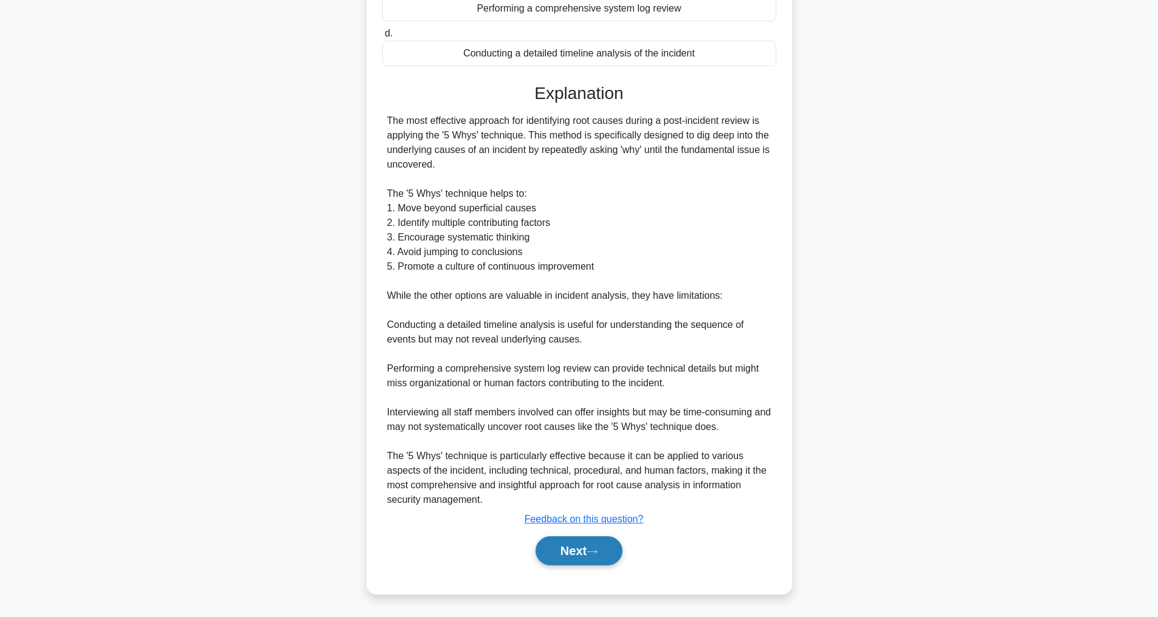
click at [566, 547] on button "Next" at bounding box center [578, 551] width 87 height 29
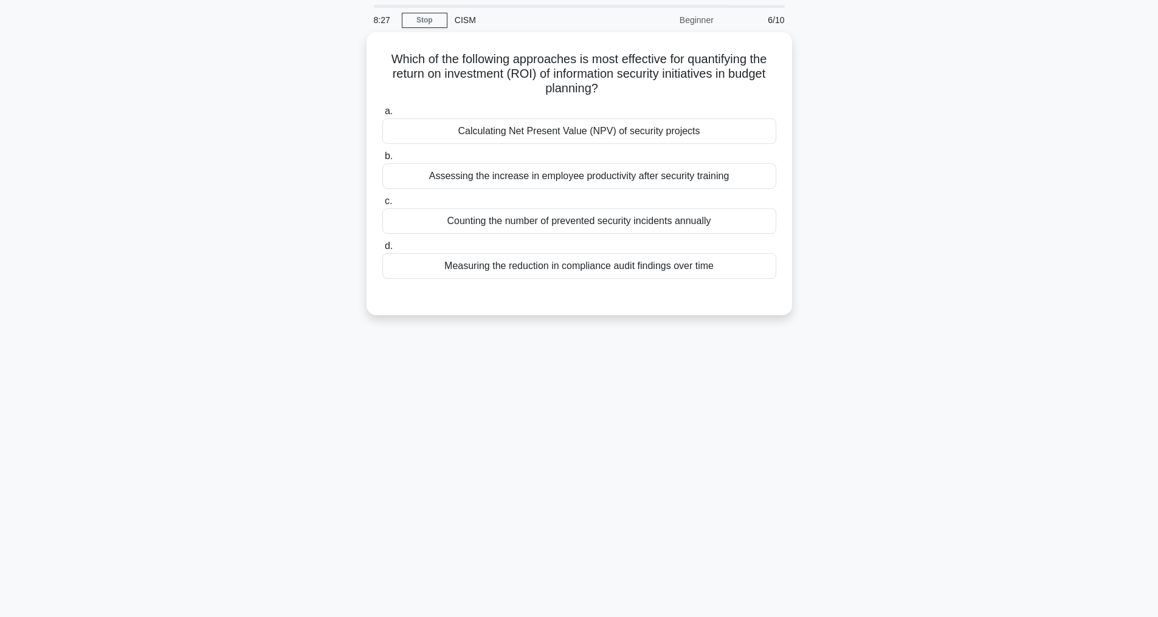
scroll to position [39, 0]
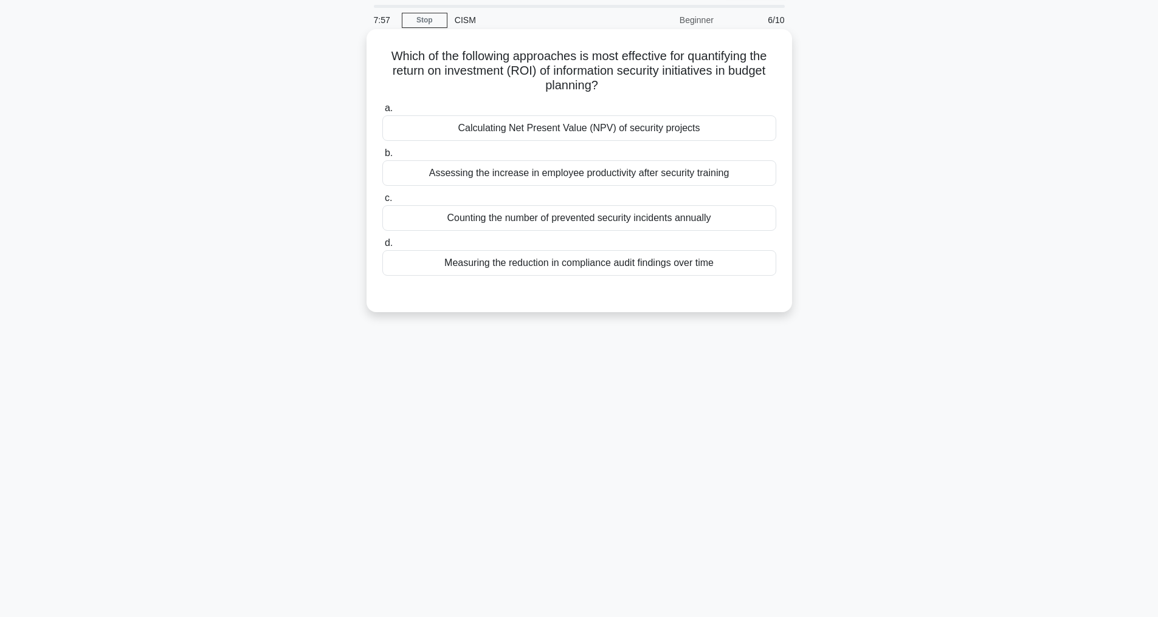
click at [569, 125] on div "Calculating Net Present Value (NPV) of security projects" at bounding box center [579, 128] width 394 height 26
click at [382, 112] on input "a. Calculating Net Present Value (NPV) of security projects" at bounding box center [382, 109] width 0 height 8
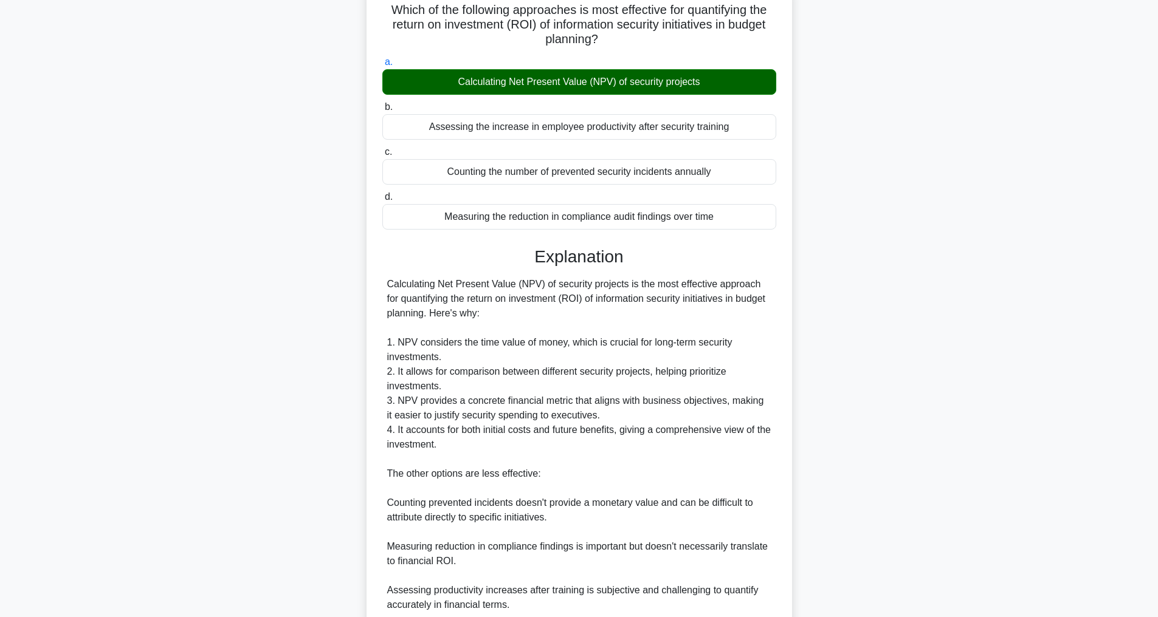
scroll to position [249, 0]
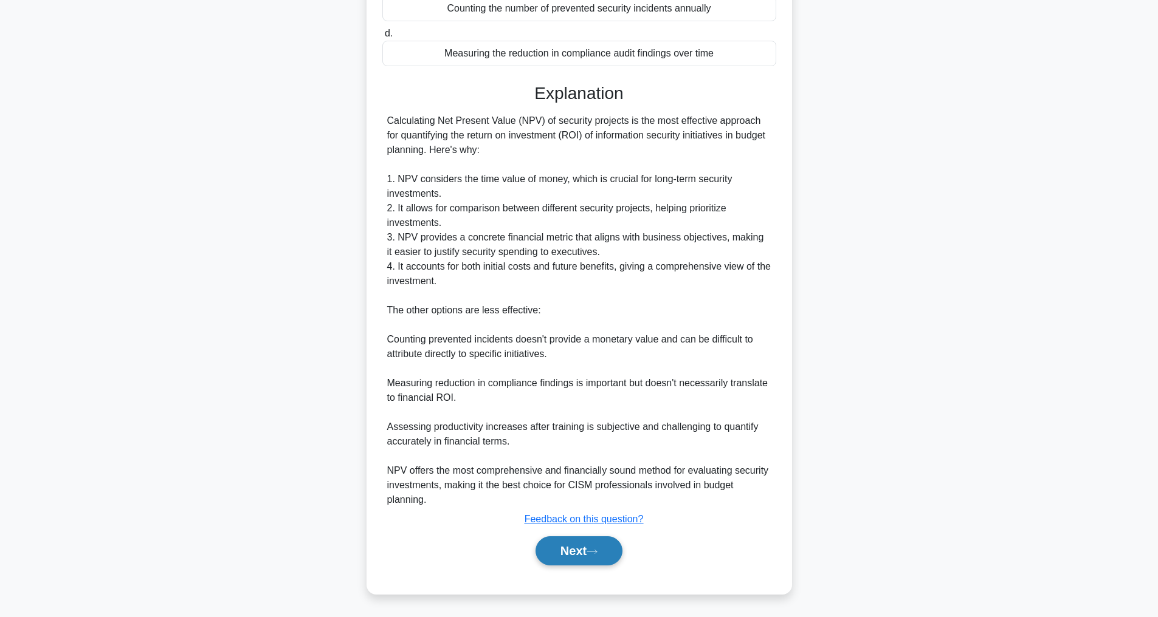
click at [574, 540] on button "Next" at bounding box center [578, 551] width 87 height 29
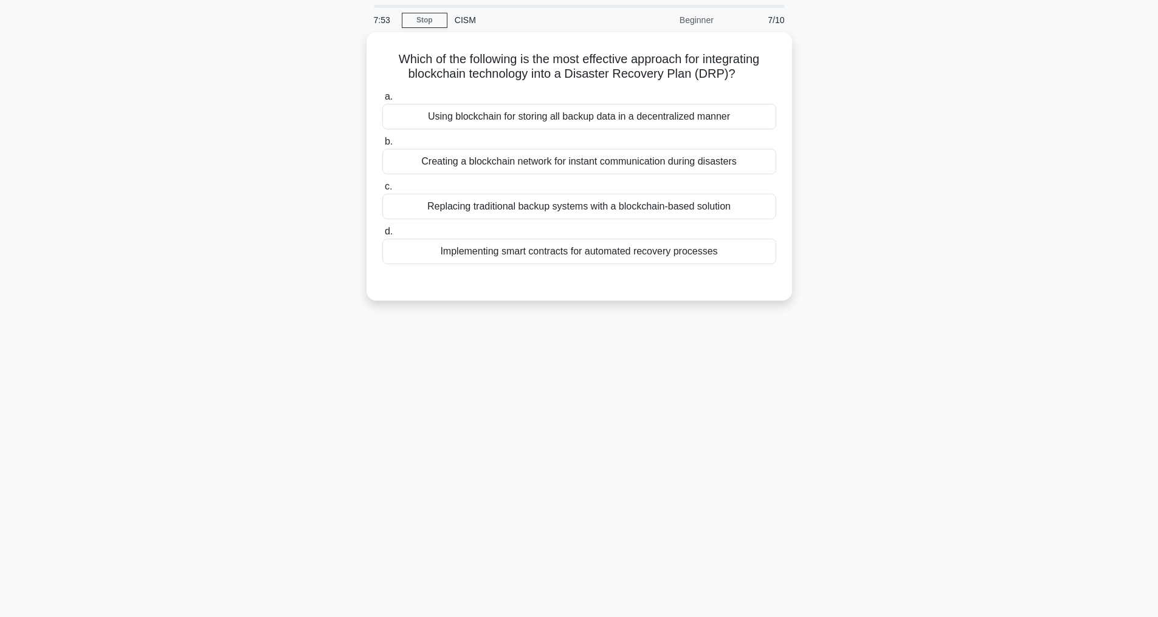
scroll to position [39, 0]
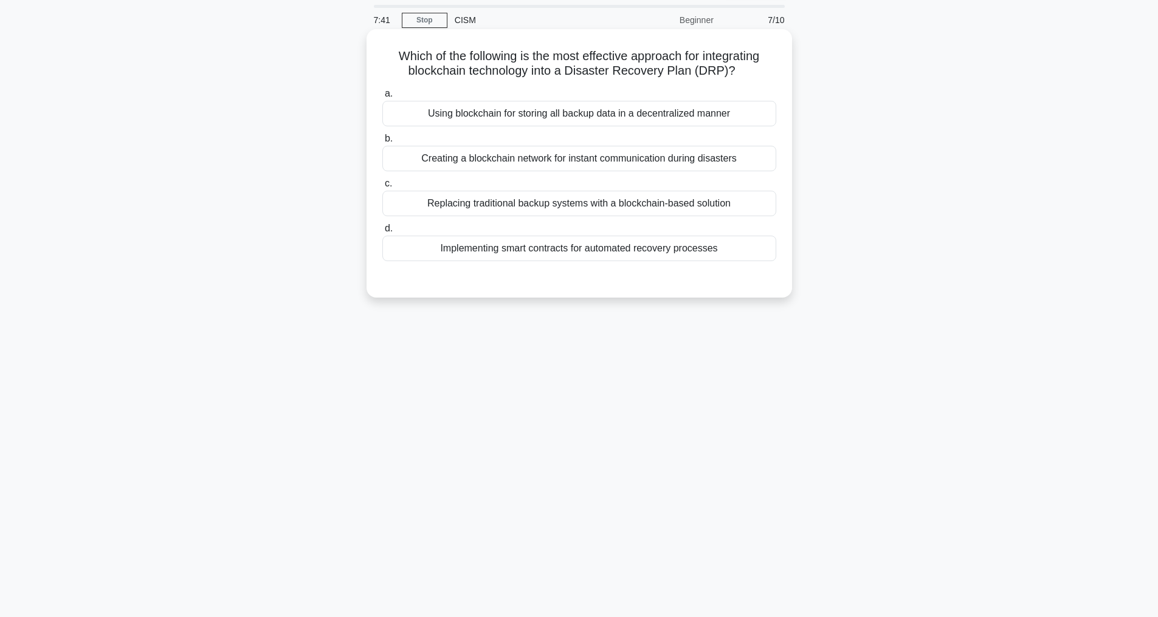
click at [530, 261] on div "Implementing smart contracts for automated recovery processes" at bounding box center [579, 249] width 394 height 26
click at [382, 233] on input "d. Implementing smart contracts for automated recovery processes" at bounding box center [382, 229] width 0 height 8
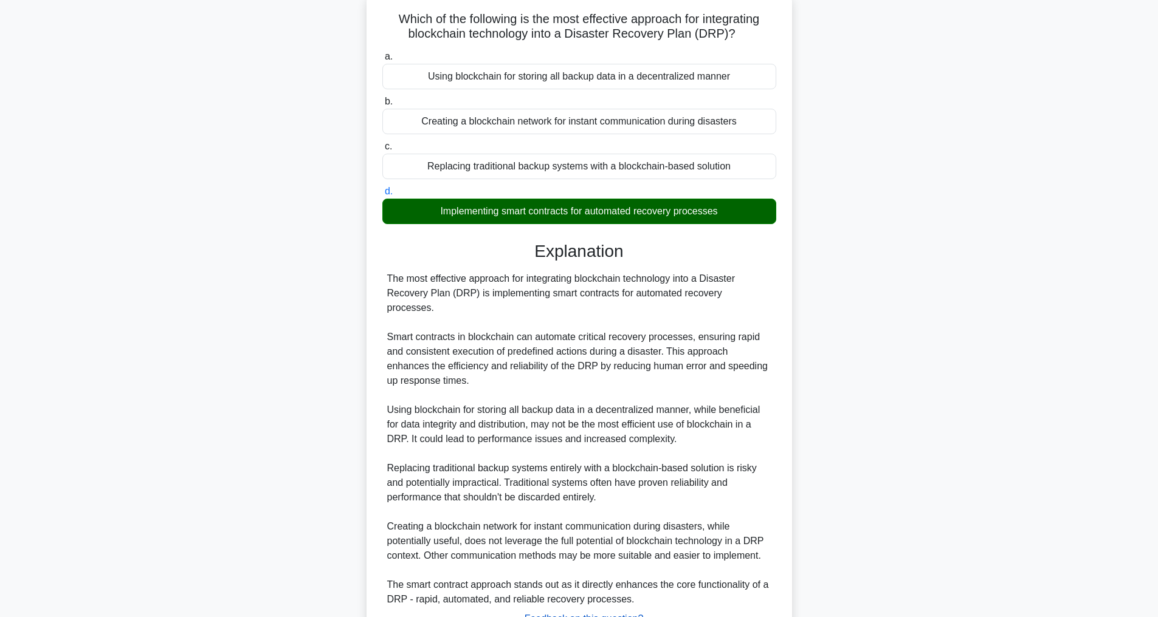
scroll to position [205, 0]
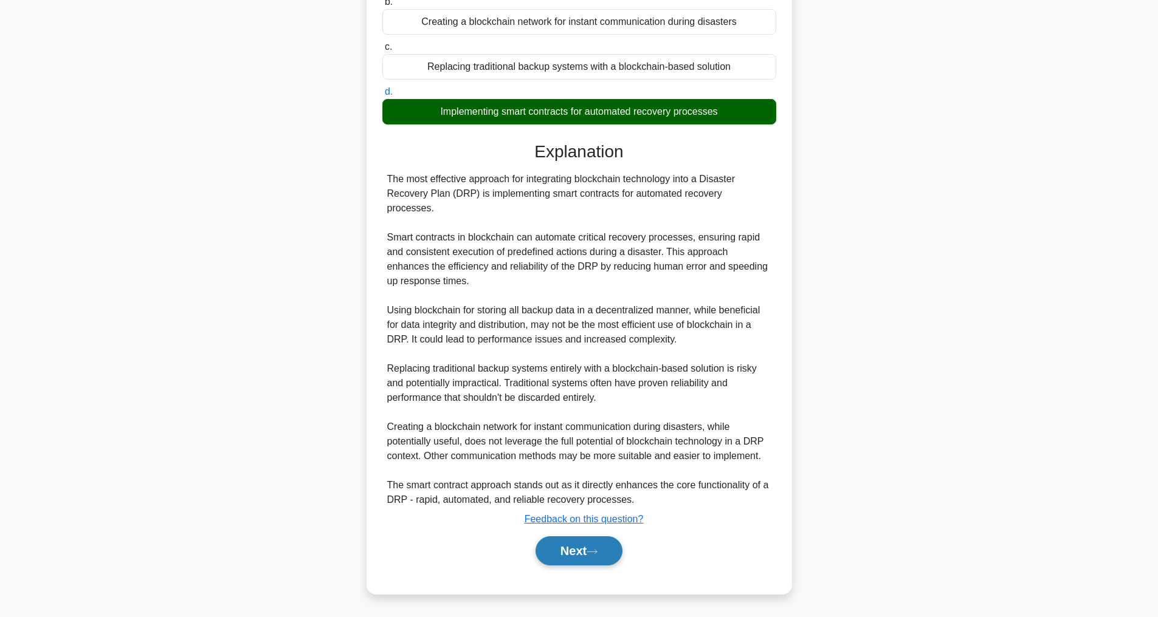
click at [565, 548] on button "Next" at bounding box center [578, 551] width 87 height 29
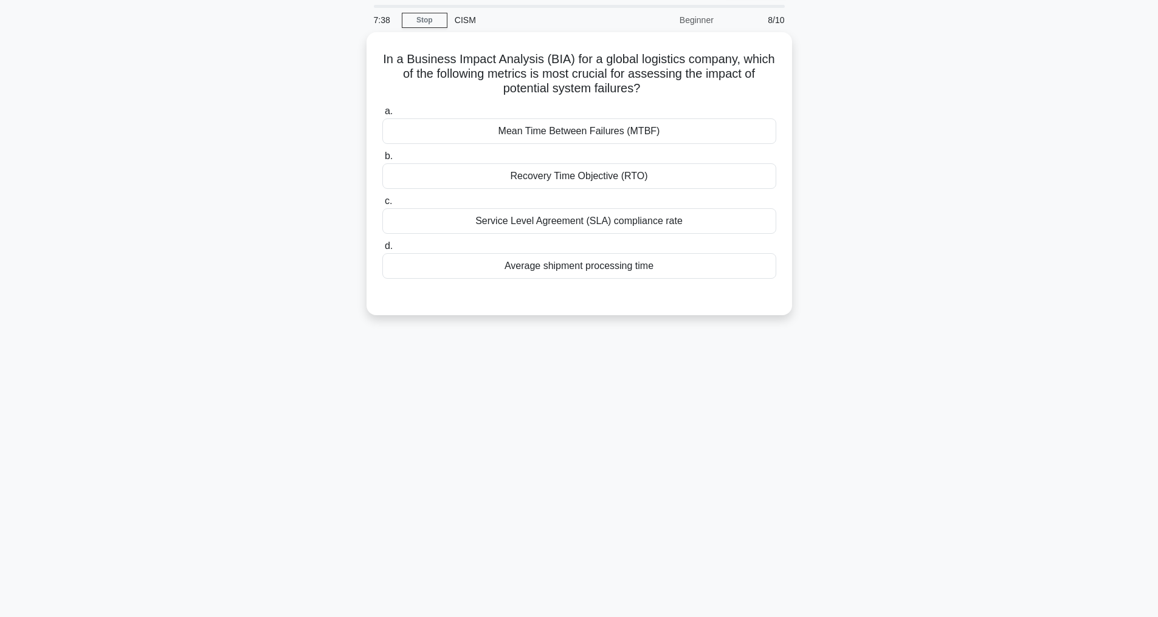
scroll to position [39, 0]
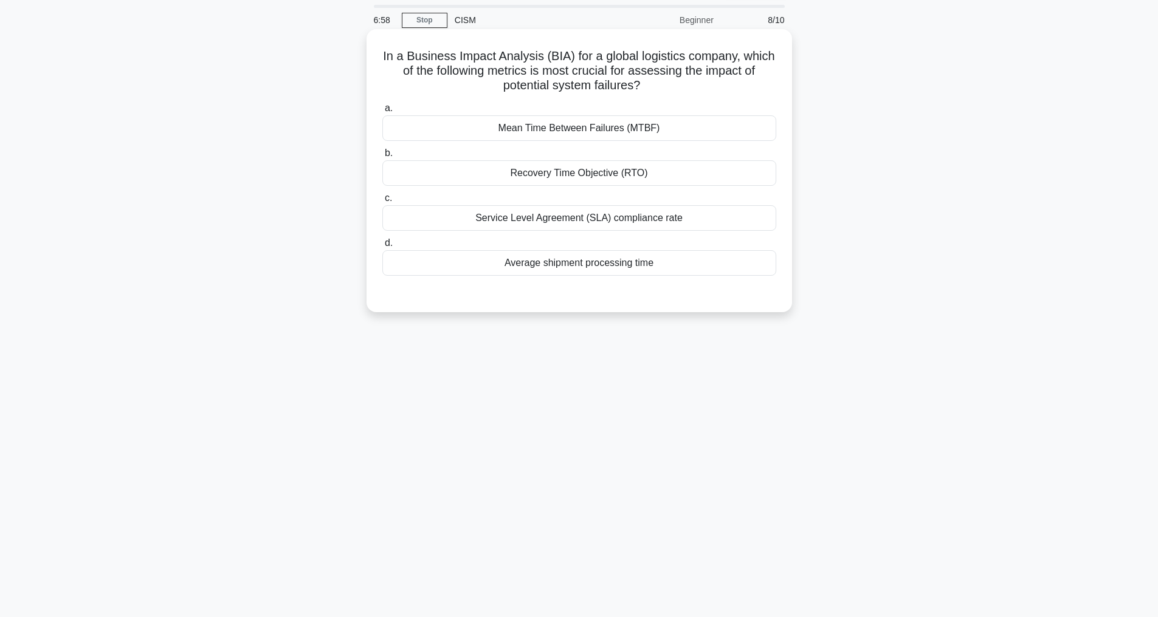
click at [549, 266] on div "Average shipment processing time" at bounding box center [579, 263] width 394 height 26
click at [382, 247] on input "d. Average shipment processing time" at bounding box center [382, 243] width 0 height 8
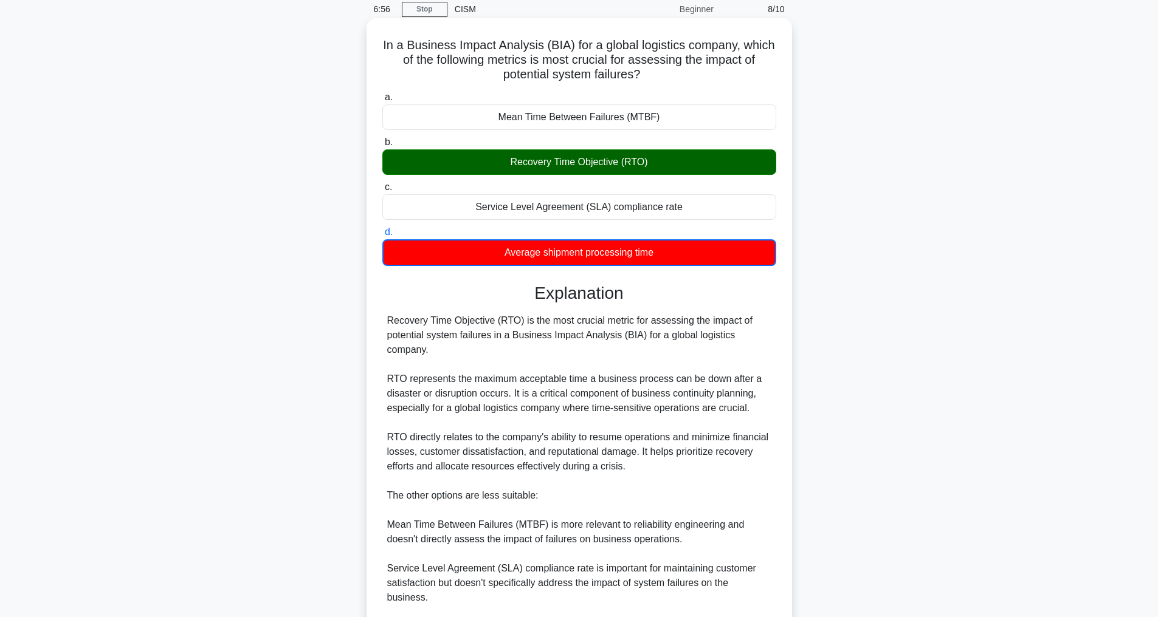
scroll to position [206, 0]
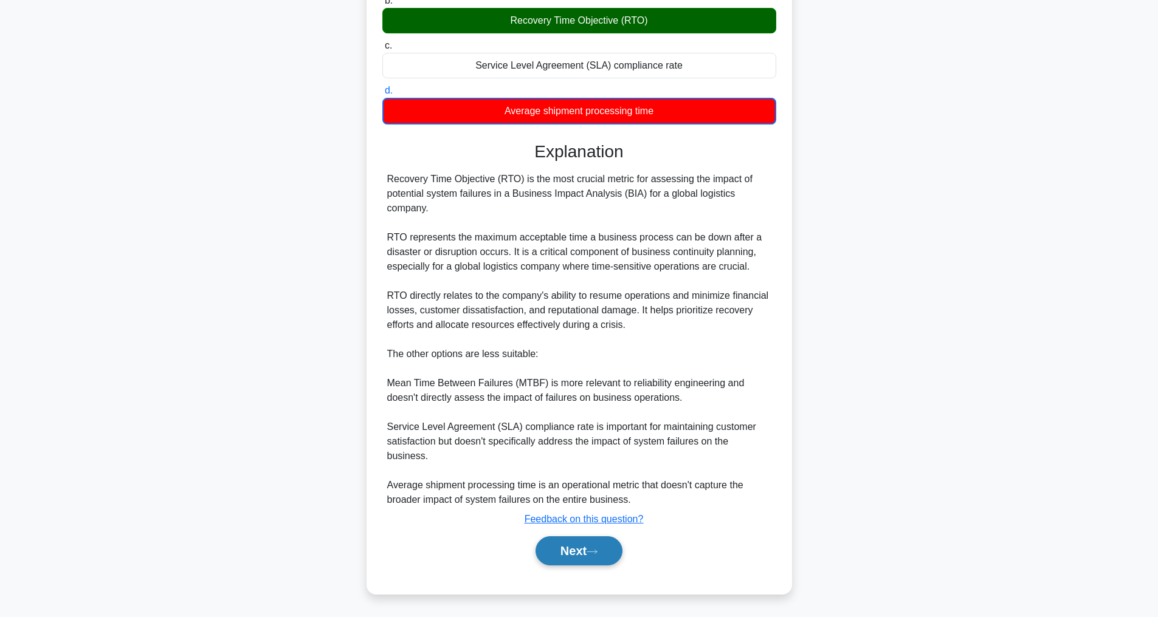
click at [581, 544] on button "Next" at bounding box center [578, 551] width 87 height 29
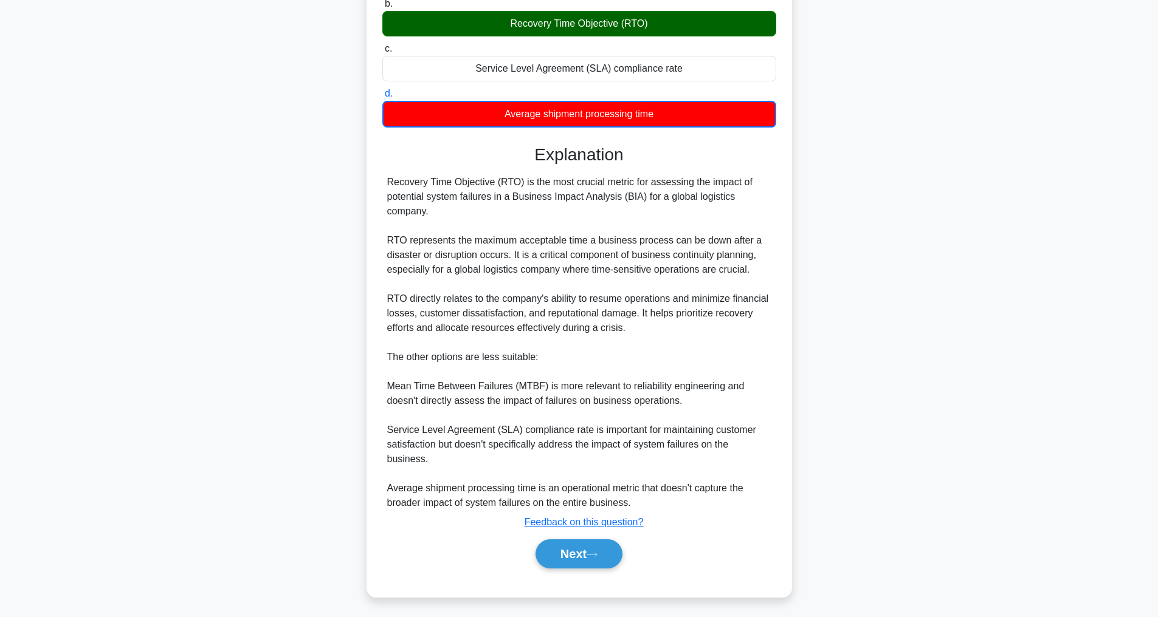
scroll to position [39, 0]
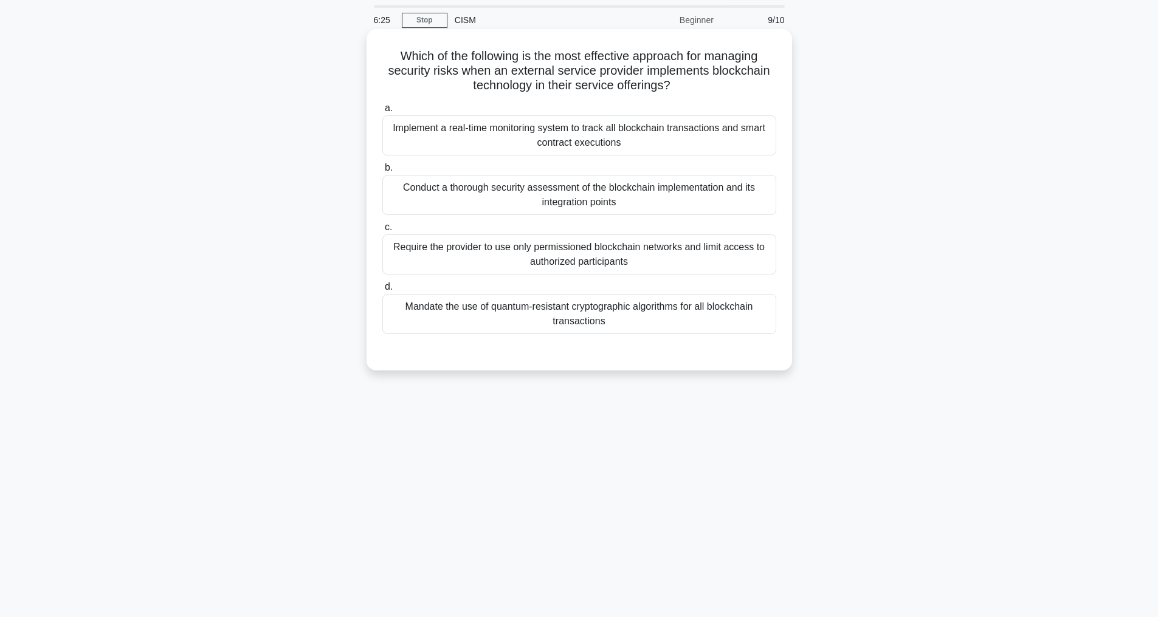
click at [580, 203] on div "Conduct a thorough security assessment of the blockchain implementation and its…" at bounding box center [579, 195] width 394 height 40
click at [382, 172] on input "b. Conduct a thorough security assessment of the blockchain implementation and …" at bounding box center [382, 168] width 0 height 8
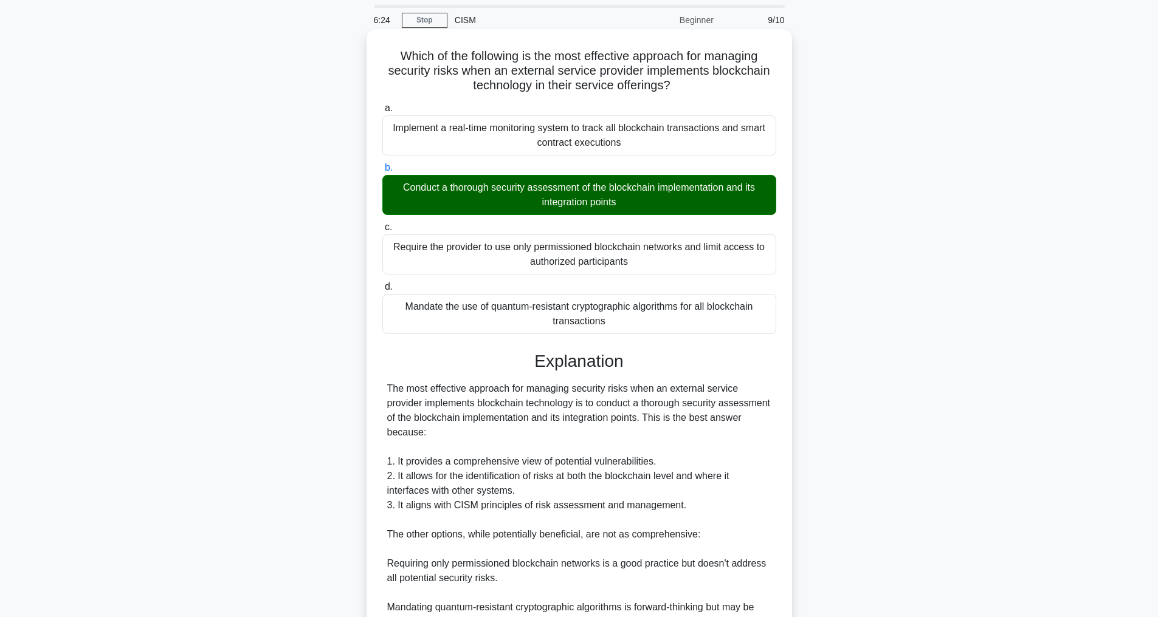
scroll to position [278, 0]
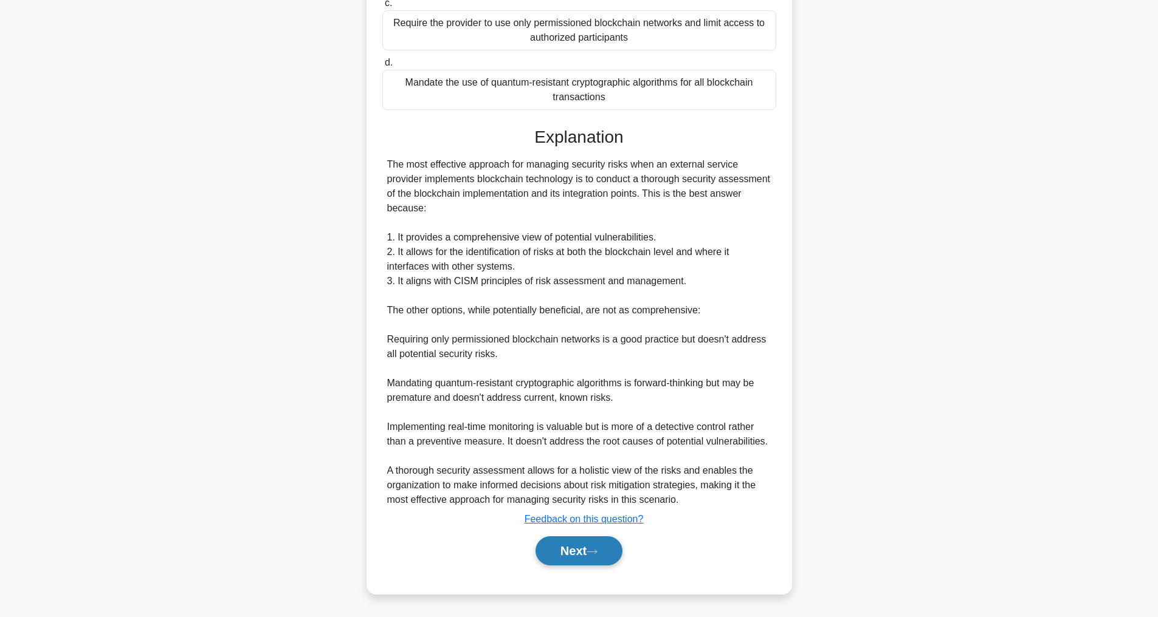
click at [555, 543] on button "Next" at bounding box center [578, 551] width 87 height 29
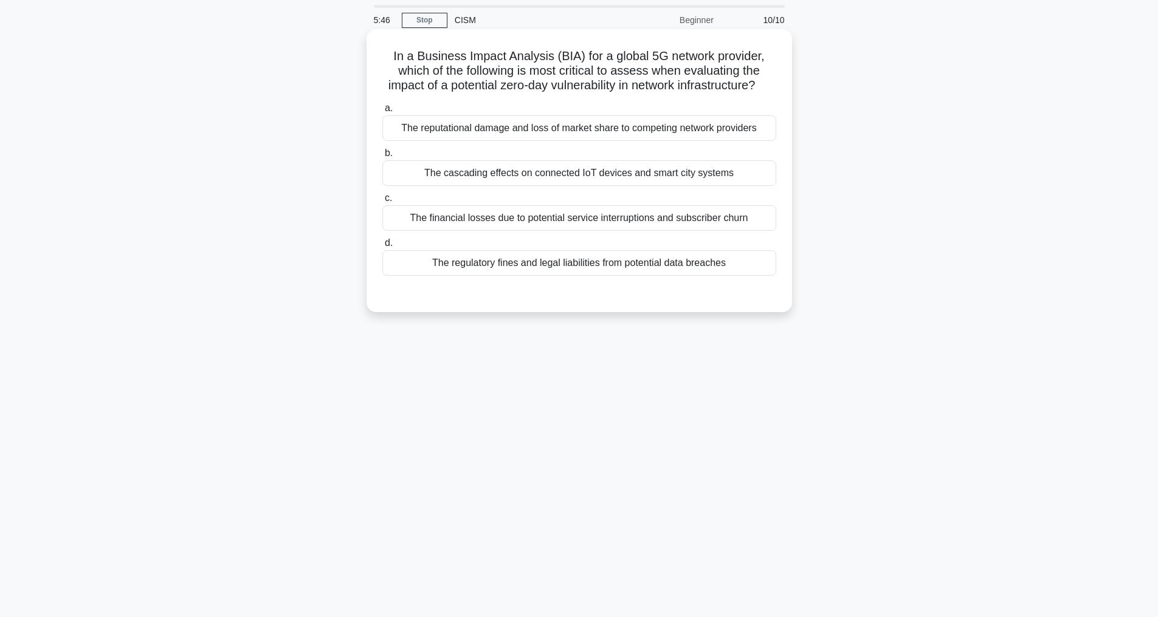
click at [543, 231] on div "The financial losses due to potential service interruptions and subscriber churn" at bounding box center [579, 218] width 394 height 26
click at [382, 202] on input "c. The financial losses due to potential service interruptions and subscriber c…" at bounding box center [382, 198] width 0 height 8
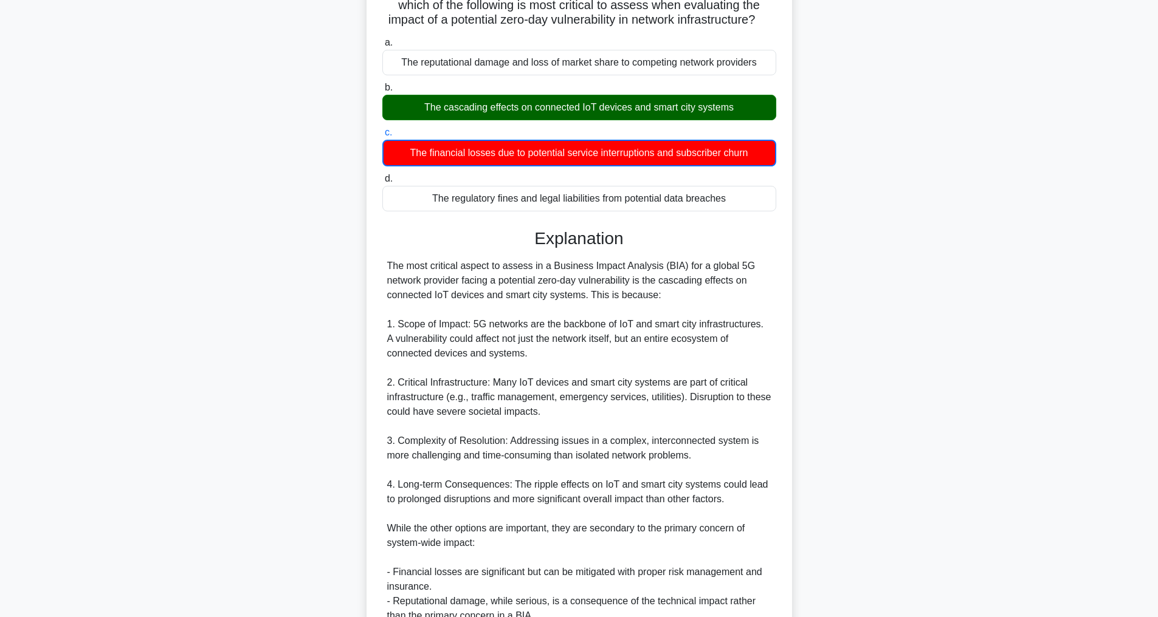
scroll to position [295, 0]
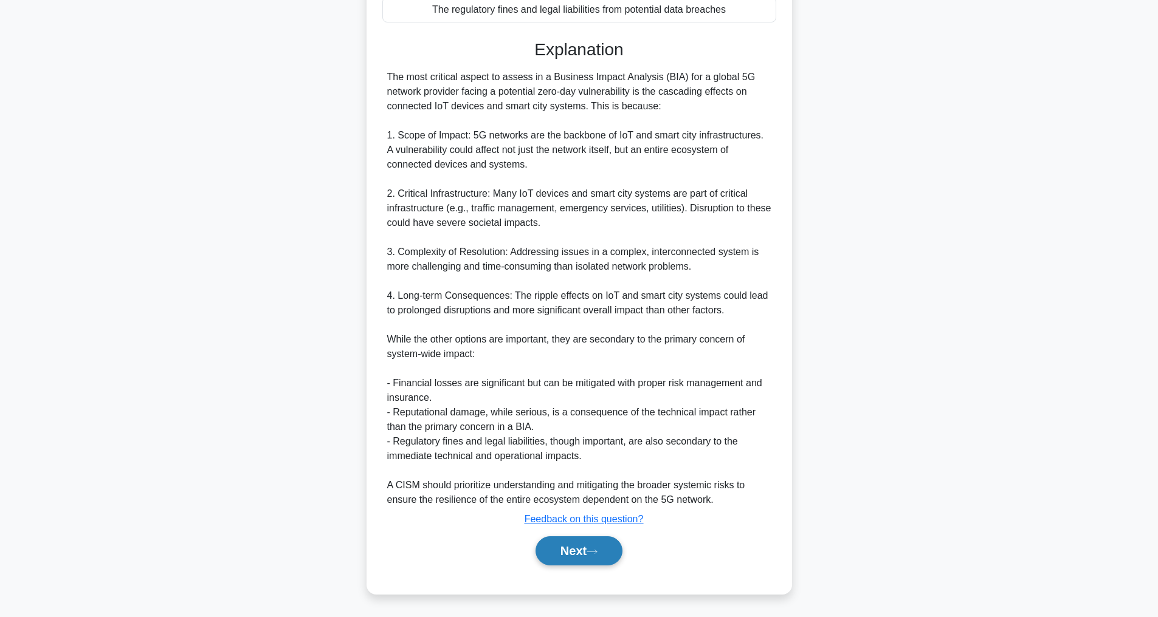
click at [587, 566] on button "Next" at bounding box center [578, 551] width 87 height 29
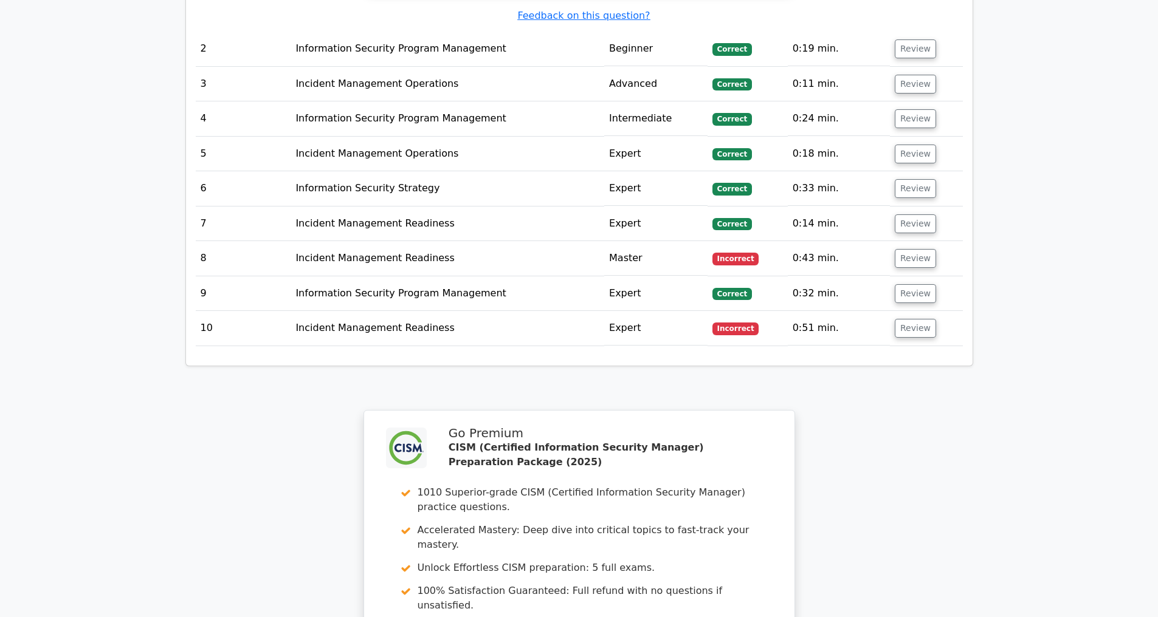
scroll to position [2204, 0]
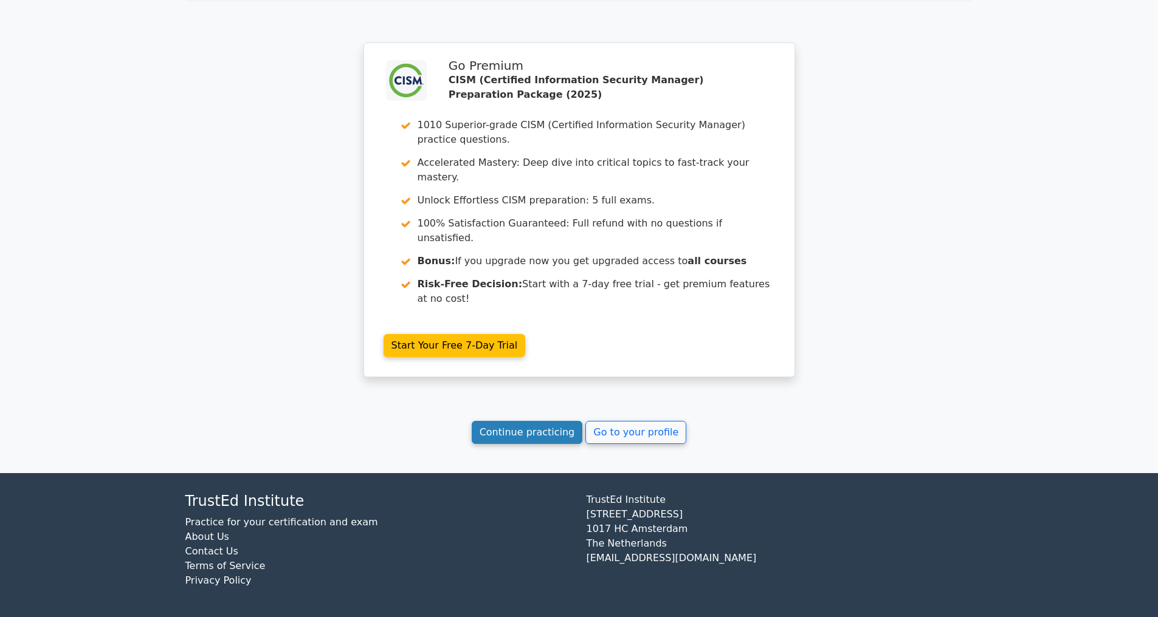
click at [492, 428] on link "Continue practicing" at bounding box center [527, 432] width 111 height 23
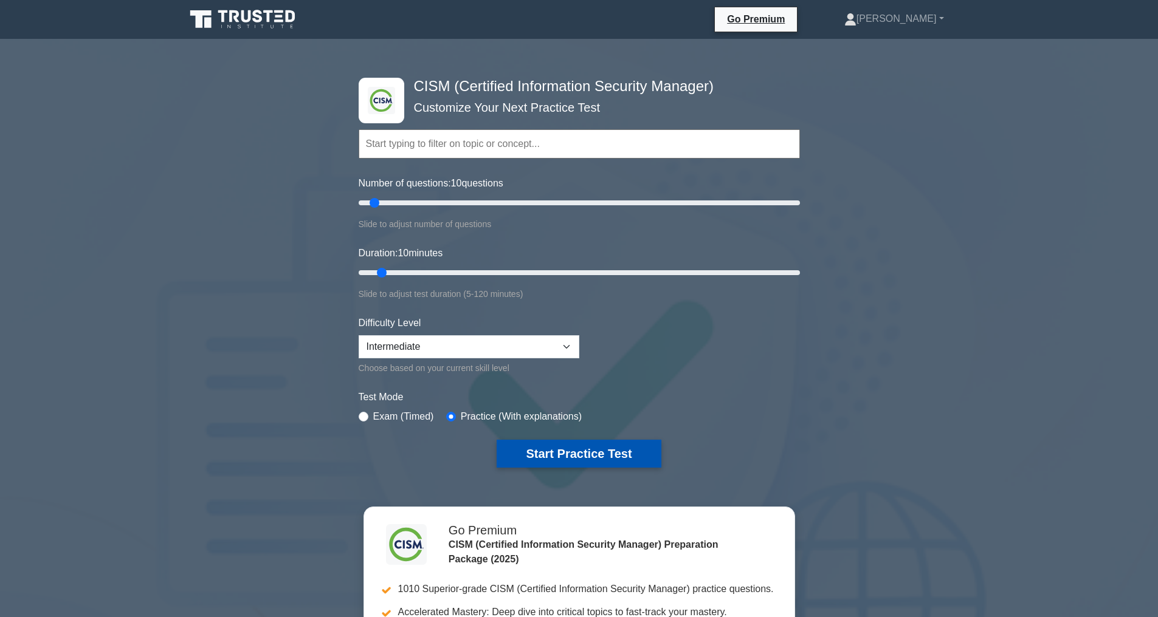
click at [567, 456] on button "Start Practice Test" at bounding box center [579, 454] width 164 height 28
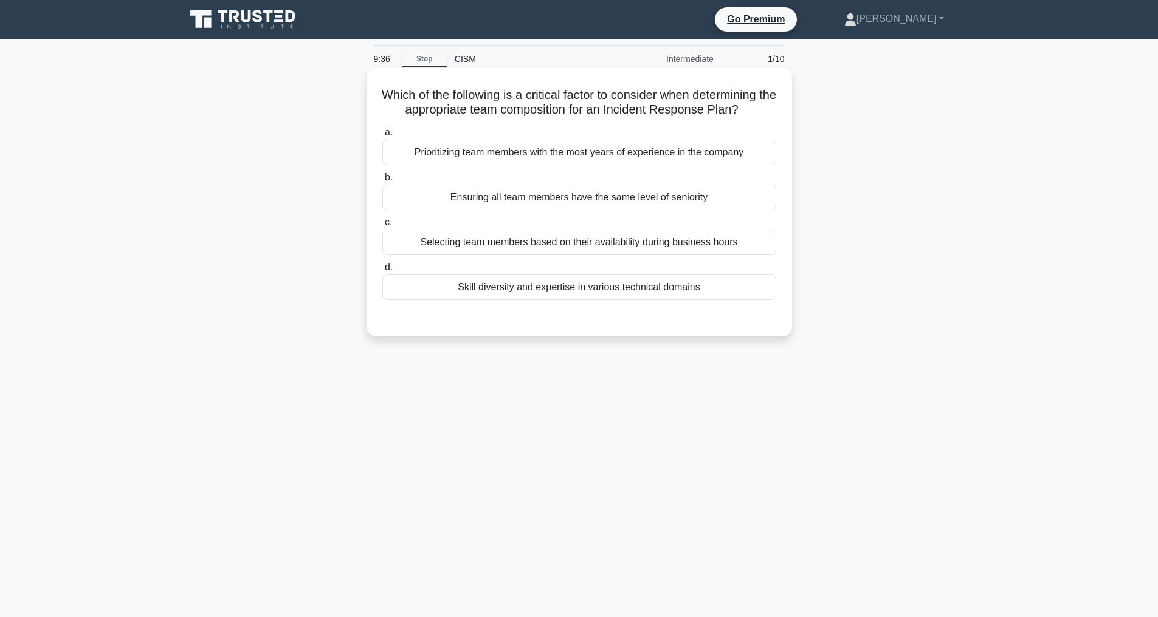
click at [602, 298] on div "Skill diversity and expertise in various technical domains" at bounding box center [579, 288] width 394 height 26
click at [382, 272] on input "d. Skill diversity and expertise in various technical domains" at bounding box center [382, 268] width 0 height 8
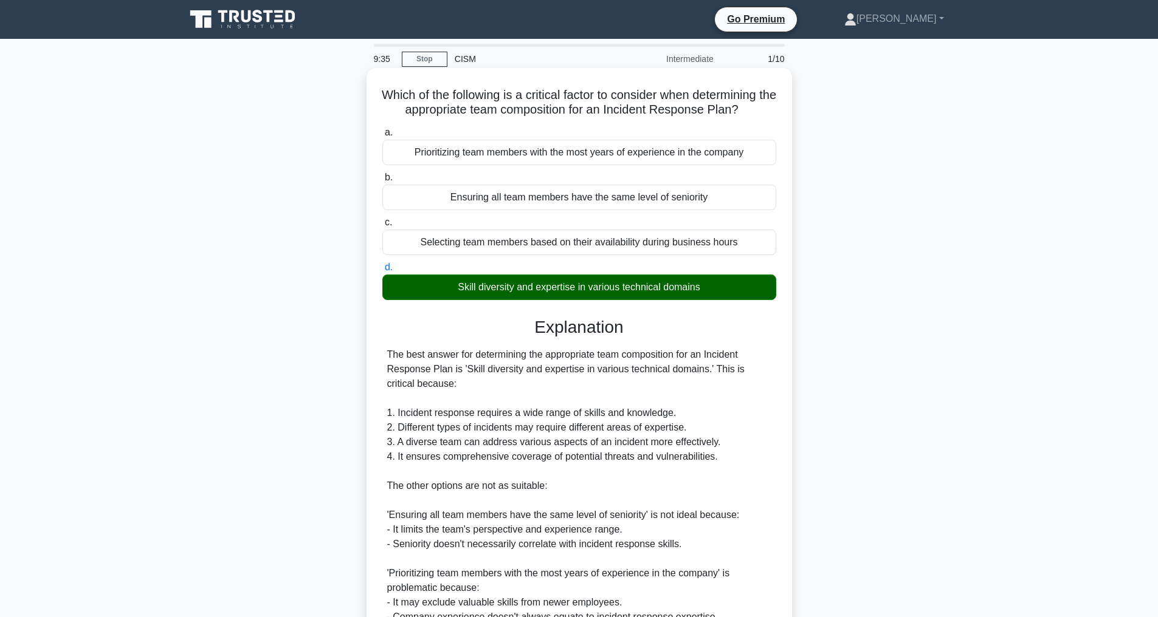
scroll to position [249, 0]
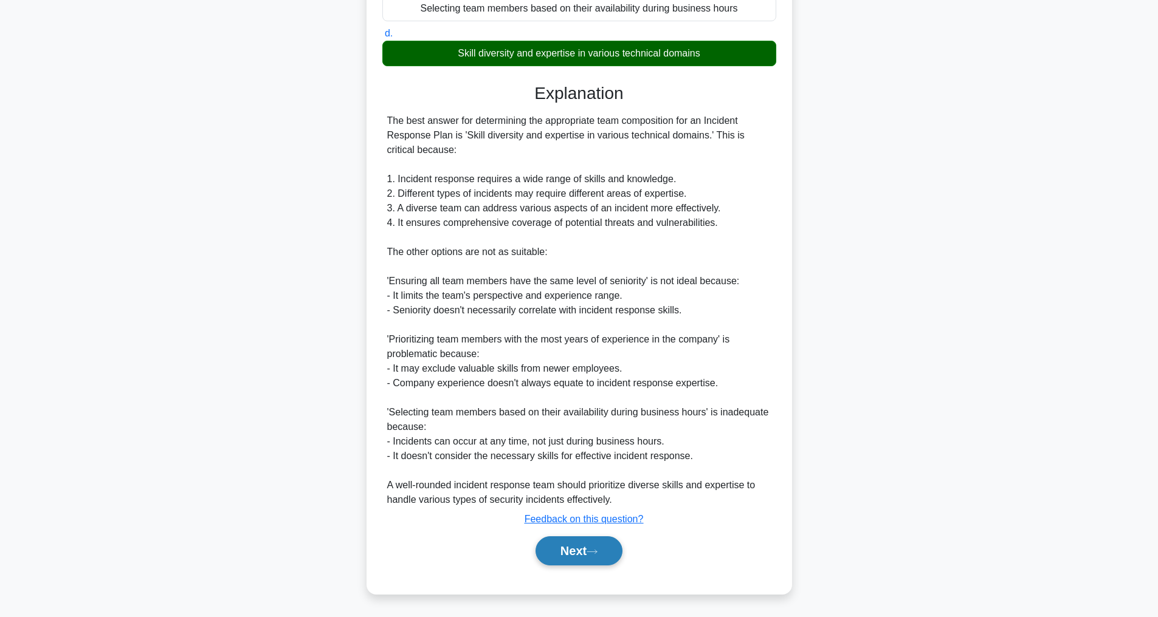
click at [575, 537] on button "Next" at bounding box center [578, 551] width 87 height 29
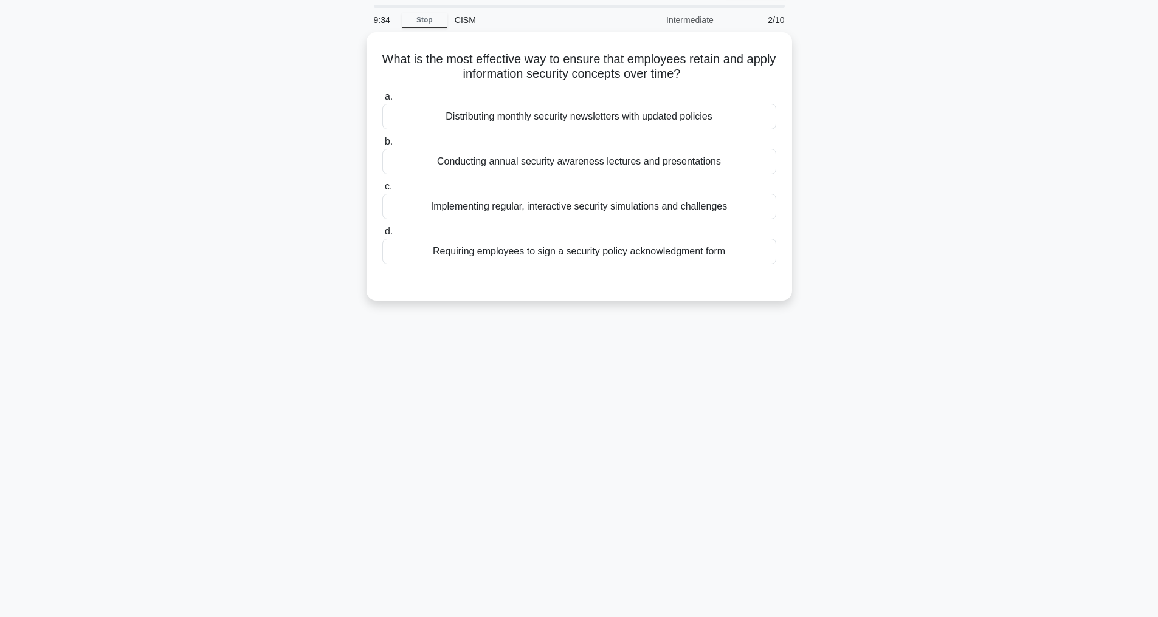
scroll to position [39, 0]
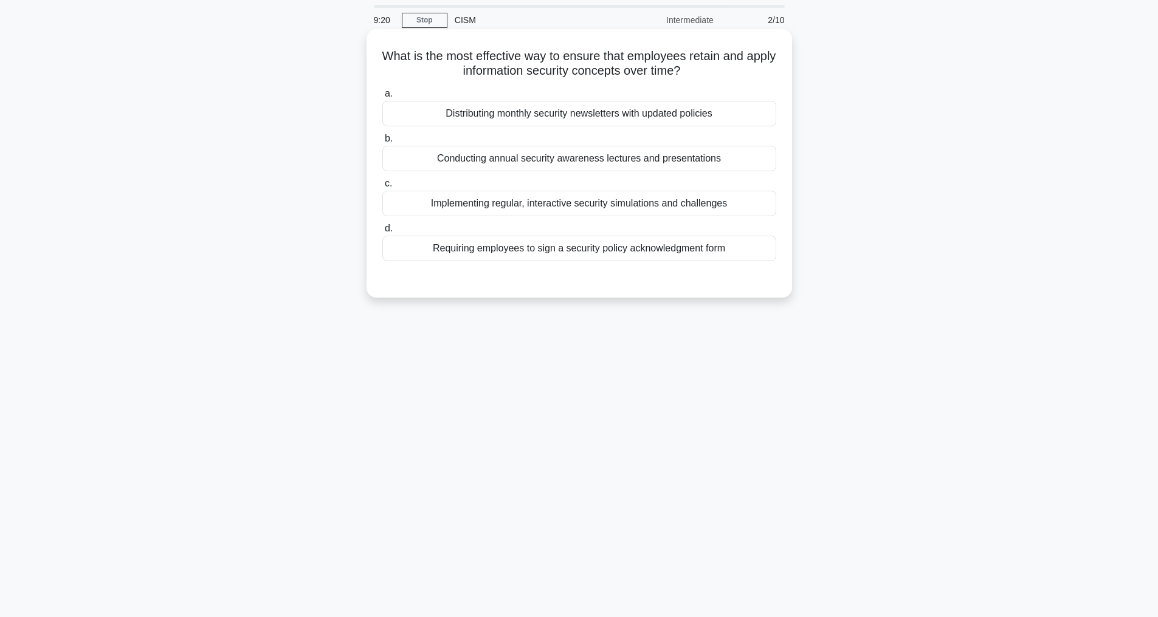
click at [528, 202] on div "Implementing regular, interactive security simulations and challenges" at bounding box center [579, 204] width 394 height 26
click at [382, 188] on input "c. Implementing regular, interactive security simulations and challenges" at bounding box center [382, 184] width 0 height 8
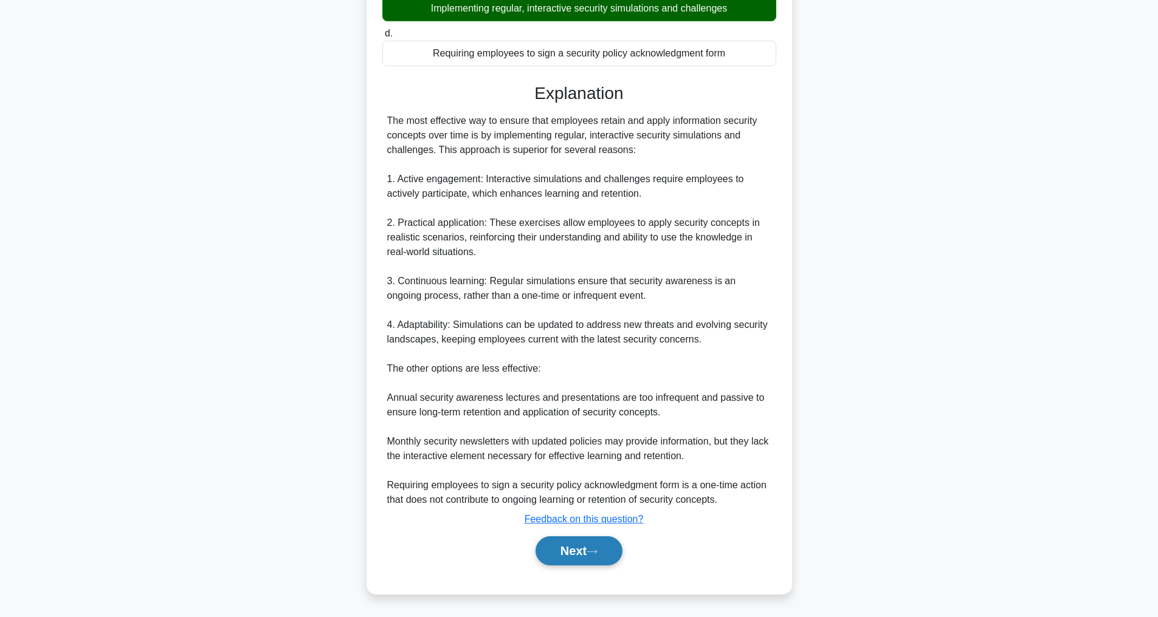
click at [590, 552] on button "Next" at bounding box center [578, 551] width 87 height 29
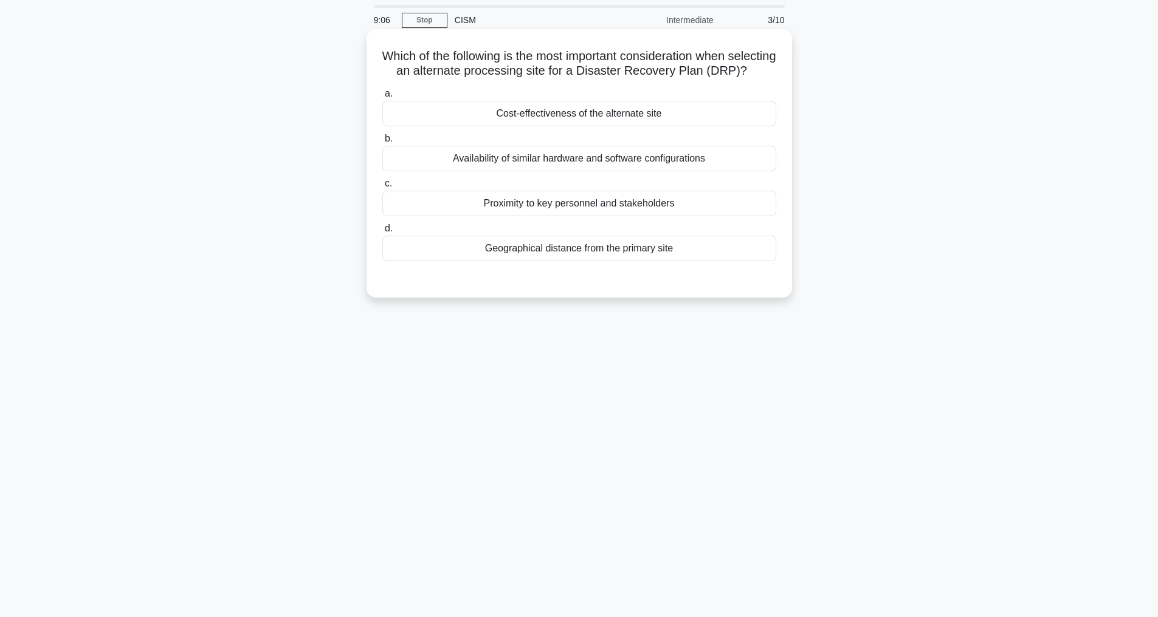
click at [582, 261] on div "Geographical distance from the primary site" at bounding box center [579, 249] width 394 height 26
click at [382, 233] on input "d. Geographical distance from the primary site" at bounding box center [382, 229] width 0 height 8
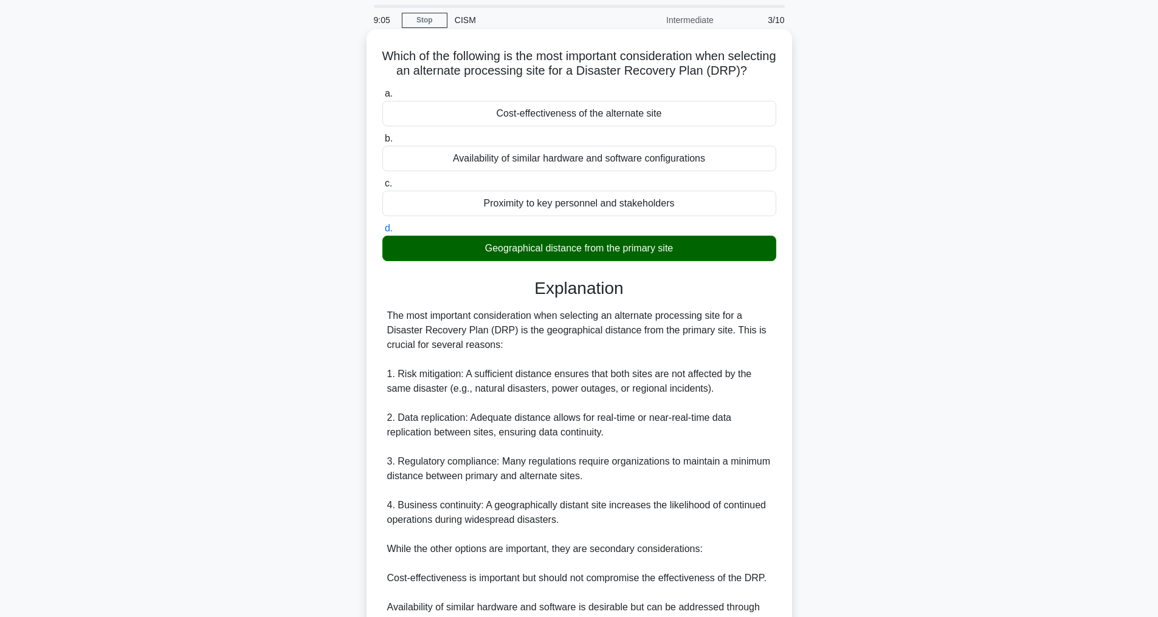
scroll to position [292, 0]
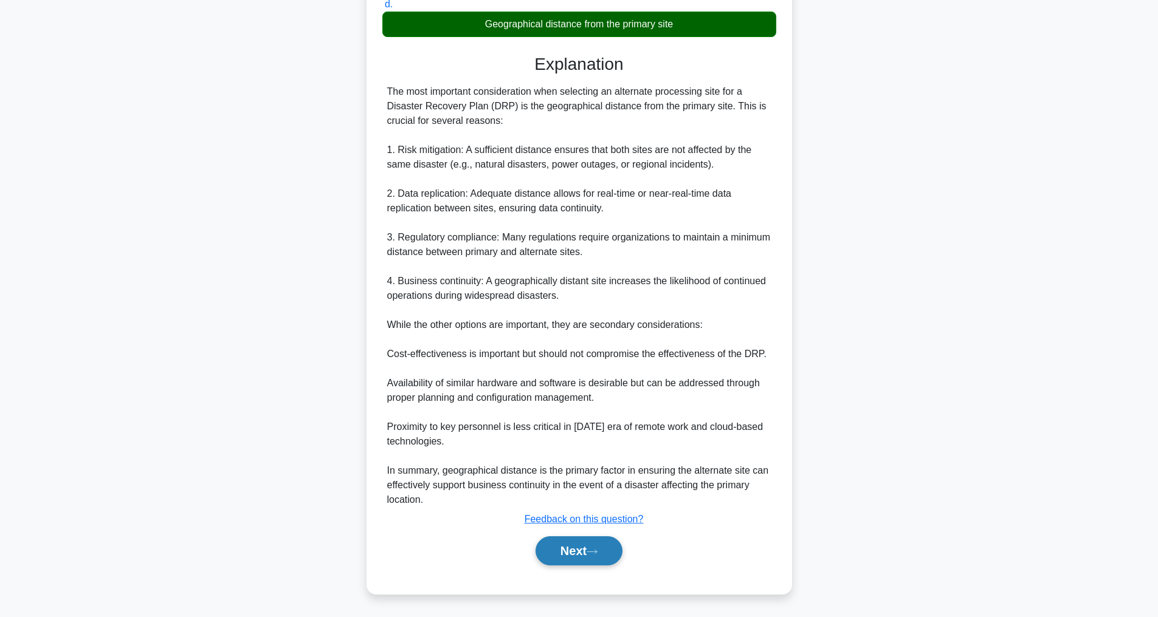
click at [572, 544] on button "Next" at bounding box center [578, 551] width 87 height 29
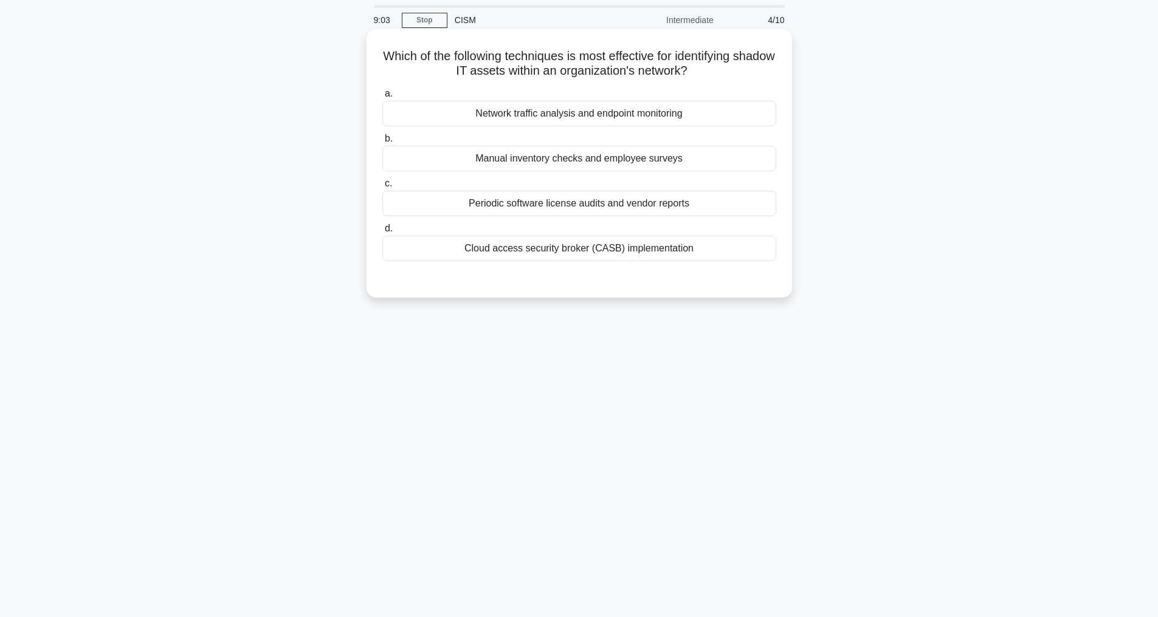
scroll to position [39, 0]
click at [589, 112] on div "Network traffic analysis and endpoint monitoring" at bounding box center [579, 114] width 394 height 26
click at [382, 98] on input "a. Network traffic analysis and endpoint monitoring" at bounding box center [382, 94] width 0 height 8
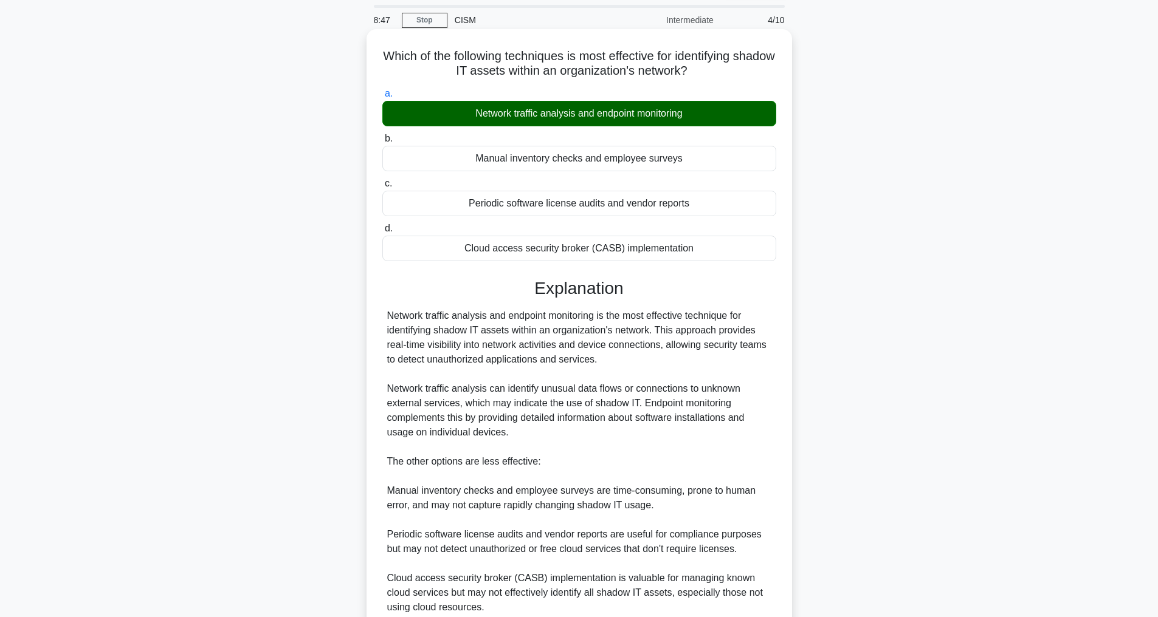
scroll to position [219, 0]
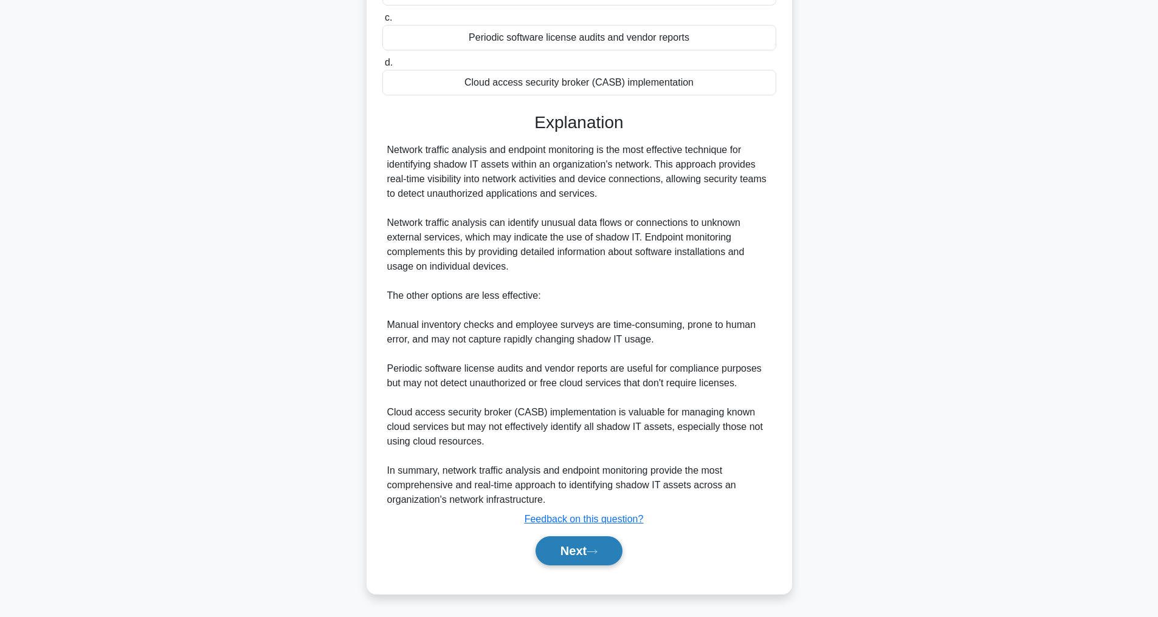
click at [584, 550] on button "Next" at bounding box center [578, 551] width 87 height 29
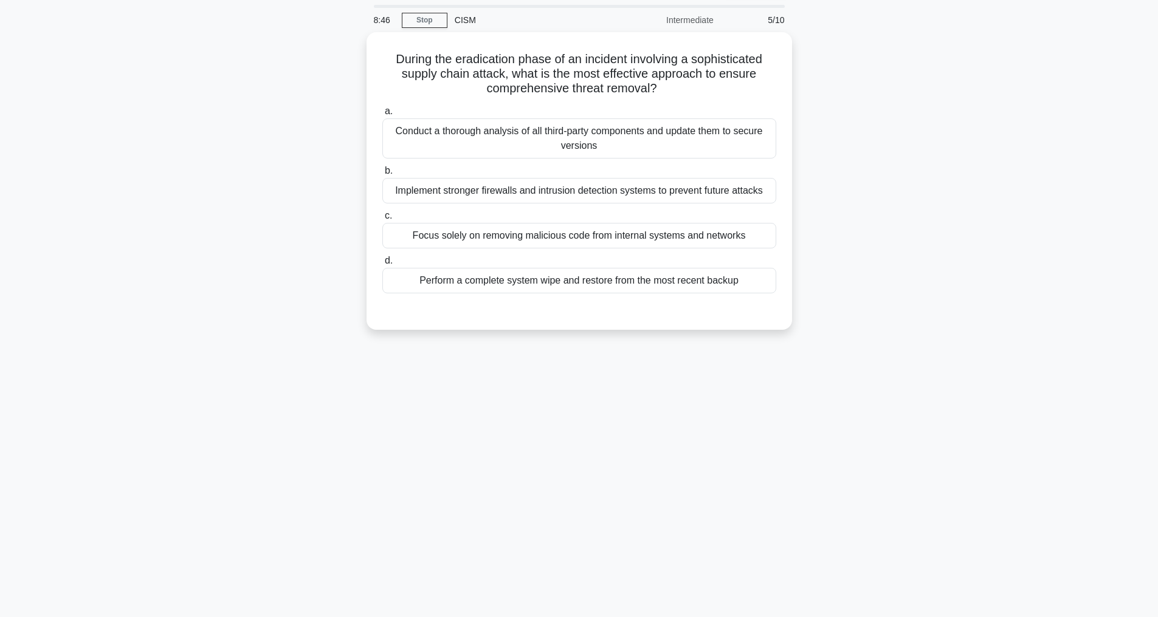
scroll to position [39, 0]
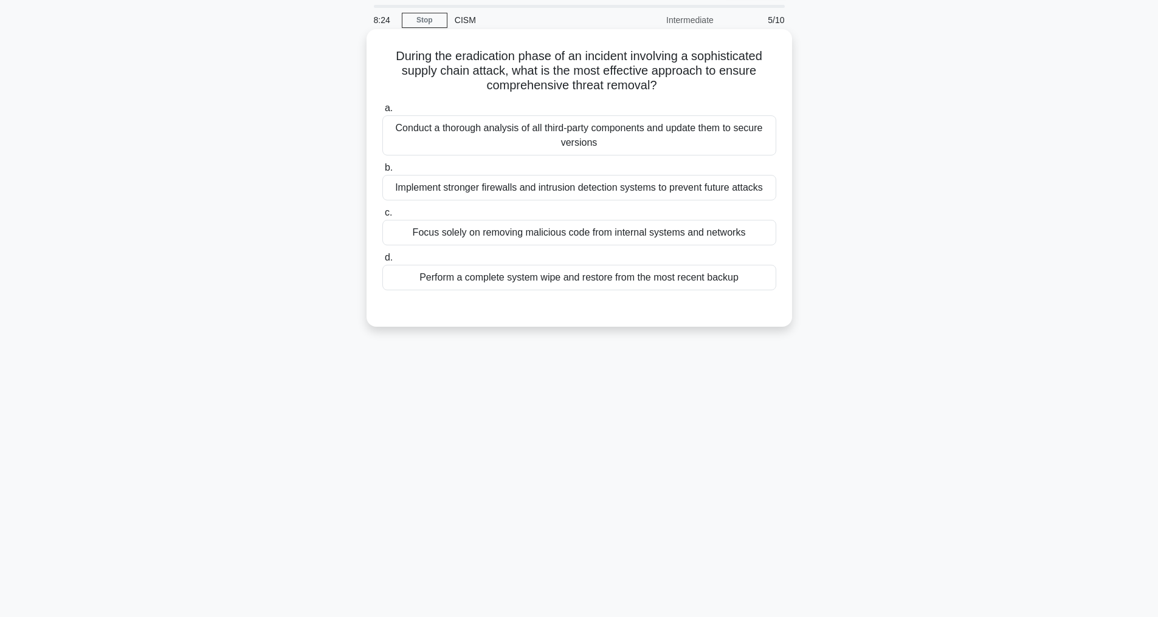
click at [672, 290] on div "Perform a complete system wipe and restore from the most recent backup" at bounding box center [579, 278] width 394 height 26
click at [382, 262] on input "d. Perform a complete system wipe and restore from the most recent backup" at bounding box center [382, 258] width 0 height 8
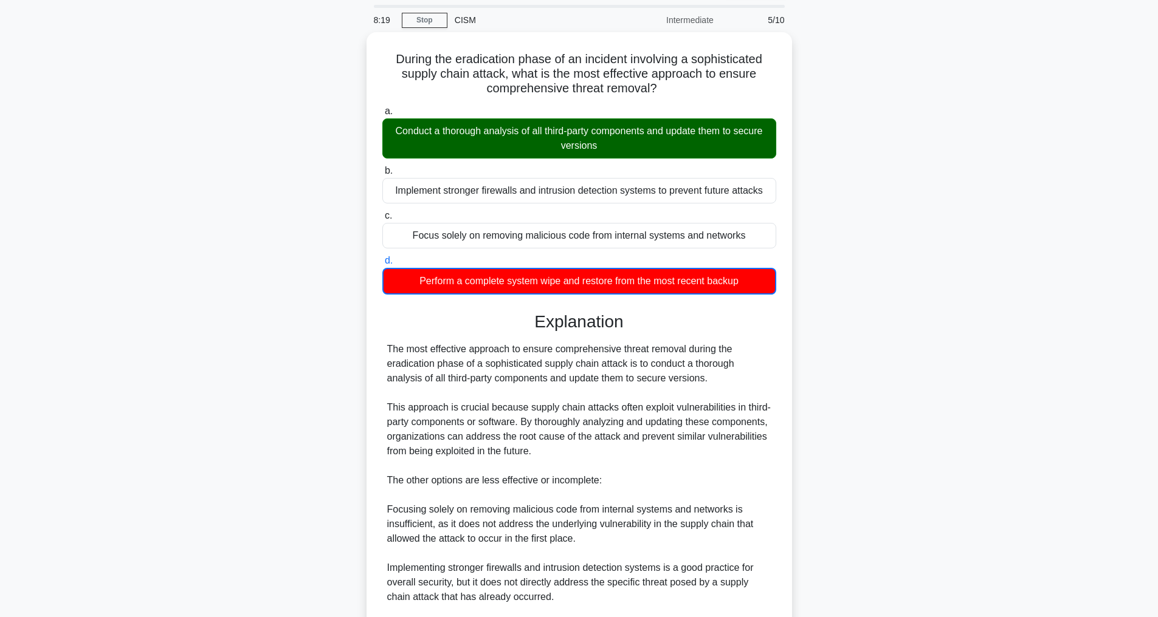
scroll to position [294, 0]
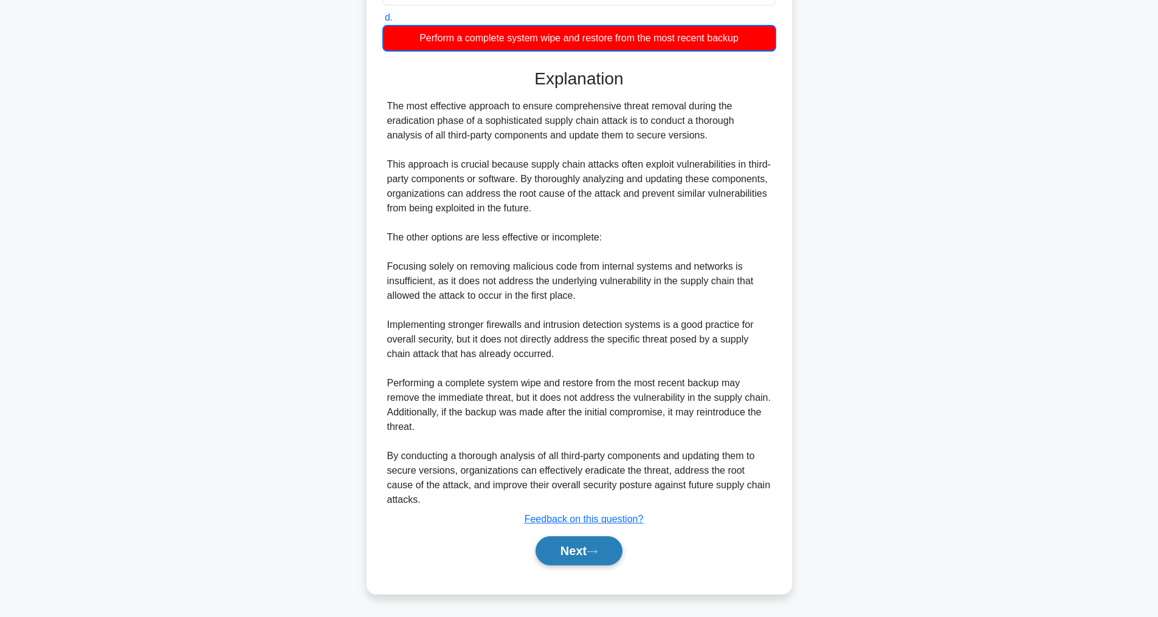
click at [574, 555] on button "Next" at bounding box center [578, 551] width 87 height 29
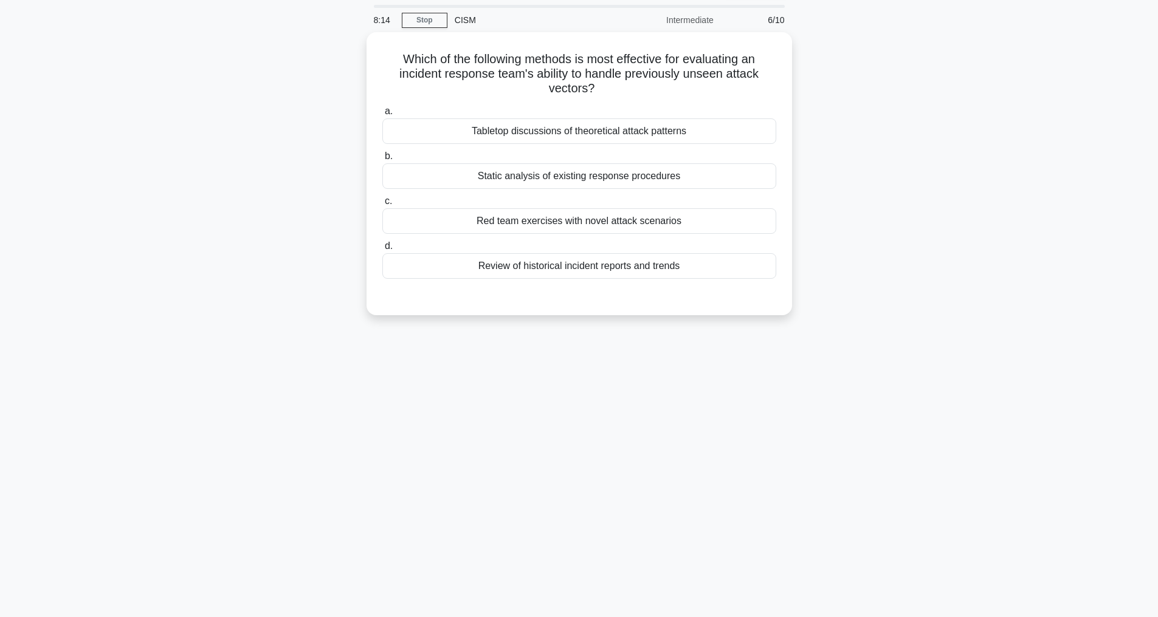
scroll to position [39, 0]
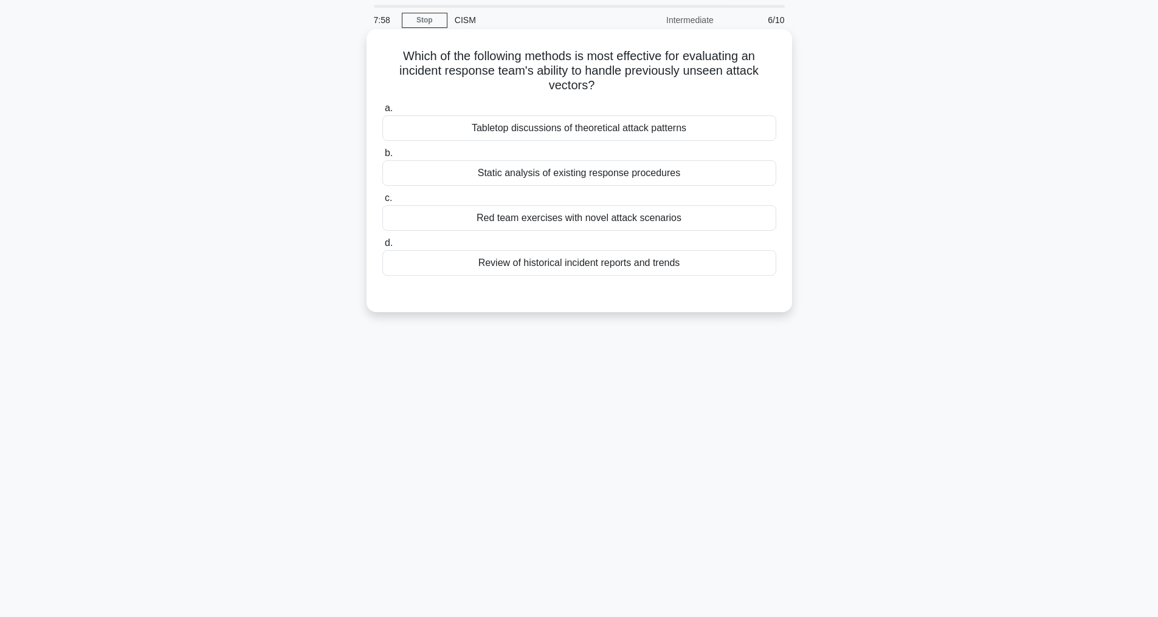
click at [540, 219] on div "Red team exercises with novel attack scenarios" at bounding box center [579, 218] width 394 height 26
click at [382, 202] on input "c. Red team exercises with novel attack scenarios" at bounding box center [382, 198] width 0 height 8
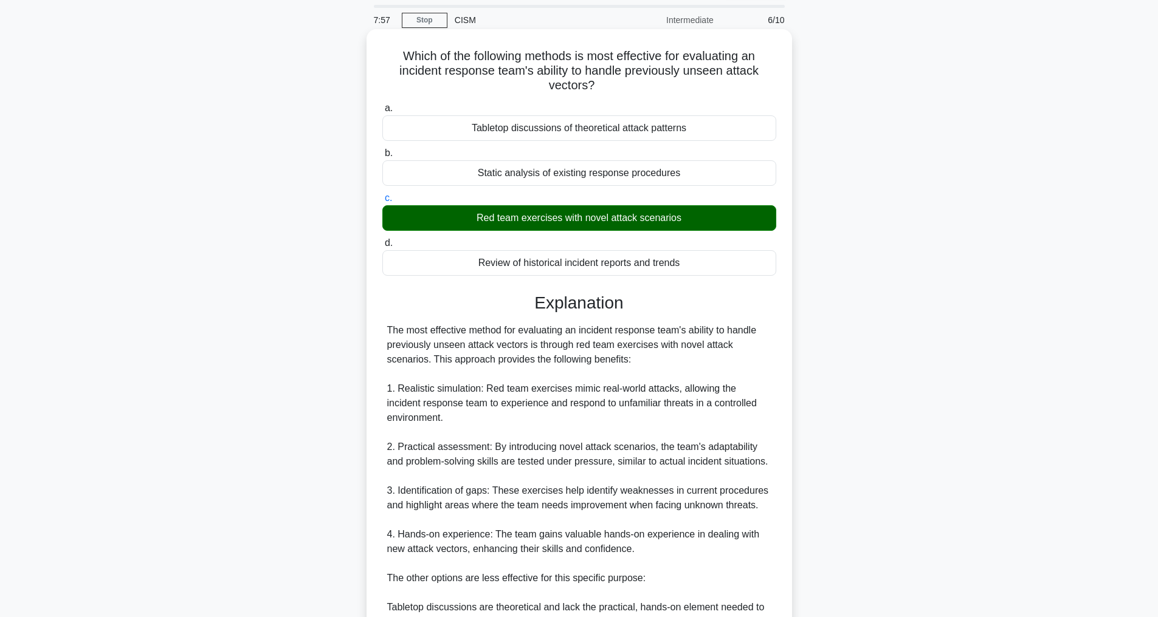
scroll to position [278, 0]
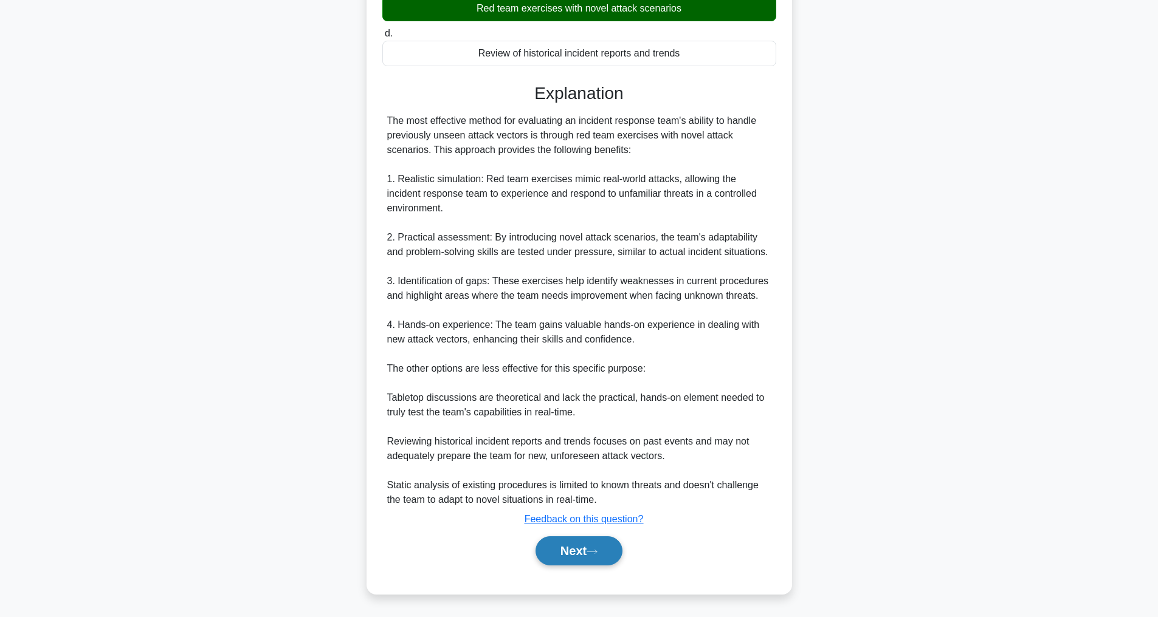
click at [579, 545] on button "Next" at bounding box center [578, 551] width 87 height 29
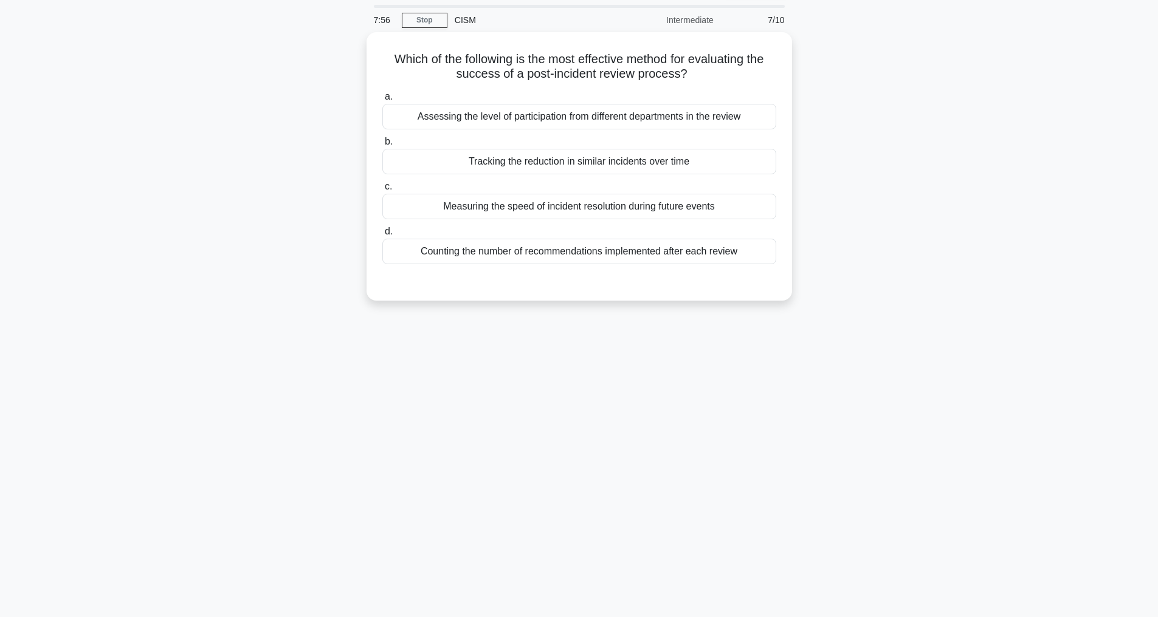
scroll to position [39, 0]
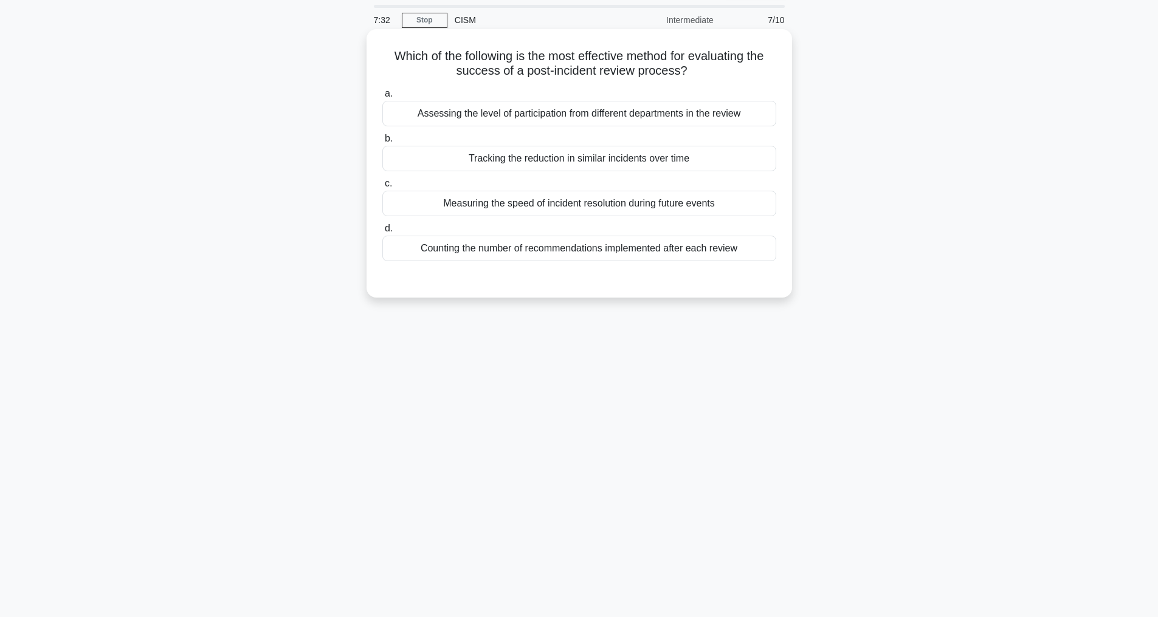
click at [532, 160] on div "Tracking the reduction in similar incidents over time" at bounding box center [579, 159] width 394 height 26
click at [382, 143] on input "b. Tracking the reduction in similar incidents over time" at bounding box center [382, 139] width 0 height 8
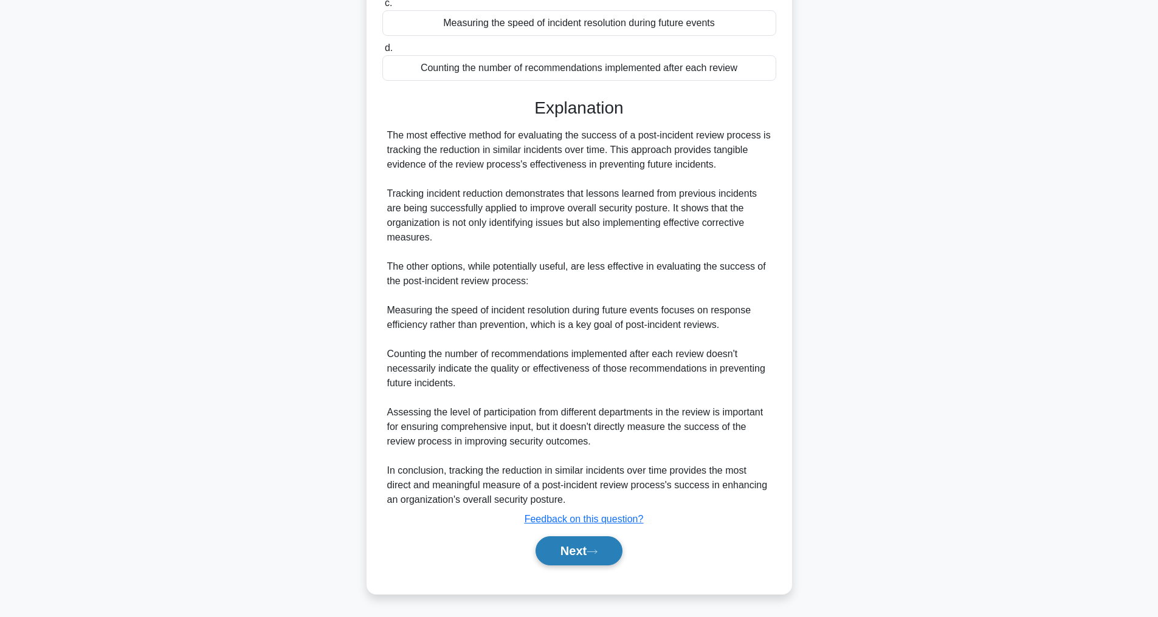
click at [588, 546] on button "Next" at bounding box center [578, 551] width 87 height 29
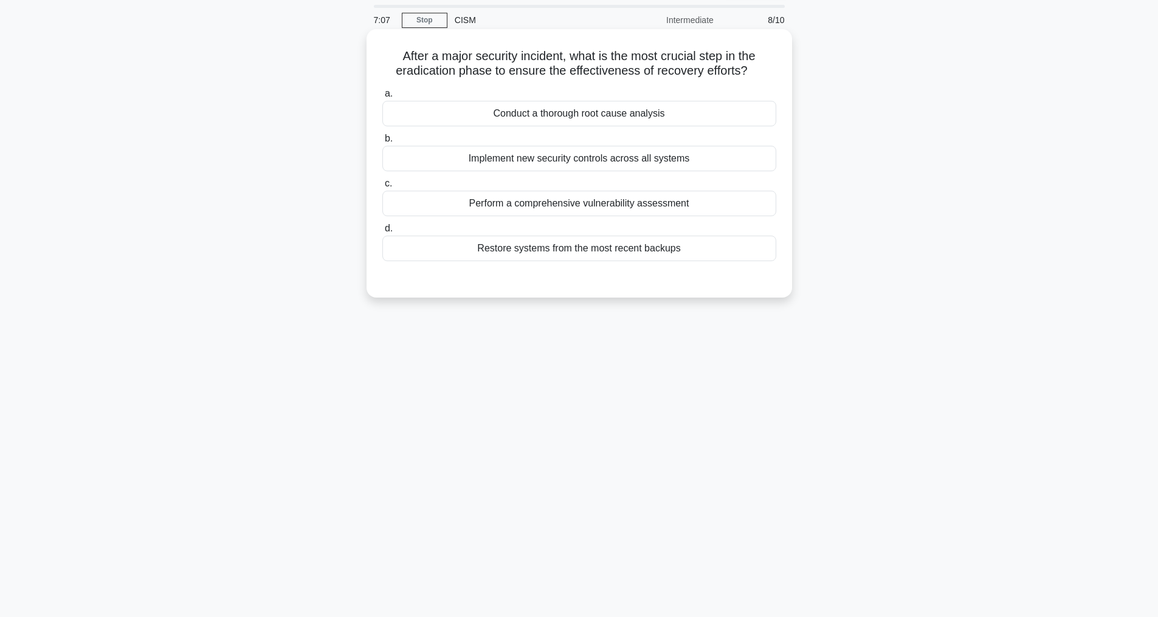
click at [593, 126] on div "Conduct a thorough root cause analysis" at bounding box center [579, 114] width 394 height 26
click at [382, 98] on input "a. Conduct a thorough root cause analysis" at bounding box center [382, 94] width 0 height 8
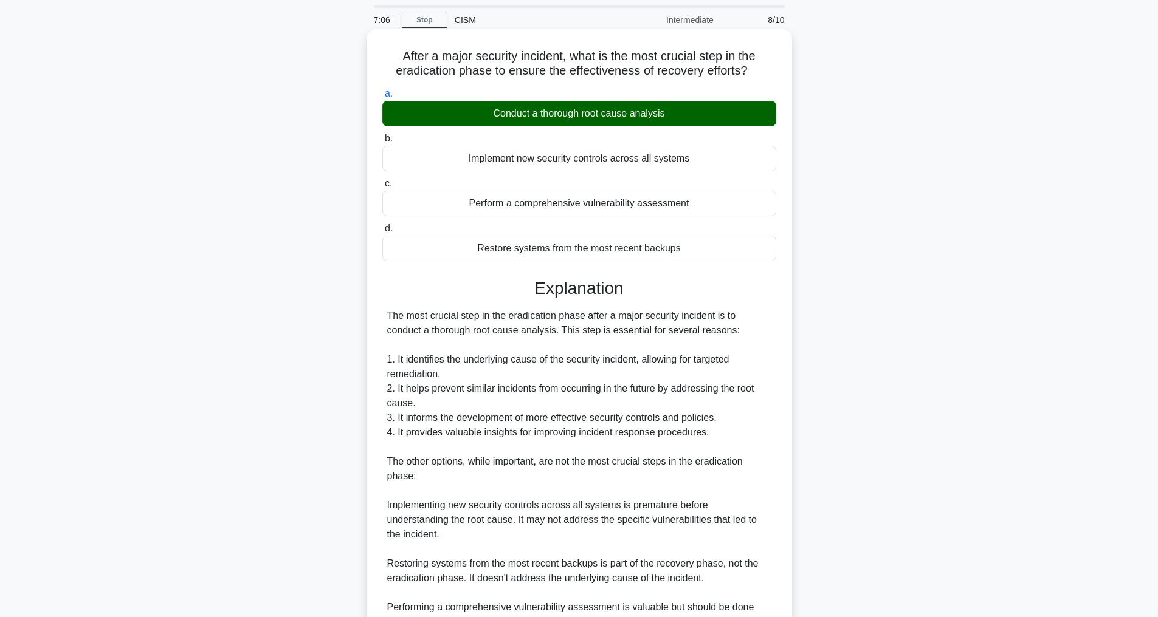
scroll to position [249, 0]
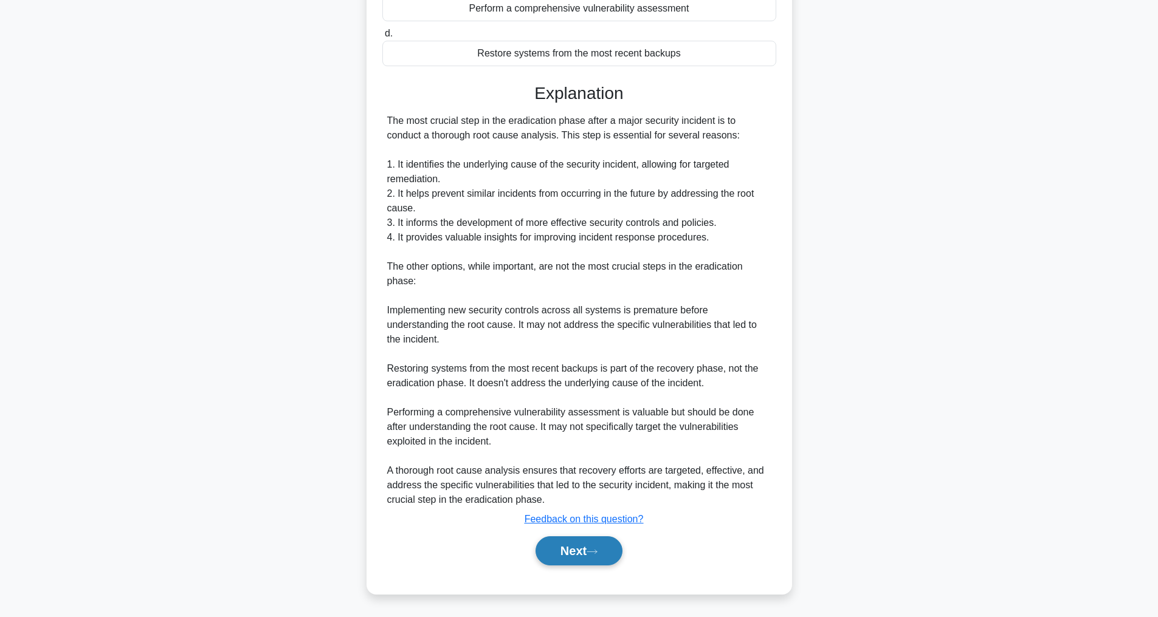
click at [584, 555] on button "Next" at bounding box center [578, 551] width 87 height 29
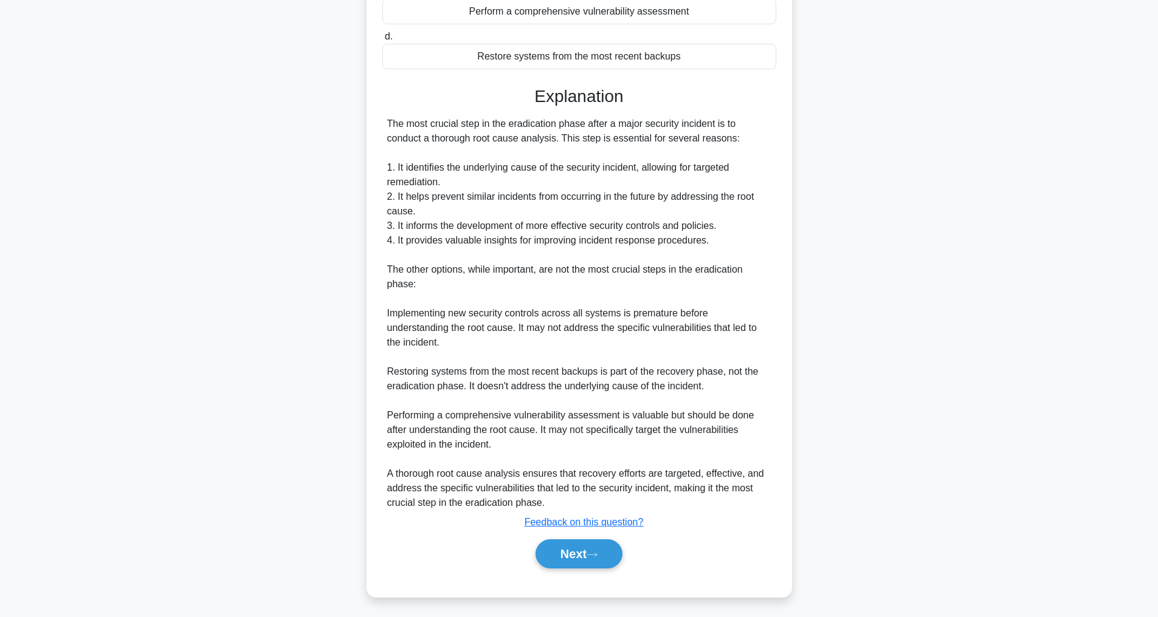
scroll to position [39, 0]
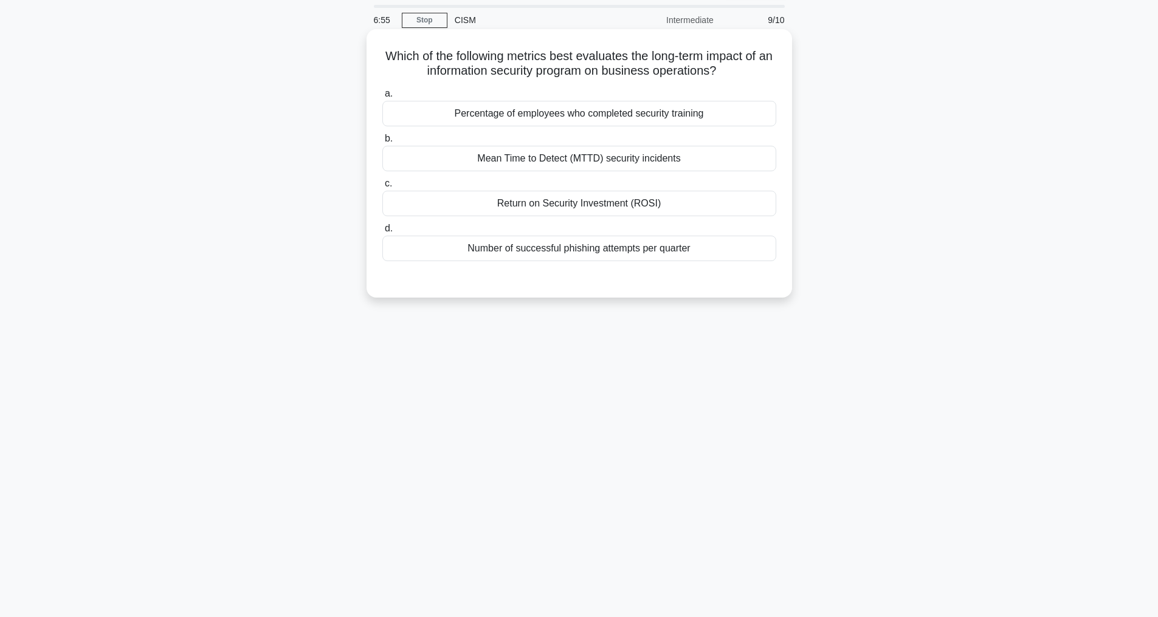
click at [549, 209] on div "Return on Security Investment (ROSI)" at bounding box center [579, 204] width 394 height 26
click at [382, 188] on input "c. Return on Security Investment (ROSI)" at bounding box center [382, 184] width 0 height 8
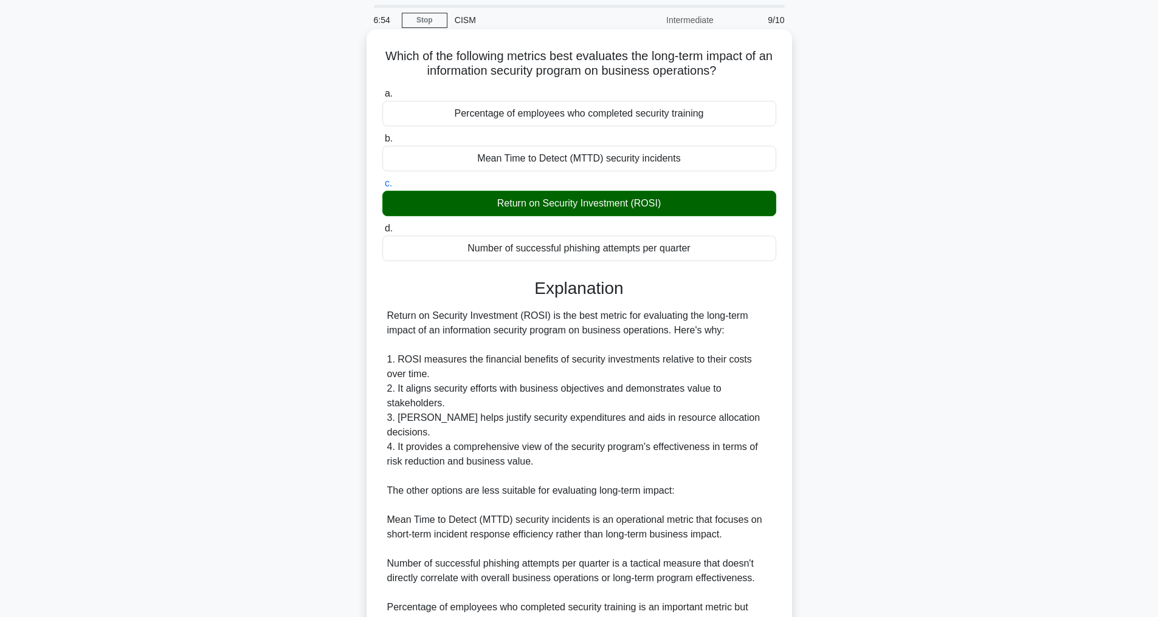
scroll to position [234, 0]
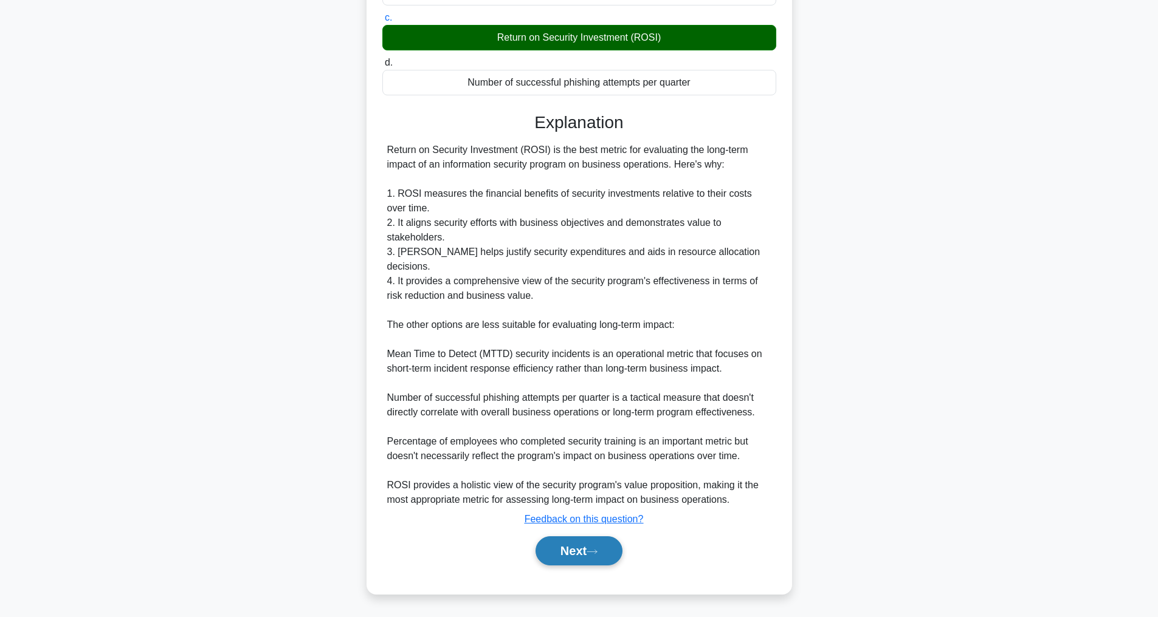
click at [589, 549] on button "Next" at bounding box center [578, 551] width 87 height 29
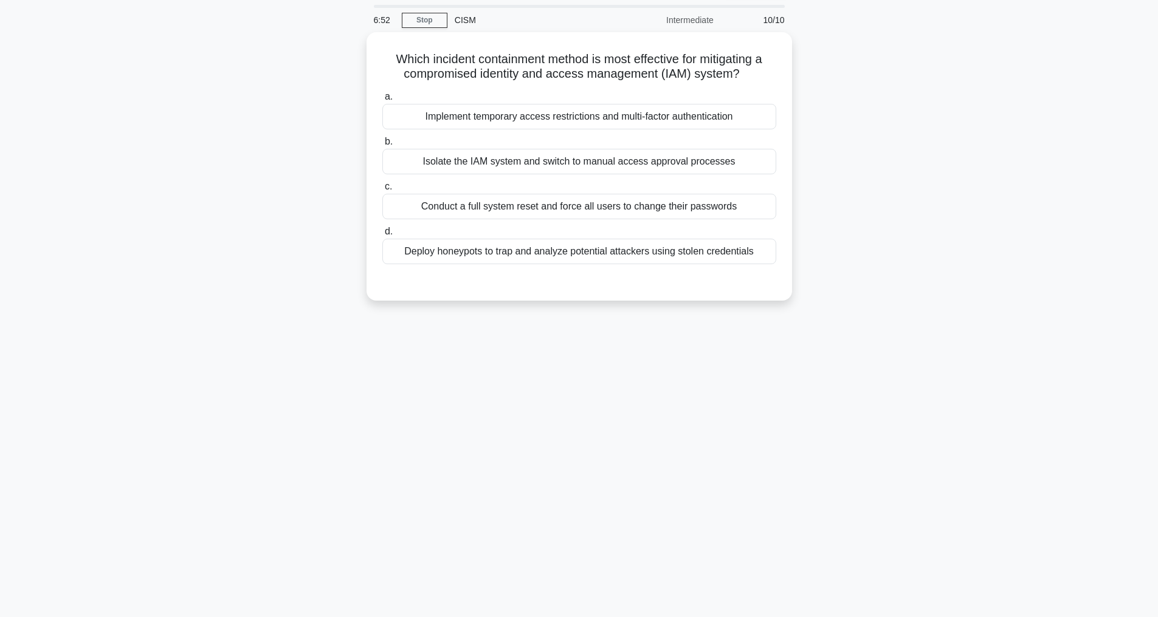
scroll to position [39, 0]
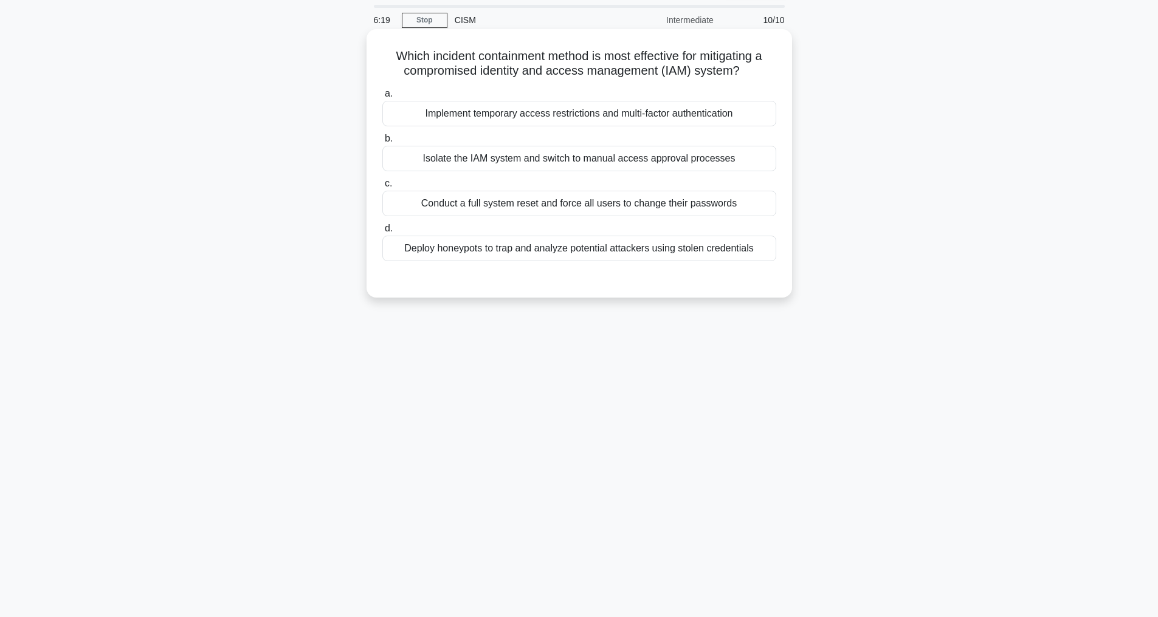
click at [514, 115] on div "Implement temporary access restrictions and multi-factor authentication" at bounding box center [579, 114] width 394 height 26
click at [382, 98] on input "a. Implement temporary access restrictions and multi-factor authentication" at bounding box center [382, 94] width 0 height 8
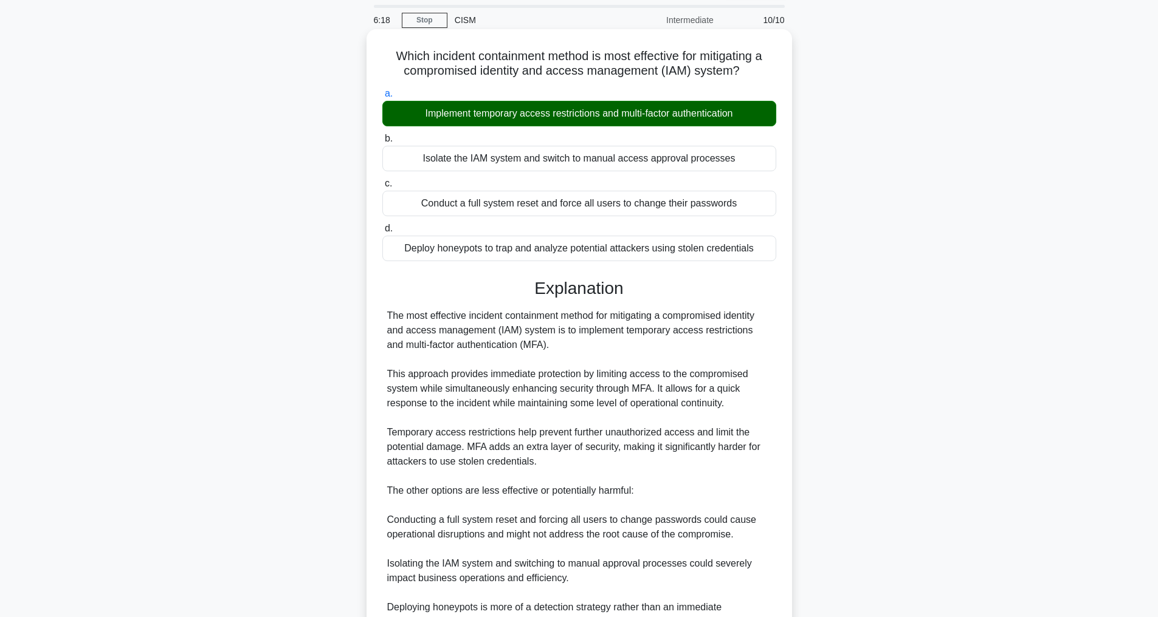
scroll to position [234, 0]
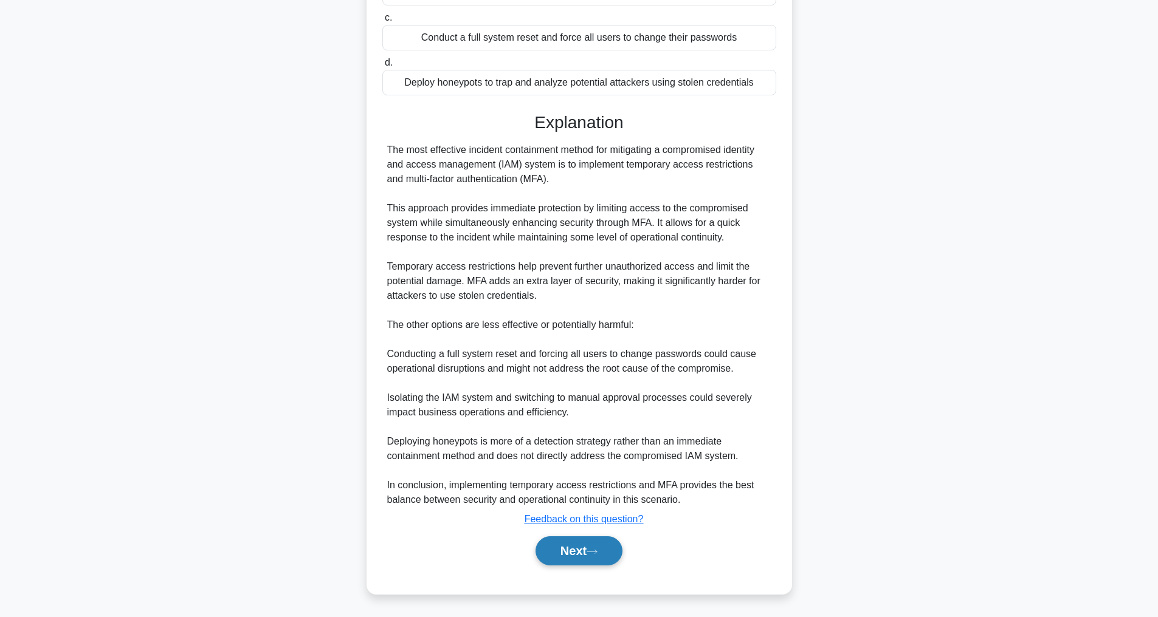
click at [566, 551] on button "Next" at bounding box center [578, 551] width 87 height 29
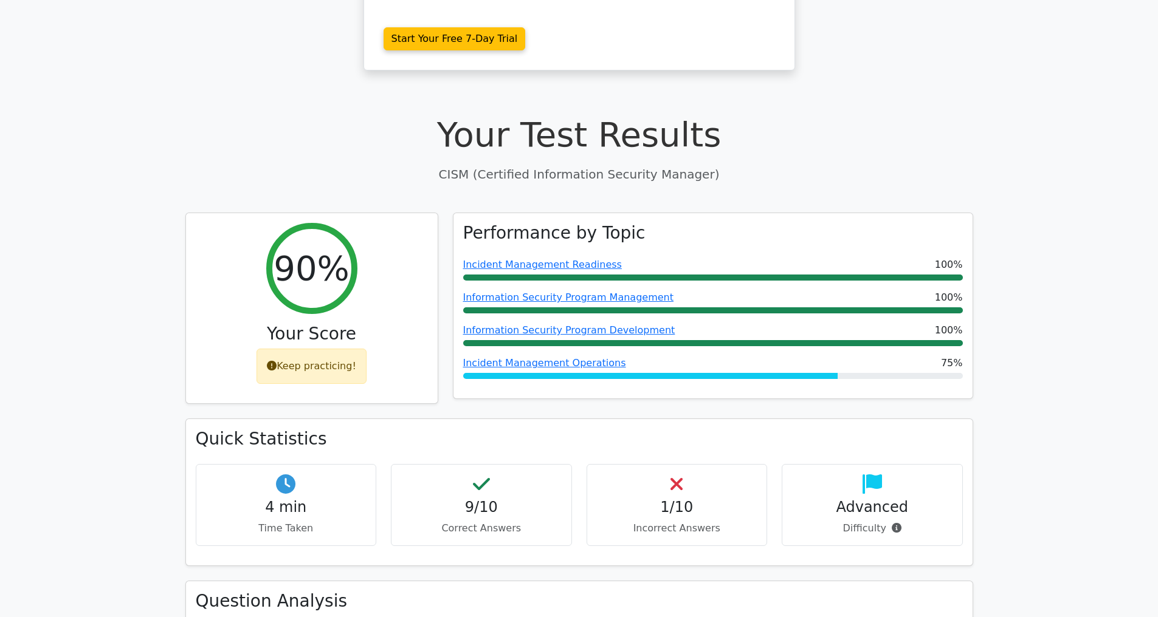
scroll to position [455, 0]
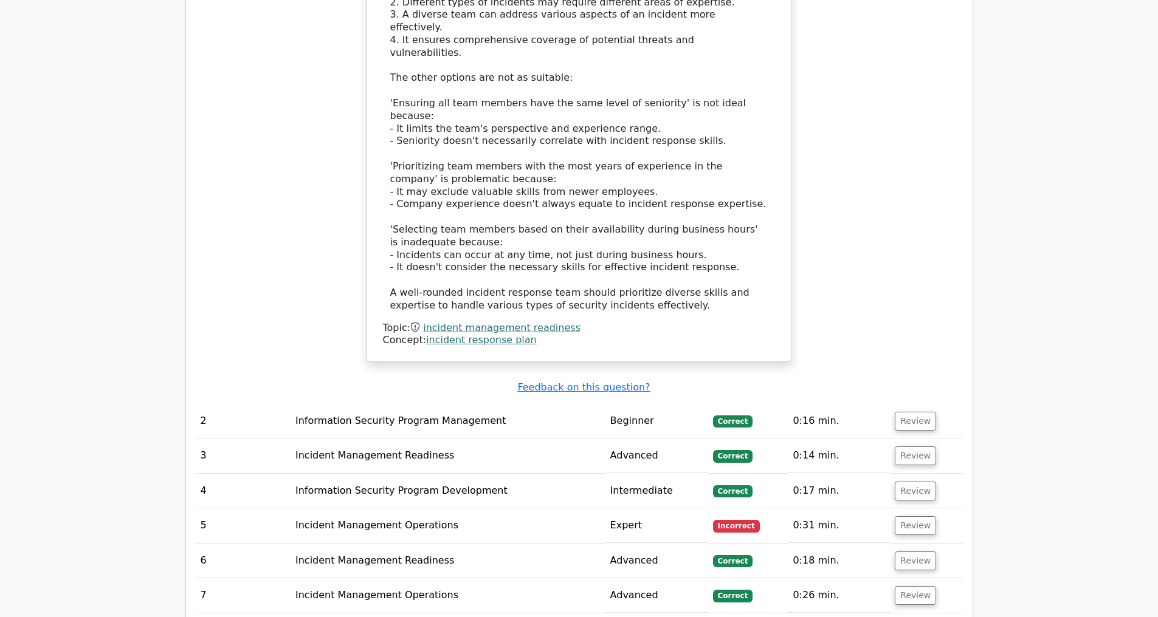
scroll to position [1634, 0]
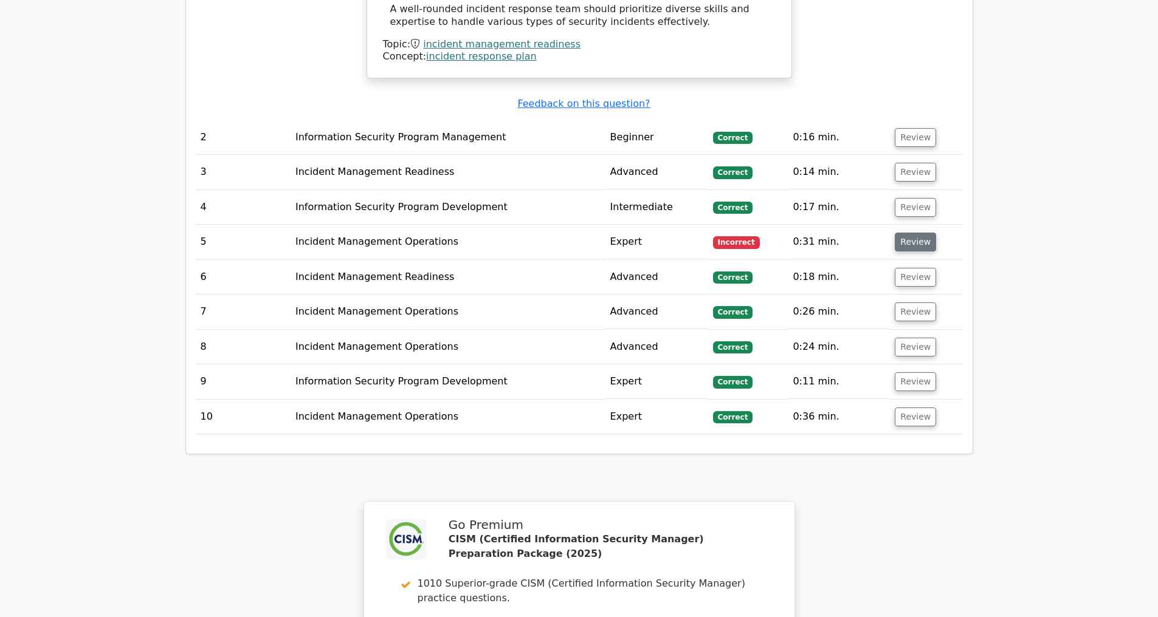
click at [908, 241] on button "Review" at bounding box center [915, 242] width 41 height 19
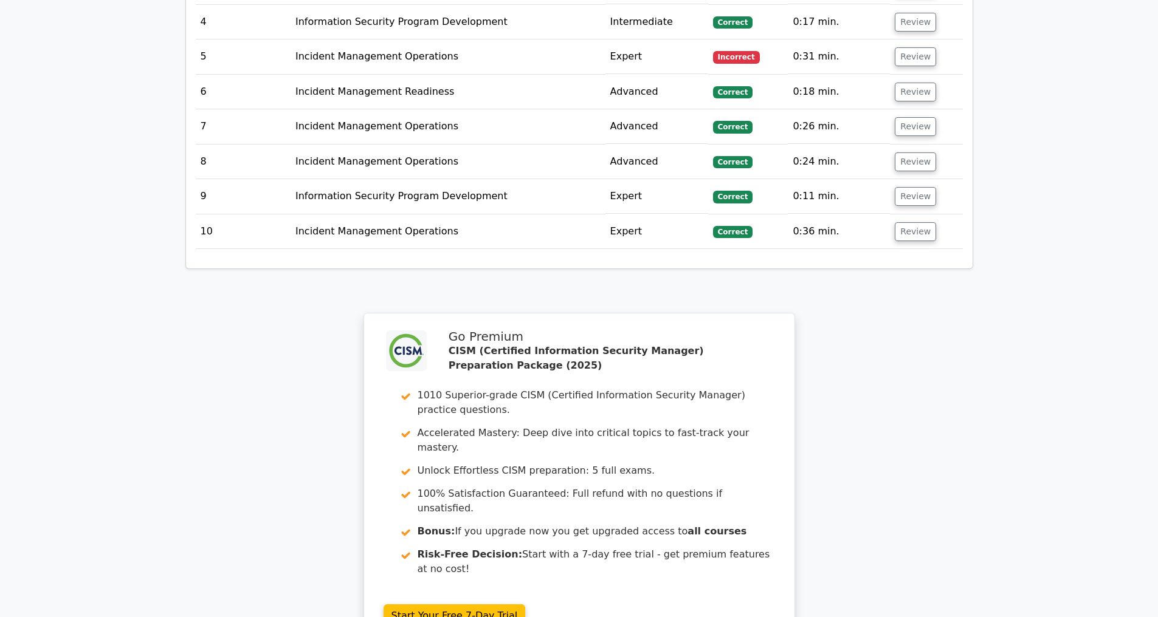
scroll to position [2102, 0]
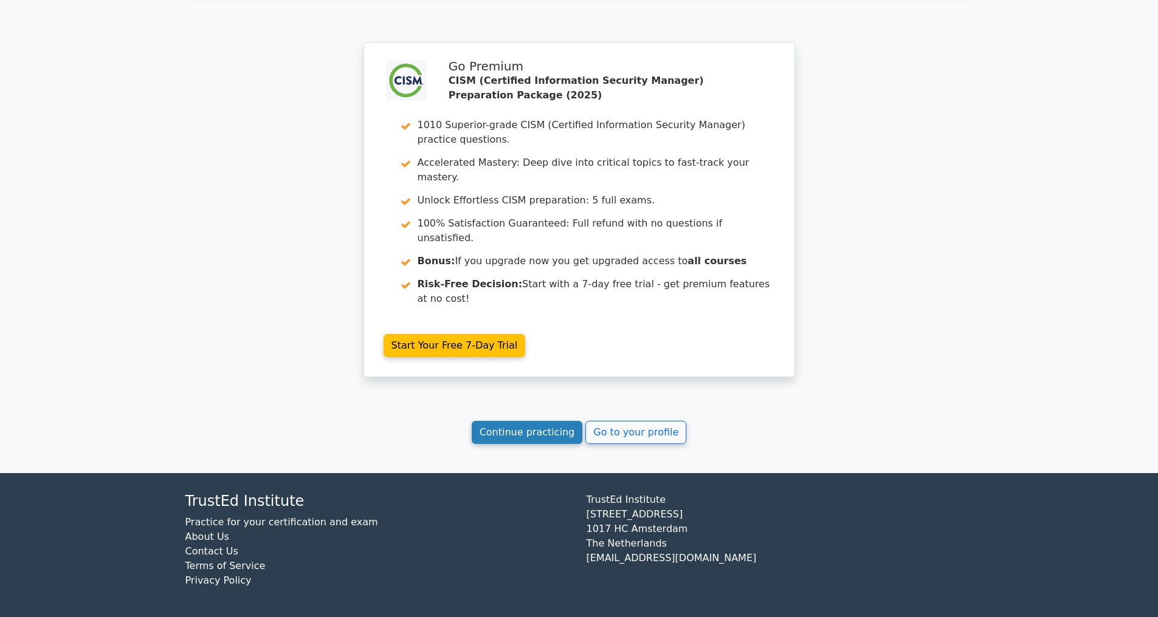
click at [529, 428] on link "Continue practicing" at bounding box center [527, 432] width 111 height 23
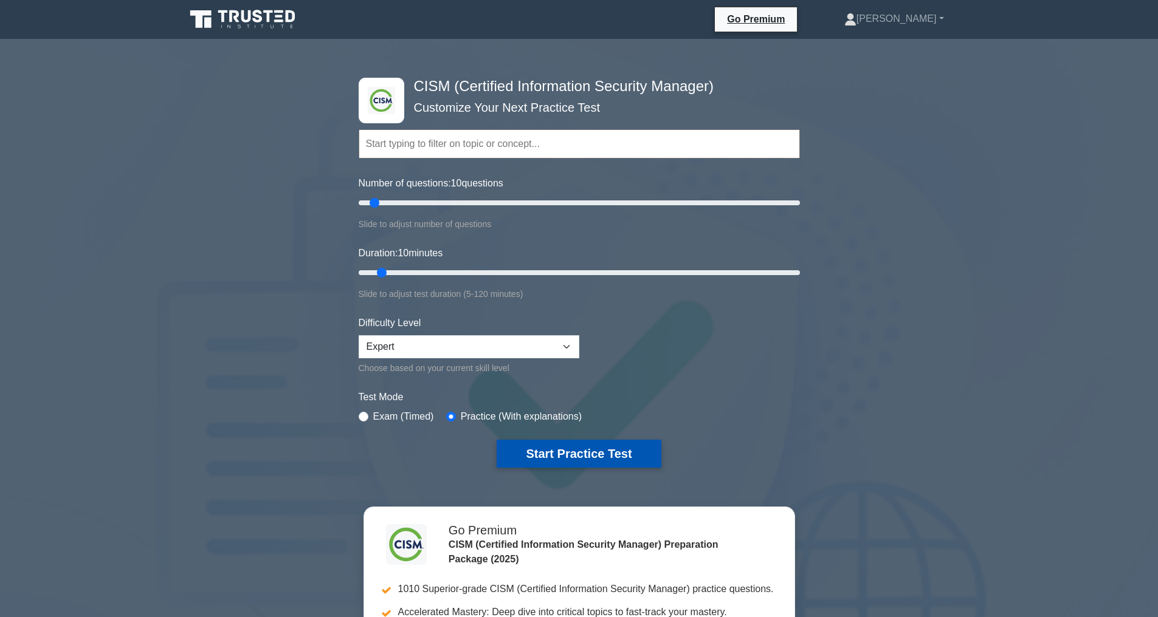
click at [608, 451] on button "Start Practice Test" at bounding box center [579, 454] width 164 height 28
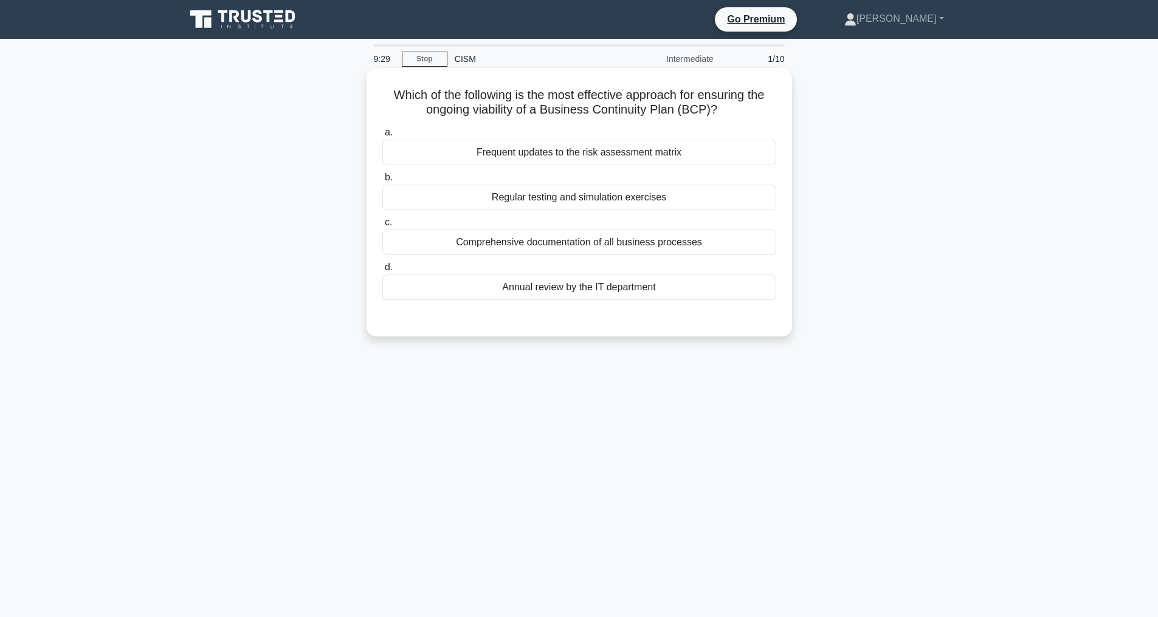
click at [541, 193] on div "Regular testing and simulation exercises" at bounding box center [579, 198] width 394 height 26
click at [382, 182] on input "b. Regular testing and simulation exercises" at bounding box center [382, 178] width 0 height 8
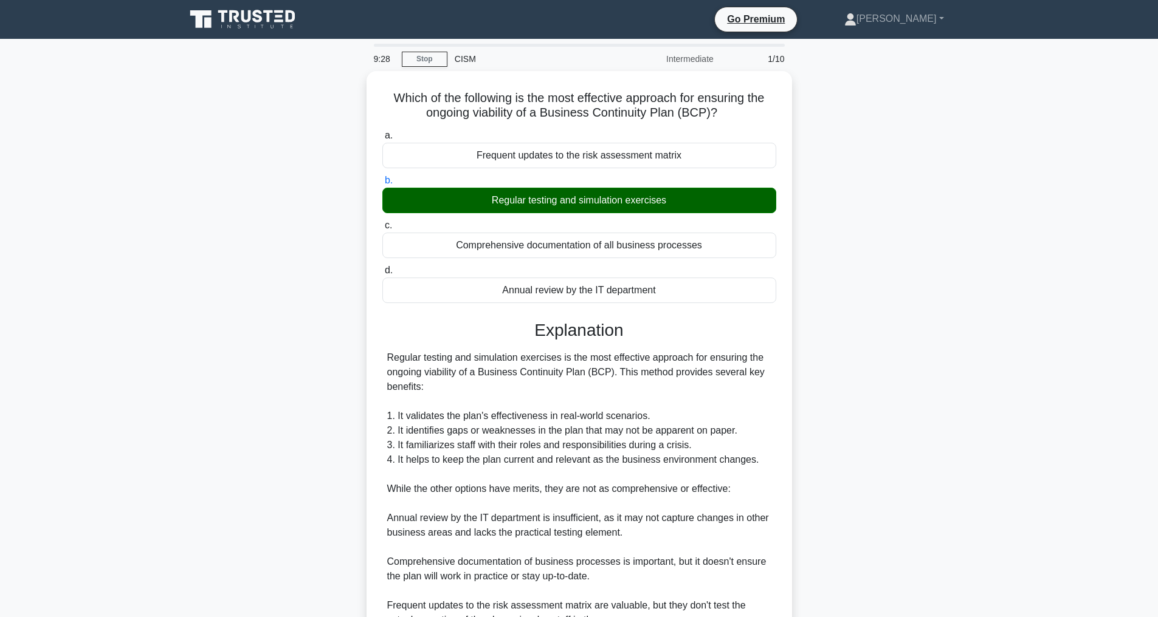
scroll to position [190, 0]
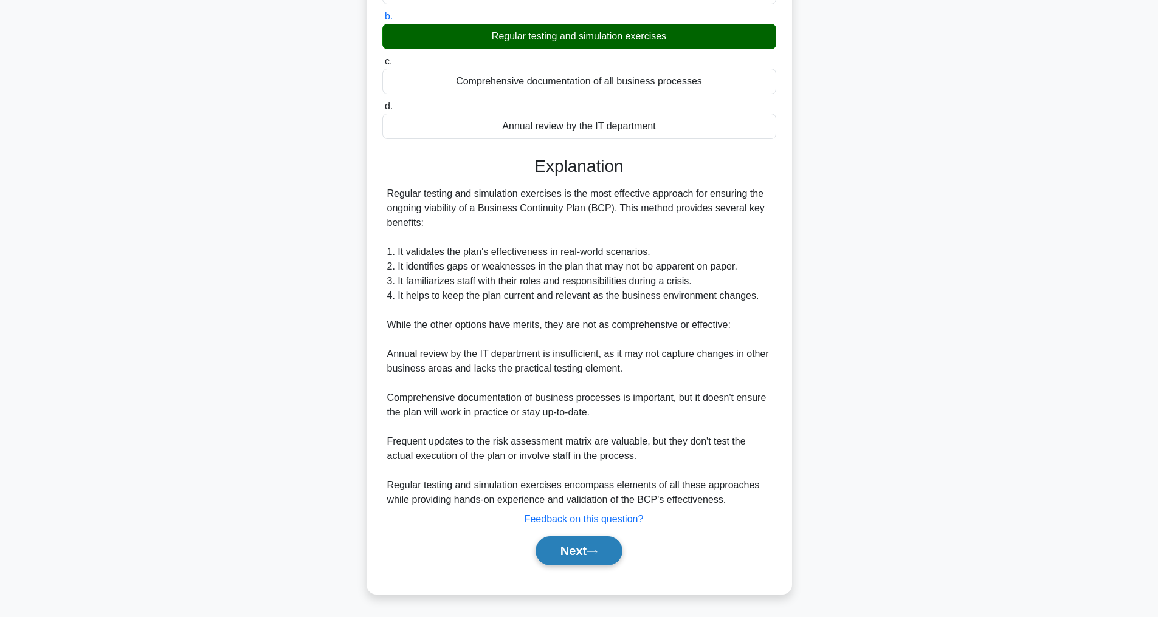
click at [543, 552] on button "Next" at bounding box center [578, 551] width 87 height 29
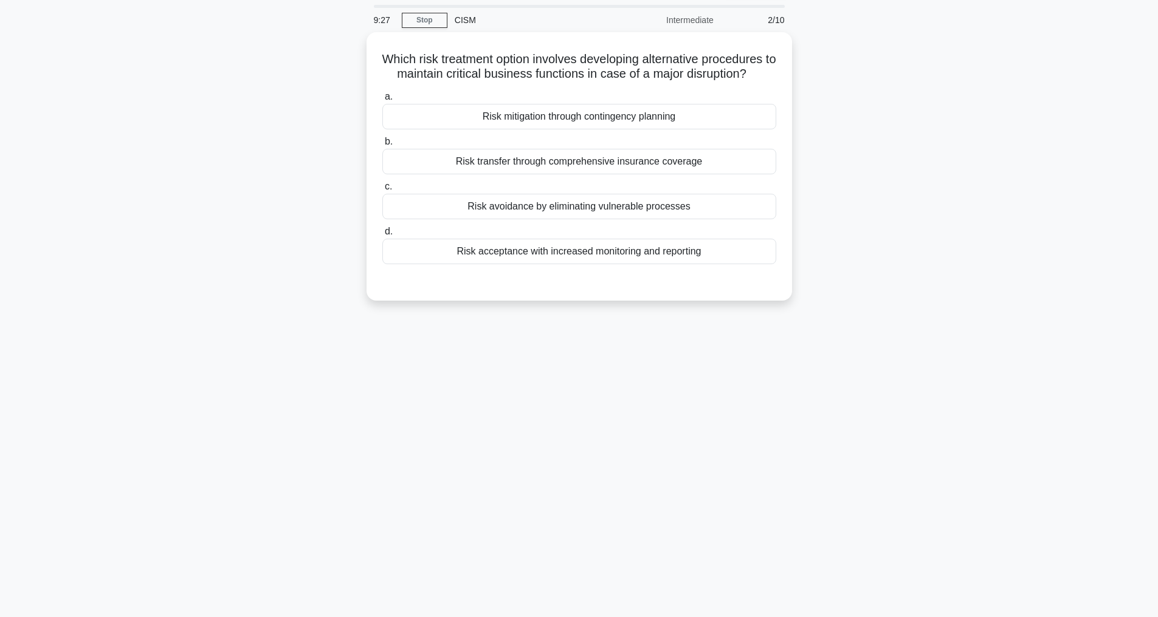
scroll to position [39, 0]
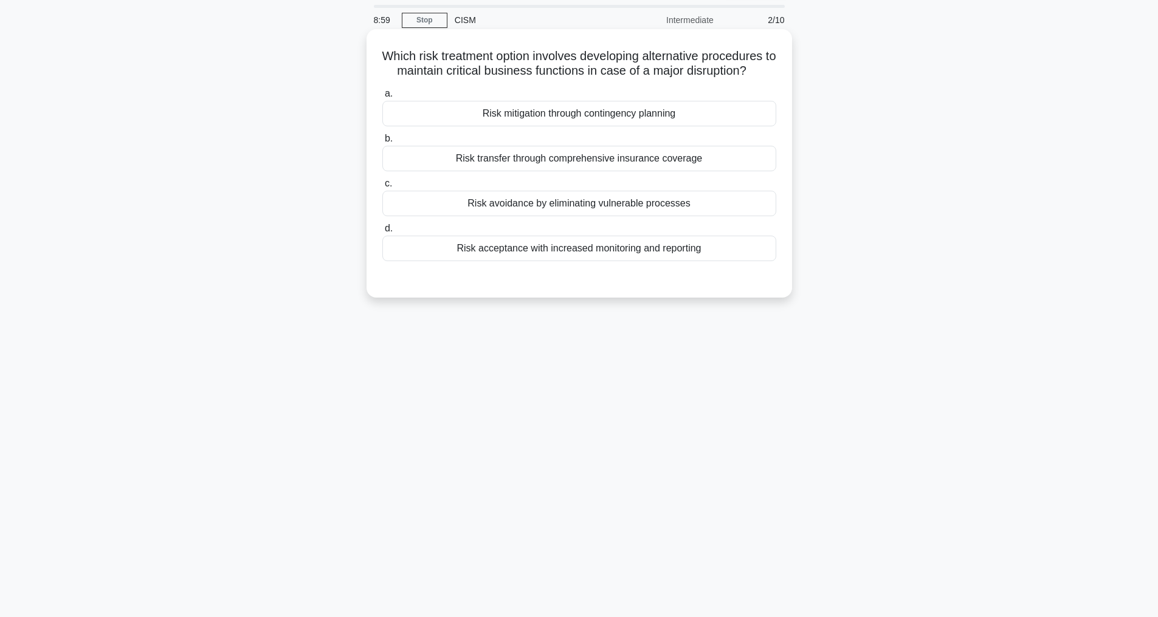
click at [567, 126] on div "Risk mitigation through contingency planning" at bounding box center [579, 114] width 394 height 26
click at [382, 98] on input "a. Risk mitigation through contingency planning" at bounding box center [382, 94] width 0 height 8
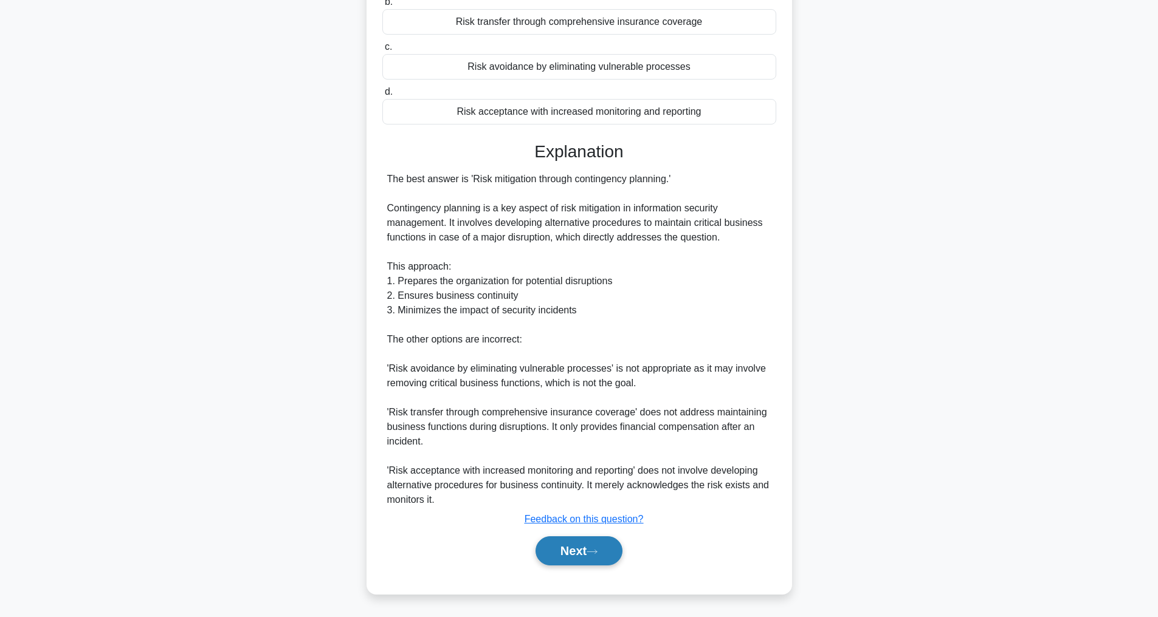
click at [581, 555] on button "Next" at bounding box center [578, 551] width 87 height 29
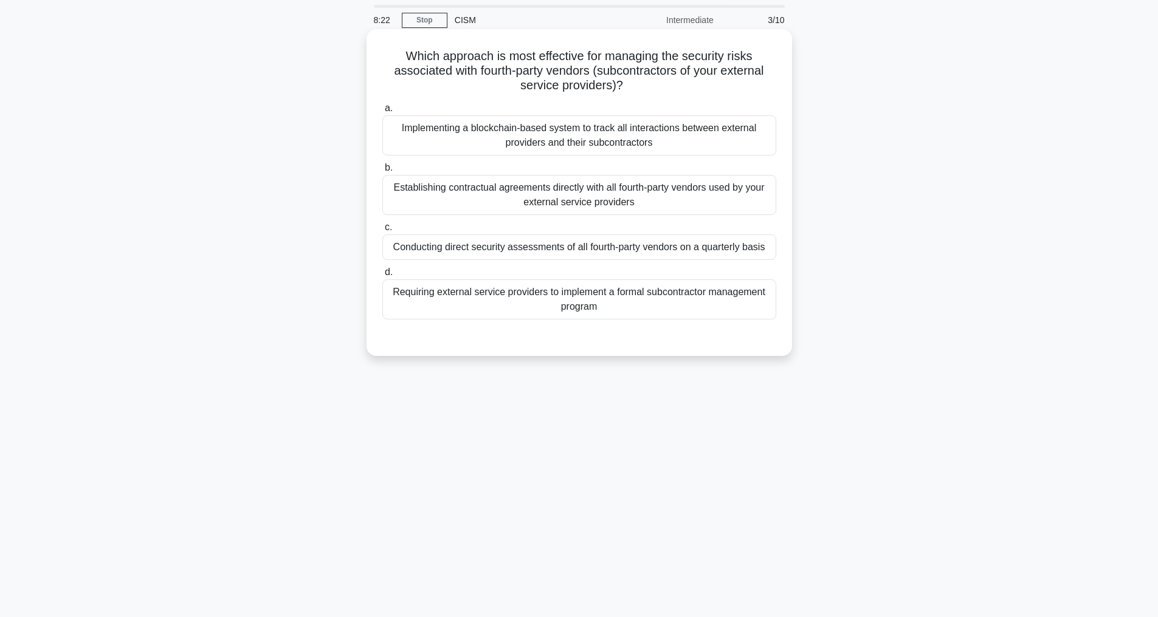
click at [585, 311] on div "Requiring external service providers to implement a formal subcontractor manage…" at bounding box center [579, 300] width 394 height 40
click at [382, 277] on input "d. Requiring external service providers to implement a formal subcontractor man…" at bounding box center [382, 273] width 0 height 8
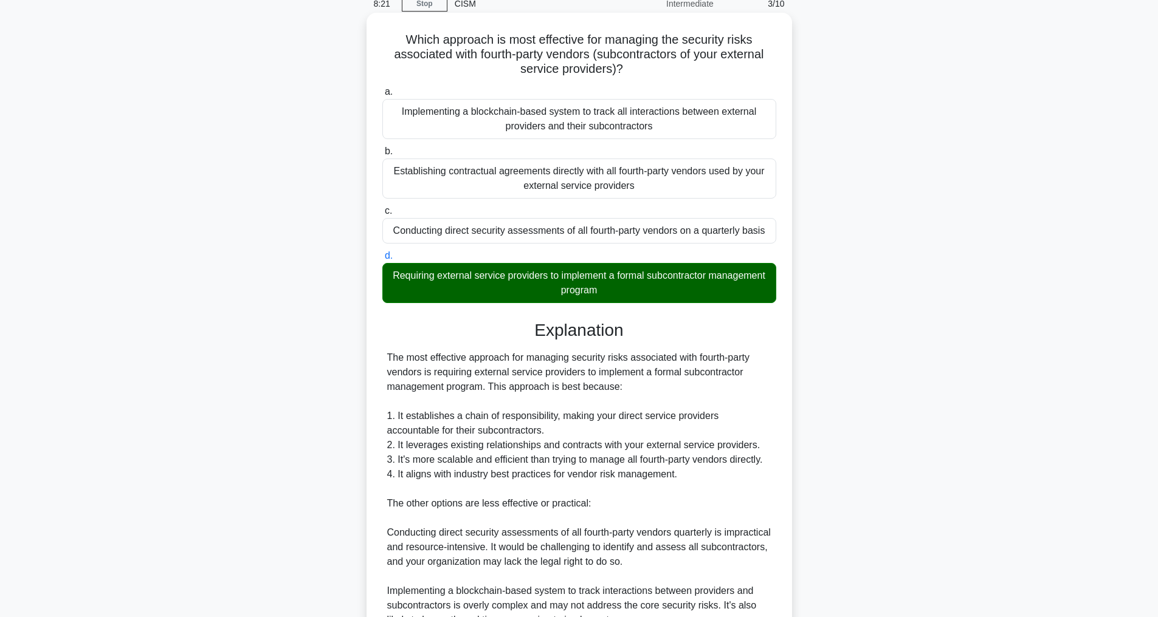
scroll to position [351, 0]
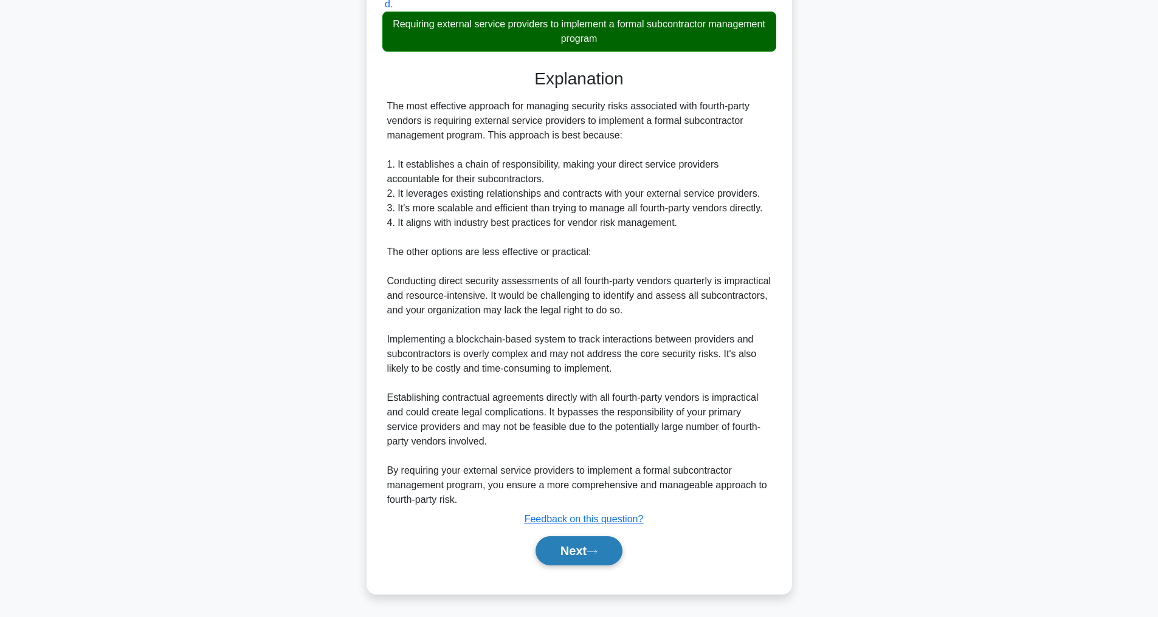
click at [568, 557] on button "Next" at bounding box center [578, 551] width 87 height 29
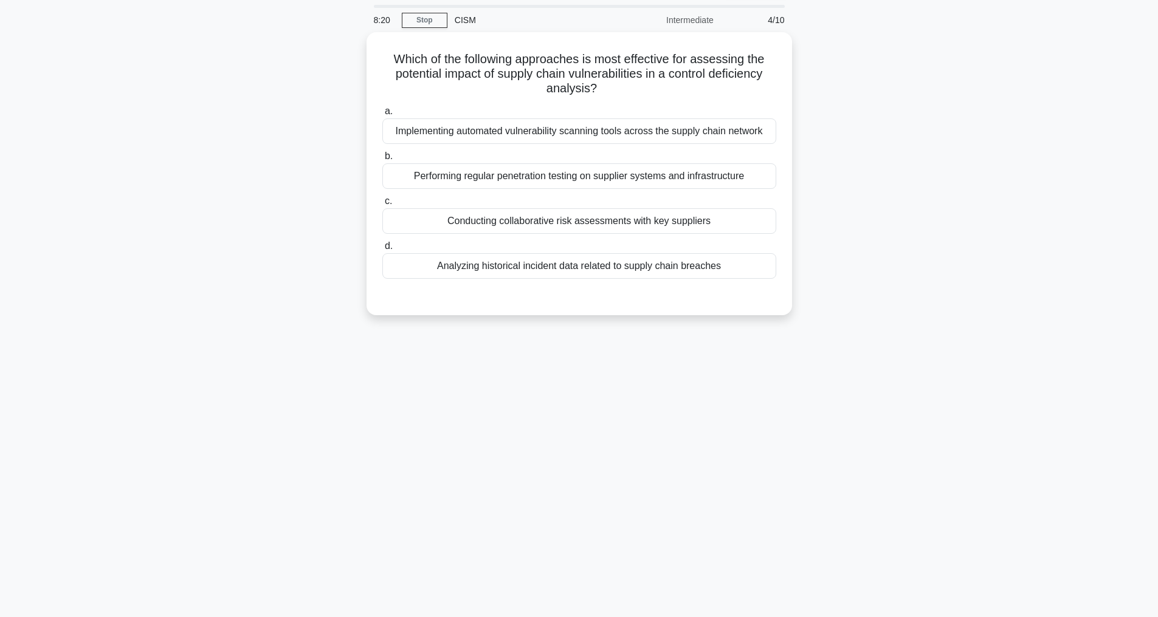
scroll to position [39, 0]
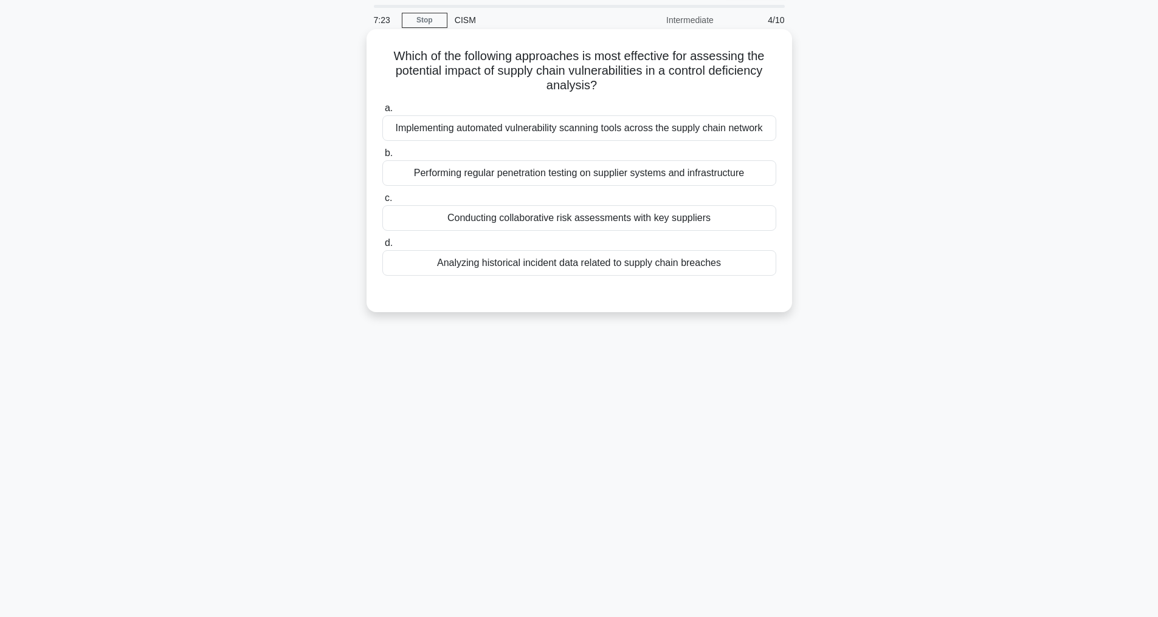
click at [570, 231] on div "Conducting collaborative risk assessments with key suppliers" at bounding box center [579, 218] width 394 height 26
click at [382, 202] on input "c. Conducting collaborative risk assessments with key suppliers" at bounding box center [382, 198] width 0 height 8
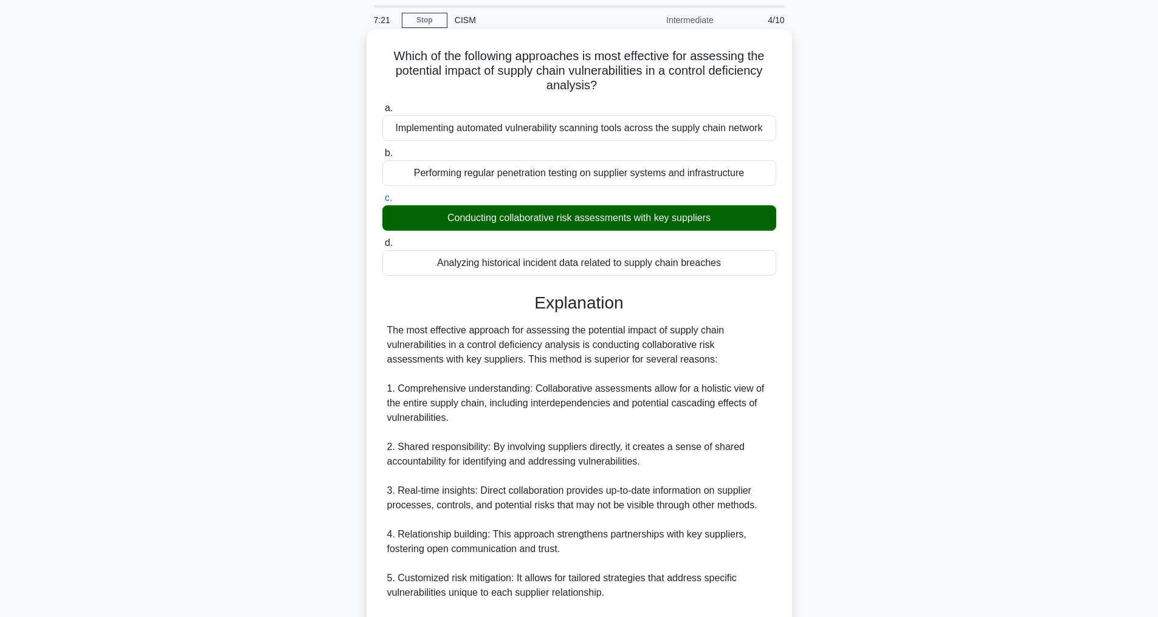
scroll to position [431, 0]
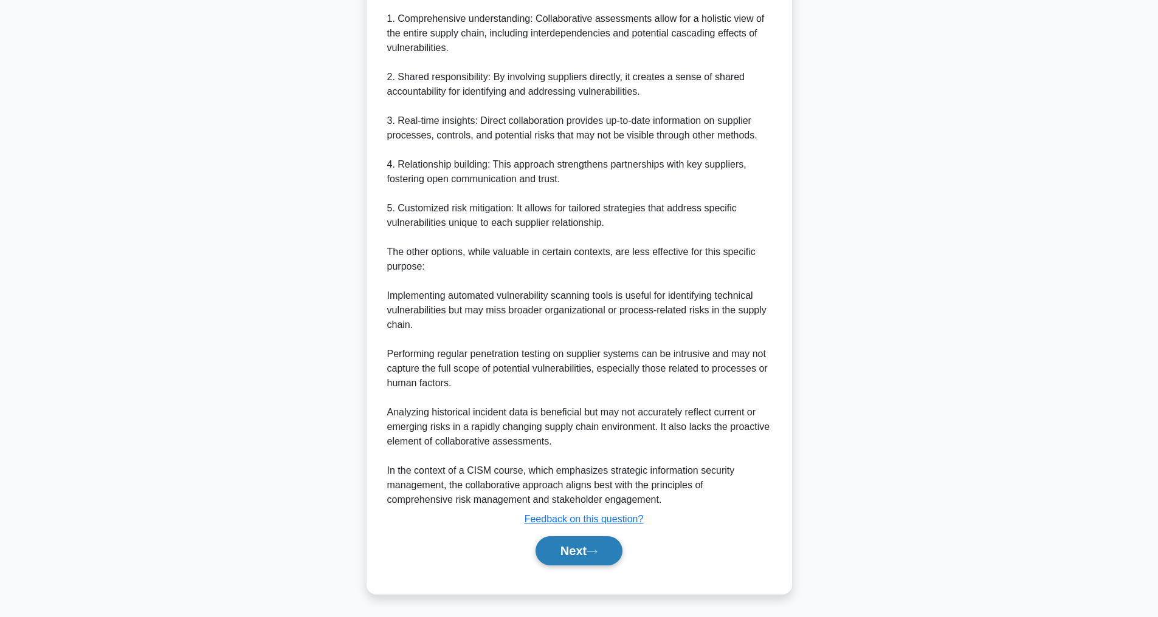
click at [597, 555] on icon at bounding box center [591, 552] width 11 height 7
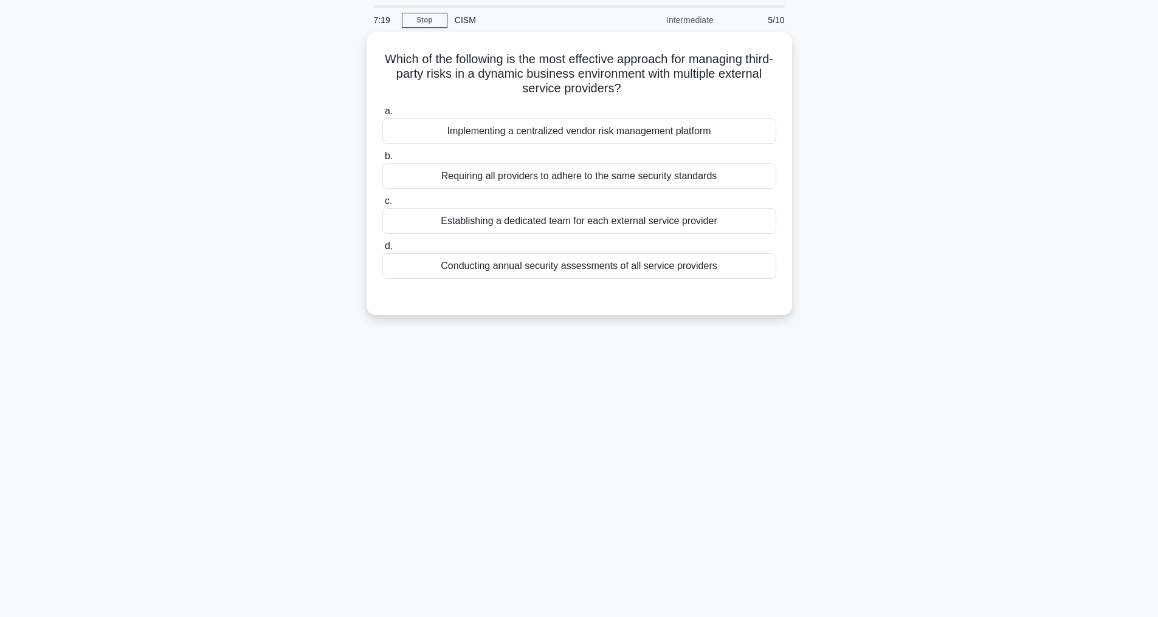
scroll to position [39, 0]
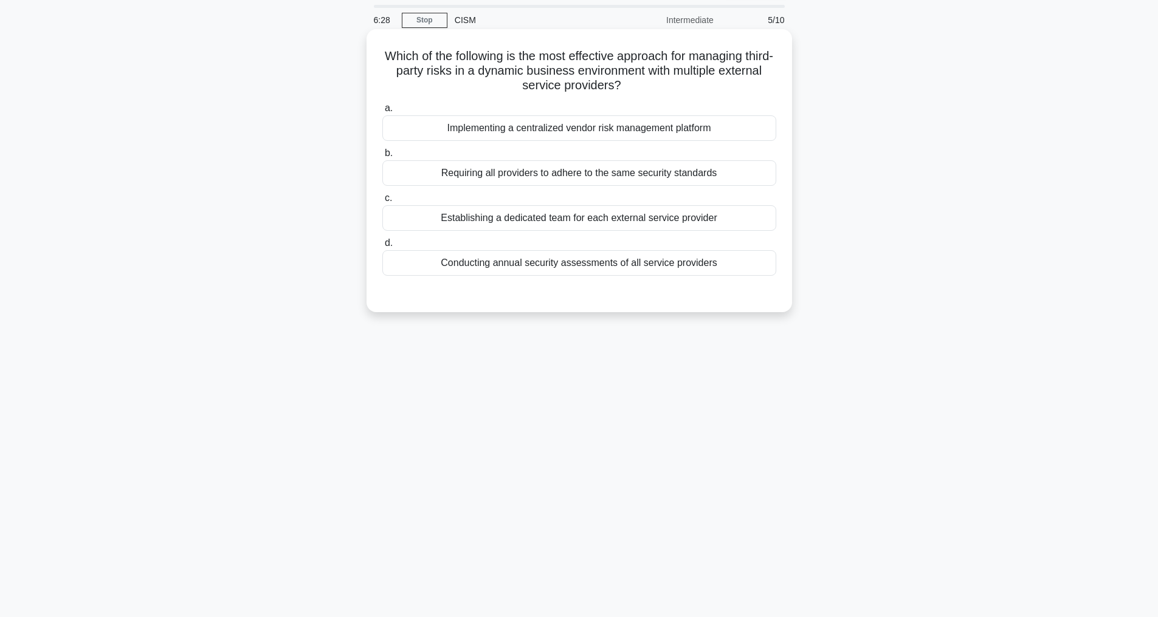
click at [504, 125] on div "Implementing a centralized vendor risk management platform" at bounding box center [579, 128] width 394 height 26
click at [382, 112] on input "a. Implementing a centralized vendor risk management platform" at bounding box center [382, 109] width 0 height 8
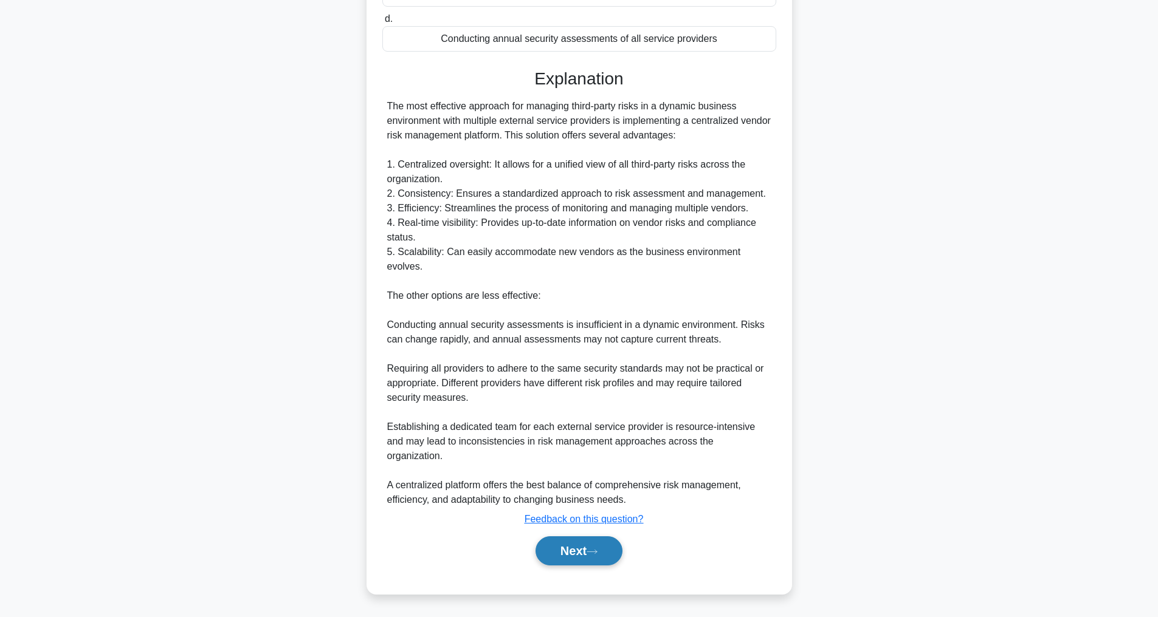
click at [571, 556] on button "Next" at bounding box center [578, 551] width 87 height 29
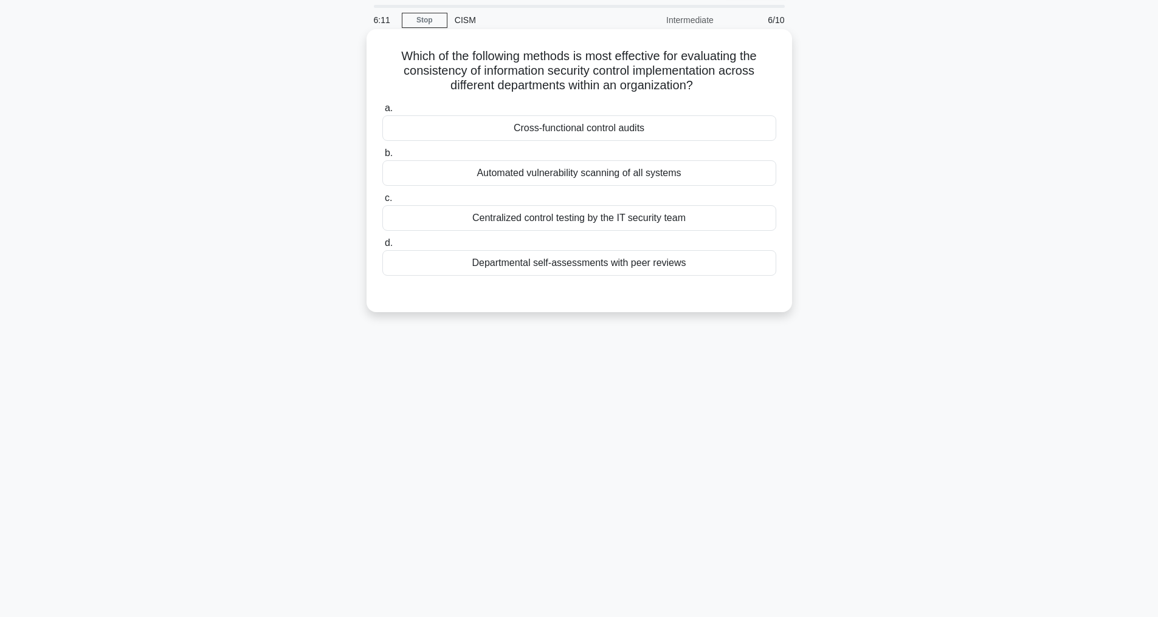
click at [536, 125] on div "Cross-functional control audits" at bounding box center [579, 128] width 394 height 26
click at [382, 112] on input "a. Cross-functional control audits" at bounding box center [382, 109] width 0 height 8
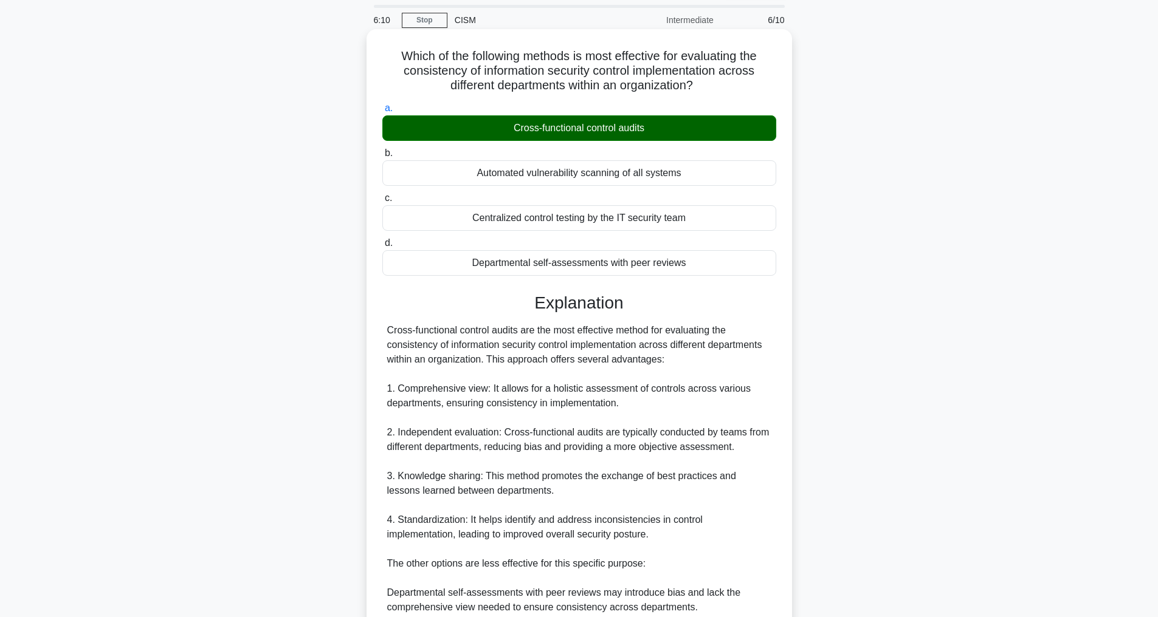
scroll to position [292, 0]
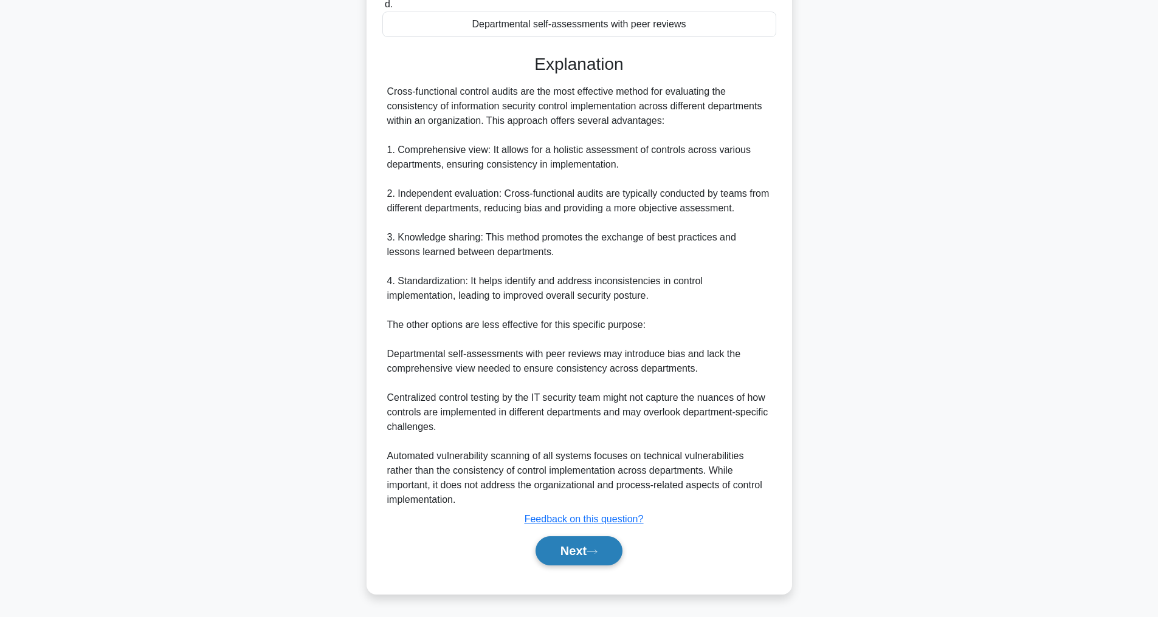
click at [571, 552] on button "Next" at bounding box center [578, 551] width 87 height 29
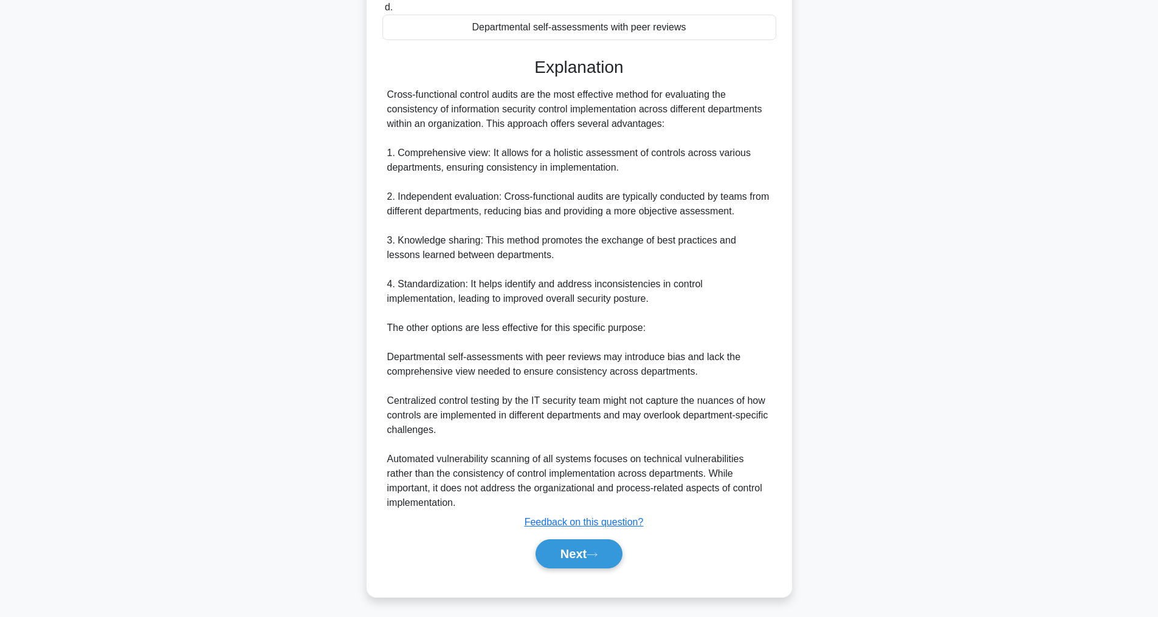
scroll to position [39, 0]
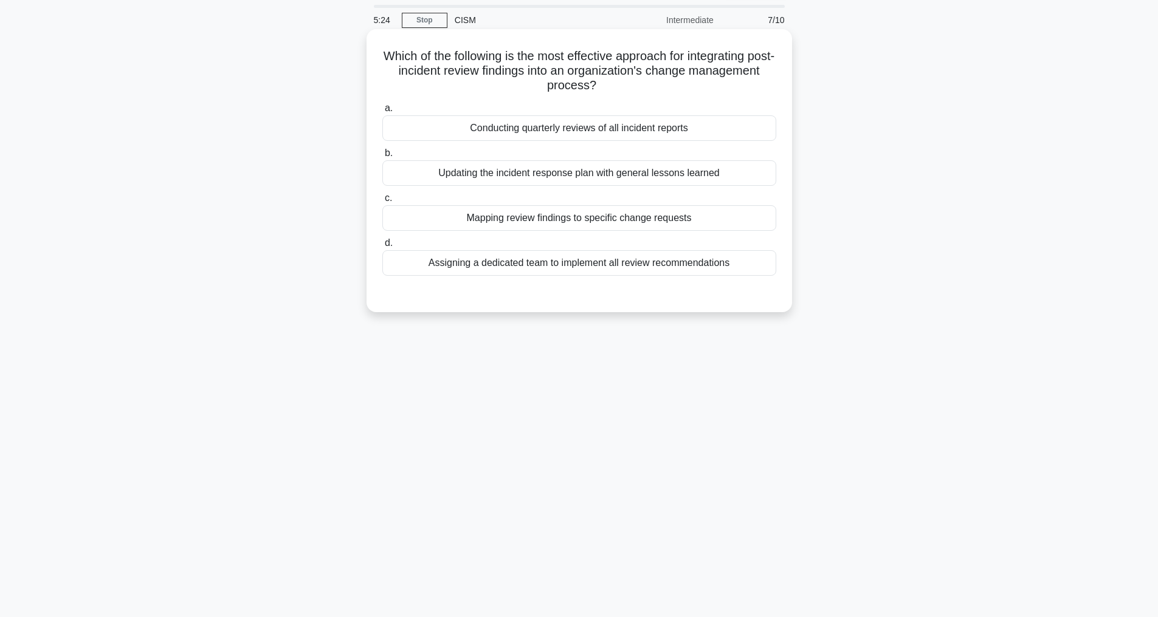
click at [538, 171] on div "Updating the incident response plan with general lessons learned" at bounding box center [579, 173] width 394 height 26
click at [382, 157] on input "b. Updating the incident response plan with general lessons learned" at bounding box center [382, 154] width 0 height 8
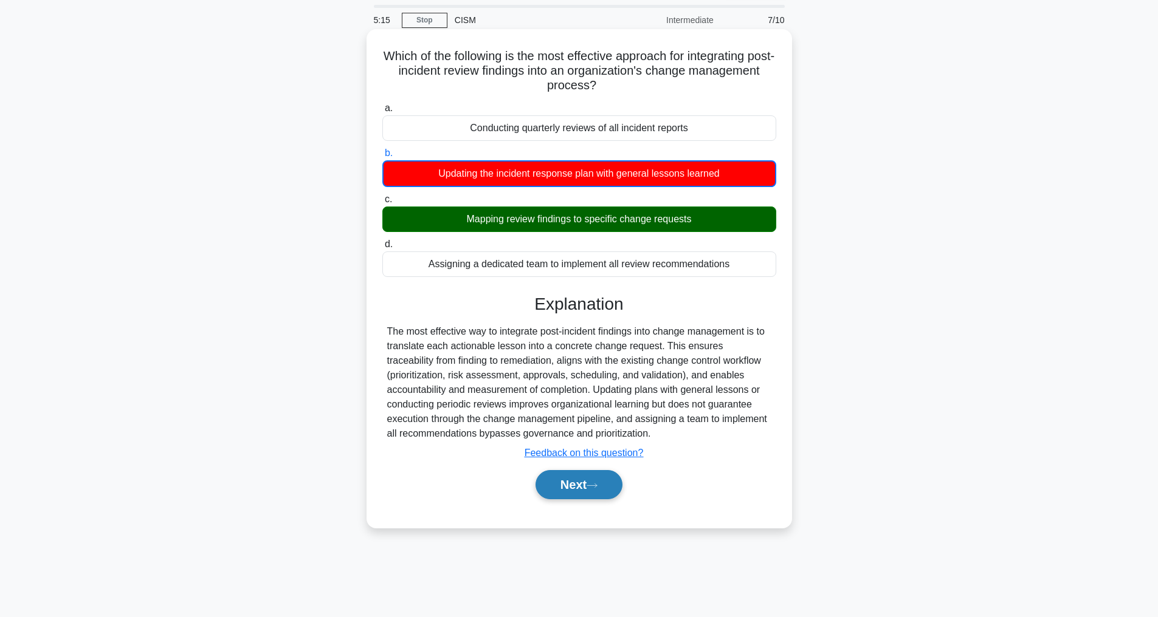
click at [557, 493] on button "Next" at bounding box center [578, 484] width 87 height 29
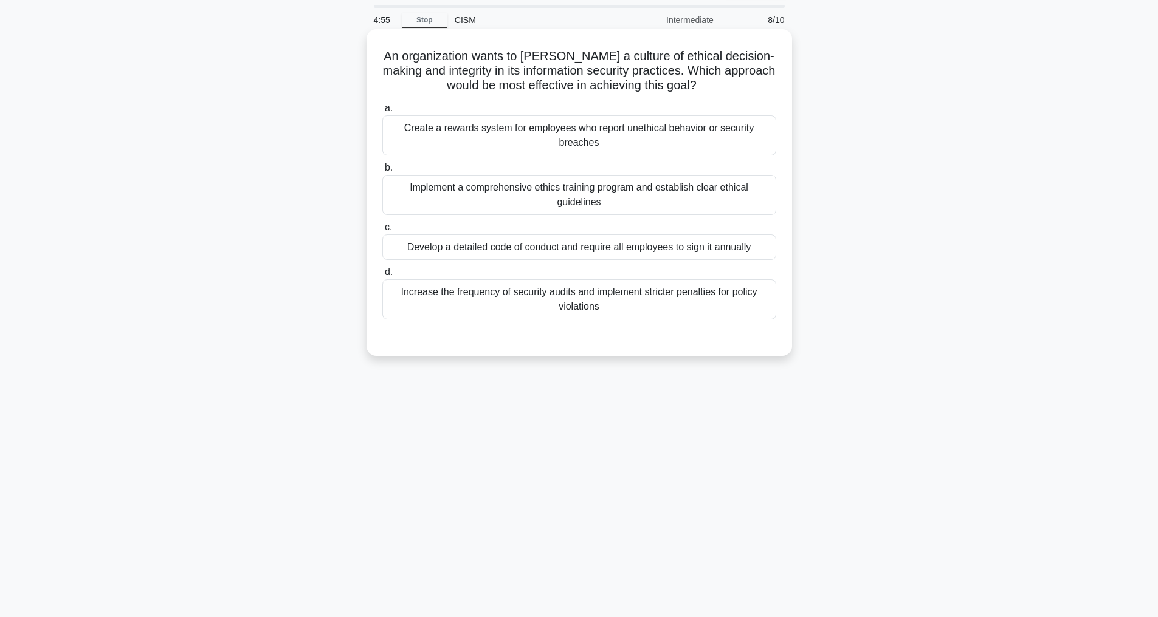
click at [598, 256] on div "Develop a detailed code of conduct and require all employees to sign it annually" at bounding box center [579, 248] width 394 height 26
click at [382, 232] on input "c. Develop a detailed code of conduct and require all employees to sign it annu…" at bounding box center [382, 228] width 0 height 8
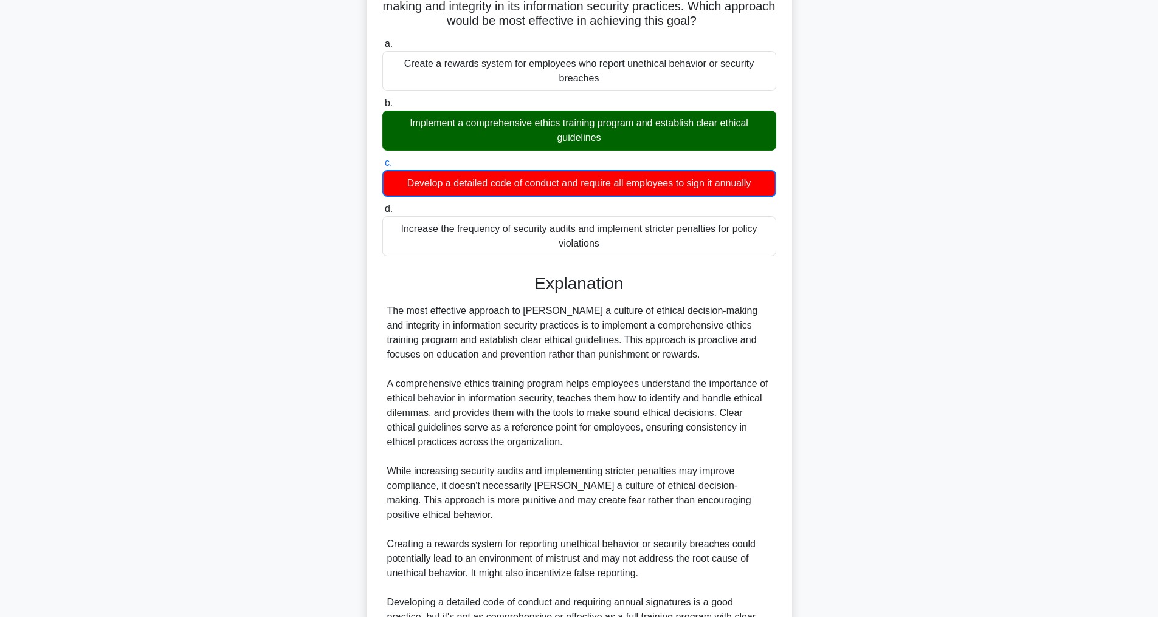
scroll to position [308, 0]
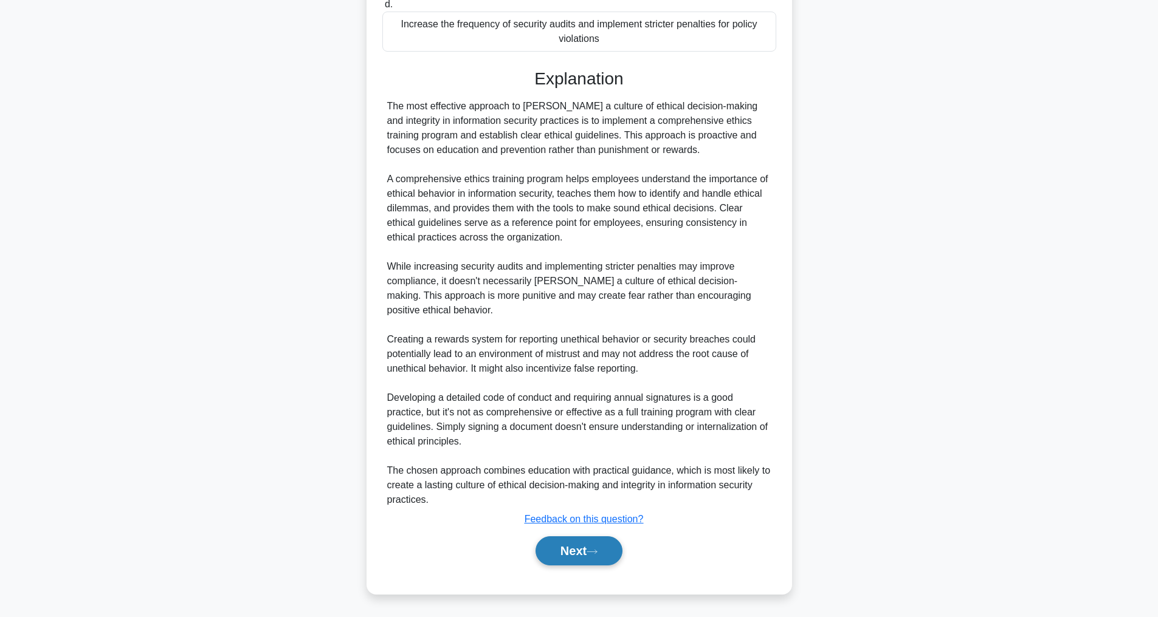
click at [579, 548] on button "Next" at bounding box center [578, 551] width 87 height 29
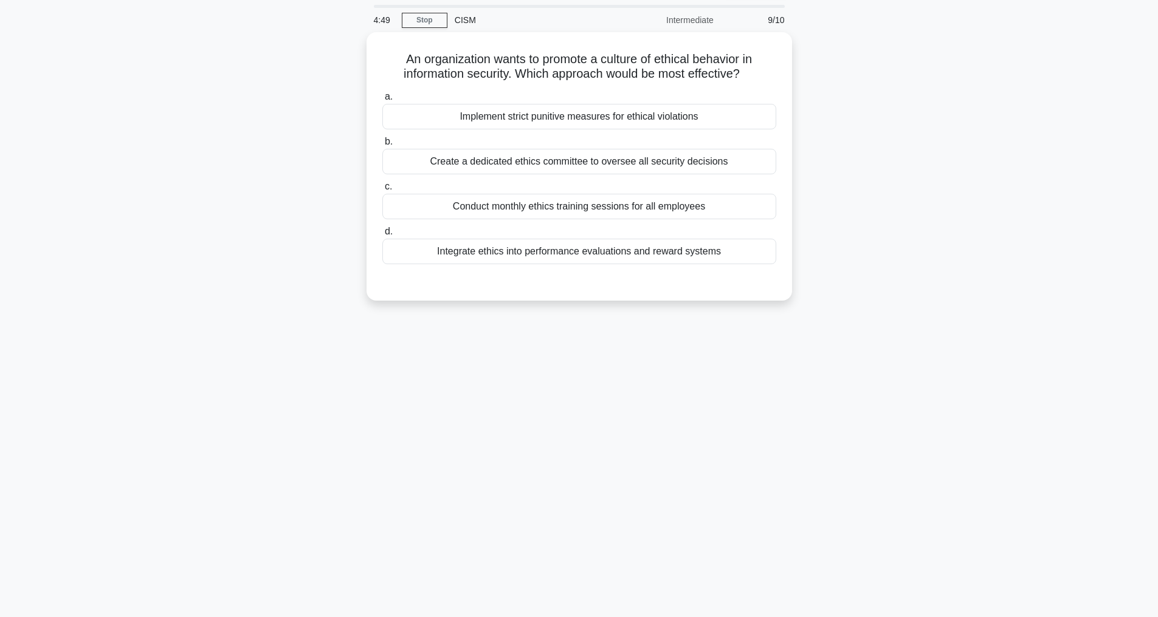
scroll to position [39, 0]
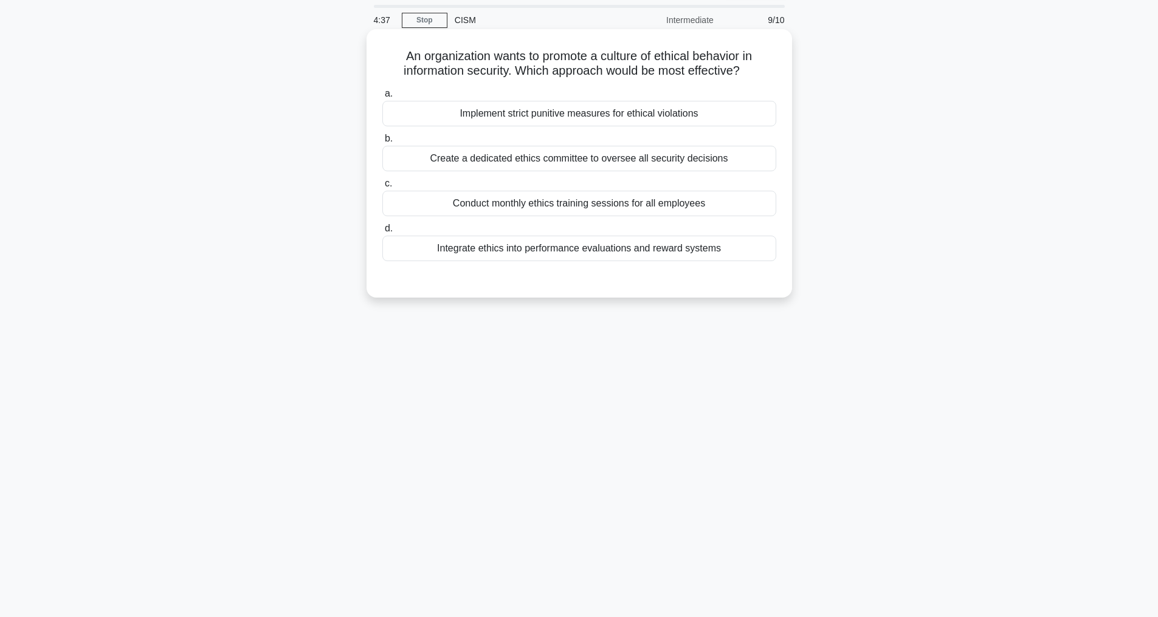
click at [617, 246] on div "Integrate ethics into performance evaluations and reward systems" at bounding box center [579, 249] width 394 height 26
click at [382, 233] on input "d. Integrate ethics into performance evaluations and reward systems" at bounding box center [382, 229] width 0 height 8
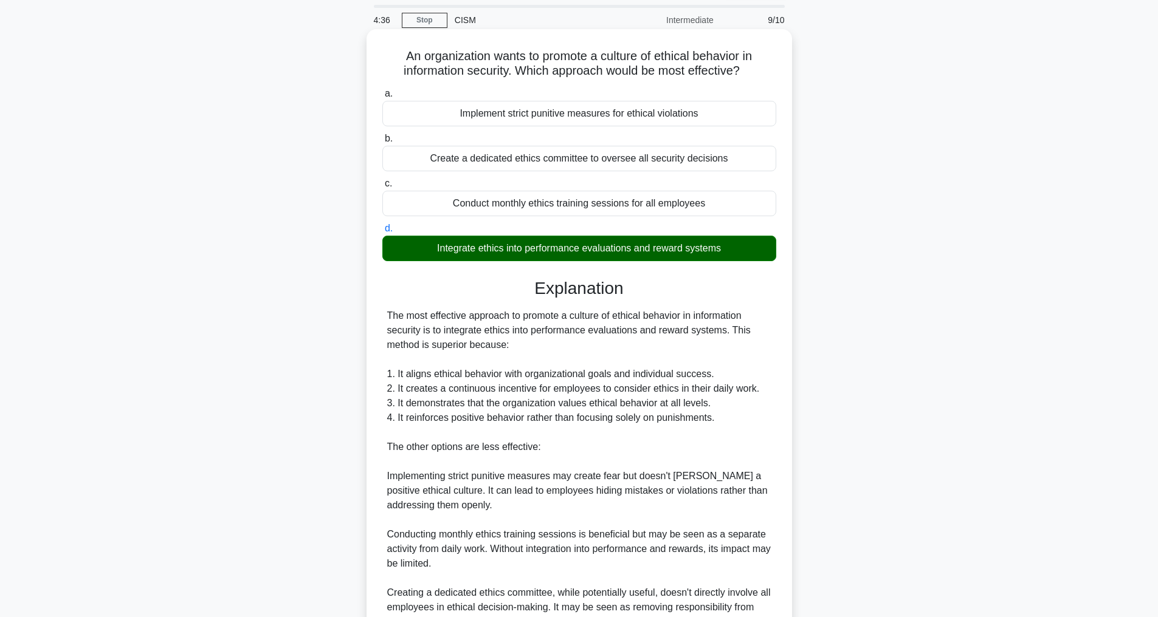
scroll to position [219, 0]
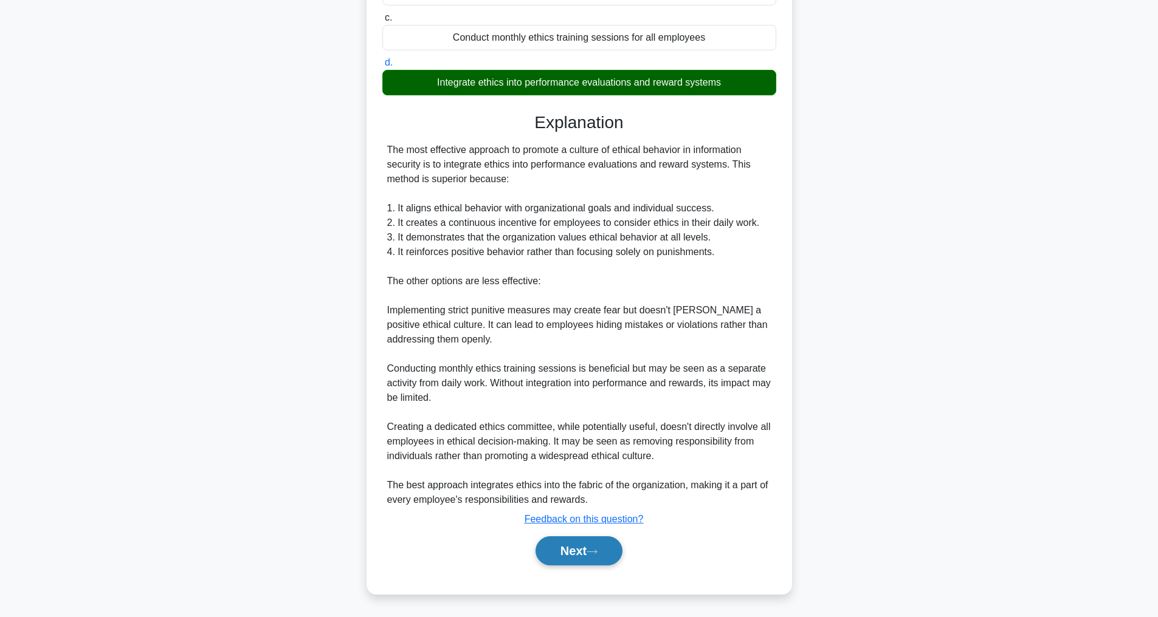
click at [583, 541] on button "Next" at bounding box center [578, 551] width 87 height 29
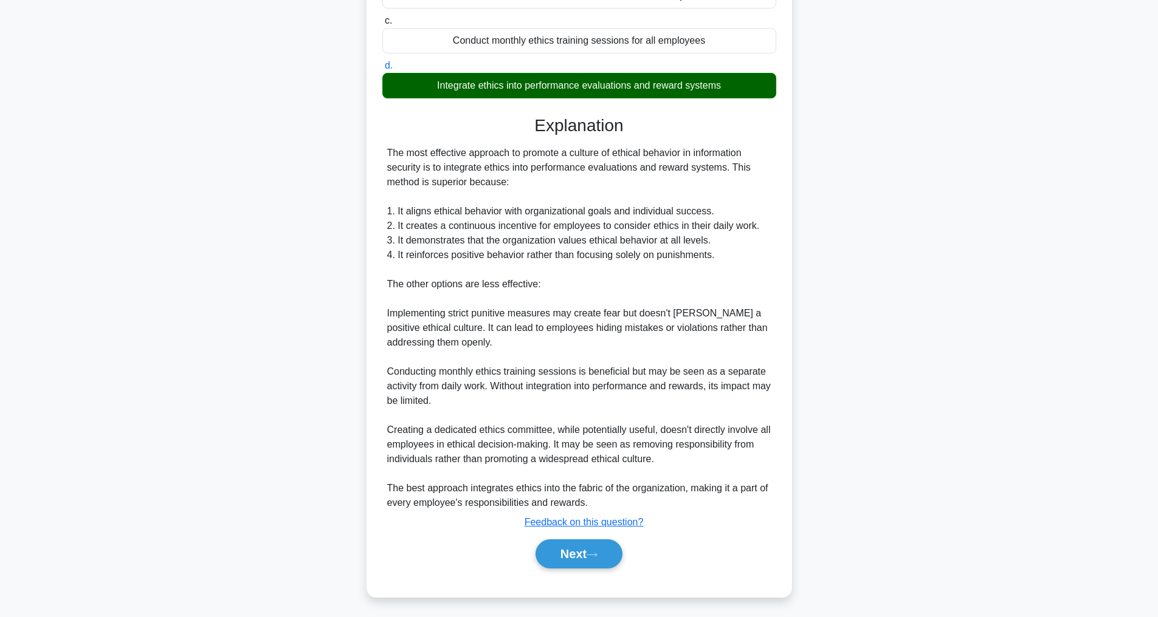
scroll to position [39, 0]
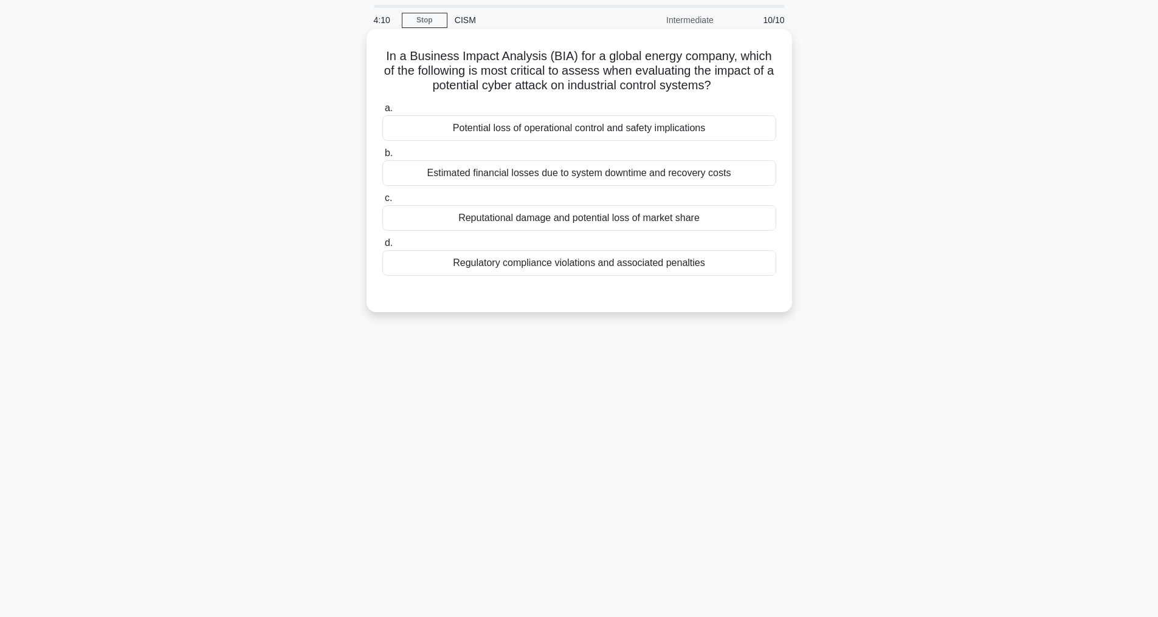
click at [566, 126] on div "Potential loss of operational control and safety implications" at bounding box center [579, 128] width 394 height 26
click at [382, 112] on input "a. Potential loss of operational control and safety implications" at bounding box center [382, 109] width 0 height 8
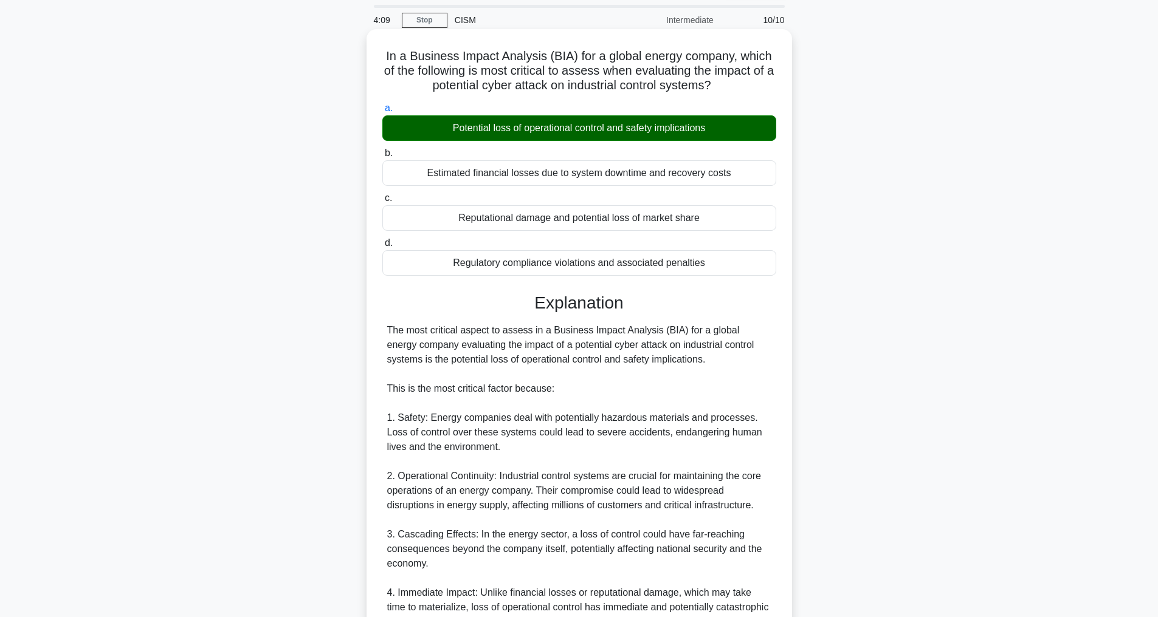
scroll to position [424, 0]
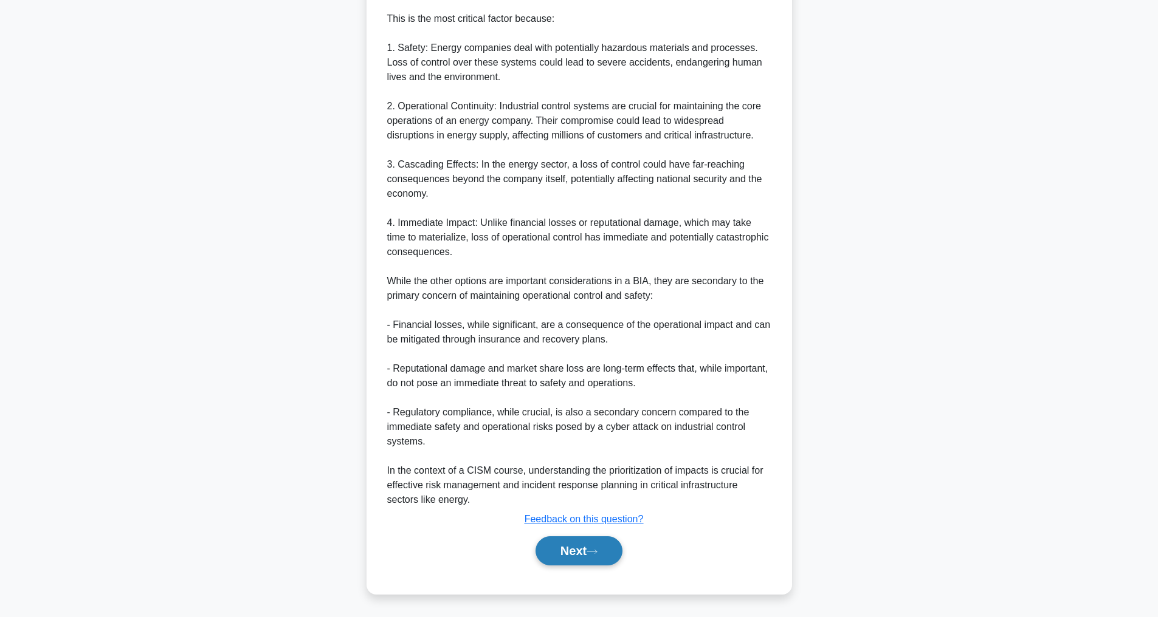
click at [555, 546] on button "Next" at bounding box center [578, 551] width 87 height 29
